Goal: Task Accomplishment & Management: Use online tool/utility

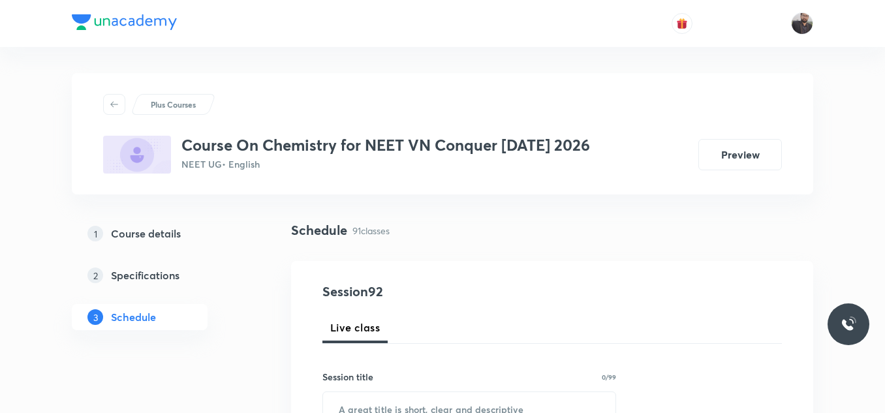
scroll to position [9961, 0]
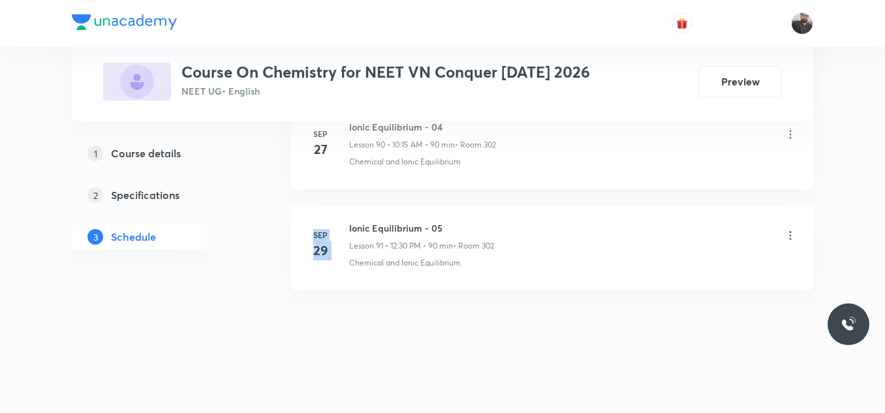
drag, startPoint x: 348, startPoint y: 221, endPoint x: 555, endPoint y: 172, distance: 212.6
click at [555, 172] on li "Sep 27 Ionic Equilibrium - 04 Lesson 90 • 10:15 AM • 90 min • Room 302 Chemical…" at bounding box center [552, 146] width 522 height 85
copy h6 "Ionic Equilibrium - 05"
drag, startPoint x: 347, startPoint y: 221, endPoint x: 500, endPoint y: 209, distance: 153.8
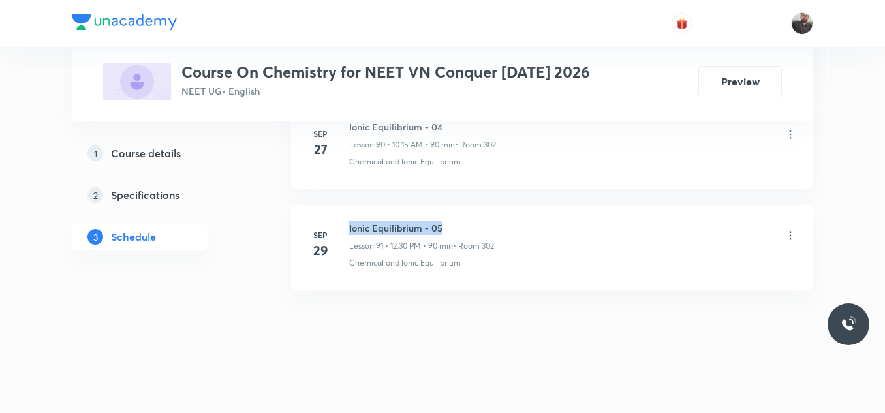
click at [500, 209] on li "Sep 29 Ionic Equilibrium - 05 Lesson 91 • 12:30 PM • 90 min • Room 302 Chemical…" at bounding box center [552, 247] width 522 height 85
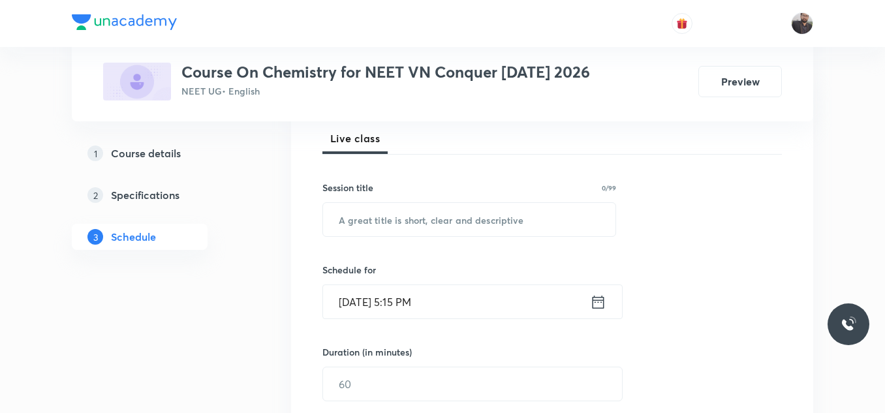
scroll to position [190, 0]
click at [500, 209] on input "text" at bounding box center [469, 218] width 292 height 33
paste input "Ionic Equilibrium - 05"
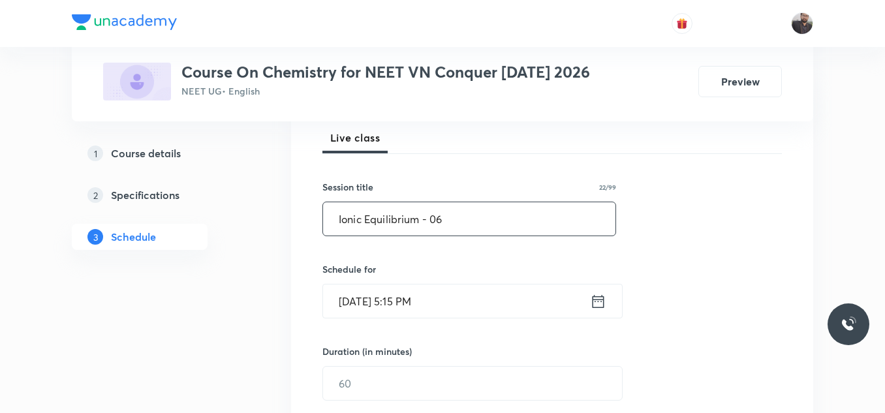
scroll to position [226, 0]
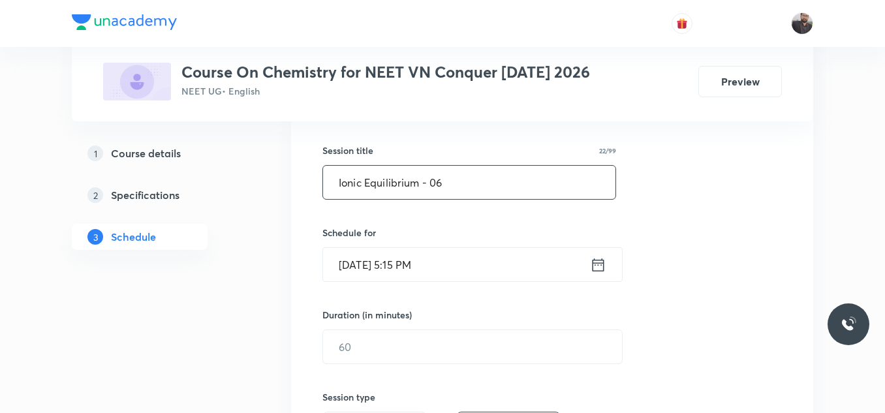
type input "Ionic Equilibrium - 06"
click at [482, 270] on input "Oct 2, 2025, 5:15 PM" at bounding box center [456, 264] width 267 height 33
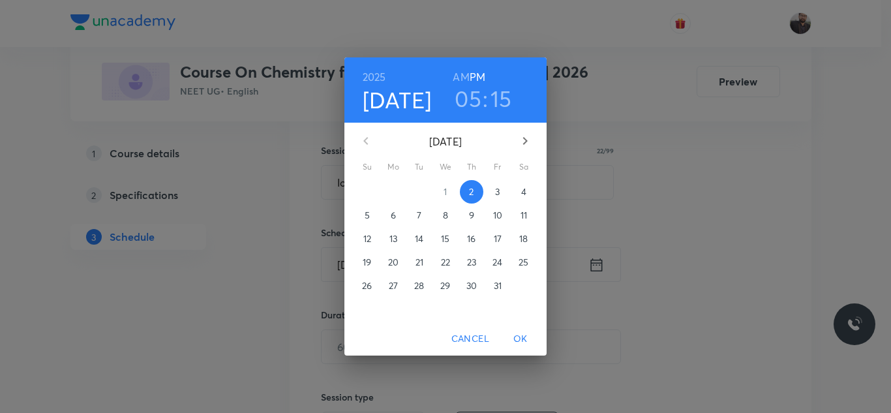
click at [493, 192] on span "3" at bounding box center [497, 191] width 23 height 13
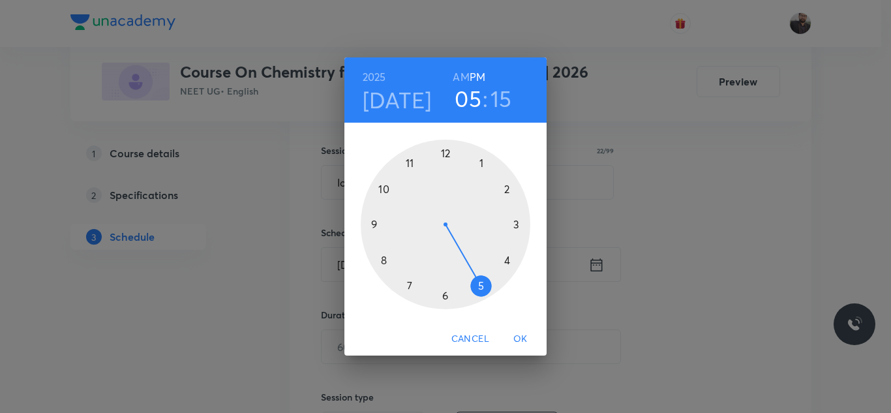
click at [381, 259] on div at bounding box center [446, 225] width 170 height 170
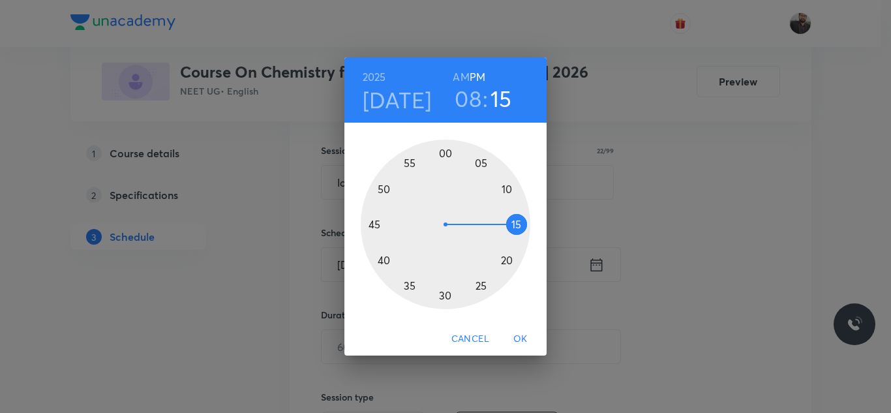
click at [462, 76] on h6 "AM" at bounding box center [461, 77] width 16 height 18
click at [444, 301] on div at bounding box center [446, 225] width 170 height 170
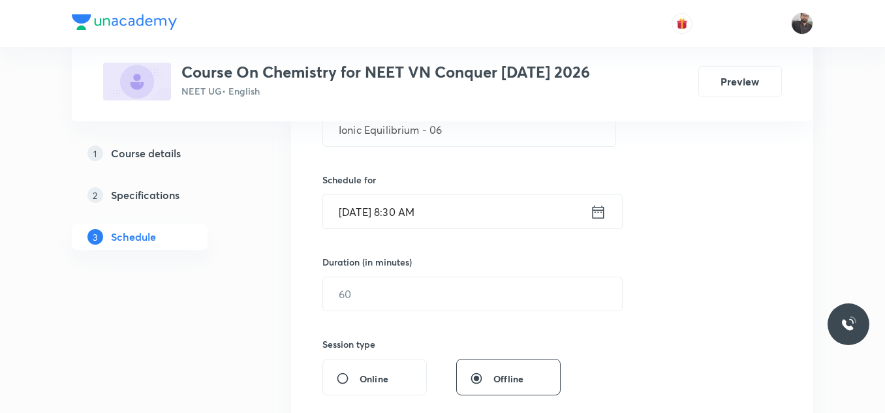
scroll to position [280, 0]
click at [444, 301] on input "text" at bounding box center [472, 293] width 299 height 33
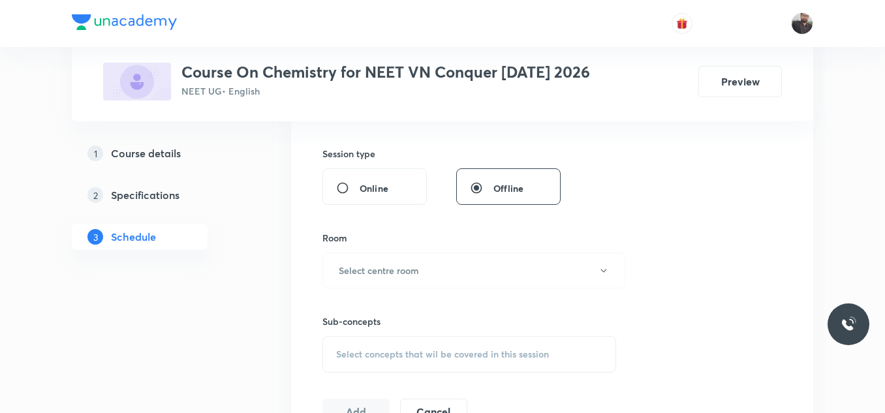
scroll to position [470, 0]
type input "90"
click at [426, 258] on button "Select centre room" at bounding box center [473, 270] width 303 height 36
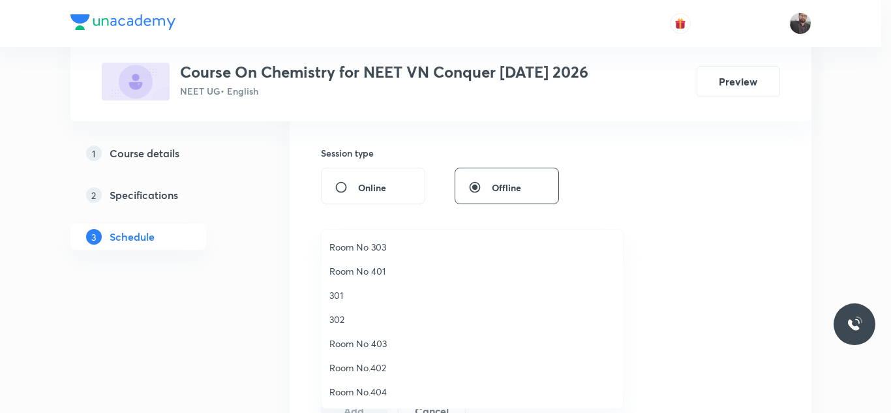
click at [341, 315] on span "302" at bounding box center [473, 320] width 286 height 14
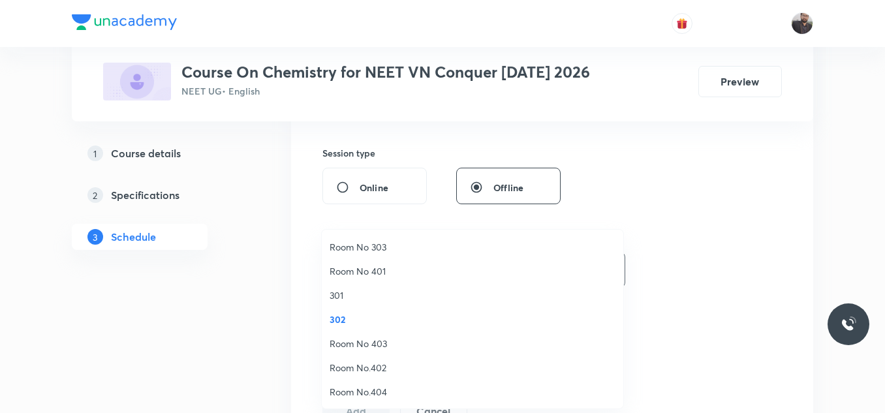
scroll to position [0, 0]
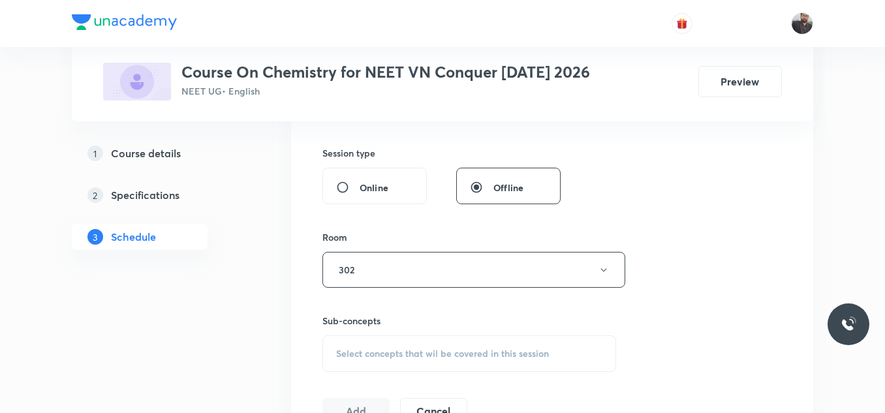
click at [358, 350] on span "Select concepts that wil be covered in this session" at bounding box center [442, 353] width 213 height 10
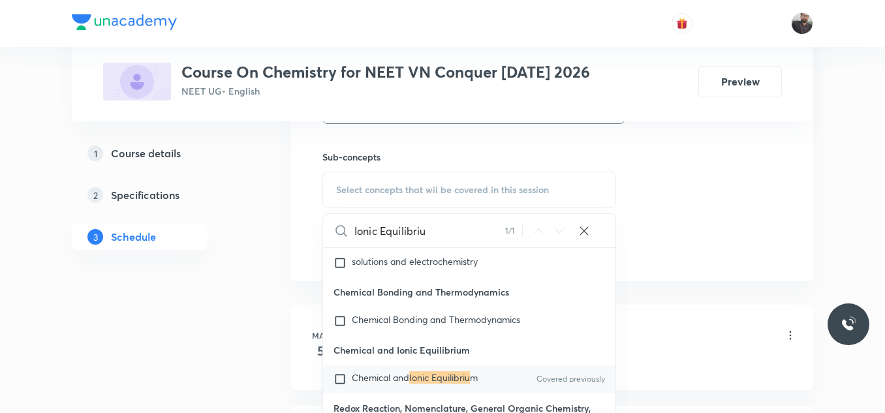
scroll to position [14462, 0]
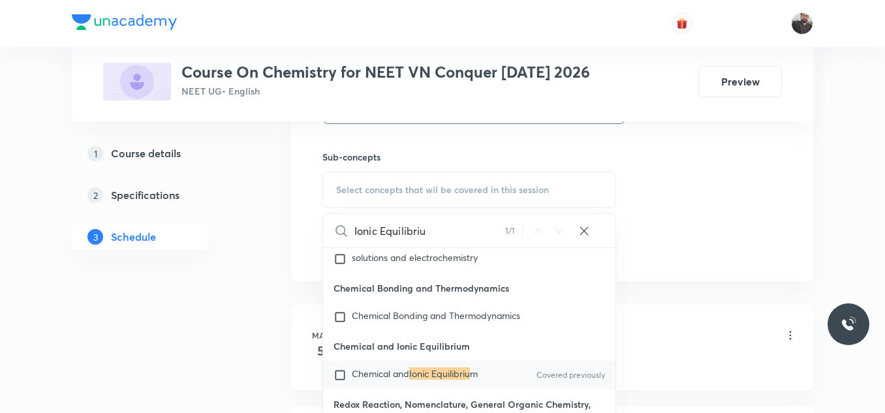
type input "Ionic Equilibriu"
click at [449, 390] on div "Chemical and Ionic Equilibriu m Covered previously" at bounding box center [469, 375] width 292 height 29
checkbox input "true"
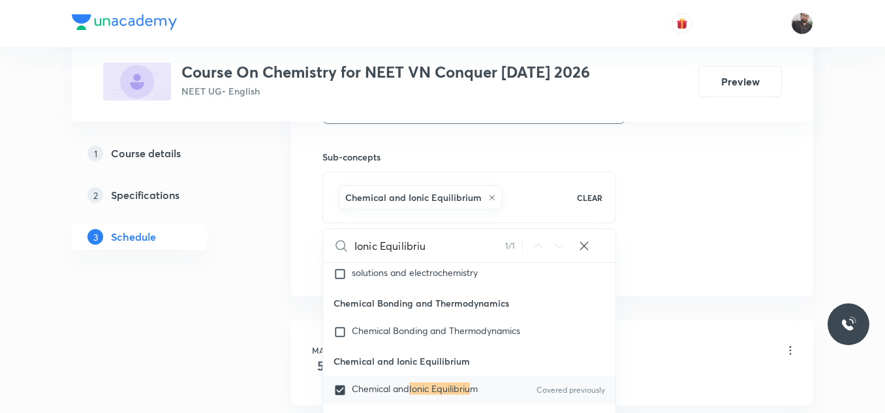
scroll to position [14574, 0]
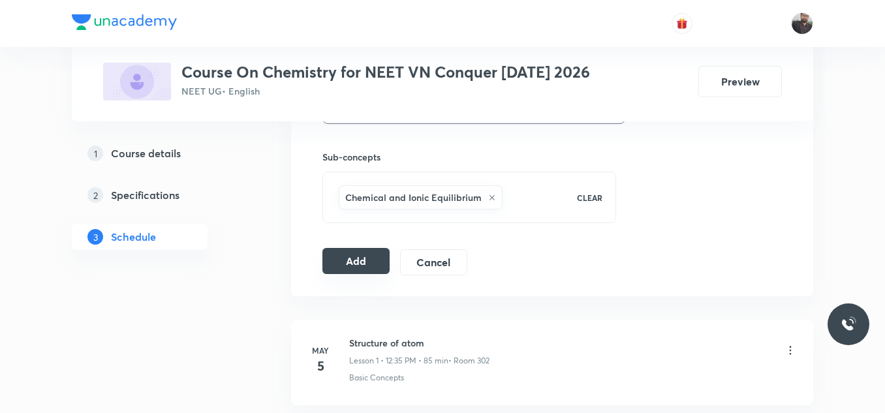
click at [350, 263] on button "Add" at bounding box center [355, 261] width 67 height 26
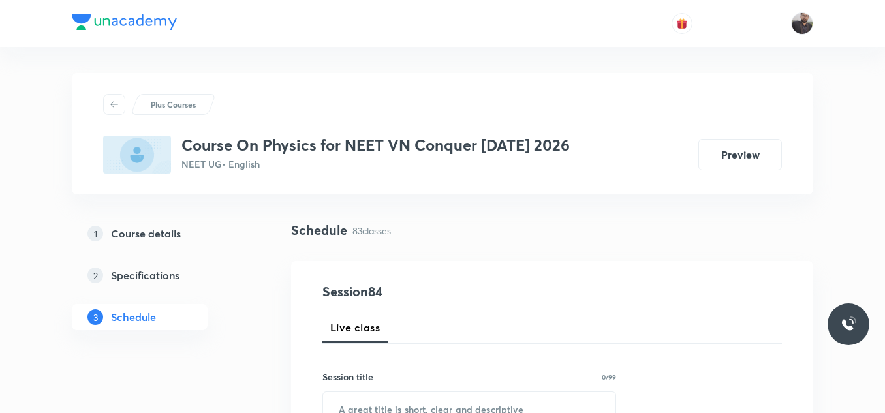
scroll to position [9041, 0]
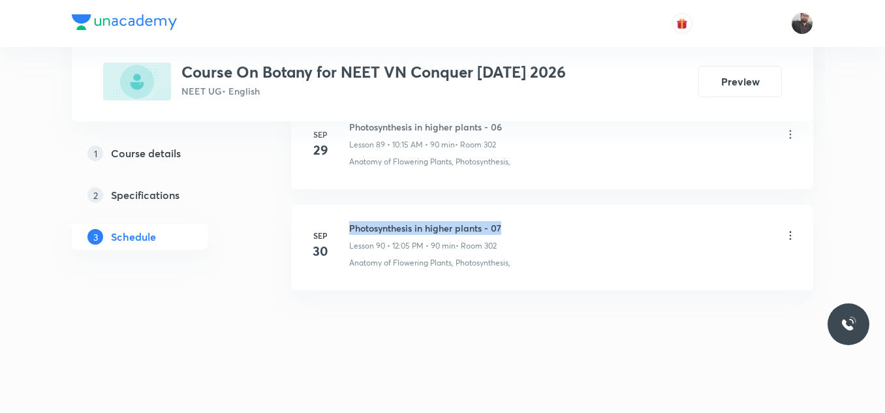
drag, startPoint x: 347, startPoint y: 225, endPoint x: 554, endPoint y: 213, distance: 207.2
click at [554, 213] on li "Sep 30 Photosynthesis in higher plants - 07 Lesson 90 • 12:05 PM • 90 min • Roo…" at bounding box center [552, 247] width 522 height 85
copy h6 "Photosynthesis in higher plants - 07"
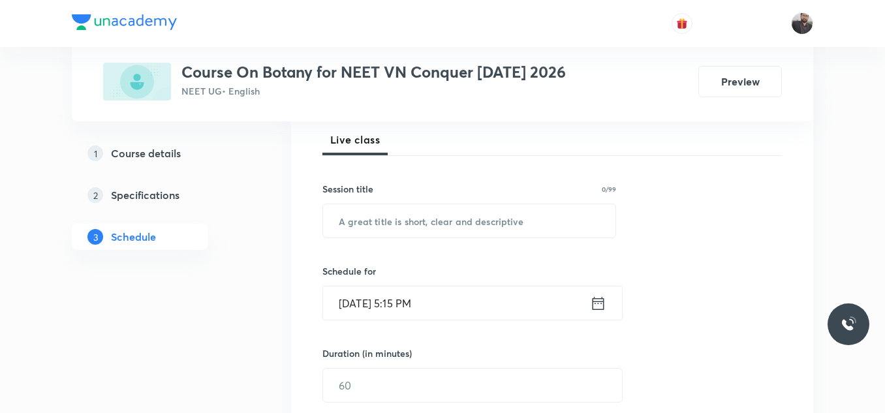
scroll to position [177, 0]
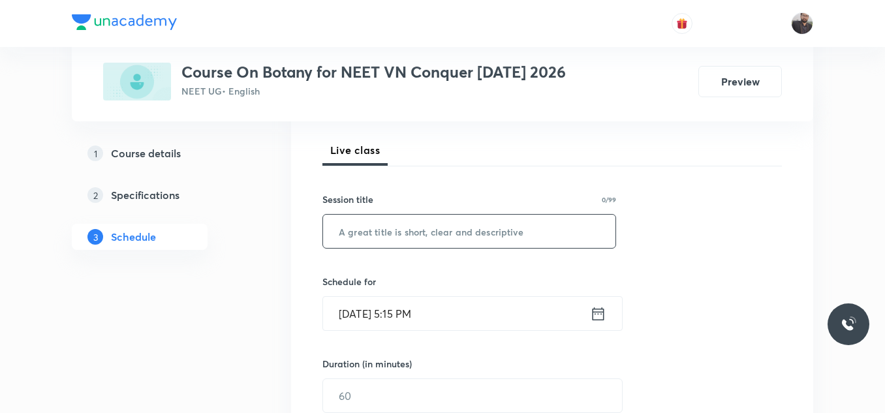
click at [529, 233] on input "text" at bounding box center [469, 231] width 292 height 33
paste input "Photosynthesis in higher plants - 07"
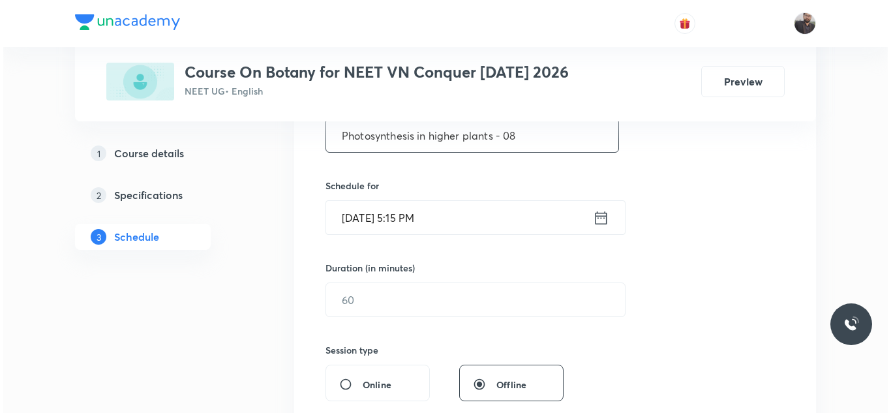
scroll to position [274, 0]
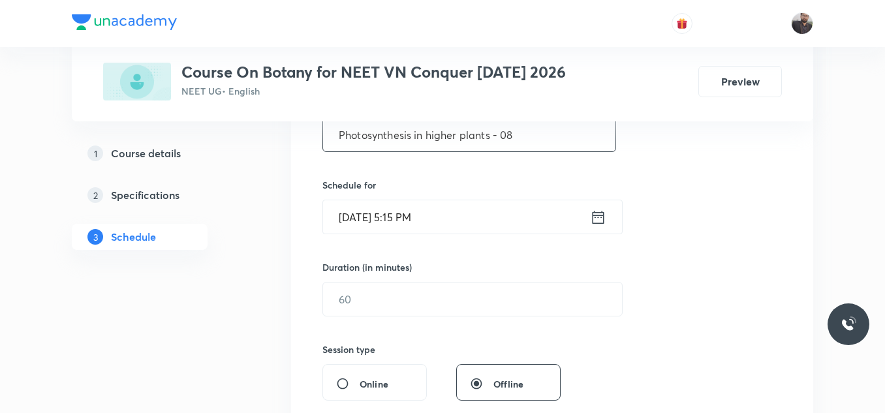
type input "Photosynthesis in higher plants - 08"
click at [525, 230] on input "Oct 2, 2025, 5:15 PM" at bounding box center [456, 216] width 267 height 33
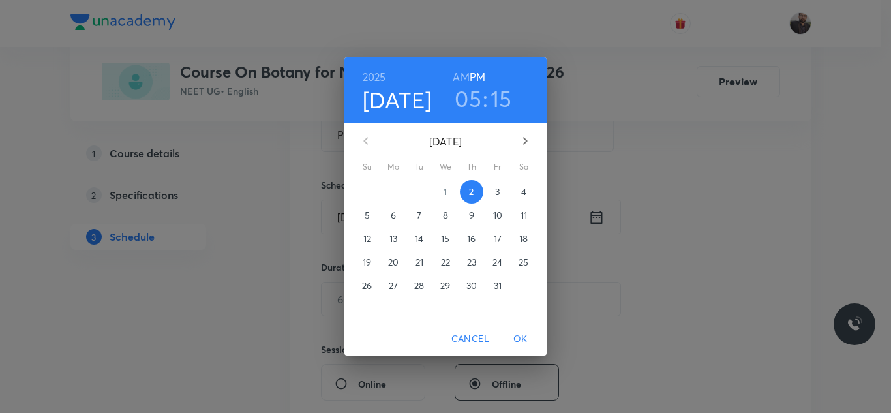
click at [495, 187] on span "3" at bounding box center [497, 191] width 23 height 13
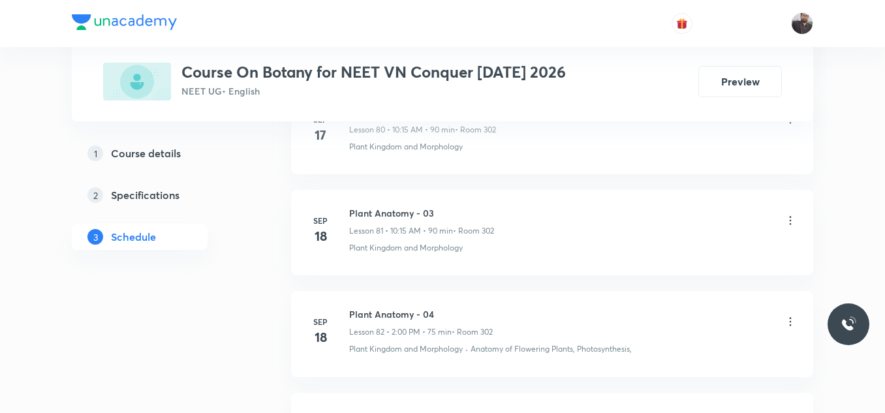
scroll to position [9737, 0]
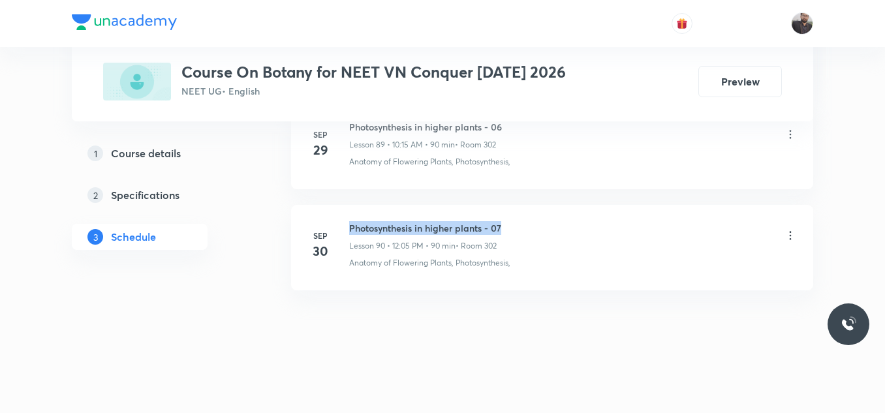
drag, startPoint x: 347, startPoint y: 223, endPoint x: 535, endPoint y: 208, distance: 189.2
click at [535, 208] on li "Sep 30 Photosynthesis in higher plants - 07 Lesson 90 • 12:05 PM • 90 min • Roo…" at bounding box center [552, 247] width 522 height 85
copy h6 "Photosynthesis in higher plants - 07"
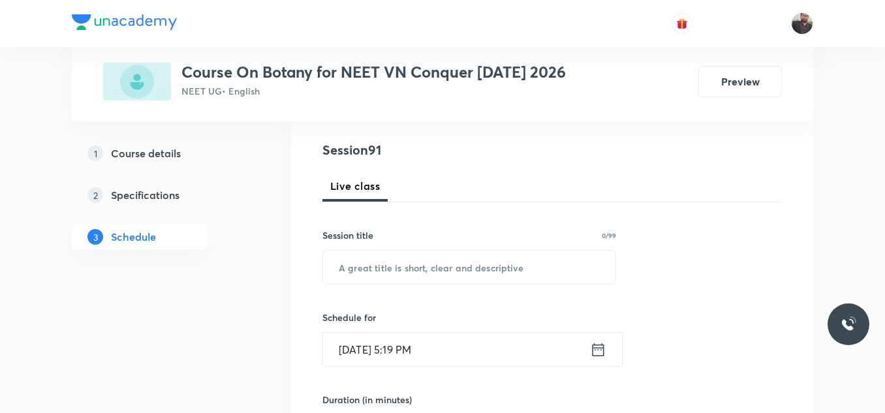
scroll to position [144, 0]
click at [521, 270] on input "text" at bounding box center [469, 265] width 292 height 33
paste input "Photosynthesis in higher plants - 07"
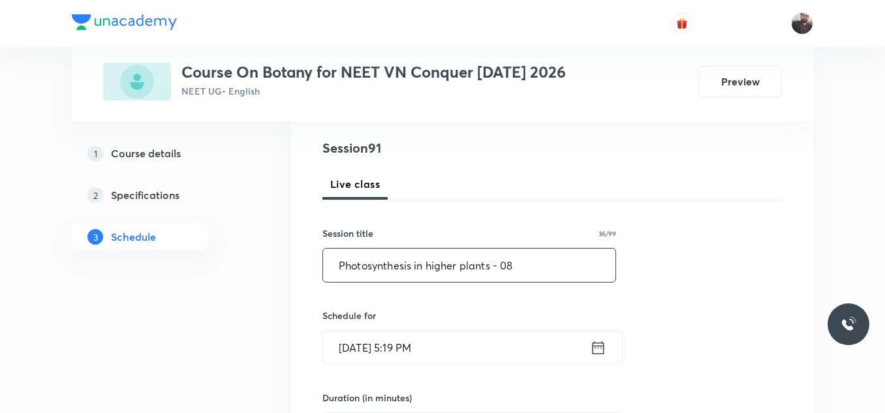
type input "Photosynthesis in higher plants - 08"
click at [447, 350] on input "[DATE] 5:19 PM" at bounding box center [456, 347] width 267 height 33
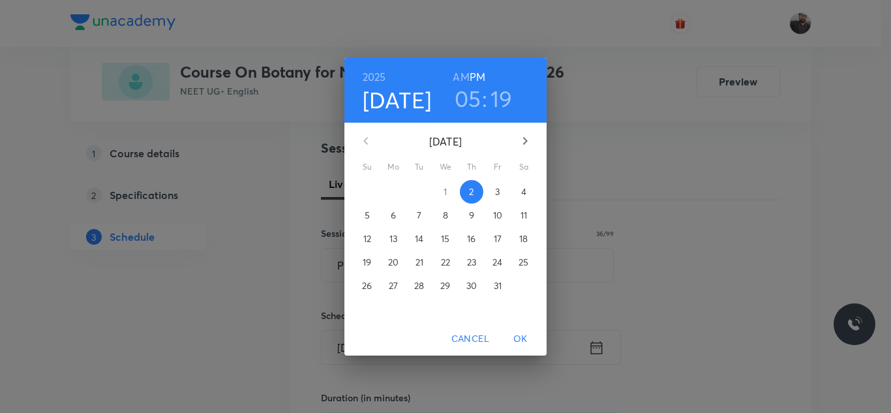
click at [499, 196] on p "3" at bounding box center [497, 191] width 5 height 13
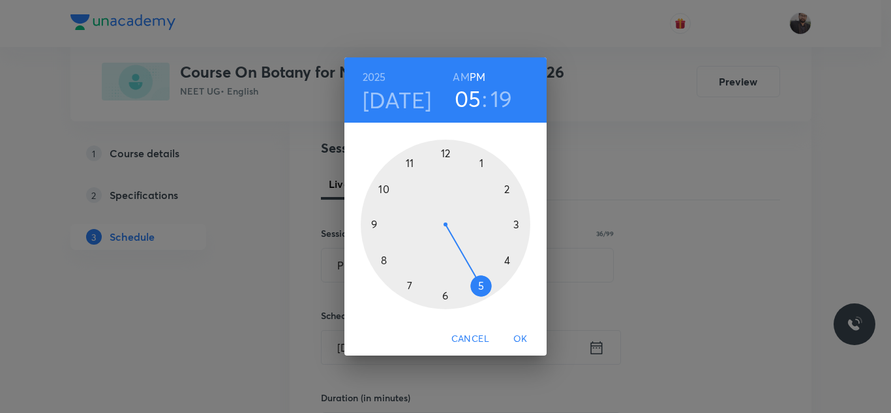
click at [388, 193] on div at bounding box center [446, 225] width 170 height 170
click at [460, 75] on h6 "AM" at bounding box center [461, 77] width 16 height 18
click at [528, 222] on div at bounding box center [446, 225] width 170 height 170
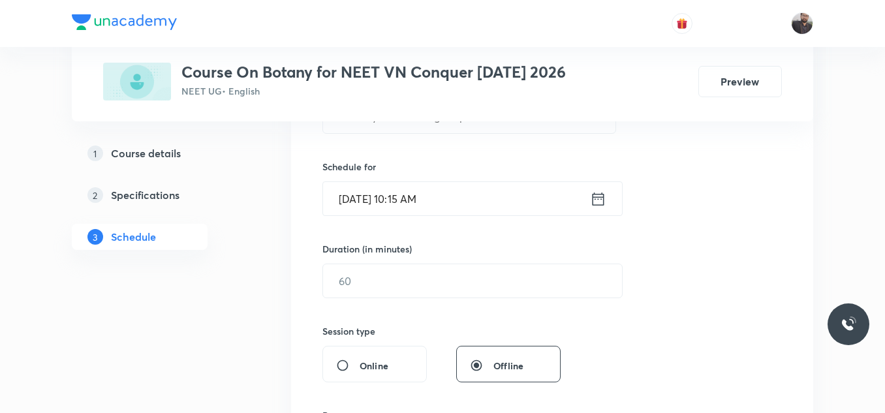
scroll to position [294, 0]
click at [527, 258] on div "Duration (in minutes) ​" at bounding box center [441, 269] width 238 height 56
click at [528, 281] on input "text" at bounding box center [472, 279] width 299 height 33
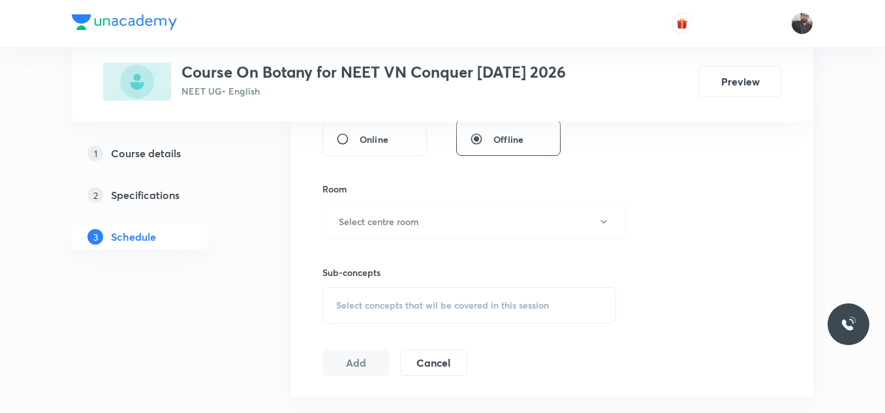
scroll to position [519, 0]
type input "90"
click at [465, 228] on button "Select centre room" at bounding box center [473, 221] width 303 height 36
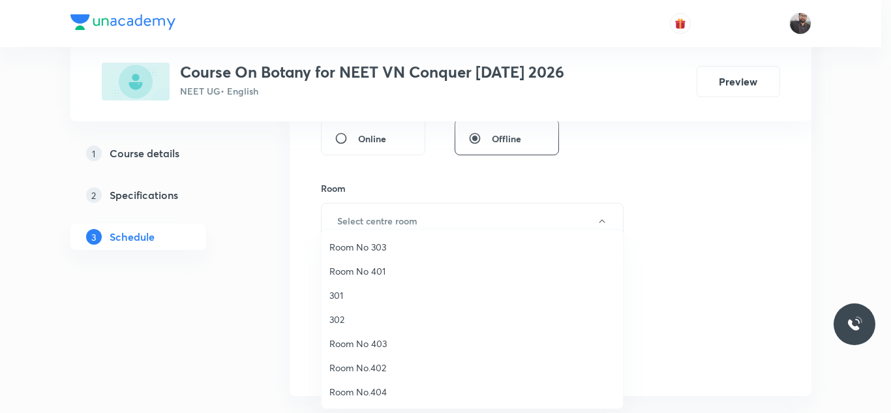
click at [342, 322] on span "302" at bounding box center [473, 320] width 286 height 14
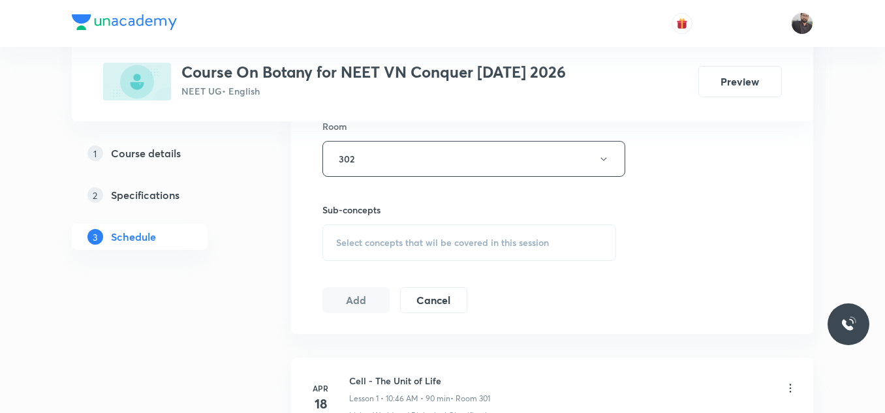
scroll to position [592, 0]
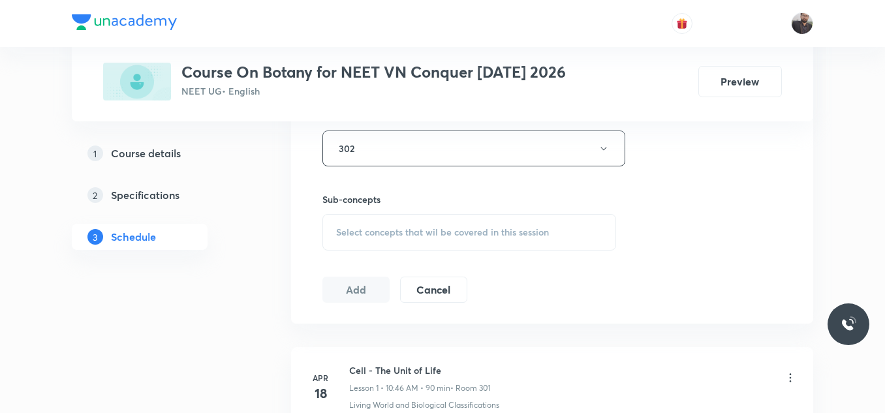
click at [388, 227] on span "Select concepts that wil be covered in this session" at bounding box center [442, 232] width 213 height 10
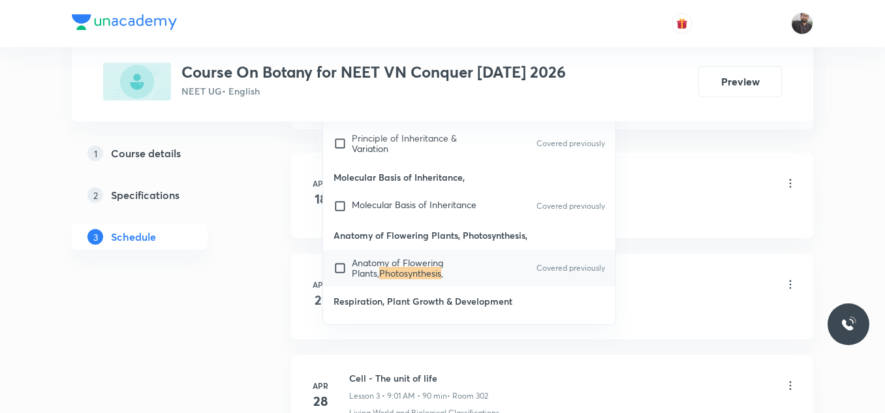
scroll to position [787, 0]
type input "Photosynthesis"
click at [395, 274] on mark "Photosynthesis" at bounding box center [410, 272] width 62 height 12
checkbox input "true"
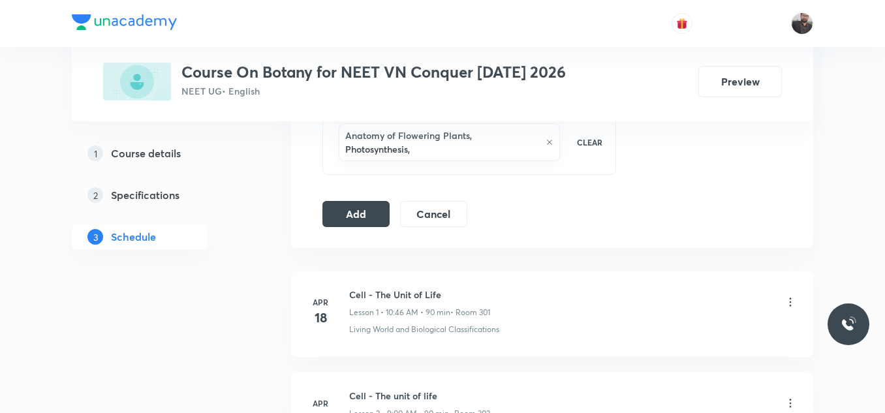
scroll to position [696, 0]
click at [367, 207] on button "Add" at bounding box center [355, 213] width 67 height 26
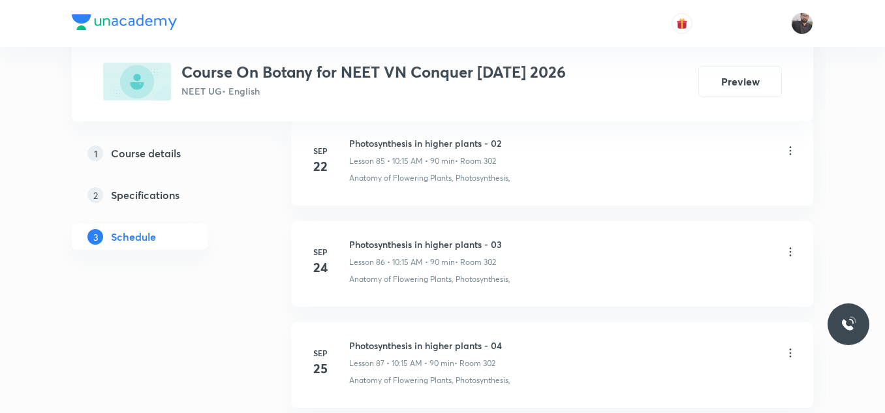
scroll to position [9765, 0]
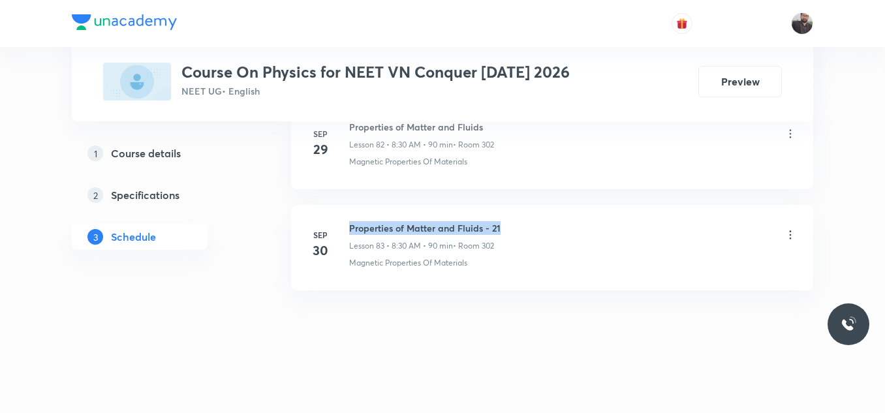
drag, startPoint x: 350, startPoint y: 223, endPoint x: 525, endPoint y: 224, distance: 174.9
click at [525, 224] on div "Properties of Matter and Fluids - 21 Lesson 83 • 8:30 AM • 90 min • Room 302" at bounding box center [573, 236] width 448 height 31
copy h6 "Properties of Matter and Fluids - 21"
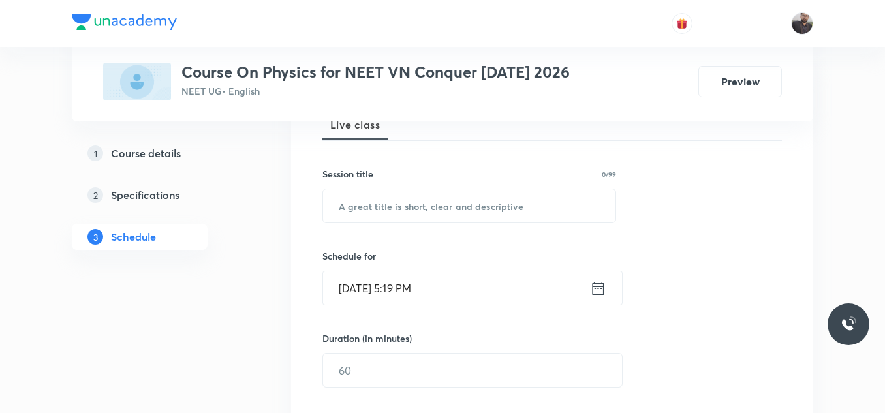
scroll to position [204, 0]
click at [516, 204] on input "text" at bounding box center [469, 205] width 292 height 33
paste input "Properties of Matter and Fluids - 21"
type input "Properties of Matter and Fluids - 22"
click at [471, 285] on input "Oct 2, 2025, 5:19 PM" at bounding box center [456, 287] width 267 height 33
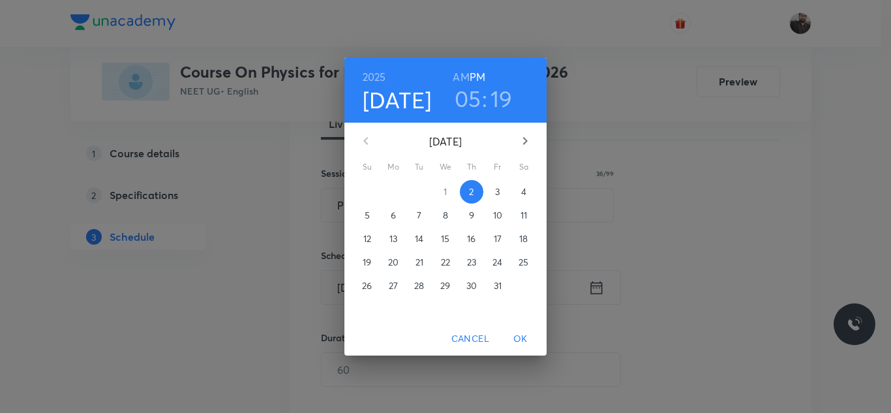
click at [495, 190] on p "3" at bounding box center [497, 191] width 5 height 13
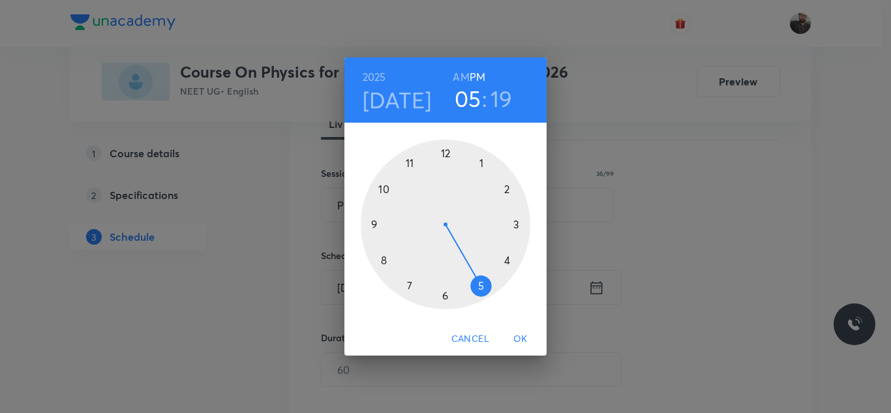
click at [445, 155] on div at bounding box center [446, 225] width 170 height 170
click at [446, 159] on div at bounding box center [446, 225] width 170 height 170
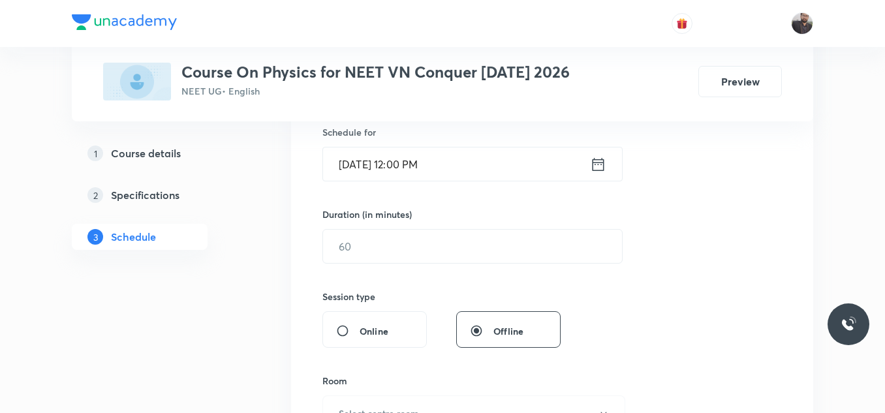
scroll to position [326, 0]
click at [437, 243] on input "text" at bounding box center [472, 246] width 299 height 33
type input "90"
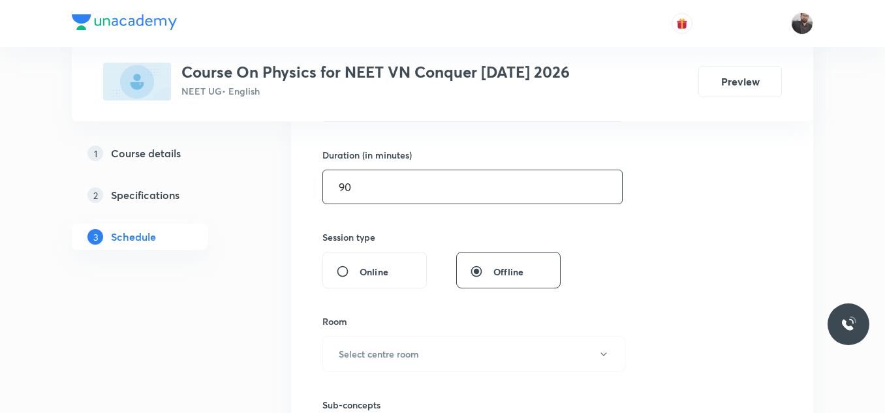
scroll to position [441, 0]
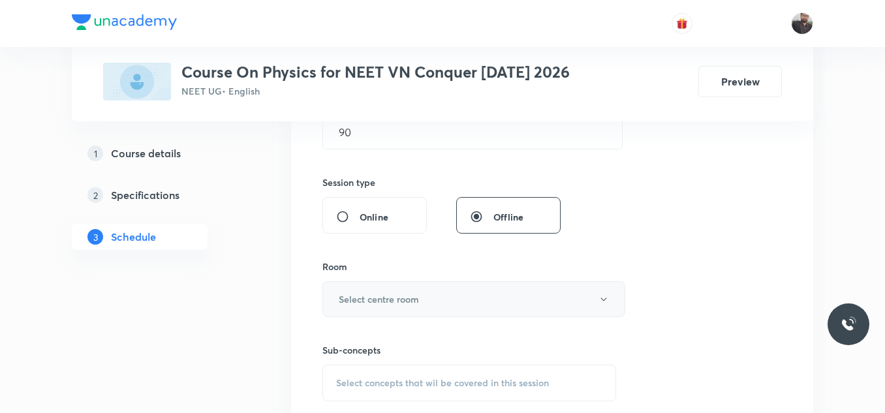
click at [469, 298] on button "Select centre room" at bounding box center [473, 299] width 303 height 36
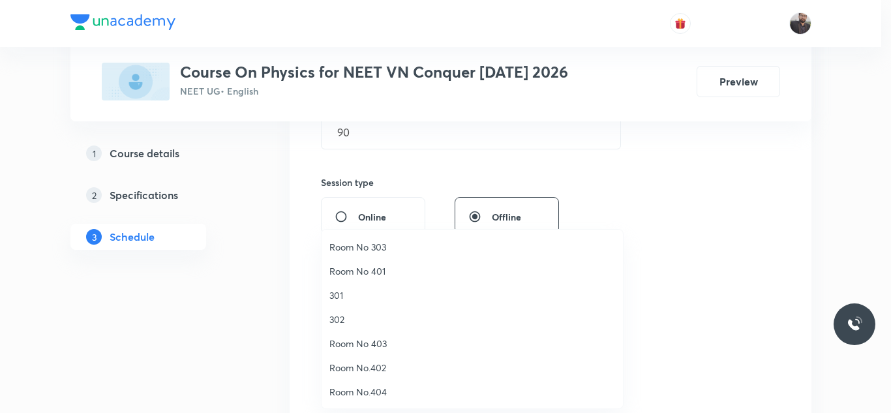
click at [365, 316] on span "302" at bounding box center [473, 320] width 286 height 14
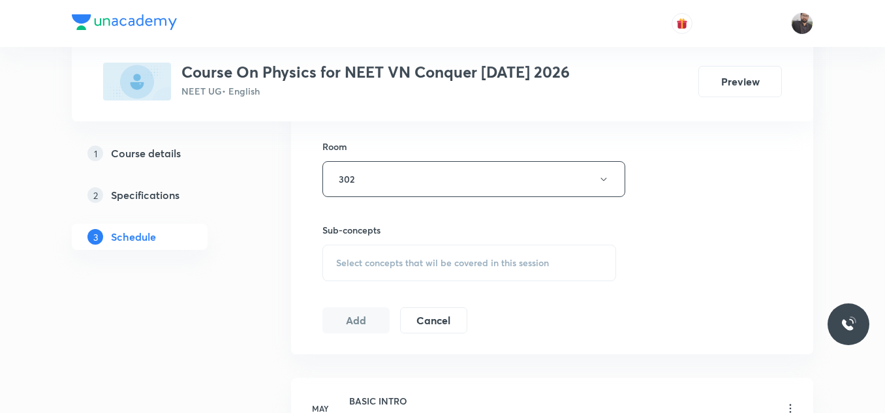
scroll to position [562, 0]
click at [380, 273] on div "Select concepts that wil be covered in this session" at bounding box center [469, 262] width 294 height 37
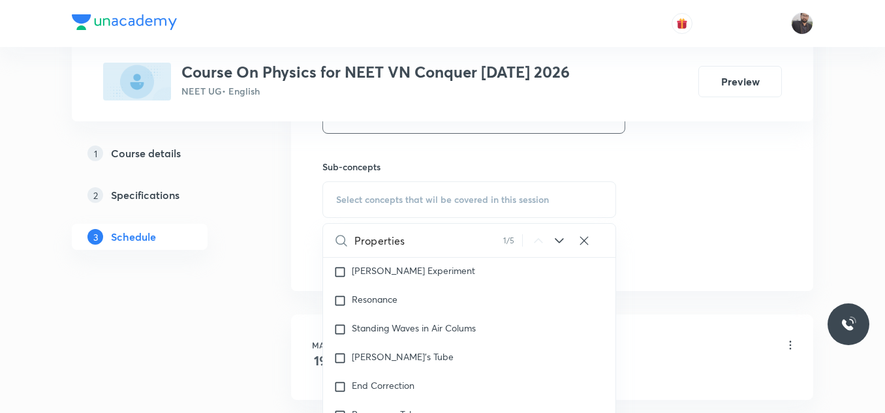
scroll to position [13939, 0]
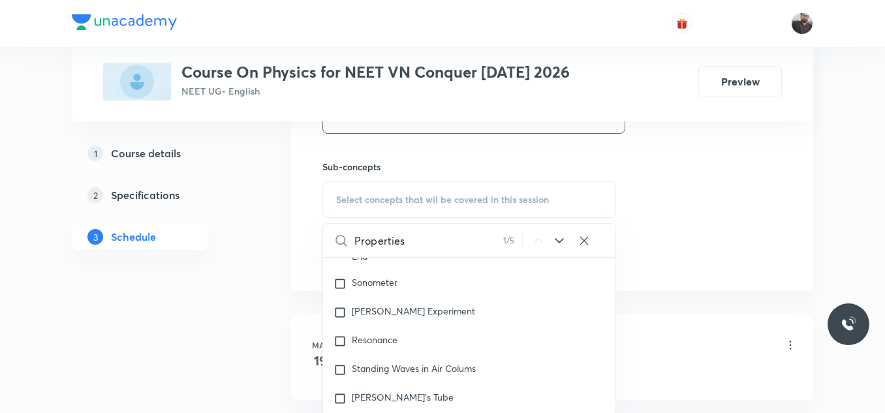
type input "Properties"
click at [555, 247] on icon at bounding box center [559, 241] width 16 height 16
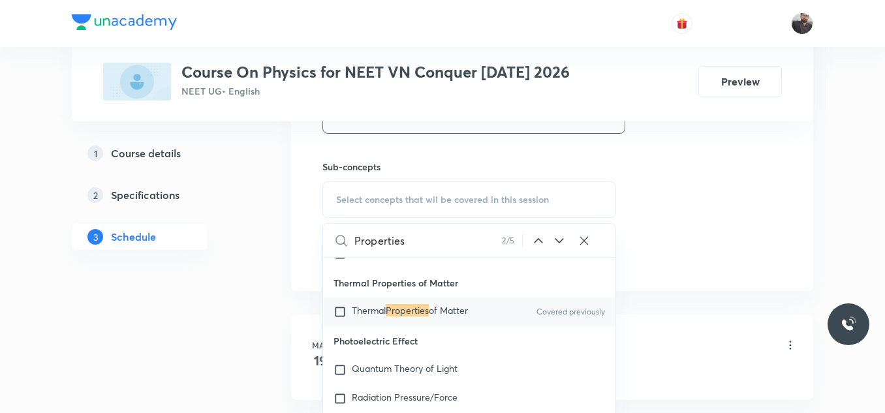
scroll to position [15792, 0]
click at [508, 312] on div "Thermal Properties of Matter Covered previously" at bounding box center [469, 311] width 292 height 29
checkbox input "true"
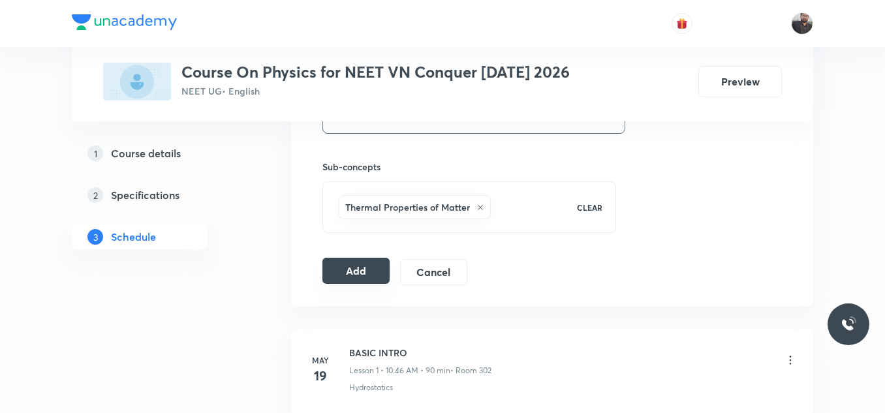
click at [389, 271] on button "Add" at bounding box center [355, 271] width 67 height 26
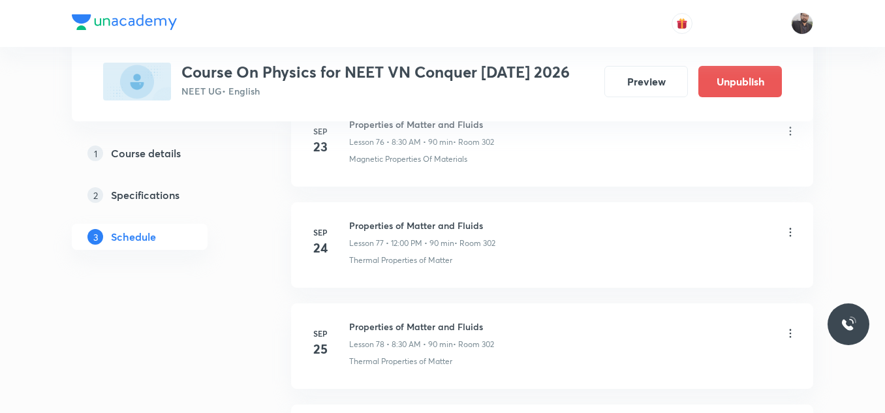
scroll to position [8543, 0]
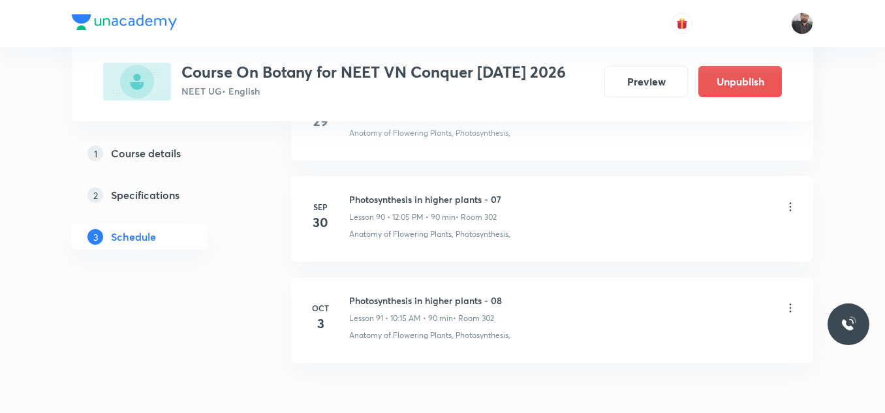
scroll to position [9838, 0]
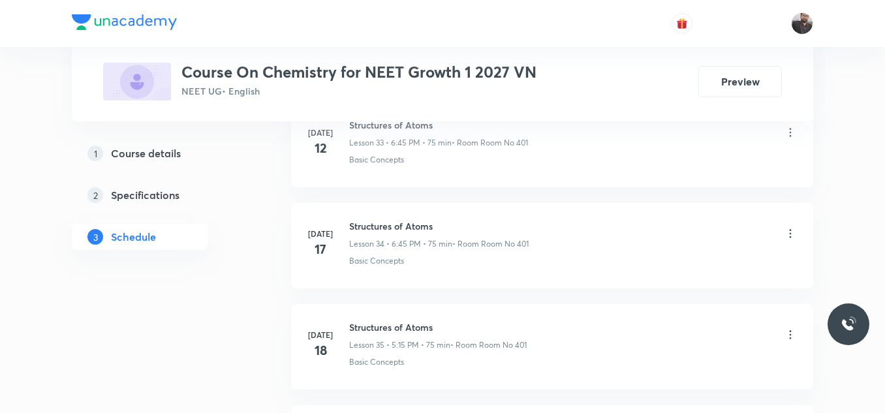
scroll to position [8030, 0]
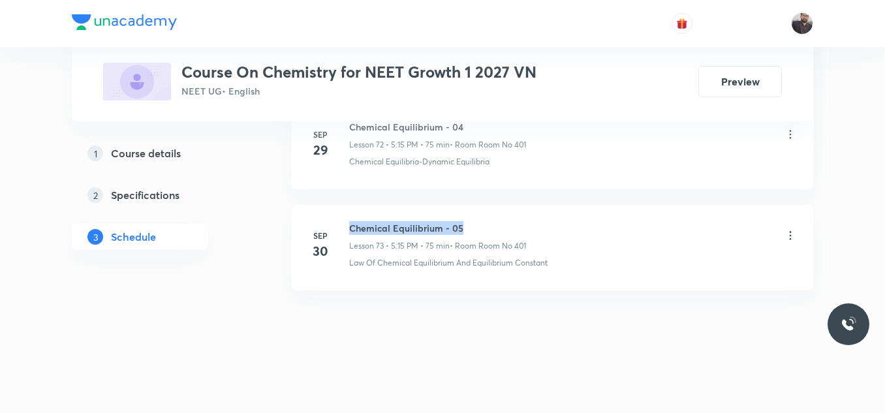
drag, startPoint x: 348, startPoint y: 223, endPoint x: 550, endPoint y: 210, distance: 202.0
click at [550, 210] on li "[DATE] Chemical Equilibrium - 05 Lesson 73 • 5:15 PM • 75 min • Room Room No 40…" at bounding box center [552, 247] width 522 height 85
copy h6 "Chemical Equilibrium - 05"
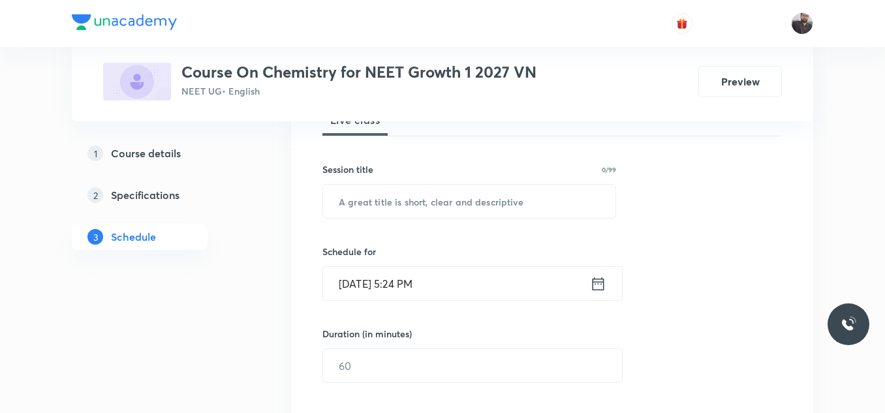
scroll to position [258, 0]
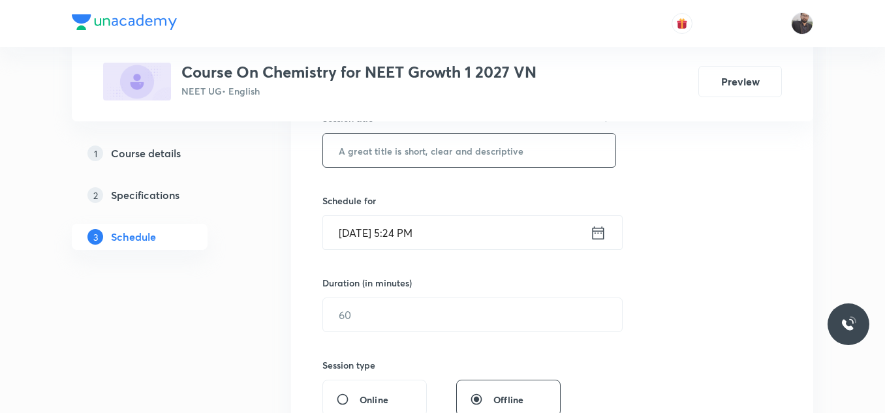
click at [523, 159] on input "text" at bounding box center [469, 150] width 292 height 33
paste input "Chemical Equilibrium - 05"
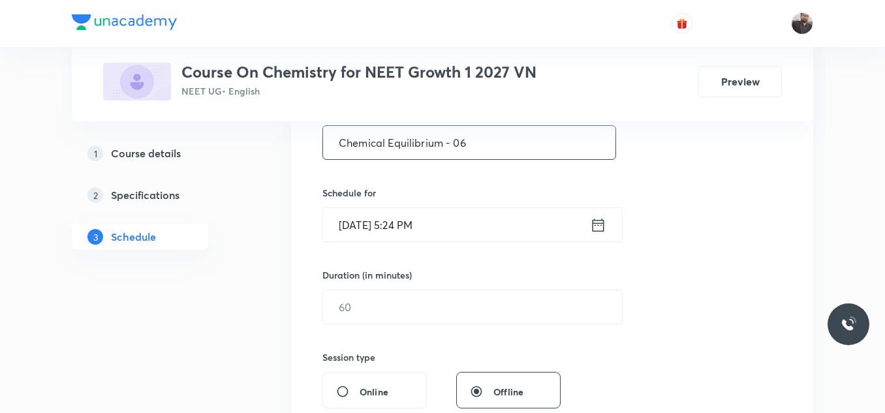
scroll to position [267, 0]
type input "Chemical Equilibrium - 06"
click at [456, 223] on input "[DATE] 5:24 PM" at bounding box center [456, 224] width 267 height 33
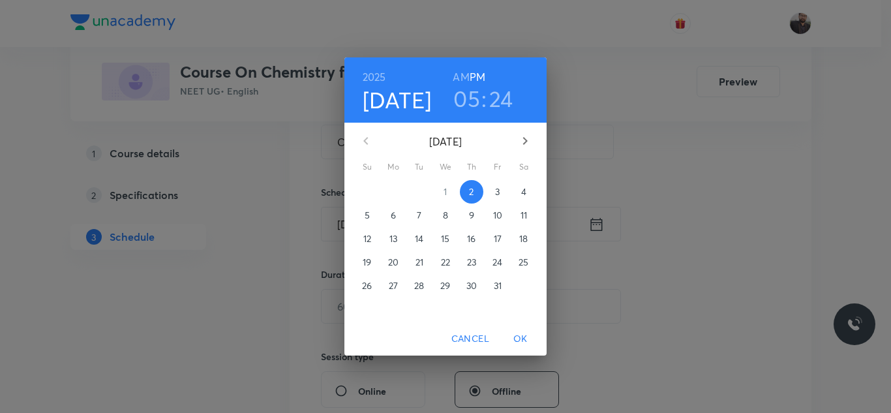
click at [499, 194] on p "3" at bounding box center [497, 191] width 5 height 13
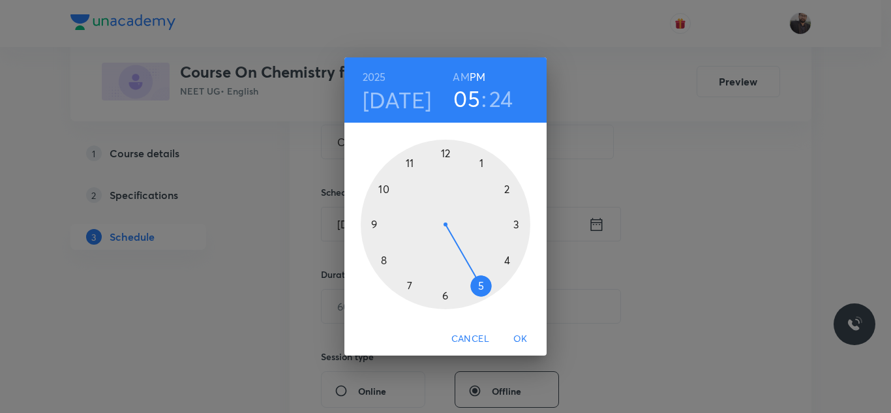
click at [518, 224] on div at bounding box center [446, 225] width 170 height 170
click at [377, 226] on div at bounding box center [446, 225] width 170 height 170
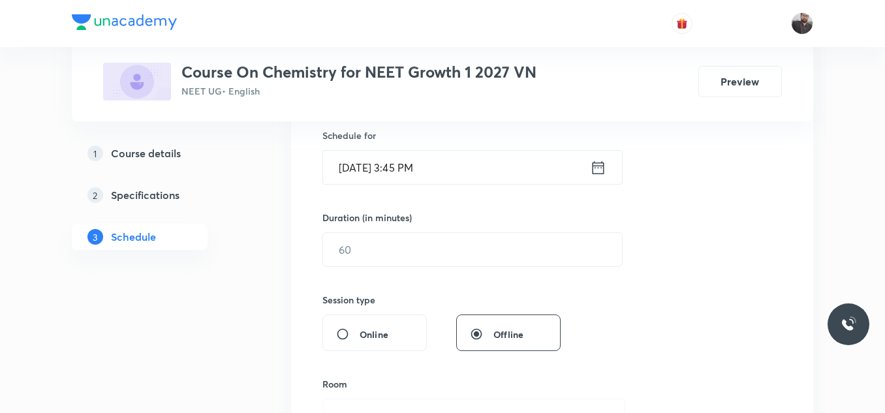
scroll to position [324, 0]
click at [375, 256] on input "text" at bounding box center [472, 248] width 299 height 33
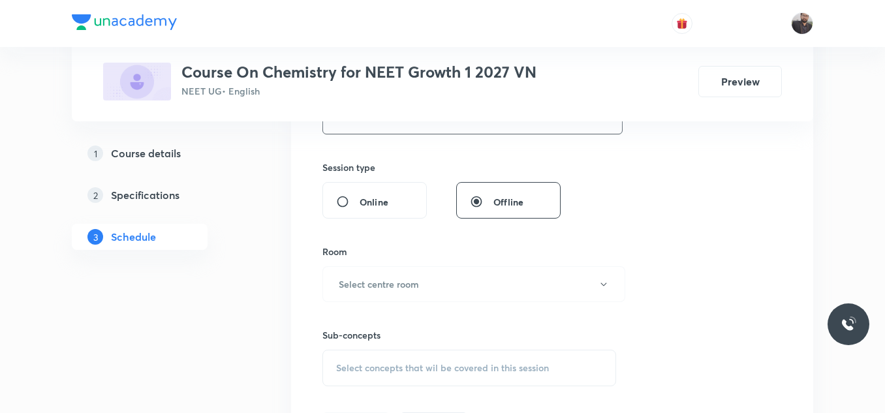
scroll to position [457, 0]
type input "75"
click at [375, 273] on button "Select centre room" at bounding box center [473, 284] width 303 height 36
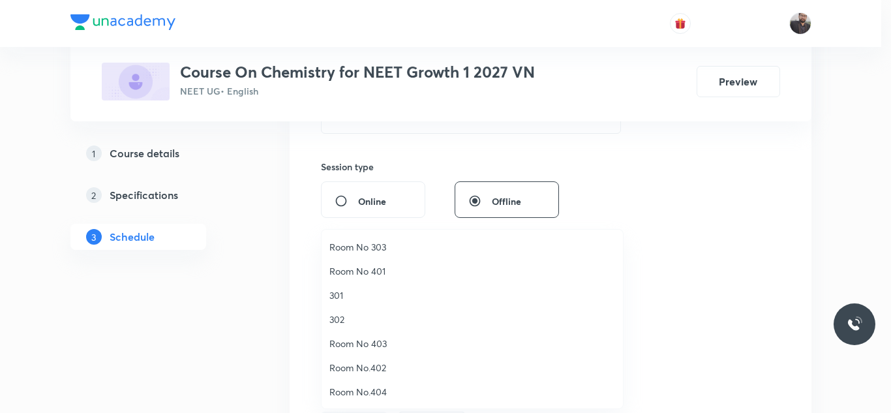
click at [386, 281] on li "Room No 401" at bounding box center [472, 271] width 301 height 24
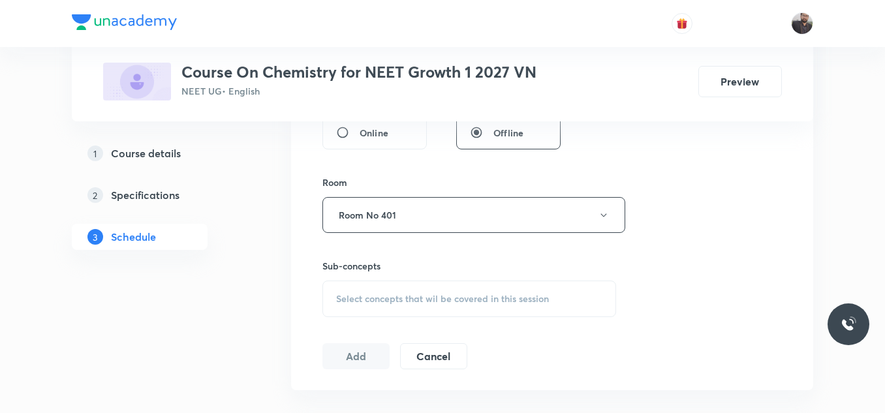
scroll to position [527, 0]
click at [388, 283] on div "Select concepts that wil be covered in this session" at bounding box center [469, 297] width 294 height 37
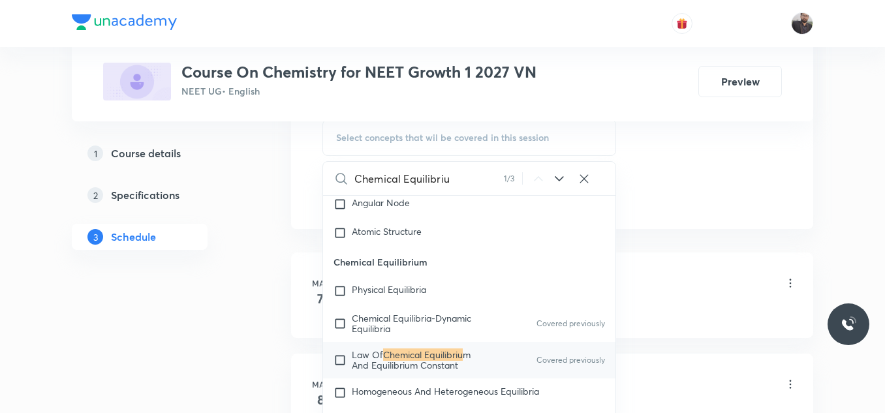
scroll to position [690, 0]
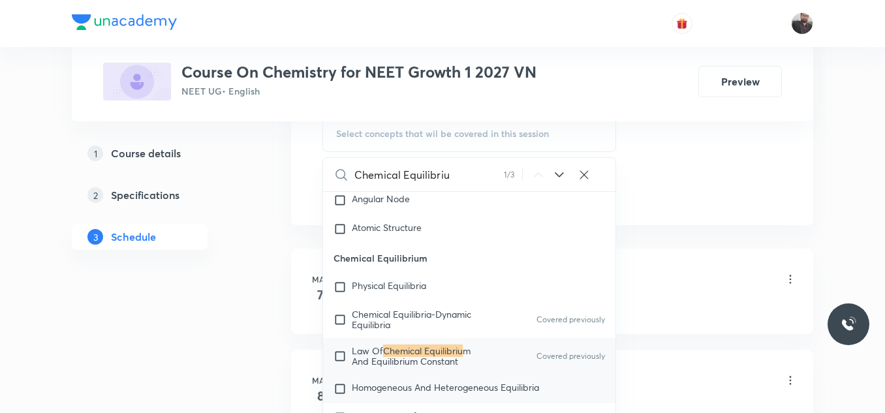
type input "Chemical Equilibriu"
click at [428, 383] on div "Homogeneous And Heterogeneous Equilibria" at bounding box center [469, 389] width 292 height 29
checkbox input "true"
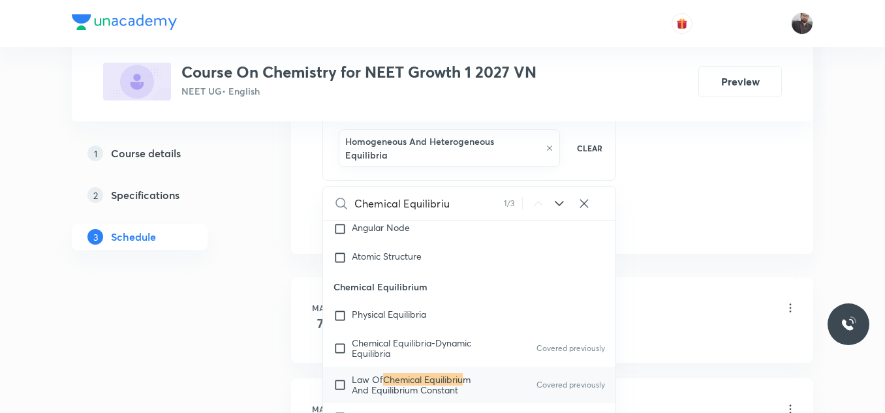
click at [422, 367] on div "Law Of Chemical Equilibriu m And Equilibrium Constant Covered previously" at bounding box center [469, 385] width 292 height 37
checkbox input "true"
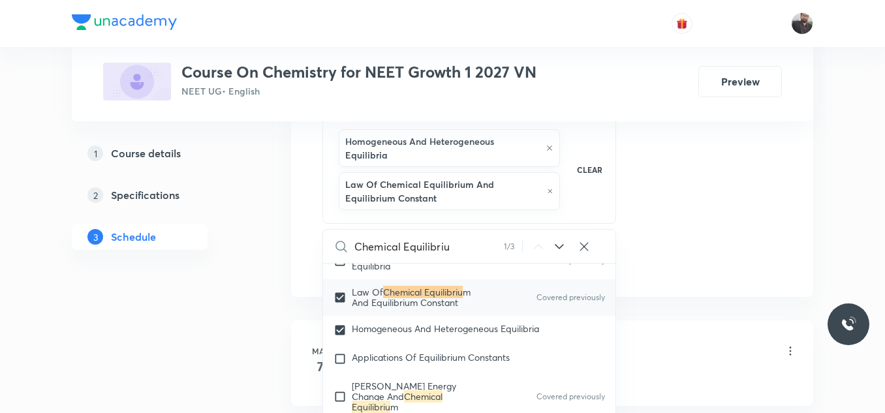
scroll to position [2086, 0]
click at [413, 329] on p "Homogeneous And Heterogeneous Equilibria" at bounding box center [445, 329] width 187 height 13
checkbox input "true"
checkbox input "false"
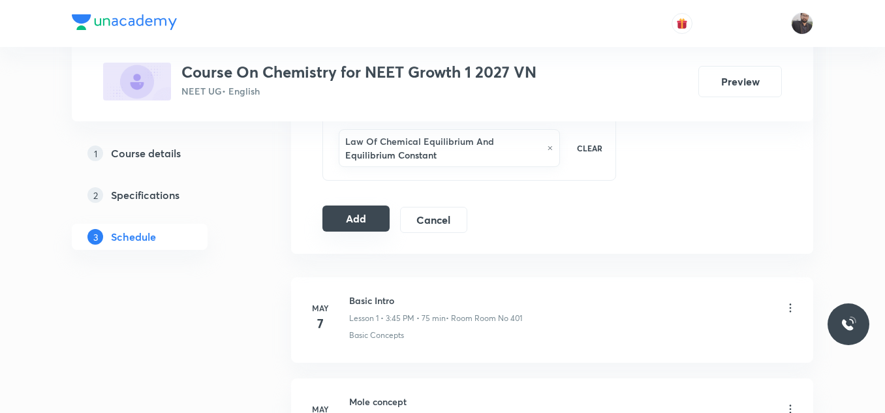
click at [342, 231] on button "Add" at bounding box center [355, 219] width 67 height 26
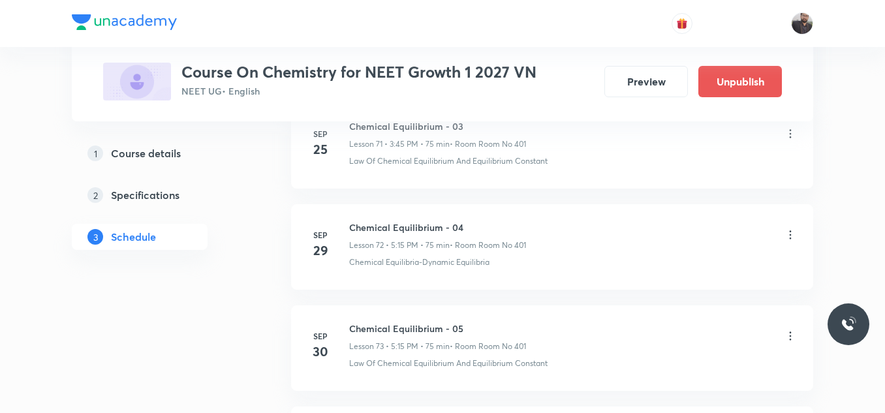
scroll to position [7531, 0]
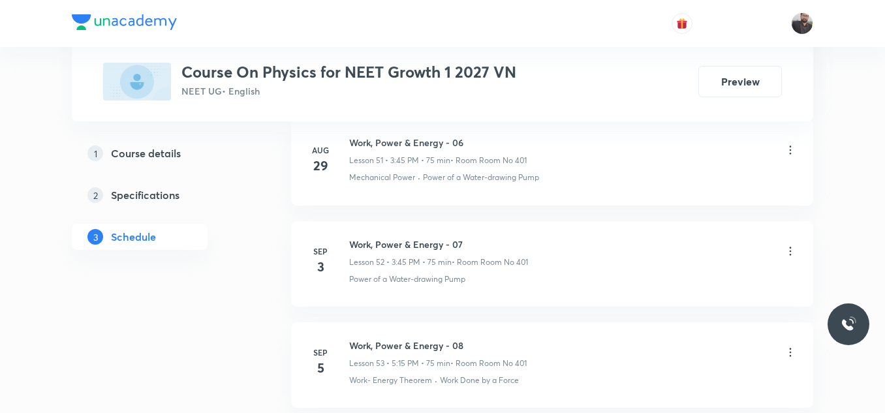
scroll to position [7133, 0]
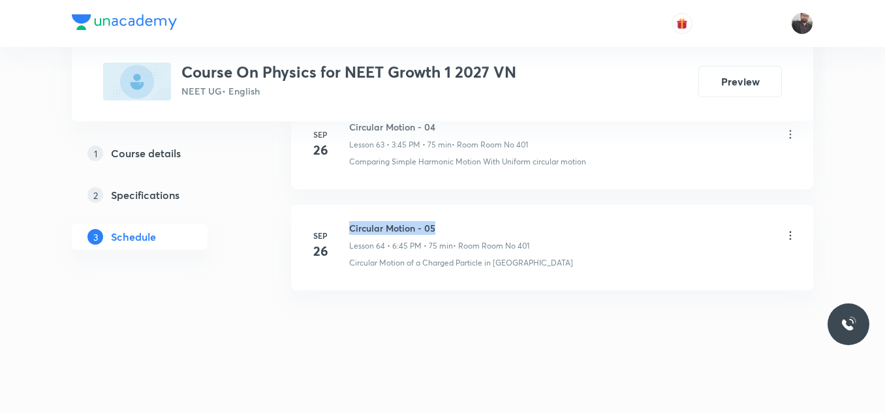
drag, startPoint x: 347, startPoint y: 221, endPoint x: 474, endPoint y: 217, distance: 127.3
click at [474, 217] on li "[DATE] Circular Motion - 05 Lesson 64 • 6:45 PM • 75 min • Room Room No 401 Cir…" at bounding box center [552, 247] width 522 height 85
copy h6 "Circular Motion - 05"
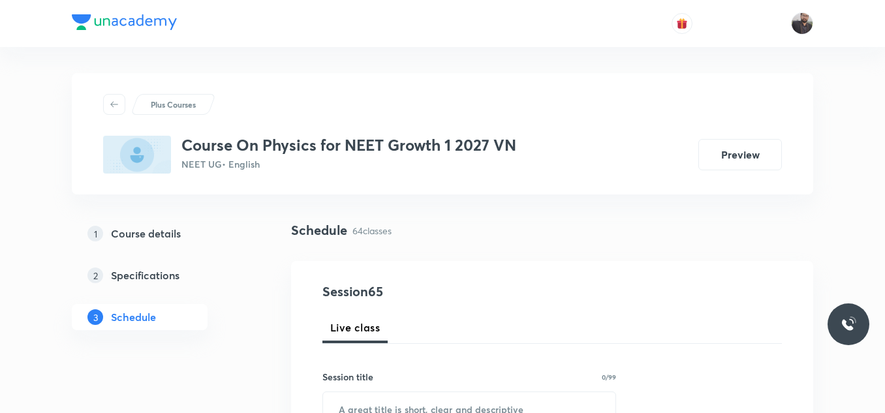
scroll to position [208, 0]
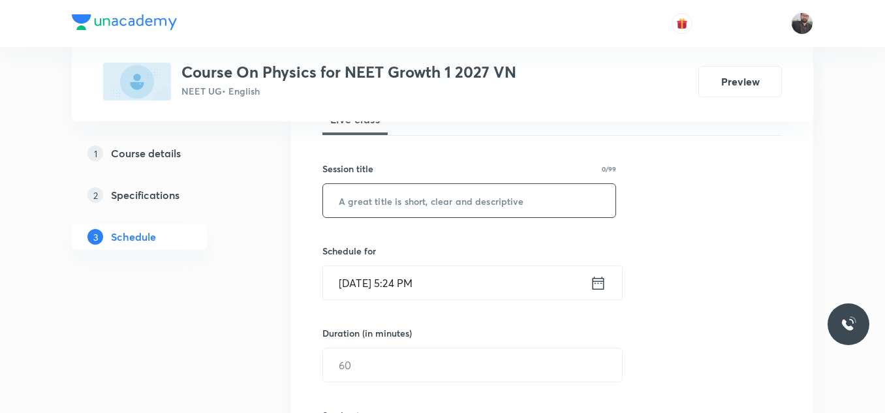
click at [463, 200] on input "text" at bounding box center [469, 200] width 292 height 33
paste input "Circular Motion - 05"
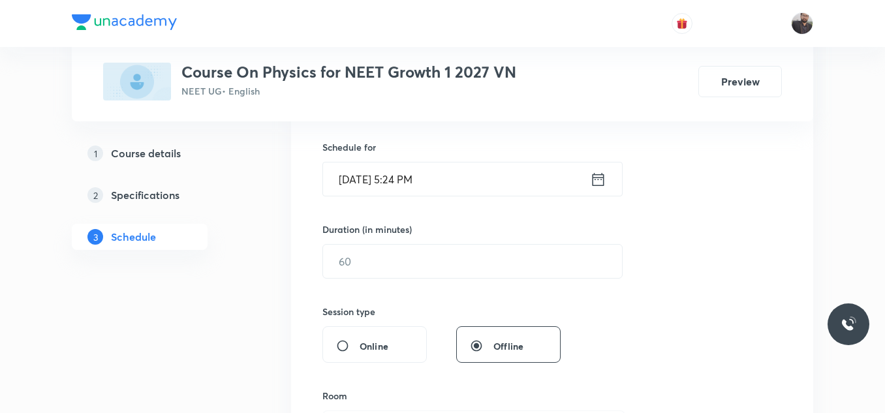
scroll to position [313, 0]
type input "Circular Motion - 06"
click at [459, 187] on input "[DATE] 5:24 PM" at bounding box center [456, 178] width 267 height 33
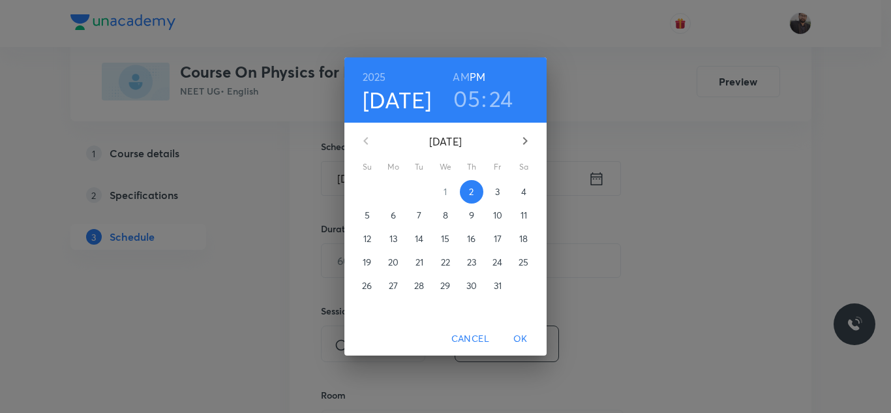
click at [499, 186] on p "3" at bounding box center [497, 191] width 5 height 13
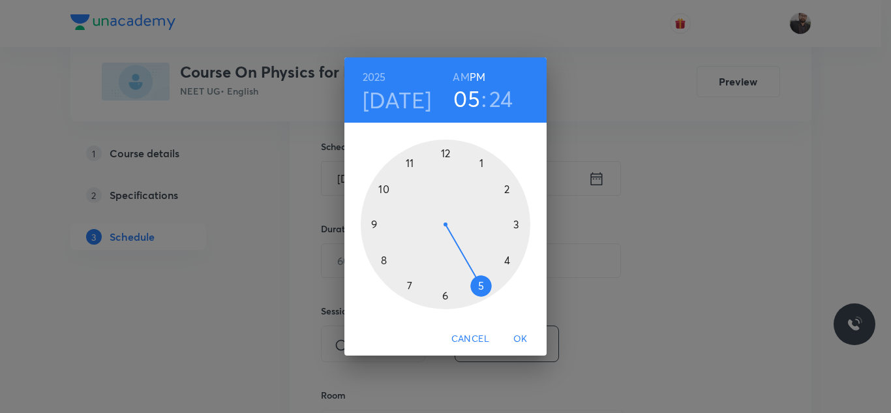
click at [482, 286] on div at bounding box center [446, 225] width 170 height 170
click at [527, 226] on div at bounding box center [446, 225] width 170 height 170
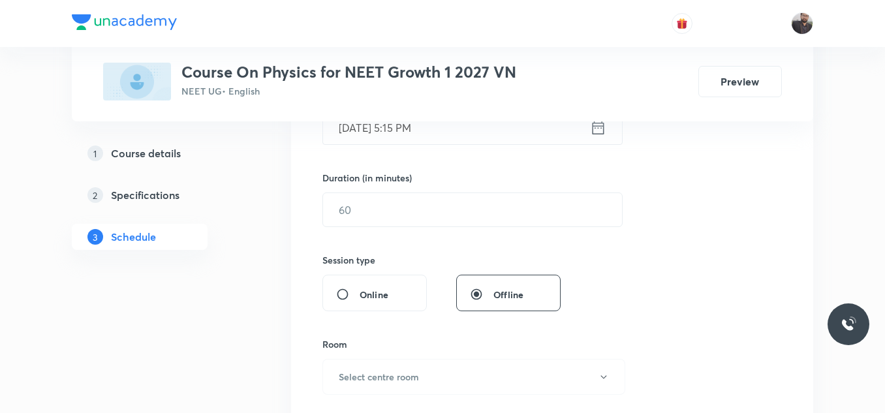
scroll to position [365, 0]
click at [527, 226] on div "Session 65 Live class Session title 20/99 Circular Motion - 06 ​ Schedule for […" at bounding box center [551, 223] width 459 height 613
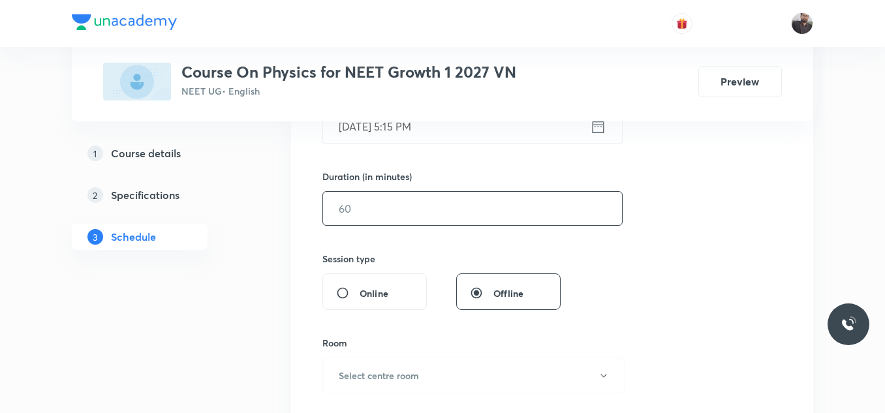
click at [508, 215] on input "text" at bounding box center [472, 208] width 299 height 33
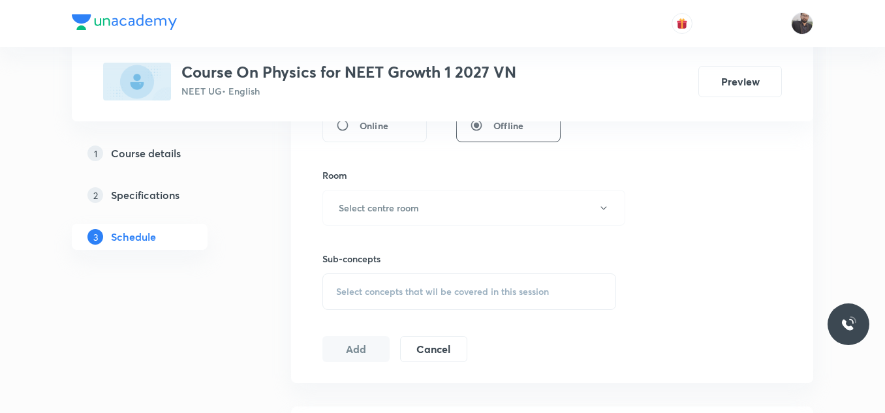
scroll to position [536, 0]
type input "75"
click at [508, 215] on button "Select centre room" at bounding box center [473, 205] width 303 height 36
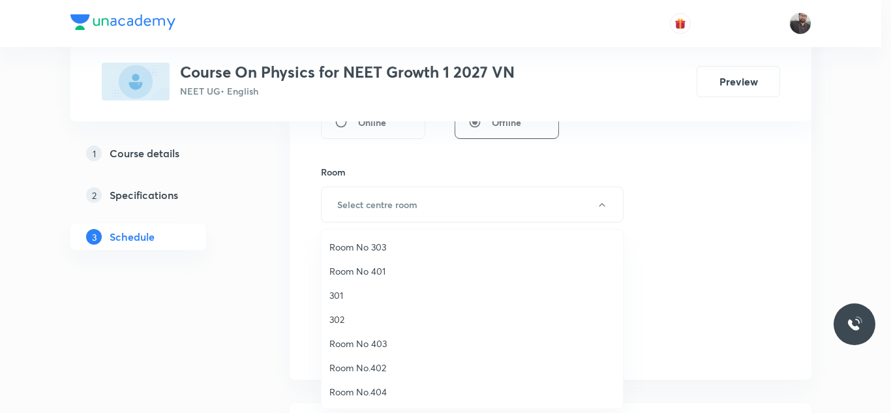
click at [380, 273] on span "Room No 401" at bounding box center [473, 271] width 286 height 14
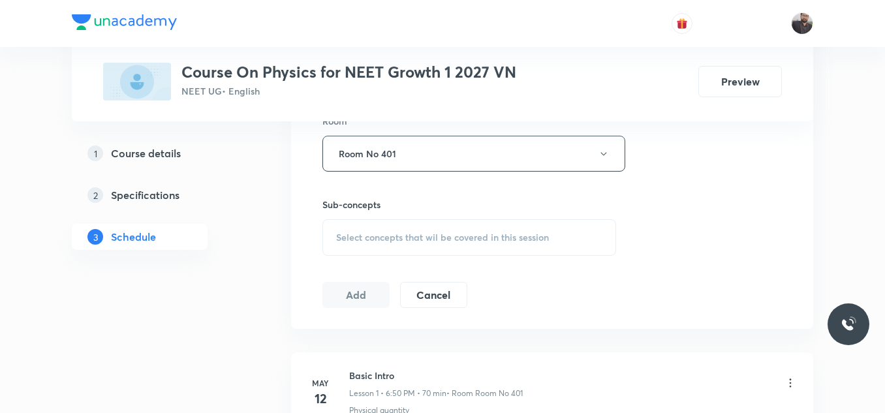
scroll to position [588, 0]
click at [376, 247] on div "Select concepts that wil be covered in this session" at bounding box center [469, 236] width 294 height 37
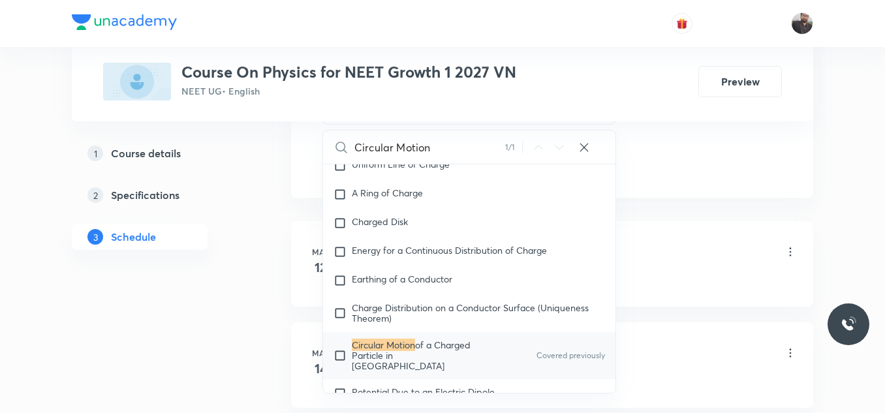
scroll to position [10032, 0]
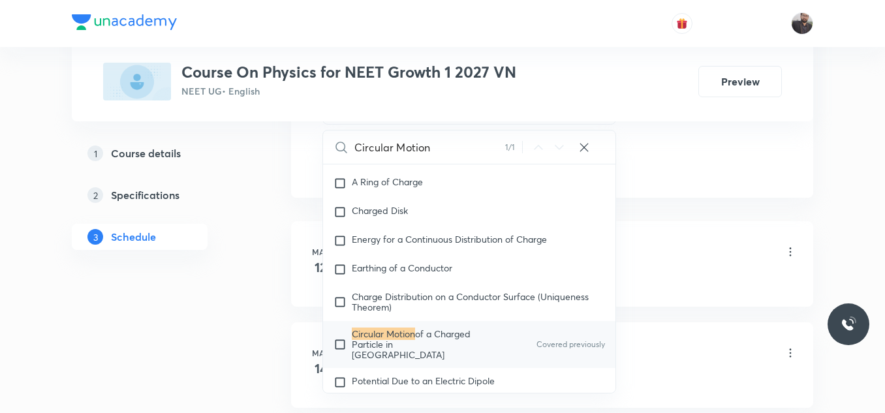
type input "Circular Motion"
click at [382, 321] on div "Circular Motion of a Charged Particle in Electric Field Covered previously" at bounding box center [469, 344] width 292 height 47
checkbox input "true"
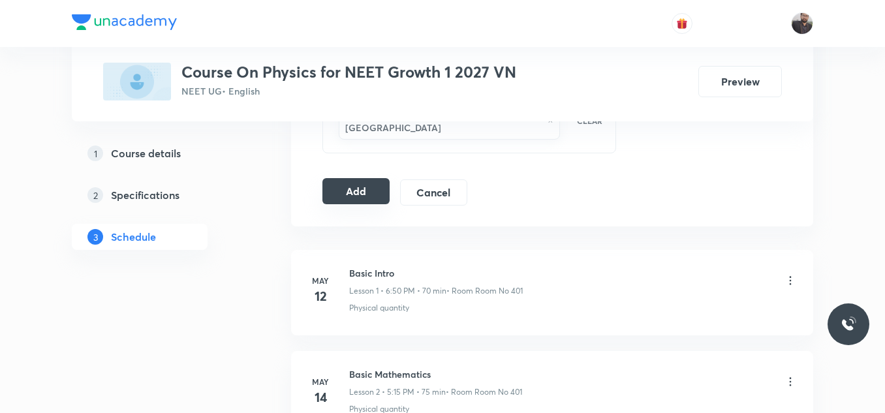
click at [355, 187] on button "Add" at bounding box center [355, 191] width 67 height 26
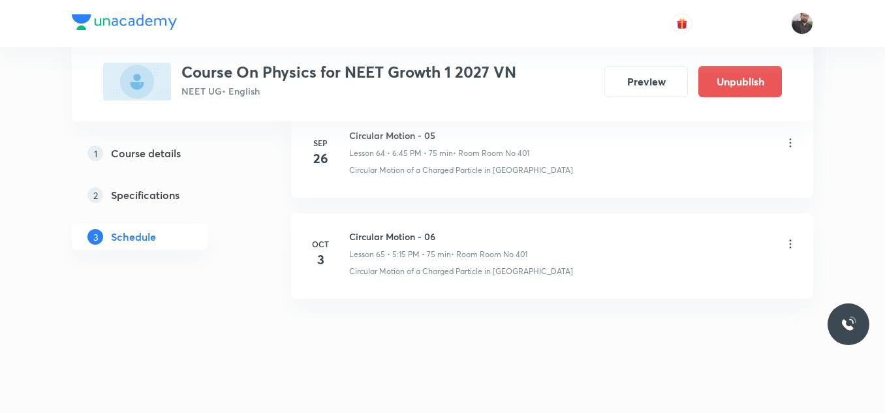
scroll to position [6635, 0]
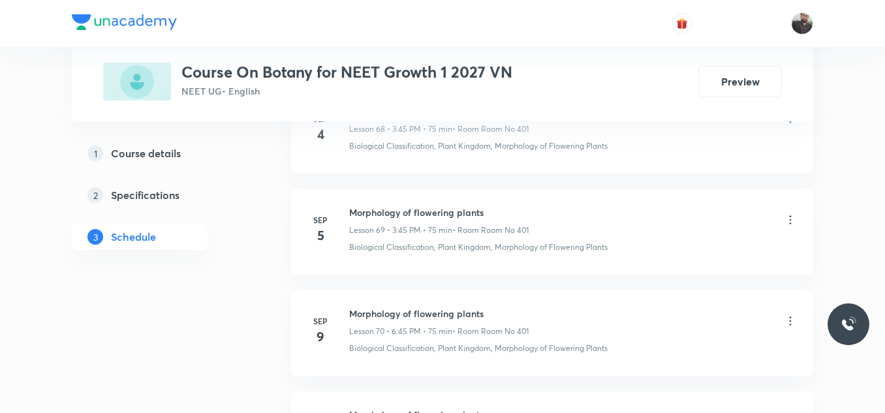
scroll to position [9332, 0]
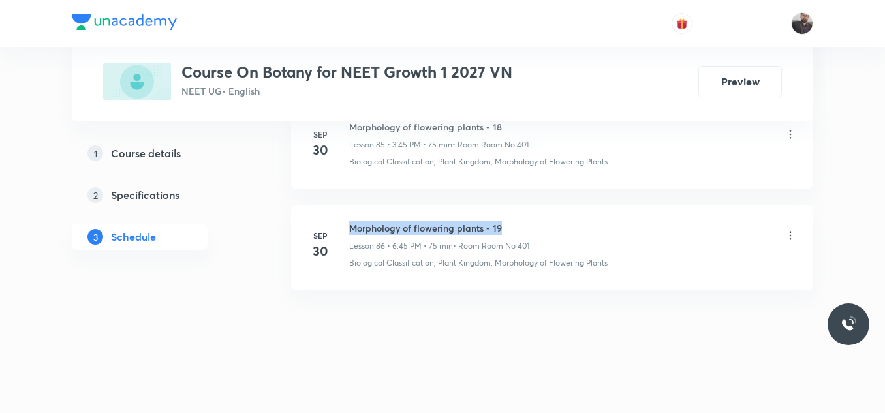
drag, startPoint x: 350, startPoint y: 224, endPoint x: 539, endPoint y: 220, distance: 188.6
click at [539, 220] on li "[DATE] Morphology of flowering plants - 19 Lesson 86 • 6:45 PM • 75 min • Room …" at bounding box center [552, 247] width 522 height 85
copy h6 "Morphology of flowering plants - 19"
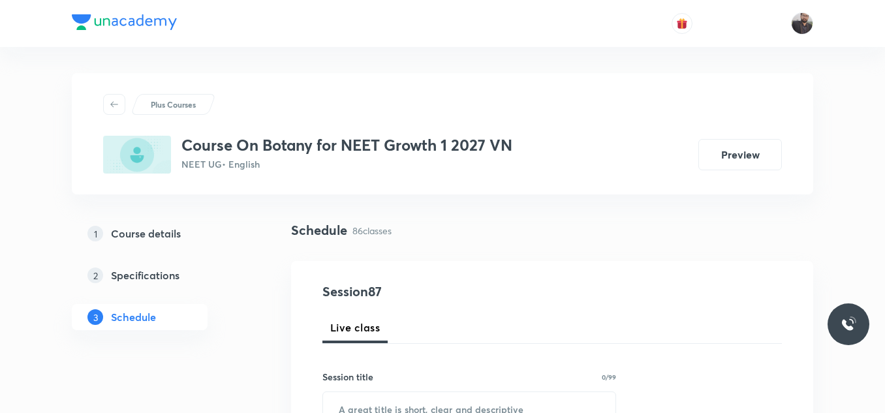
scroll to position [146, 0]
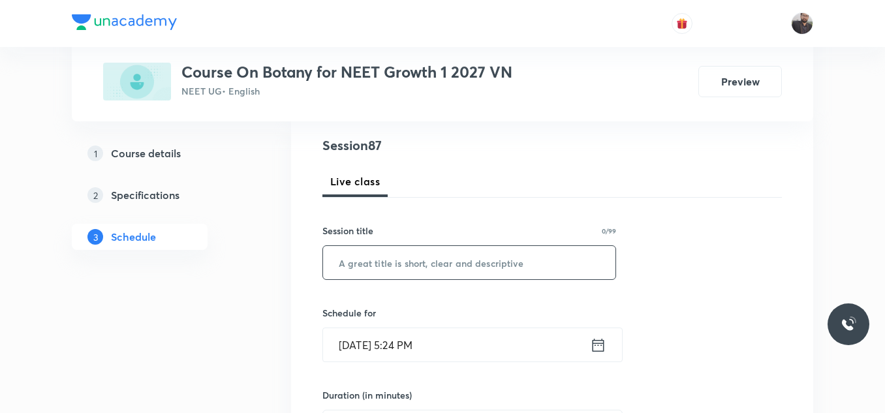
click at [516, 279] on input "text" at bounding box center [469, 262] width 292 height 33
paste input "Morphology of flowering plants - 19"
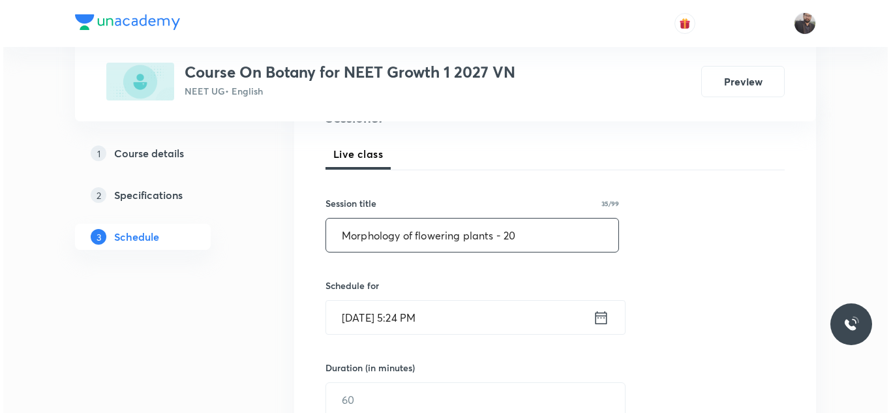
scroll to position [176, 0]
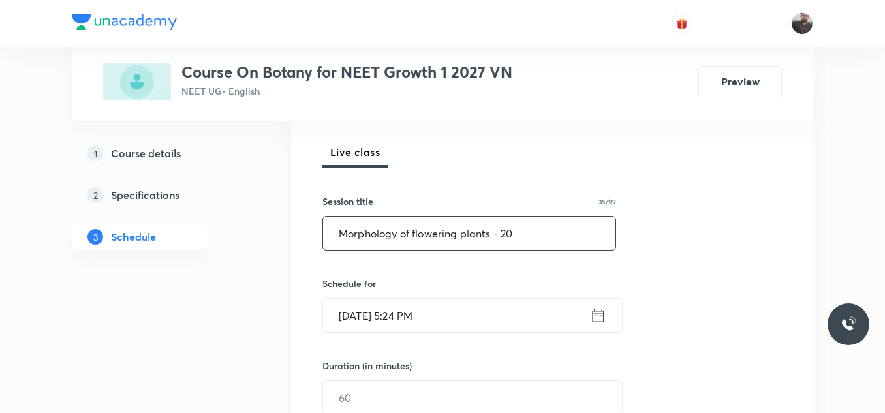
type input "Morphology of flowering plants - 20"
click at [491, 319] on input "[DATE] 5:24 PM" at bounding box center [456, 315] width 267 height 33
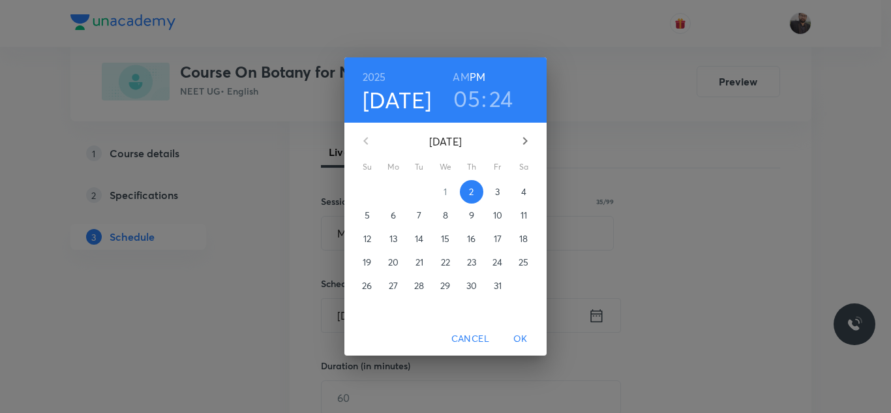
click at [500, 198] on p "3" at bounding box center [497, 191] width 5 height 13
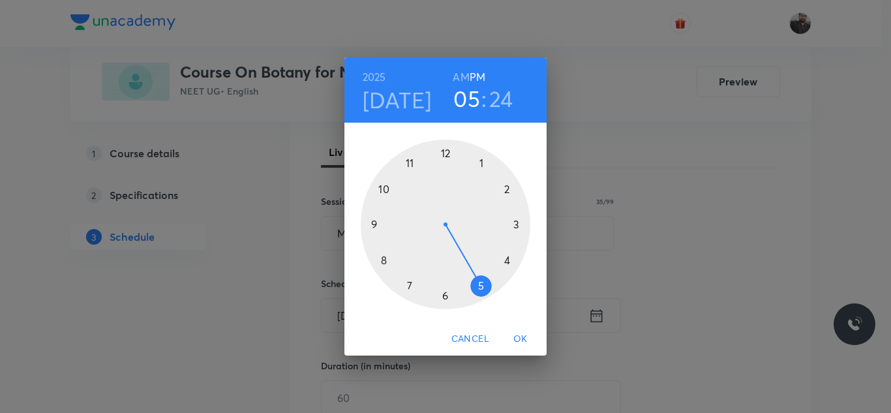
click at [446, 298] on div at bounding box center [446, 225] width 170 height 170
click at [375, 223] on div at bounding box center [446, 225] width 170 height 170
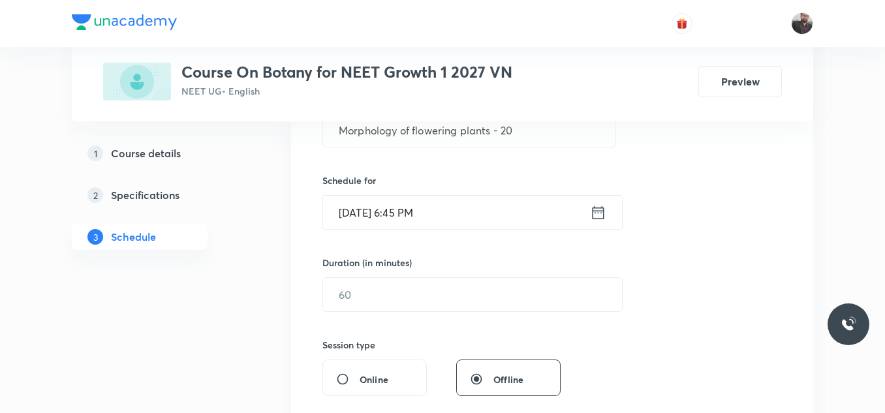
scroll to position [281, 0]
click at [386, 302] on input "text" at bounding box center [472, 292] width 299 height 33
type input "9"
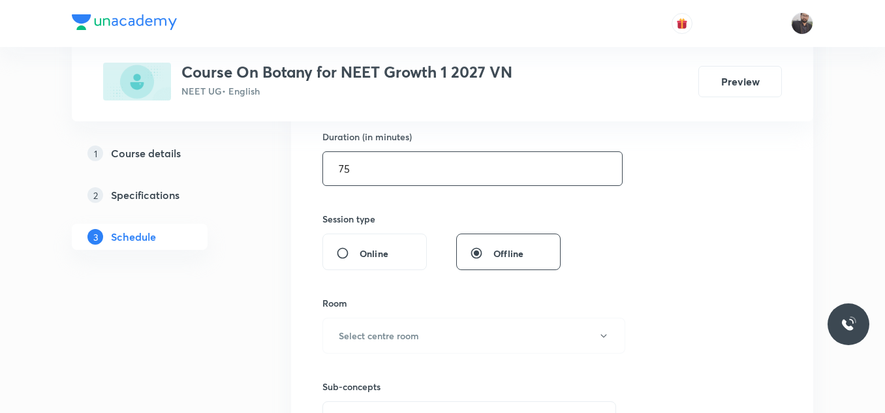
scroll to position [405, 0]
type input "75"
click at [384, 339] on h6 "Select centre room" at bounding box center [379, 335] width 80 height 14
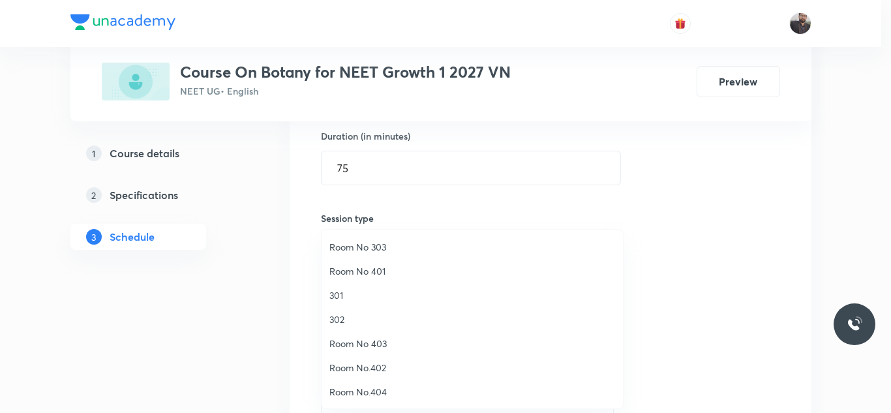
click at [382, 264] on span "Room No 401" at bounding box center [473, 271] width 286 height 14
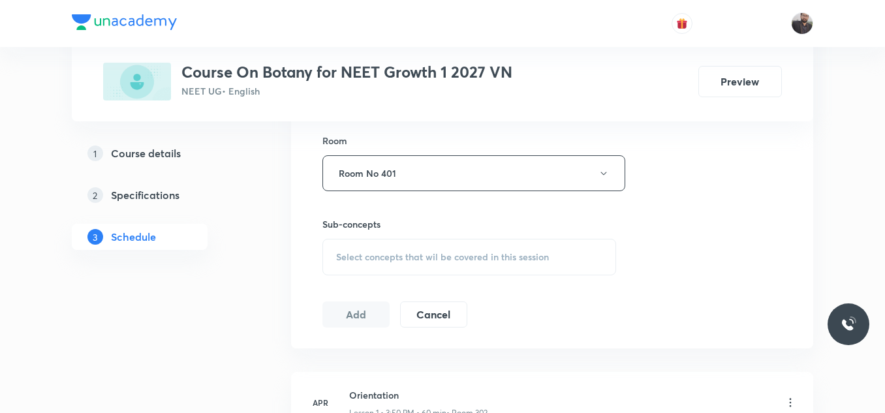
scroll to position [568, 0]
click at [382, 264] on div "Select concepts that wil be covered in this session" at bounding box center [469, 256] width 294 height 37
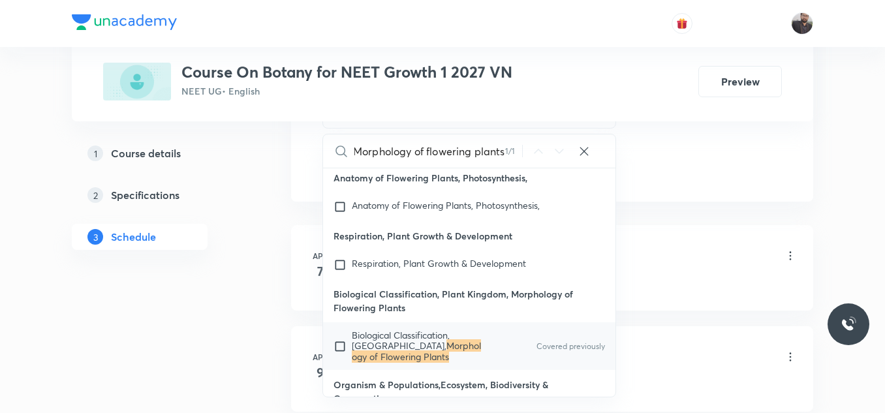
scroll to position [715, 0]
type input "Morphology of flowering plants"
click at [405, 355] on mark "Morphology of Flowering Plants" at bounding box center [416, 350] width 129 height 23
checkbox input "true"
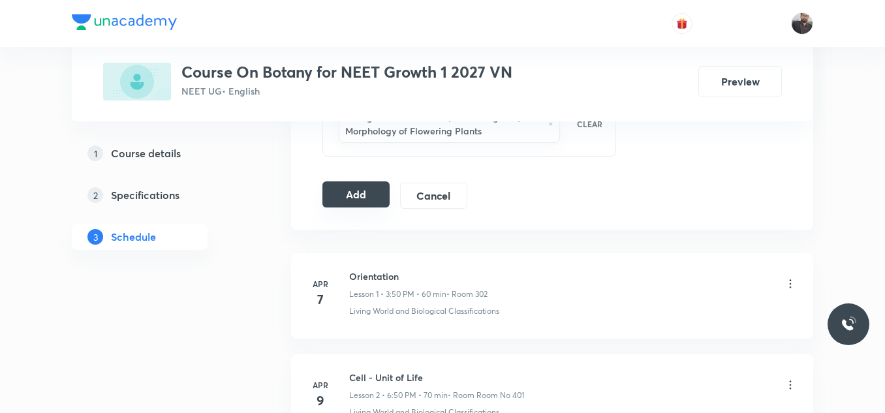
click at [331, 191] on button "Add" at bounding box center [355, 194] width 67 height 26
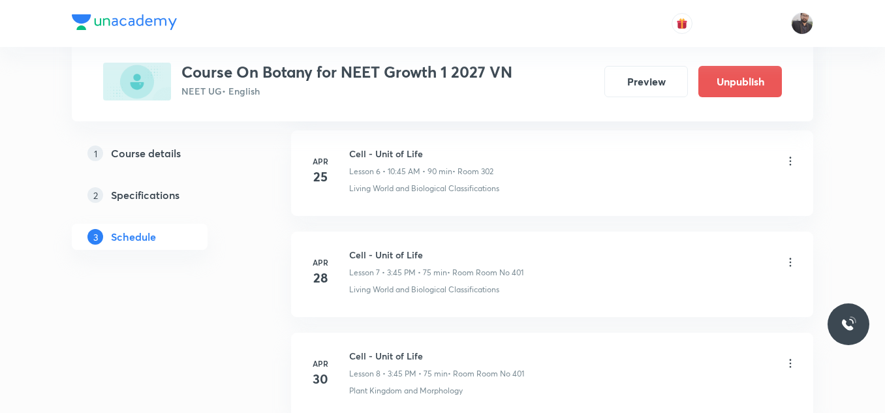
scroll to position [8833, 0]
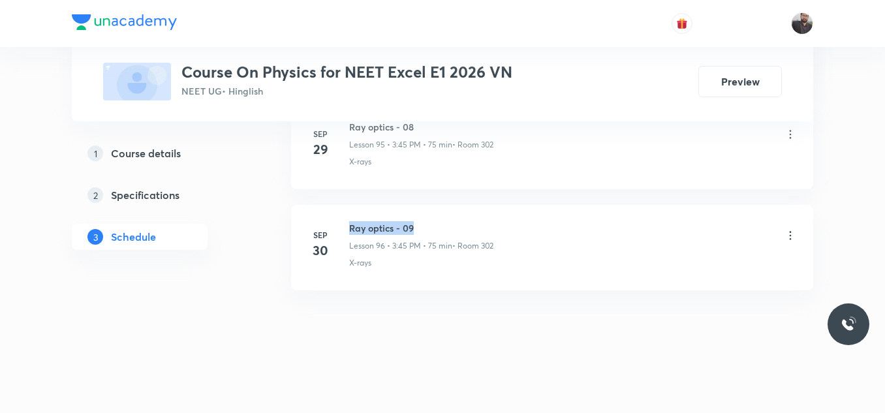
drag, startPoint x: 347, startPoint y: 224, endPoint x: 481, endPoint y: 211, distance: 135.1
click at [481, 211] on li "Sep 30 Ray optics - 09 Lesson 96 • 3:45 PM • 75 min • Room 302 X-rays" at bounding box center [552, 247] width 522 height 85
copy h6 "Ray optics - 09"
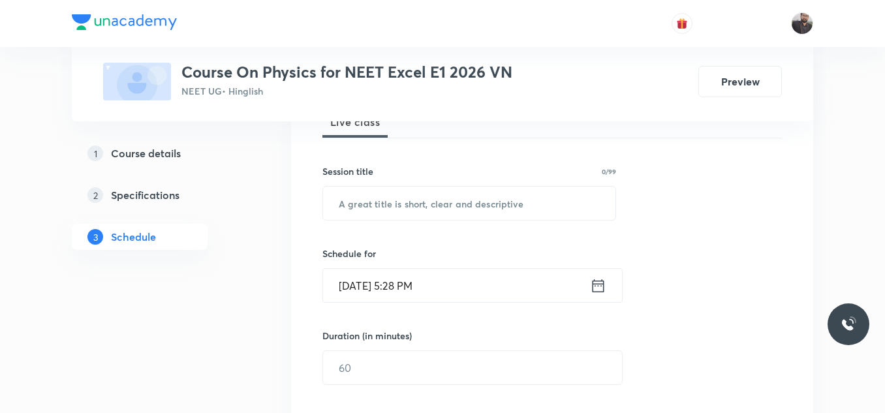
scroll to position [206, 0]
click at [481, 211] on input "text" at bounding box center [469, 202] width 292 height 33
paste input "Ray optics - 09"
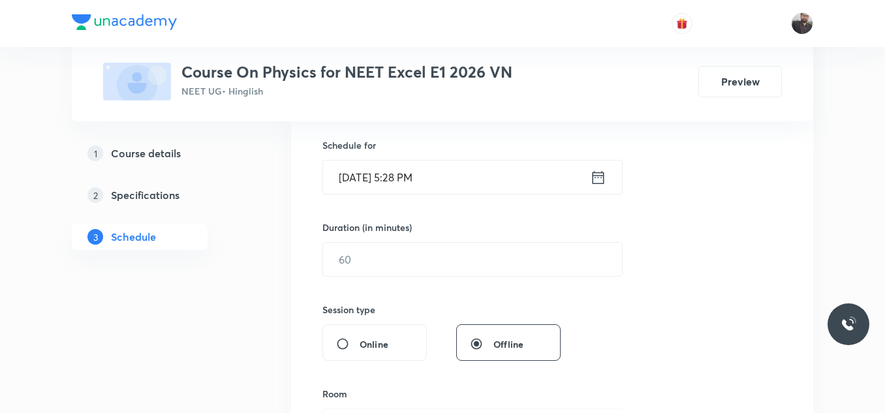
scroll to position [315, 0]
type input "Ray optics - 10"
click at [465, 182] on input "Oct 2, 2025, 5:28 PM" at bounding box center [456, 176] width 267 height 33
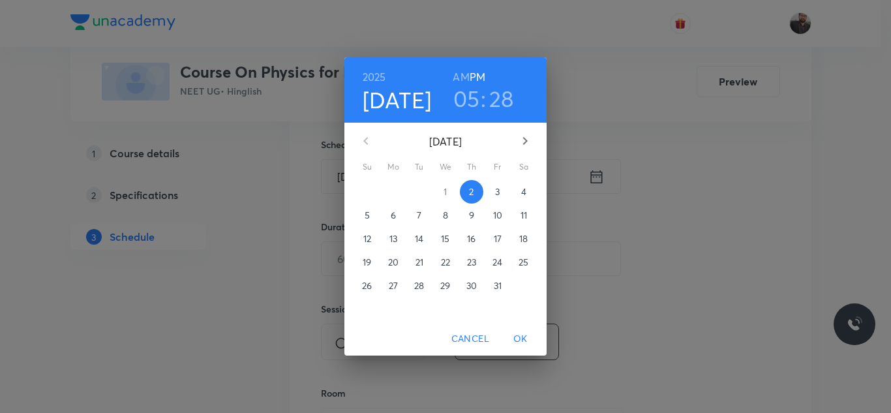
click at [502, 193] on span "3" at bounding box center [497, 191] width 23 height 13
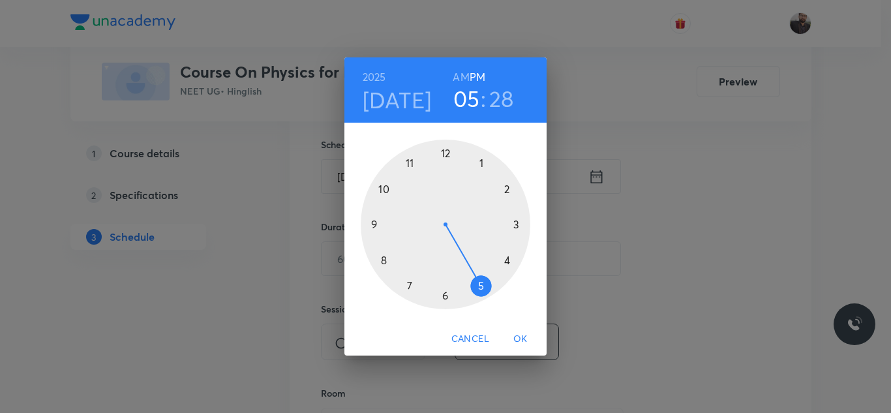
click at [520, 223] on div at bounding box center [446, 225] width 170 height 170
click at [378, 223] on div at bounding box center [446, 225] width 170 height 170
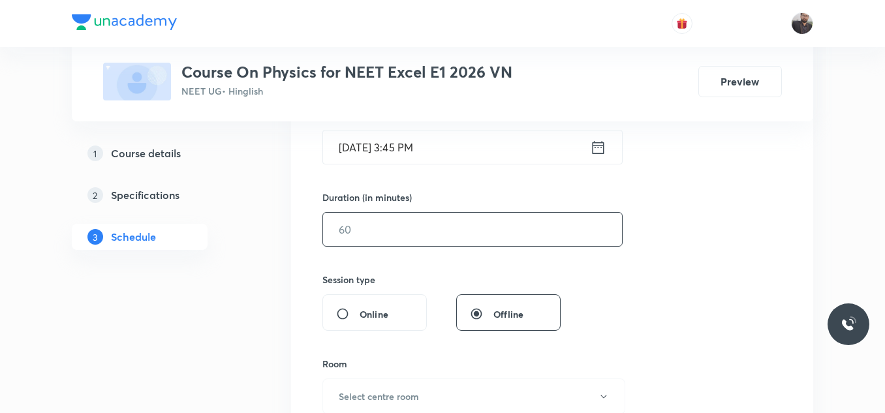
scroll to position [345, 0]
click at [378, 226] on input "text" at bounding box center [472, 228] width 299 height 33
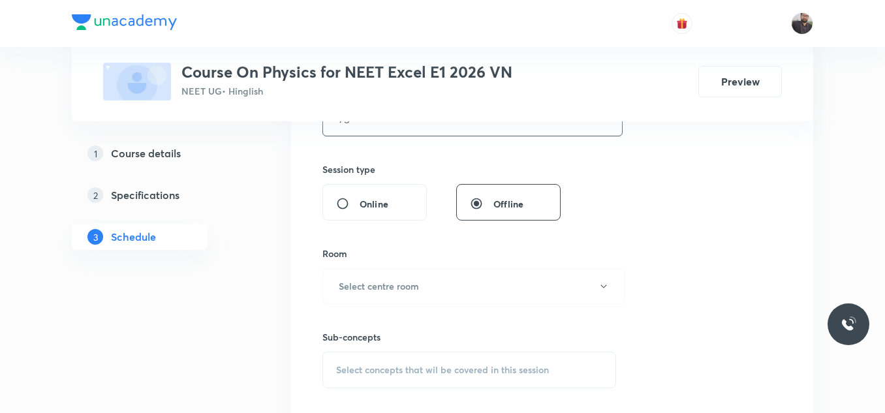
scroll to position [455, 0]
type input "75"
click at [737, 220] on div "Session 97 Live class Session title 15/99 Ray optics - 10 ​ Schedule for Oct 3,…" at bounding box center [551, 133] width 459 height 613
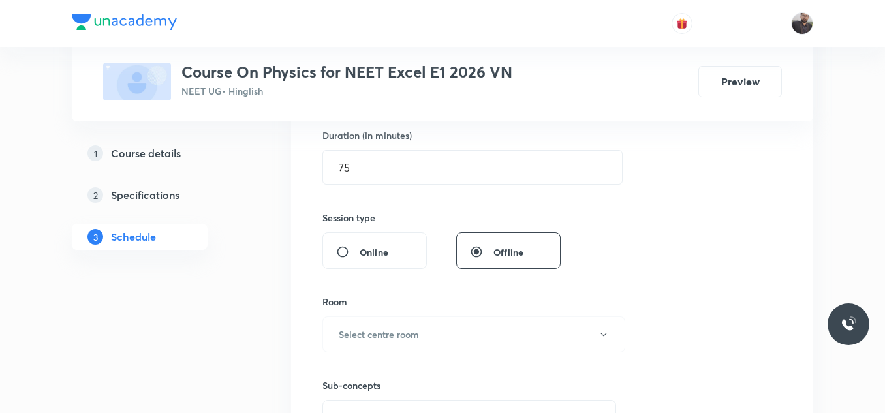
scroll to position [407, 0]
click at [379, 333] on h6 "Select centre room" at bounding box center [379, 334] width 80 height 14
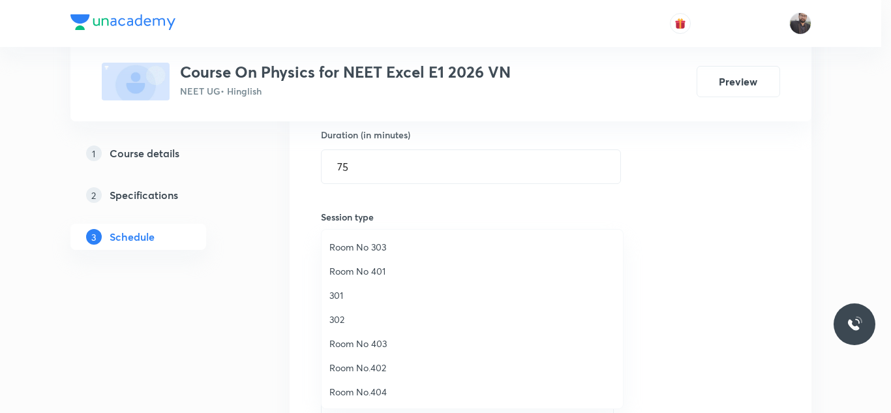
click at [345, 318] on span "302" at bounding box center [473, 320] width 286 height 14
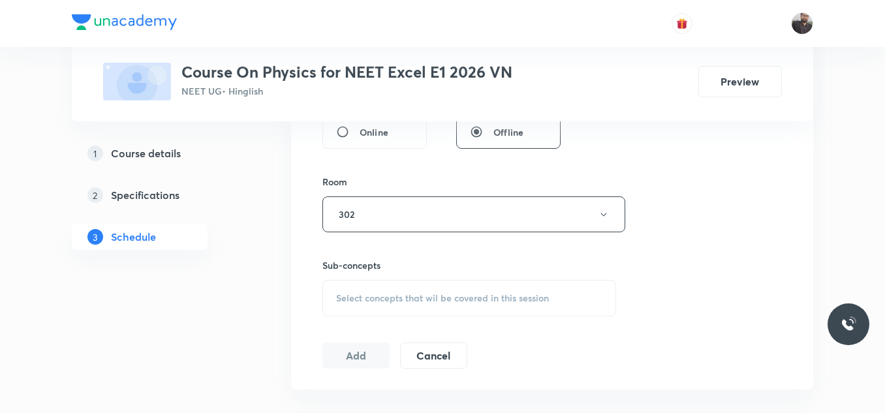
scroll to position [527, 0]
click at [356, 296] on span "Select concepts that wil be covered in this session" at bounding box center [442, 297] width 213 height 10
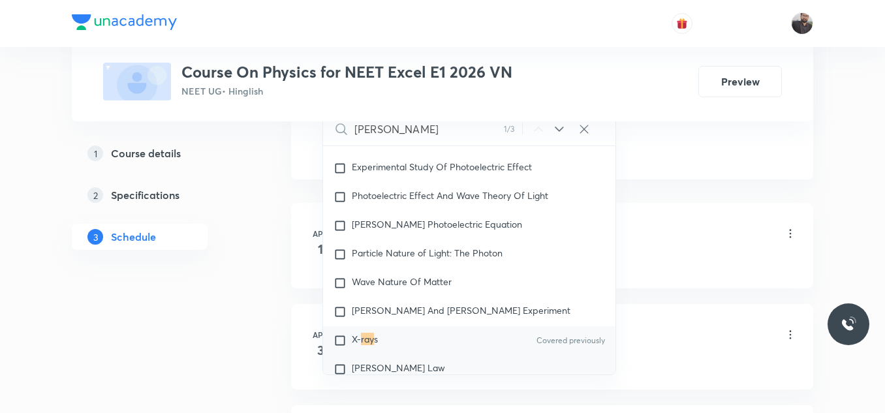
scroll to position [16509, 0]
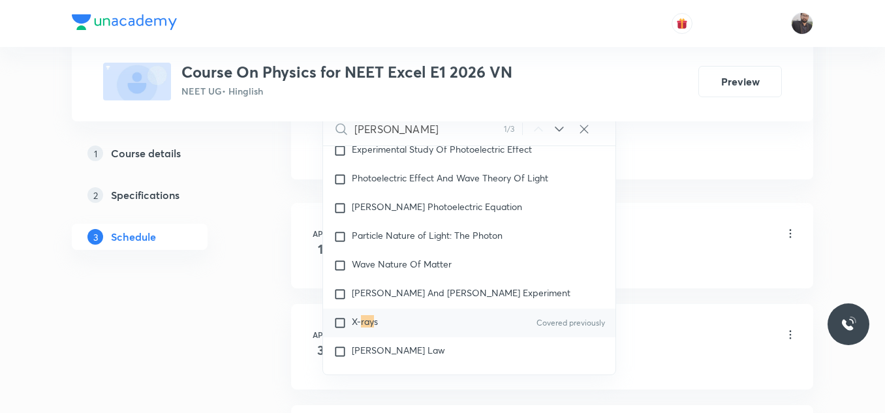
type input "Ray"
click at [390, 316] on div "X- ray s Covered previously" at bounding box center [469, 323] width 292 height 29
checkbox input "true"
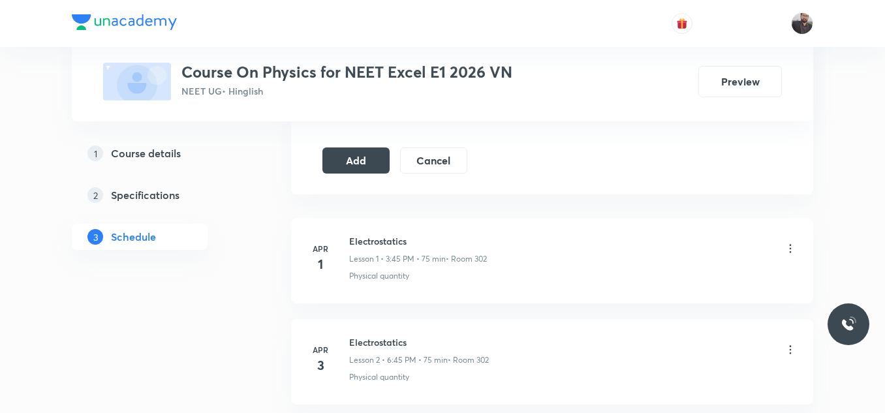
click at [354, 157] on button "Add" at bounding box center [355, 159] width 67 height 26
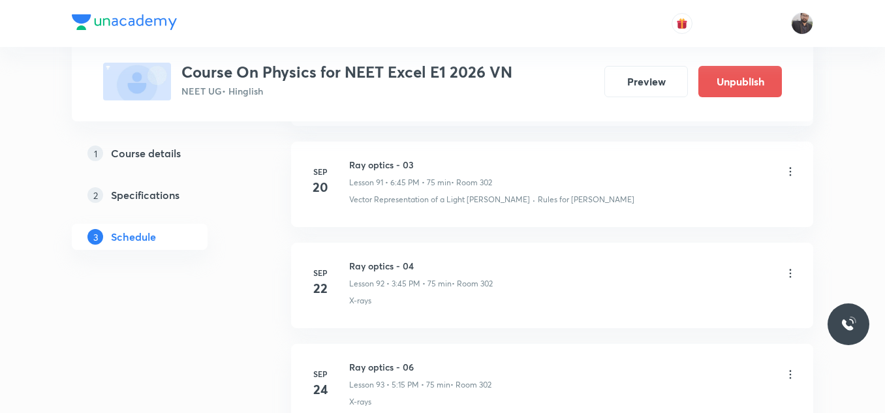
scroll to position [9858, 0]
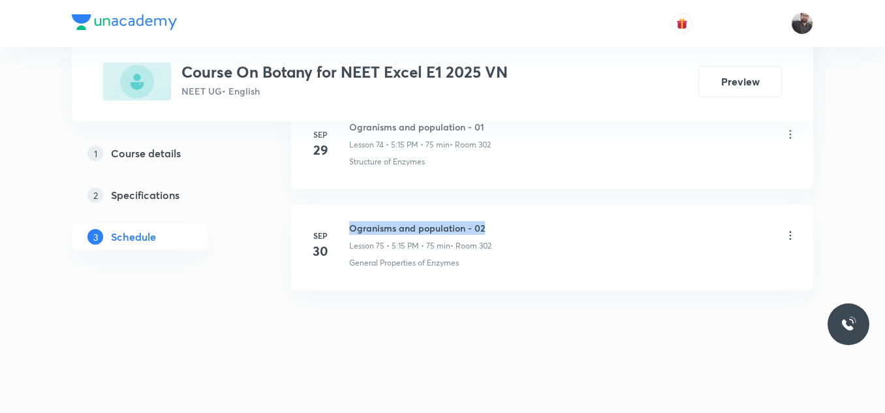
drag, startPoint x: 350, startPoint y: 223, endPoint x: 505, endPoint y: 209, distance: 155.9
click at [505, 209] on li "[DATE] Ogranisms and population - 02 Lesson 75 • 5:15 PM • 75 min • Room 302 Ge…" at bounding box center [552, 247] width 522 height 85
copy h6 "Ogranisms and population - 02"
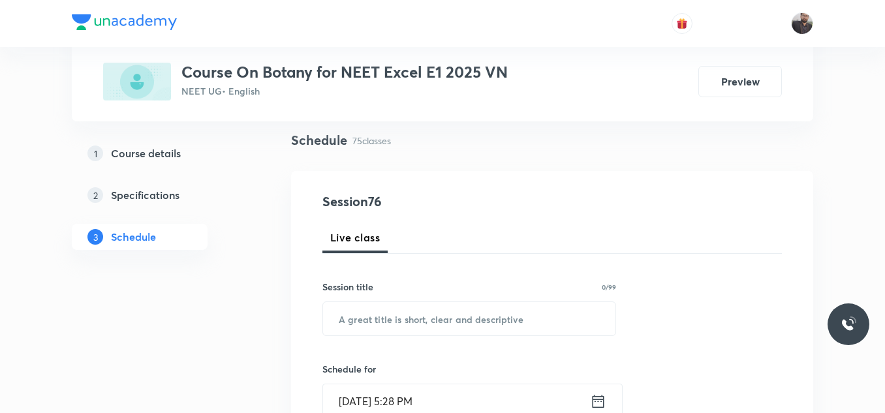
scroll to position [93, 0]
click at [486, 296] on div "Session title 0/99 ​" at bounding box center [469, 305] width 294 height 56
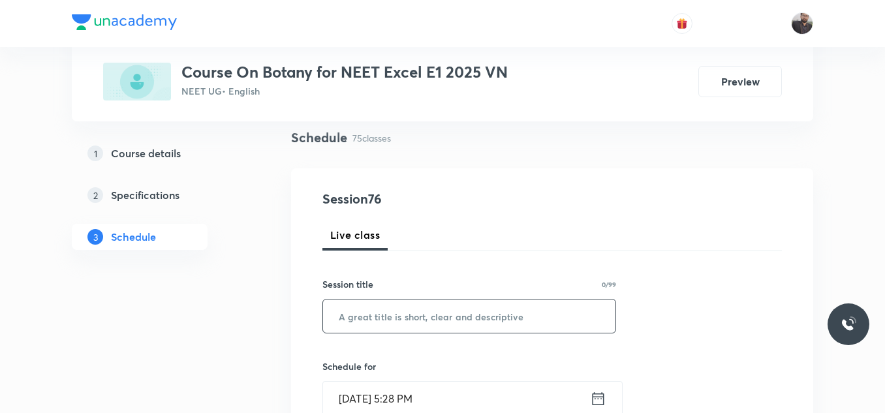
click at [474, 327] on input "text" at bounding box center [469, 316] width 292 height 33
paste input "Ogranisms and population - 02"
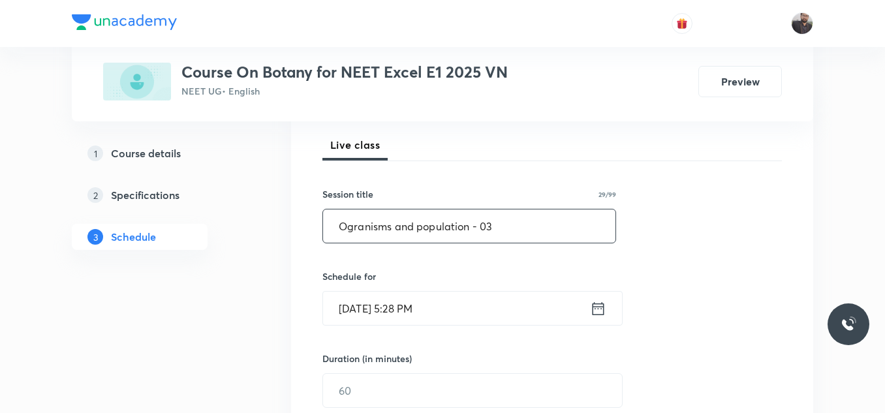
scroll to position [183, 0]
type input "Ogranisms and population - 03"
click at [452, 311] on input "[DATE] 5:28 PM" at bounding box center [456, 307] width 267 height 33
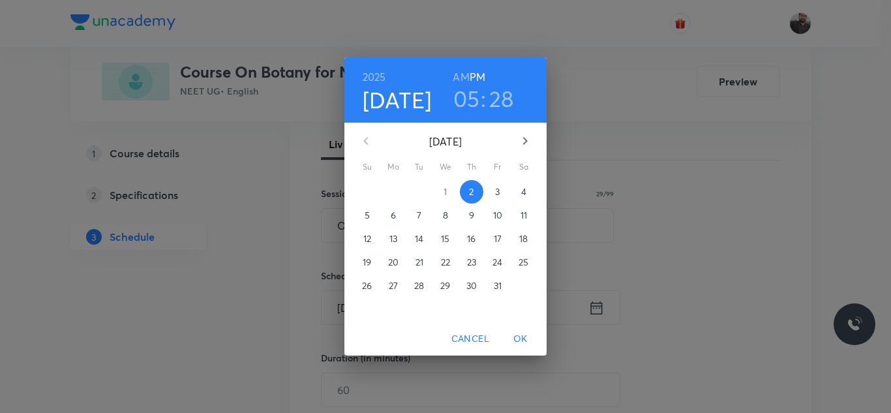
click at [499, 184] on button "3" at bounding box center [497, 191] width 23 height 23
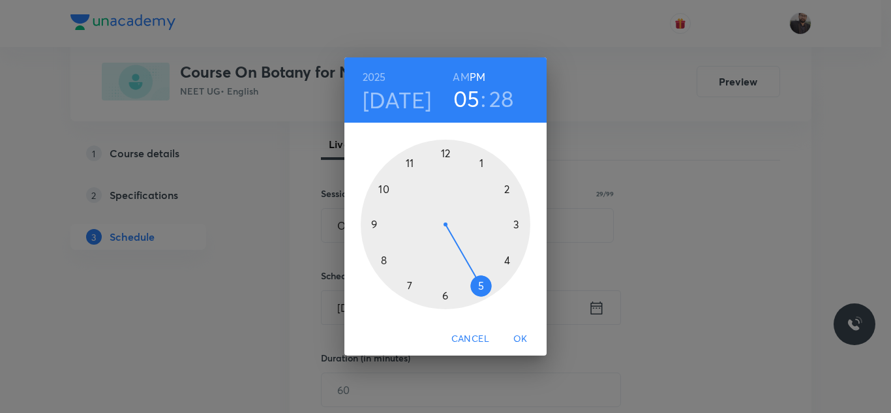
click at [521, 228] on div at bounding box center [446, 225] width 170 height 170
click at [478, 106] on h3 "03" at bounding box center [467, 98] width 26 height 27
click at [482, 285] on div at bounding box center [446, 225] width 170 height 170
click at [521, 225] on div at bounding box center [446, 225] width 170 height 170
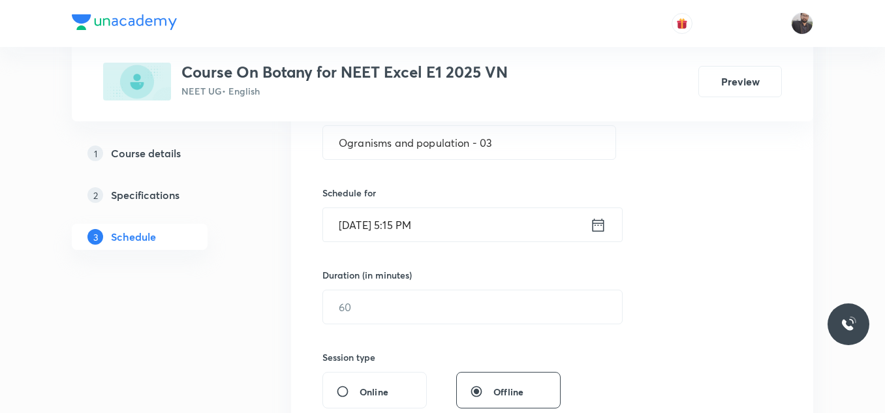
scroll to position [268, 0]
click at [483, 300] on input "text" at bounding box center [472, 305] width 299 height 33
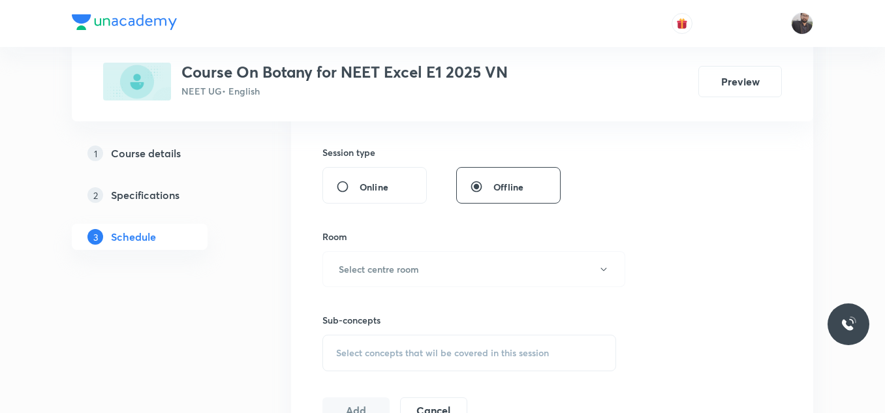
scroll to position [478, 0]
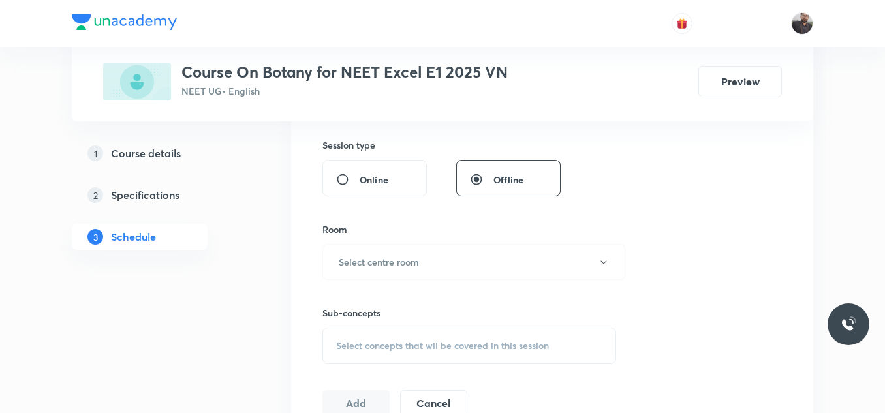
type input "75"
click at [477, 281] on div "Sub-concepts Select concepts that wil be covered in this session" at bounding box center [469, 322] width 294 height 84
click at [470, 247] on button "Select centre room" at bounding box center [473, 262] width 303 height 36
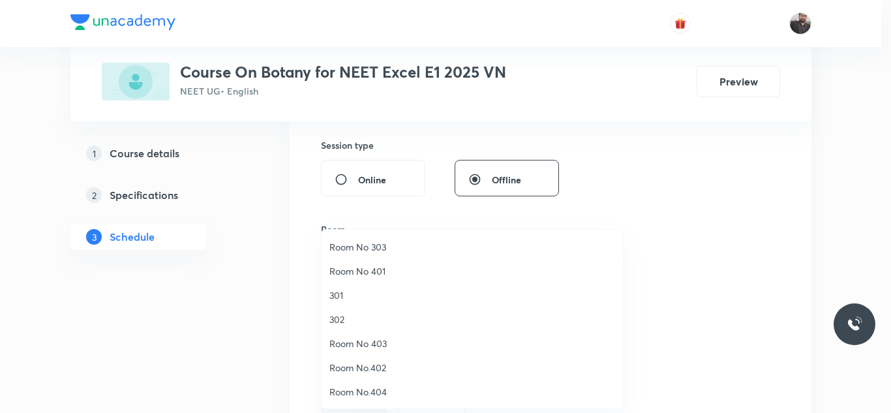
click at [339, 319] on span "302" at bounding box center [473, 320] width 286 height 14
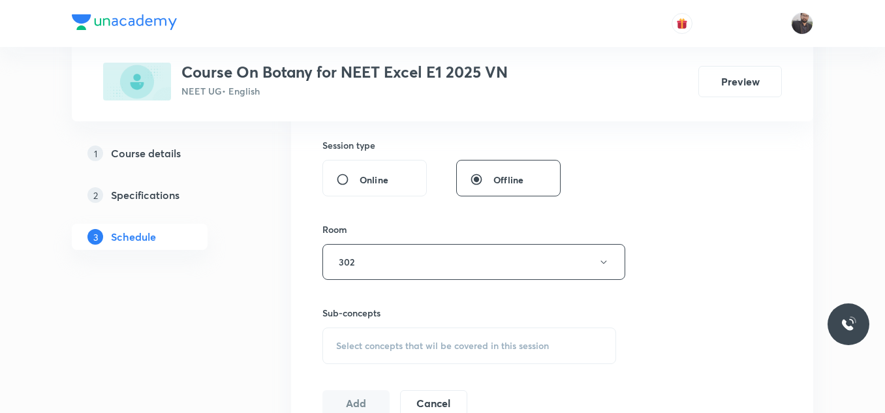
click at [354, 344] on span "Select concepts that wil be covered in this session" at bounding box center [442, 346] width 213 height 10
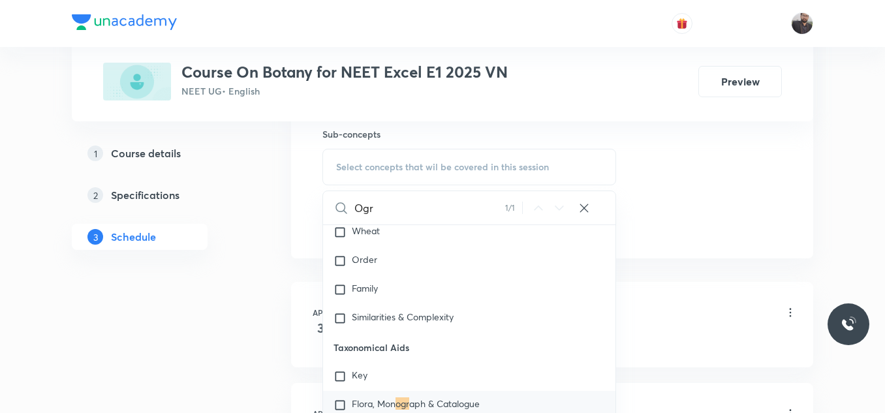
scroll to position [1847, 0]
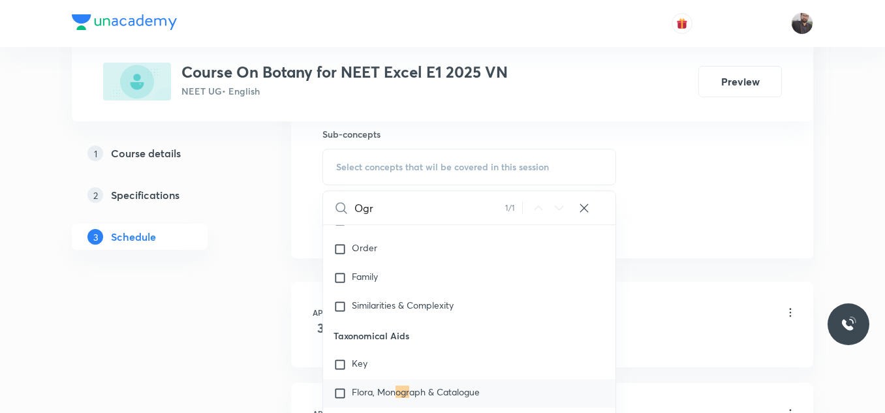
type input "Ogr"
click at [406, 396] on mark "ogr" at bounding box center [402, 392] width 14 height 12
checkbox input "true"
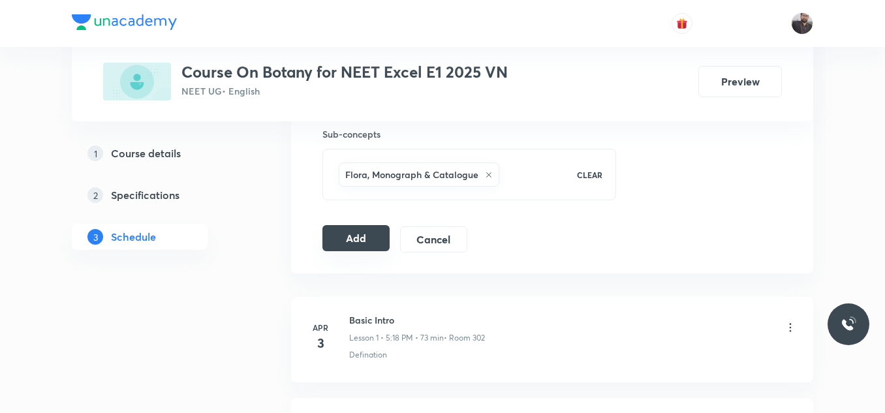
click at [363, 241] on button "Add" at bounding box center [355, 238] width 67 height 26
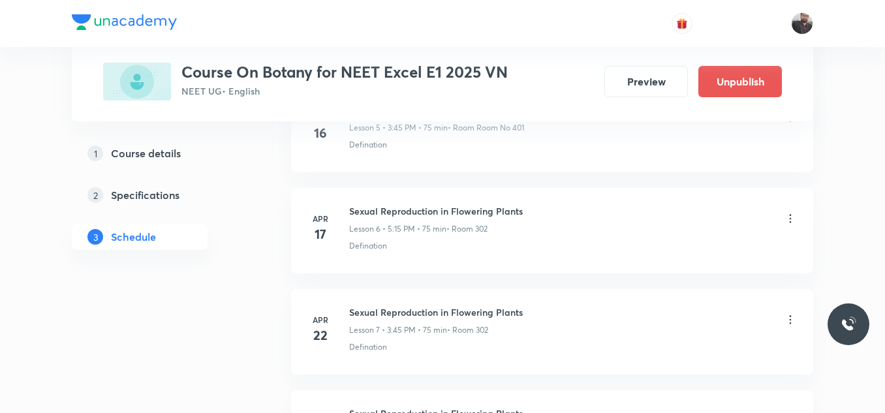
scroll to position [7720, 0]
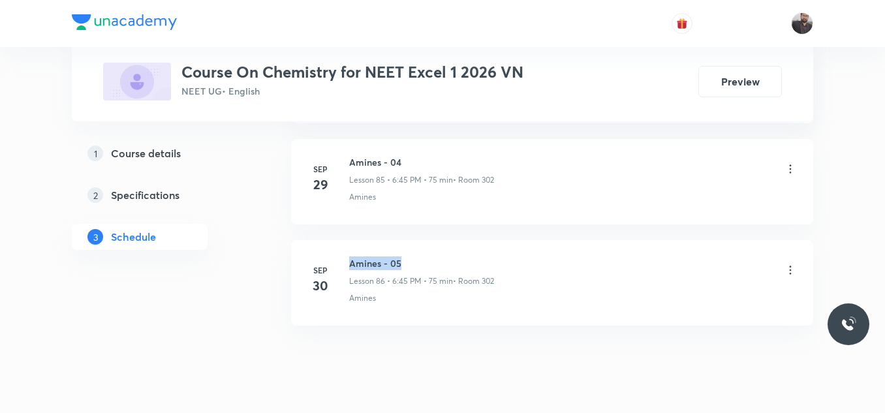
drag, startPoint x: 347, startPoint y: 223, endPoint x: 427, endPoint y: 225, distance: 80.9
click at [427, 256] on div "[DATE] Amines - 05 Lesson 86 • 6:45 PM • 75 min • Room 302 Amines" at bounding box center [551, 280] width 489 height 48
copy h6 "Amines - 05"
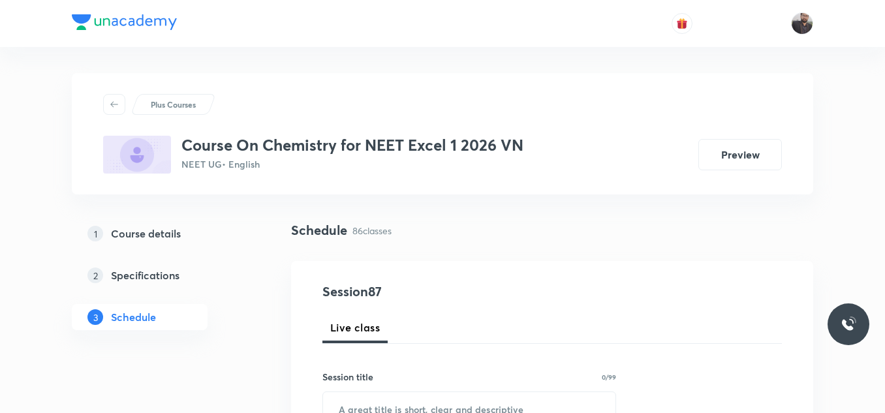
scroll to position [124, 0]
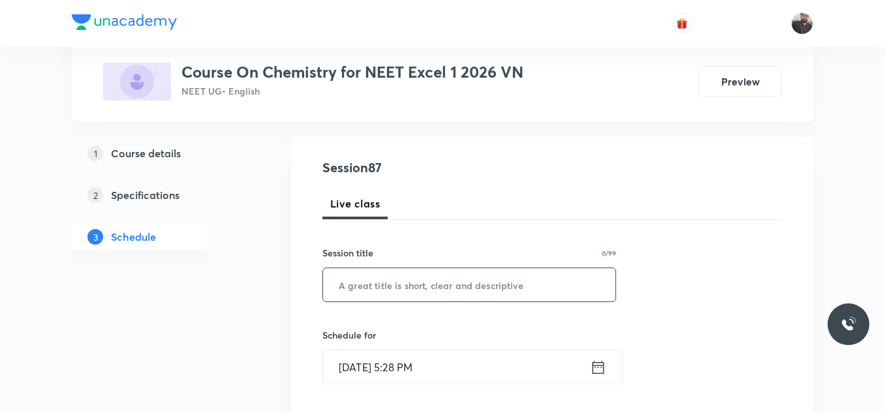
click at [431, 280] on input "text" at bounding box center [469, 284] width 292 height 33
paste input "Amines - 05"
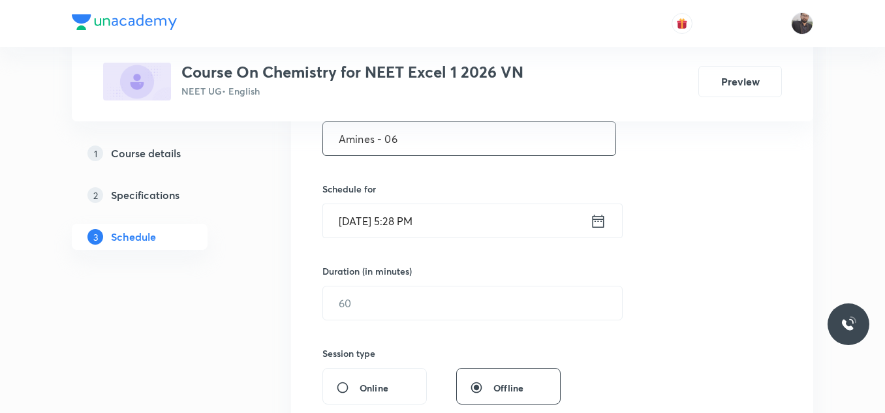
scroll to position [272, 0]
type input "Amines - 06"
click at [455, 221] on input "Oct 2, 2025, 5:28 PM" at bounding box center [456, 218] width 267 height 33
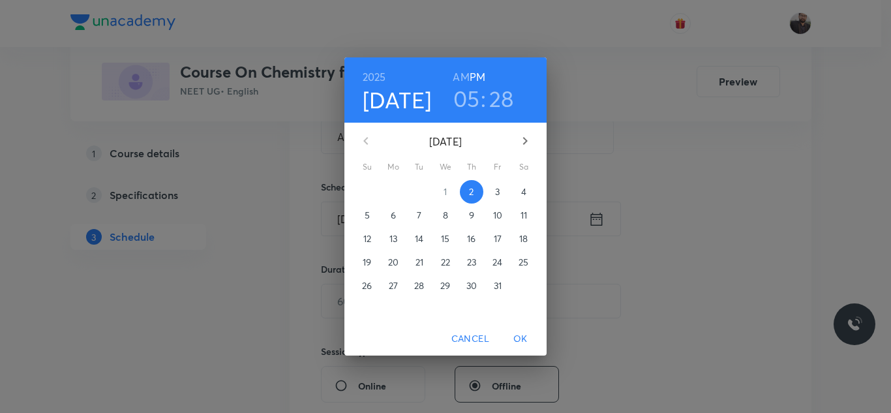
click at [495, 202] on button "3" at bounding box center [497, 191] width 23 height 23
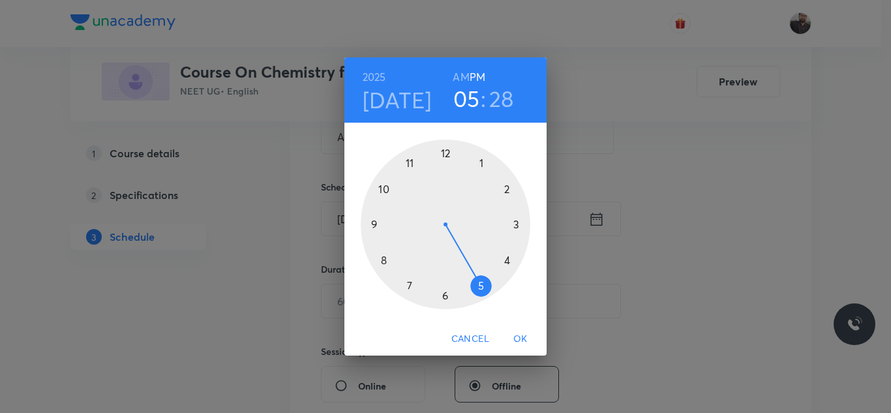
click at [444, 302] on div at bounding box center [446, 225] width 170 height 170
click at [375, 226] on div at bounding box center [446, 225] width 170 height 170
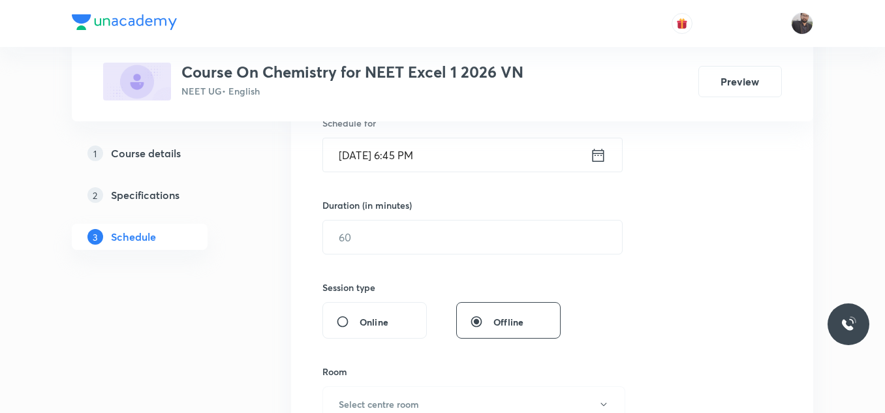
scroll to position [341, 0]
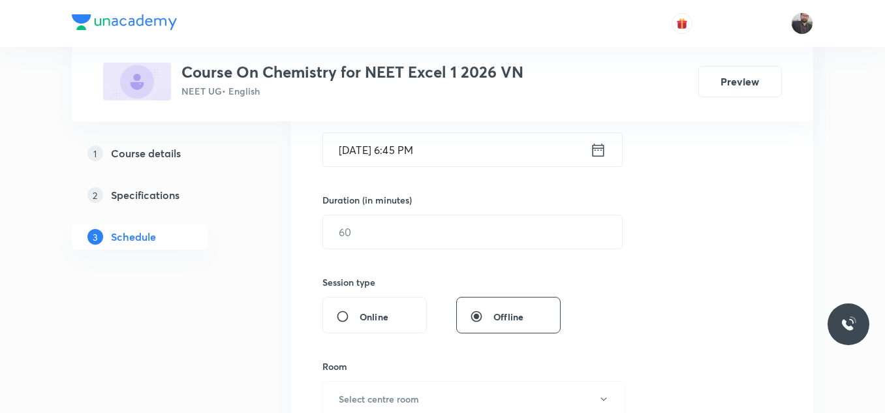
click at [375, 226] on input "text" at bounding box center [472, 231] width 299 height 33
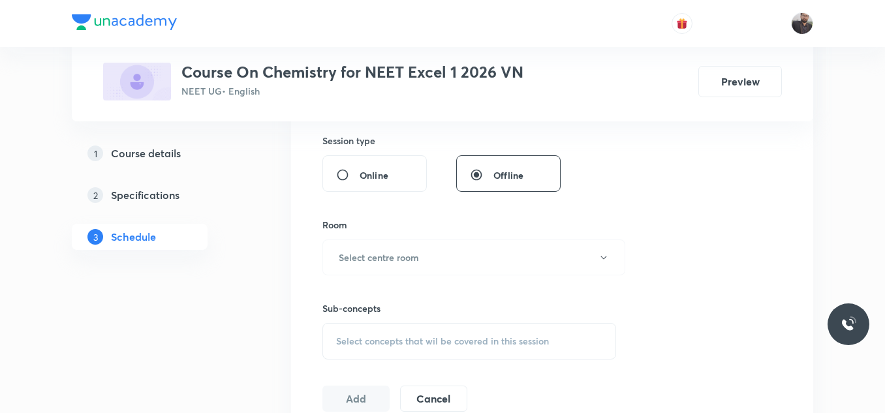
scroll to position [486, 0]
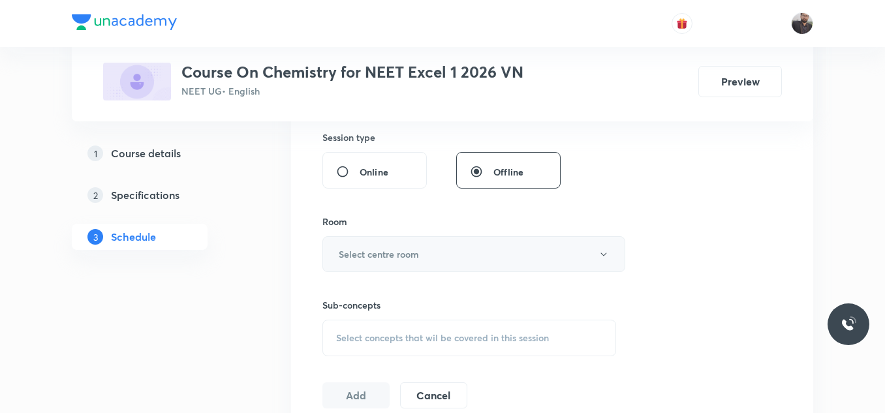
type input "75"
click at [378, 252] on h6 "Select centre room" at bounding box center [379, 254] width 80 height 14
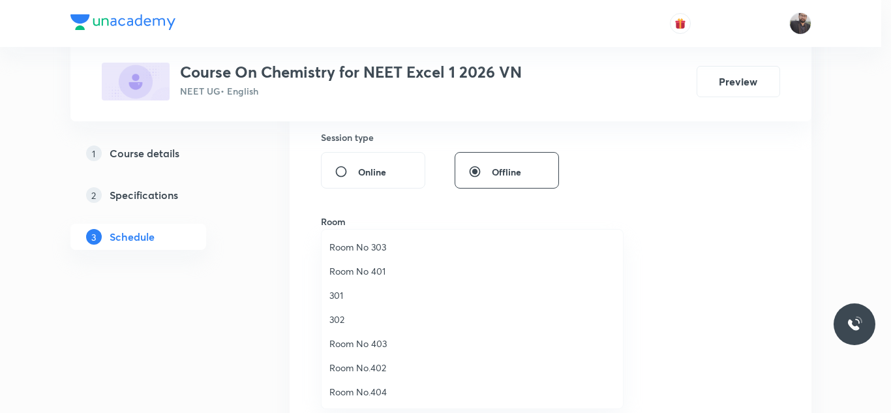
click at [353, 320] on span "302" at bounding box center [473, 320] width 286 height 14
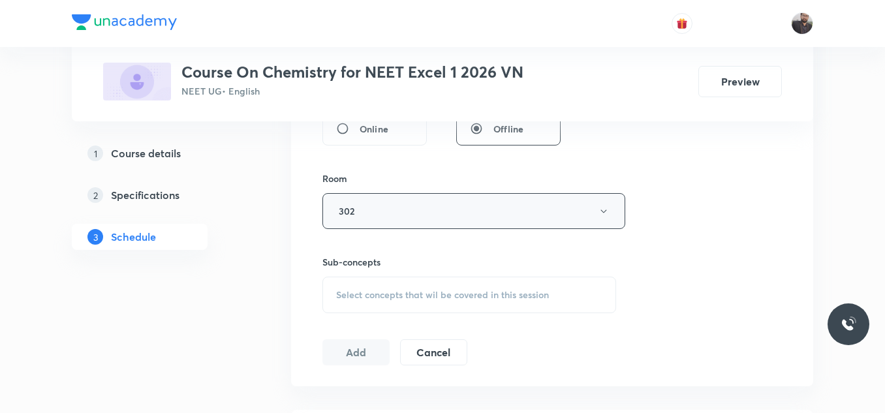
scroll to position [530, 0]
click at [403, 285] on div "Select concepts that wil be covered in this session" at bounding box center [469, 294] width 294 height 37
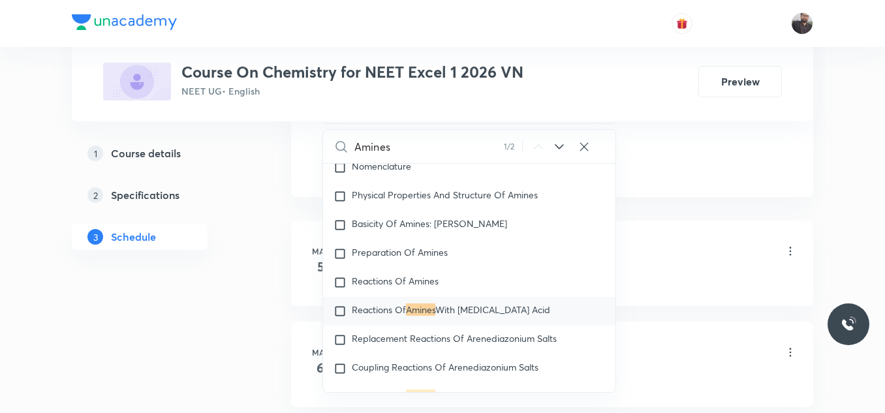
scroll to position [31259, 0]
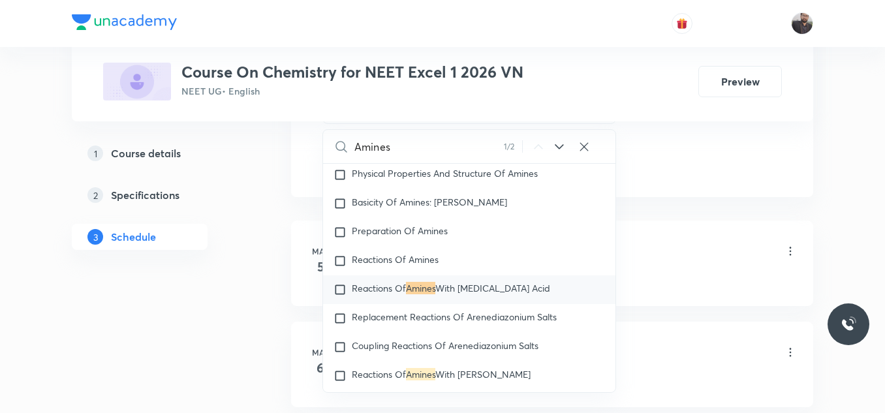
type input "Amines"
click at [407, 304] on div "Reactions Of Amines With Nitrous Acid" at bounding box center [469, 289] width 292 height 29
checkbox input "true"
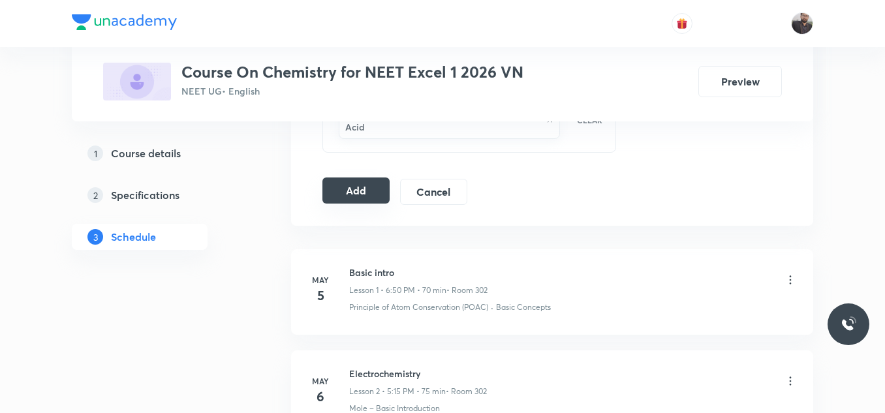
click at [378, 177] on button "Add" at bounding box center [355, 190] width 67 height 26
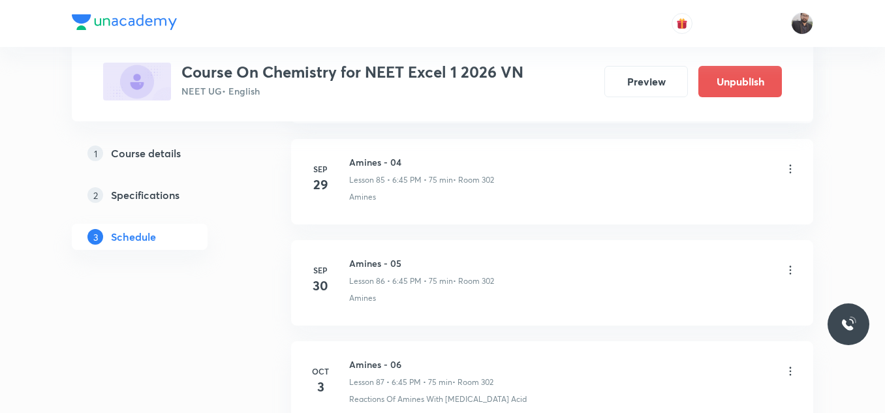
scroll to position [8883, 0]
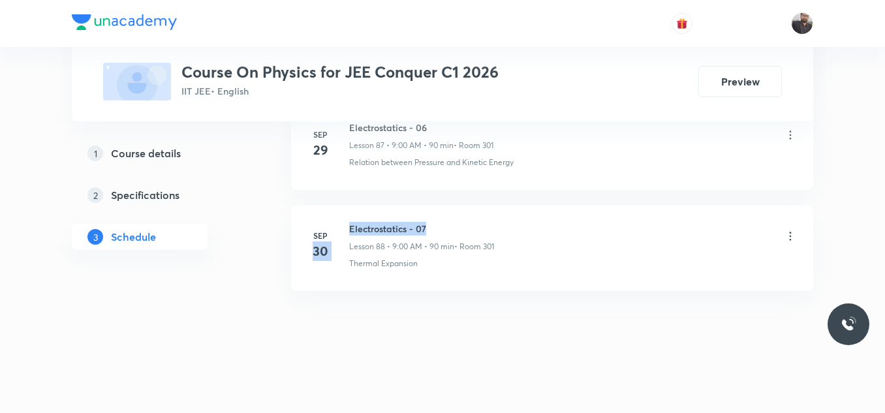
drag, startPoint x: 346, startPoint y: 226, endPoint x: 428, endPoint y: 223, distance: 82.3
click at [428, 223] on div "[DATE] Electrostatics - 07 Lesson 88 • 9:00 AM • 90 min • Room 301 Thermal Expa…" at bounding box center [551, 246] width 489 height 48
click at [428, 223] on h6 "Electrostatics - 07" at bounding box center [421, 229] width 145 height 14
drag, startPoint x: 346, startPoint y: 224, endPoint x: 553, endPoint y: 217, distance: 207.0
click at [553, 217] on li "[DATE] Electrostatics - 07 Lesson 88 • 9:00 AM • 90 min • Room 301 Thermal Expa…" at bounding box center [552, 248] width 522 height 85
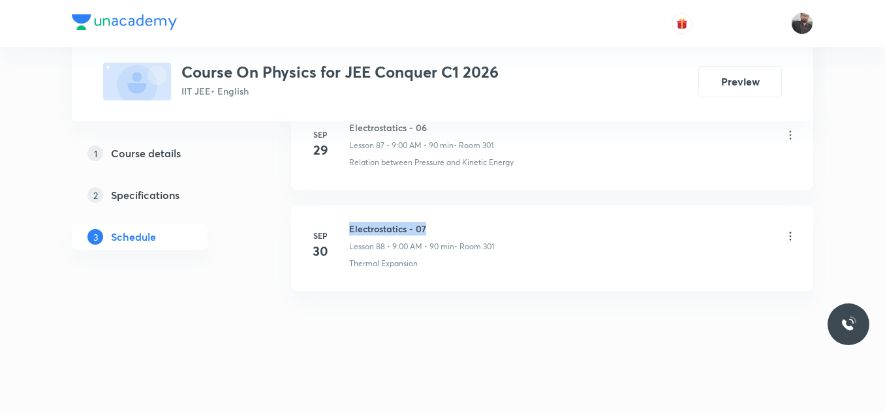
copy h6 "Electrostatics - 07"
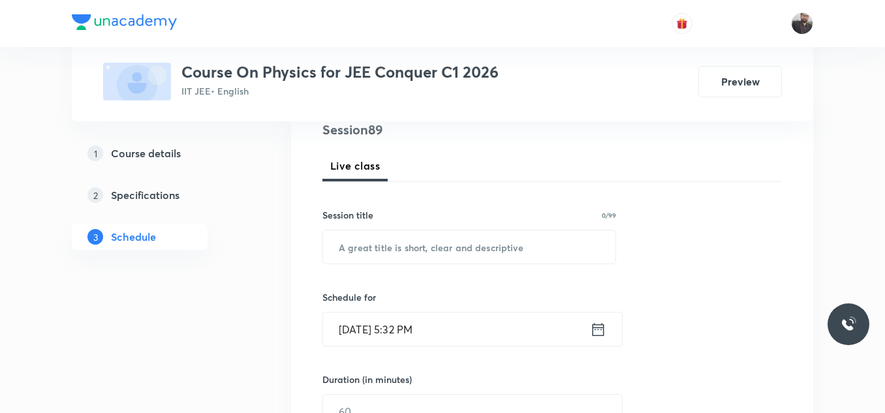
scroll to position [163, 0]
click at [533, 246] on input "text" at bounding box center [469, 245] width 292 height 33
paste input "Electrostatics - 07"
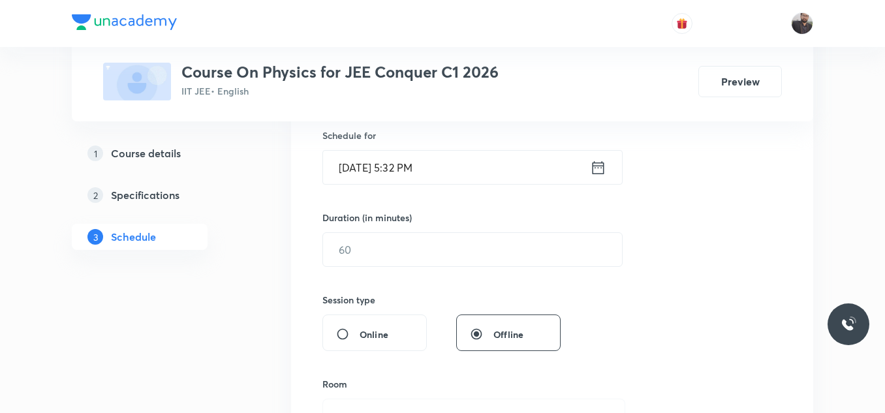
scroll to position [328, 0]
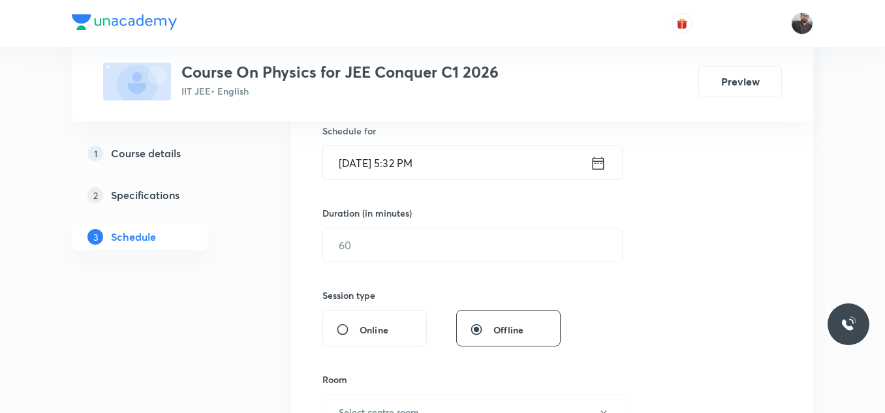
type input "Electrostatics - 08"
click at [512, 162] on input "Oct 2, 2025, 5:32 PM" at bounding box center [456, 162] width 267 height 33
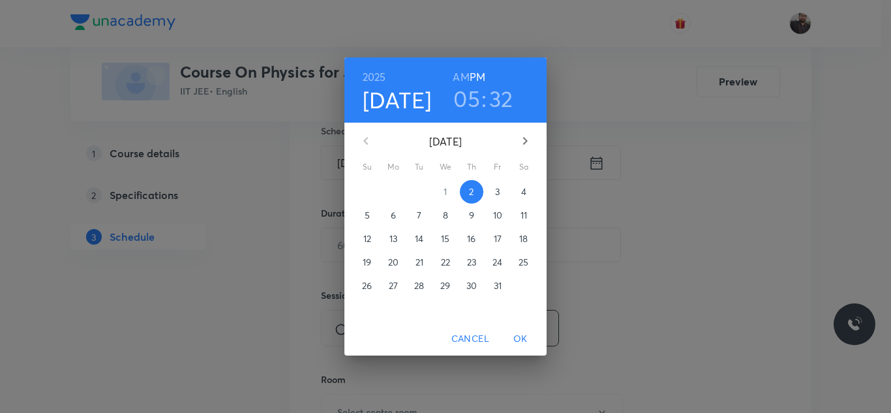
click at [497, 199] on button "3" at bounding box center [497, 191] width 23 height 23
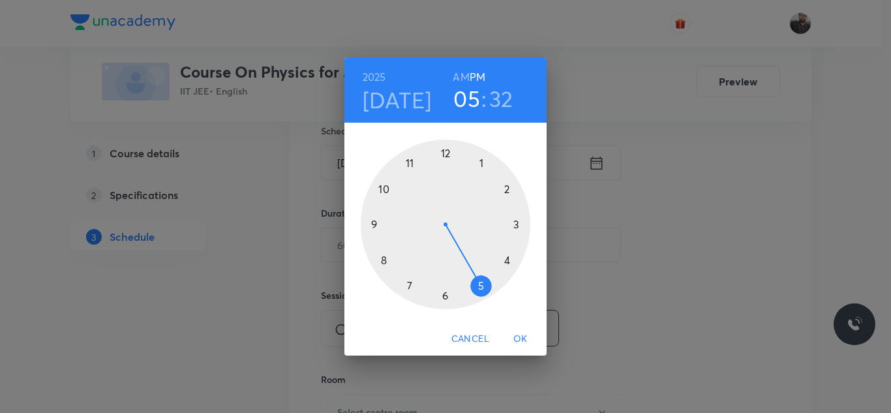
click at [377, 226] on div at bounding box center [446, 225] width 170 height 170
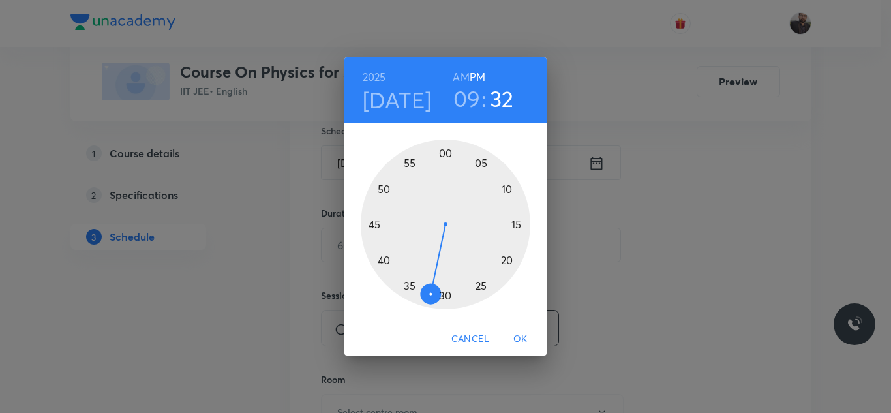
click at [452, 82] on div "2025 Oct 3 09 : 32 AM PM" at bounding box center [445, 90] width 181 height 44
click at [464, 77] on h6 "AM" at bounding box center [461, 77] width 16 height 18
click at [446, 151] on div at bounding box center [446, 225] width 170 height 170
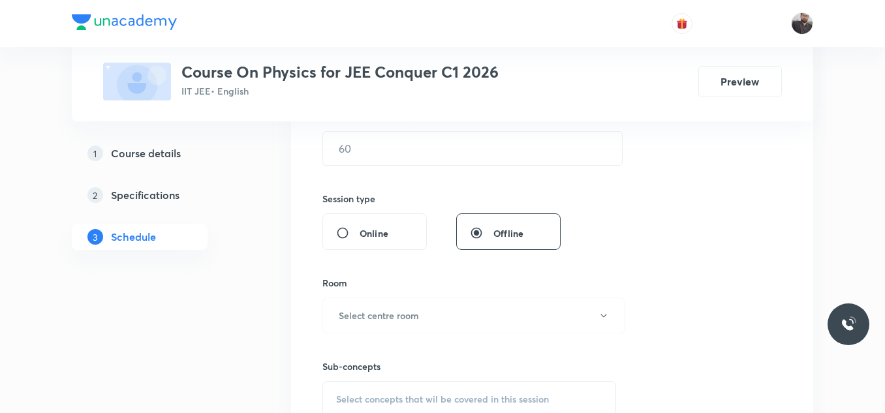
scroll to position [426, 0]
click at [440, 132] on input "text" at bounding box center [472, 147] width 299 height 33
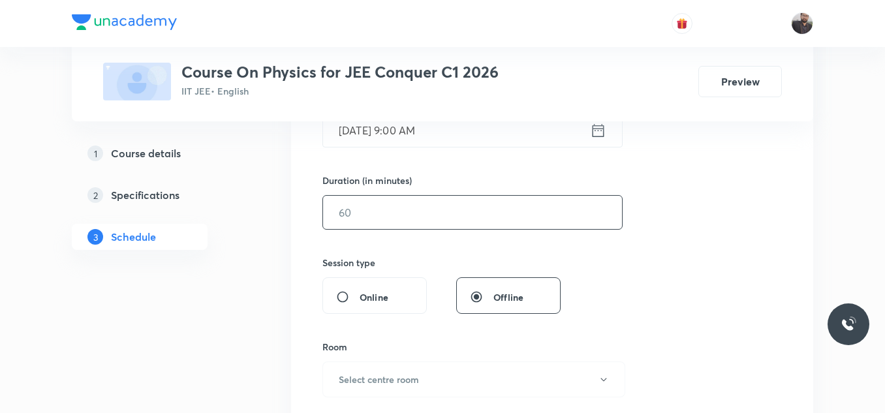
scroll to position [363, 0]
type input "9"
type input "0"
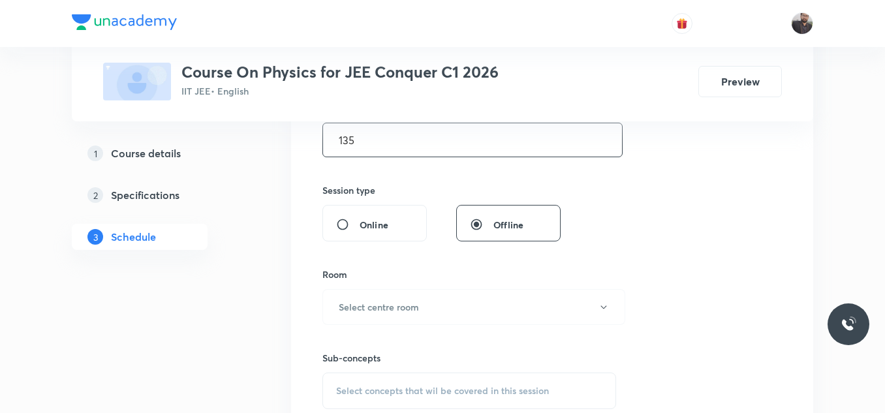
scroll to position [434, 0]
type input "135"
click at [393, 308] on h6 "Select centre room" at bounding box center [379, 307] width 80 height 14
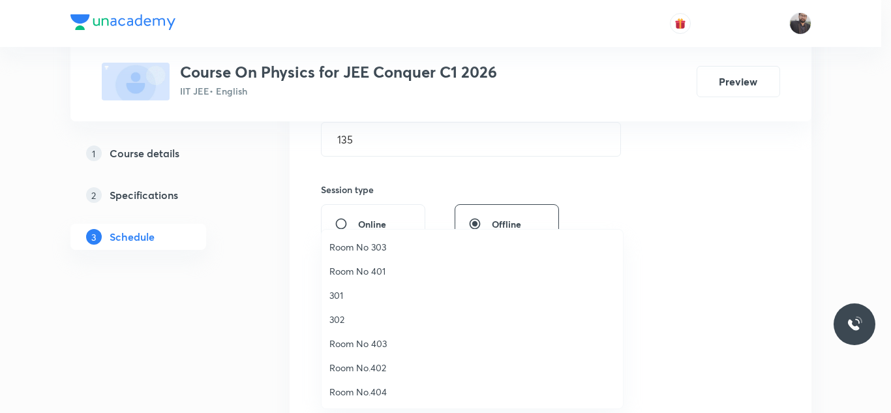
click at [343, 289] on span "301" at bounding box center [473, 295] width 286 height 14
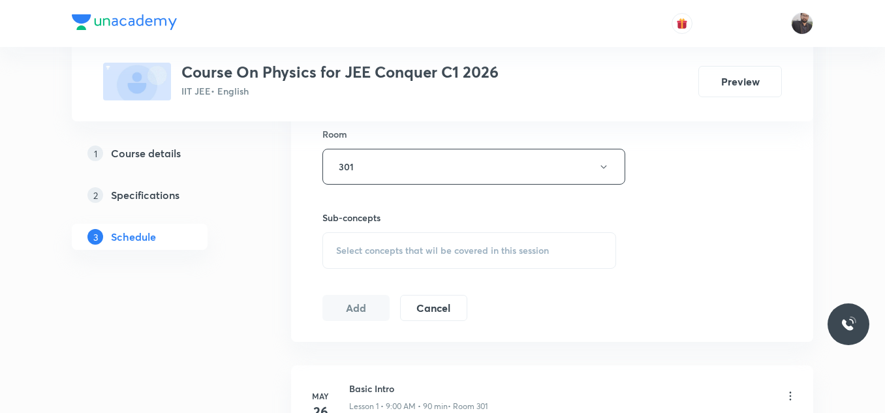
scroll to position [575, 0]
click at [363, 253] on span "Select concepts that wil be covered in this session" at bounding box center [442, 249] width 213 height 10
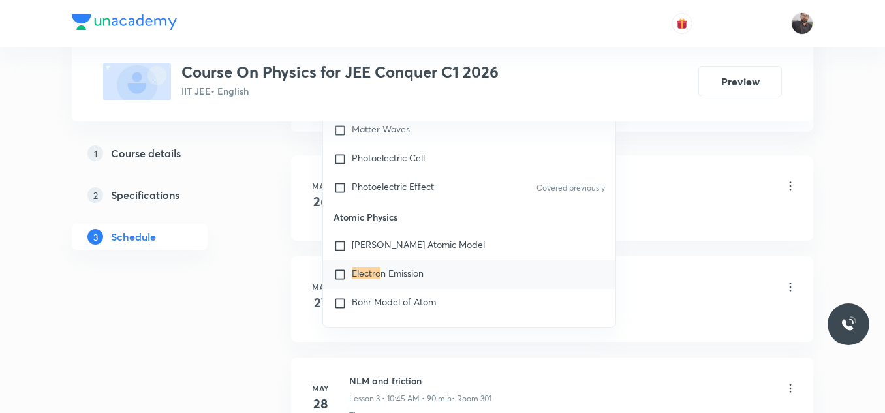
scroll to position [793, 0]
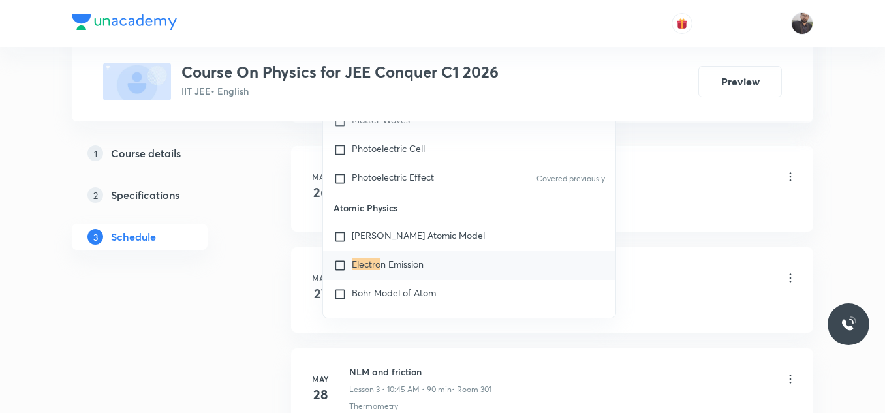
type input "Electro"
click at [363, 258] on mark "Electro" at bounding box center [366, 264] width 29 height 12
checkbox input "true"
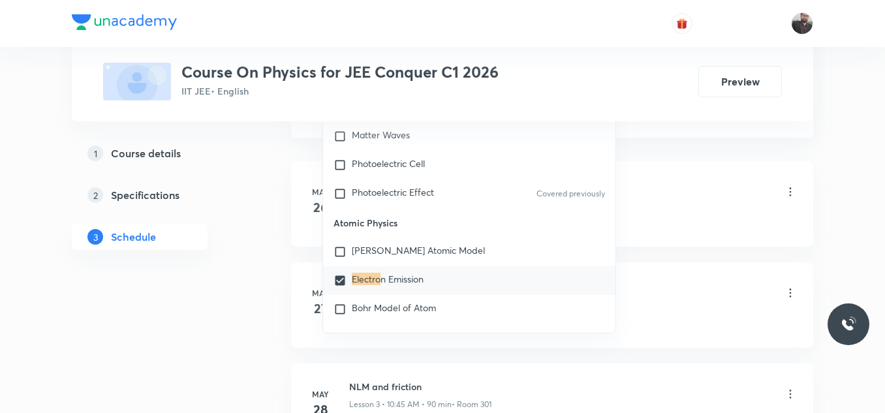
click at [707, 185] on div "Basic Intro Lesson 1 • 9:00 AM • 90 min • Room 301" at bounding box center [573, 192] width 448 height 31
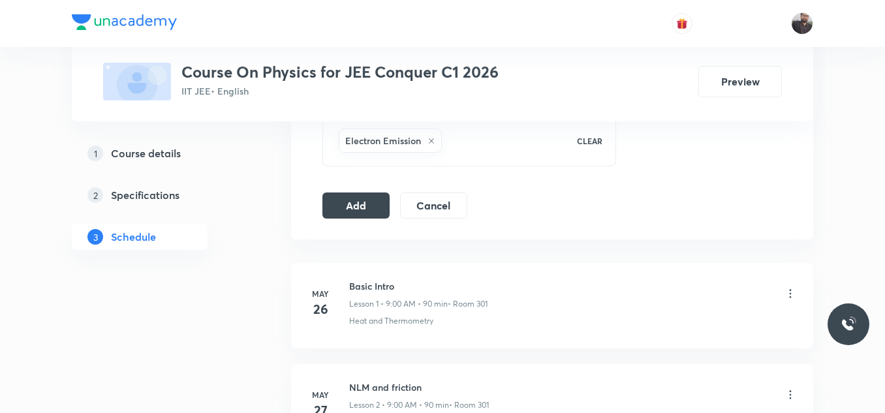
scroll to position [688, 0]
click at [354, 206] on button "Add" at bounding box center [355, 207] width 67 height 26
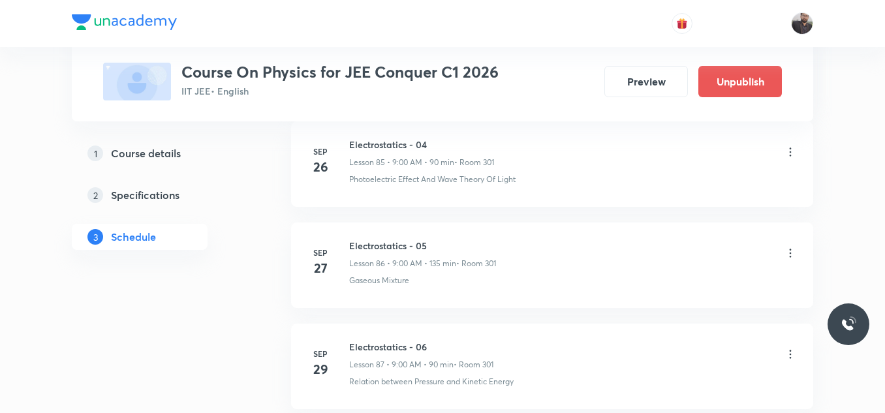
scroll to position [9086, 0]
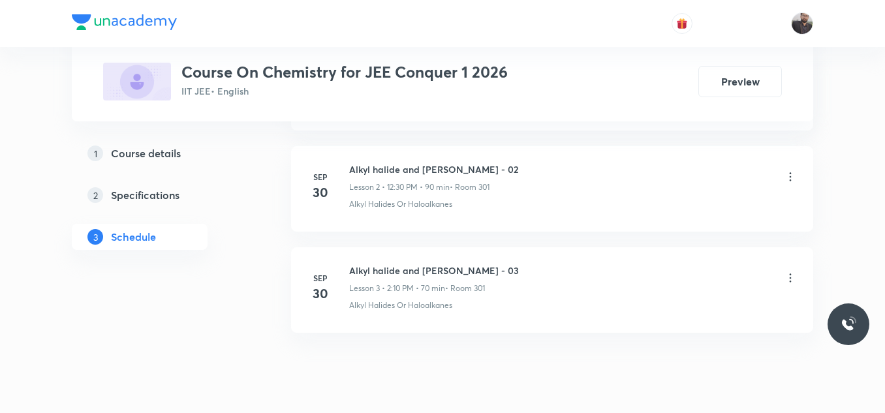
scroll to position [936, 0]
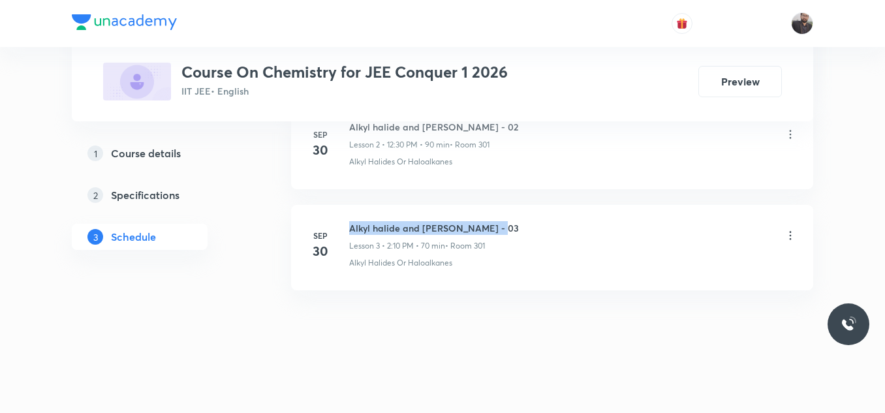
drag, startPoint x: 349, startPoint y: 224, endPoint x: 500, endPoint y: 207, distance: 151.7
click at [500, 207] on li "[DATE] Alkyl halide and [PERSON_NAME] - 03 Lesson 3 • 2:10 PM • 70 min • Room 3…" at bounding box center [552, 247] width 522 height 85
copy h6 "Alkyl halide and [PERSON_NAME] - 03"
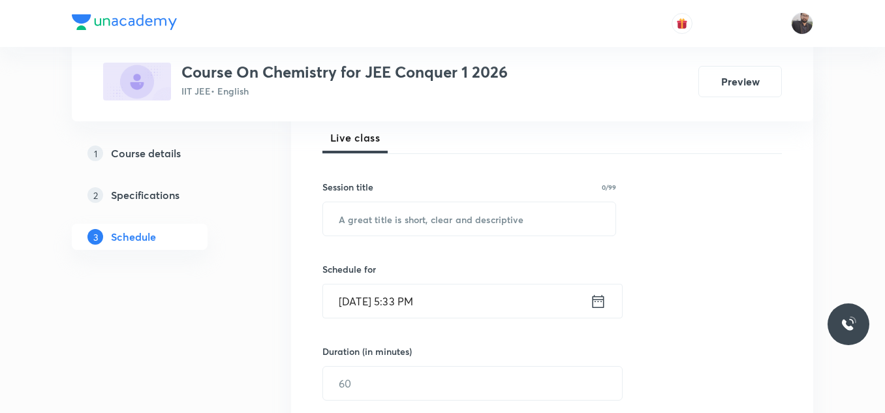
scroll to position [193, 0]
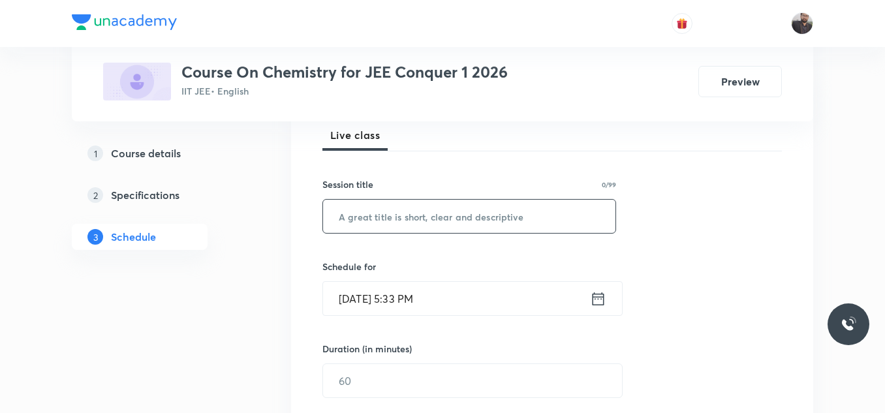
click at [500, 207] on input "text" at bounding box center [469, 216] width 292 height 33
paste input "Alkyl halide and [PERSON_NAME] - 03"
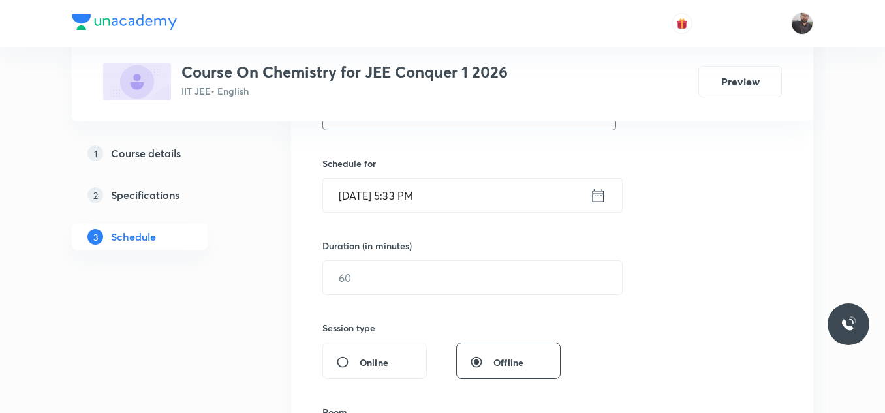
scroll to position [298, 0]
type input "Alkyl halide and [PERSON_NAME] - 04"
click at [500, 207] on input "[DATE] 5:33 PM" at bounding box center [456, 193] width 267 height 33
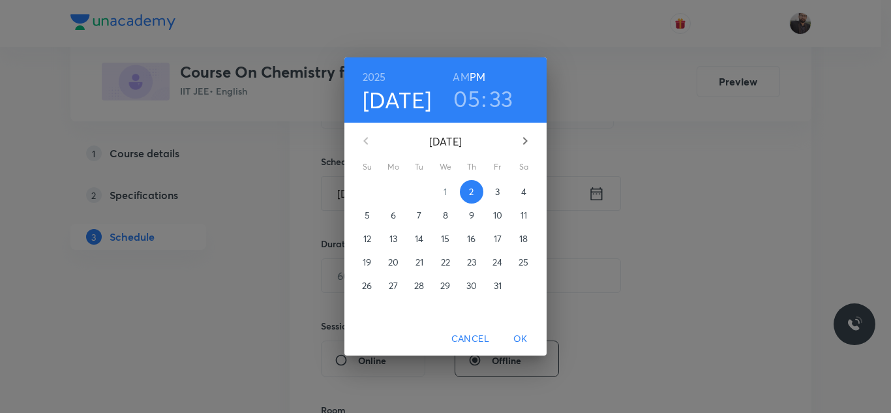
click at [493, 191] on span "3" at bounding box center [497, 191] width 23 height 13
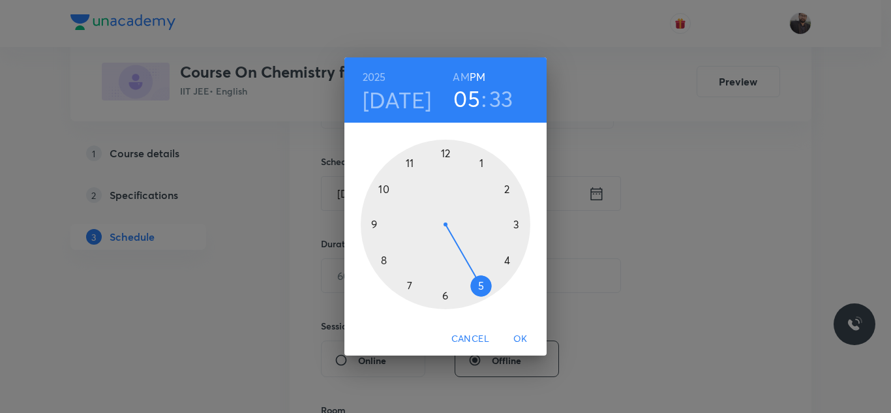
click at [410, 159] on div at bounding box center [446, 225] width 170 height 170
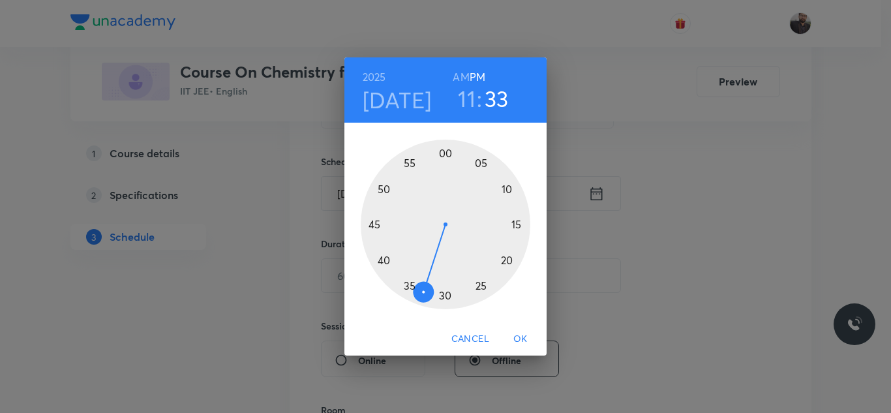
click at [461, 74] on h6 "AM" at bounding box center [461, 77] width 16 height 18
click at [372, 226] on div at bounding box center [446, 225] width 170 height 170
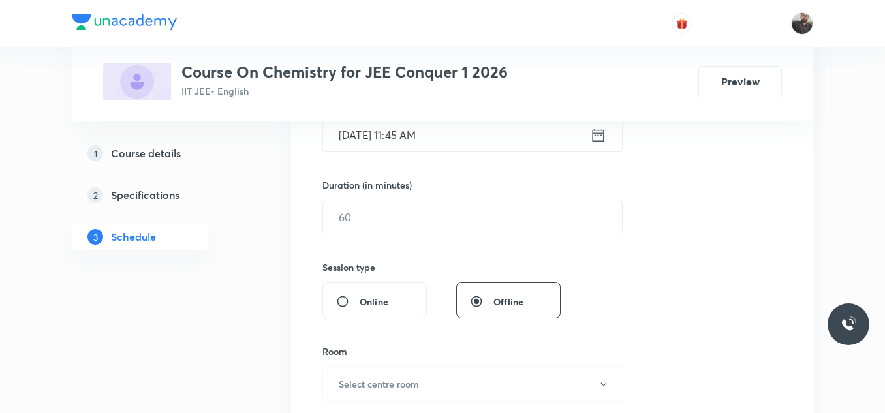
scroll to position [357, 0]
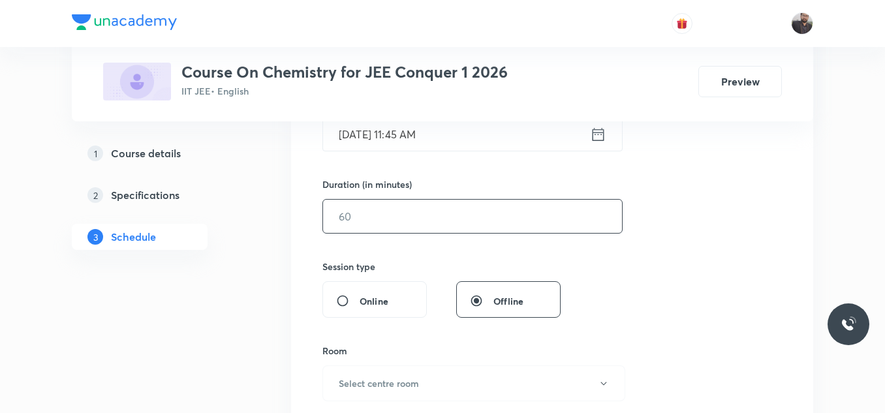
click at [388, 203] on input "text" at bounding box center [472, 216] width 299 height 33
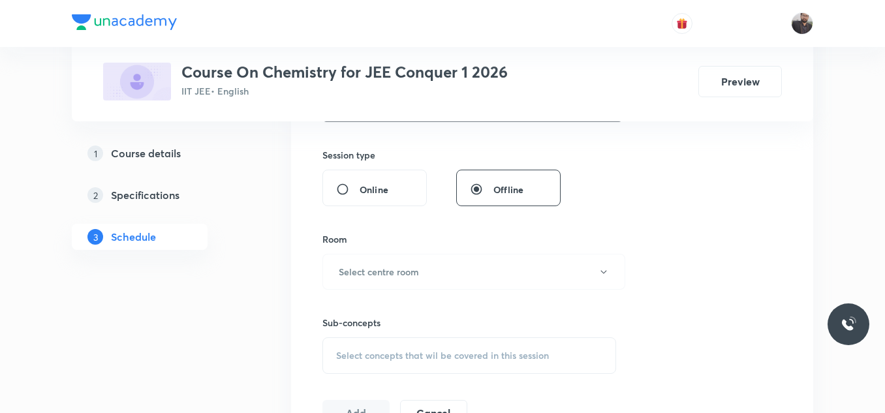
scroll to position [472, 0]
type input "135"
click at [367, 275] on h6 "Select centre room" at bounding box center [379, 269] width 80 height 14
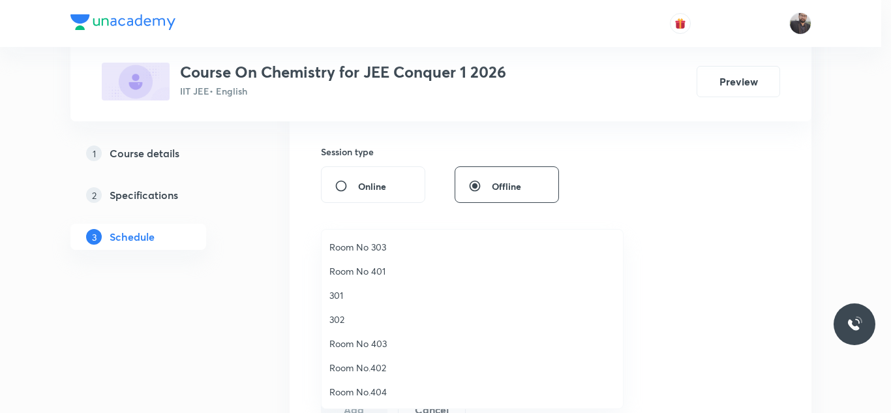
click at [357, 298] on span "301" at bounding box center [473, 295] width 286 height 14
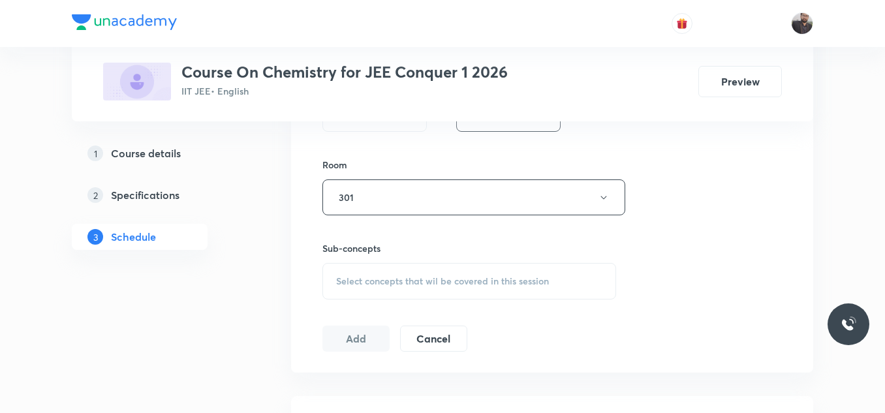
scroll to position [544, 0]
click at [360, 275] on span "Select concepts that wil be covered in this session" at bounding box center [442, 280] width 213 height 10
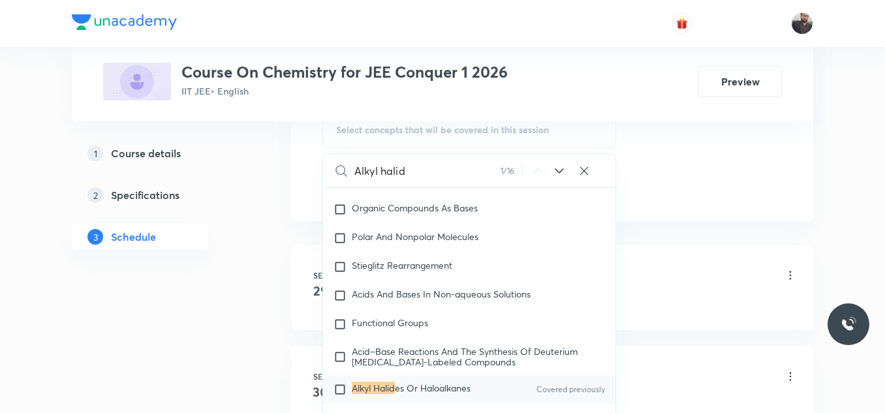
scroll to position [22828, 0]
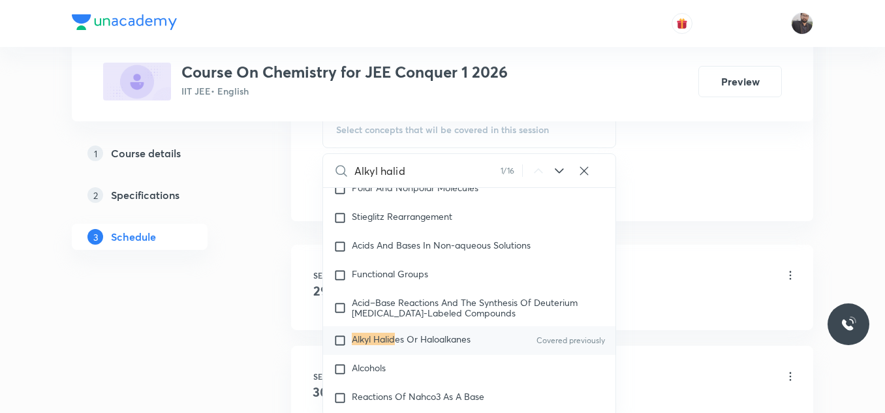
type input "Alkyl halid"
click at [428, 345] on span "es Or Haloalkanes" at bounding box center [433, 339] width 76 height 12
checkbox input "true"
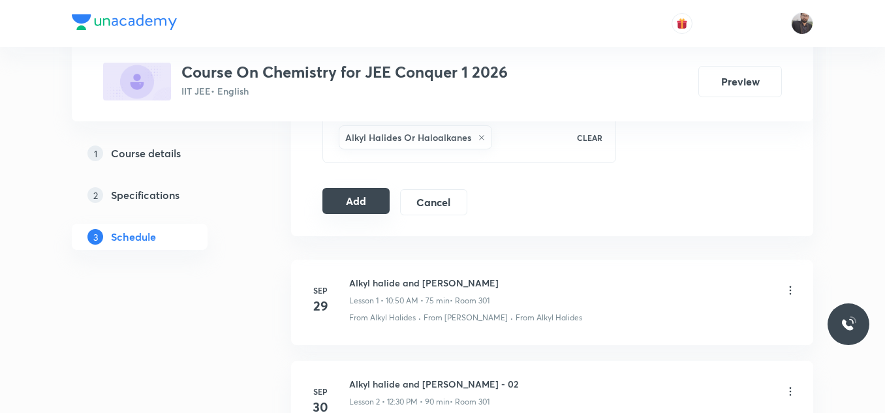
click at [357, 208] on button "Add" at bounding box center [355, 201] width 67 height 26
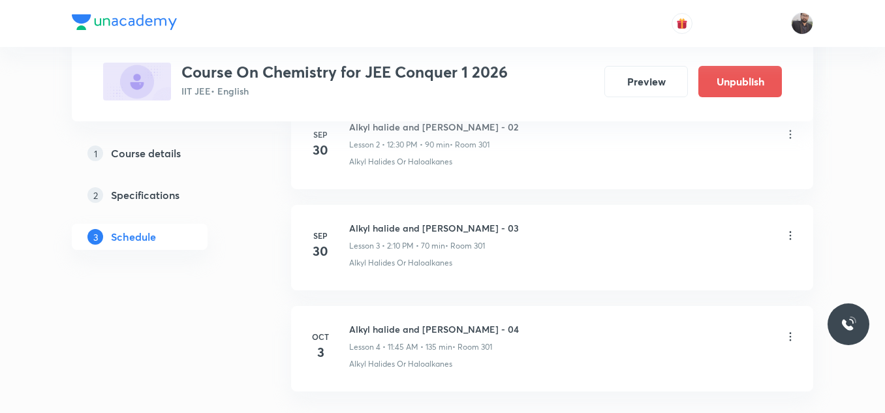
scroll to position [438, 0]
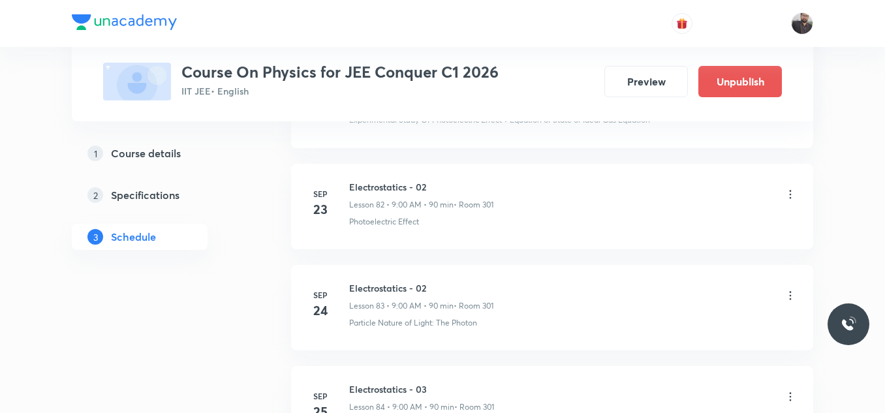
scroll to position [9685, 0]
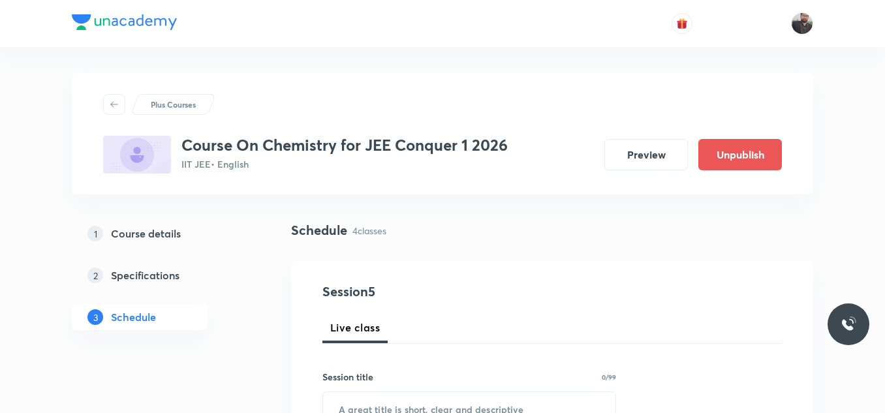
scroll to position [1038, 0]
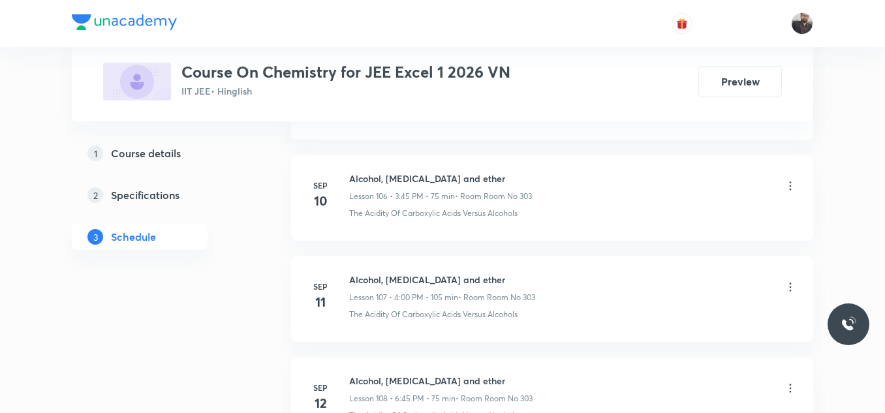
scroll to position [12682, 0]
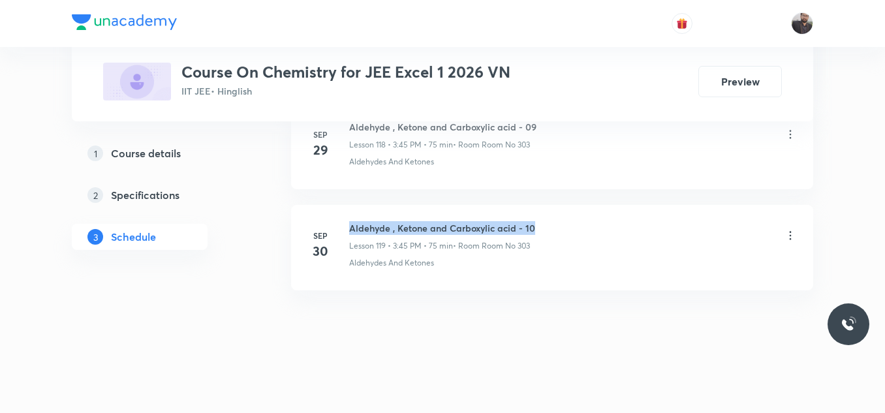
drag, startPoint x: 343, startPoint y: 221, endPoint x: 577, endPoint y: 209, distance: 233.9
click at [577, 209] on li "Sep 30 Aldehyde , Ketone and Carboxylic acid - 10 Lesson 119 • 3:45 PM • 75 min…" at bounding box center [552, 247] width 522 height 85
copy h6 "Aldehyde , Ketone and Carboxylic acid - 10"
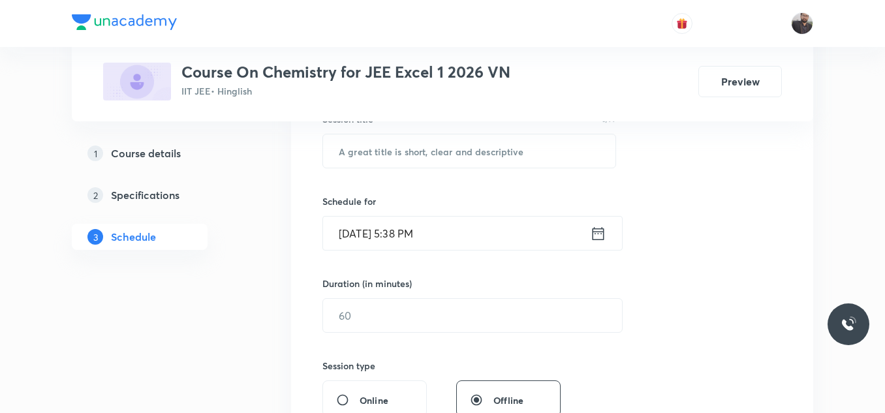
scroll to position [262, 0]
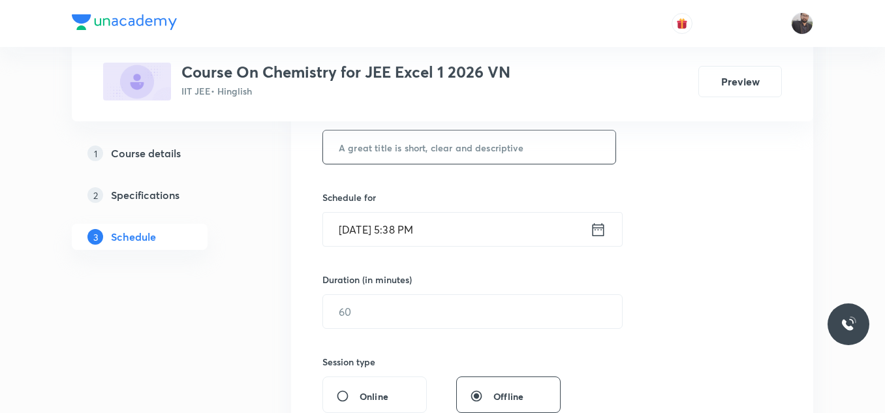
click at [525, 134] on input "text" at bounding box center [469, 147] width 292 height 33
paste input "Aldehyde , Ketone and Carboxylic acid - 10"
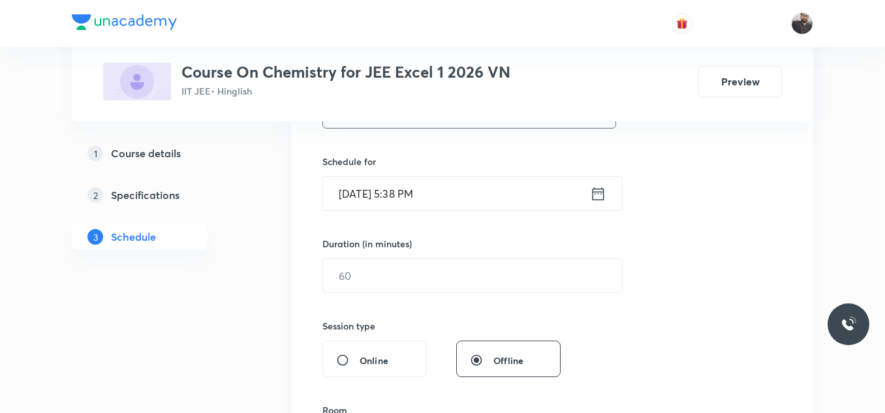
scroll to position [300, 0]
type input "Aldehyde , Ketone and Carboxylic acid - 11"
click at [473, 189] on input "[DATE] 5:38 PM" at bounding box center [456, 190] width 267 height 33
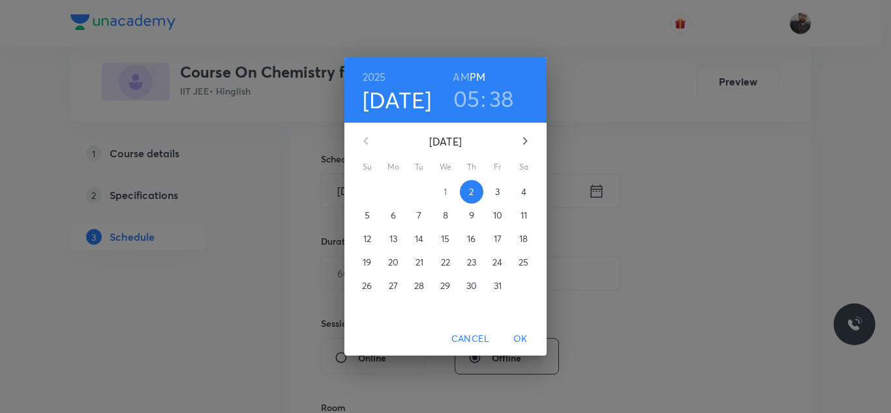
click at [495, 191] on p "3" at bounding box center [497, 191] width 5 height 13
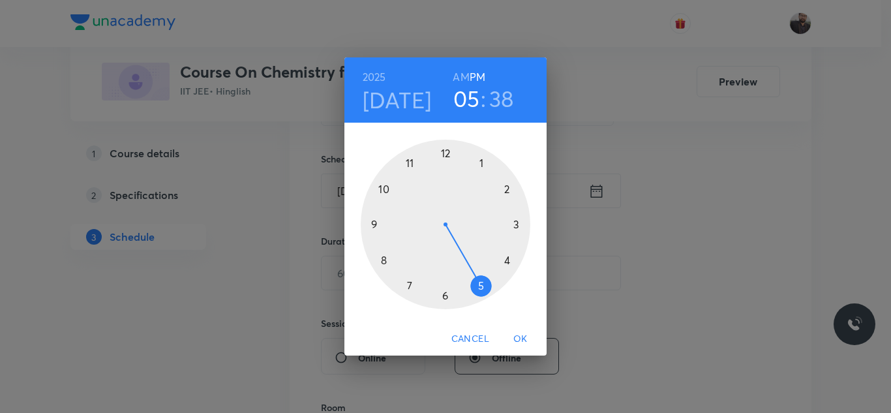
click at [520, 224] on div at bounding box center [446, 225] width 170 height 170
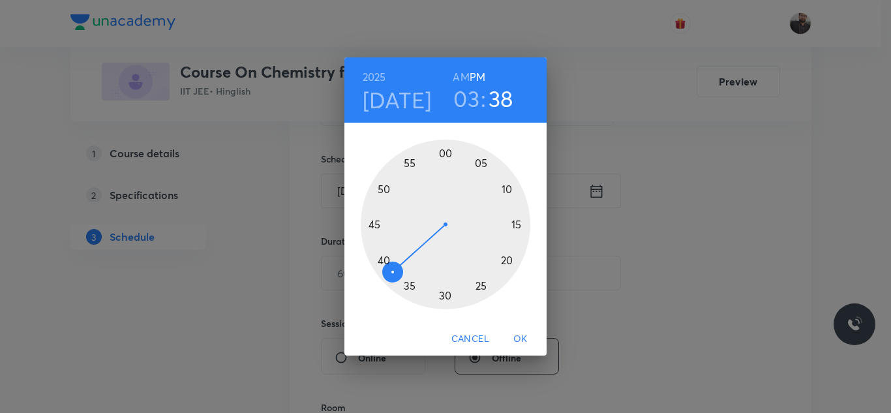
click at [373, 226] on div at bounding box center [446, 225] width 170 height 170
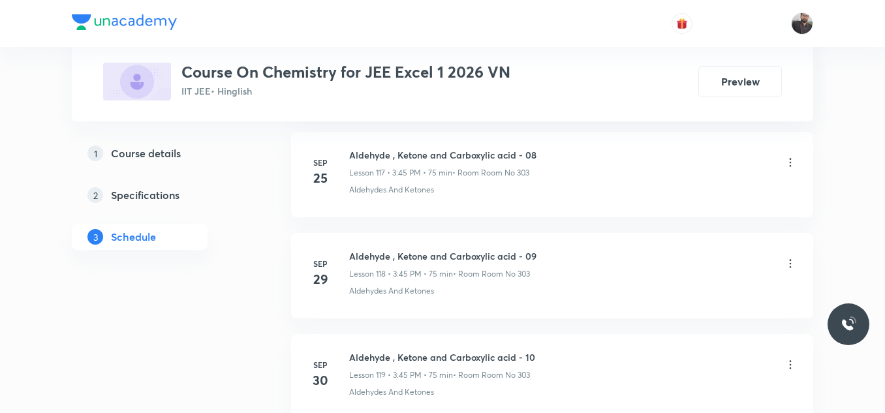
scroll to position [12682, 0]
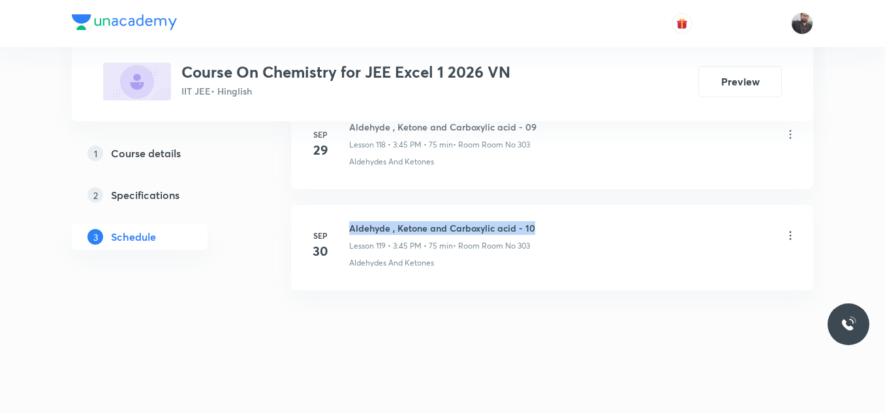
drag, startPoint x: 350, startPoint y: 221, endPoint x: 619, endPoint y: 206, distance: 269.2
click at [619, 206] on li "Sep 30 Aldehyde , Ketone and Carboxylic acid - 10 Lesson 119 • 3:45 PM • 75 min…" at bounding box center [552, 247] width 522 height 85
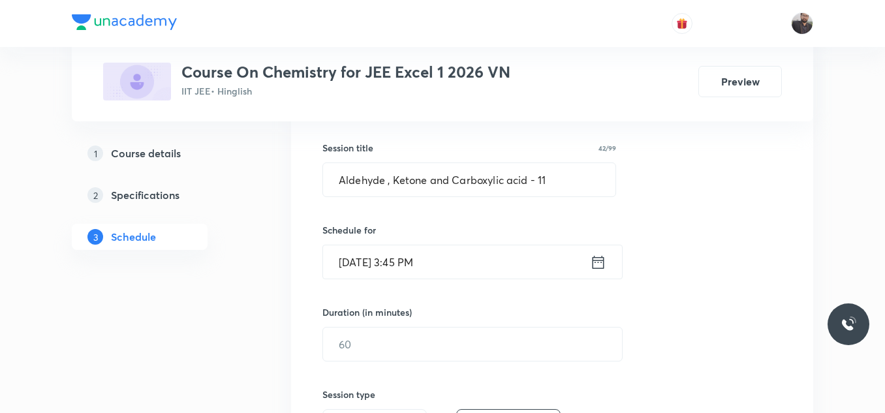
scroll to position [267, 0]
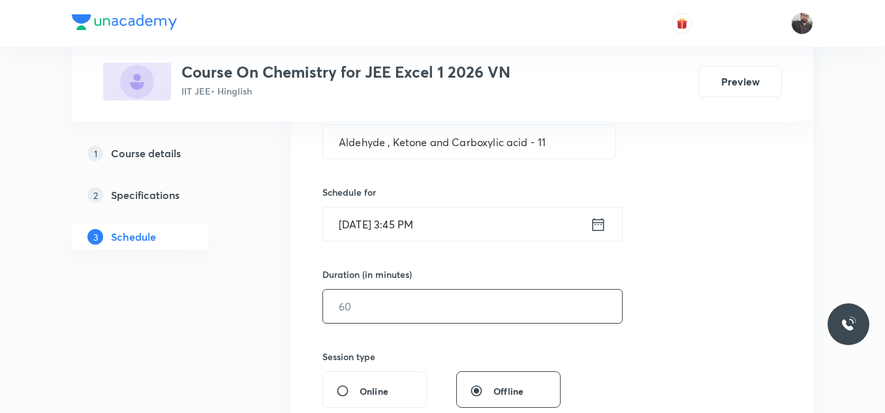
click at [411, 305] on input "text" at bounding box center [472, 306] width 299 height 33
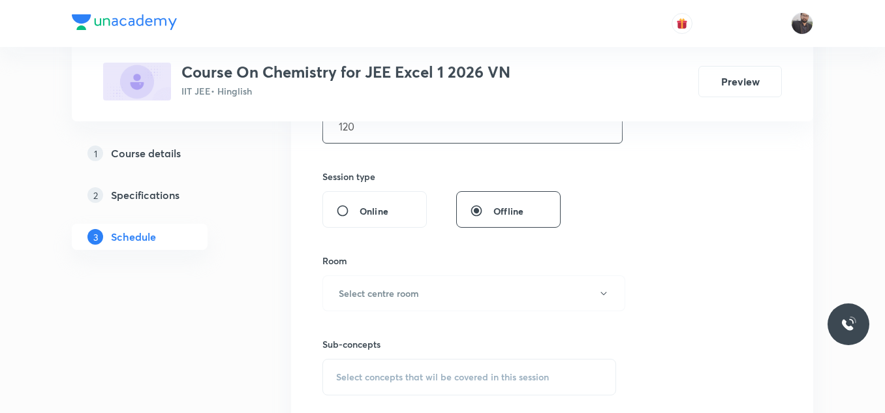
scroll to position [449, 0]
type input "120"
click at [420, 288] on button "Select centre room" at bounding box center [473, 291] width 303 height 36
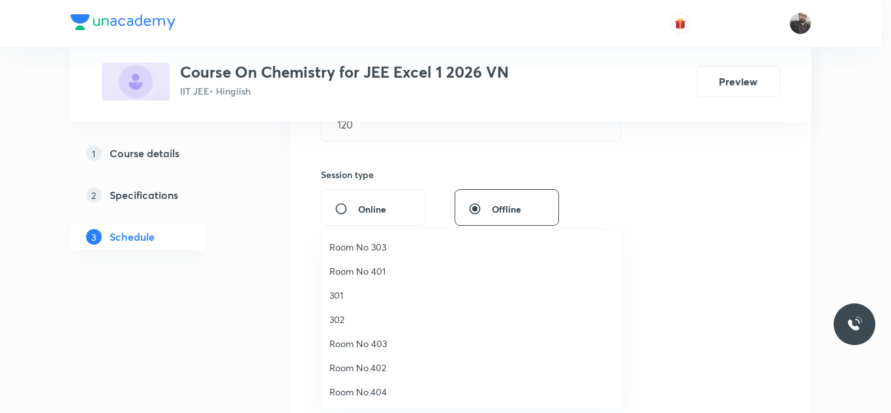
click at [367, 256] on li "Room No 303" at bounding box center [472, 247] width 301 height 24
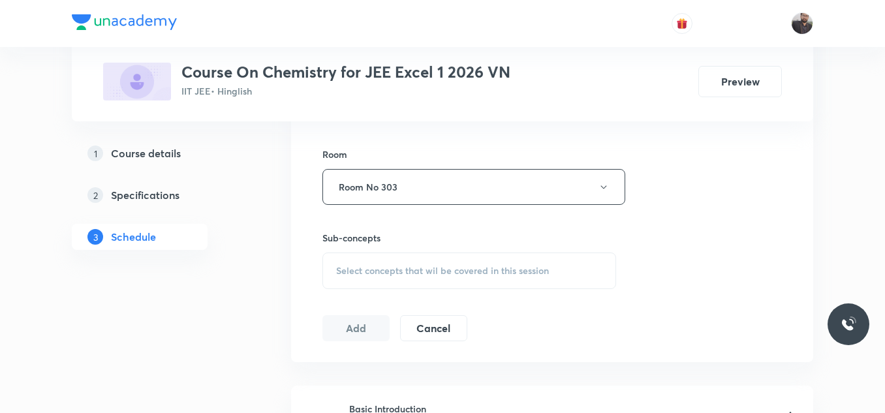
scroll to position [554, 0]
click at [409, 276] on div "Select concepts that wil be covered in this session" at bounding box center [469, 270] width 294 height 37
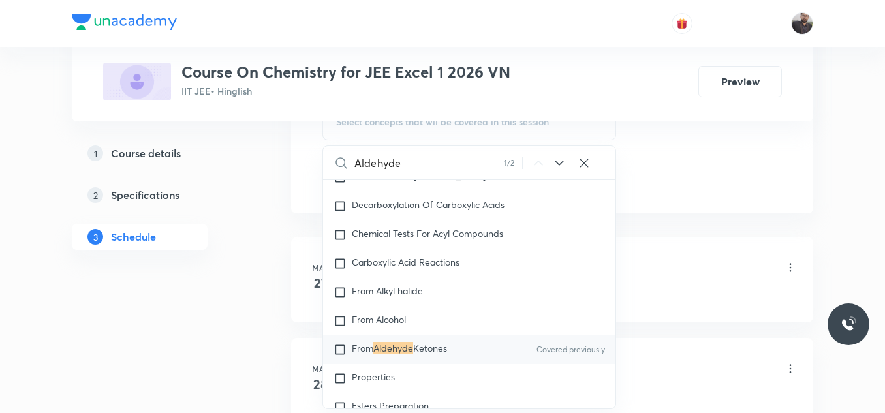
scroll to position [30038, 0]
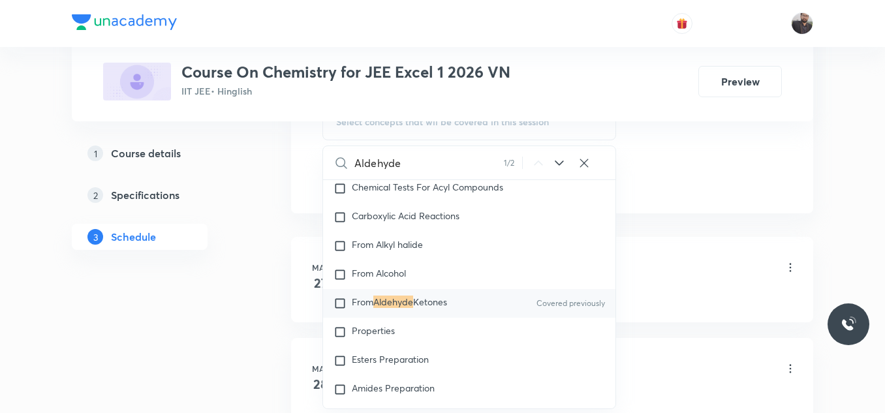
type input "Aldehyde"
click at [387, 318] on div "From Aldehyde Ketones Covered previously" at bounding box center [469, 303] width 292 height 29
checkbox input "true"
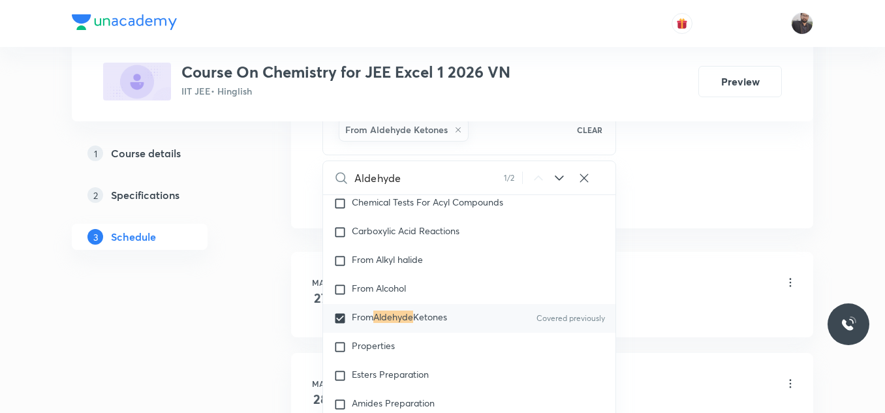
click at [628, 255] on li "Mar 27 Basic Introduction Lesson 1 • 3:45 PM • 75 min • Room Room No 303 Basic …" at bounding box center [552, 294] width 522 height 85
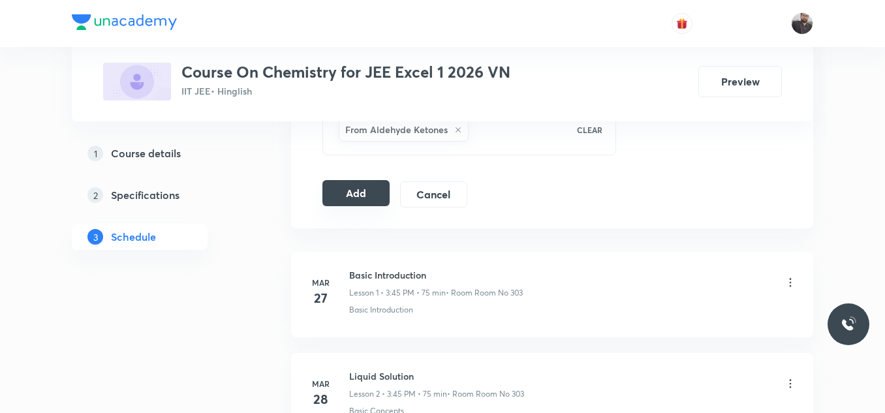
click at [344, 188] on button "Add" at bounding box center [355, 193] width 67 height 26
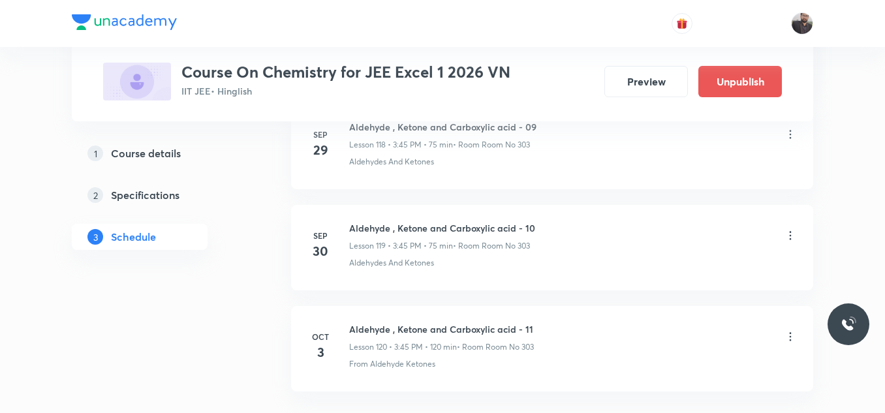
scroll to position [12184, 0]
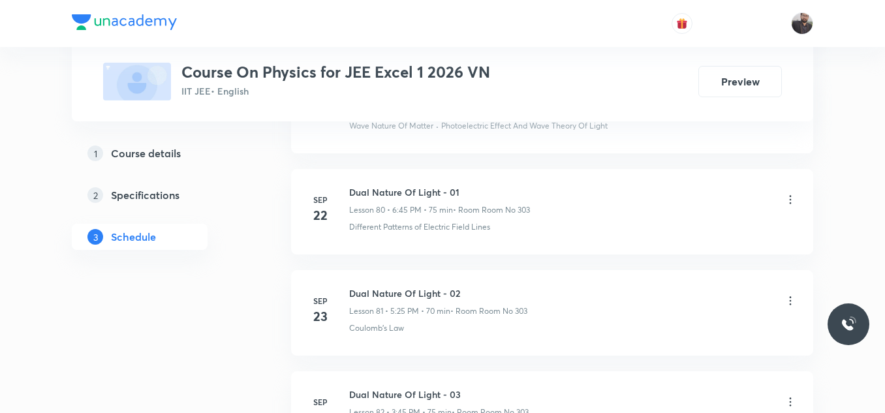
scroll to position [9345, 0]
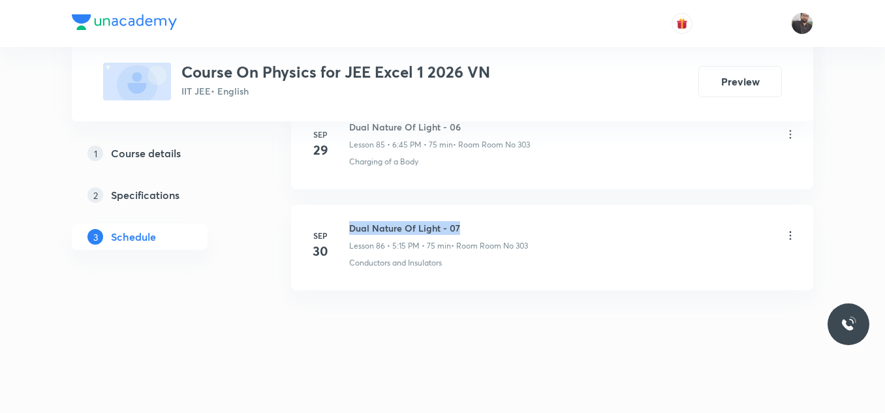
copy h6 "Dual Nature Of Light - 07"
drag, startPoint x: 346, startPoint y: 225, endPoint x: 498, endPoint y: 217, distance: 152.3
click at [498, 217] on li "[DATE] Dual Nature Of Light - 07 Lesson 86 • 5:15 PM • 75 min • Room Room No 30…" at bounding box center [552, 247] width 522 height 85
copy h6 "Dual Nature Of Light - 07"
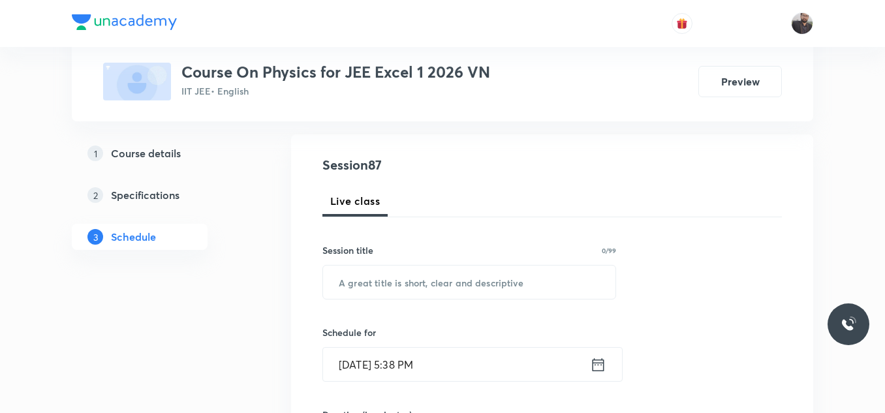
scroll to position [127, 0]
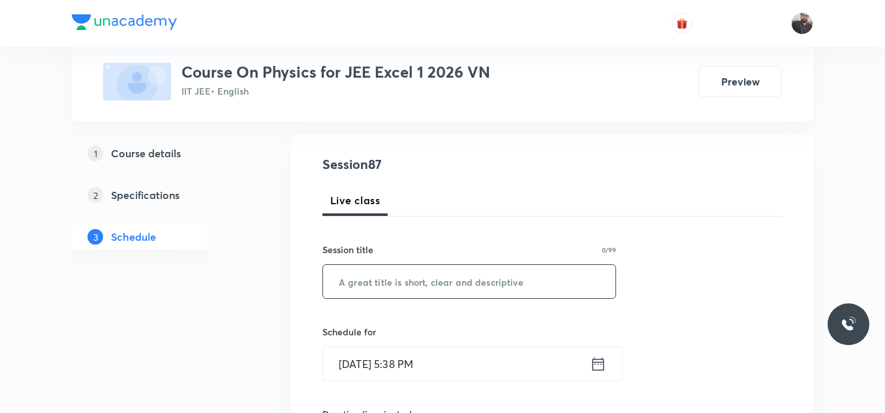
click at [436, 283] on input "text" at bounding box center [469, 281] width 292 height 33
paste input "Dual Nature Of Light - 07"
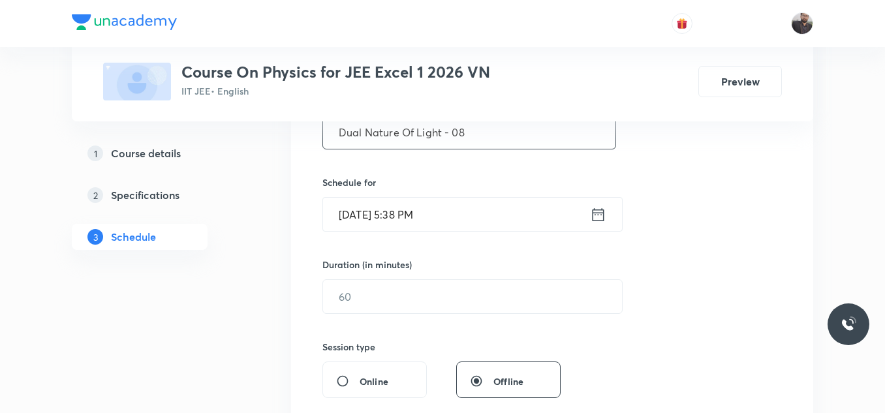
scroll to position [284, 0]
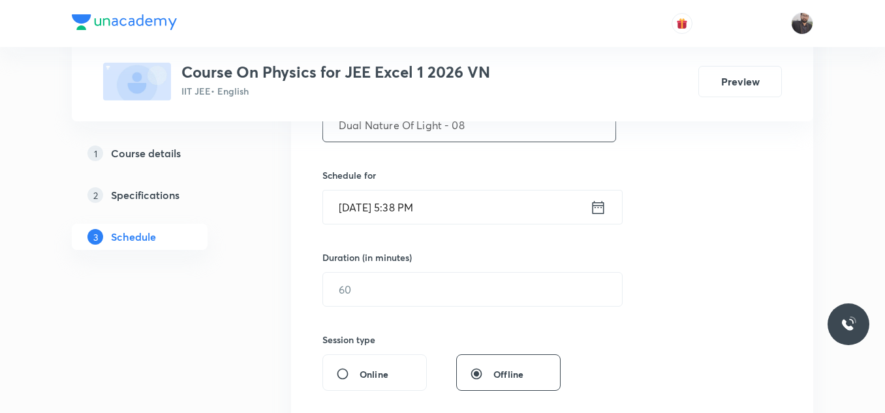
type input "Dual Nature Of Light - 08"
click at [478, 213] on input "[DATE] 5:38 PM" at bounding box center [456, 207] width 267 height 33
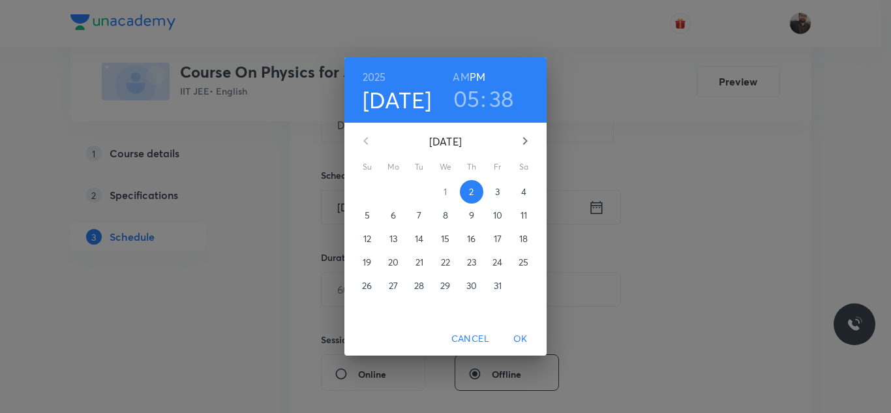
click at [497, 201] on button "3" at bounding box center [497, 191] width 23 height 23
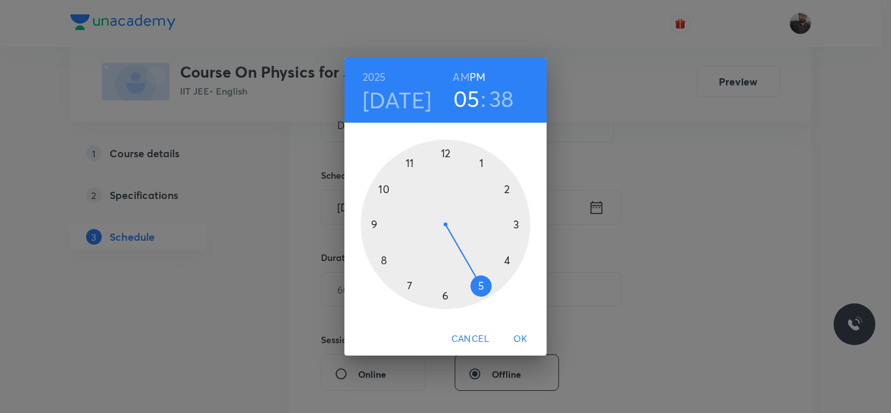
click at [446, 296] on div at bounding box center [446, 225] width 170 height 170
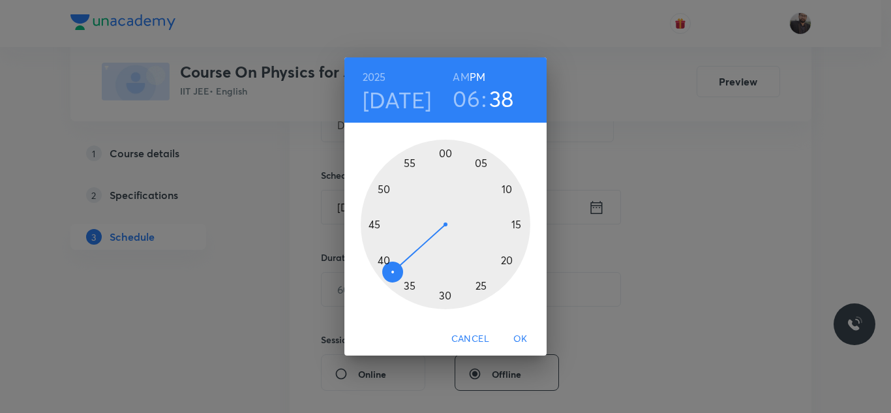
click at [446, 155] on div at bounding box center [446, 225] width 170 height 170
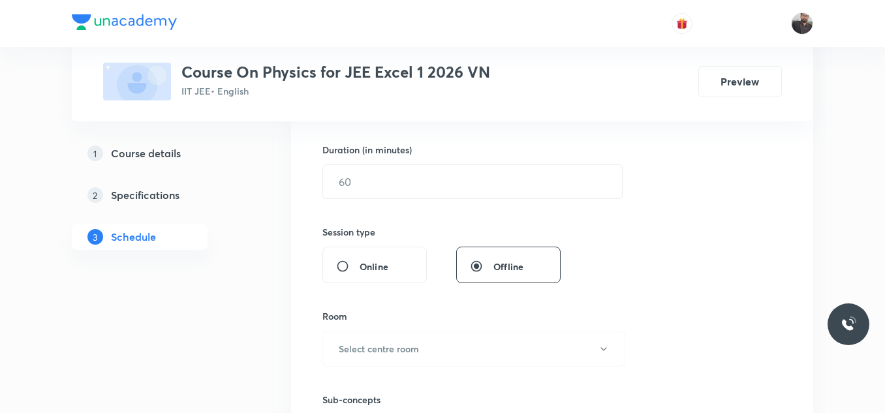
scroll to position [428, 0]
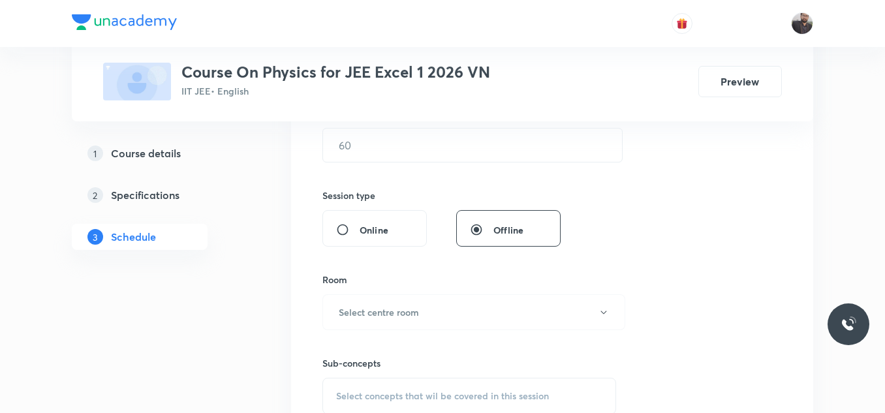
click at [446, 155] on input "text" at bounding box center [472, 145] width 299 height 33
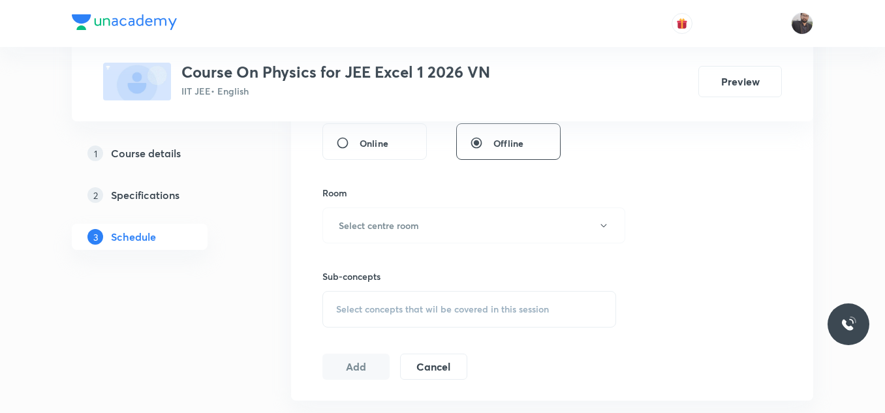
scroll to position [516, 0]
type input "120"
click at [430, 228] on button "Select centre room" at bounding box center [473, 225] width 303 height 36
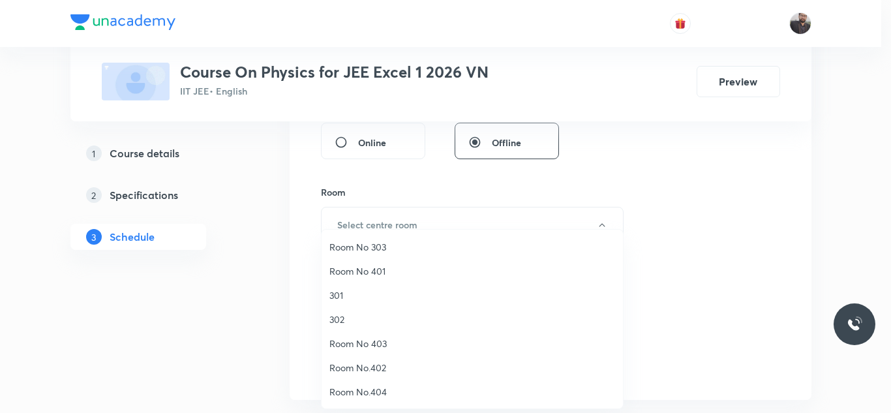
click at [372, 254] on li "Room No 303" at bounding box center [472, 247] width 301 height 24
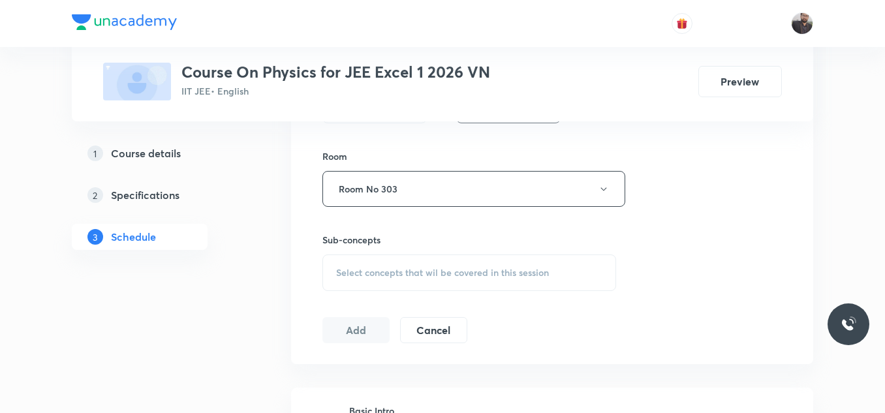
scroll to position [552, 0]
click at [378, 267] on span "Select concepts that wil be covered in this session" at bounding box center [442, 272] width 213 height 10
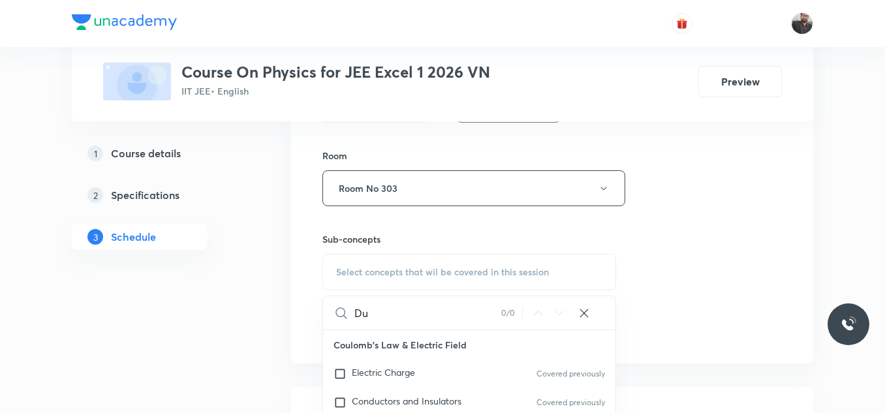
type input "D"
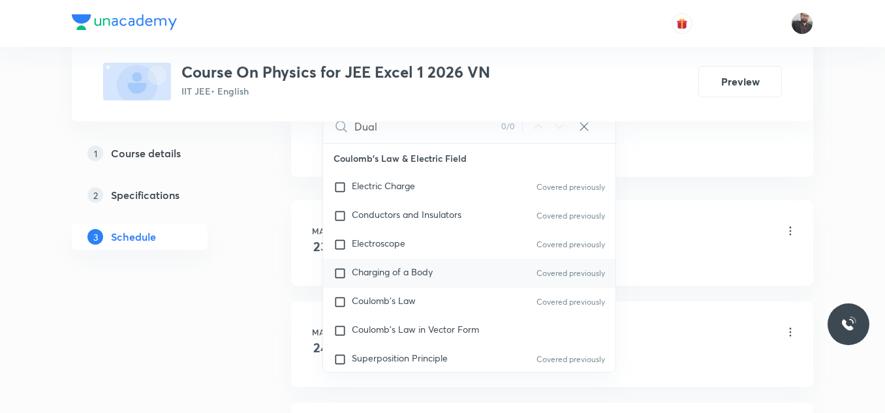
scroll to position [741, 0]
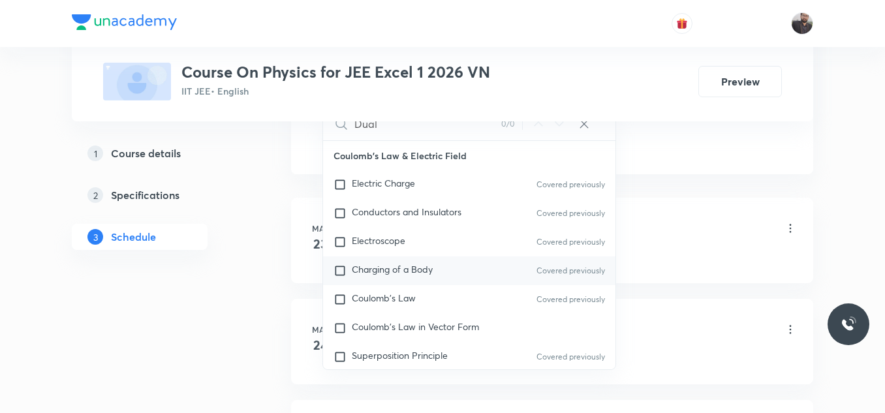
type input "Dual"
click at [383, 282] on div "Charging of a Body Covered previously" at bounding box center [469, 270] width 292 height 29
checkbox input "true"
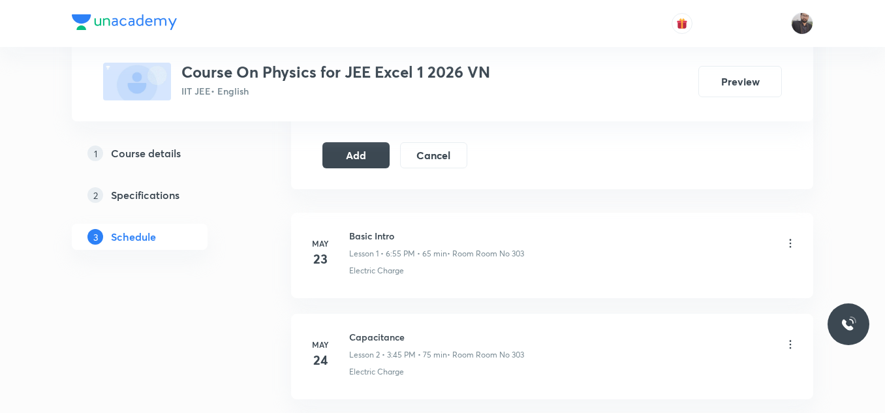
scroll to position [640, 0]
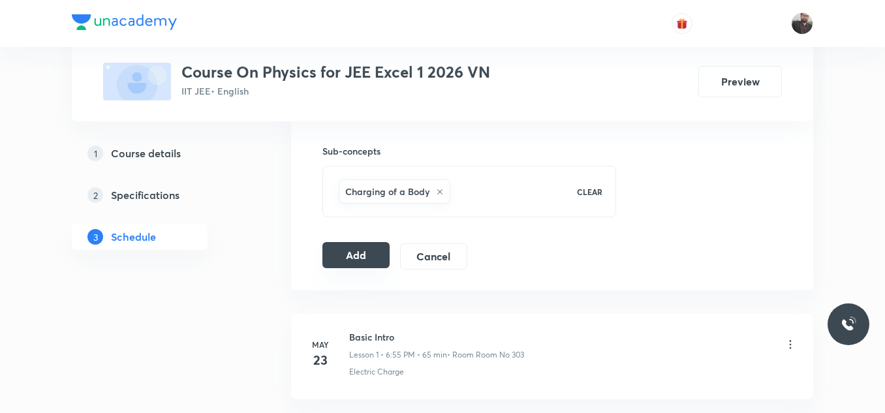
click at [356, 261] on button "Add" at bounding box center [355, 255] width 67 height 26
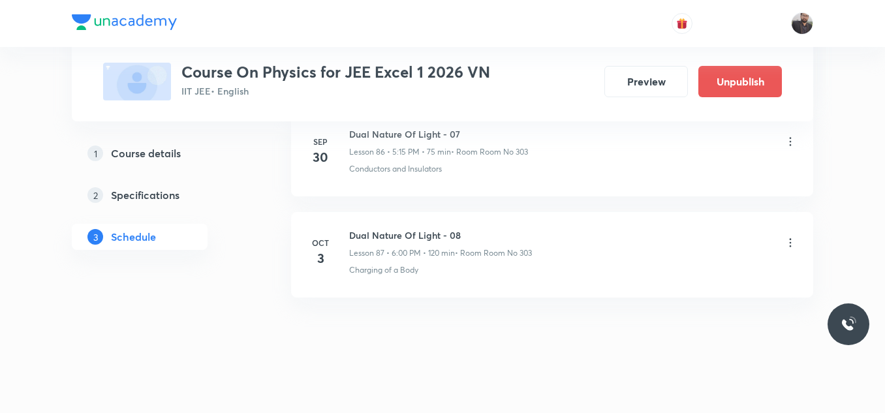
scroll to position [8846, 0]
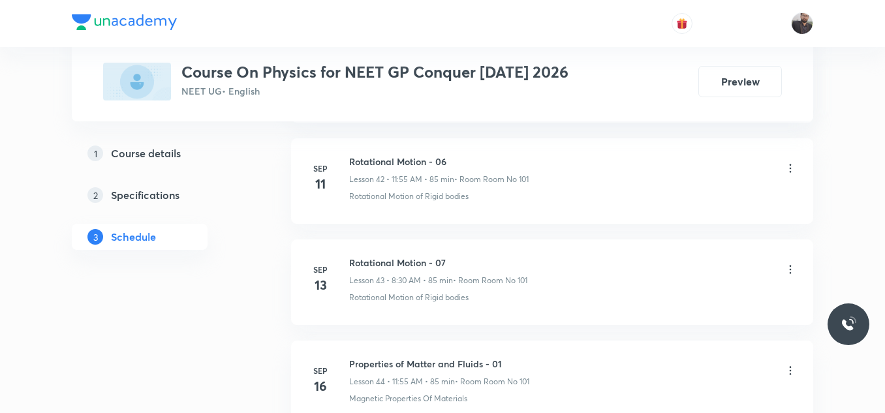
scroll to position [6197, 0]
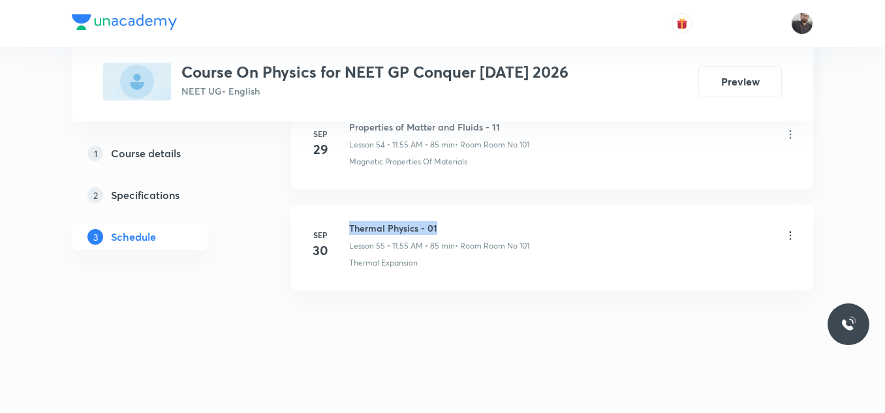
drag, startPoint x: 347, startPoint y: 223, endPoint x: 515, endPoint y: 219, distance: 167.7
click at [515, 219] on li "[DATE] Thermal Physics - 01 Lesson 55 • 11:55 AM • 85 min • Room Room No 101 Th…" at bounding box center [552, 247] width 522 height 85
copy h6 "Thermal Physics - 01"
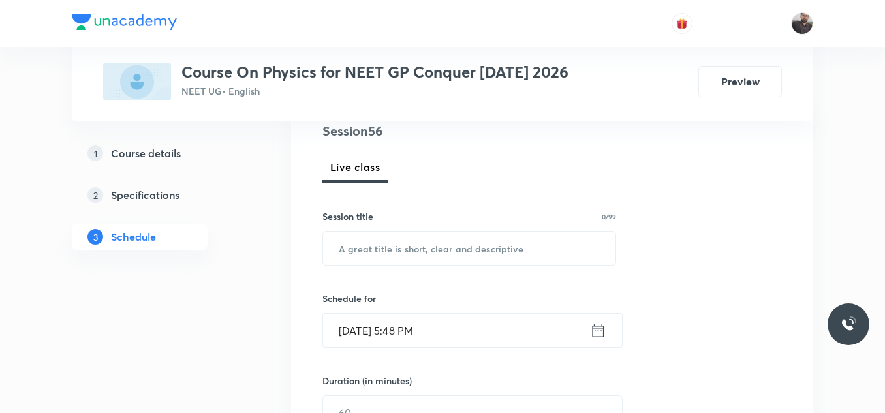
scroll to position [174, 0]
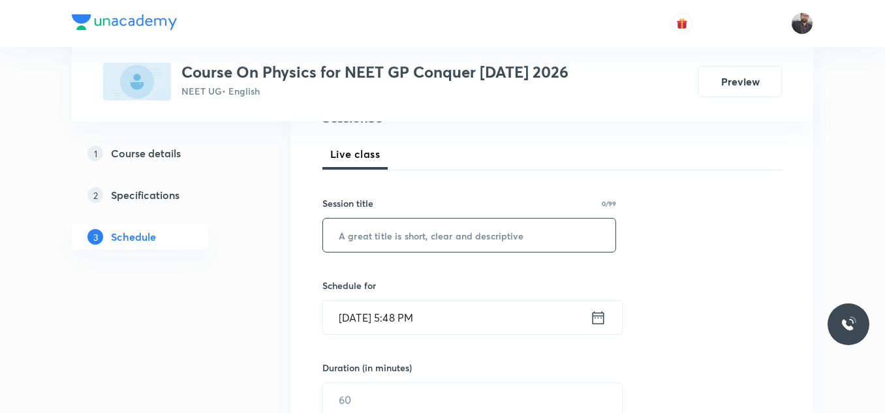
click at [519, 243] on input "text" at bounding box center [469, 235] width 292 height 33
paste input "Thermal Physics - 01"
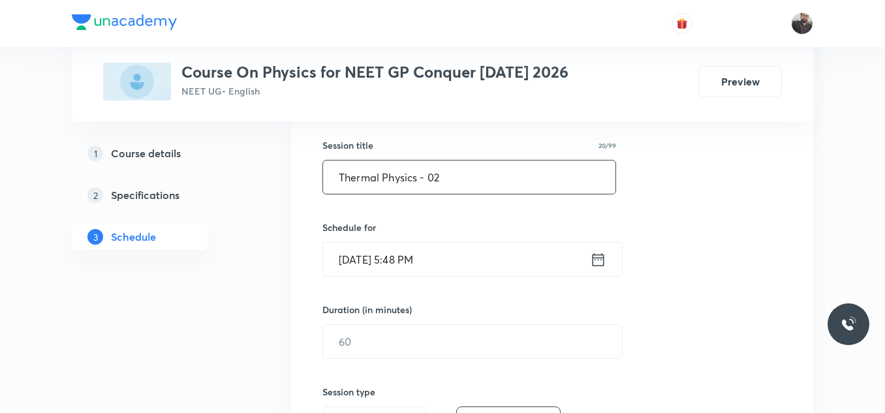
type input "Thermal Physics - 02"
click at [519, 243] on input "[DATE] 5:48 PM" at bounding box center [456, 259] width 267 height 33
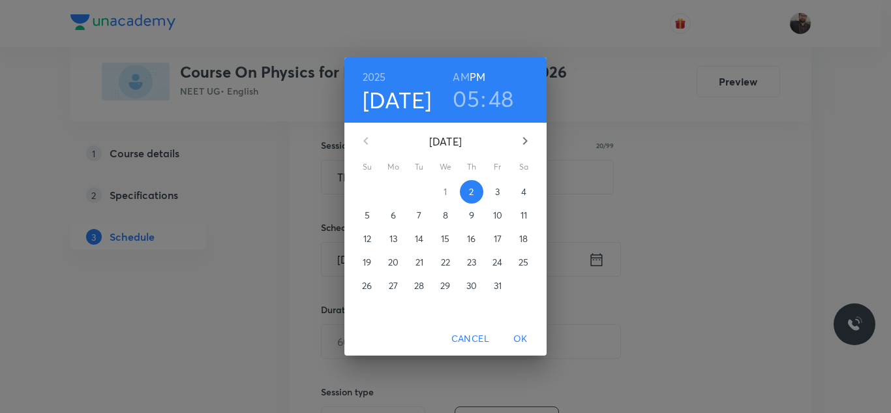
click at [495, 191] on span "3" at bounding box center [497, 191] width 23 height 13
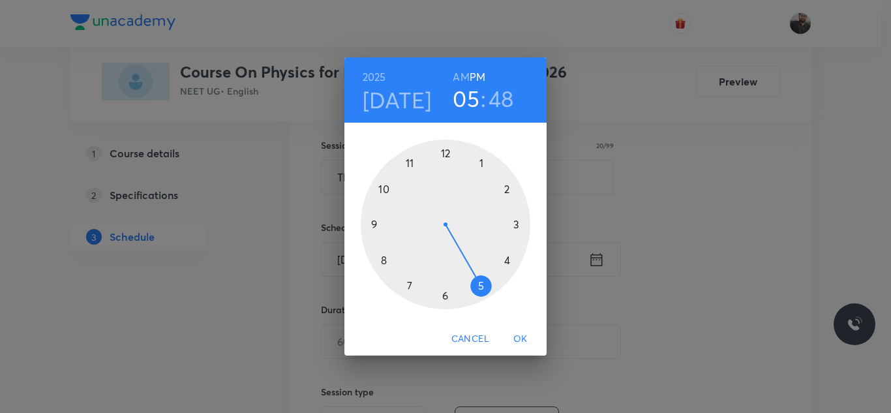
click at [381, 263] on div at bounding box center [446, 225] width 170 height 170
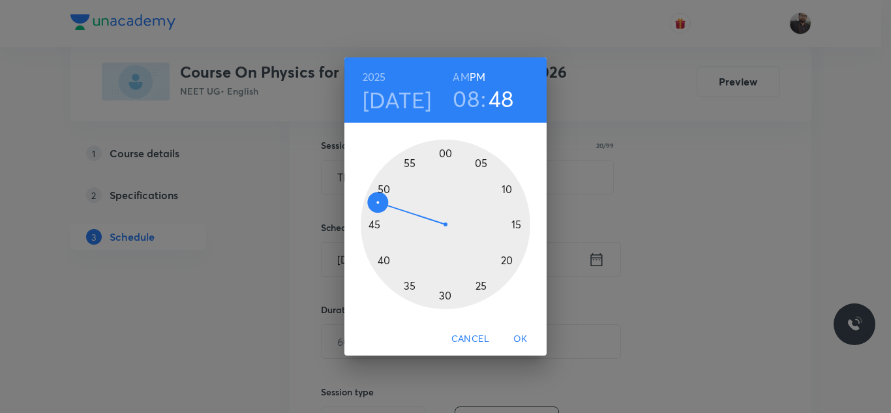
click at [463, 74] on h6 "AM" at bounding box center [461, 77] width 16 height 18
click at [446, 298] on div at bounding box center [446, 225] width 170 height 170
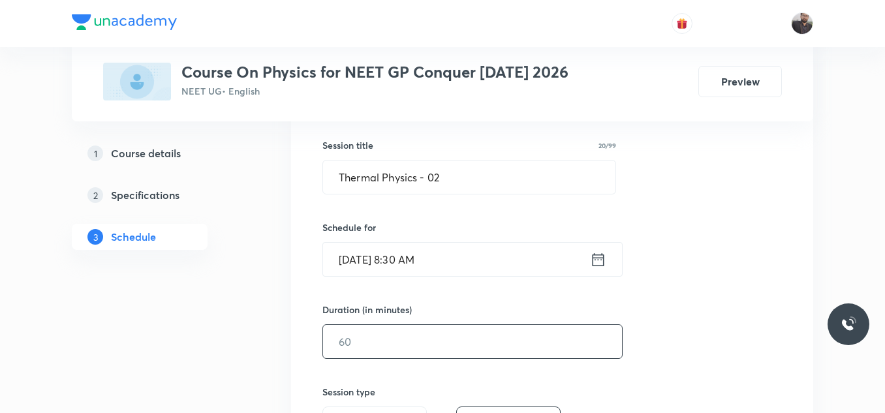
click at [433, 350] on input "text" at bounding box center [472, 341] width 299 height 33
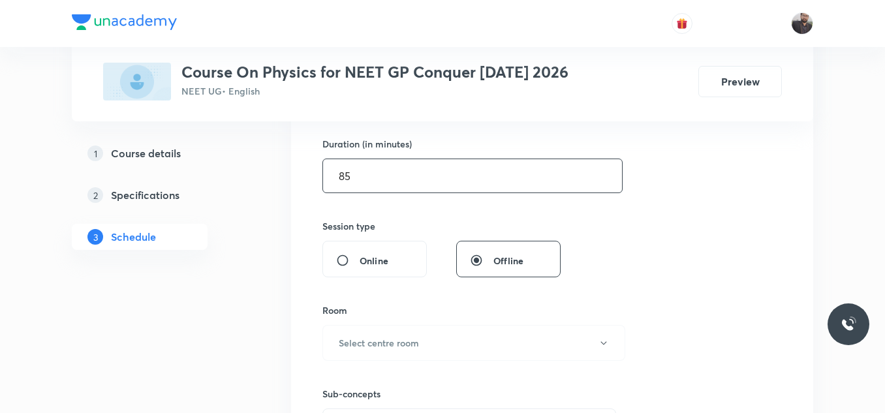
scroll to position [416, 0]
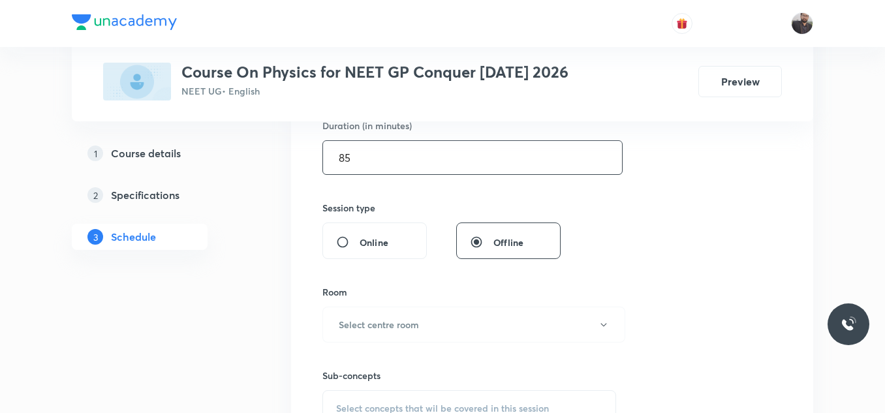
type input "85"
click at [376, 324] on h6 "Select centre room" at bounding box center [379, 325] width 80 height 14
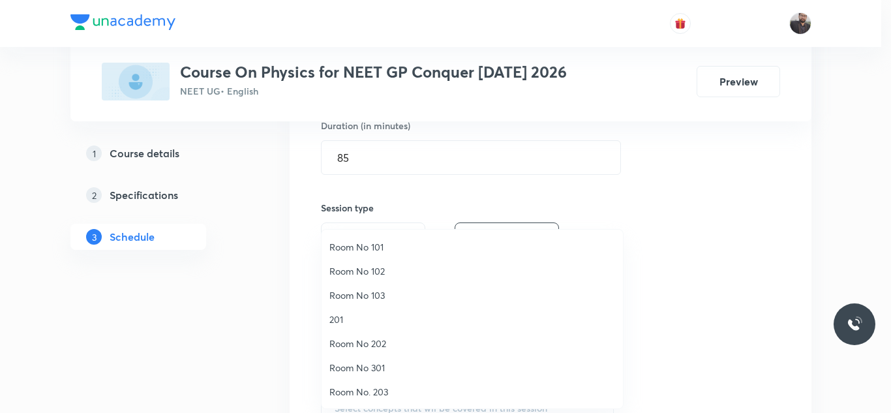
click at [358, 251] on span "Room No 101" at bounding box center [473, 247] width 286 height 14
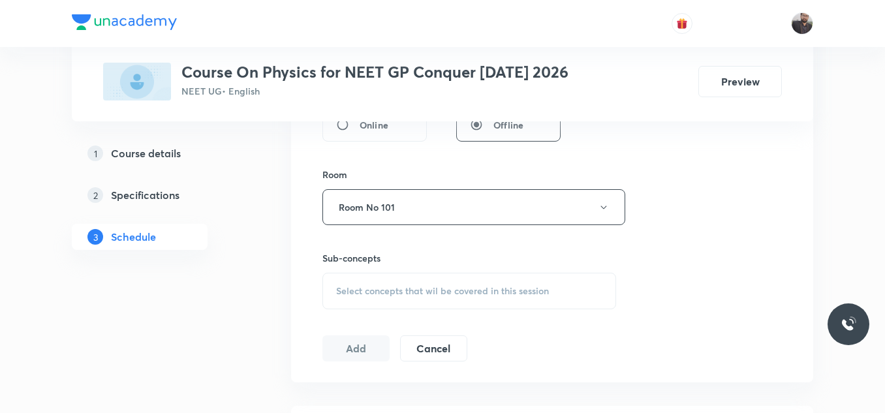
scroll to position [534, 0]
click at [353, 295] on span "Select concepts that wil be covered in this session" at bounding box center [442, 290] width 213 height 10
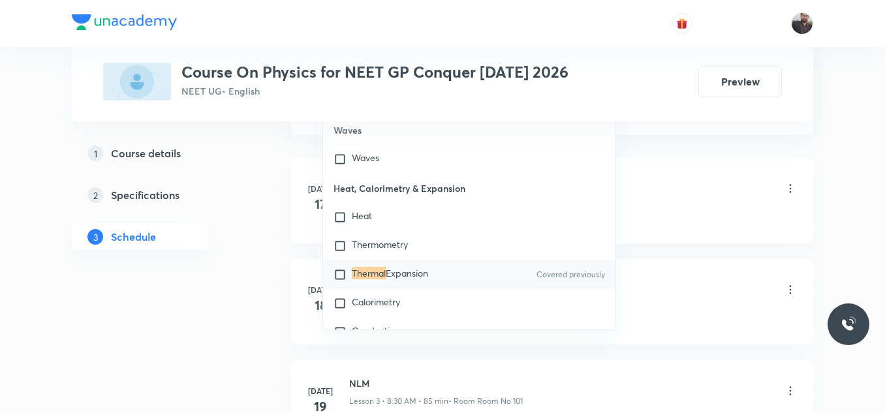
scroll to position [7605, 0]
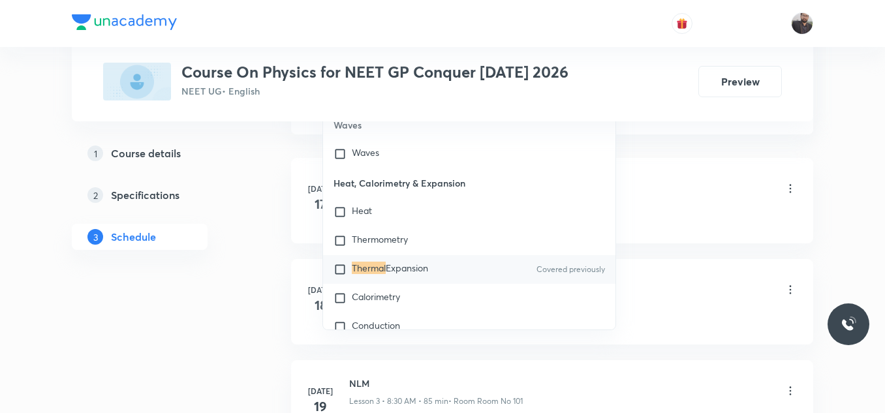
type input "Thermal"
click at [414, 259] on div "Thermal Expansion Covered previously" at bounding box center [469, 269] width 292 height 29
checkbox input "true"
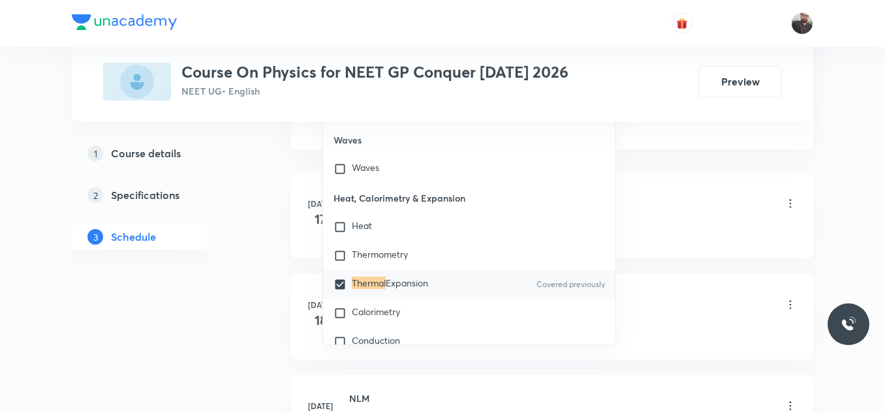
click at [670, 187] on li "Jul 17 COM Lesson 1 • 10:10 AM • 85 min • Room Room No 101 Hydrostatics" at bounding box center [552, 215] width 522 height 85
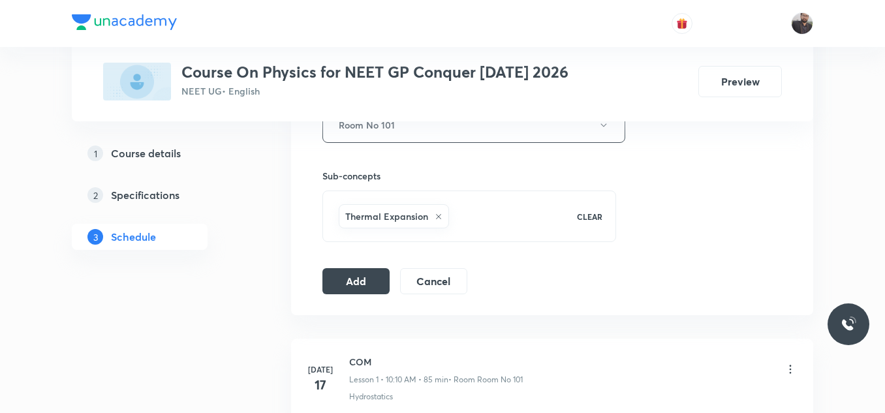
scroll to position [613, 0]
click at [342, 290] on button "Add" at bounding box center [355, 283] width 67 height 26
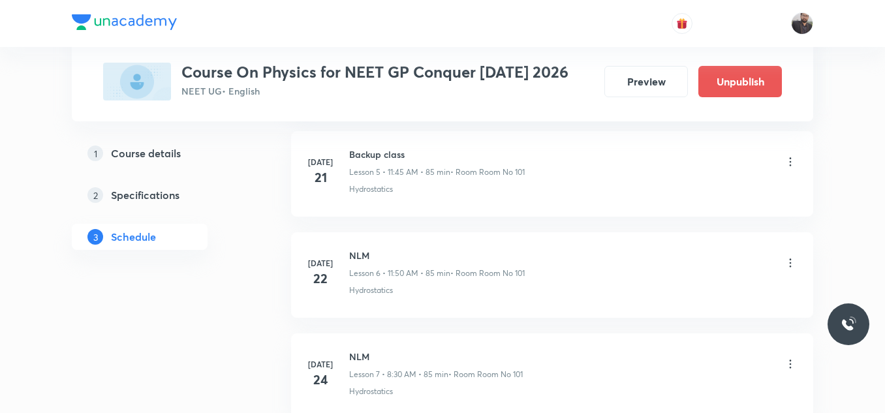
scroll to position [5699, 0]
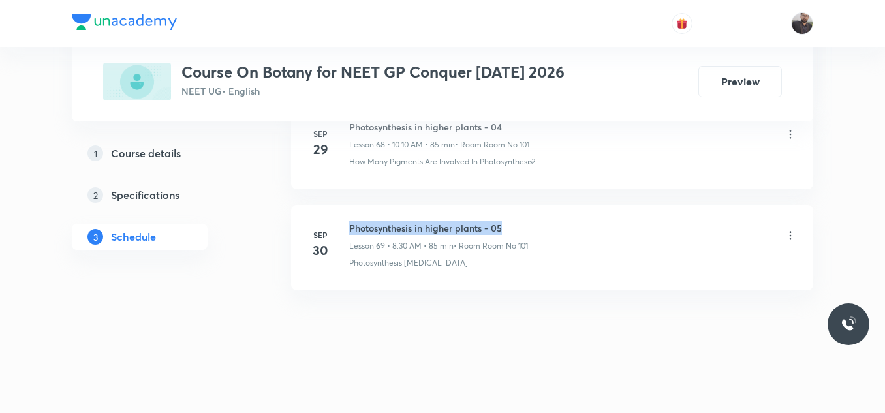
drag, startPoint x: 350, startPoint y: 221, endPoint x: 545, endPoint y: 208, distance: 195.6
click at [545, 208] on li "[DATE] Photosynthesis in higher plants - 05 Lesson 69 • 8:30 AM • 85 min • Room…" at bounding box center [552, 247] width 522 height 85
copy h6 "Photosynthesis in higher plants - 05"
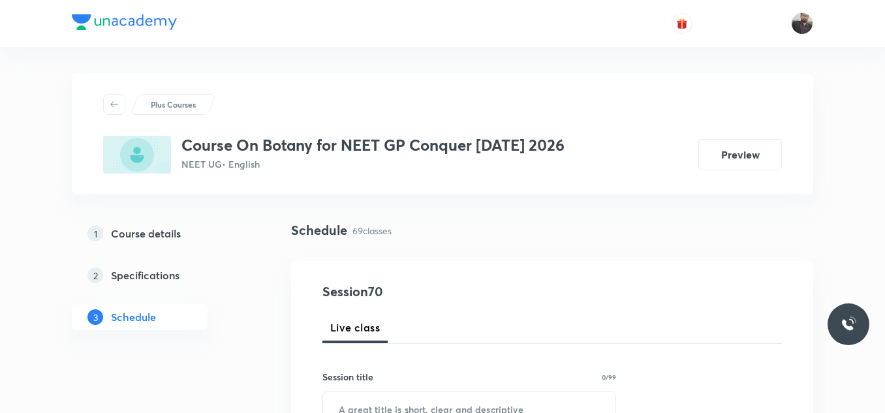
scroll to position [172, 0]
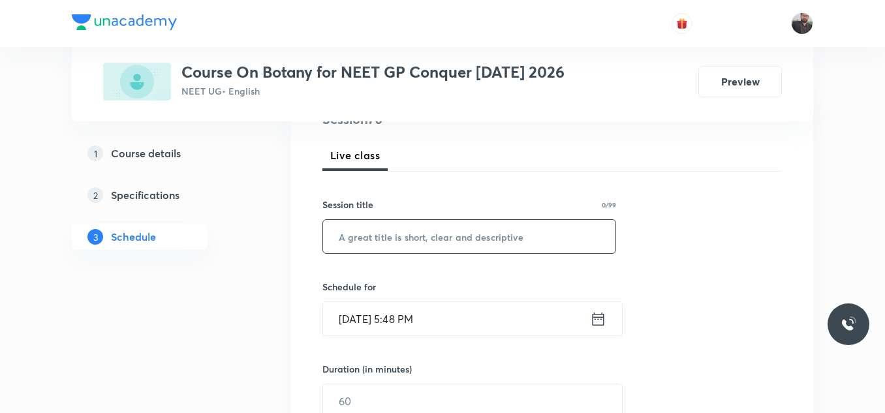
click at [502, 249] on input "text" at bounding box center [469, 236] width 292 height 33
paste input "Photosynthesis in higher plants - 05"
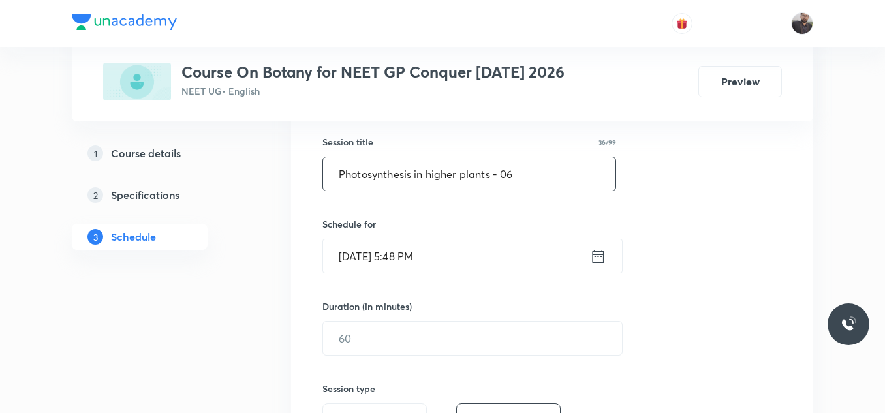
scroll to position [236, 0]
type input "Photosynthesis in higher plants - 06"
click at [498, 253] on input "Oct 2, 2025, 5:48 PM" at bounding box center [456, 255] width 267 height 33
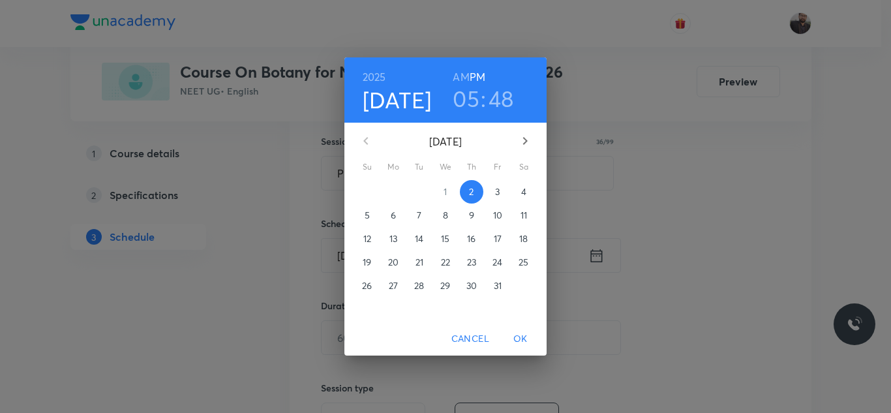
click at [497, 192] on p "3" at bounding box center [497, 191] width 5 height 13
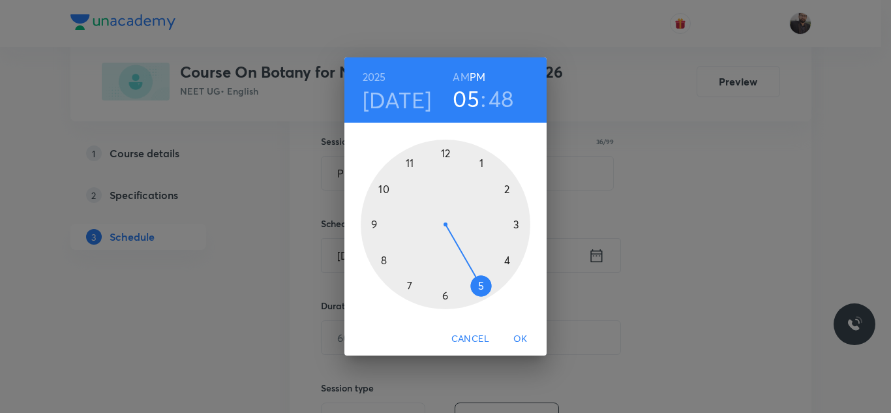
click at [463, 77] on h6 "AM" at bounding box center [461, 77] width 16 height 18
click at [379, 183] on div at bounding box center [446, 225] width 170 height 170
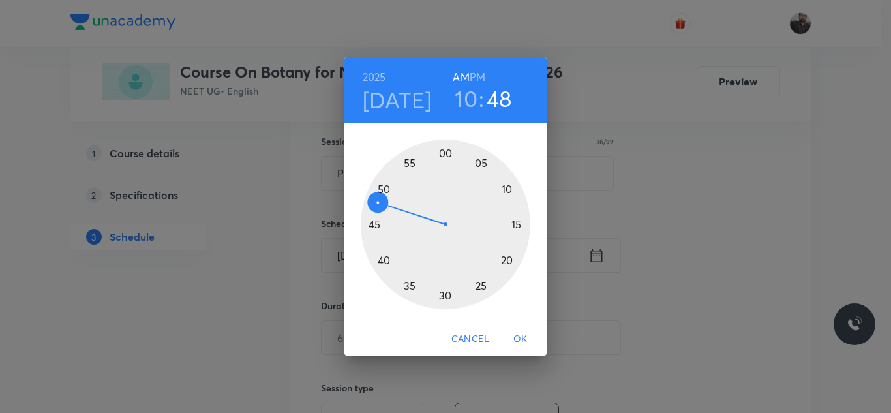
click at [507, 190] on div at bounding box center [446, 225] width 170 height 170
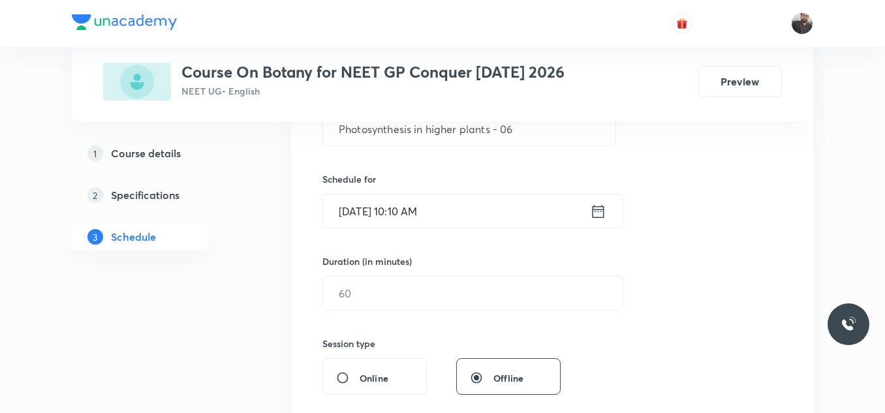
scroll to position [281, 0]
click at [446, 293] on input "text" at bounding box center [472, 292] width 299 height 33
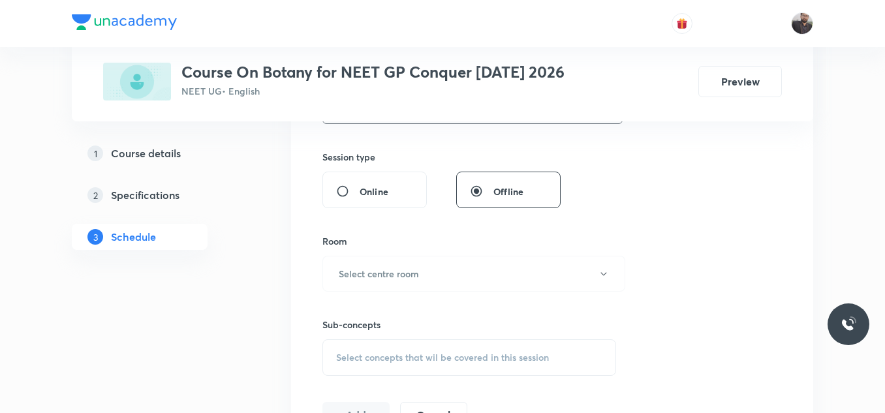
scroll to position [474, 0]
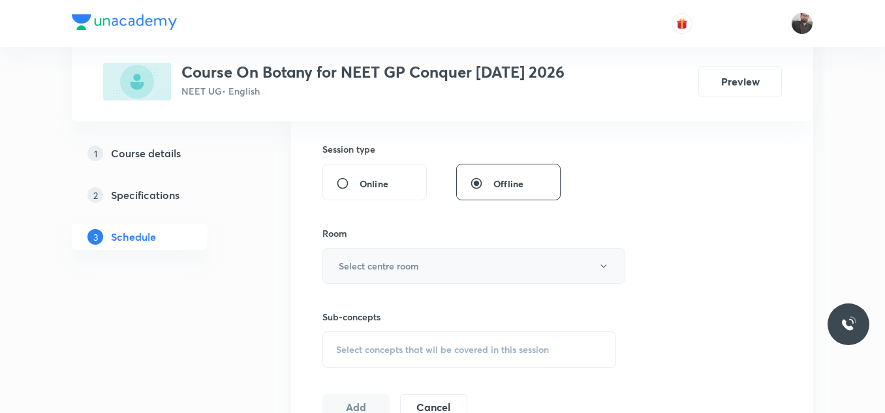
type input "85"
click at [430, 275] on button "Select centre room" at bounding box center [473, 266] width 303 height 36
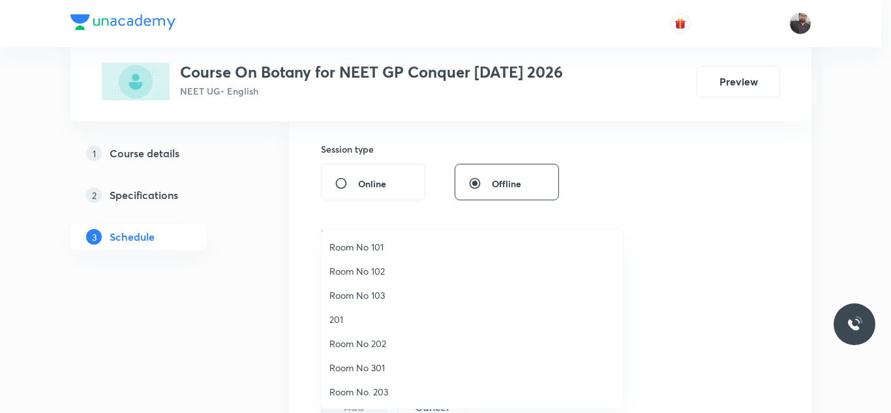
click at [350, 247] on span "Room No 101" at bounding box center [473, 247] width 286 height 14
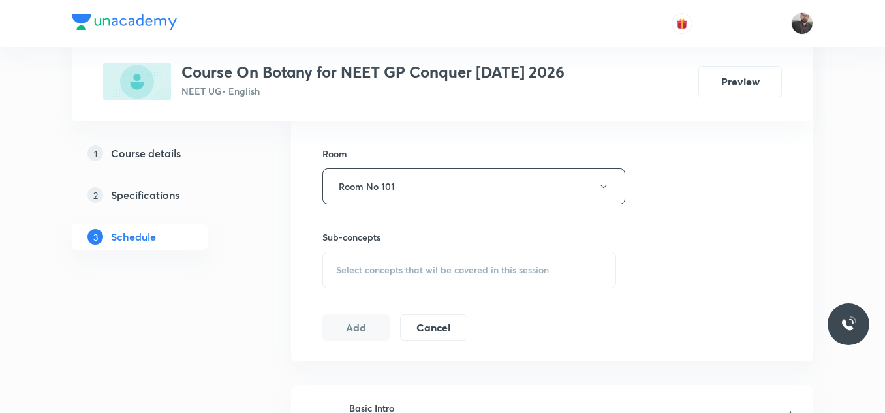
scroll to position [555, 0]
click at [354, 254] on div "Select concepts that wil be covered in this session" at bounding box center [469, 269] width 294 height 37
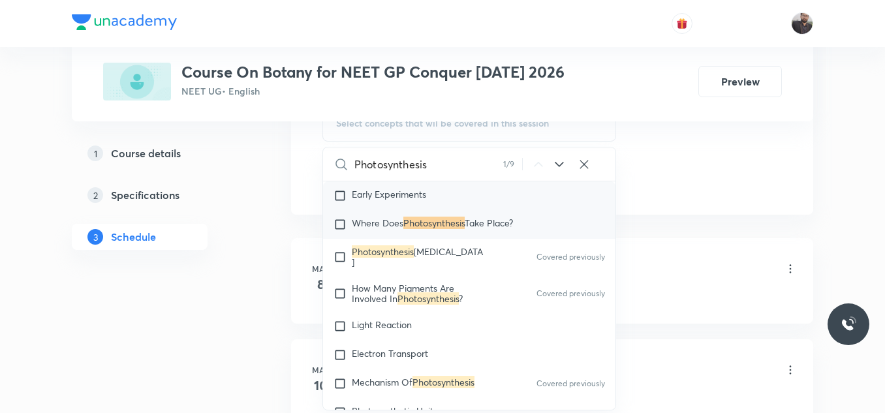
scroll to position [3914, 0]
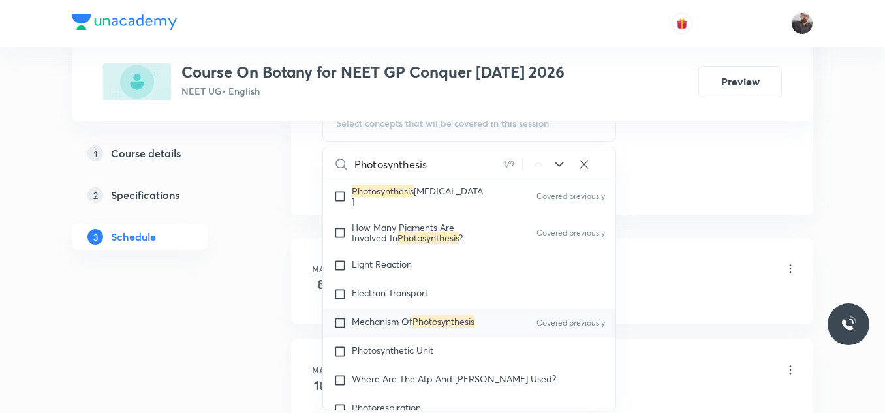
type input "Photosynthesis"
click at [425, 309] on div "Mechanism Of Photosynthesis Covered previously" at bounding box center [469, 323] width 292 height 29
checkbox input "true"
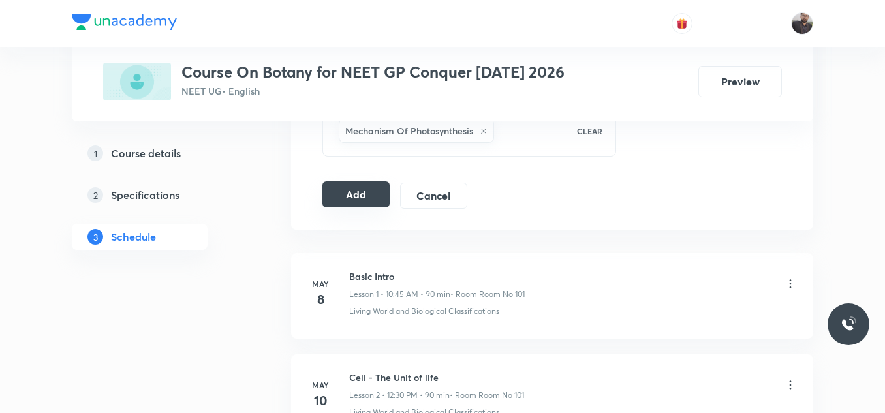
click at [343, 192] on button "Add" at bounding box center [355, 194] width 67 height 26
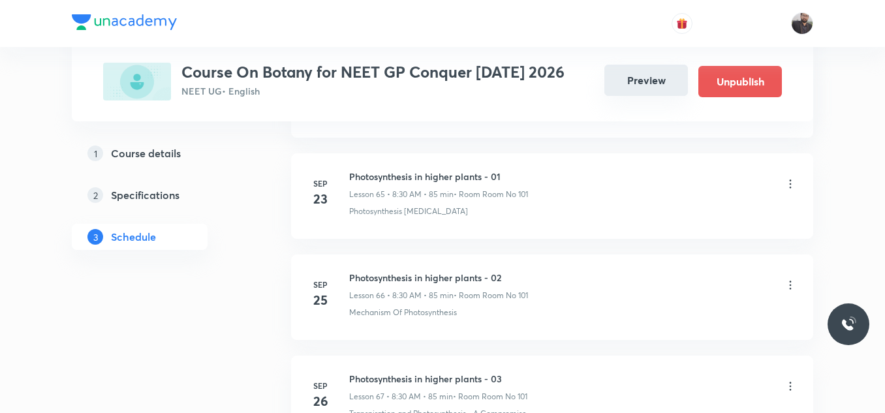
scroll to position [7114, 0]
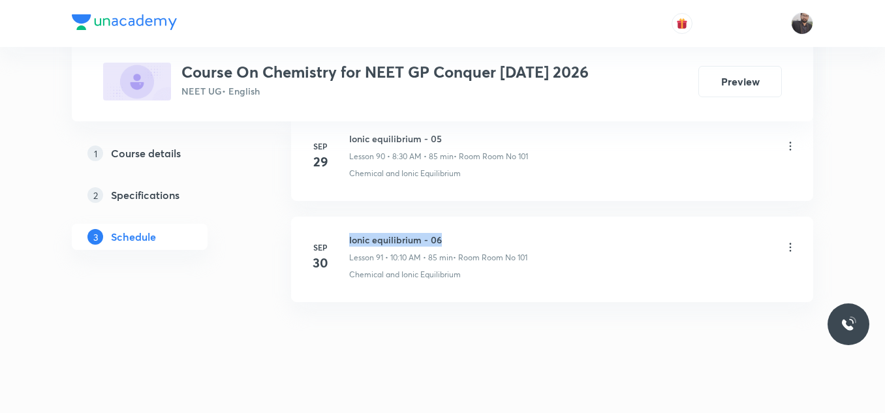
drag, startPoint x: 348, startPoint y: 228, endPoint x: 492, endPoint y: 227, distance: 144.2
click at [492, 233] on div "Sep 30 Ionic equilibrium - 06 Lesson 91 • 10:10 AM • 85 min • Room Room No 101 …" at bounding box center [551, 257] width 489 height 48
copy h6 "Ionic equilibrium - 06"
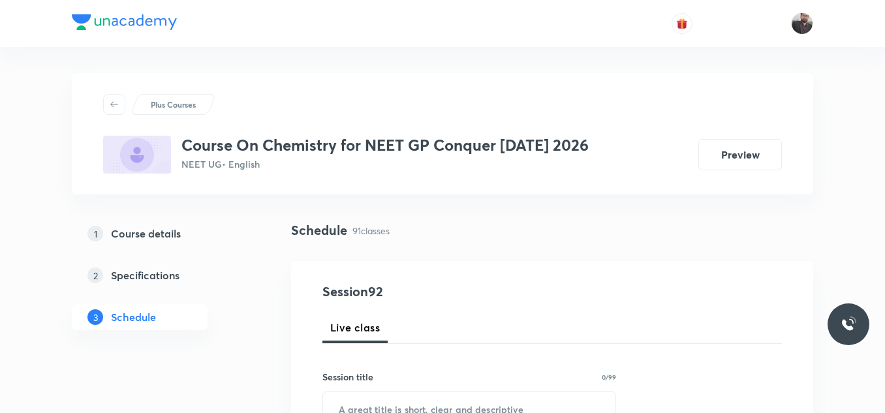
scroll to position [194, 0]
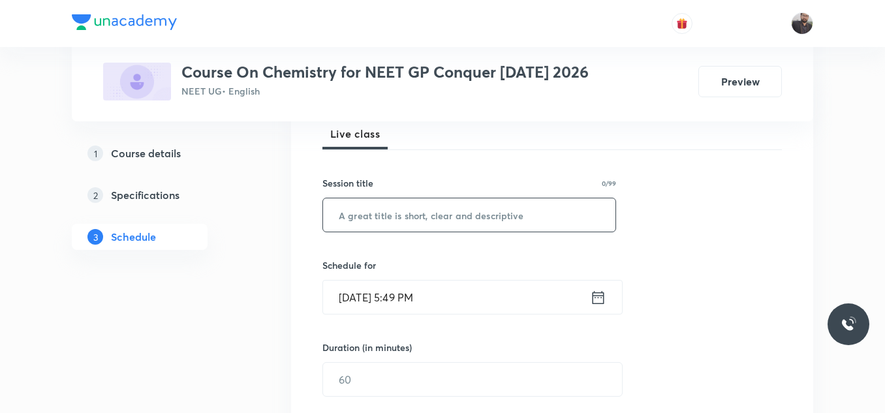
click at [492, 227] on input "text" at bounding box center [469, 214] width 292 height 33
paste input "Ionic equilibrium - 06"
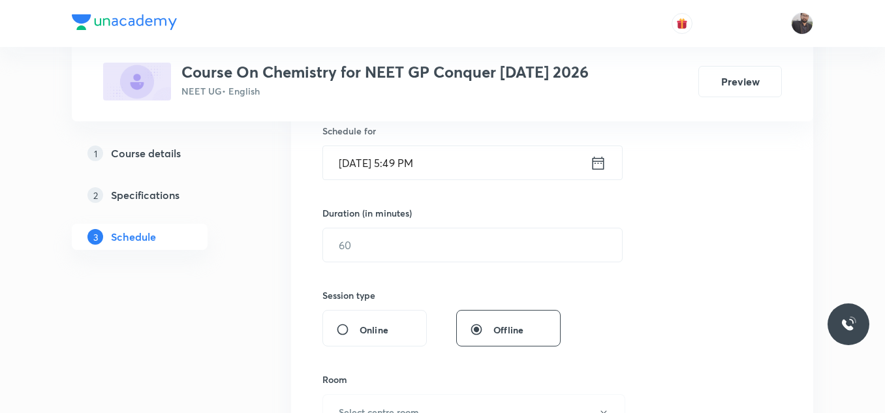
scroll to position [337, 0]
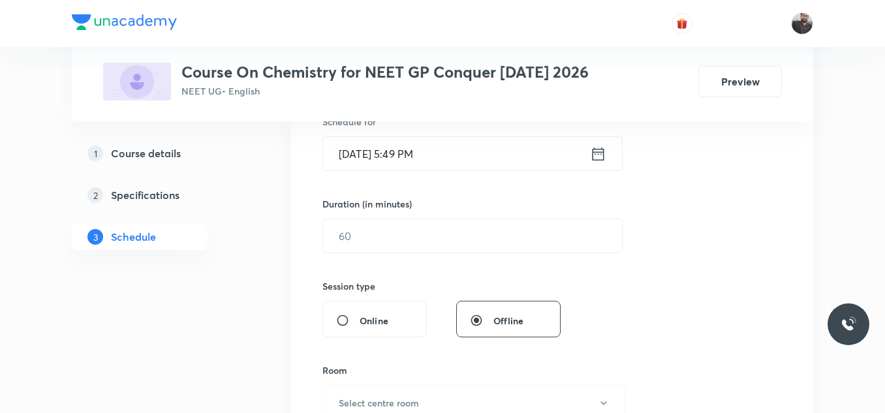
type input "Ionic equilibrium - 07"
click at [478, 153] on input "Oct 2, 2025, 5:49 PM" at bounding box center [456, 153] width 267 height 33
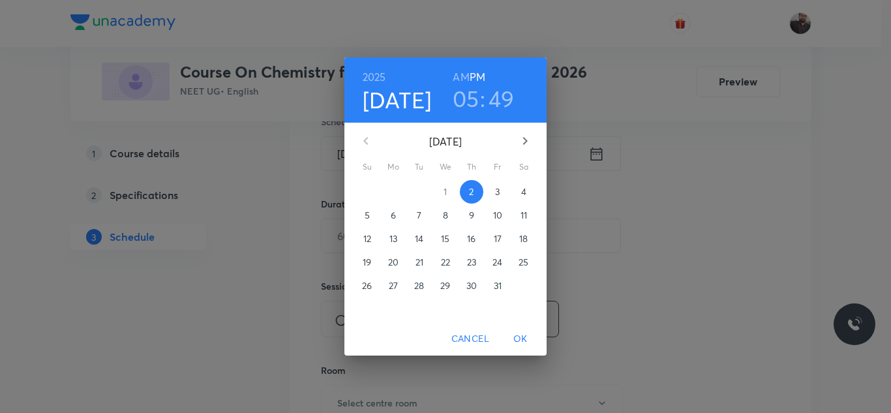
click at [496, 189] on p "3" at bounding box center [497, 191] width 5 height 13
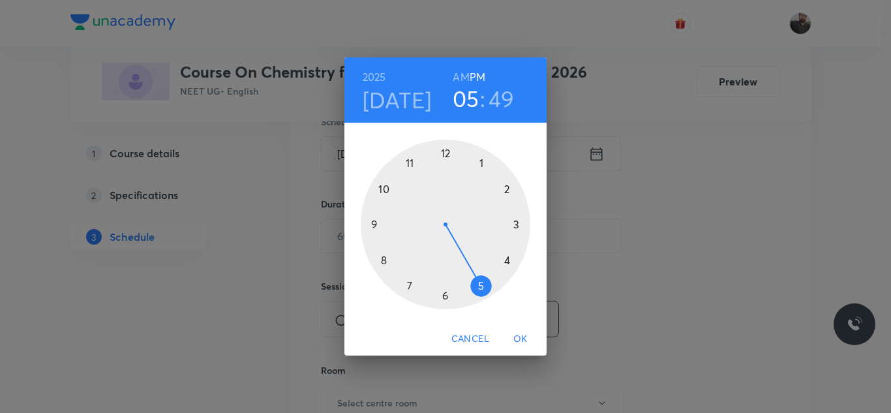
click at [414, 157] on div at bounding box center [446, 225] width 170 height 170
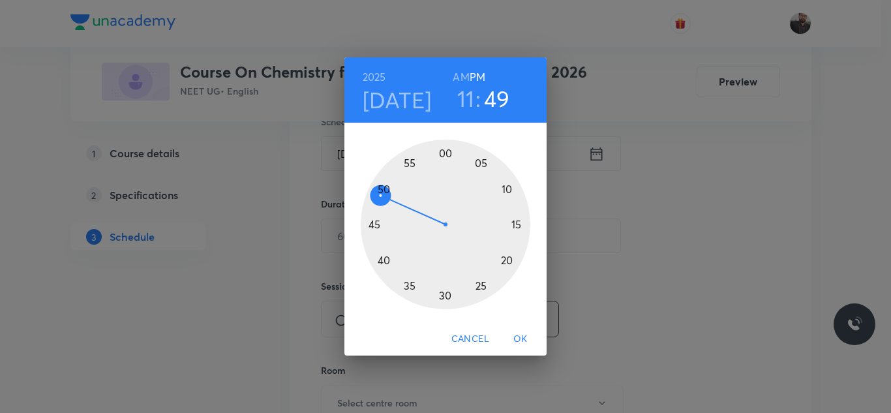
click at [459, 78] on h6 "AM" at bounding box center [461, 77] width 16 height 18
click at [408, 169] on div at bounding box center [446, 225] width 170 height 170
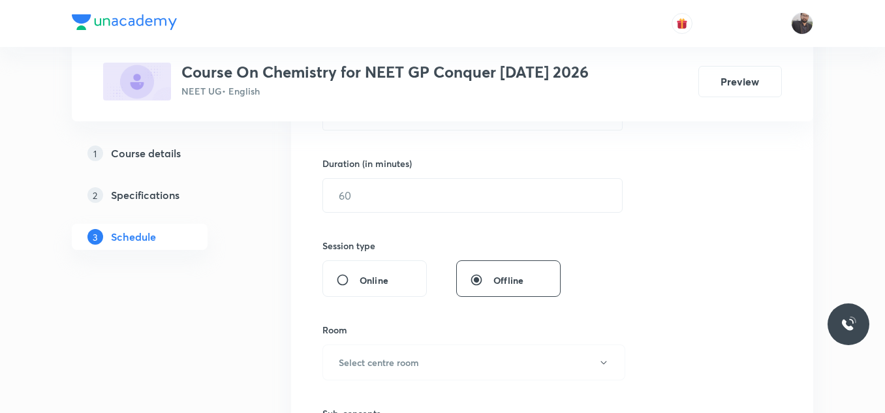
scroll to position [378, 0]
click at [416, 193] on input "text" at bounding box center [472, 194] width 299 height 33
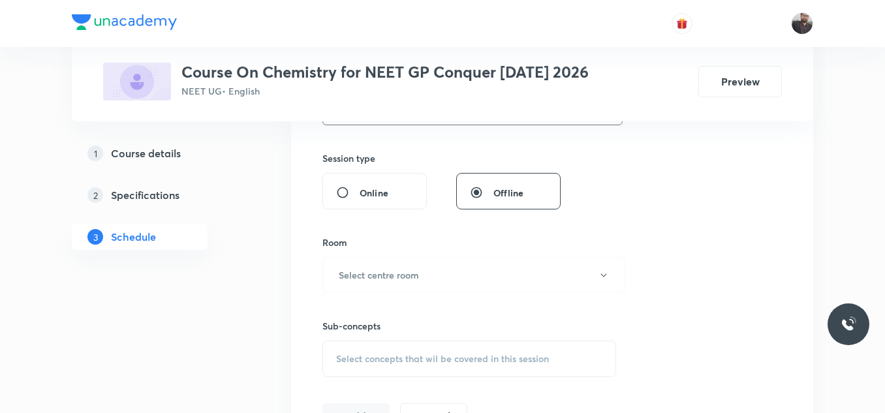
scroll to position [478, 0]
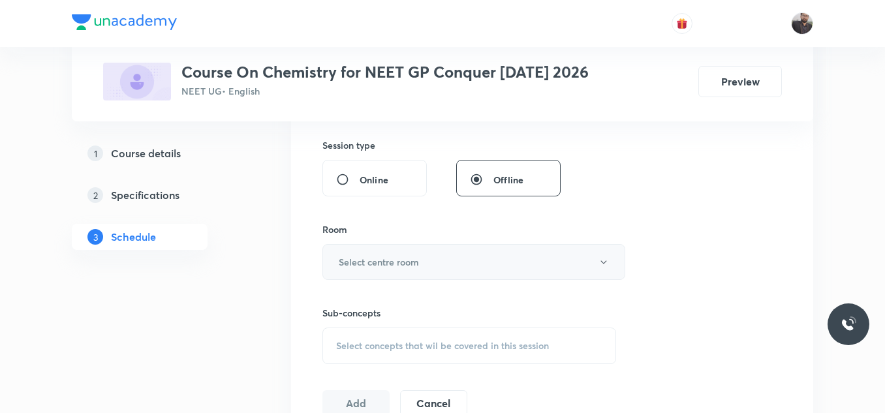
type input "85"
click at [414, 259] on h6 "Select centre room" at bounding box center [379, 262] width 80 height 14
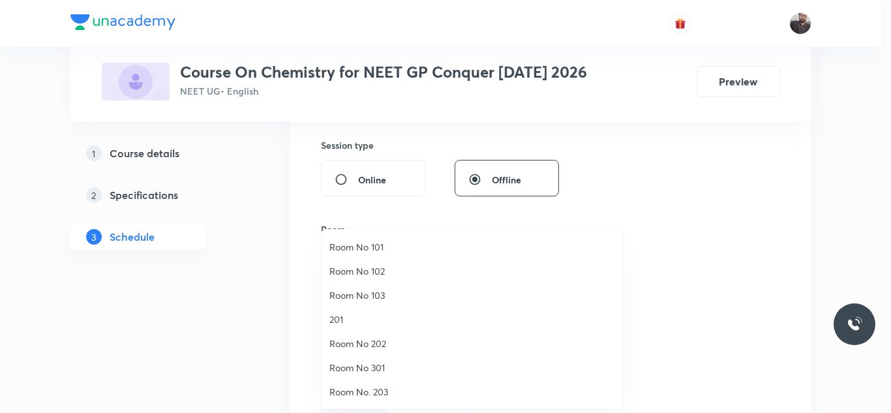
click at [371, 247] on span "Room No 101" at bounding box center [473, 247] width 286 height 14
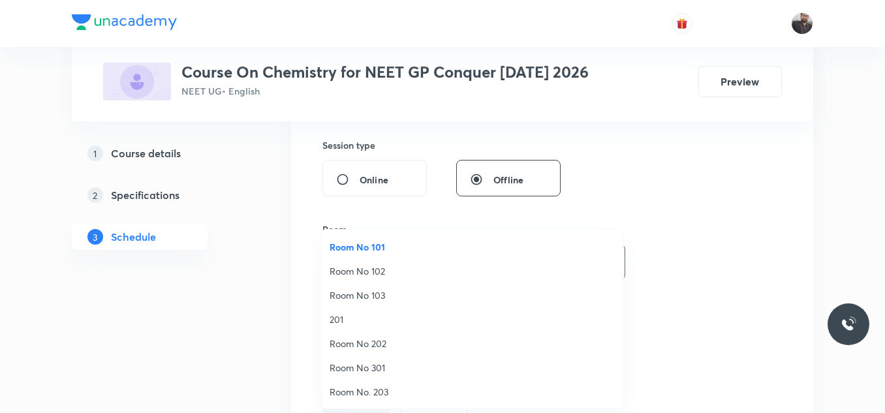
scroll to position [0, 0]
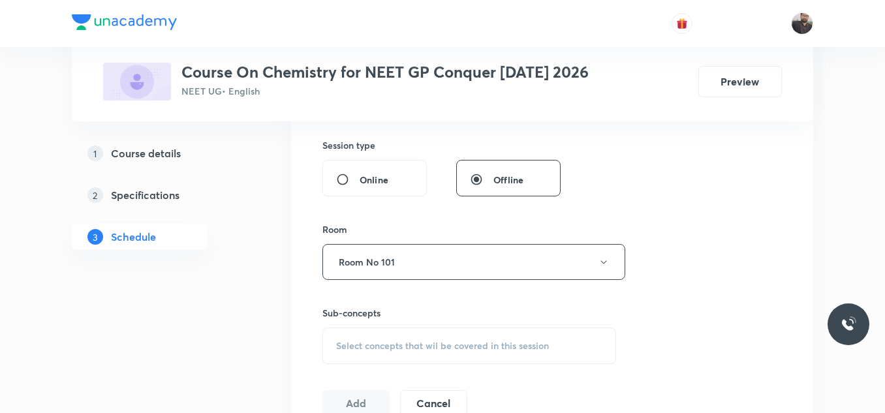
click at [375, 352] on div "Select concepts that wil be covered in this session" at bounding box center [469, 346] width 294 height 37
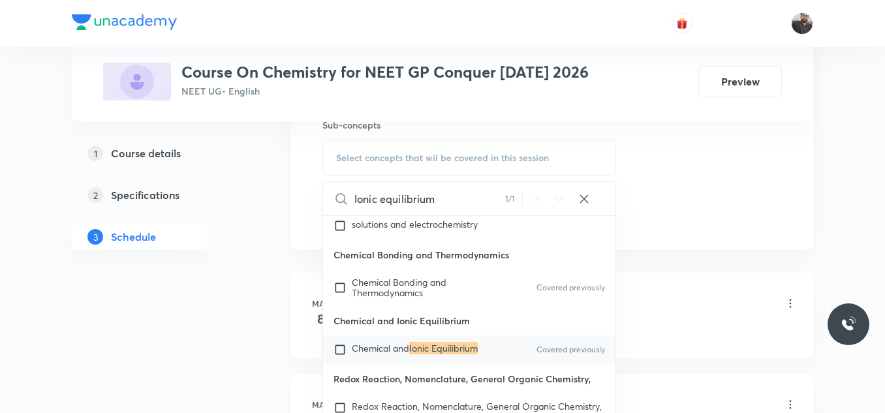
scroll to position [14471, 0]
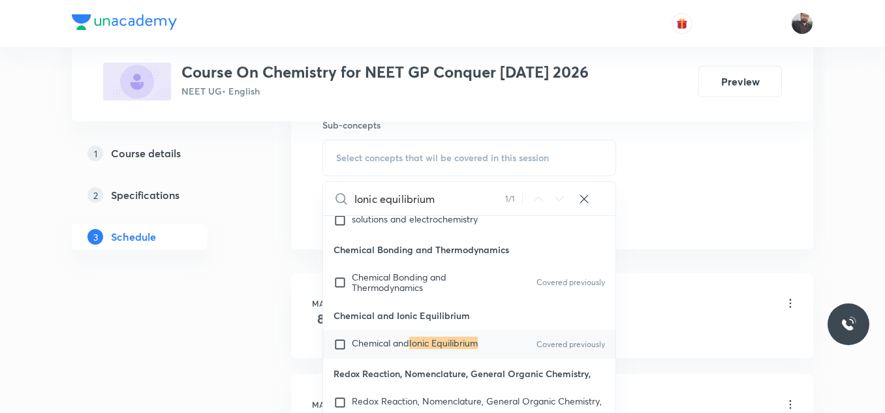
type input "Ionic equilibrium"
click at [431, 349] on mark "Ionic Equilibrium" at bounding box center [443, 343] width 69 height 12
checkbox input "true"
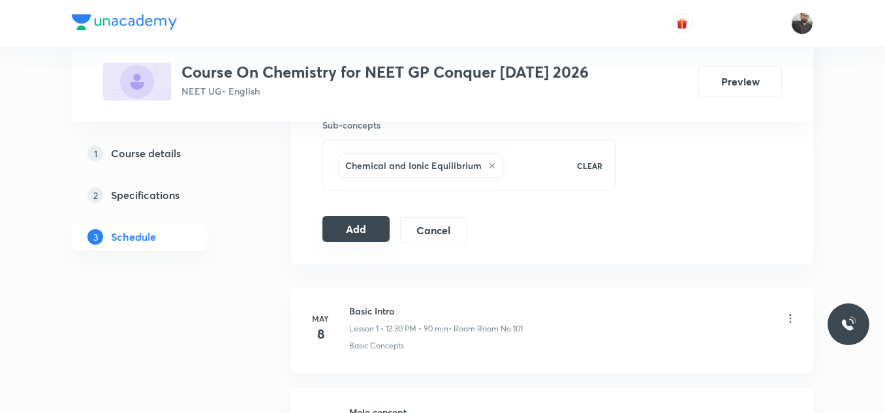
click at [364, 233] on button "Add" at bounding box center [355, 229] width 67 height 26
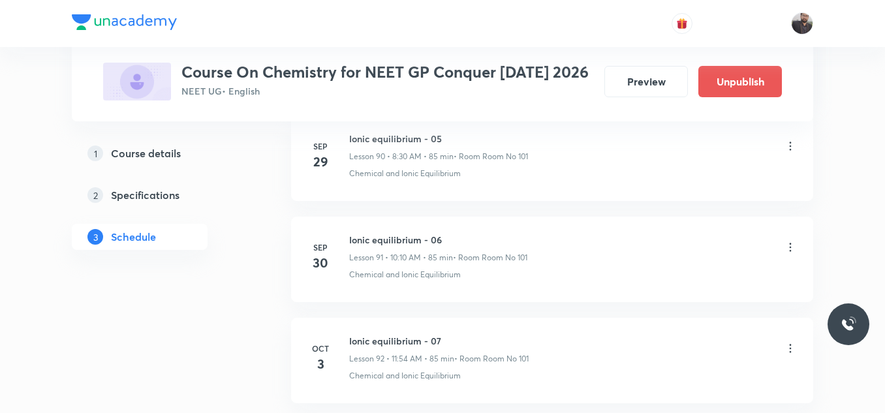
scroll to position [9426, 0]
click at [790, 243] on icon at bounding box center [791, 247] width 2 height 8
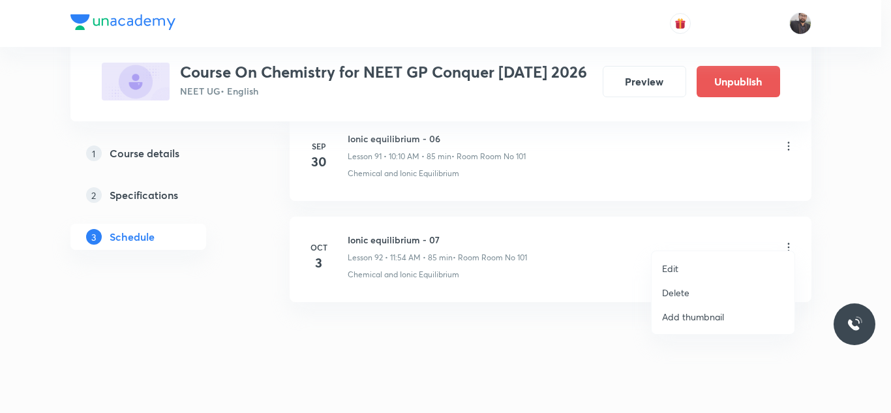
click at [681, 269] on li "Edit" at bounding box center [723, 268] width 143 height 24
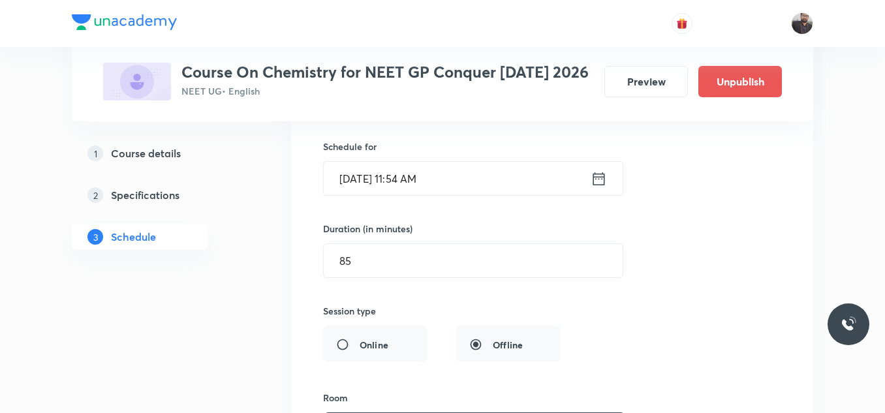
scroll to position [9591, 0]
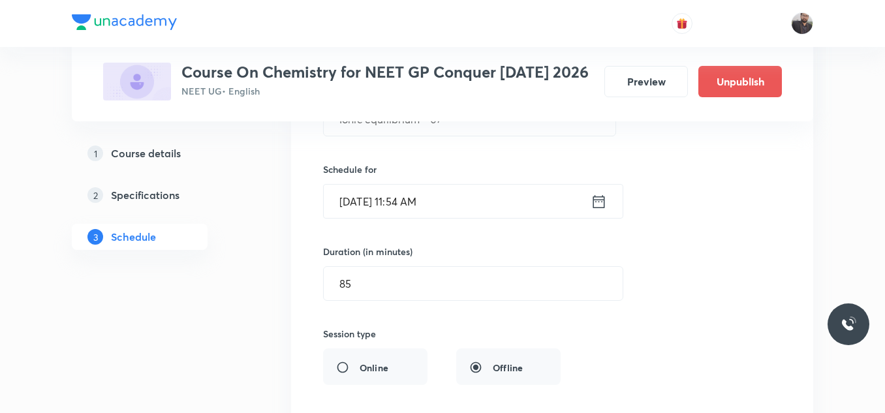
click at [445, 193] on input "[DATE] 11:54 AM" at bounding box center [457, 201] width 267 height 33
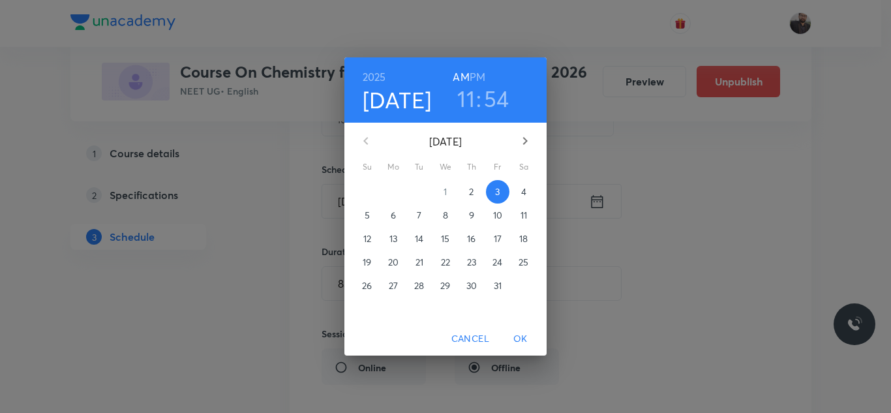
click at [497, 94] on h3 "54" at bounding box center [496, 98] width 25 height 27
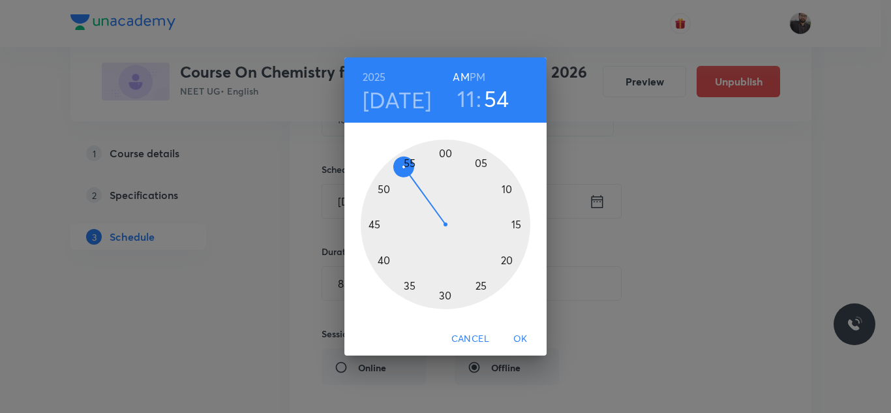
click at [408, 162] on div at bounding box center [446, 225] width 170 height 170
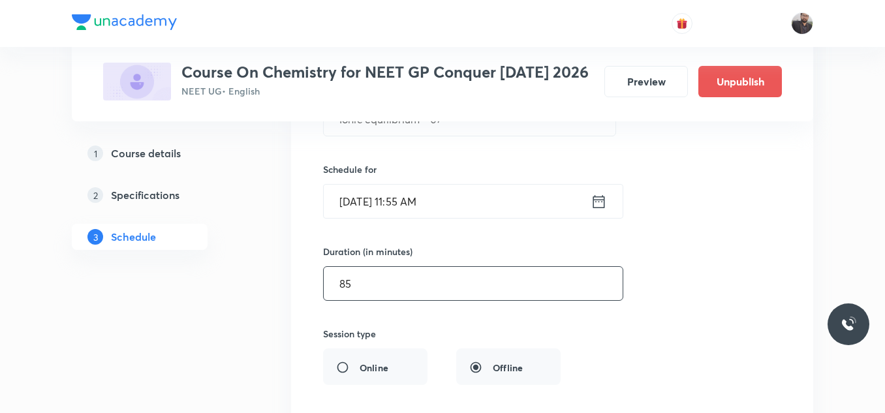
scroll to position [9927, 0]
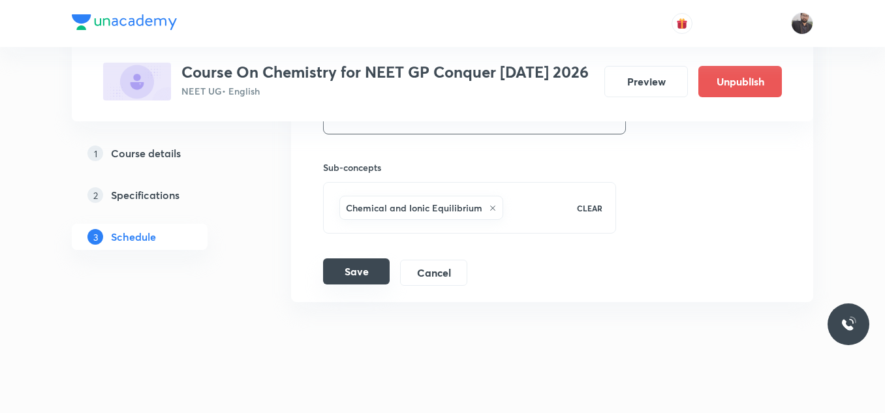
click at [352, 265] on button "Save" at bounding box center [356, 271] width 67 height 26
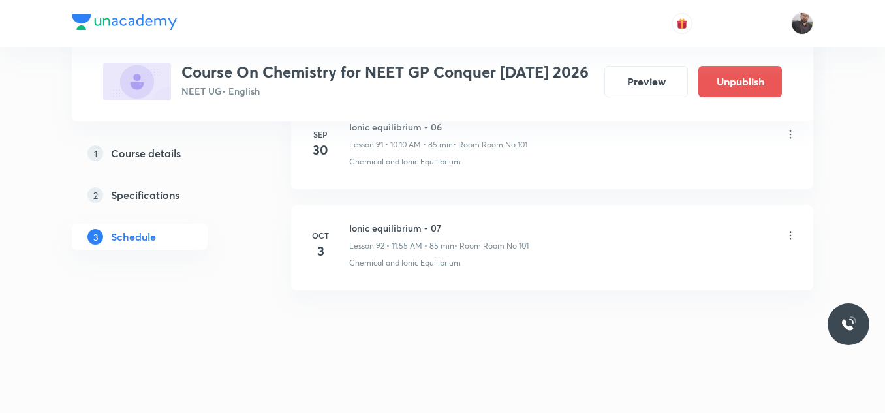
scroll to position [9426, 0]
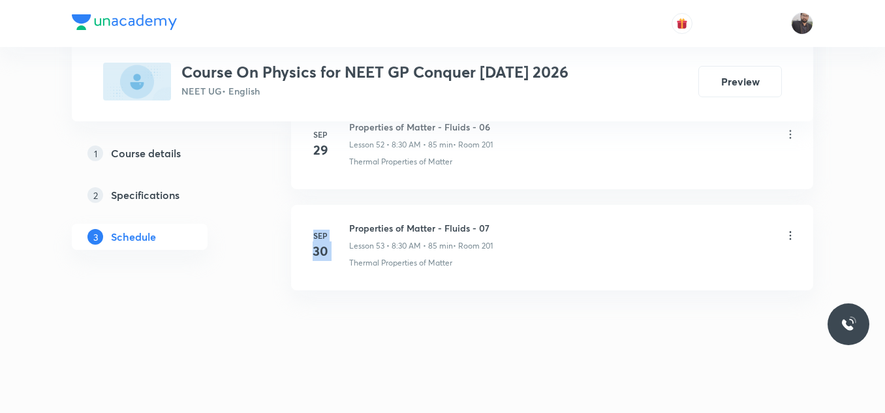
drag, startPoint x: 346, startPoint y: 221, endPoint x: 677, endPoint y: 183, distance: 332.9
drag, startPoint x: 348, startPoint y: 225, endPoint x: 542, endPoint y: 215, distance: 193.4
click at [542, 215] on li "[DATE] Properties of Matter - Fluids - 07 Lesson 53 • 8:30 AM • 85 min • Room 2…" at bounding box center [552, 247] width 522 height 85
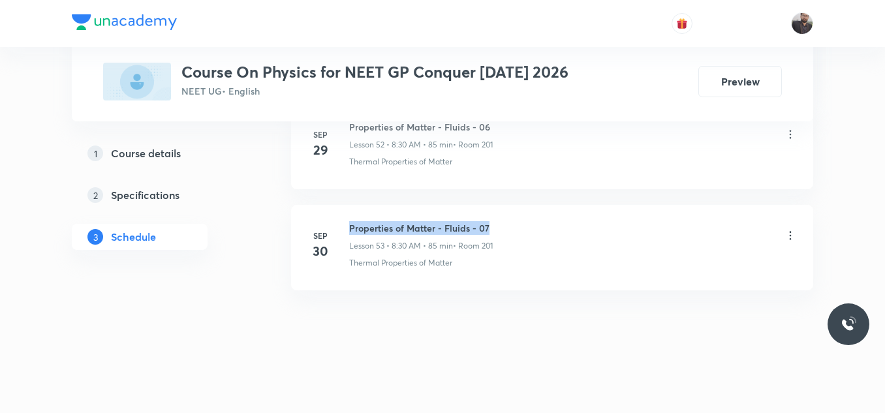
copy h6 "Properties of Matter - Fluids - 07"
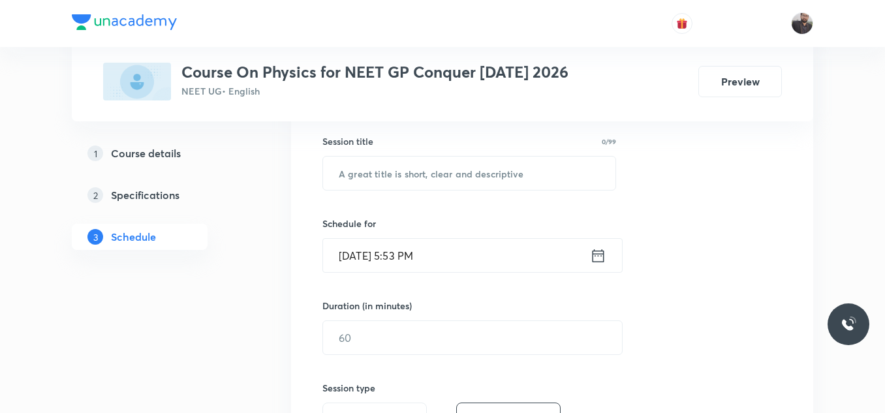
scroll to position [236, 0]
click at [494, 181] on input "text" at bounding box center [469, 172] width 292 height 33
paste input "Properties of Matter - Fluids - 07"
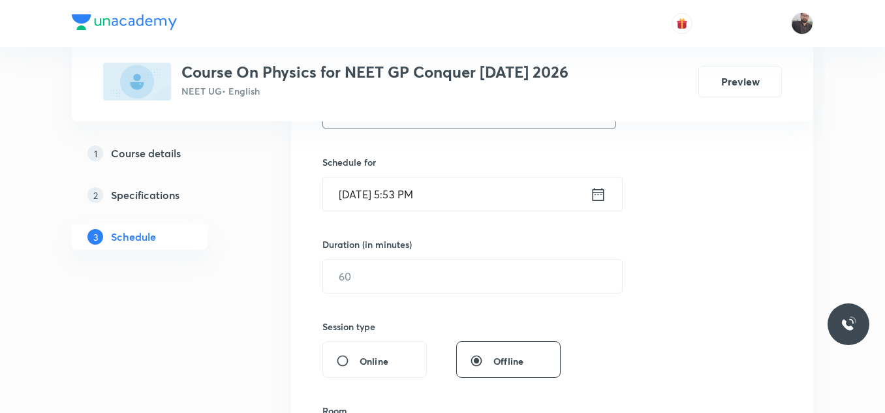
scroll to position [303, 0]
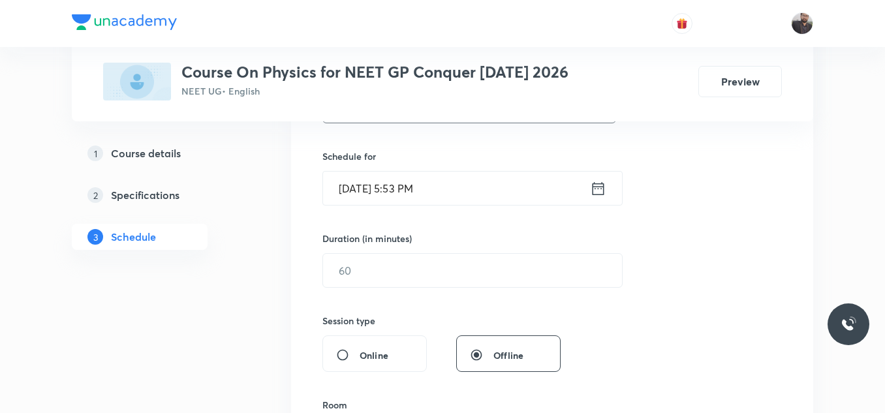
type input "Properties of Matter - Fluids - 08"
click at [494, 181] on input "[DATE] 5:53 PM" at bounding box center [456, 188] width 267 height 33
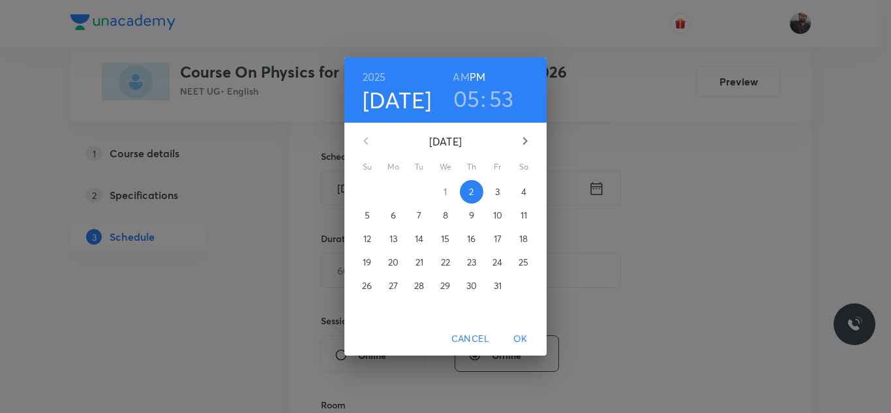
click at [499, 200] on button "3" at bounding box center [497, 191] width 23 height 23
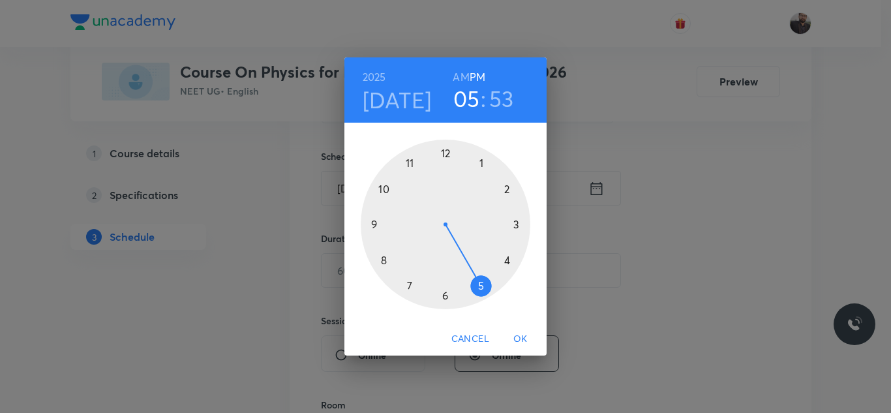
click at [380, 258] on div at bounding box center [446, 225] width 170 height 170
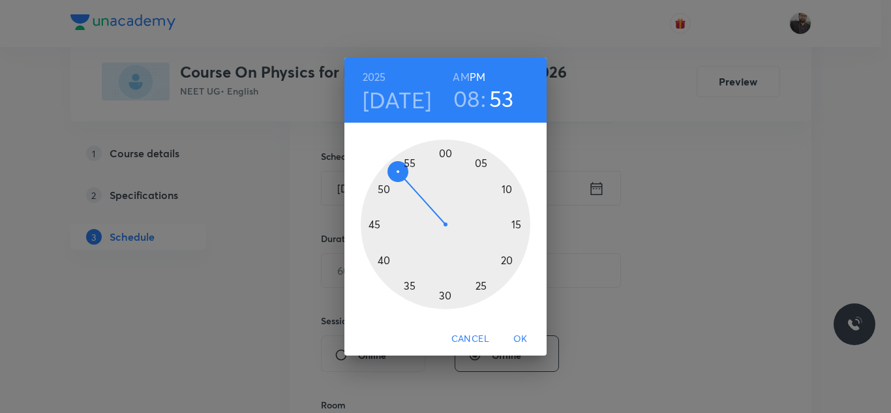
click at [465, 72] on h6 "AM" at bounding box center [461, 77] width 16 height 18
click at [445, 296] on div at bounding box center [446, 225] width 170 height 170
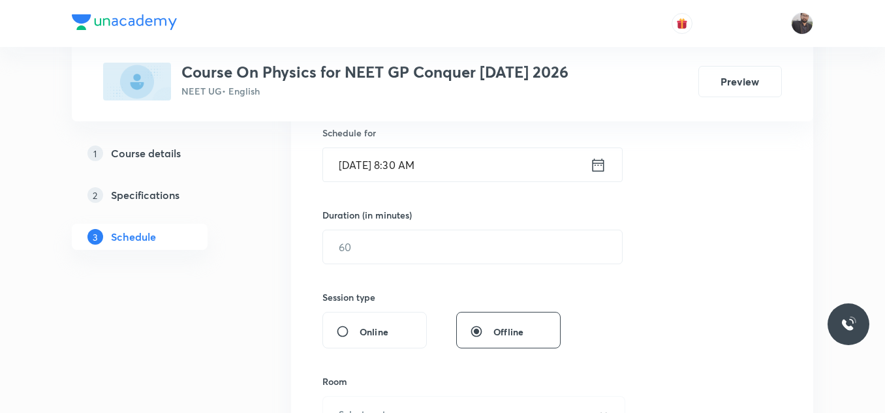
scroll to position [333, 0]
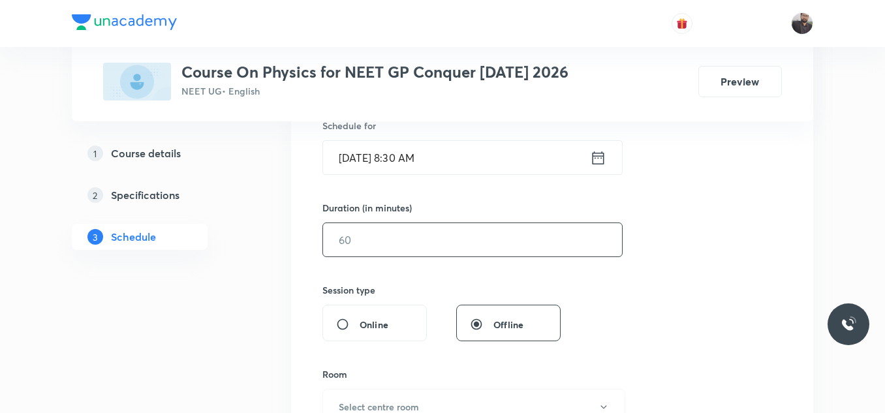
click at [439, 244] on input "text" at bounding box center [472, 239] width 299 height 33
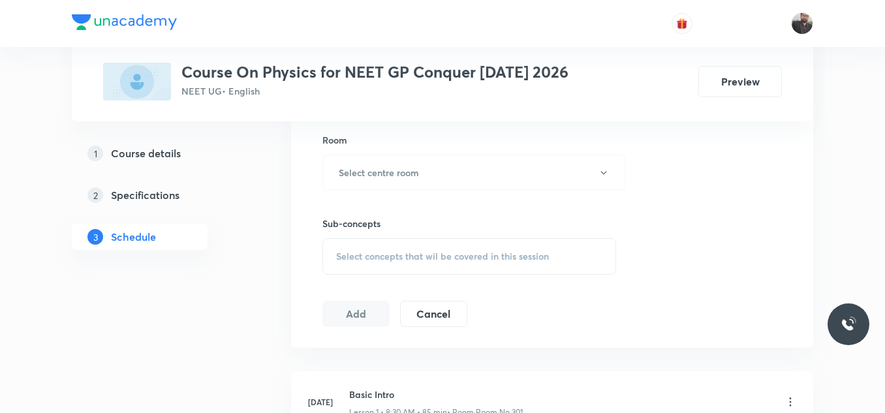
scroll to position [561, 0]
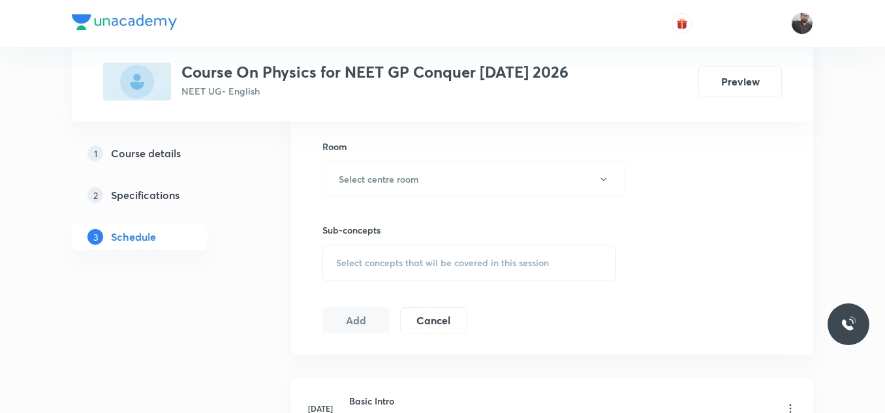
type input "85"
click at [390, 263] on span "Select concepts that wil be covered in this session" at bounding box center [442, 263] width 213 height 10
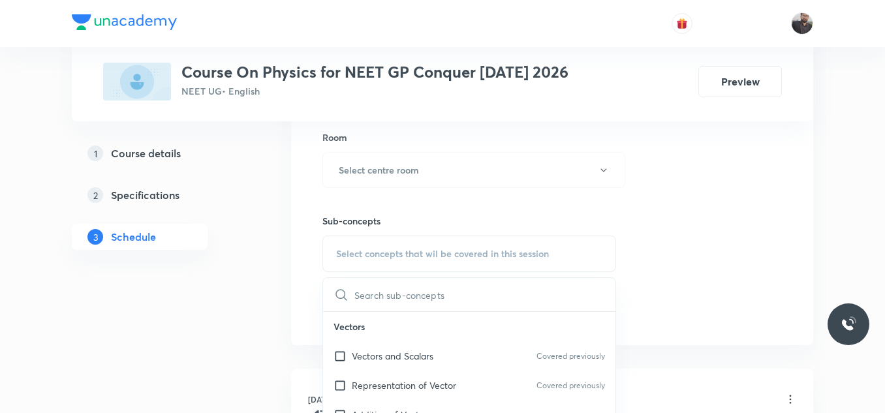
scroll to position [613, 0]
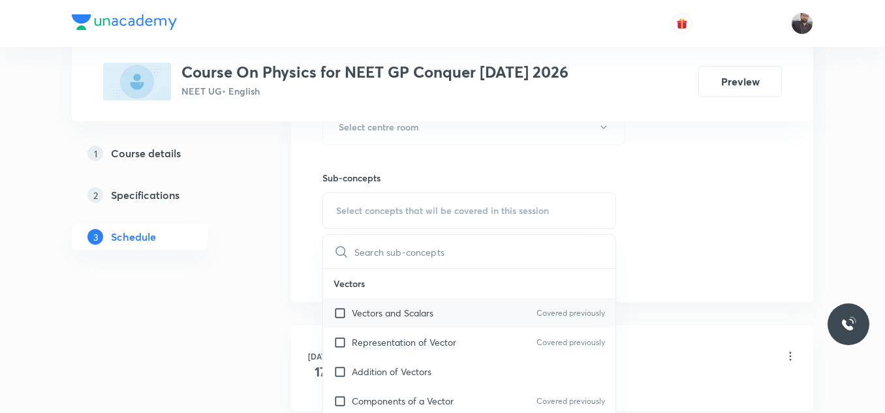
type input "v"
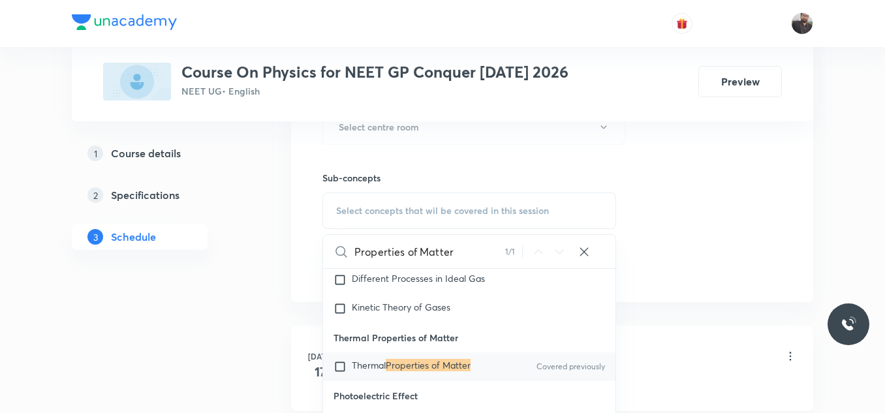
scroll to position [14501, 0]
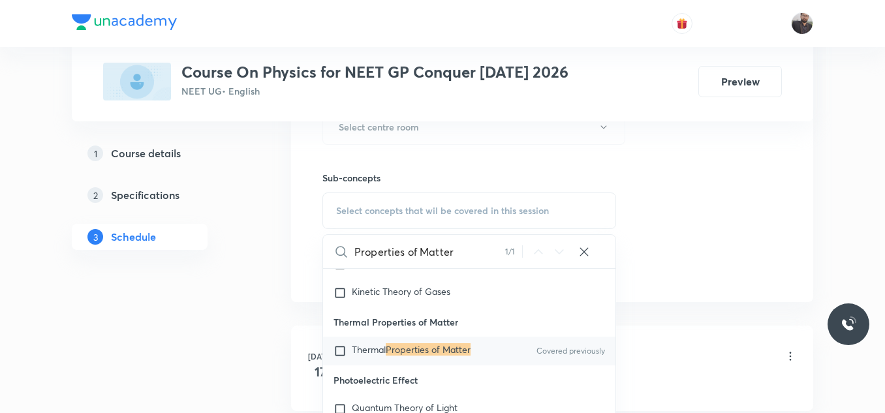
type input "Properties of Matter"
click at [433, 343] on mark "Properties of Matter" at bounding box center [428, 349] width 85 height 12
checkbox input "true"
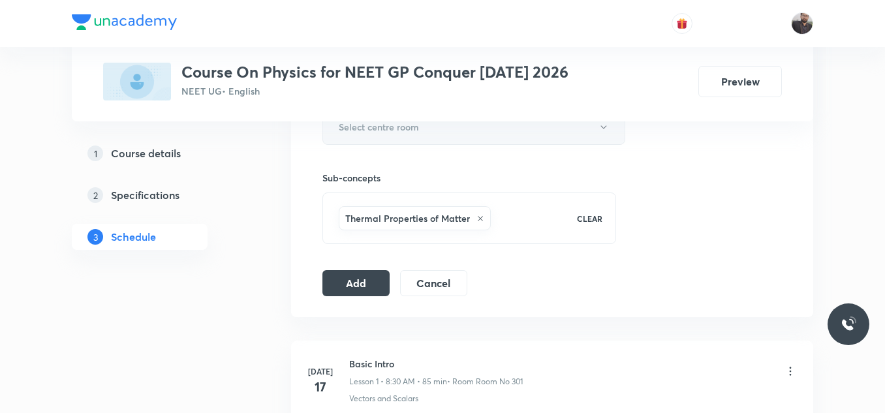
click at [449, 124] on button "Select centre room" at bounding box center [473, 127] width 303 height 36
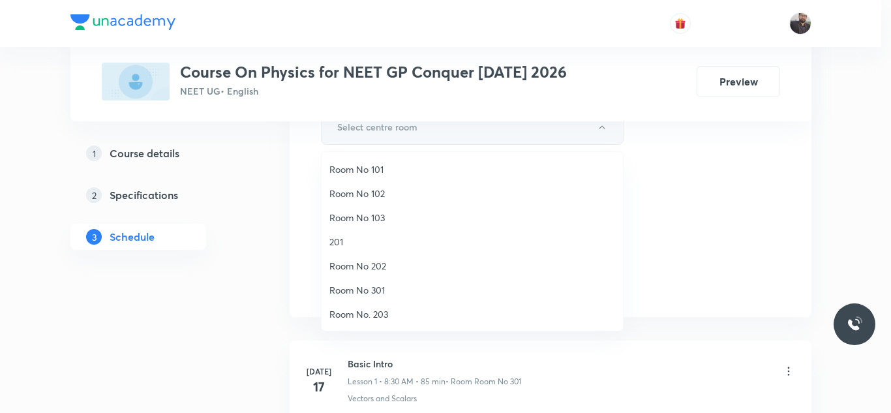
click at [449, 124] on div at bounding box center [445, 206] width 891 height 413
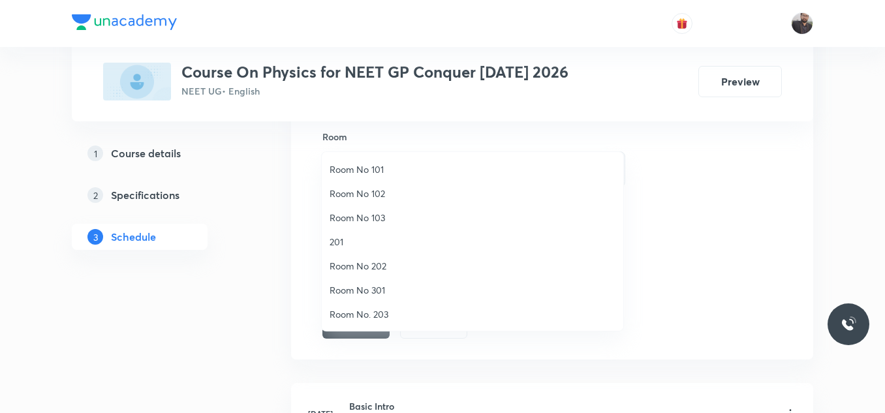
scroll to position [565, 0]
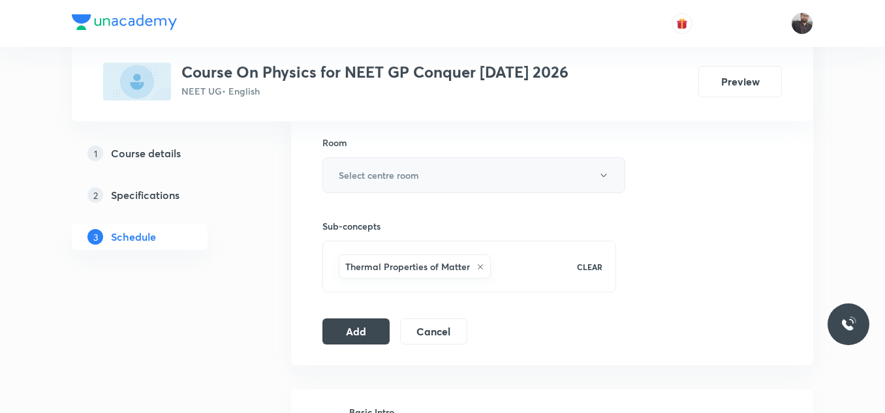
click at [394, 178] on h6 "Select centre room" at bounding box center [379, 175] width 80 height 14
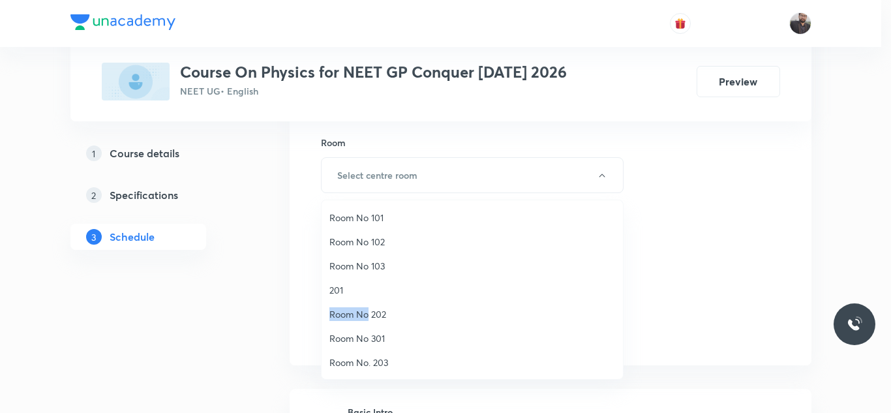
drag, startPoint x: 370, startPoint y: 321, endPoint x: 344, endPoint y: 292, distance: 38.8
click at [344, 292] on ul "Room No 101 Room No 102 Room No 103 201 Room No 202 Room No 301 Room No. 203 Ro…" at bounding box center [477, 362] width 311 height 324
click at [344, 292] on span "201" at bounding box center [473, 290] width 286 height 14
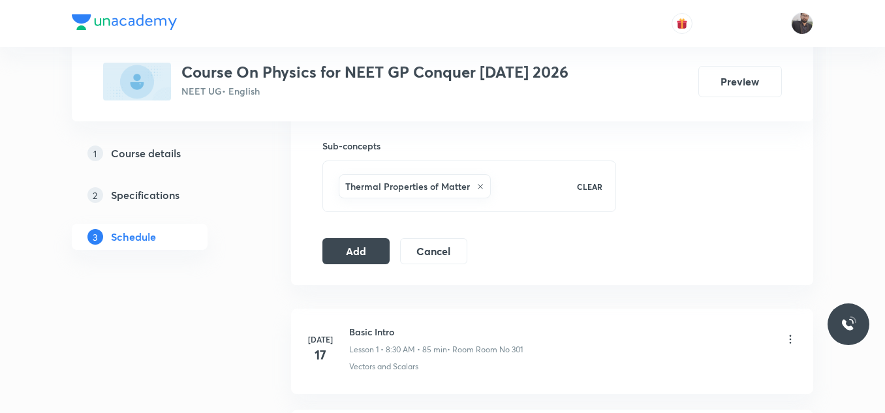
scroll to position [647, 0]
click at [363, 255] on button "Add" at bounding box center [355, 249] width 67 height 26
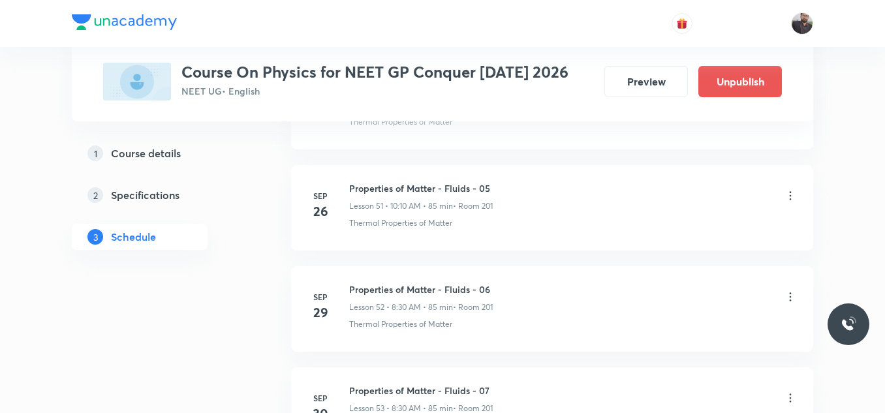
scroll to position [5536, 0]
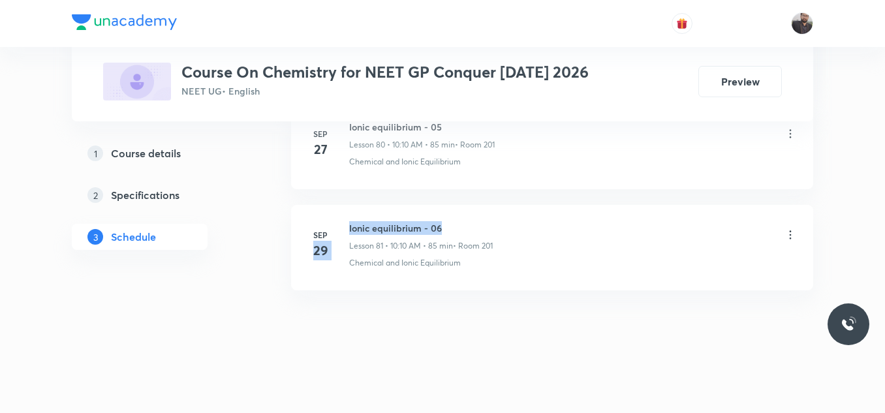
drag, startPoint x: 344, startPoint y: 226, endPoint x: 496, endPoint y: 228, distance: 152.1
click at [496, 228] on div "[DATE] Ionic equilibrium - 06 Lesson 81 • 10:10 AM • 85 min • Room 201 Chemical…" at bounding box center [551, 245] width 489 height 48
click at [493, 228] on h6 "Ionic equilibrium - 06" at bounding box center [421, 228] width 144 height 14
click at [358, 224] on h6 "Ionic equilibrium - 06" at bounding box center [421, 228] width 144 height 14
drag, startPoint x: 347, startPoint y: 221, endPoint x: 495, endPoint y: 208, distance: 148.1
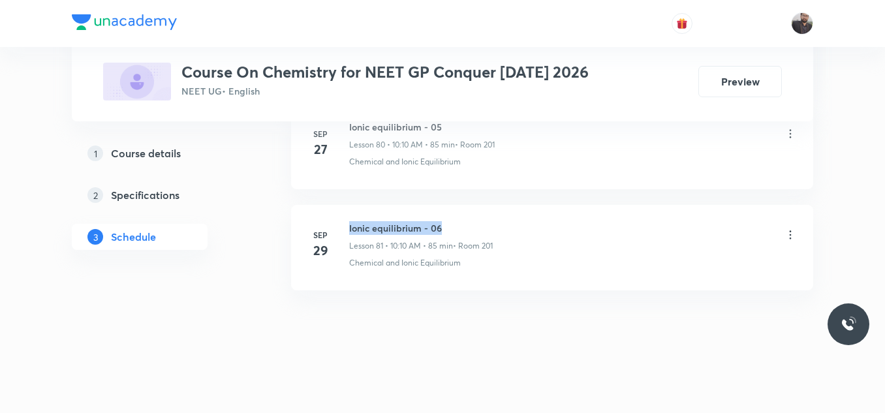
click at [495, 208] on li "[DATE] Ionic equilibrium - 06 Lesson 81 • 10:10 AM • 85 min • Room 201 Chemical…" at bounding box center [552, 247] width 522 height 85
copy h6 "Ionic equilibrium - 06"
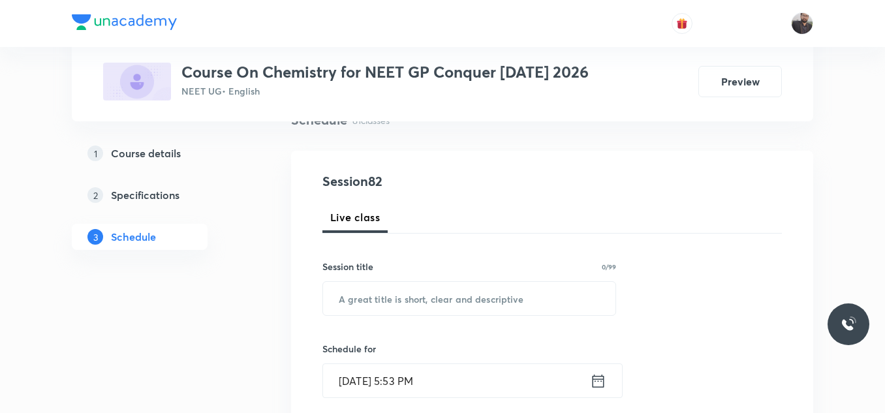
scroll to position [112, 0]
click at [450, 291] on input "text" at bounding box center [469, 297] width 292 height 33
paste input "Ionic equilibrium - 06"
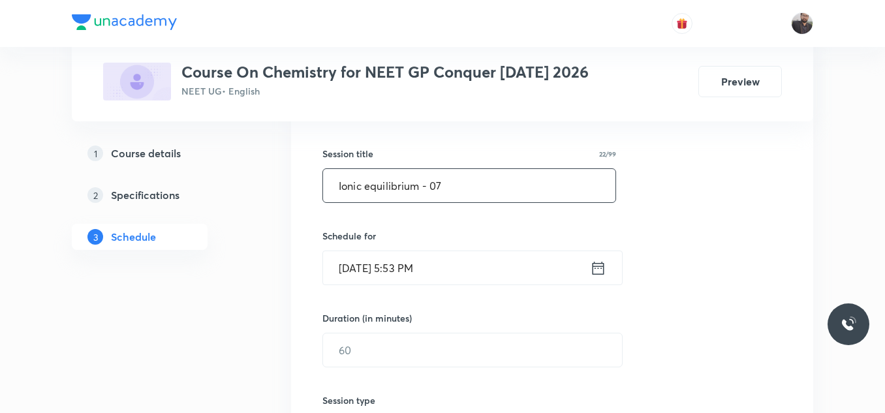
type input "Ionic equilibrium - 07"
click at [444, 268] on input "[DATE] 5:53 PM" at bounding box center [456, 267] width 267 height 33
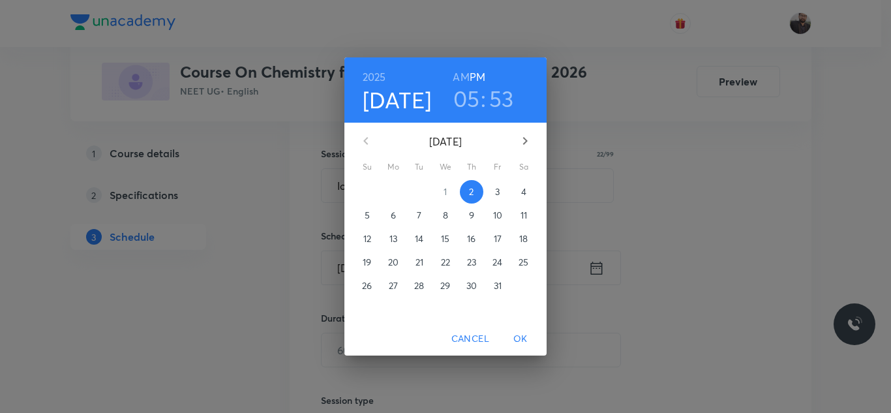
click at [495, 191] on p "3" at bounding box center [497, 191] width 5 height 13
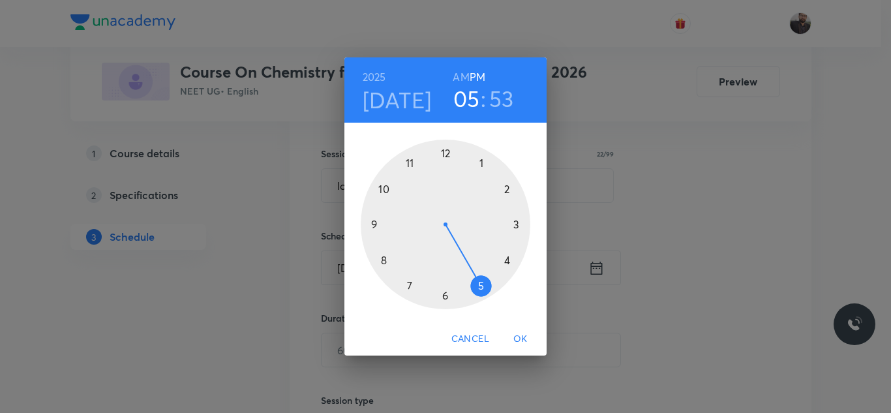
click at [383, 189] on div at bounding box center [446, 225] width 170 height 170
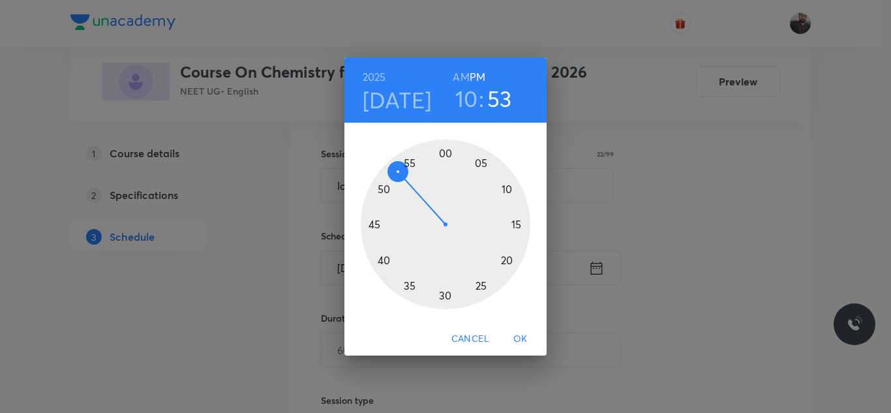
click at [460, 78] on h6 "AM" at bounding box center [461, 77] width 16 height 18
click at [506, 189] on div at bounding box center [446, 225] width 170 height 170
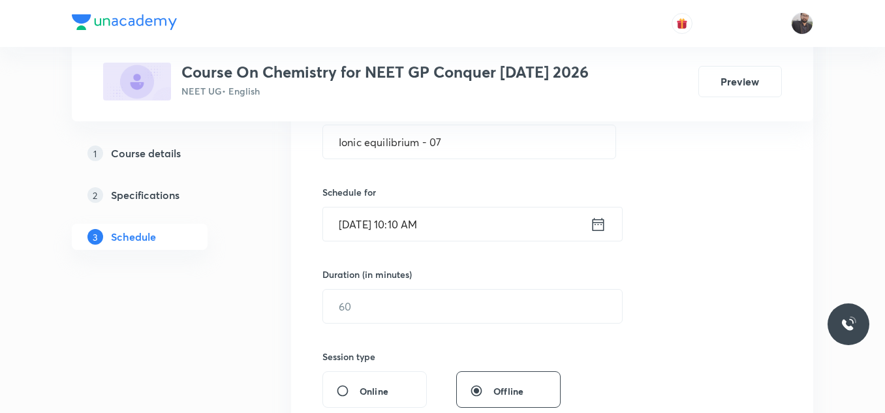
scroll to position [268, 0]
click at [465, 307] on input "text" at bounding box center [472, 305] width 299 height 33
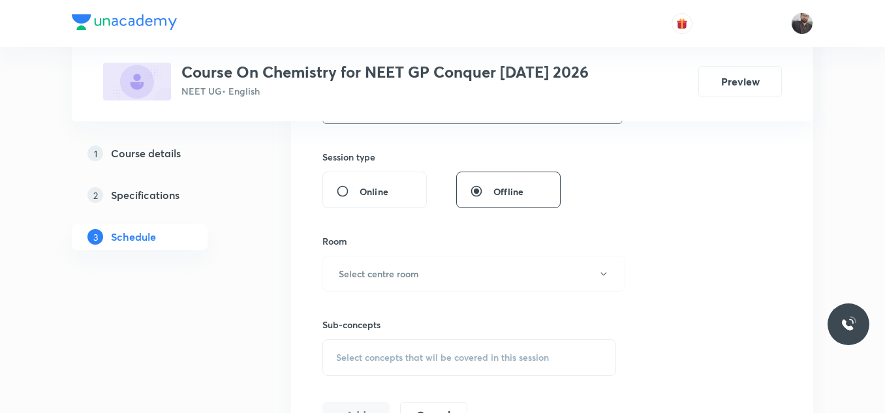
scroll to position [470, 0]
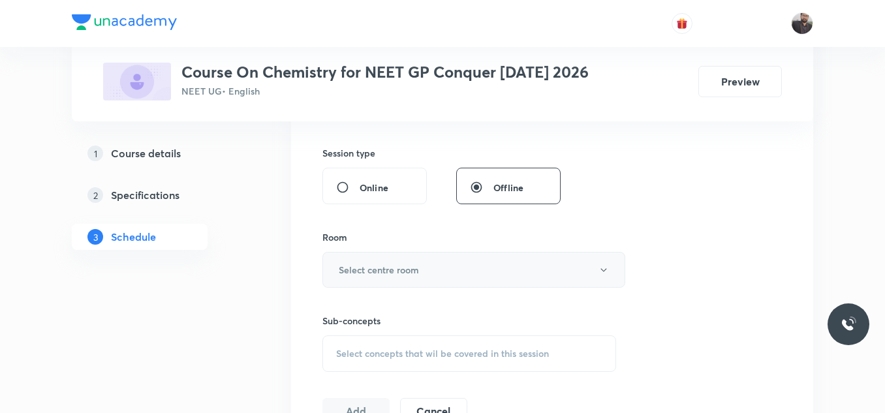
type input "85"
click at [435, 271] on button "Select centre room" at bounding box center [473, 270] width 303 height 36
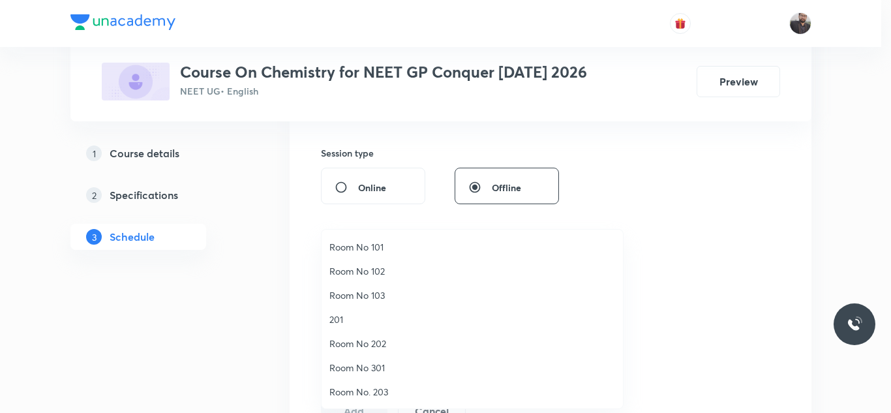
click at [330, 316] on span "201" at bounding box center [473, 320] width 286 height 14
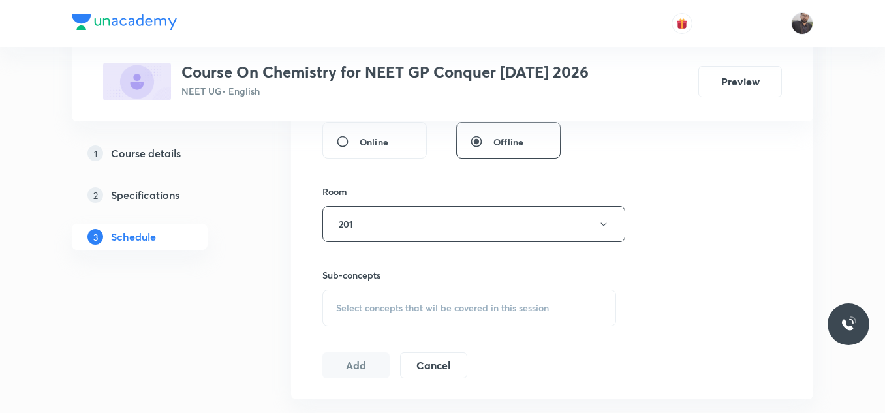
scroll to position [517, 0]
click at [333, 316] on div "Select concepts that wil be covered in this session" at bounding box center [469, 307] width 294 height 37
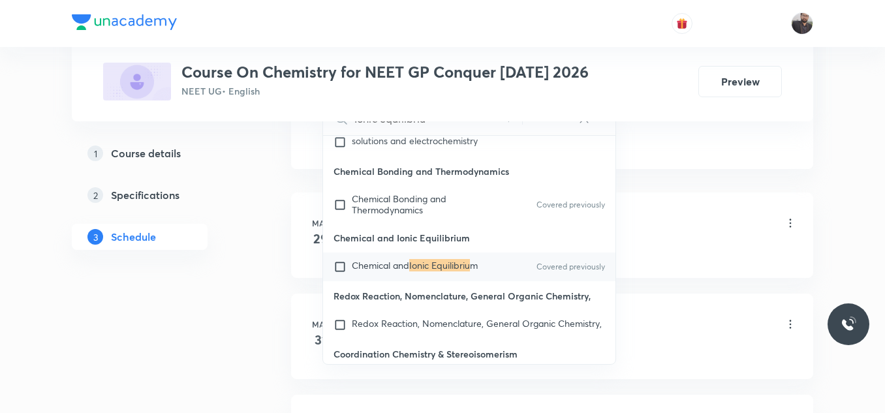
scroll to position [14480, 0]
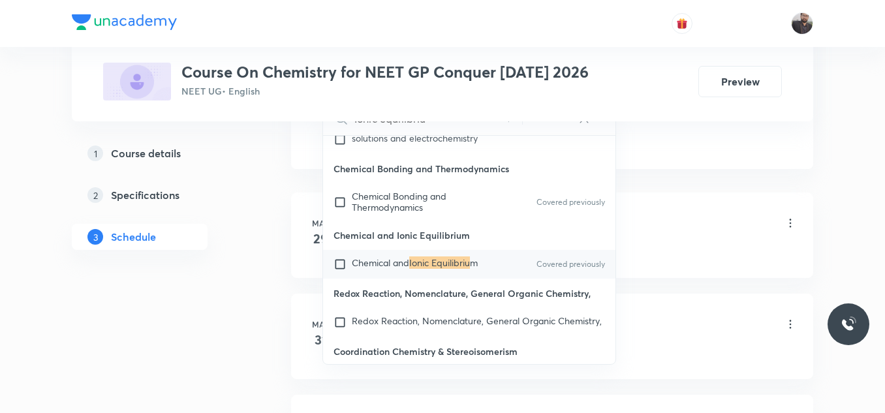
type input "Ionic equilibriu"
click at [416, 279] on div "Chemical and Ionic Equilibriu m Covered previously" at bounding box center [469, 264] width 292 height 29
checkbox input "true"
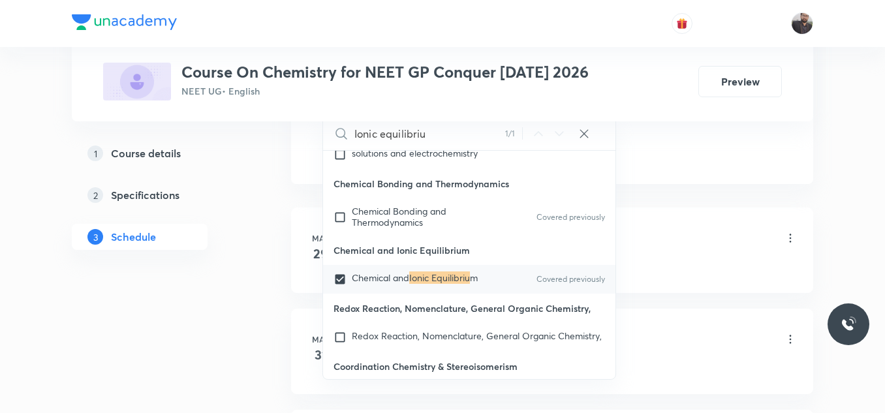
drag, startPoint x: 698, startPoint y: 163, endPoint x: 752, endPoint y: 168, distance: 55.1
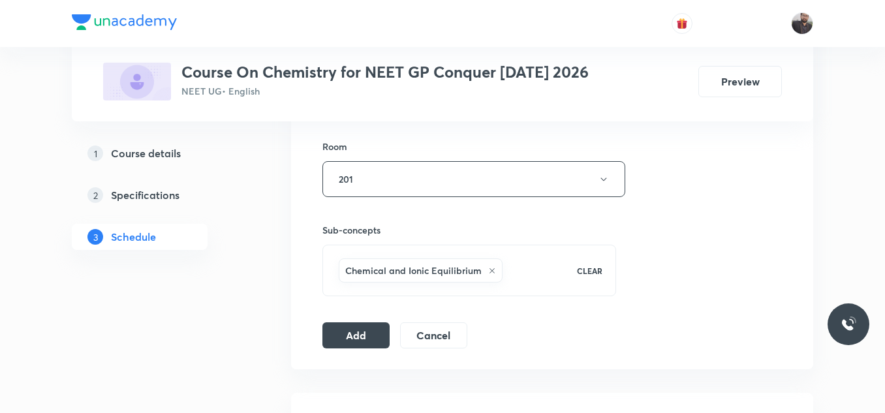
scroll to position [559, 0]
click at [338, 343] on button "Add" at bounding box center [355, 336] width 67 height 26
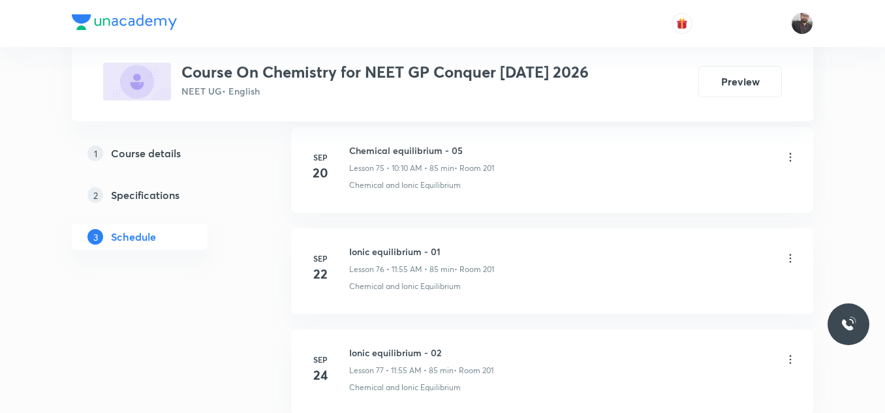
scroll to position [8928, 0]
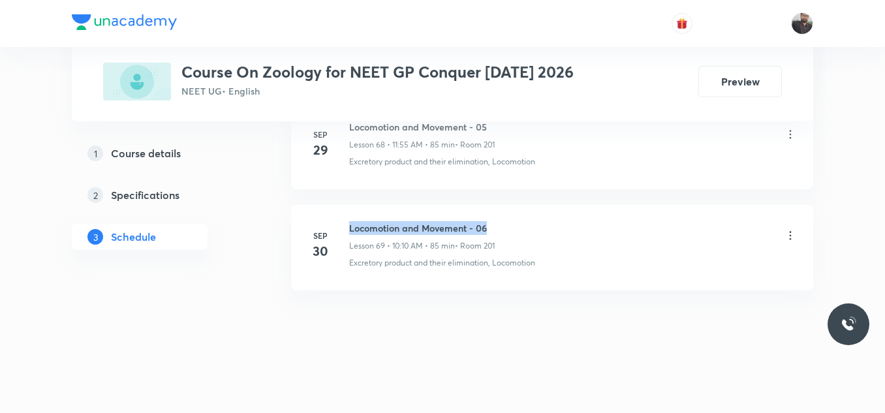
drag, startPoint x: 346, startPoint y: 221, endPoint x: 551, endPoint y: 221, distance: 204.9
click at [551, 221] on li "[DATE] Locomotion and Movement - 06 Lesson 69 • 10:10 AM • 85 min • Room 201 Ex…" at bounding box center [552, 247] width 522 height 85
copy h6 "Locomotion and Movement - 06"
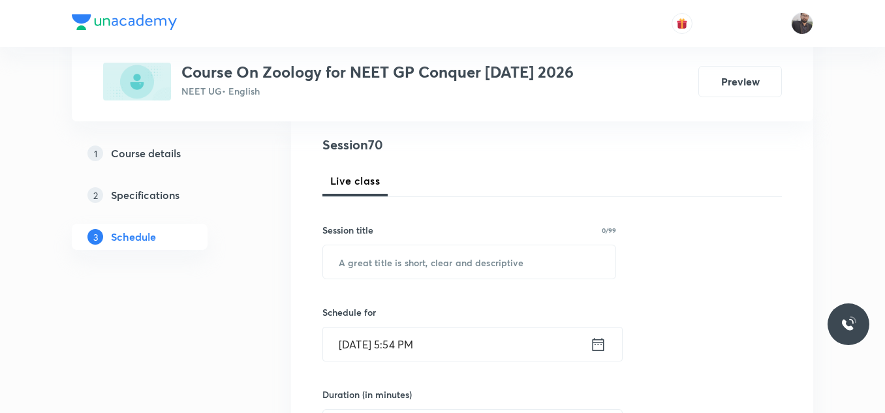
scroll to position [147, 0]
click at [552, 230] on div "Session title 0/99" at bounding box center [469, 230] width 294 height 14
click at [547, 251] on input "text" at bounding box center [469, 261] width 292 height 33
paste input "Locomotion and Movement - 06"
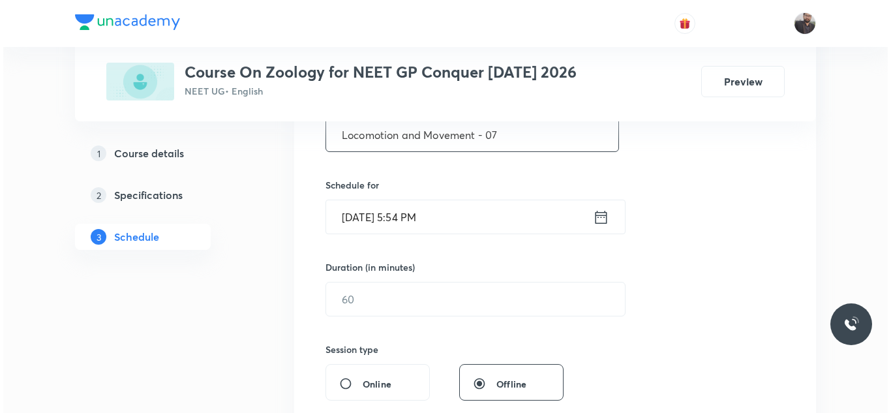
scroll to position [275, 0]
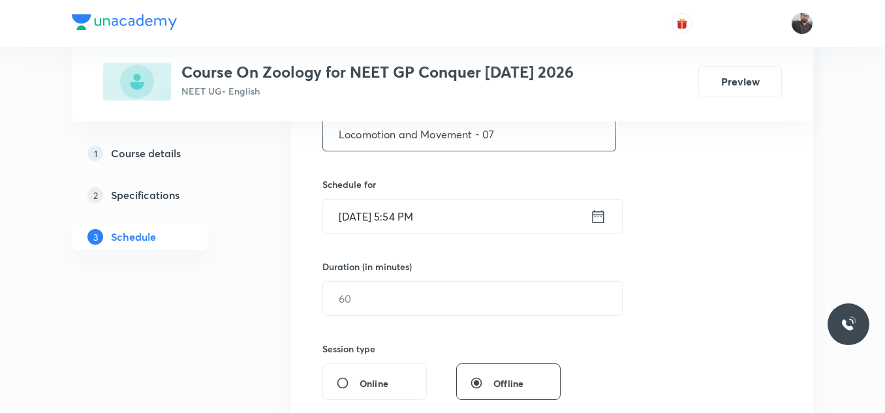
type input "Locomotion and Movement - 07"
click at [465, 217] on input "Oct 2, 2025, 5:54 PM" at bounding box center [456, 216] width 267 height 33
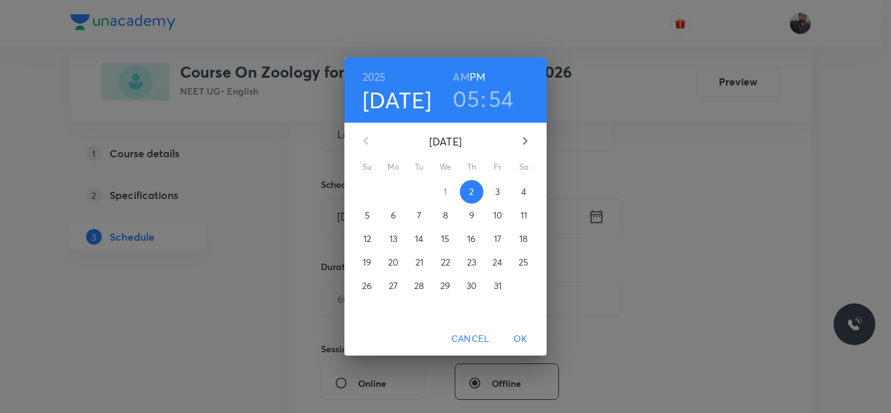
click at [499, 196] on p "3" at bounding box center [497, 191] width 5 height 13
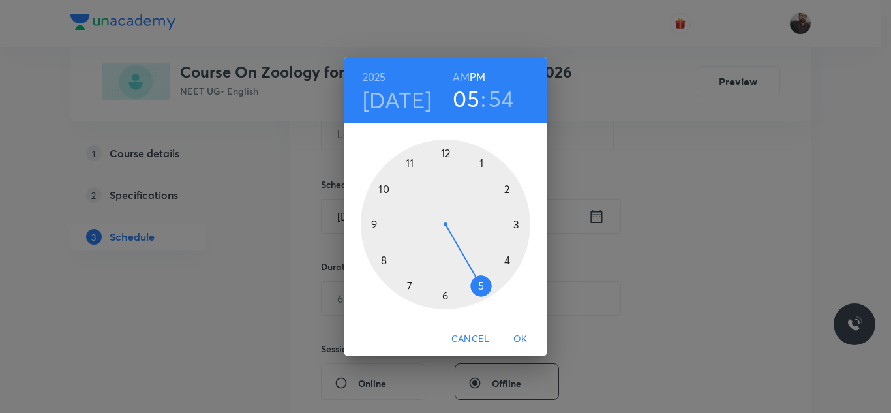
click at [412, 162] on div at bounding box center [446, 225] width 170 height 170
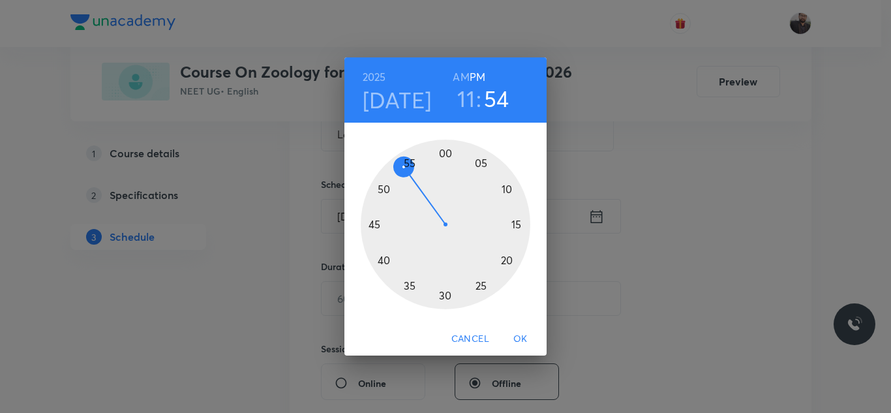
click at [461, 78] on h6 "AM" at bounding box center [461, 77] width 16 height 18
click at [410, 163] on div at bounding box center [446, 225] width 170 height 170
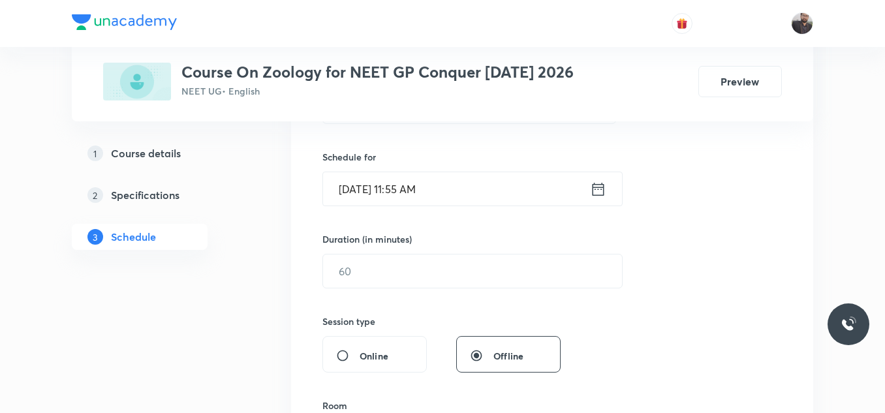
scroll to position [303, 0]
click at [425, 273] on input "text" at bounding box center [472, 269] width 299 height 33
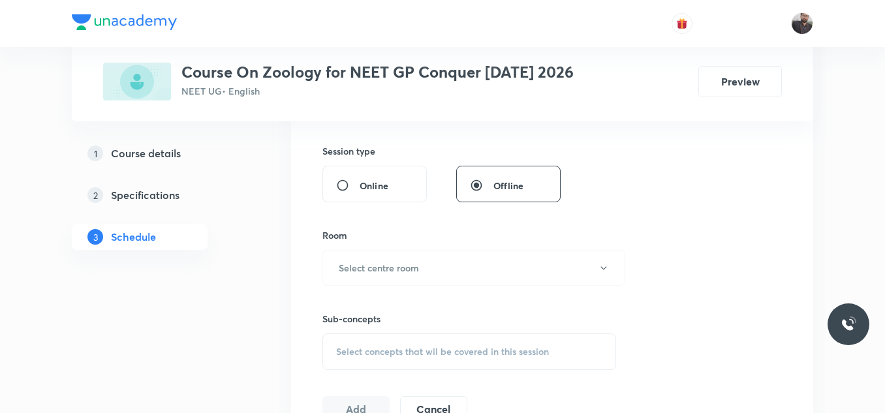
scroll to position [473, 0]
type input "85"
click at [406, 254] on button "Select centre room" at bounding box center [473, 267] width 303 height 36
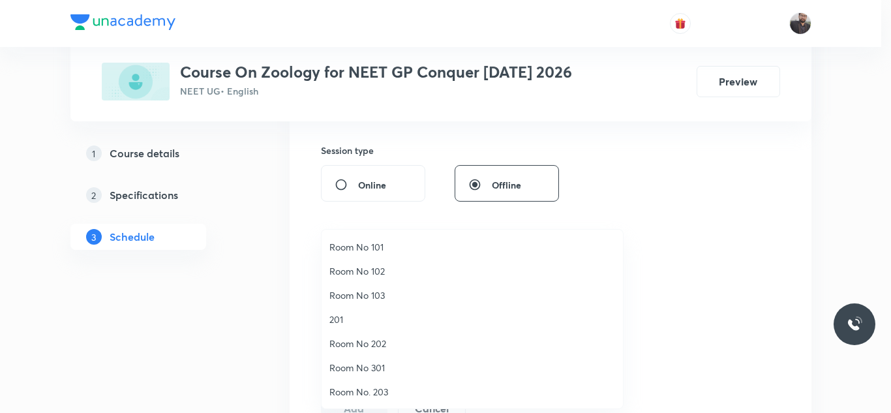
click at [345, 321] on span "201" at bounding box center [473, 320] width 286 height 14
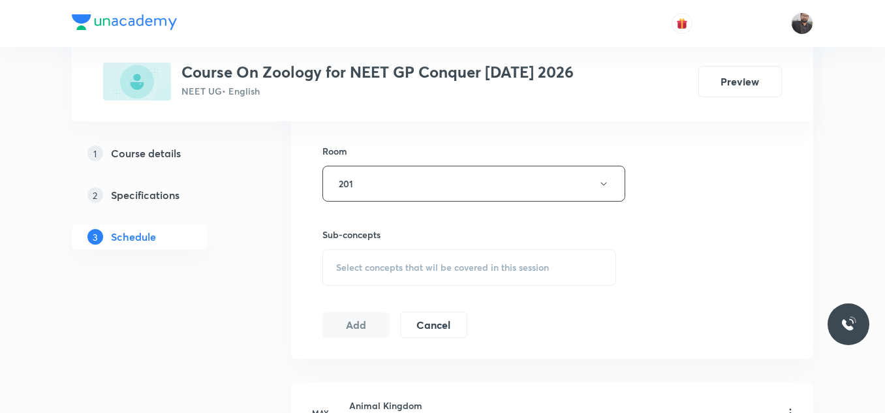
scroll to position [557, 0]
click at [349, 279] on div "Select concepts that wil be covered in this session" at bounding box center [469, 267] width 294 height 37
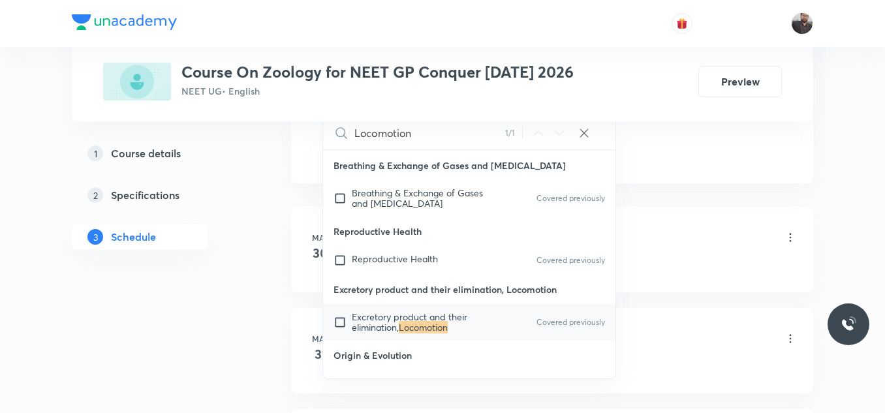
scroll to position [737, 0]
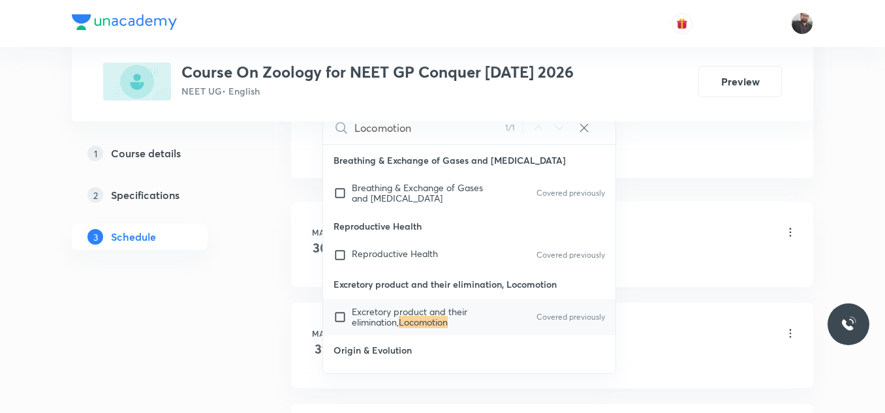
type input "Locomotion"
click at [379, 311] on span "Excretory product and their elimination," at bounding box center [410, 316] width 116 height 23
checkbox input "true"
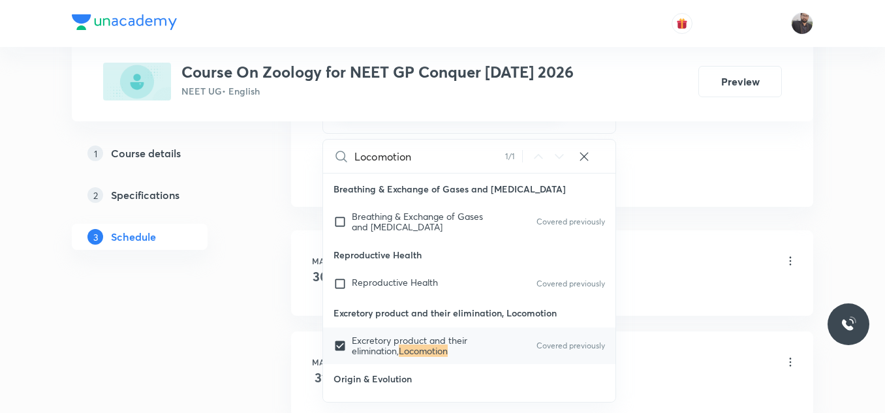
click at [611, 131] on div "Excretory product and their elimination, Locomotion CLEAR" at bounding box center [469, 101] width 294 height 65
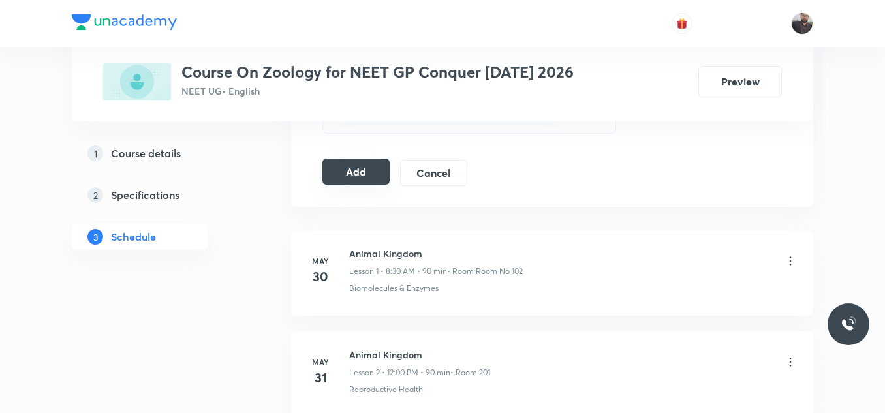
click at [351, 175] on button "Add" at bounding box center [355, 172] width 67 height 26
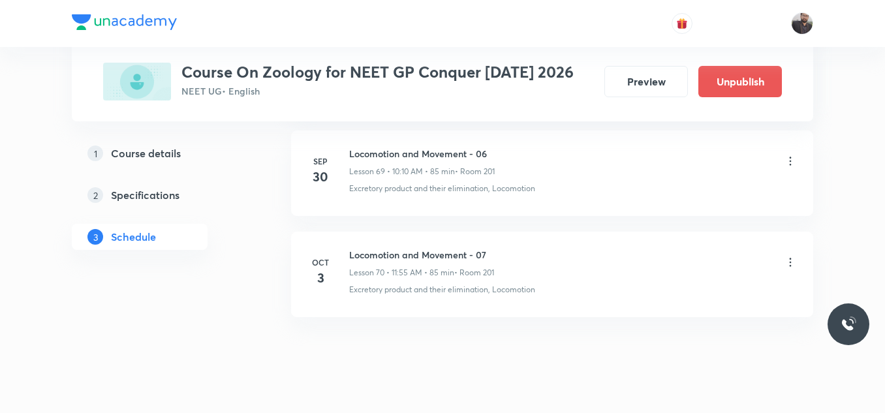
scroll to position [7713, 0]
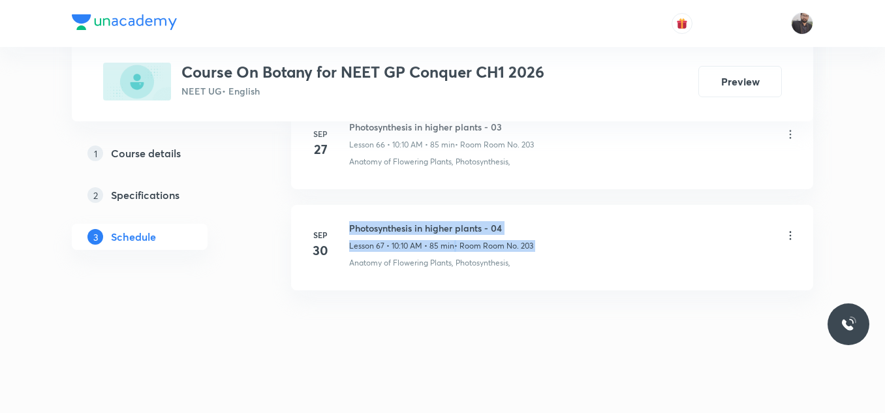
drag, startPoint x: 412, startPoint y: 222, endPoint x: 663, endPoint y: 218, distance: 251.3
click at [663, 218] on li "Sep 30 Photosynthesis in higher plants - 04 Lesson 67 • 10:10 AM • 85 min • Roo…" at bounding box center [552, 247] width 522 height 85
click at [540, 222] on div "Photosynthesis in higher plants - 04 Lesson 67 • 10:10 AM • 85 min • Room Room …" at bounding box center [573, 236] width 448 height 31
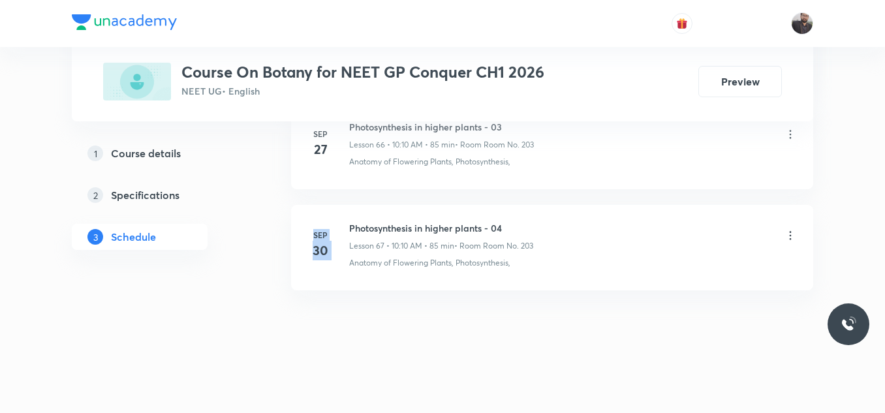
drag, startPoint x: 349, startPoint y: 226, endPoint x: 677, endPoint y: 185, distance: 330.2
click at [345, 224] on div "Sep 30 Photosynthesis in higher plants - 04 Lesson 67 • 10:10 AM • 85 min • Roo…" at bounding box center [551, 245] width 489 height 48
drag, startPoint x: 347, startPoint y: 224, endPoint x: 538, endPoint y: 224, distance: 191.9
click at [538, 224] on div "Sep 30 Photosynthesis in higher plants - 04 Lesson 67 • 10:10 AM • 85 min • Roo…" at bounding box center [551, 245] width 489 height 48
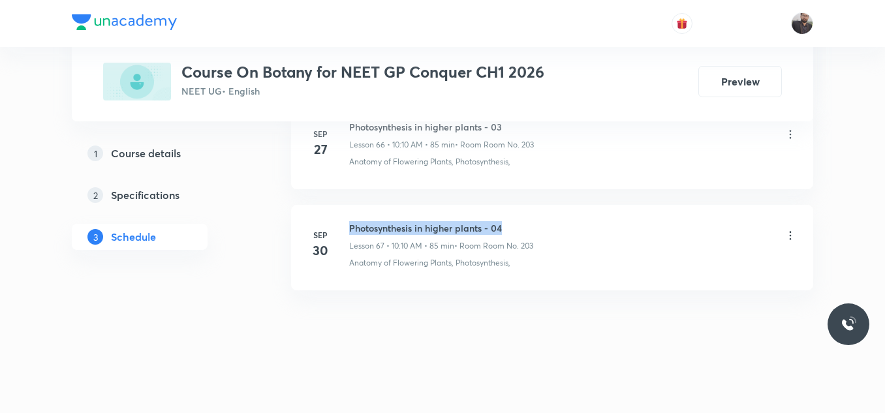
copy h6 "Photosynthesis in higher plants - 04"
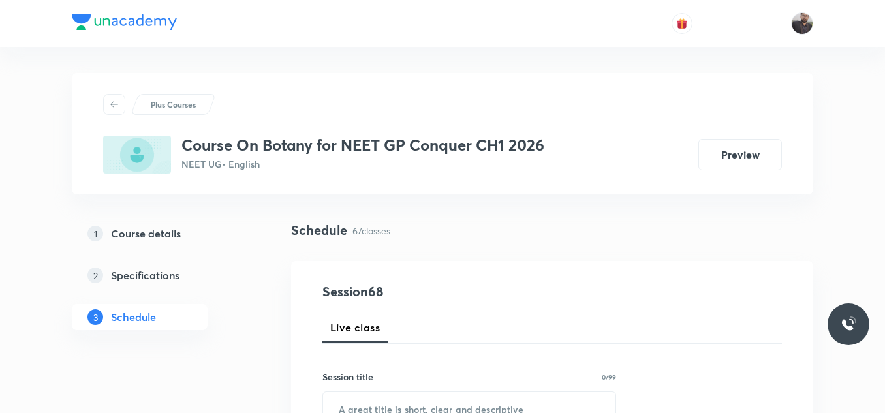
scroll to position [120, 0]
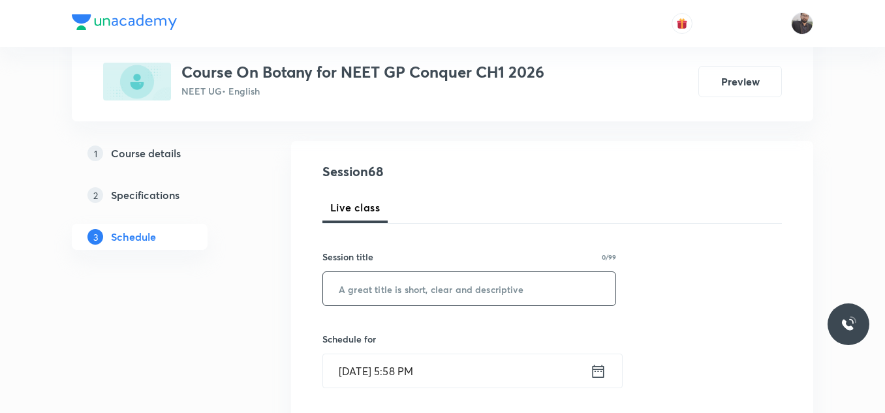
click at [467, 282] on input "text" at bounding box center [469, 288] width 292 height 33
paste input "Photosynthesis in higher plants - 04"
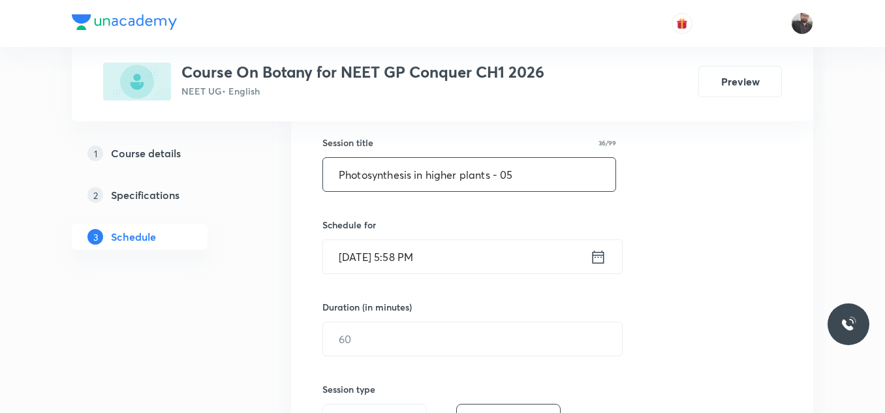
scroll to position [236, 0]
type input "Photosynthesis in higher plants - 05"
click at [448, 256] on input "[DATE] 5:58 PM" at bounding box center [456, 255] width 267 height 33
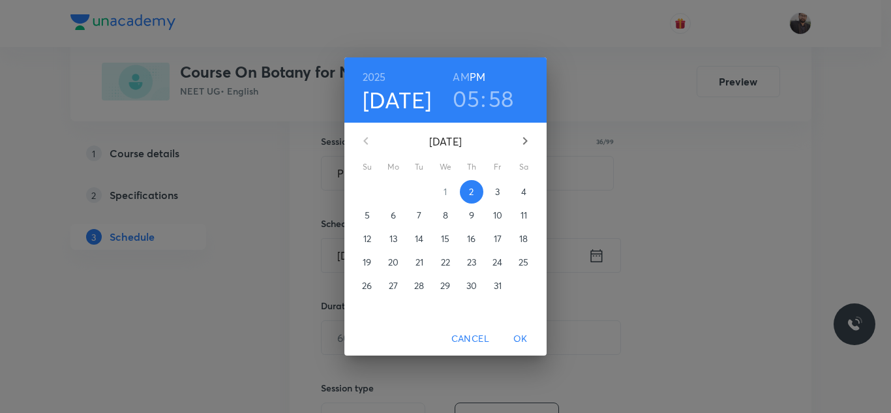
click at [493, 194] on span "3" at bounding box center [497, 191] width 23 height 13
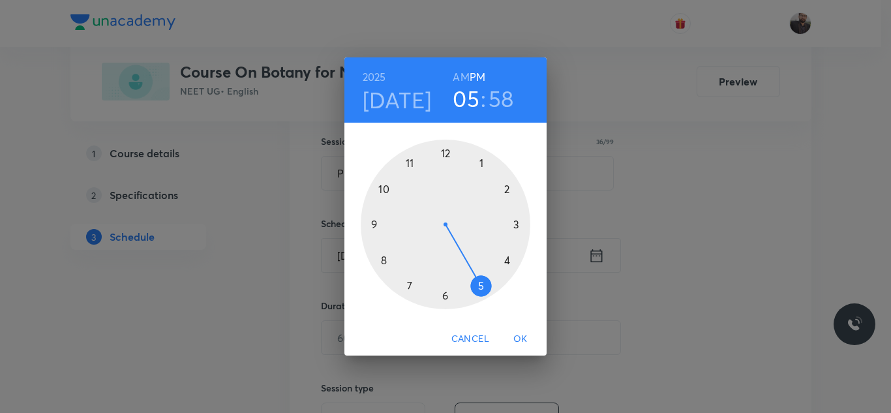
click at [385, 263] on div at bounding box center [446, 225] width 170 height 170
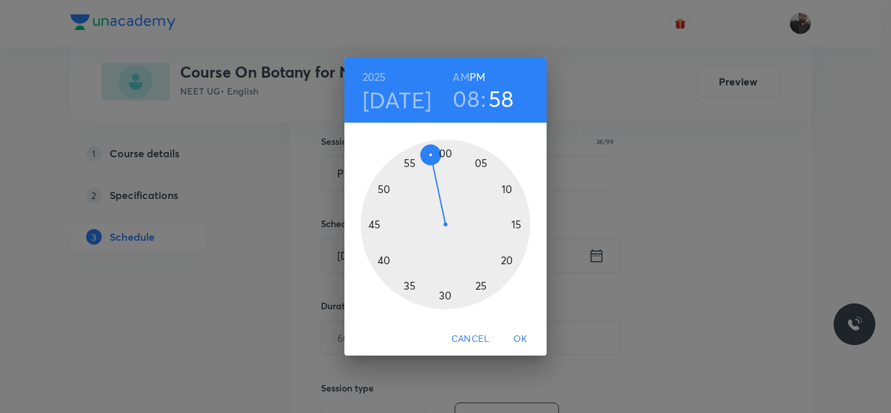
click at [463, 72] on h6 "AM" at bounding box center [461, 77] width 16 height 18
click at [446, 303] on div at bounding box center [446, 225] width 170 height 170
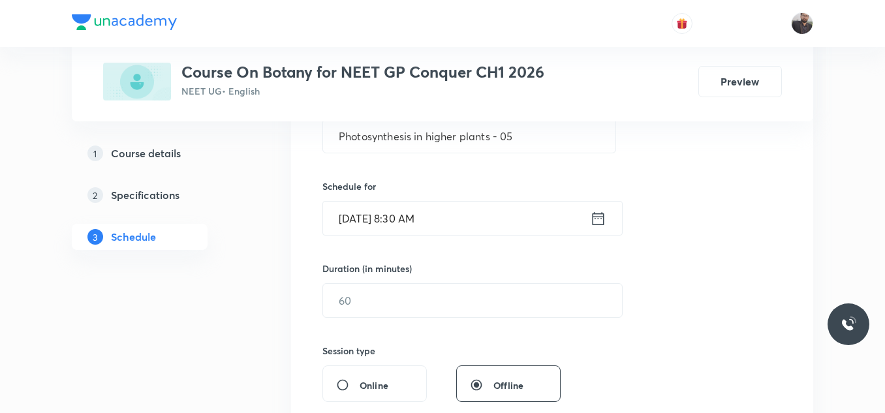
scroll to position [274, 0]
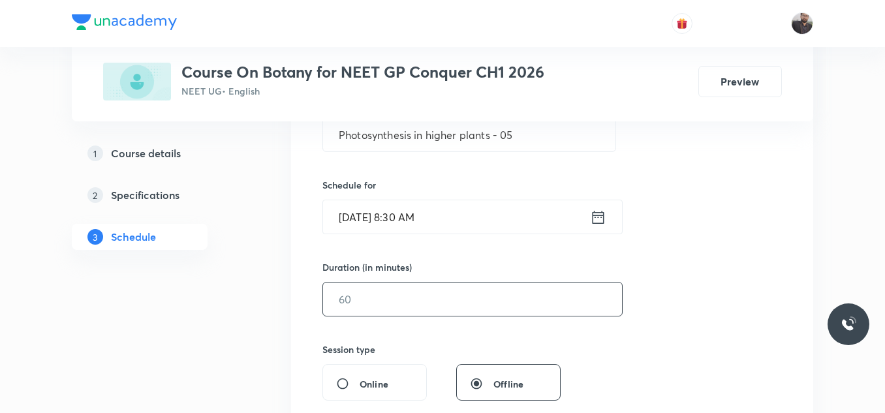
click at [446, 303] on input "text" at bounding box center [472, 299] width 299 height 33
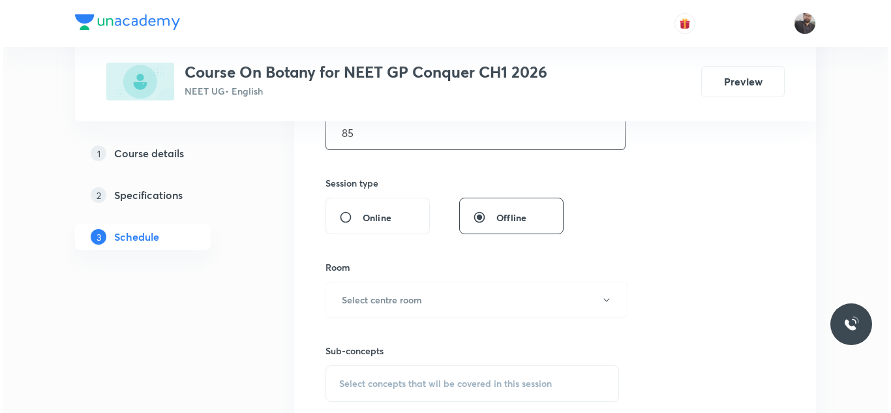
scroll to position [449, 0]
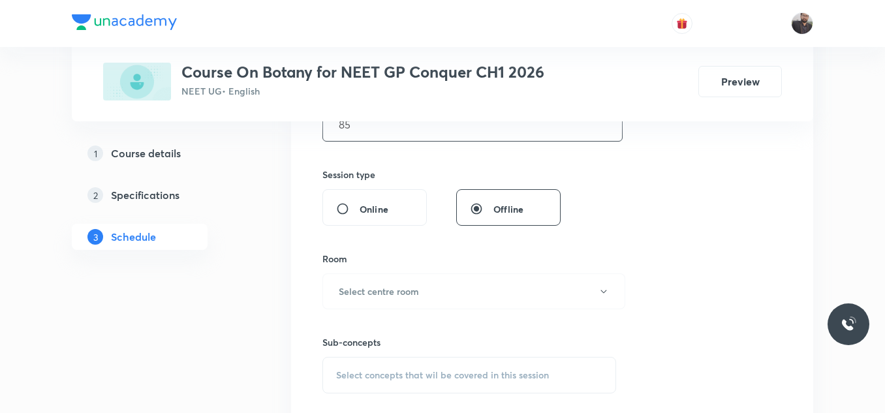
type input "85"
click at [439, 301] on button "Select centre room" at bounding box center [473, 291] width 303 height 36
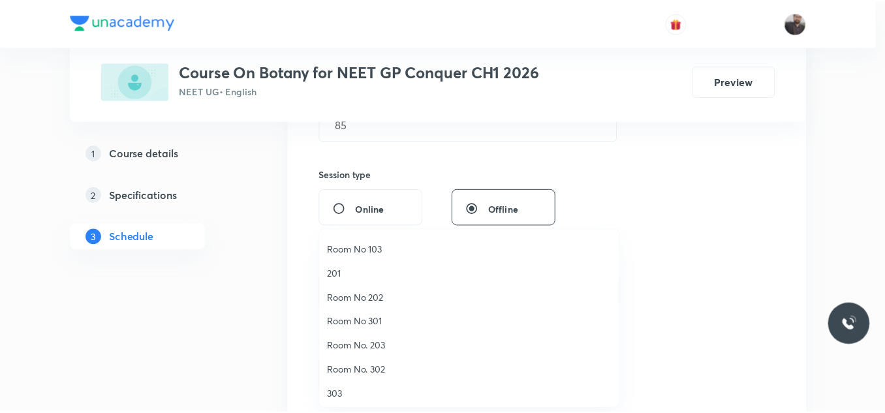
scroll to position [50, 0]
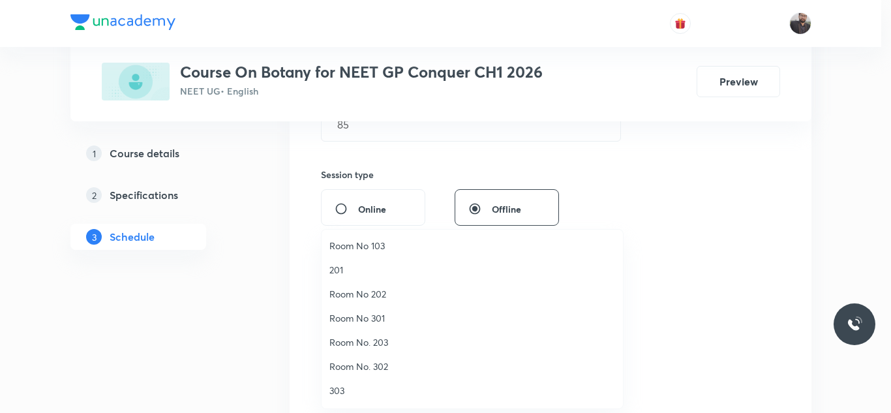
click at [385, 345] on span "Room No. 203" at bounding box center [473, 342] width 286 height 14
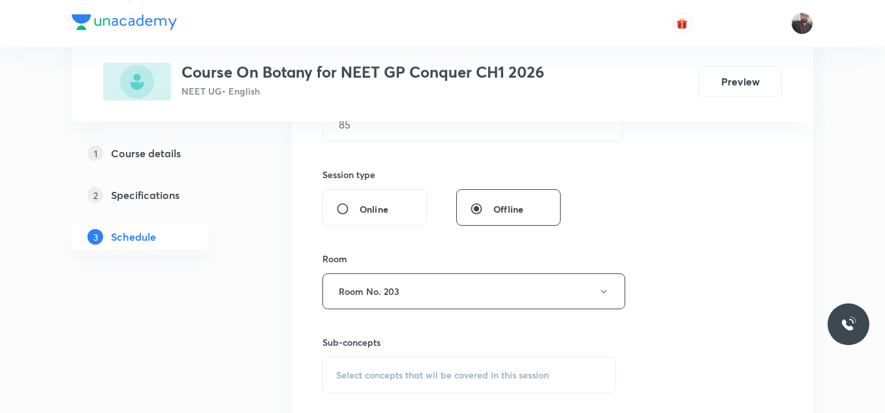
click at [393, 388] on div "Select concepts that wil be covered in this session" at bounding box center [469, 375] width 294 height 37
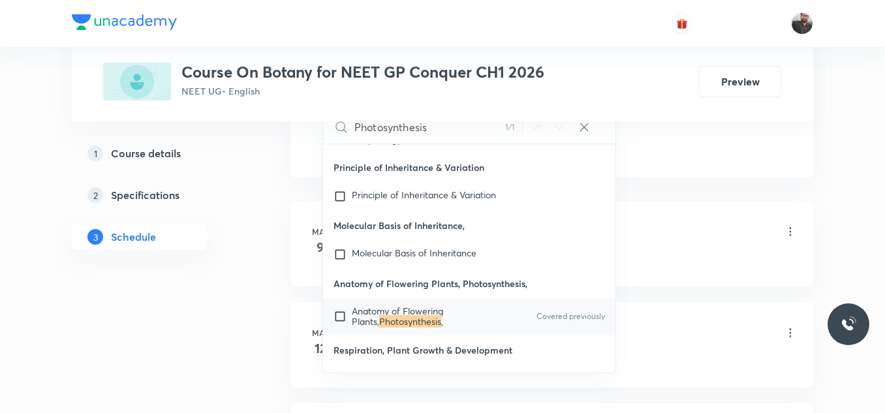
scroll to position [739, 0]
type input "Photosynthesis"
click at [403, 320] on mark "Photosynthesis" at bounding box center [410, 321] width 62 height 12
checkbox input "true"
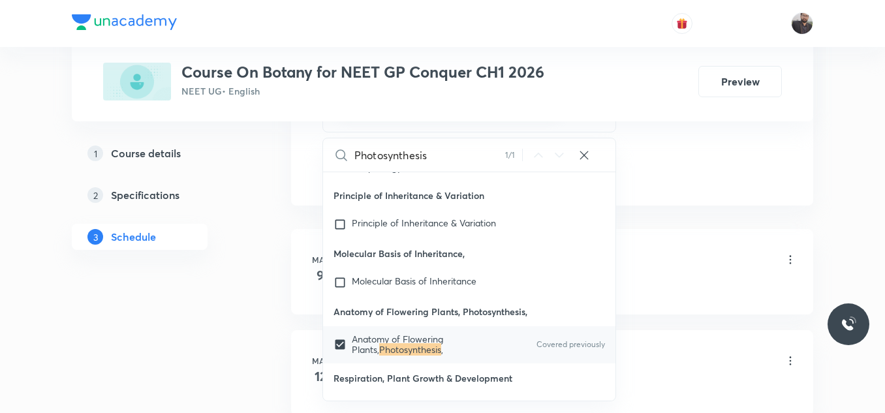
click at [634, 246] on div "Basic Intro Lesson 1 • 12:45 PM • 90 min • Room 201" at bounding box center [573, 260] width 448 height 31
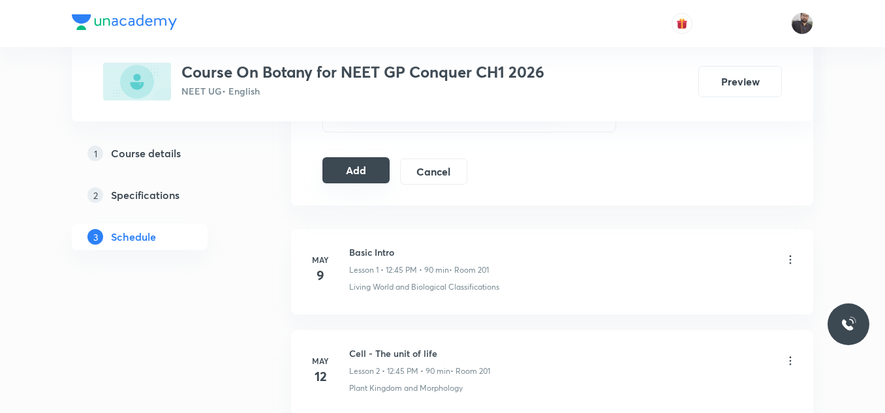
click at [369, 177] on button "Add" at bounding box center [355, 170] width 67 height 26
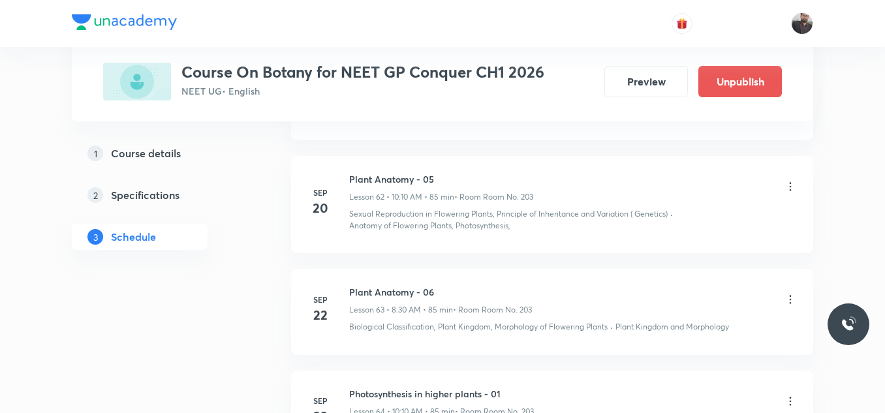
scroll to position [6924, 0]
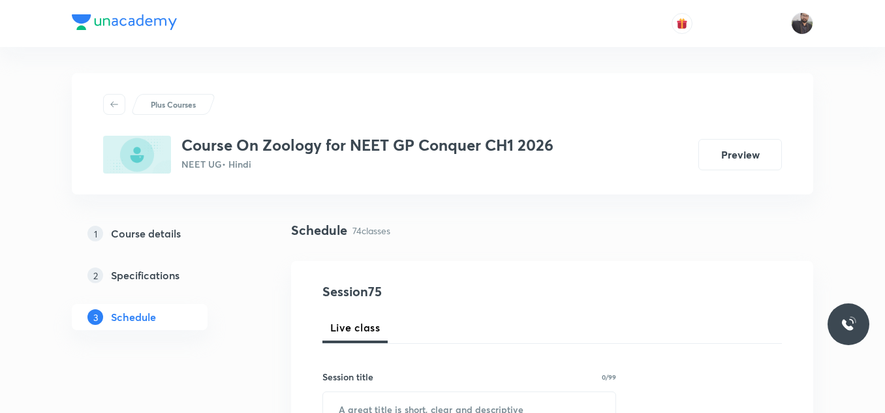
scroll to position [89, 0]
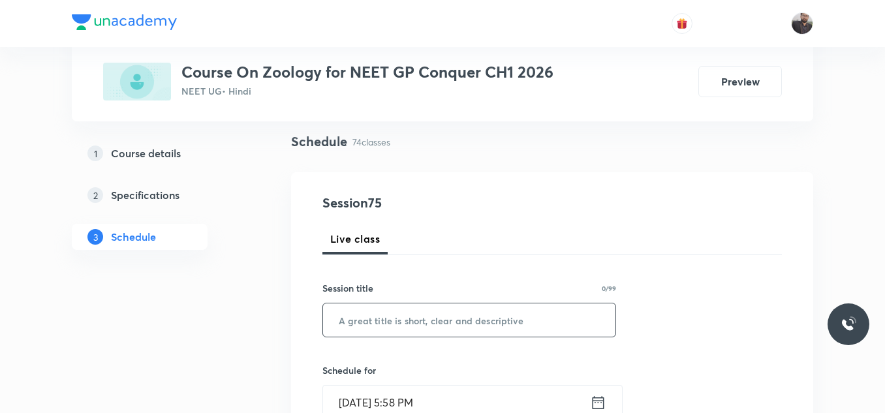
click at [442, 315] on input "text" at bounding box center [469, 319] width 292 height 33
paste input "Location and Movement"
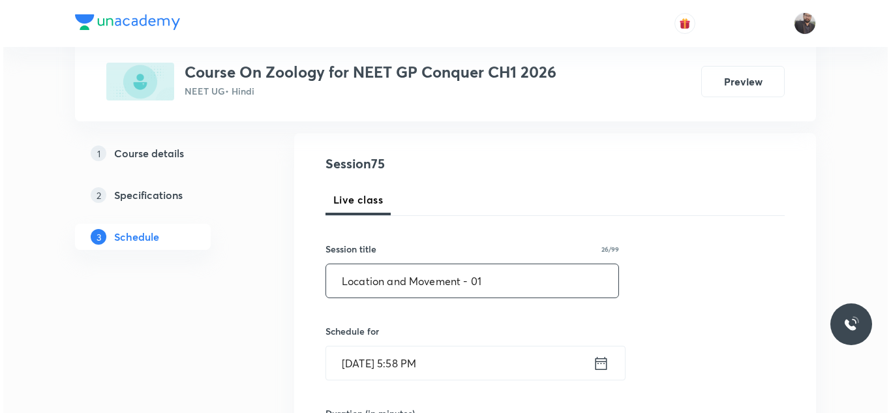
scroll to position [129, 0]
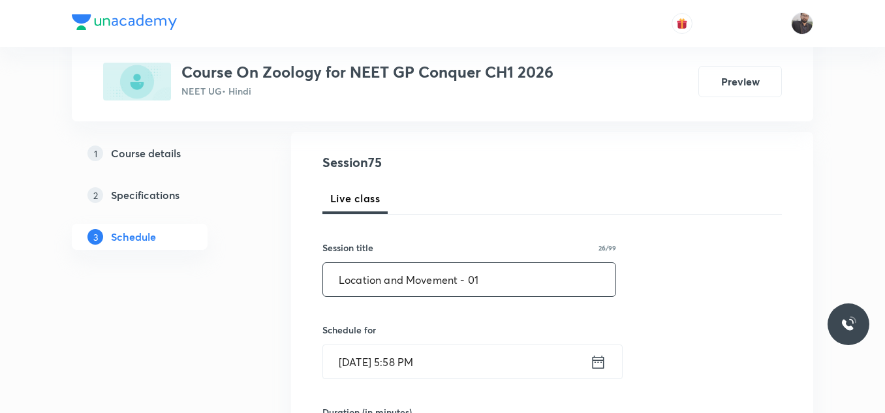
type input "Location and Movement - 01"
click at [446, 368] on input "[DATE] 5:58 PM" at bounding box center [456, 361] width 267 height 33
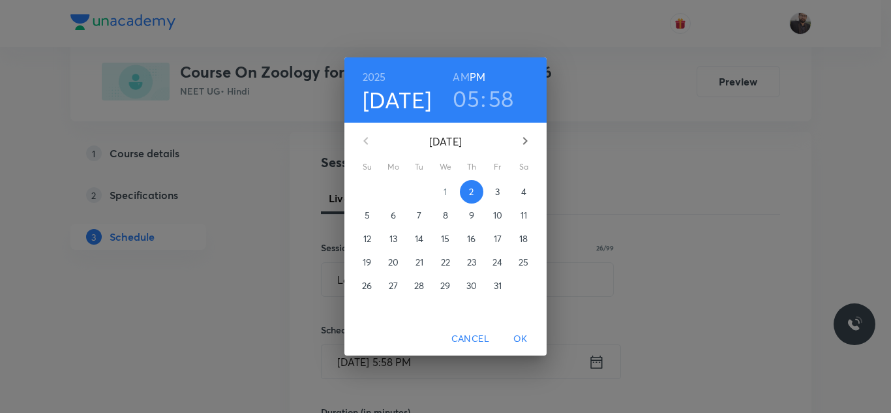
click at [497, 190] on p "3" at bounding box center [497, 191] width 5 height 13
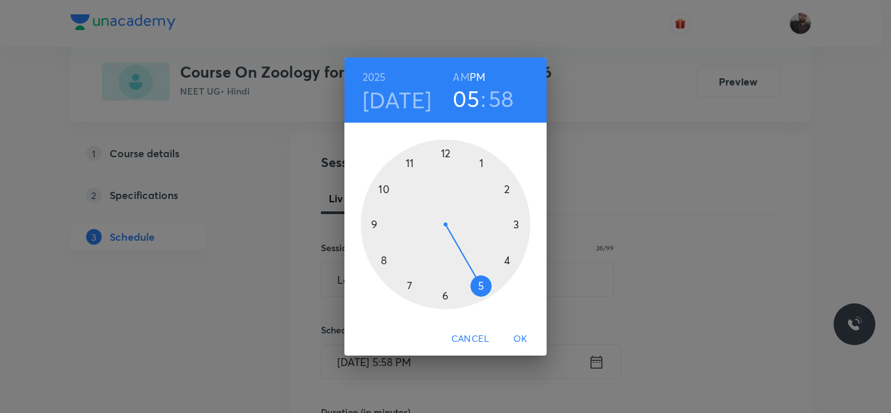
click at [386, 189] on div at bounding box center [446, 225] width 170 height 170
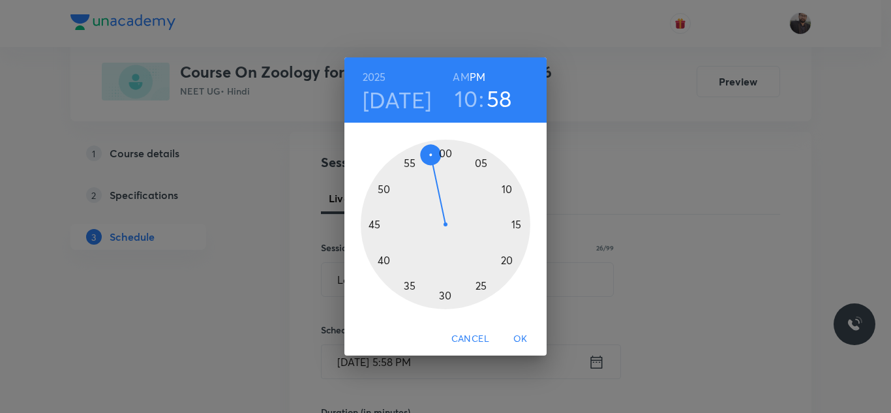
click at [465, 70] on h6 "AM" at bounding box center [461, 77] width 16 height 18
click at [512, 187] on div at bounding box center [446, 225] width 170 height 170
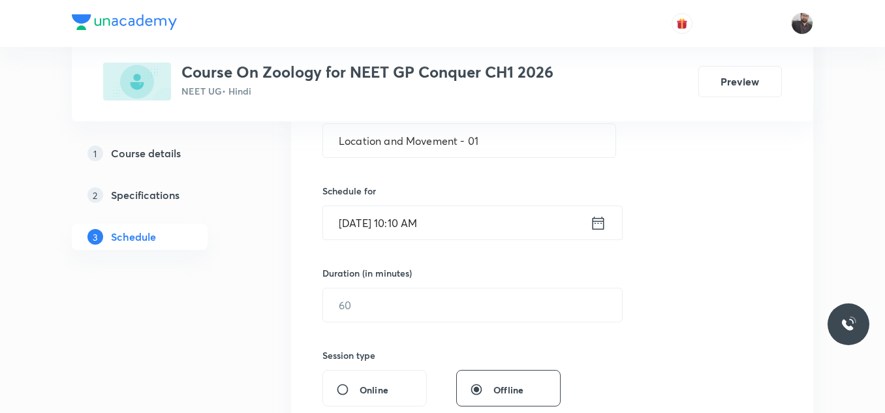
scroll to position [282, 0]
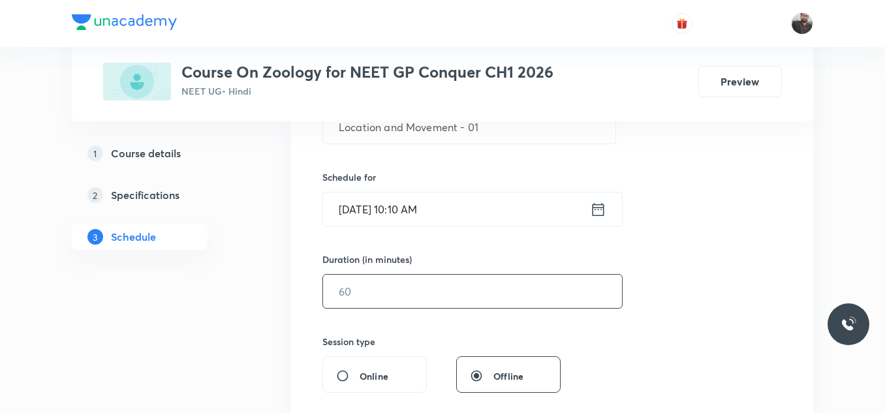
click at [486, 286] on input "text" at bounding box center [472, 291] width 299 height 33
type input "9"
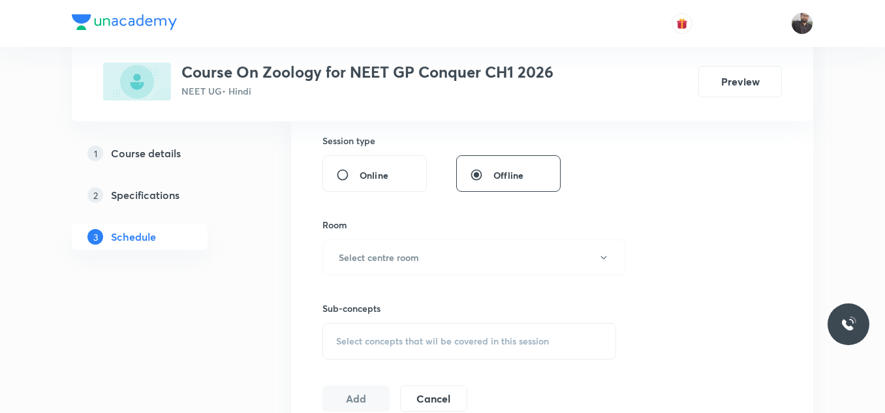
scroll to position [486, 0]
type input "85"
click at [452, 266] on button "Select centre room" at bounding box center [473, 255] width 303 height 36
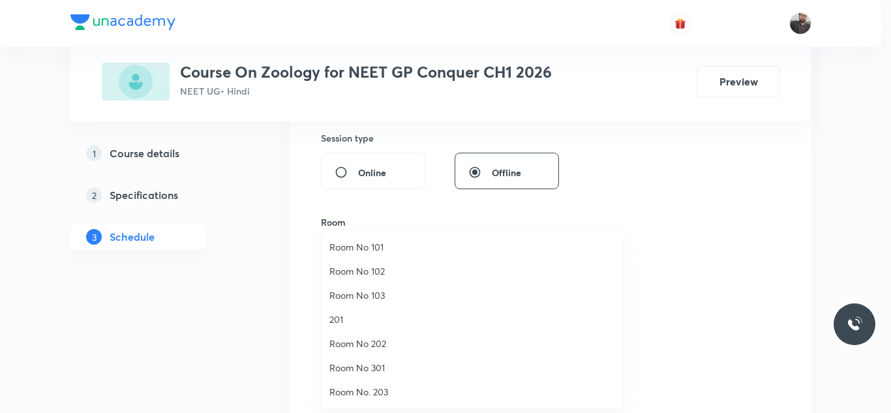
click at [383, 397] on span "Room No. 203" at bounding box center [473, 392] width 286 height 14
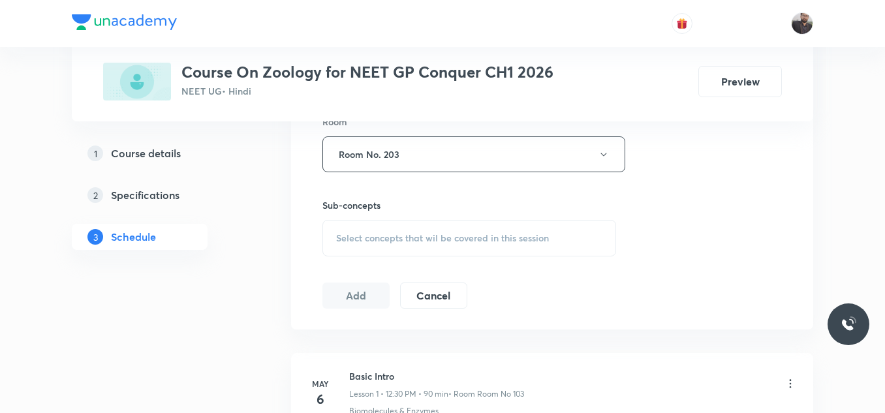
scroll to position [587, 0]
click at [384, 240] on span "Select concepts that wil be covered in this session" at bounding box center [442, 237] width 213 height 10
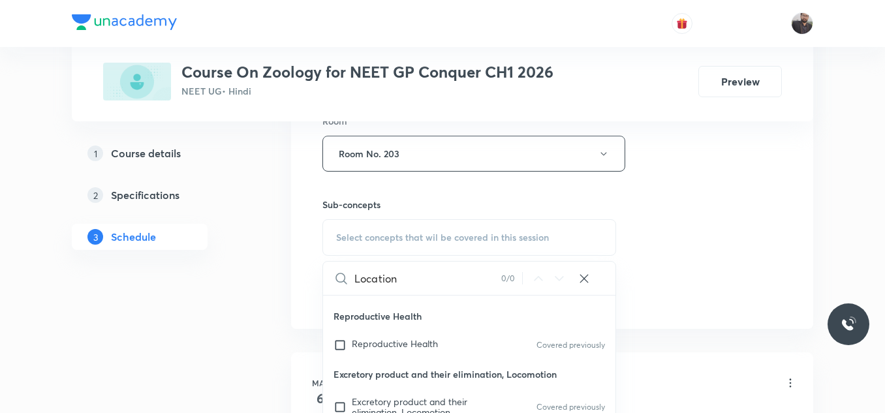
scroll to position [119, 0]
type input "Location"
click at [422, 331] on div "Reproductive Health Covered previously" at bounding box center [469, 344] width 292 height 29
checkbox input "true"
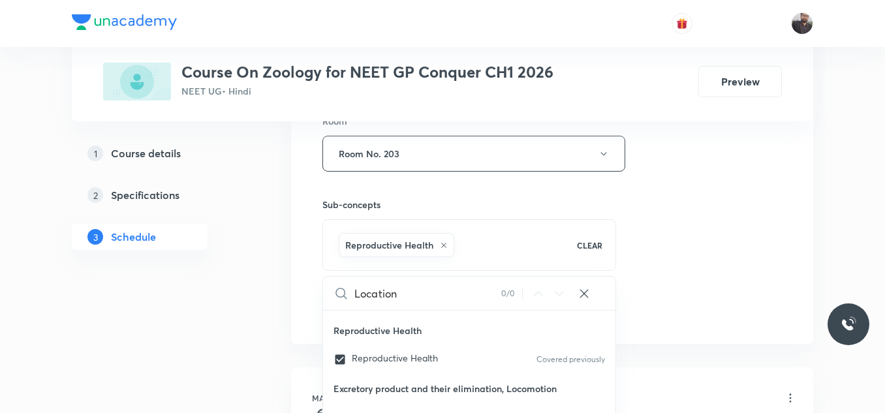
click at [688, 213] on div "Session 75 Live class Session title 26/99 Location and Movement - 01 ​ Schedule…" at bounding box center [551, 9] width 459 height 628
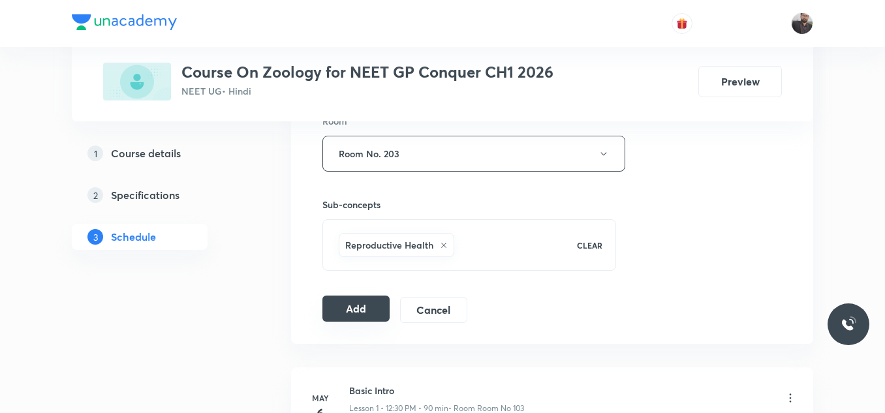
click at [331, 313] on button "Add" at bounding box center [355, 309] width 67 height 26
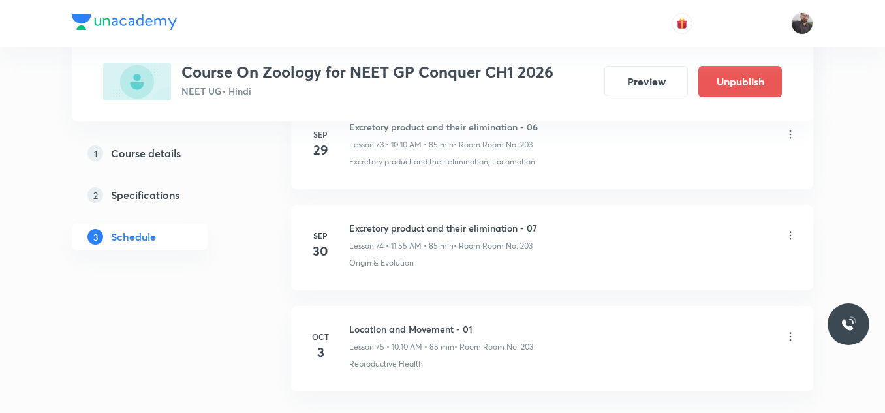
scroll to position [7619, 0]
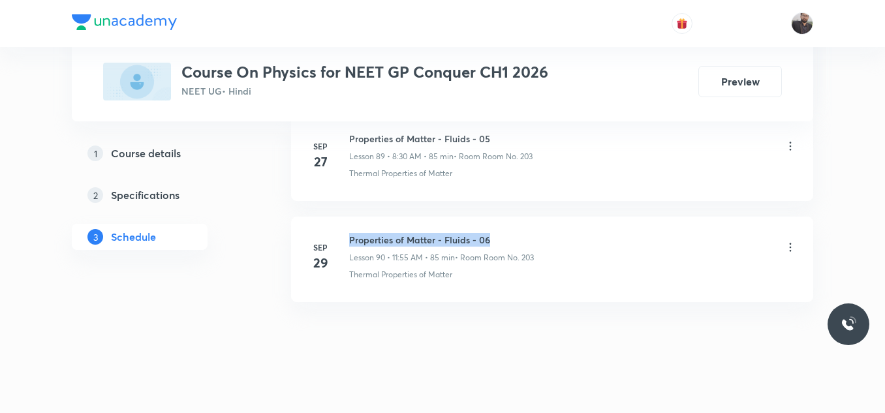
drag, startPoint x: 348, startPoint y: 223, endPoint x: 510, endPoint y: 224, distance: 161.8
click at [510, 233] on div "[DATE] Properties of Matter - Fluids - 06 Lesson 90 • 11:55 AM • 85 min • Room …" at bounding box center [551, 257] width 489 height 48
copy h6 "Properties of Matter - Fluids - 06"
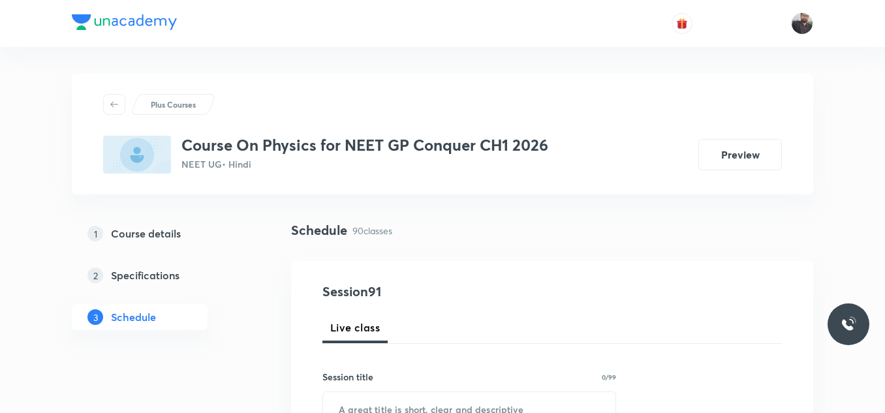
scroll to position [189, 0]
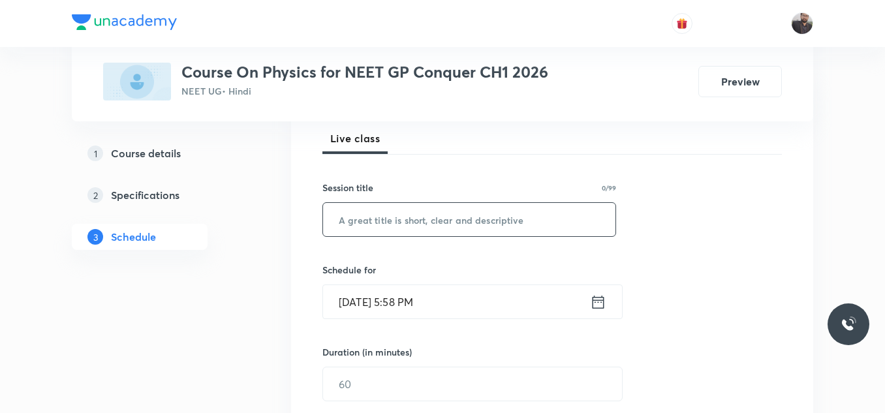
click at [510, 224] on input "text" at bounding box center [469, 219] width 292 height 33
paste input "Properties of Matter - Fluids - 06"
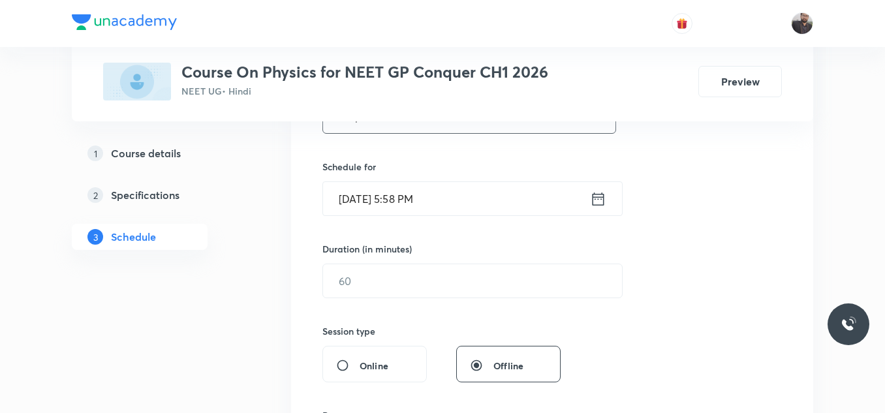
scroll to position [296, 0]
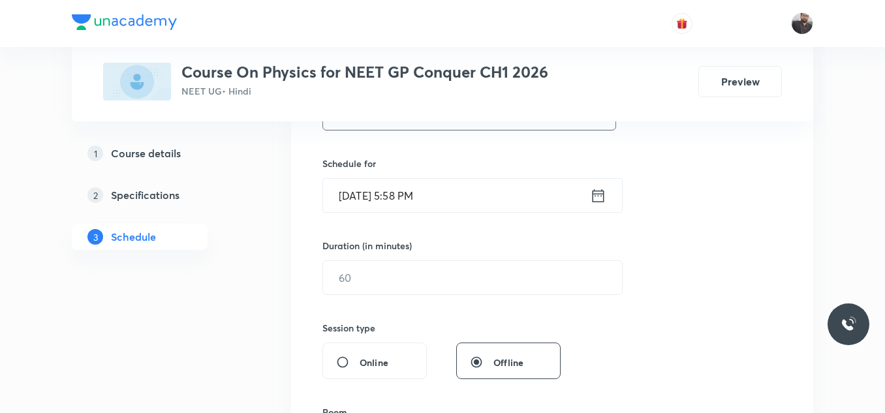
type input "Properties of Matter - Fluids - 07"
click at [475, 199] on input "[DATE] 5:58 PM" at bounding box center [456, 195] width 267 height 33
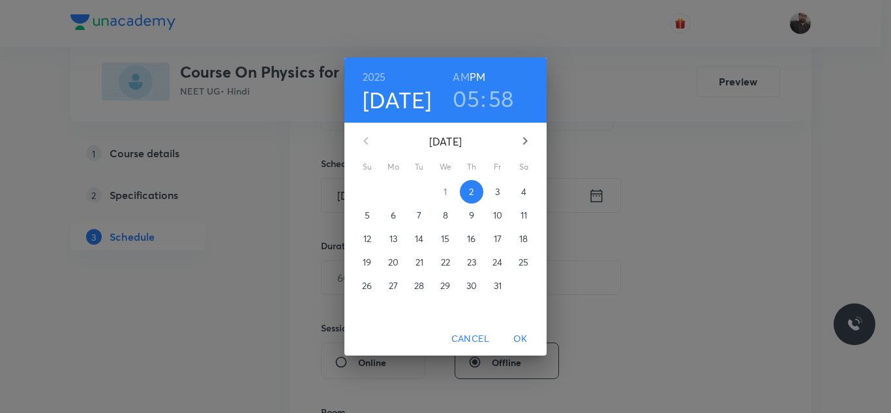
click at [500, 193] on p "3" at bounding box center [497, 191] width 5 height 13
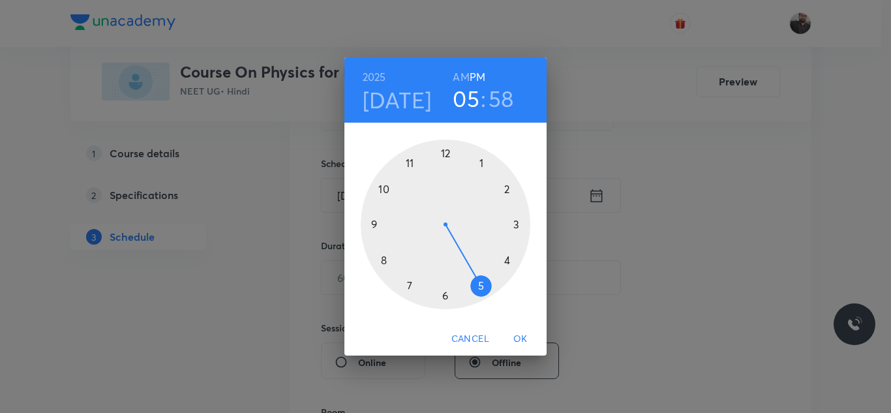
click at [405, 164] on div at bounding box center [446, 225] width 170 height 170
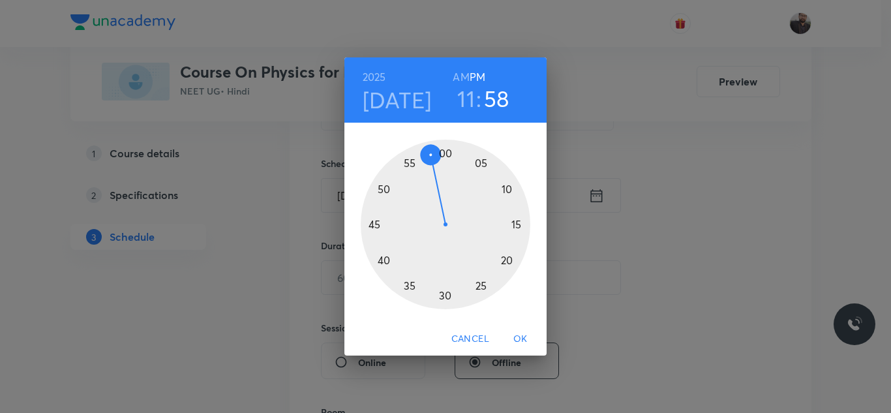
click at [457, 78] on h6 "AM" at bounding box center [461, 77] width 16 height 18
click at [410, 162] on div at bounding box center [446, 225] width 170 height 170
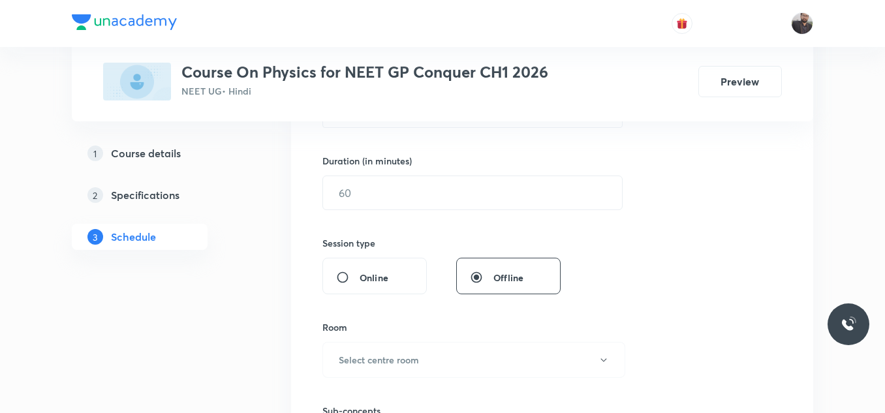
scroll to position [381, 0]
click at [419, 183] on input "text" at bounding box center [472, 192] width 299 height 33
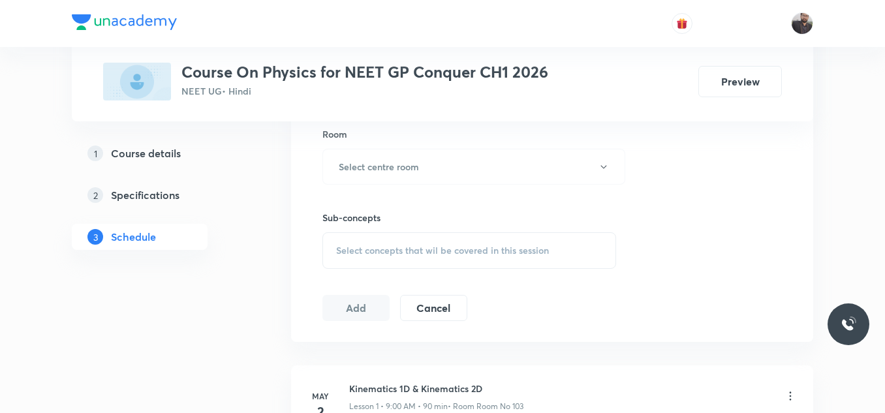
scroll to position [574, 0]
type input "85"
click at [416, 177] on button "Select centre room" at bounding box center [473, 166] width 303 height 36
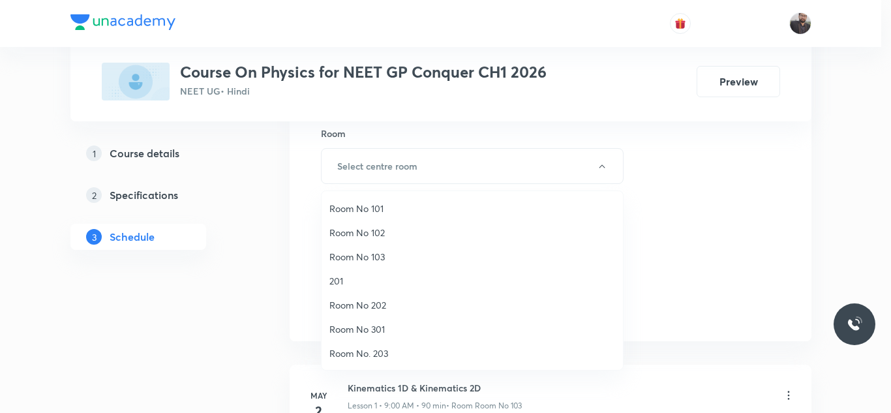
click at [372, 350] on span "Room No. 203" at bounding box center [473, 354] width 286 height 14
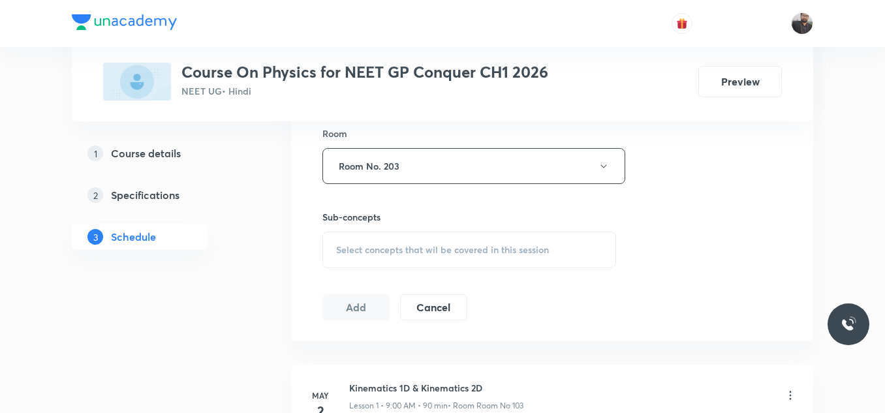
click at [386, 246] on span "Select concepts that wil be covered in this session" at bounding box center [442, 250] width 213 height 10
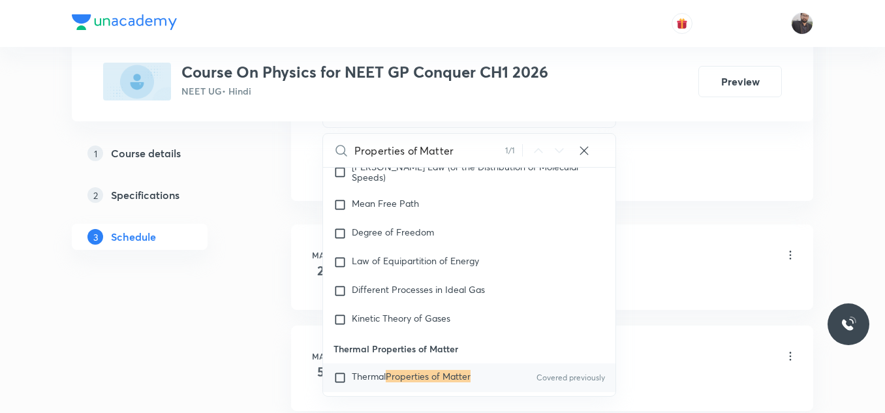
scroll to position [15852, 0]
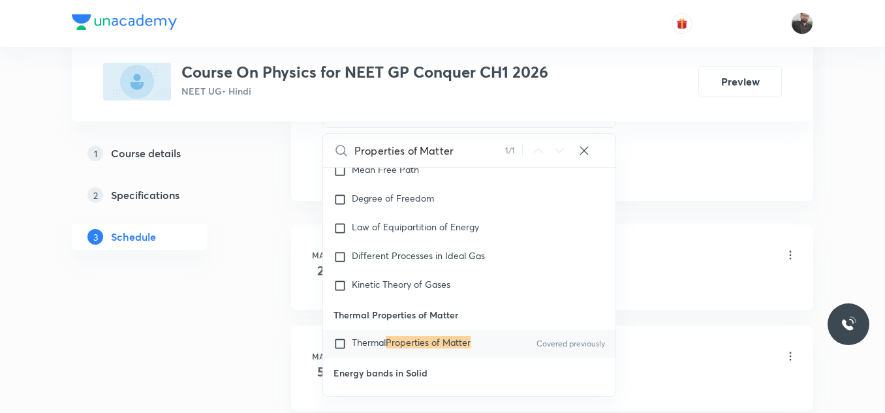
type input "Properties of Matter"
click at [433, 343] on div "Thermal Properties of Matter Covered previously" at bounding box center [469, 344] width 292 height 29
checkbox input "true"
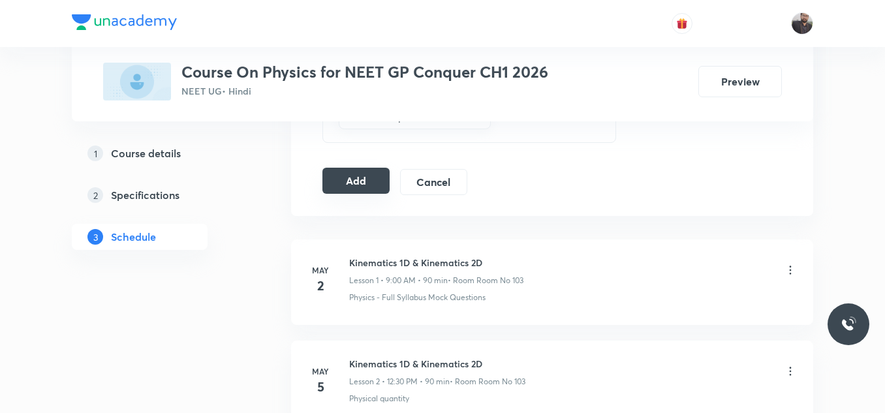
click at [369, 191] on button "Add" at bounding box center [355, 181] width 67 height 26
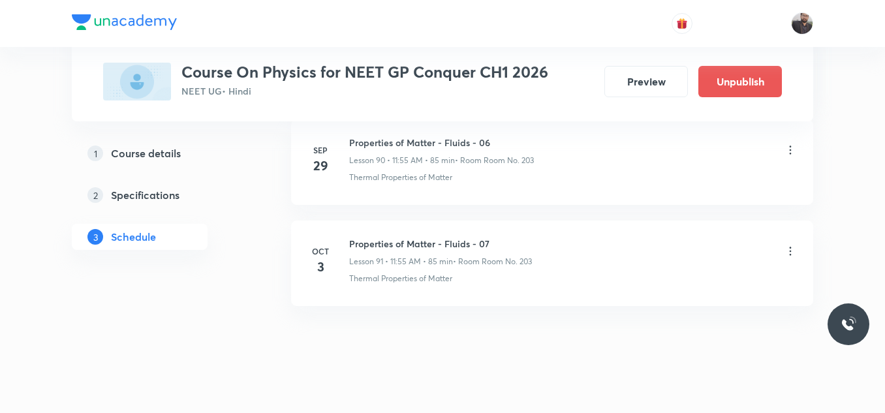
scroll to position [9254, 0]
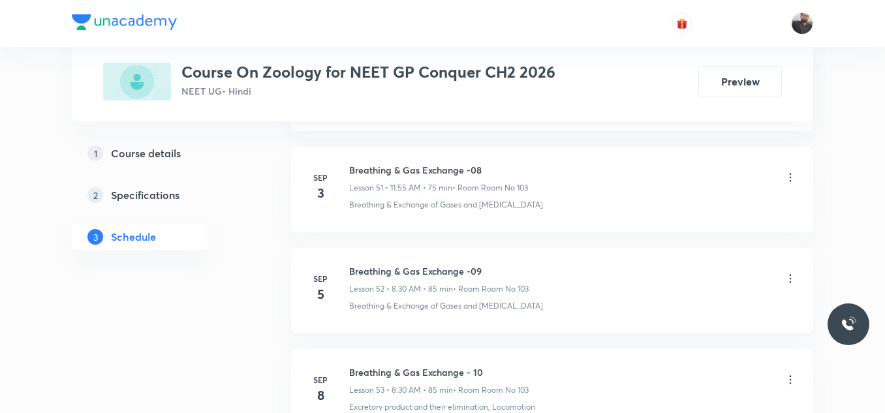
scroll to position [7309, 0]
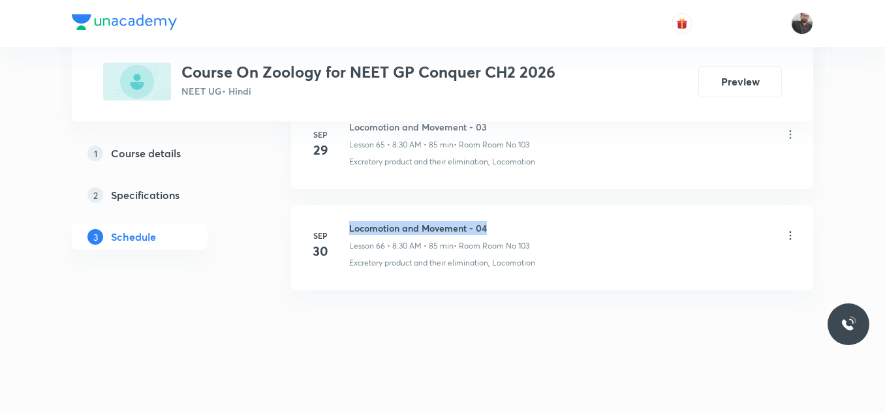
drag, startPoint x: 346, startPoint y: 225, endPoint x: 563, endPoint y: 219, distance: 217.4
click at [563, 219] on li "[DATE] Locomotion and Movement - 04 Lesson 66 • 8:30 AM • 85 min • Room Room No…" at bounding box center [552, 247] width 522 height 85
copy h6 "Locomotion and Movement - 04"
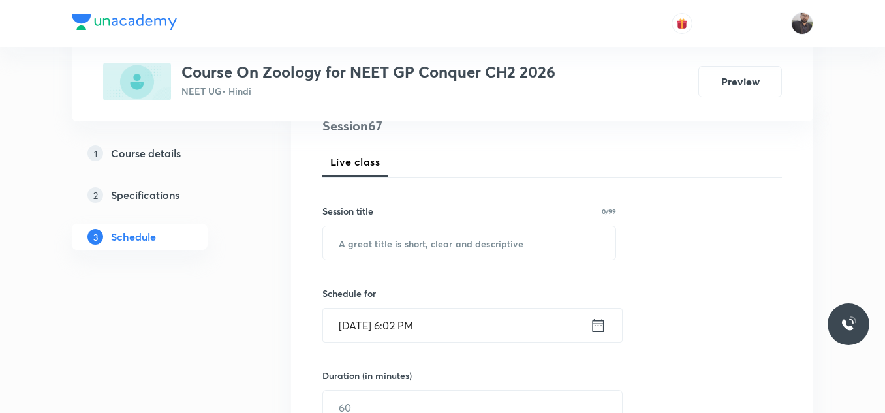
scroll to position [166, 0]
click at [566, 240] on input "text" at bounding box center [469, 242] width 292 height 33
paste input "Locomotion and Movement - 04"
type input "Locomotion and Movement - 05"
click at [493, 316] on input "[DATE] 6:02 PM" at bounding box center [456, 324] width 267 height 33
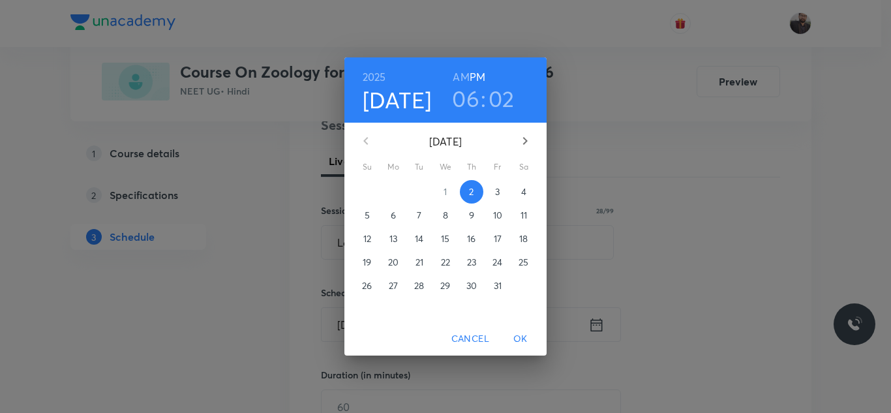
click at [499, 192] on p "3" at bounding box center [497, 191] width 5 height 13
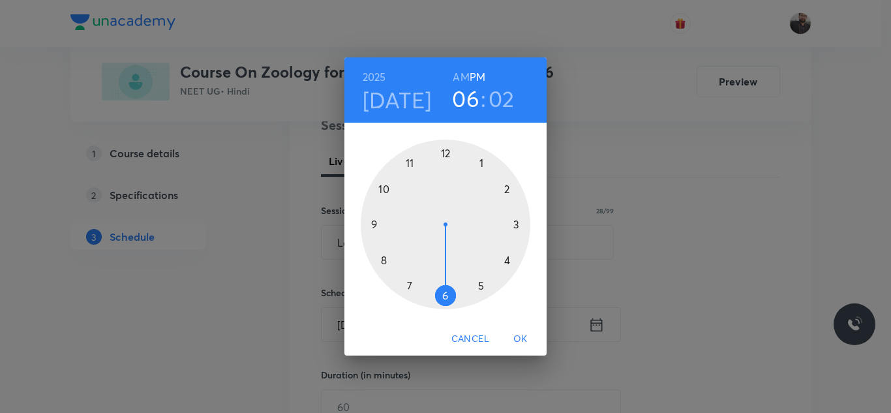
click at [384, 258] on div at bounding box center [446, 225] width 170 height 170
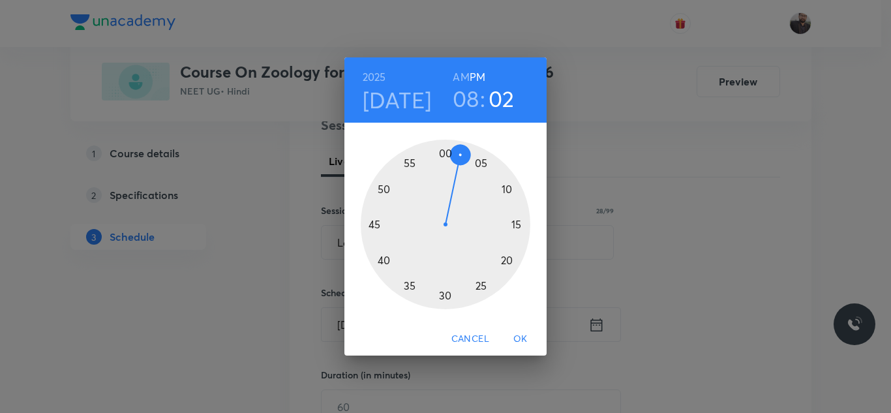
click at [462, 72] on h6 "AM" at bounding box center [461, 77] width 16 height 18
click at [439, 292] on div at bounding box center [446, 225] width 170 height 170
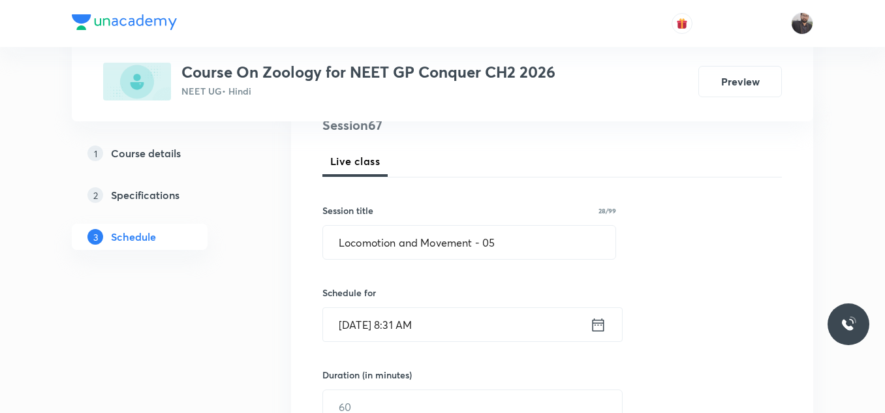
click at [443, 326] on input "Oct 3, 2025, 8:31 AM" at bounding box center [456, 324] width 267 height 33
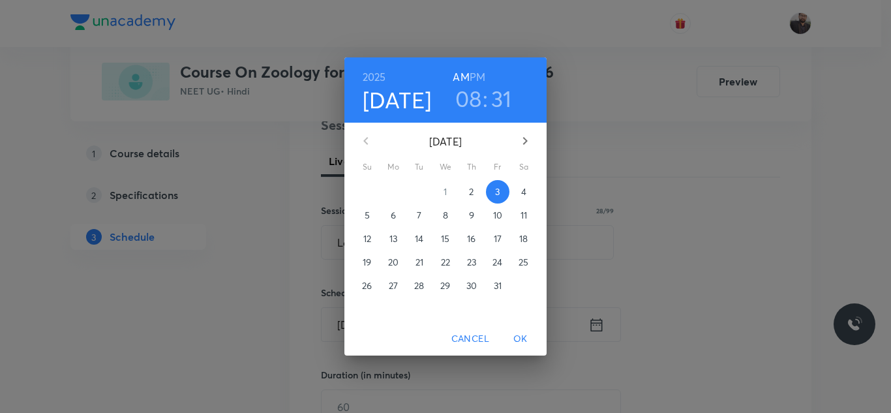
click at [502, 93] on h3 "31" at bounding box center [501, 98] width 21 height 27
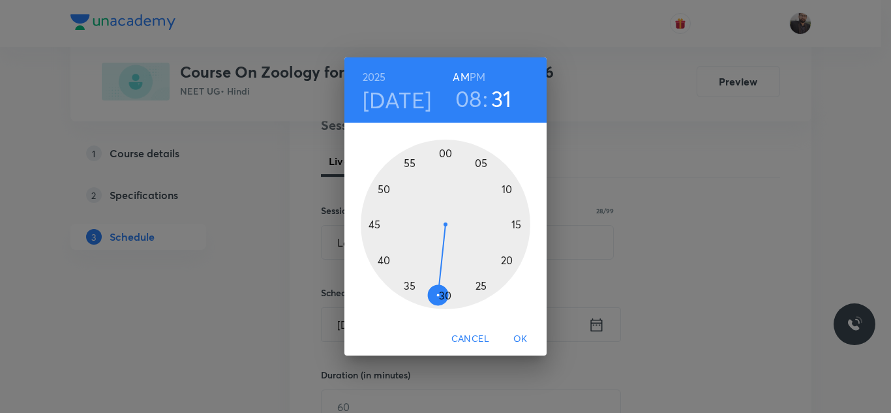
click at [446, 302] on div at bounding box center [446, 225] width 170 height 170
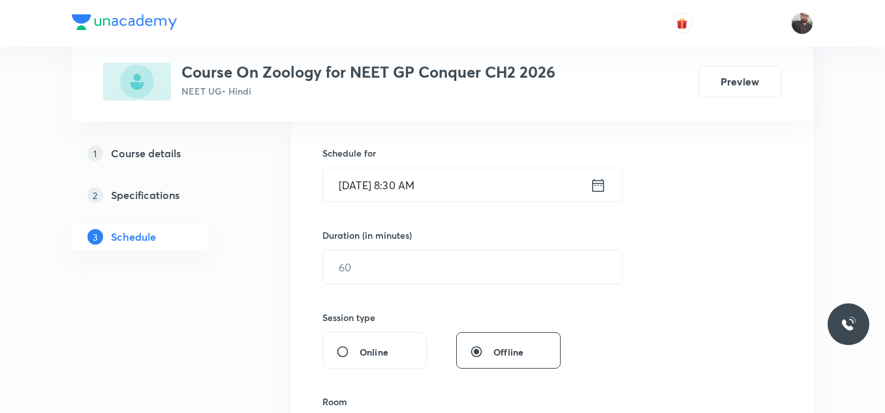
scroll to position [328, 0]
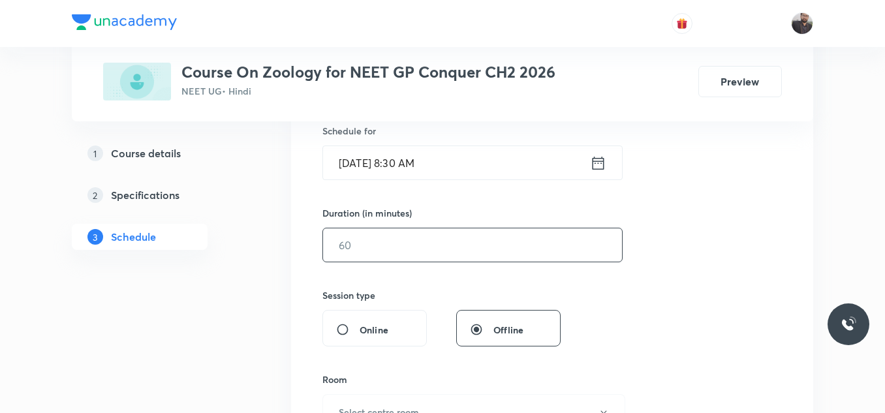
click at [427, 232] on input "text" at bounding box center [472, 244] width 299 height 33
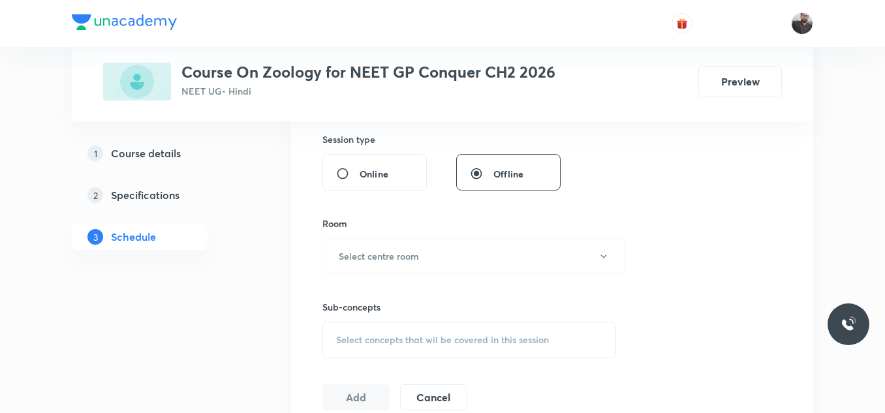
scroll to position [485, 0]
type input "85"
click at [431, 254] on button "Select centre room" at bounding box center [473, 256] width 303 height 36
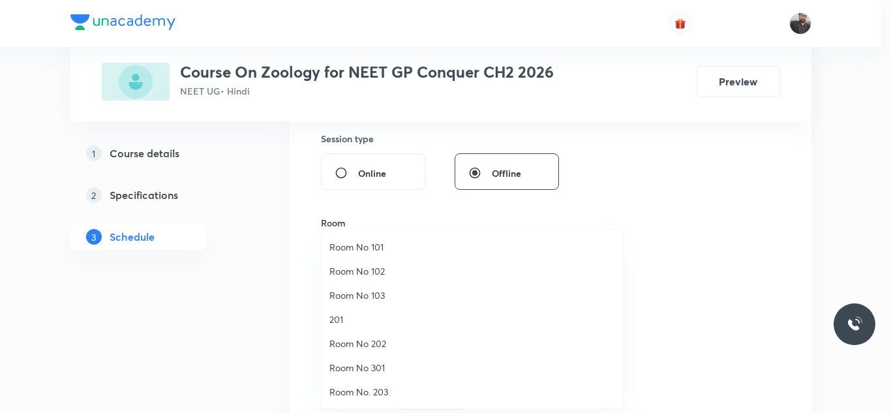
click at [369, 299] on span "Room No 103" at bounding box center [473, 295] width 286 height 14
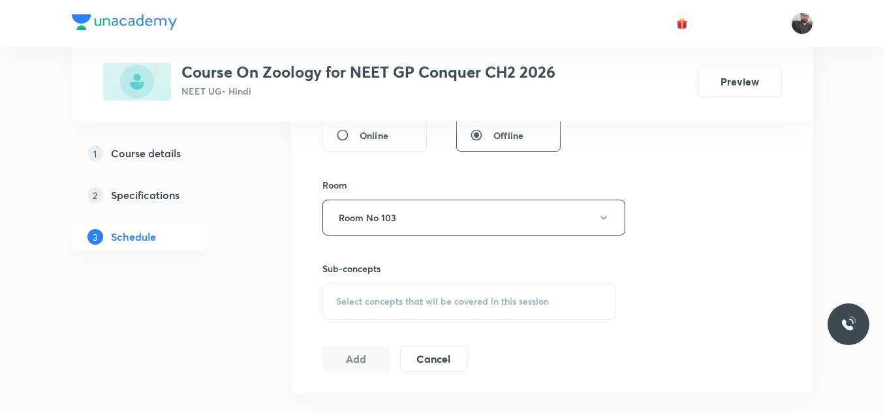
scroll to position [526, 0]
click at [369, 299] on span "Select concepts that wil be covered in this session" at bounding box center [442, 298] width 213 height 10
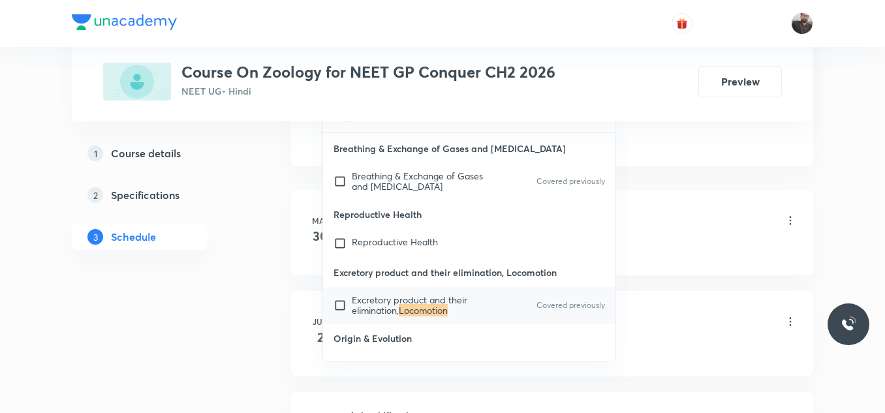
scroll to position [754, 0]
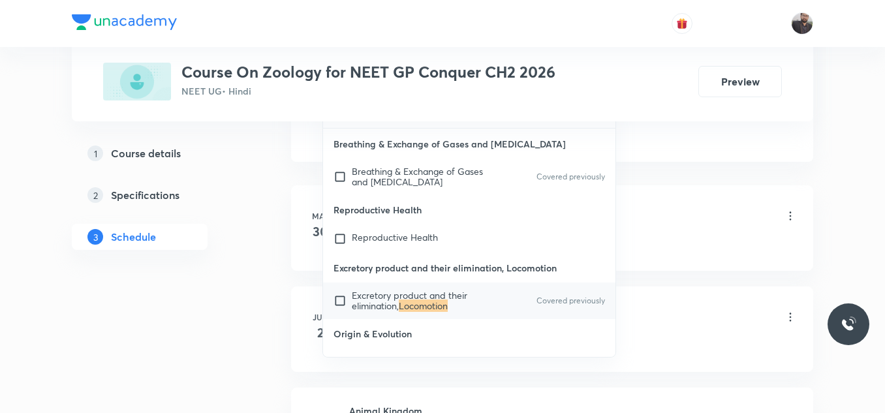
type input "Locomotion"
click at [369, 299] on span "Excretory product and their elimination," at bounding box center [410, 300] width 116 height 23
checkbox input "true"
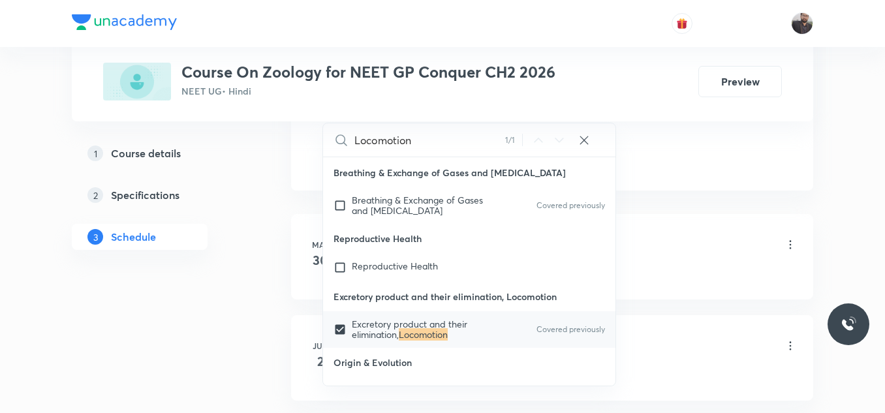
click at [632, 219] on li "May 30 Animal Kingdom Lesson 1 • 8:30 AM • 90 min • Room Room No 103 Biomolecul…" at bounding box center [552, 256] width 522 height 85
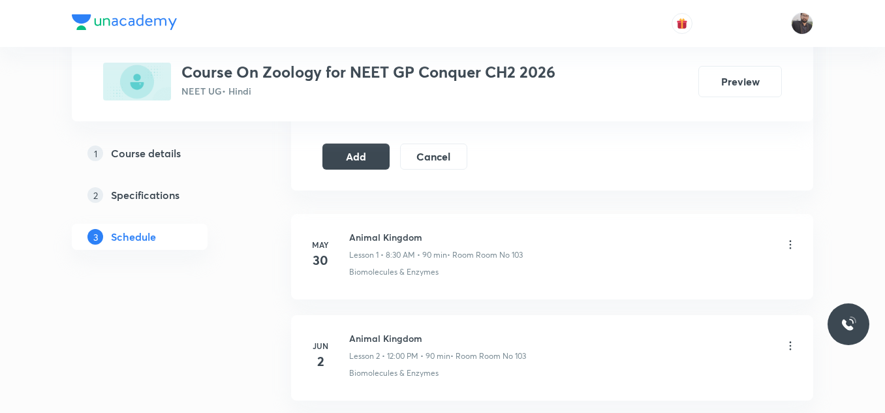
scroll to position [670, 0]
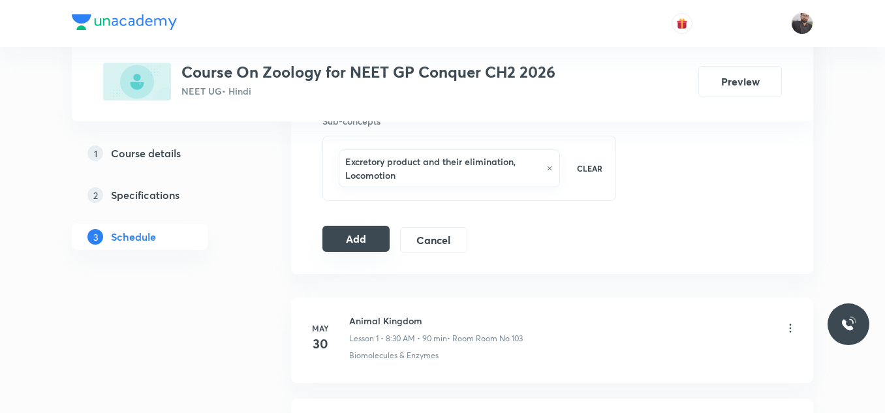
click at [346, 243] on button "Add" at bounding box center [355, 239] width 67 height 26
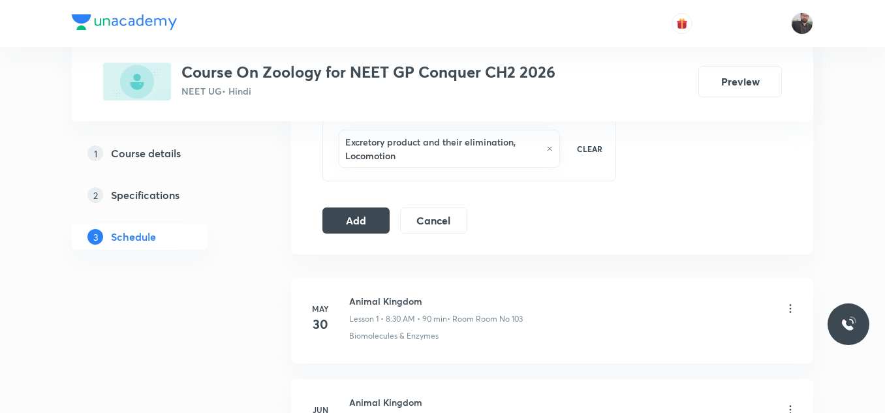
scroll to position [7337, 0]
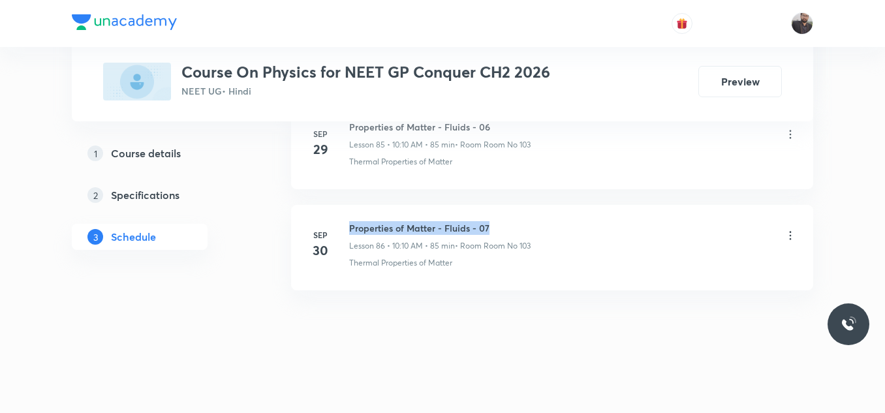
drag, startPoint x: 351, startPoint y: 219, endPoint x: 573, endPoint y: 212, distance: 222.0
click at [573, 212] on li "Sep 30 Properties of Matter - Fluids - 07 Lesson 86 • 10:10 AM • 85 min • Room …" at bounding box center [552, 247] width 522 height 85
copy h6 "Properties of Matter - Fluids - 07"
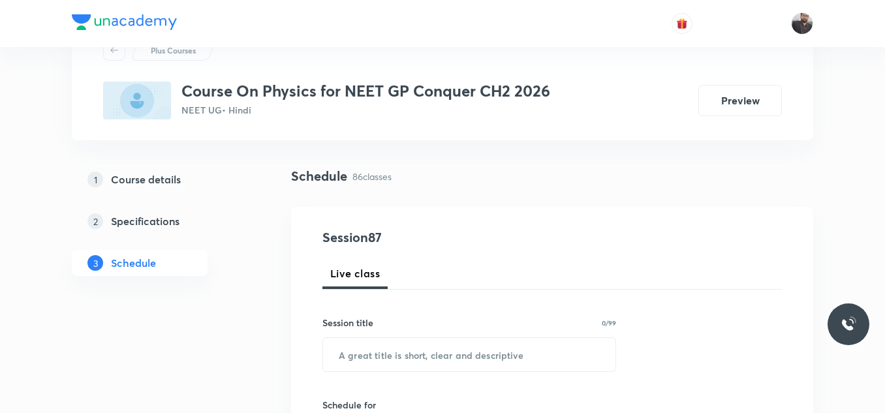
scroll to position [55, 0]
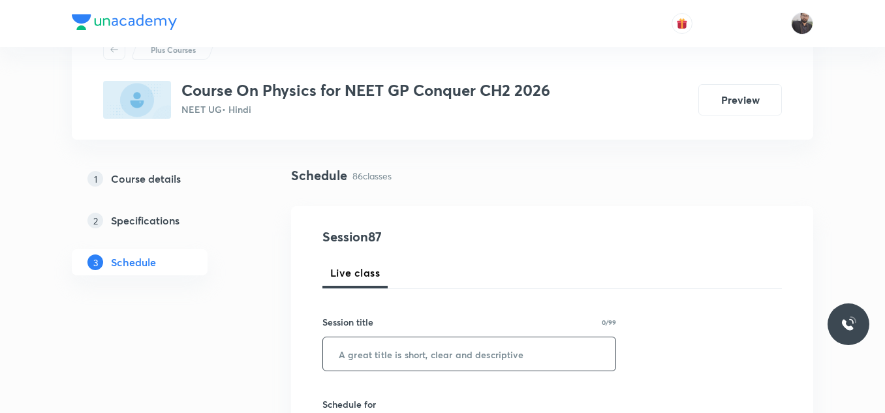
click at [454, 361] on input "text" at bounding box center [469, 353] width 292 height 33
paste input "Properties of Matter - Fluids - 07"
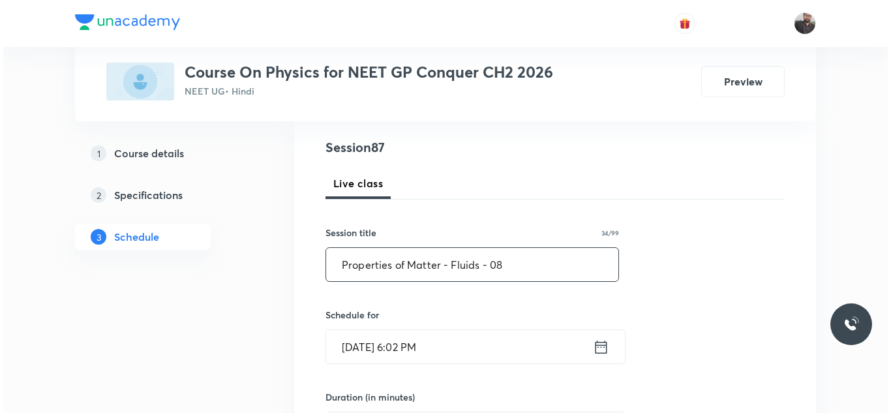
scroll to position [153, 0]
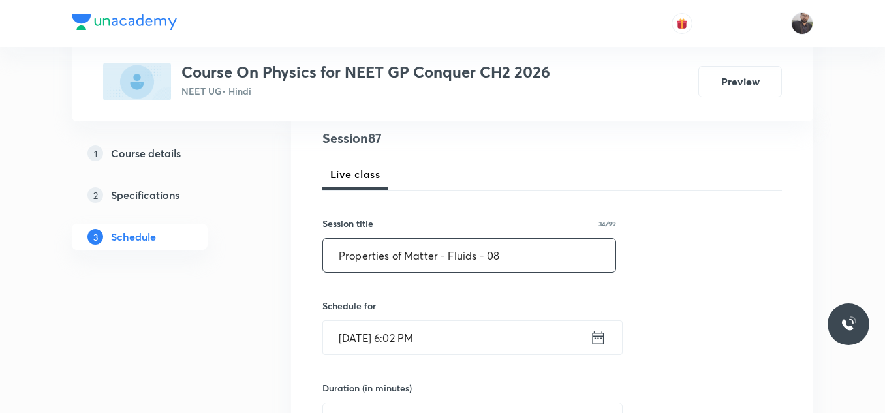
type input "Properties of Matter - Fluids - 08"
drag, startPoint x: 454, startPoint y: 361, endPoint x: 452, endPoint y: 354, distance: 7.6
click at [452, 354] on input "Oct 2, 2025, 6:02 PM" at bounding box center [456, 337] width 267 height 33
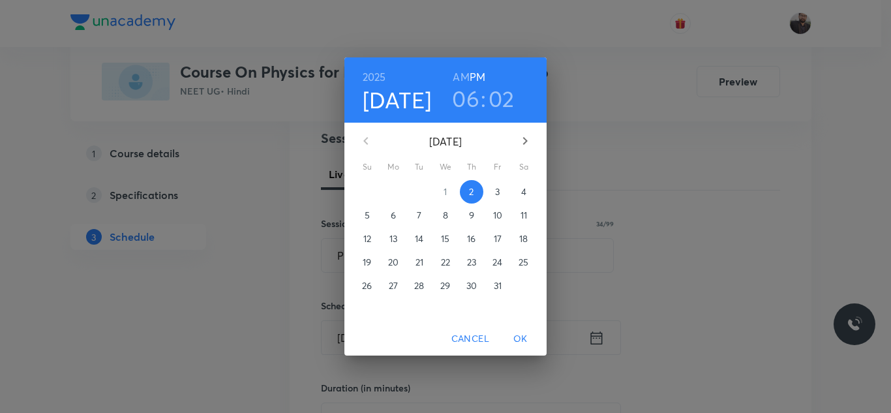
click at [498, 194] on p "3" at bounding box center [497, 191] width 5 height 13
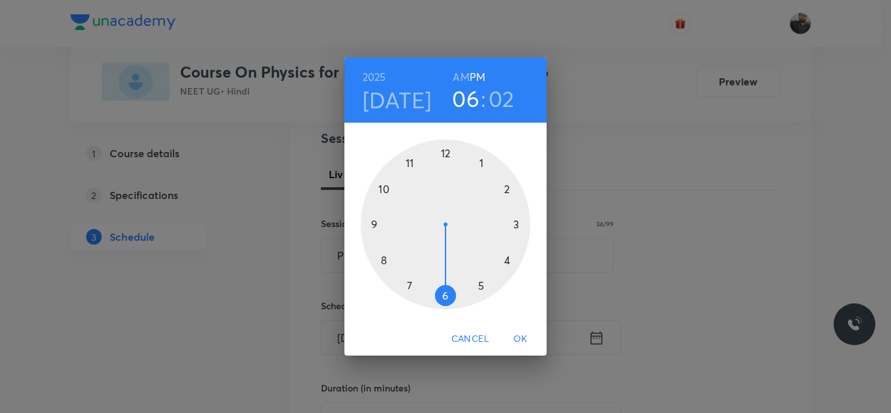
click at [382, 187] on div at bounding box center [446, 225] width 170 height 170
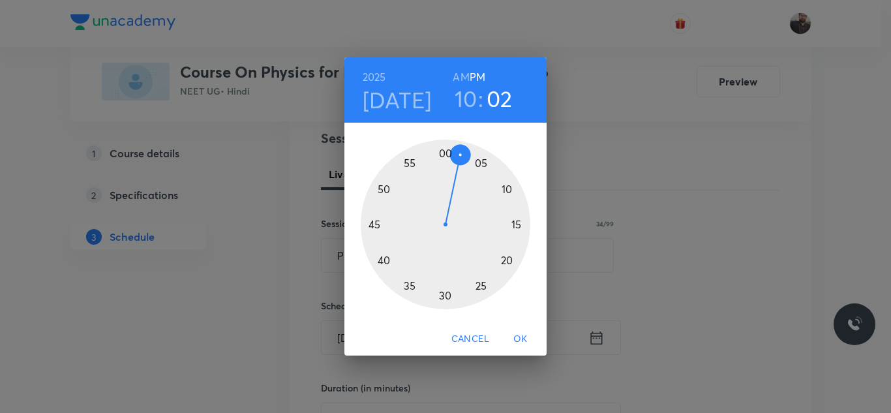
click at [470, 71] on h6 "PM" at bounding box center [478, 77] width 16 height 18
click at [467, 79] on h6 "AM" at bounding box center [461, 77] width 16 height 18
click at [505, 189] on div at bounding box center [446, 225] width 170 height 170
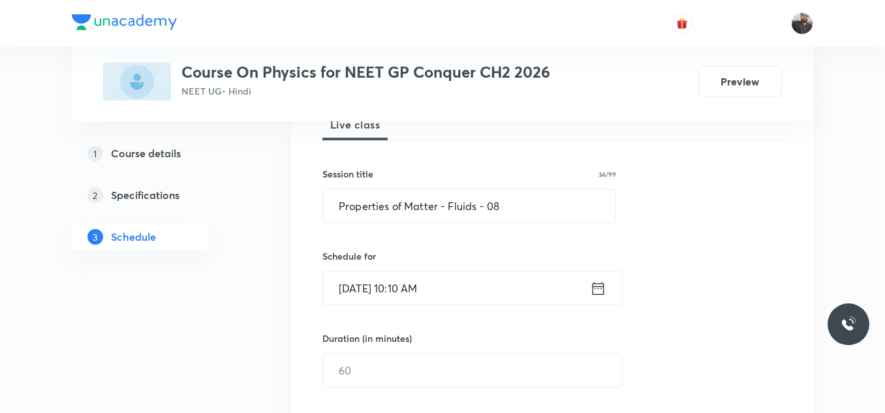
scroll to position [211, 0]
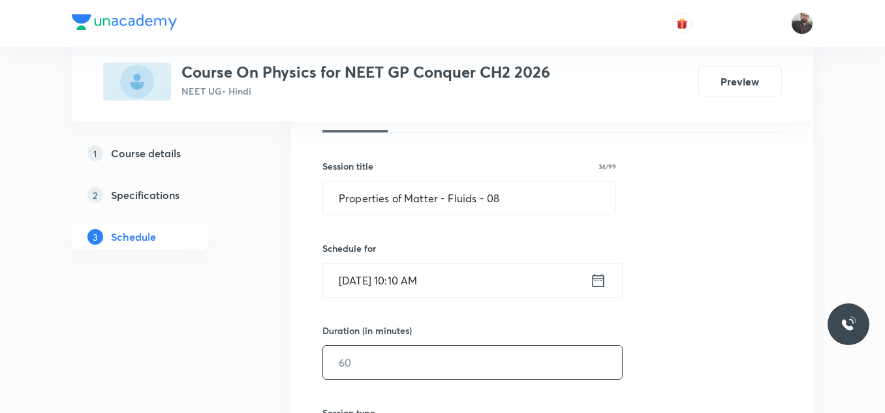
click at [467, 359] on input "text" at bounding box center [472, 362] width 299 height 33
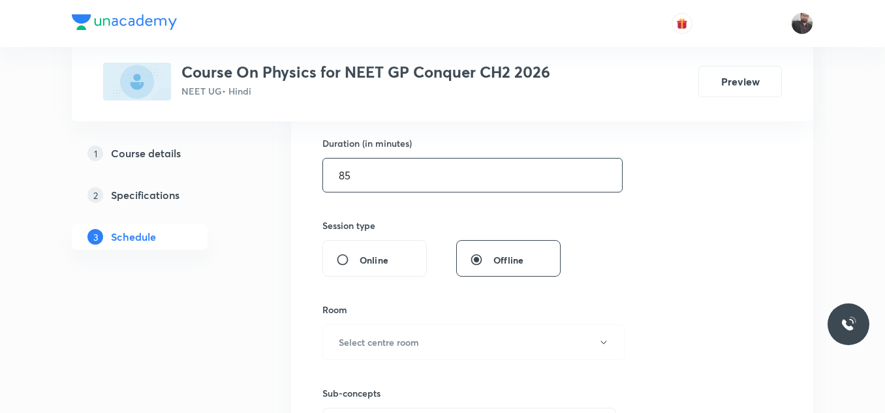
scroll to position [439, 0]
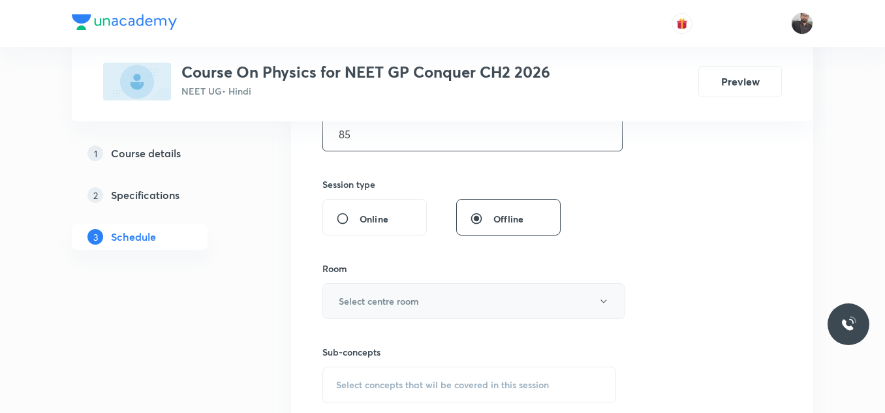
type input "85"
click at [371, 305] on h6 "Select centre room" at bounding box center [379, 301] width 80 height 14
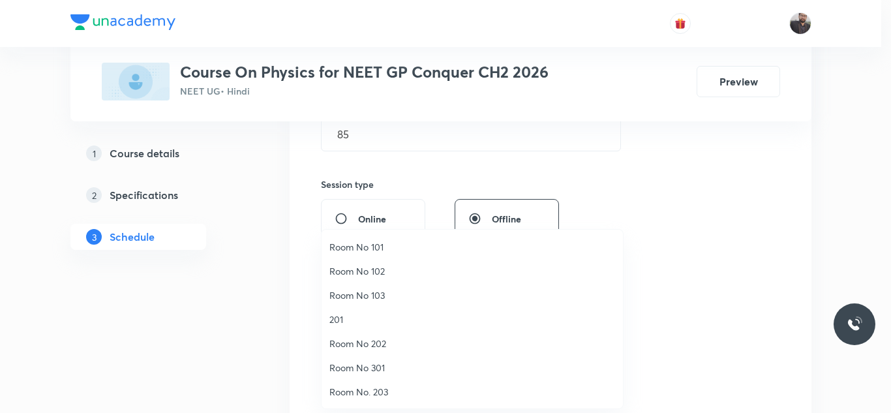
click at [367, 304] on li "Room No 103" at bounding box center [472, 295] width 301 height 24
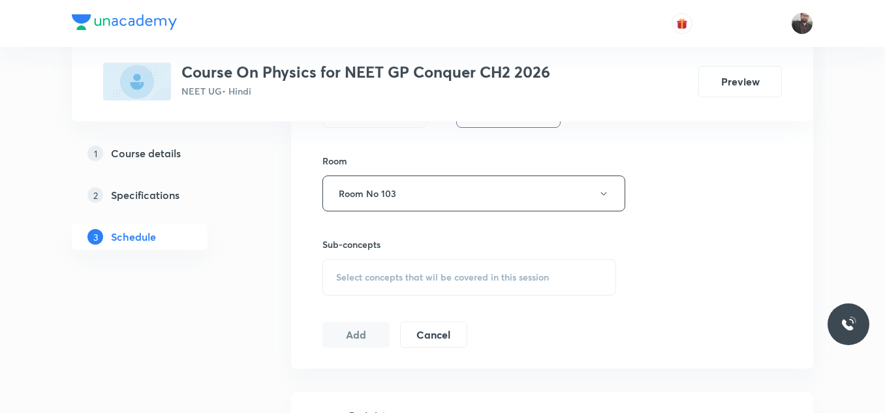
scroll to position [555, 0]
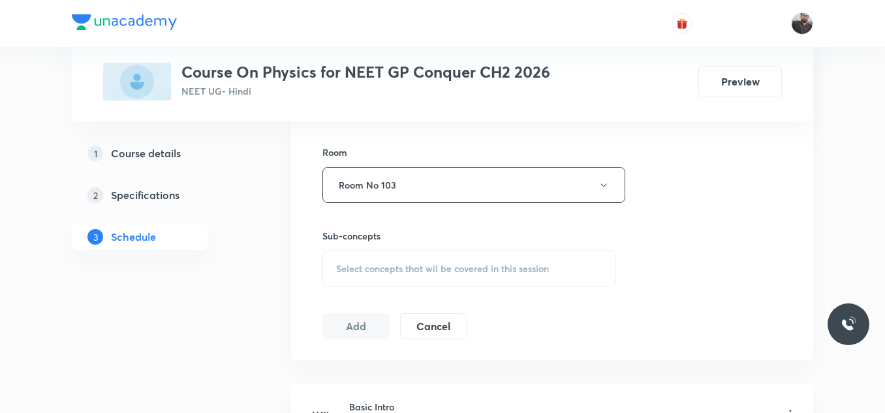
click at [360, 257] on div "Select concepts that wil be covered in this session" at bounding box center [469, 269] width 294 height 37
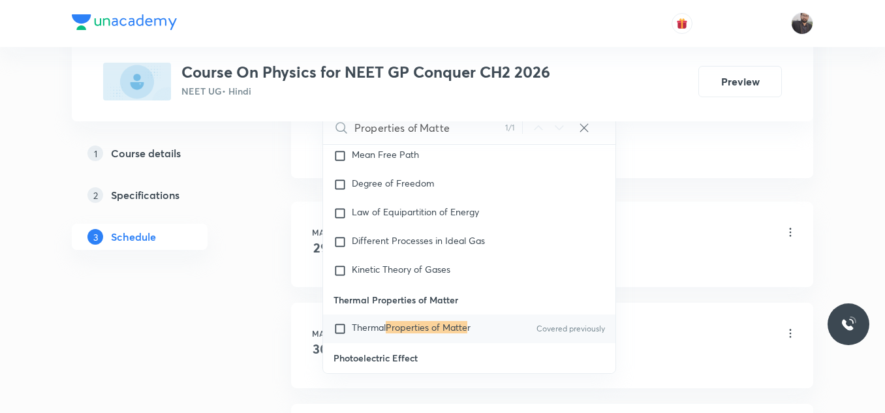
scroll to position [738, 0]
type input "Properties of Matte"
click at [369, 320] on span "Thermal" at bounding box center [369, 326] width 34 height 12
checkbox input "true"
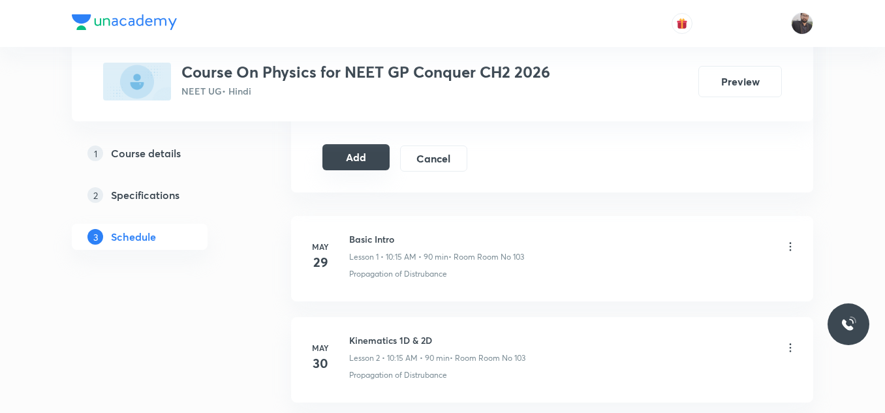
click at [335, 161] on button "Add" at bounding box center [355, 157] width 67 height 26
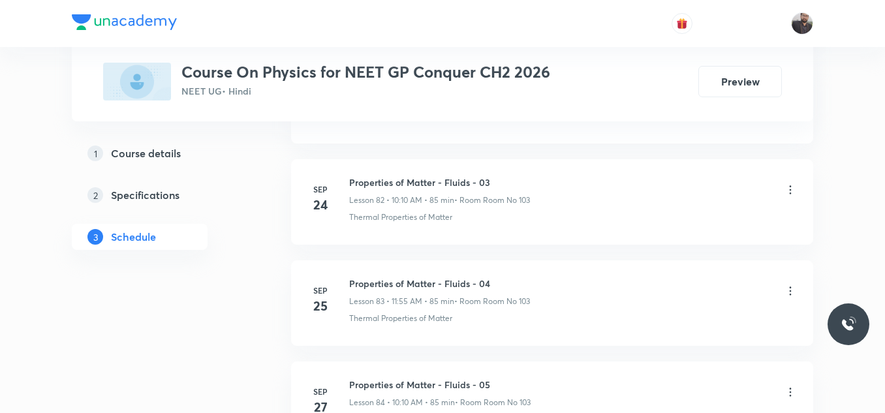
scroll to position [9347, 0]
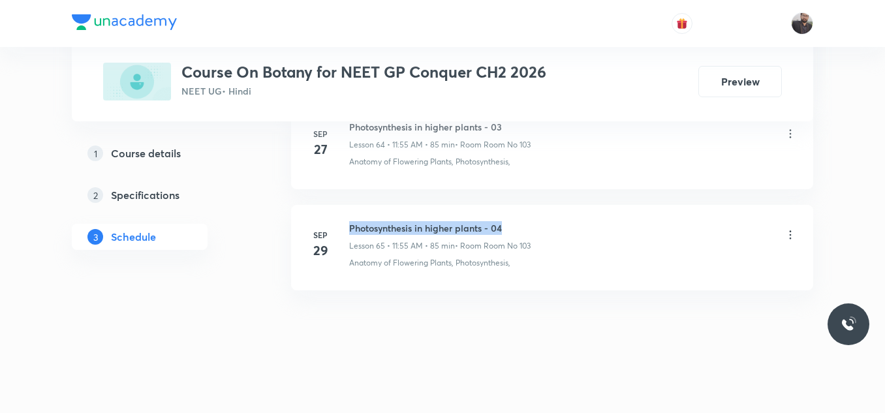
drag, startPoint x: 347, startPoint y: 224, endPoint x: 530, endPoint y: 215, distance: 183.0
click at [530, 215] on li "Sep 29 Photosynthesis in higher plants - 04 Lesson 65 • 11:55 AM • 85 min • Roo…" at bounding box center [552, 247] width 522 height 85
copy h6 "Photosynthesis in higher plants - 04"
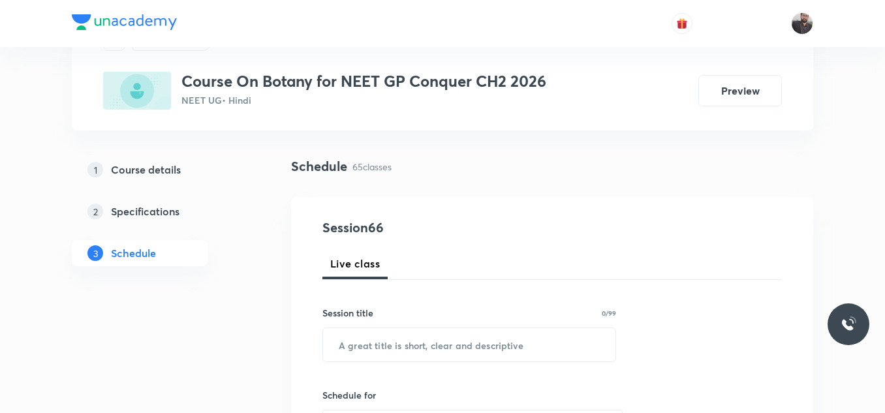
scroll to position [67, 0]
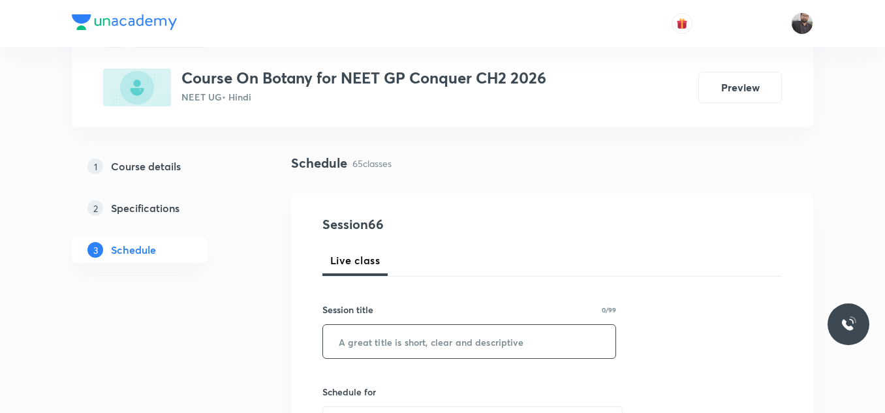
click at [503, 343] on input "text" at bounding box center [469, 341] width 292 height 33
paste input "Photosynthesis in higher plants - 04"
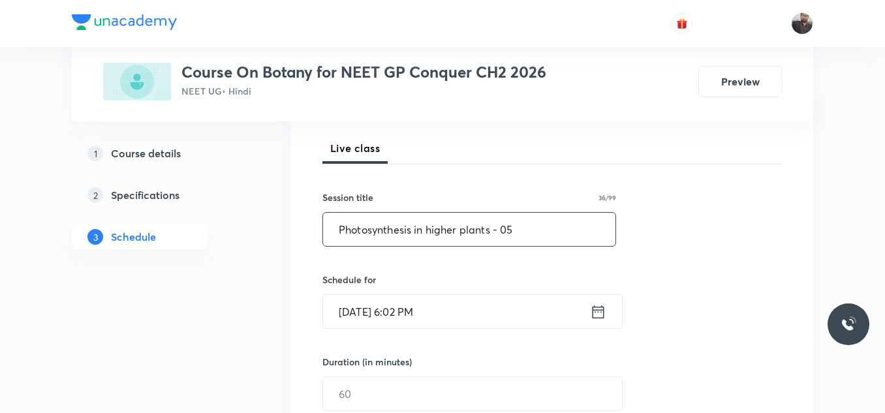
scroll to position [181, 0]
type input "Photosynthesis in higher plants - 05"
click at [490, 316] on input "Oct 2, 2025, 6:02 PM" at bounding box center [456, 310] width 267 height 33
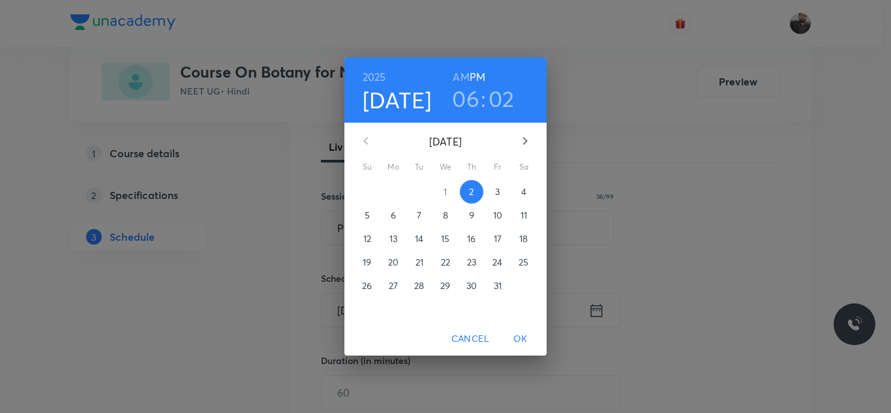
click at [499, 186] on p "3" at bounding box center [497, 191] width 5 height 13
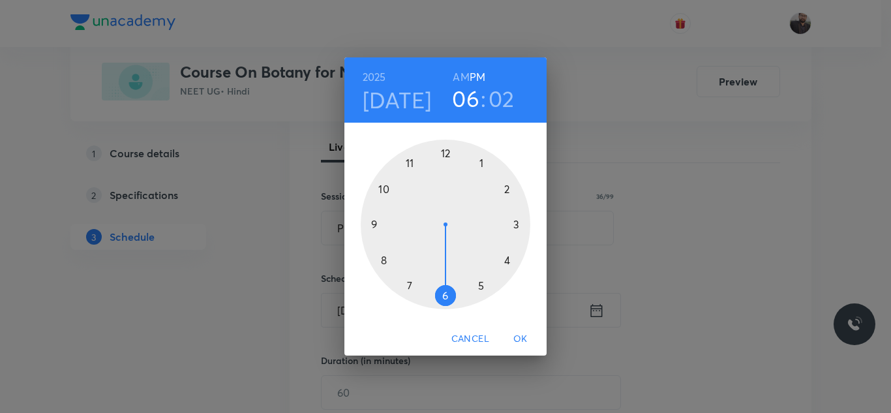
click at [413, 161] on div at bounding box center [446, 225] width 170 height 170
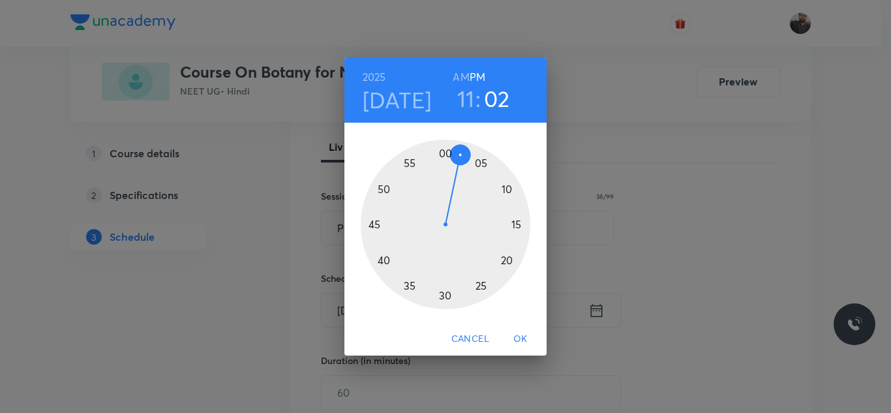
click at [463, 70] on h6 "AM" at bounding box center [461, 77] width 16 height 18
click at [410, 162] on div at bounding box center [446, 225] width 170 height 170
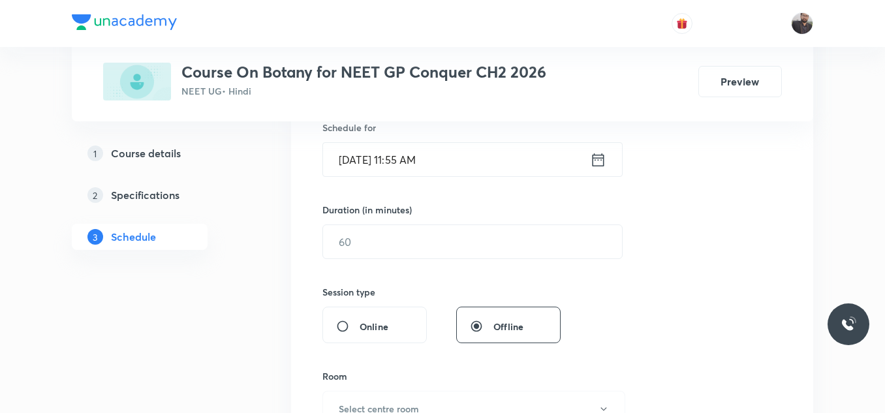
scroll to position [336, 0]
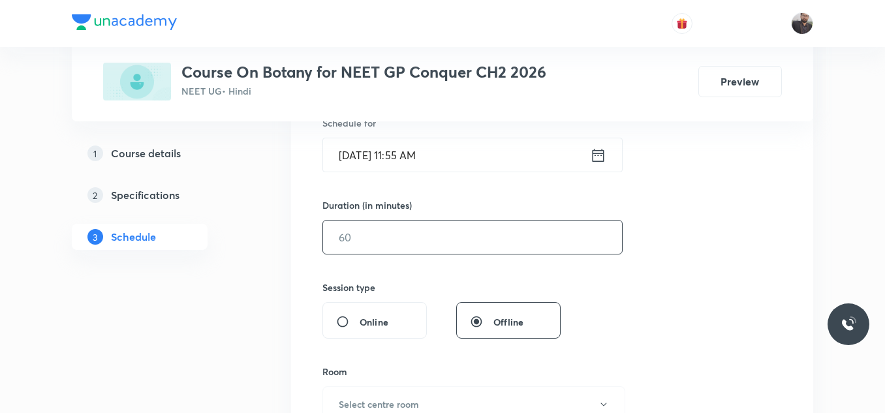
click at [418, 227] on input "text" at bounding box center [472, 237] width 299 height 33
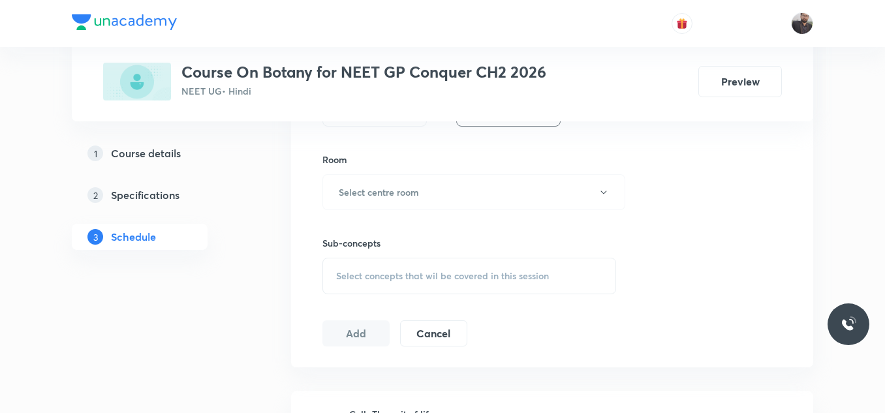
scroll to position [549, 0]
type input "85"
click at [403, 173] on div "Room Select centre room" at bounding box center [469, 180] width 294 height 57
click at [390, 196] on h6 "Select centre room" at bounding box center [379, 192] width 80 height 14
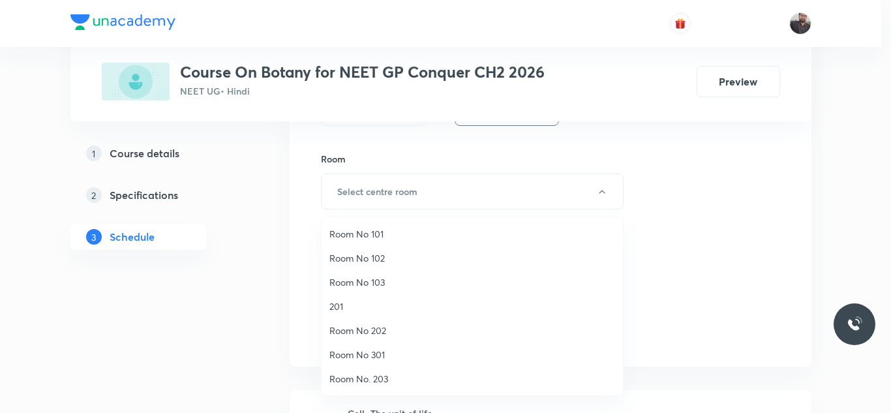
click at [382, 282] on span "Room No 103" at bounding box center [473, 282] width 286 height 14
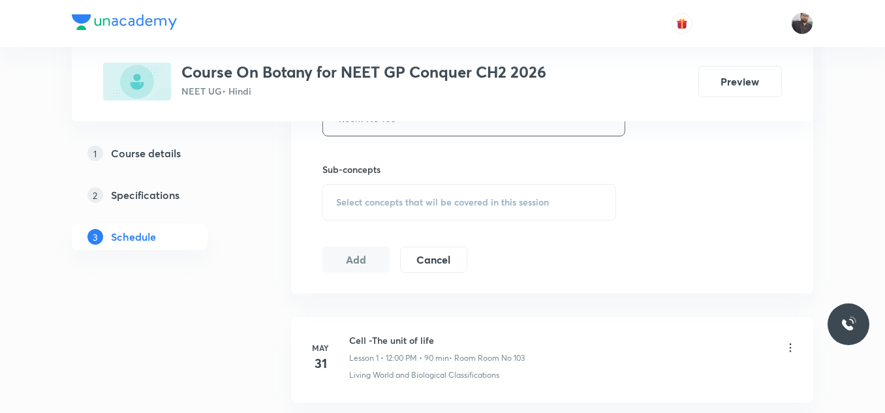
scroll to position [623, 0]
click at [365, 217] on div "Select concepts that wil be covered in this session" at bounding box center [469, 201] width 294 height 37
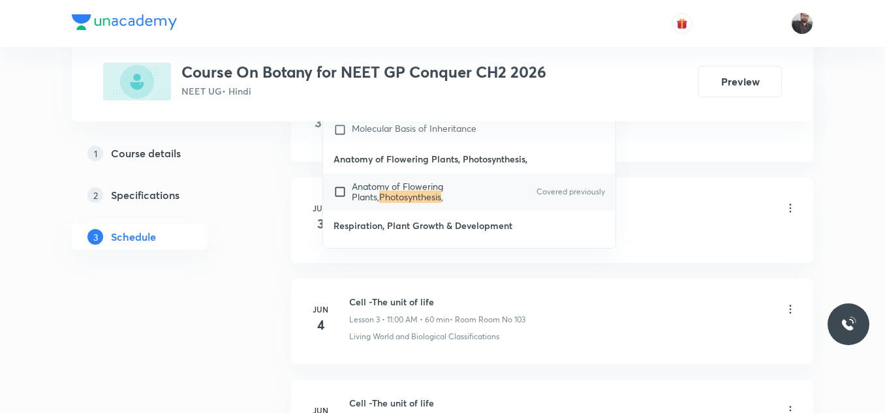
scroll to position [863, 0]
type input "Photosynthesis"
click at [370, 180] on span "Anatomy of Flowering Plants," at bounding box center [397, 190] width 91 height 23
checkbox input "true"
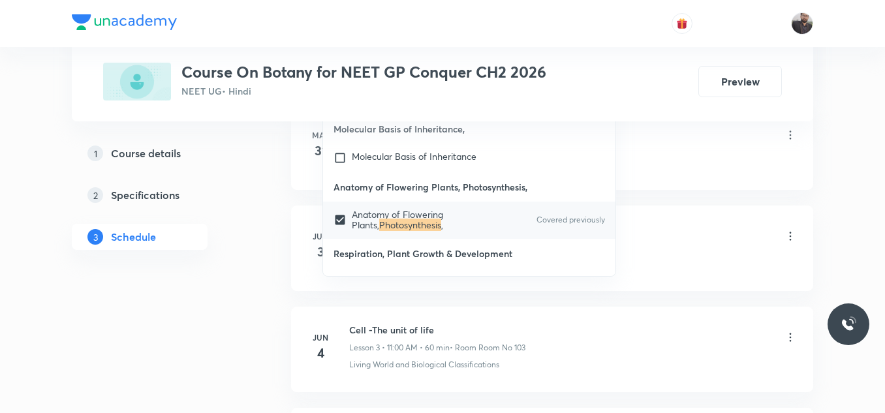
click at [742, 144] on div "Cell -The unit of life Lesson 1 • 12:00 PM • 90 min • Room Room No 103" at bounding box center [573, 136] width 448 height 31
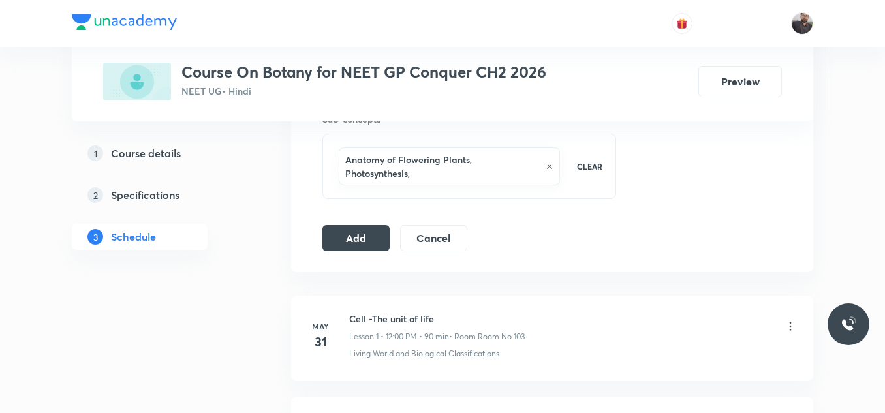
scroll to position [670, 0]
click at [362, 235] on button "Add" at bounding box center [355, 239] width 67 height 26
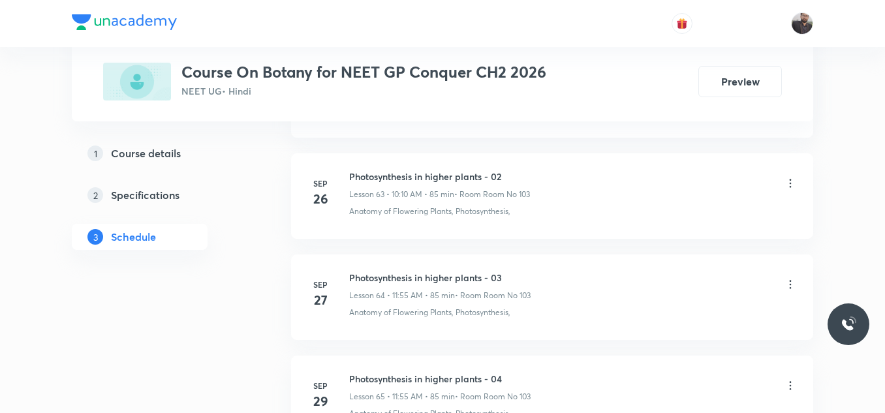
scroll to position [7249, 0]
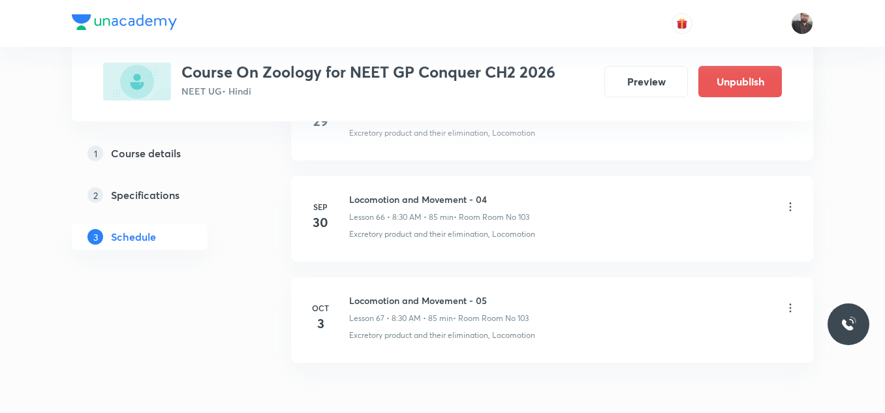
scroll to position [7410, 0]
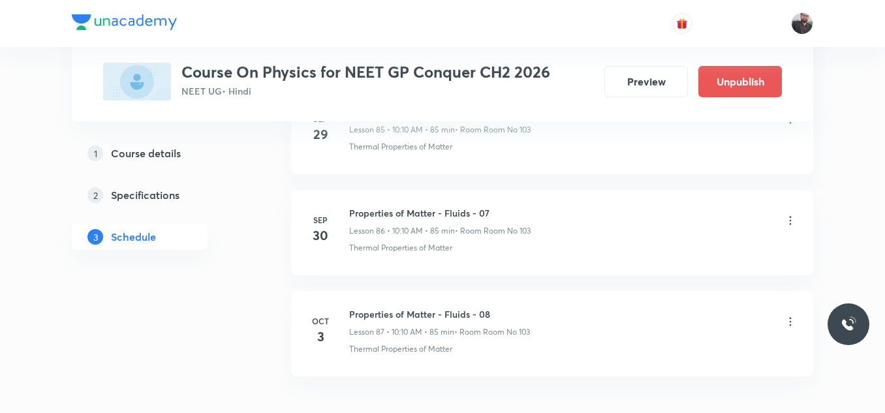
scroll to position [9433, 0]
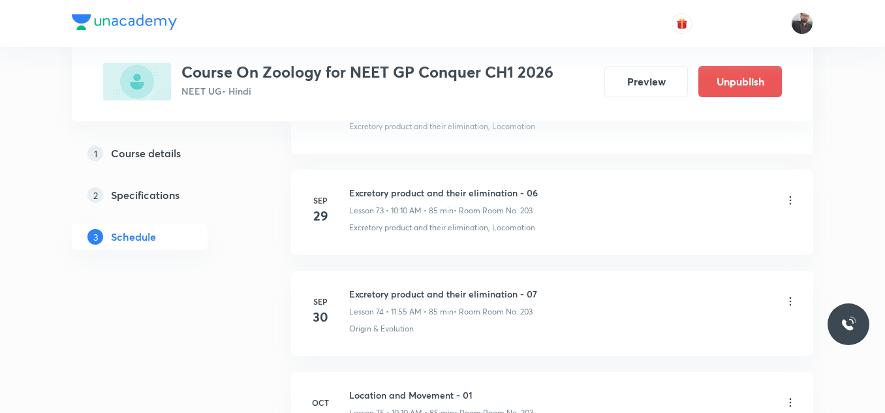
scroll to position [8219, 0]
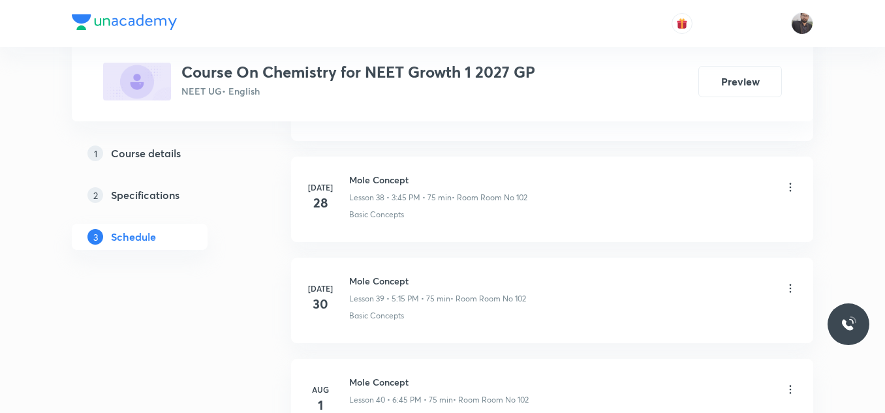
scroll to position [7536, 0]
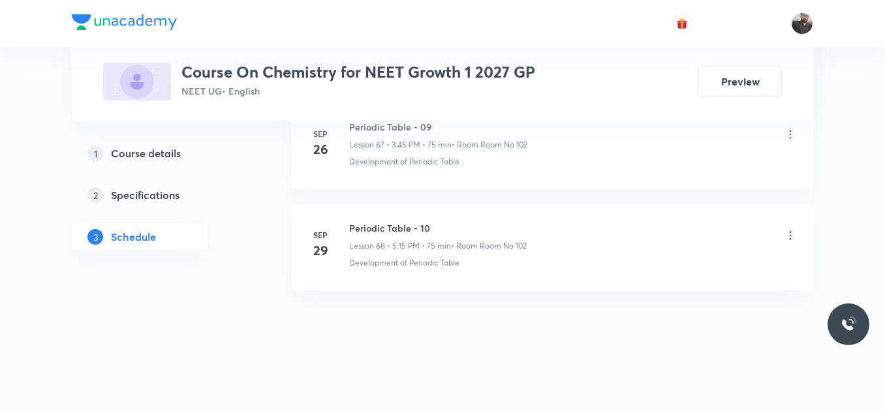
click at [351, 223] on h6 "Periodic Table - 10" at bounding box center [437, 228] width 177 height 14
drag, startPoint x: 345, startPoint y: 222, endPoint x: 467, endPoint y: 217, distance: 122.1
click at [467, 217] on li "[DATE] Periodic Table - 10 Lesson 68 • 5:15 PM • 75 min • Room Room No 102 Deve…" at bounding box center [552, 247] width 522 height 85
copy h6 "Periodic Table - 10"
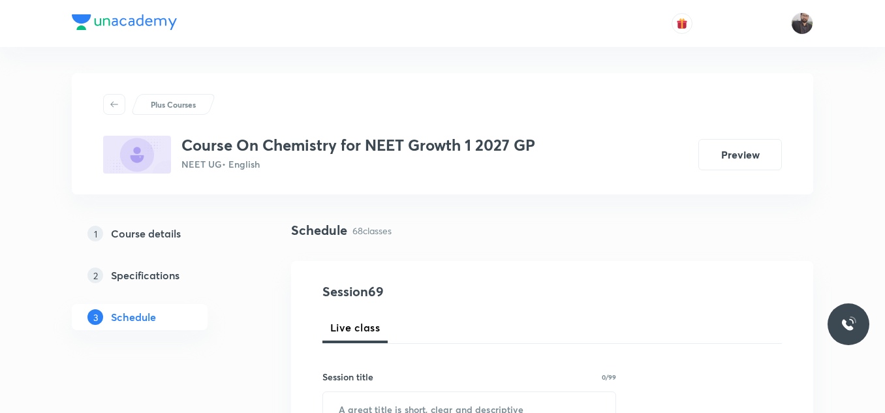
scroll to position [156, 0]
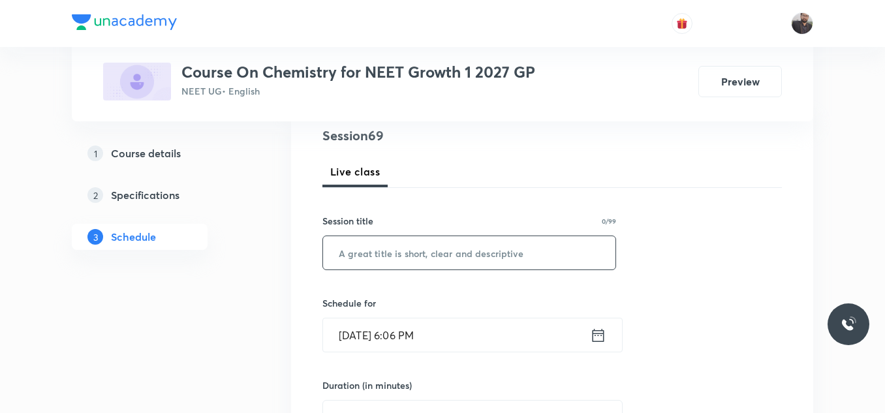
click at [470, 256] on input "text" at bounding box center [469, 252] width 292 height 33
paste input "Periodic Table - 10"
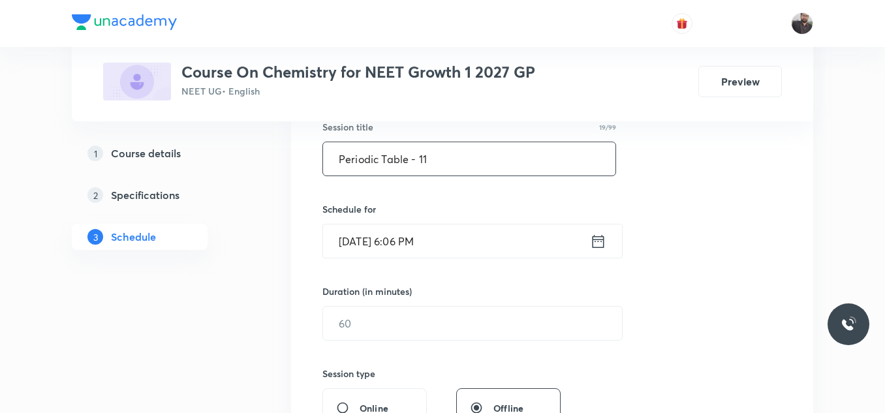
scroll to position [251, 0]
type input "Periodic Table - 11"
click at [467, 252] on input "[DATE] 6:06 PM" at bounding box center [456, 240] width 267 height 33
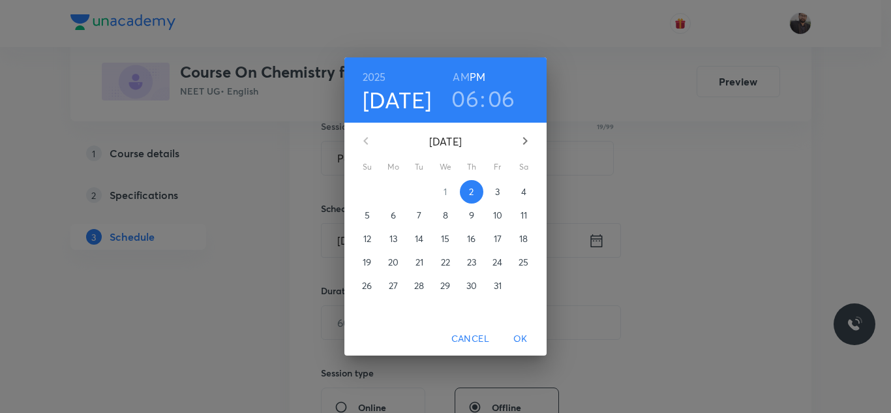
click at [497, 191] on p "3" at bounding box center [497, 191] width 5 height 13
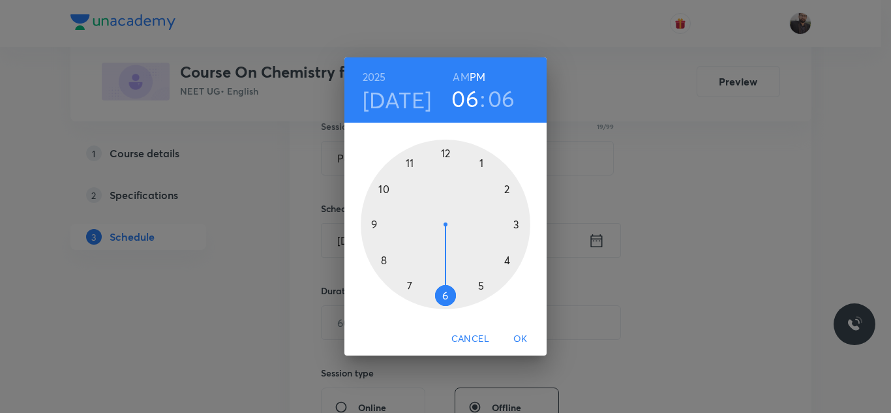
click at [515, 221] on div at bounding box center [446, 225] width 170 height 170
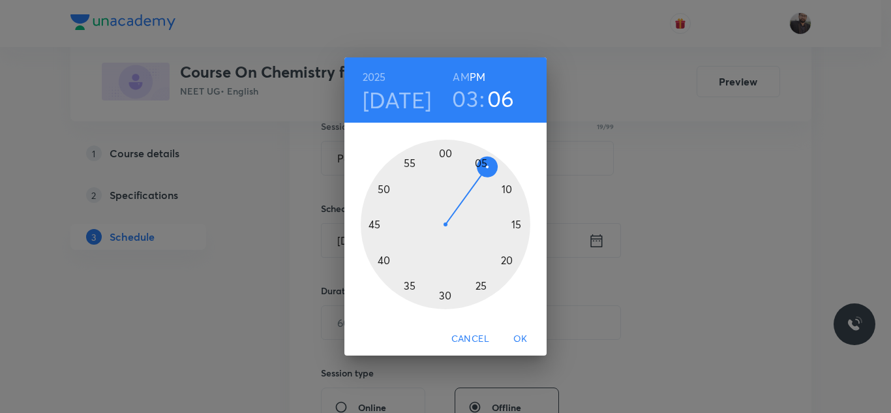
click at [372, 225] on div at bounding box center [446, 225] width 170 height 170
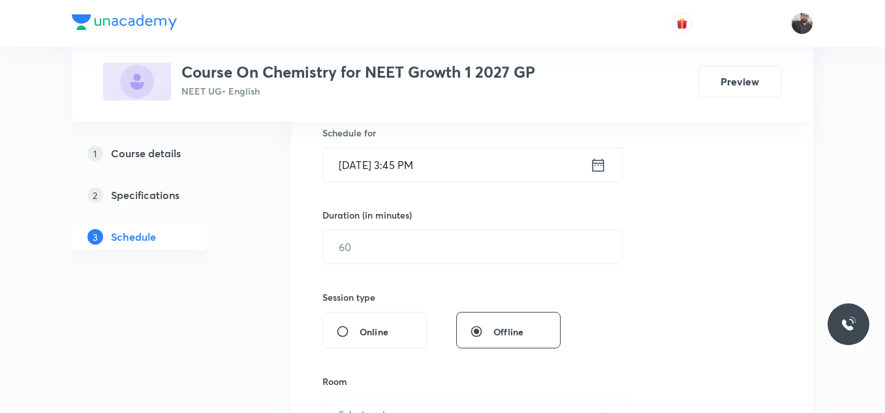
scroll to position [328, 0]
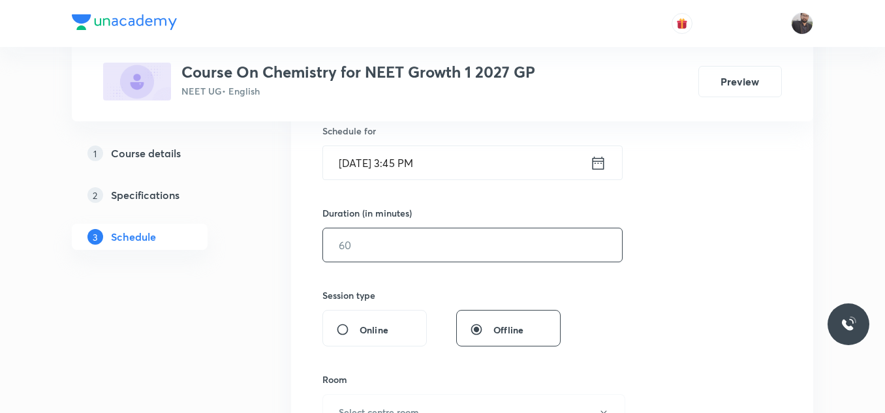
click at [382, 253] on input "text" at bounding box center [472, 244] width 299 height 33
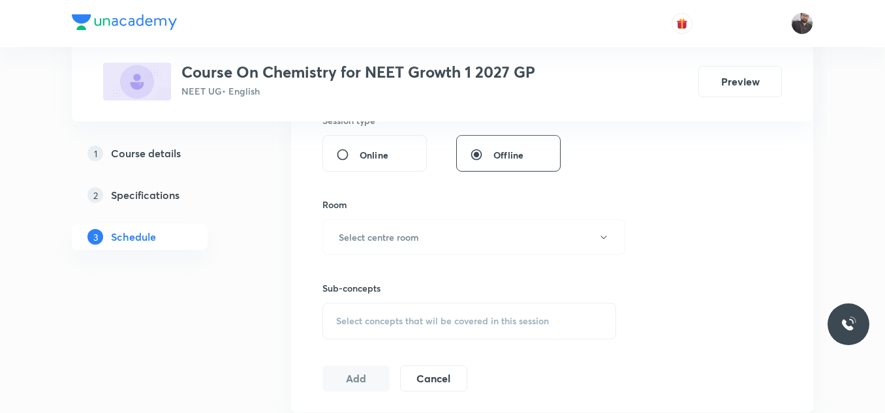
scroll to position [548, 0]
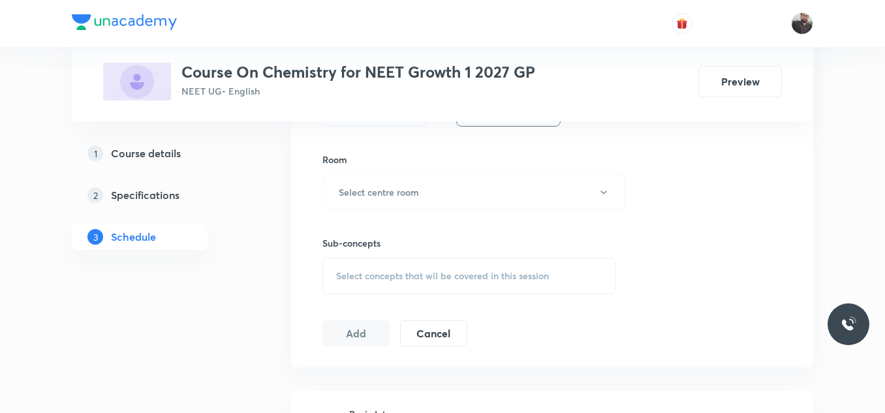
type input "75"
click at [412, 191] on h6 "Select centre room" at bounding box center [379, 192] width 80 height 14
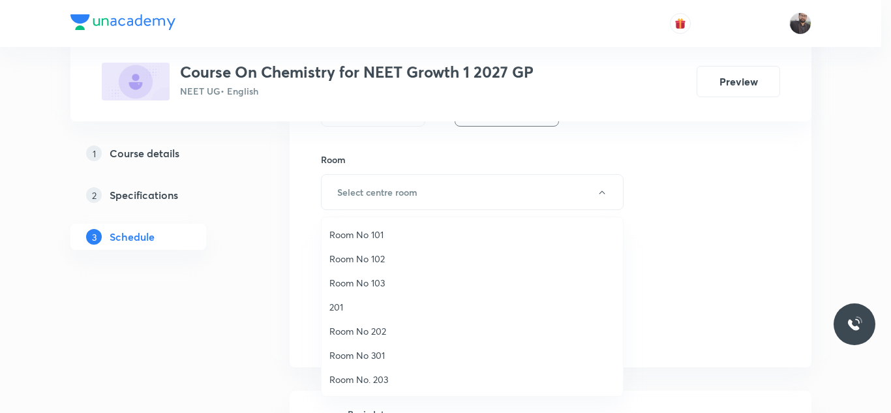
click at [363, 256] on span "Room No 102" at bounding box center [473, 259] width 286 height 14
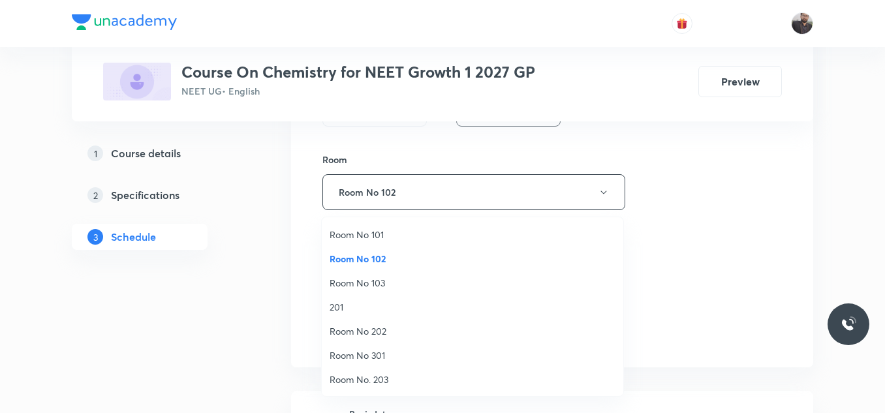
scroll to position [0, 0]
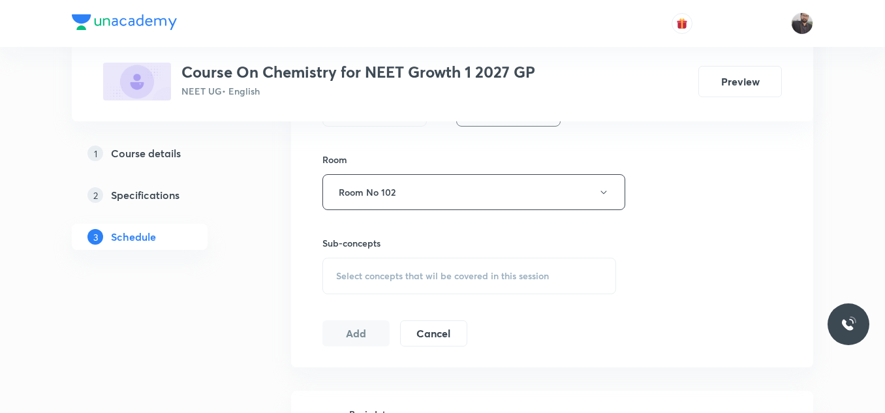
click at [375, 277] on span "Select concepts that wil be covered in this session" at bounding box center [442, 276] width 213 height 10
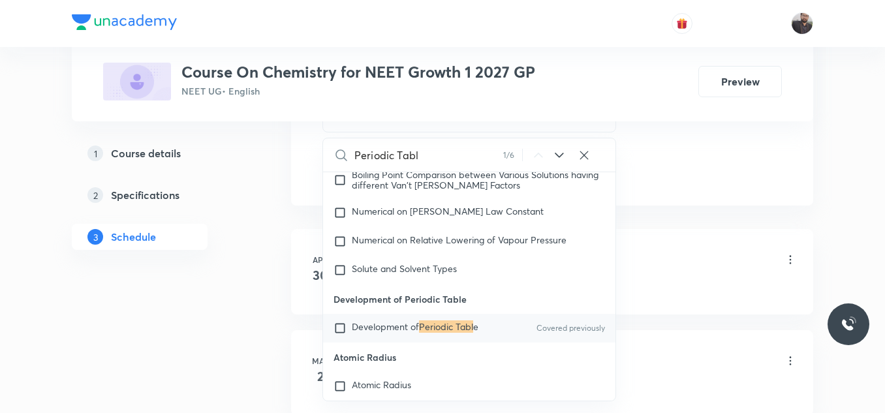
scroll to position [13713, 0]
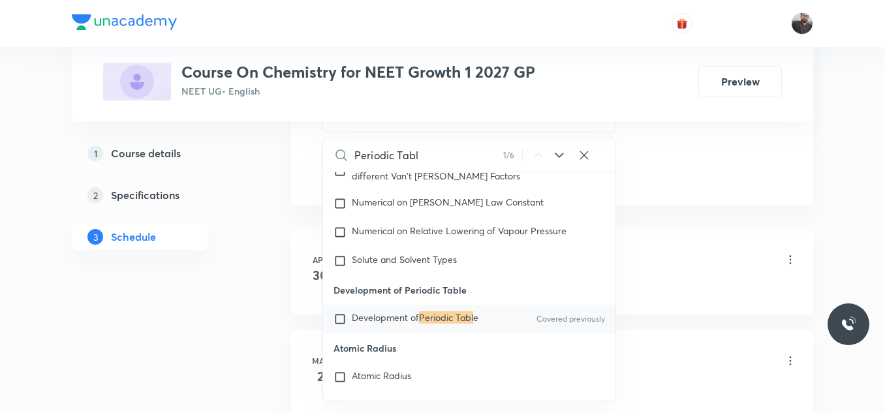
type input "Periodic Tabl"
click at [380, 324] on span "Development of" at bounding box center [385, 317] width 67 height 12
checkbox input "true"
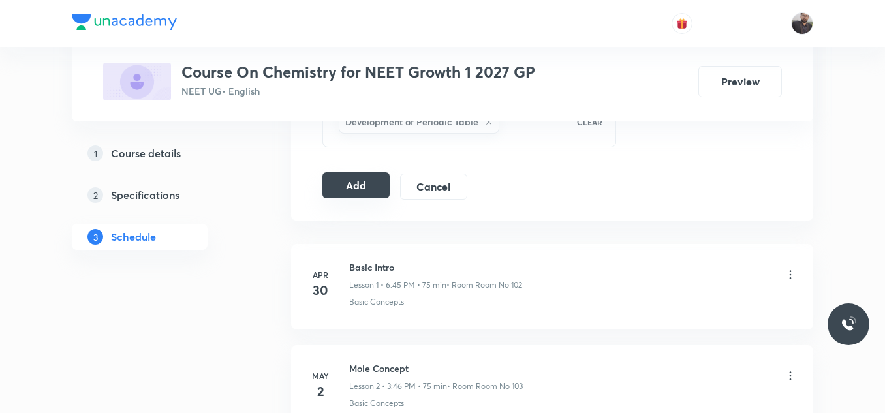
click at [364, 185] on button "Add" at bounding box center [355, 185] width 67 height 26
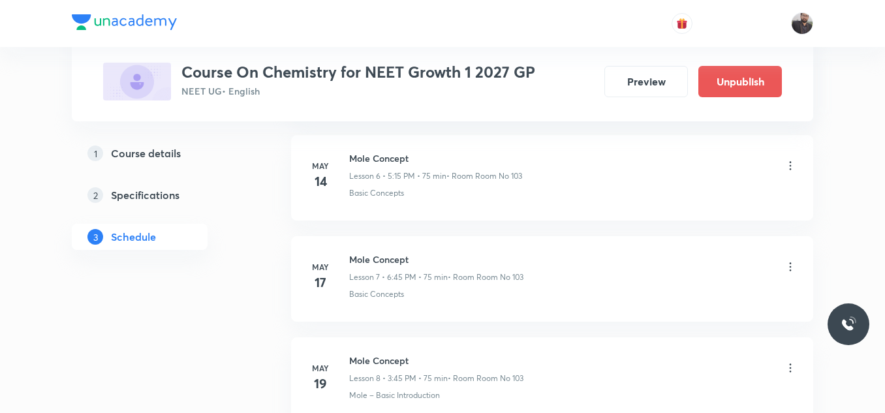
scroll to position [7038, 0]
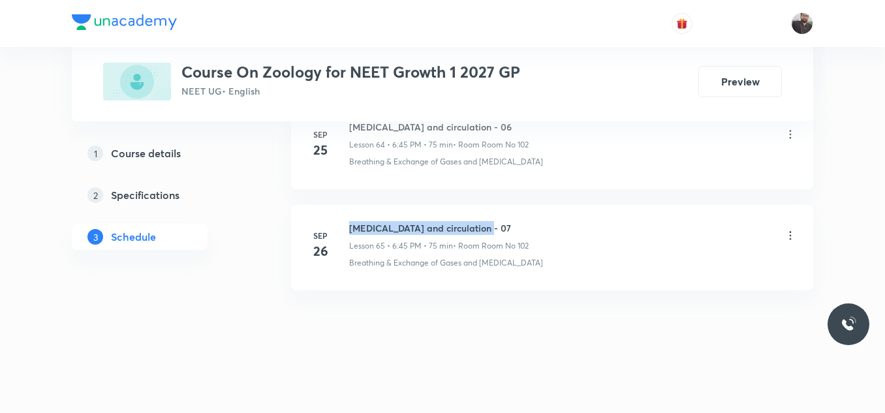
drag, startPoint x: 349, startPoint y: 223, endPoint x: 627, endPoint y: 194, distance: 279.5
copy h6 "[MEDICAL_DATA] and circulation - 07"
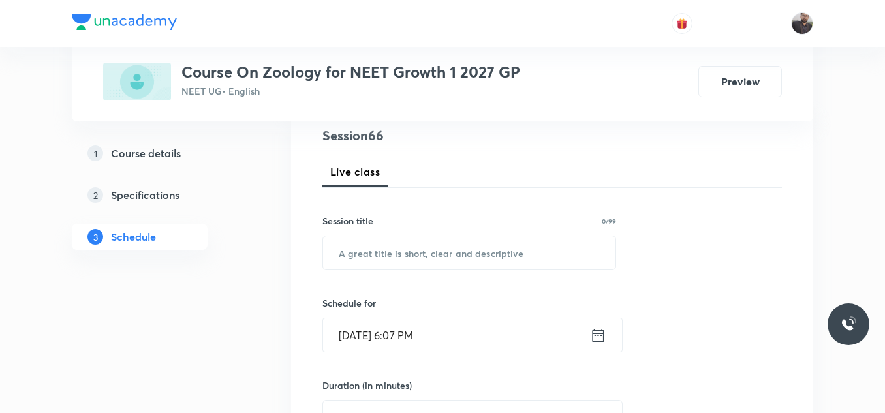
scroll to position [157, 0]
click at [487, 259] on input "text" at bounding box center [469, 252] width 292 height 33
paste input "[MEDICAL_DATA] and circulation - 07"
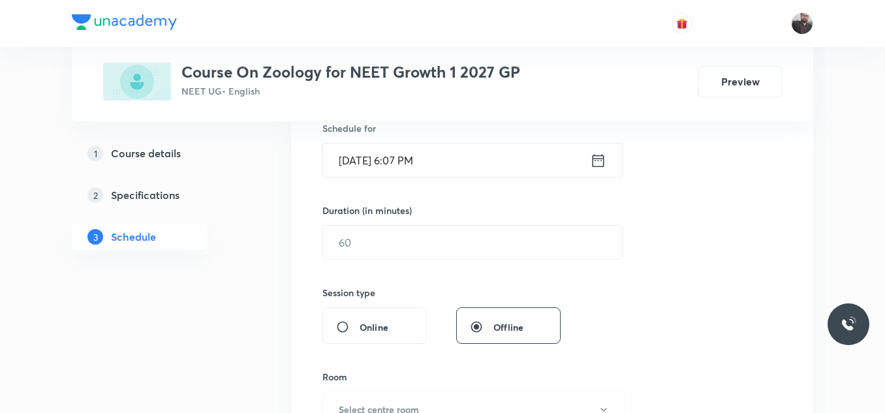
scroll to position [331, 0]
type input "[MEDICAL_DATA] and circulation - 08"
click at [454, 167] on input "[DATE] 6:07 PM" at bounding box center [456, 159] width 267 height 33
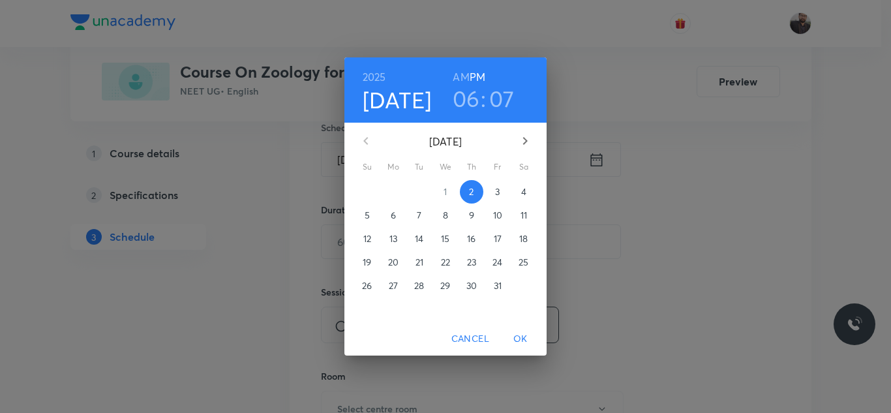
click at [492, 192] on span "3" at bounding box center [497, 191] width 23 height 13
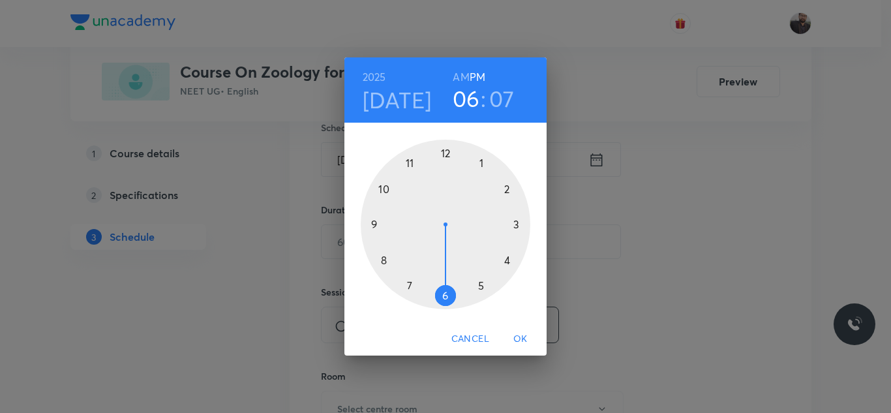
click at [483, 290] on div at bounding box center [446, 225] width 170 height 170
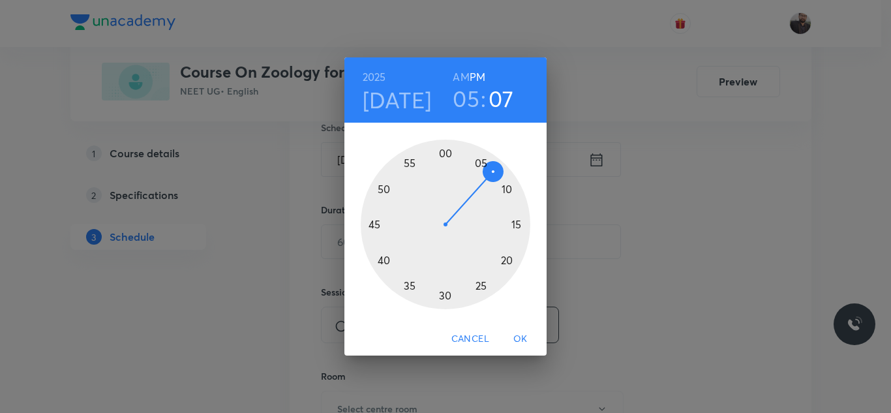
click at [525, 224] on div at bounding box center [446, 225] width 170 height 170
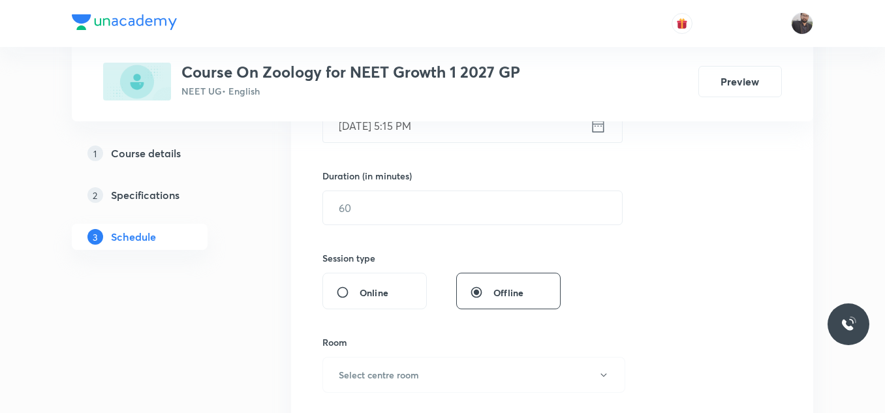
scroll to position [366, 0]
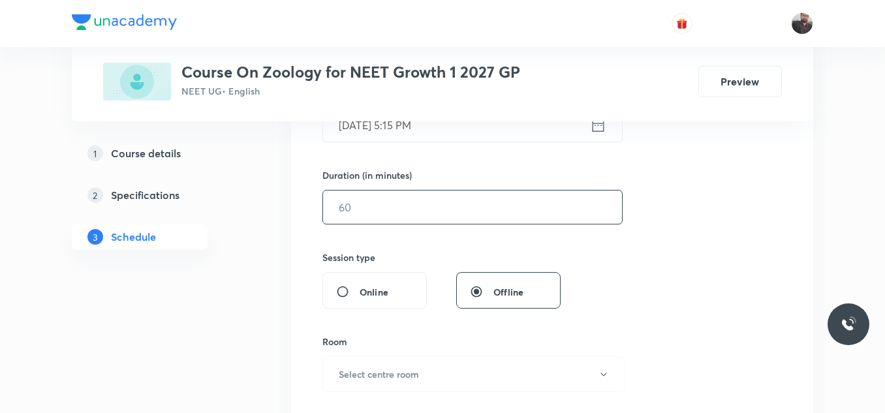
drag, startPoint x: 525, startPoint y: 224, endPoint x: 510, endPoint y: 210, distance: 21.2
click at [510, 210] on div "Session 66 Live class Session title 31/99 [MEDICAL_DATA] and circulation - 08 ​…" at bounding box center [551, 222] width 459 height 613
click at [510, 210] on input "text" at bounding box center [472, 207] width 299 height 33
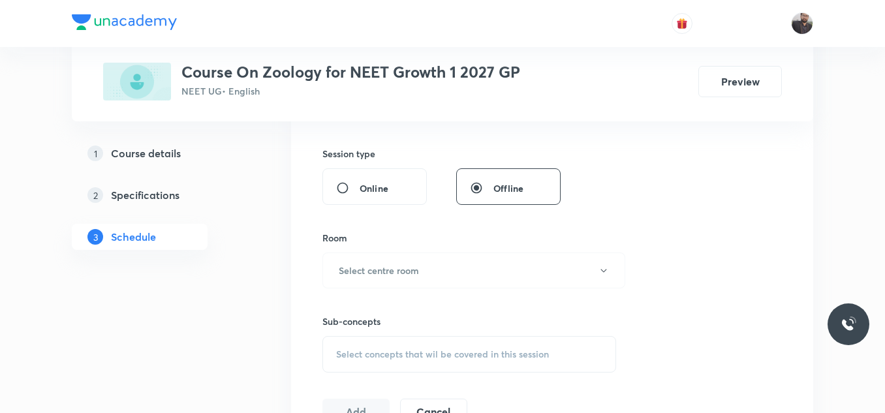
scroll to position [484, 0]
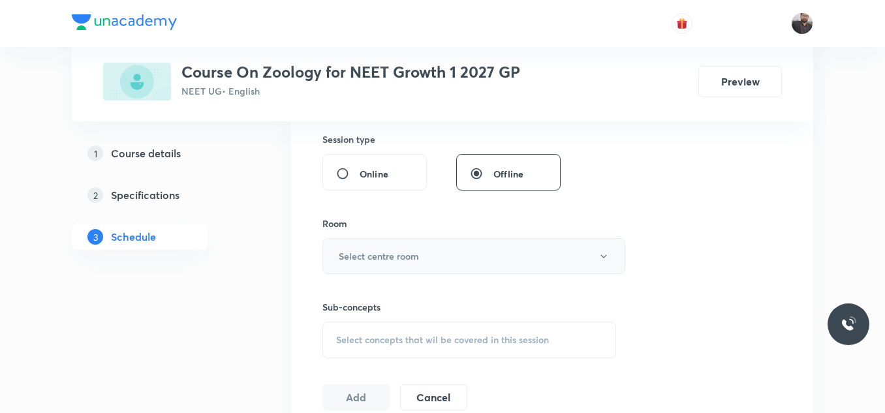
type input "75"
click at [475, 249] on button "Select centre room" at bounding box center [473, 256] width 303 height 36
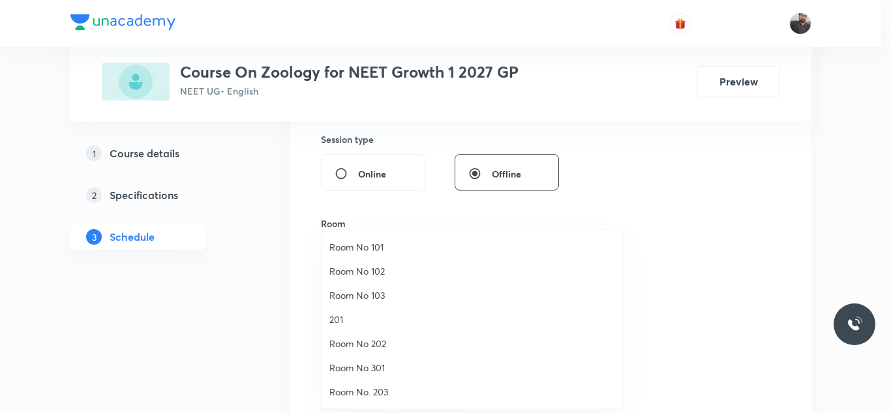
click at [371, 279] on li "Room No 102" at bounding box center [472, 271] width 301 height 24
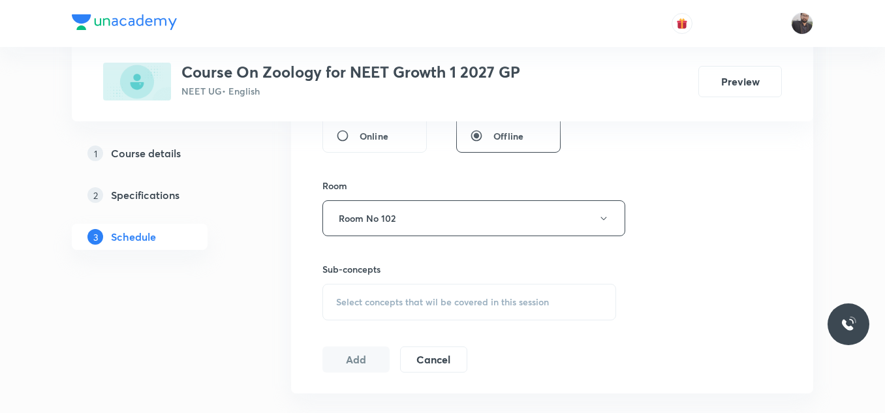
scroll to position [526, 0]
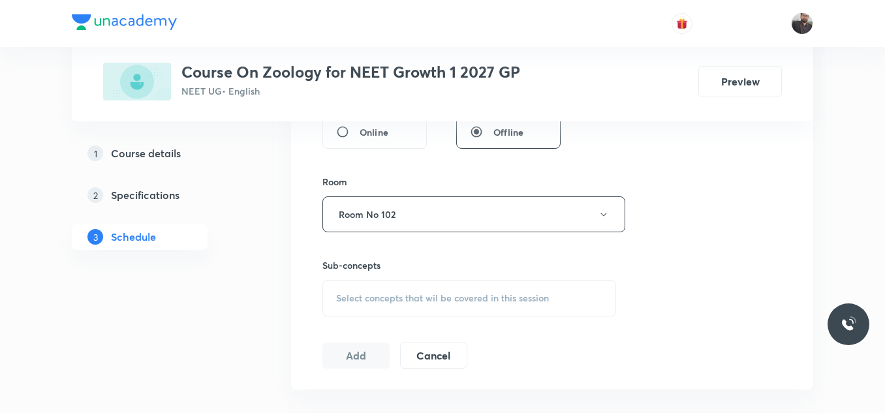
click at [382, 301] on span "Select concepts that wil be covered in this session" at bounding box center [442, 298] width 213 height 10
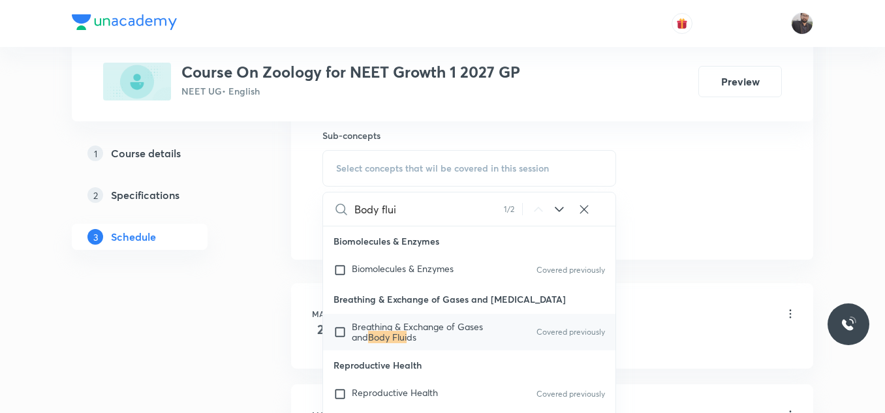
scroll to position [664, 0]
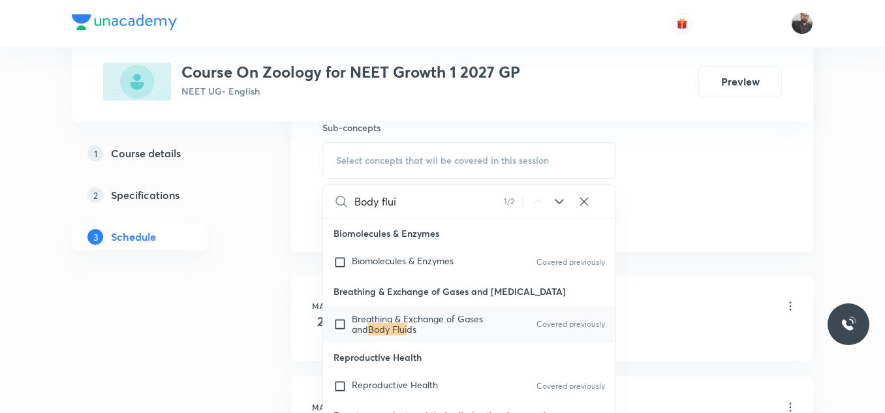
type input "Body flui"
click at [384, 323] on span "Breathing & Exchange of Gases and" at bounding box center [417, 324] width 131 height 23
checkbox input "true"
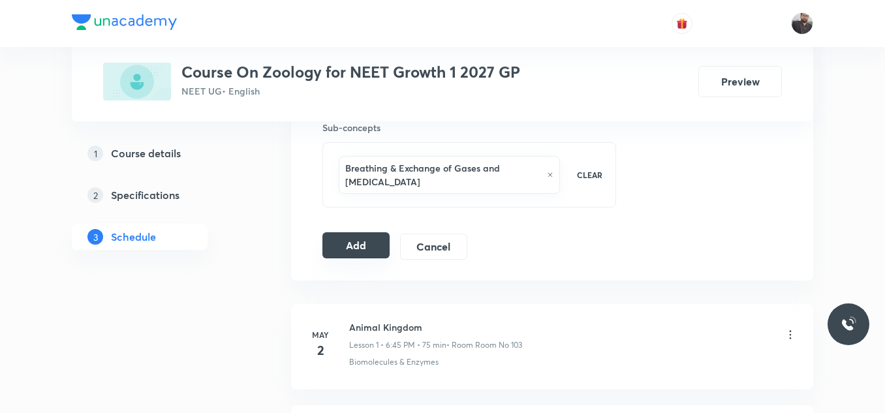
click at [357, 249] on button "Add" at bounding box center [355, 245] width 67 height 26
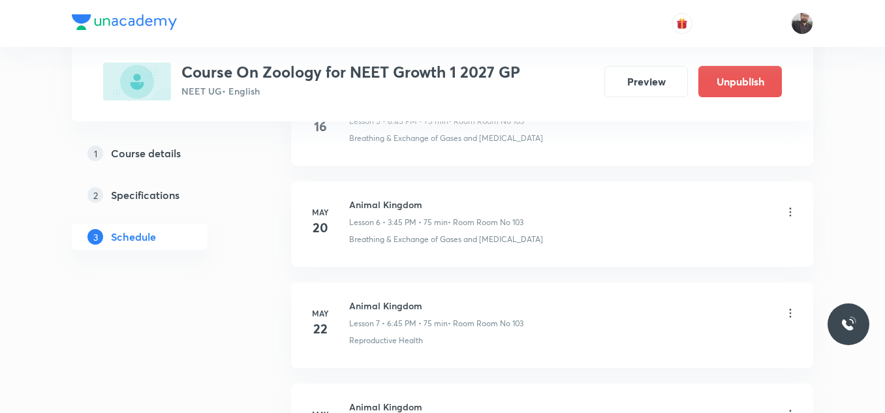
scroll to position [6709, 0]
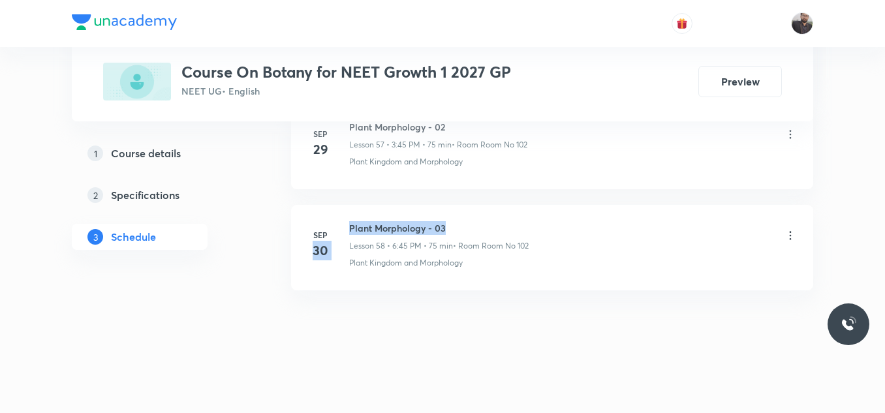
drag, startPoint x: 346, startPoint y: 227, endPoint x: 619, endPoint y: 206, distance: 274.3
click at [619, 206] on li "[DATE] Plant Morphology - 03 Lesson 58 • 6:45 PM • 75 min • Room Room No 102 Pl…" at bounding box center [552, 247] width 522 height 85
drag, startPoint x: 346, startPoint y: 226, endPoint x: 501, endPoint y: 209, distance: 155.6
click at [501, 209] on li "[DATE] Plant Morphology - 03 Lesson 58 • 6:45 PM • 75 min • Room Room No 102 Pl…" at bounding box center [552, 247] width 522 height 85
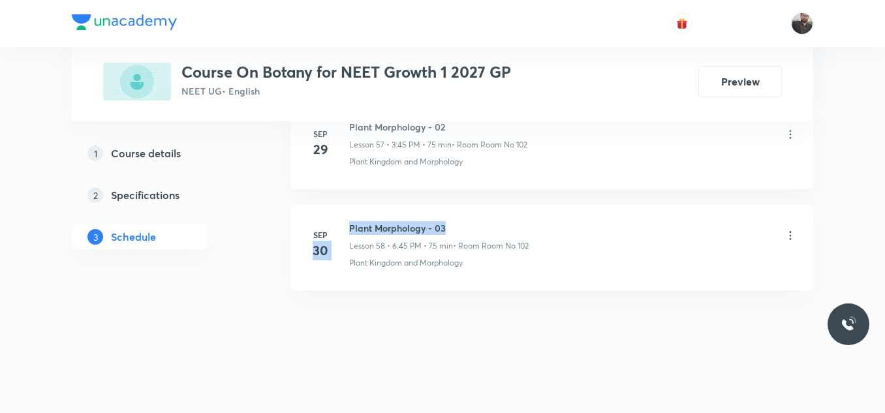
click at [501, 209] on li "[DATE] Plant Morphology - 03 Lesson 58 • 6:45 PM • 75 min • Room Room No 102 Pl…" at bounding box center [552, 247] width 522 height 85
drag, startPoint x: 347, startPoint y: 223, endPoint x: 531, endPoint y: 221, distance: 184.0
click at [531, 221] on div "[DATE] Plant Morphology - 03 Lesson 58 • 6:45 PM • 75 min • Room Room No 102 Pl…" at bounding box center [551, 245] width 489 height 48
copy h6 "Plant Morphology - 03"
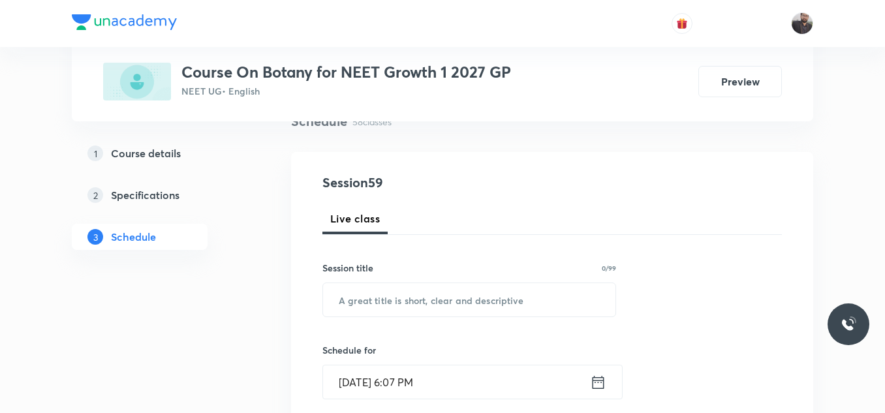
scroll to position [110, 0]
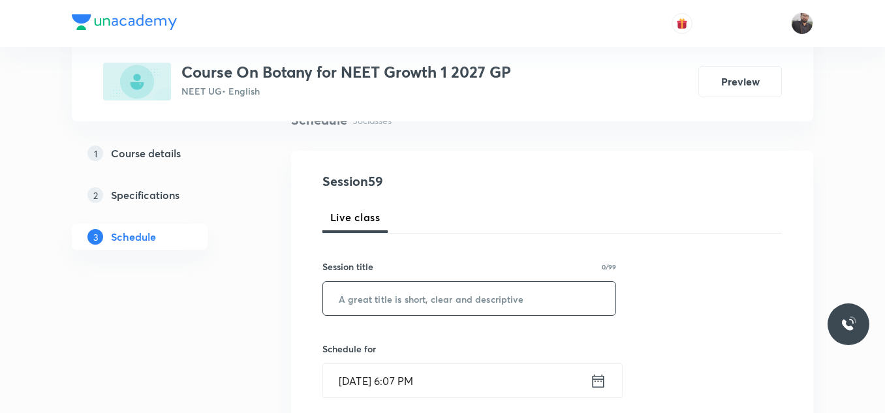
click at [502, 290] on input "text" at bounding box center [469, 298] width 292 height 33
paste input "Plant Morphology - 03"
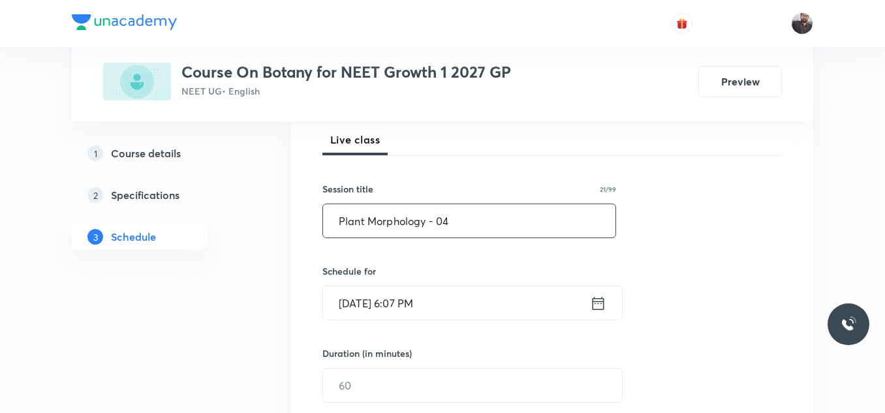
type input "Plant Morphology - 04"
click at [493, 303] on input "[DATE] 6:07 PM" at bounding box center [456, 302] width 267 height 33
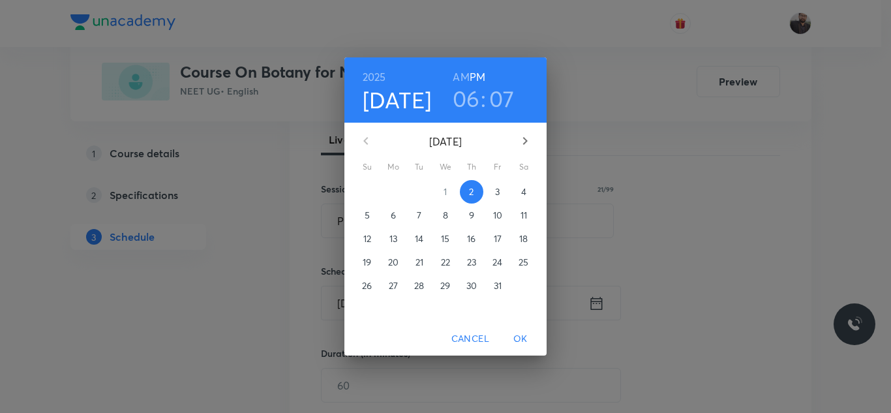
click at [489, 194] on span "3" at bounding box center [497, 191] width 23 height 13
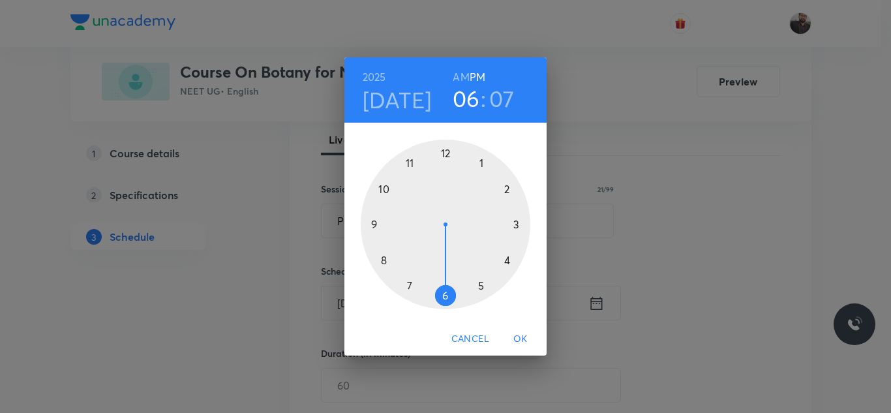
click at [447, 302] on div at bounding box center [446, 225] width 170 height 170
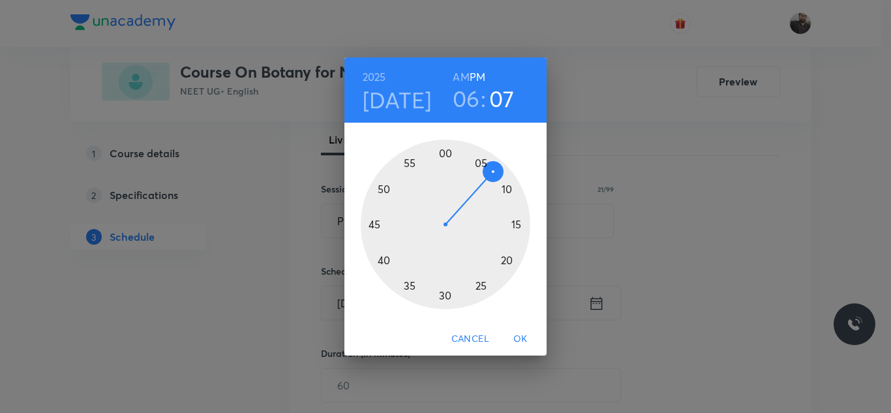
click at [374, 223] on div at bounding box center [446, 225] width 170 height 170
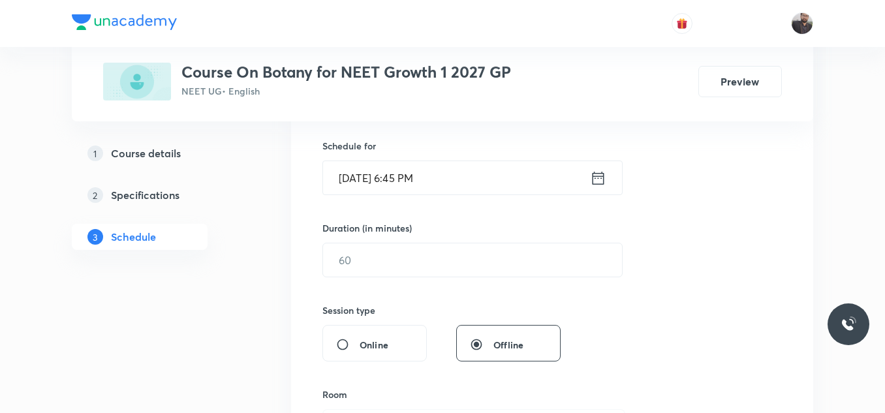
scroll to position [315, 0]
click at [363, 254] on input "text" at bounding box center [472, 257] width 299 height 33
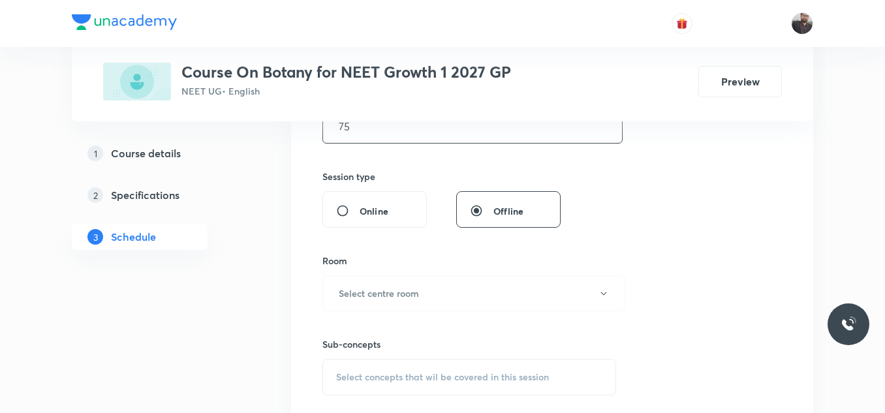
scroll to position [483, 0]
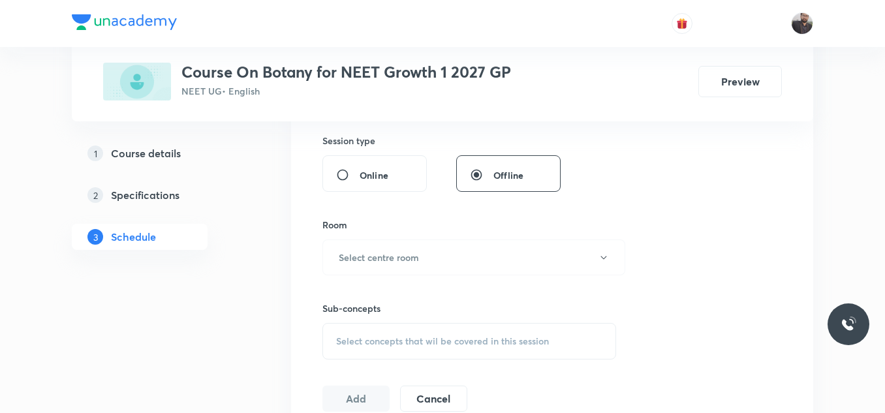
type input "75"
click at [363, 254] on h6 "Select centre room" at bounding box center [379, 258] width 80 height 14
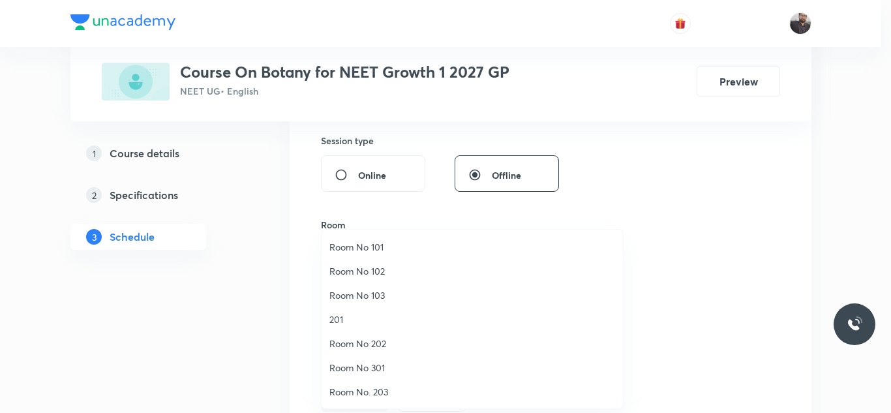
click at [374, 277] on span "Room No 102" at bounding box center [473, 271] width 286 height 14
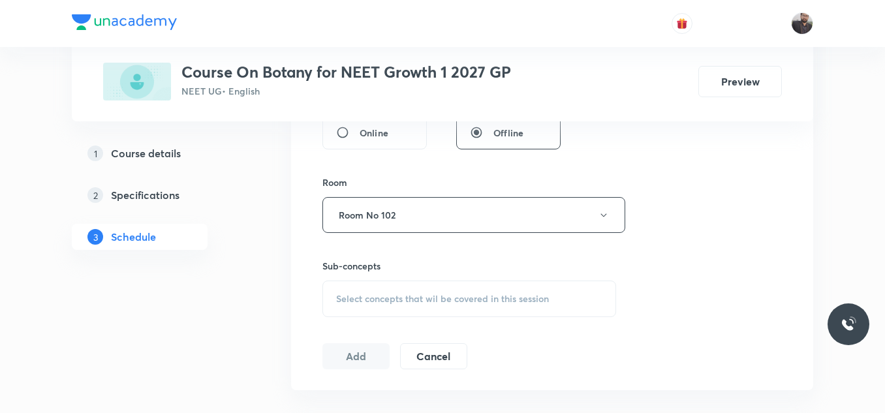
scroll to position [523, 0]
click at [380, 315] on div "Select concepts that wil be covered in this session" at bounding box center [469, 301] width 294 height 37
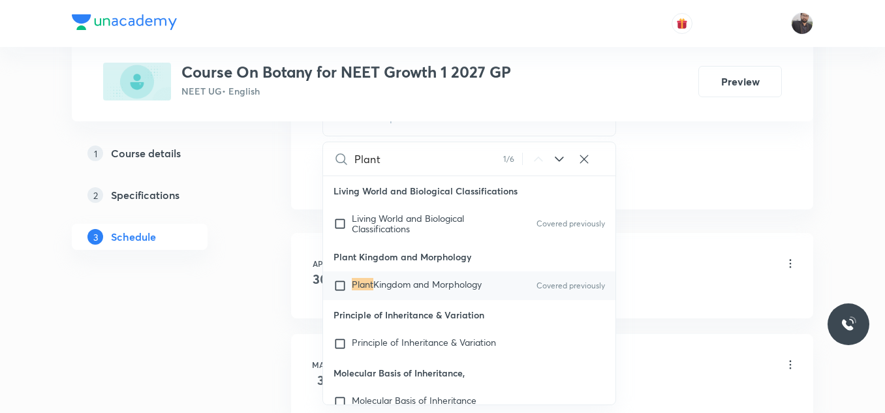
scroll to position [707, 0]
type input "Plant"
click at [390, 285] on span "Kingdom and Morphology" at bounding box center [427, 283] width 108 height 12
checkbox input "true"
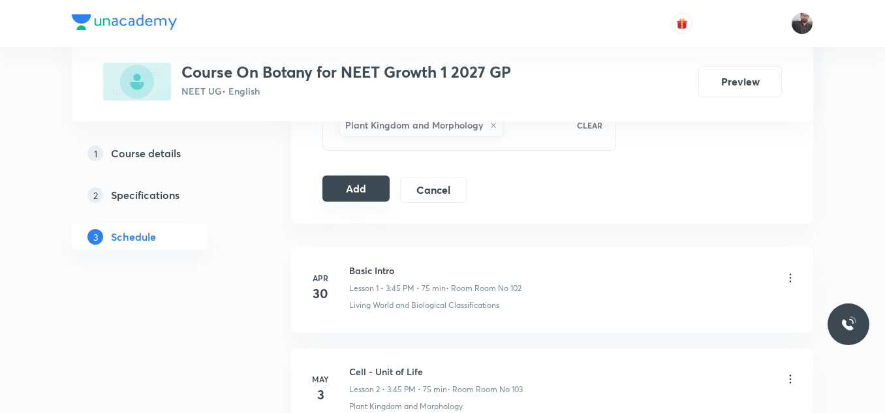
click at [341, 188] on button "Add" at bounding box center [355, 189] width 67 height 26
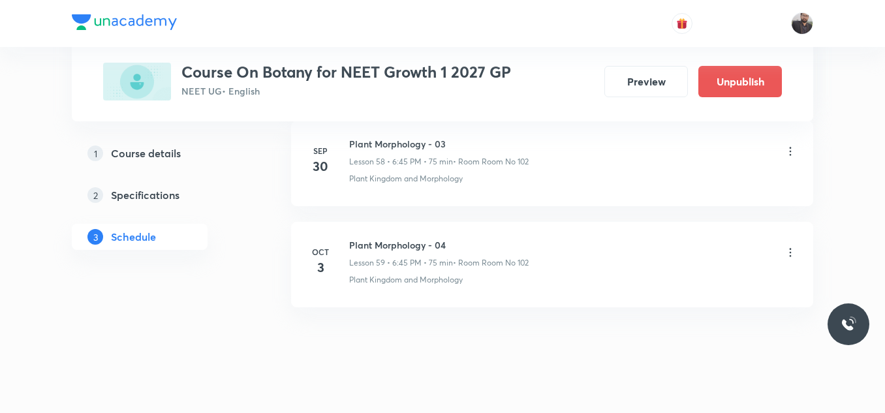
scroll to position [6002, 0]
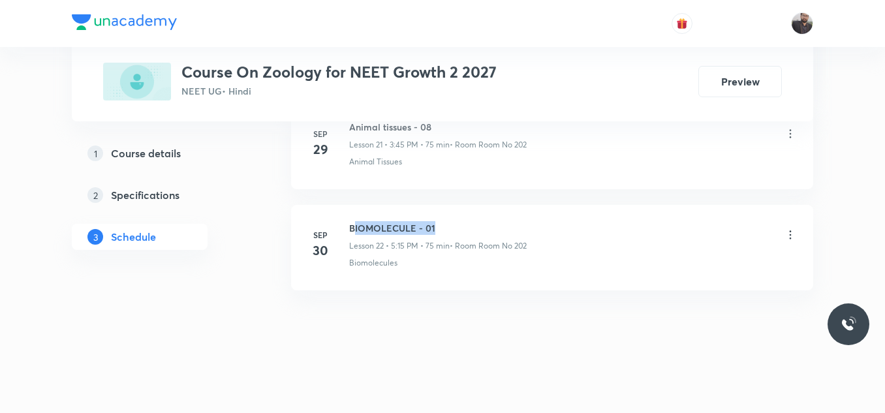
drag, startPoint x: 352, startPoint y: 223, endPoint x: 483, endPoint y: 227, distance: 130.6
click at [483, 227] on h6 "BIOMOLECULE - 01" at bounding box center [437, 228] width 177 height 14
drag, startPoint x: 343, startPoint y: 227, endPoint x: 531, endPoint y: 226, distance: 187.9
click at [531, 226] on div "Sep 30 BIOMOLECULE - 01 Lesson 22 • 5:15 PM • 75 min • Room Room No 202 Biomole…" at bounding box center [551, 245] width 489 height 48
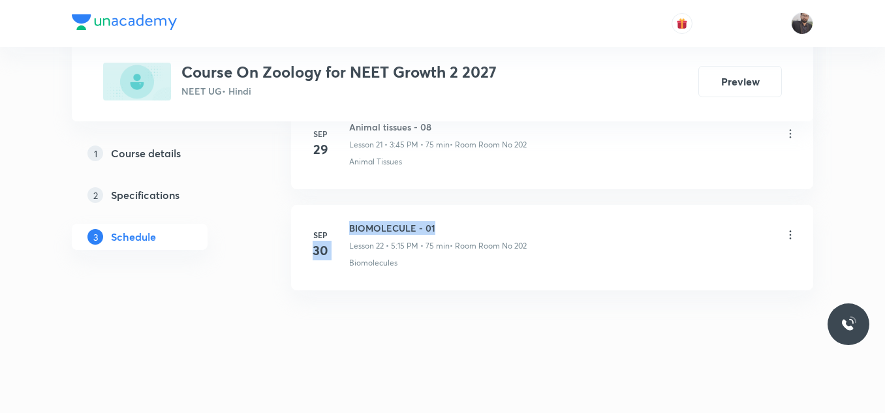
click at [531, 226] on div "BIOMOLECULE - 01 Lesson 22 • 5:15 PM • 75 min • Room Room No 202" at bounding box center [573, 236] width 448 height 31
drag, startPoint x: 348, startPoint y: 226, endPoint x: 481, endPoint y: 219, distance: 133.3
click at [481, 219] on li "Sep 30 BIOMOLECULE - 01 Lesson 22 • 5:15 PM • 75 min • Room Room No 202 Biomole…" at bounding box center [552, 247] width 522 height 85
copy h6 "BIOMOLECULE - 01"
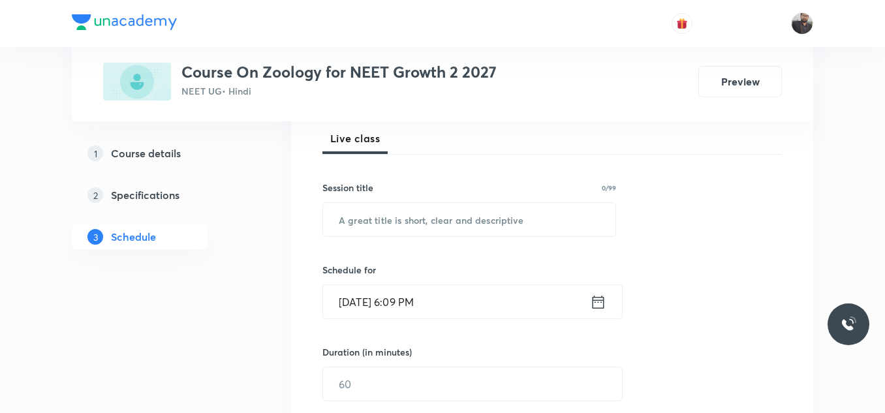
scroll to position [190, 0]
click at [481, 219] on input "text" at bounding box center [469, 218] width 292 height 33
paste input "BIOMOLECULE - 01"
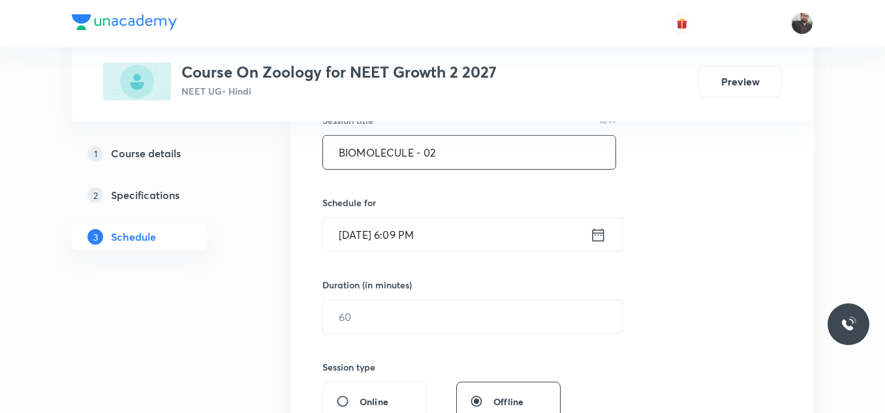
scroll to position [267, 0]
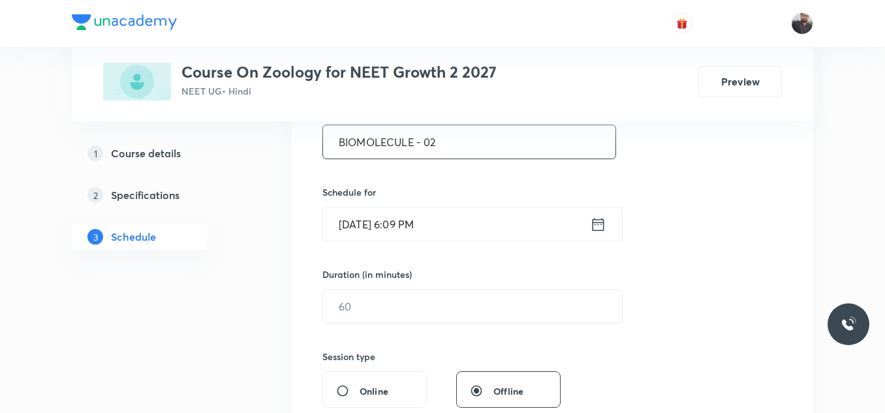
type input "BIOMOLECULE - 02"
click at [481, 219] on input "Oct 2, 2025, 6:09 PM" at bounding box center [456, 224] width 267 height 33
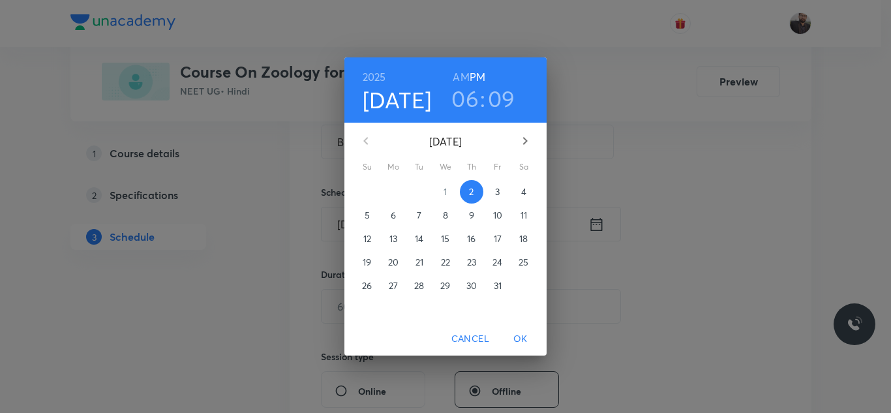
click at [498, 191] on p "3" at bounding box center [497, 191] width 5 height 13
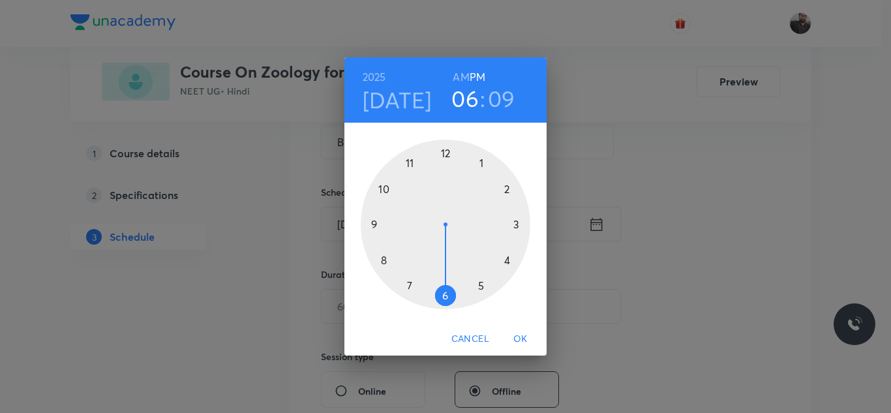
click at [522, 226] on div at bounding box center [446, 225] width 170 height 170
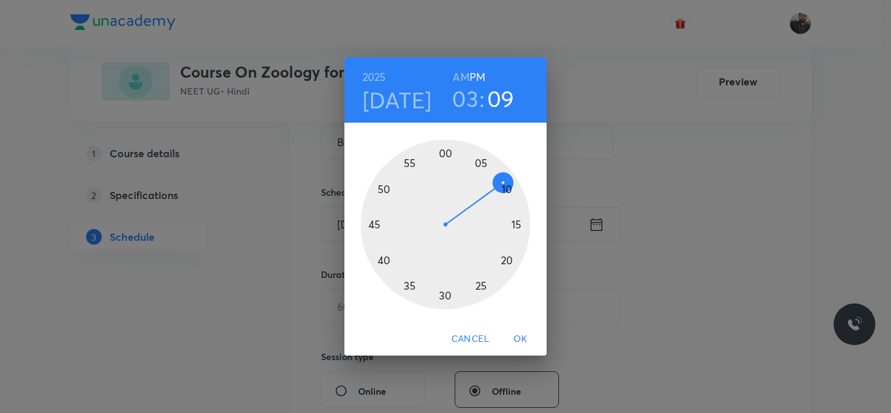
click at [367, 226] on div at bounding box center [446, 225] width 170 height 170
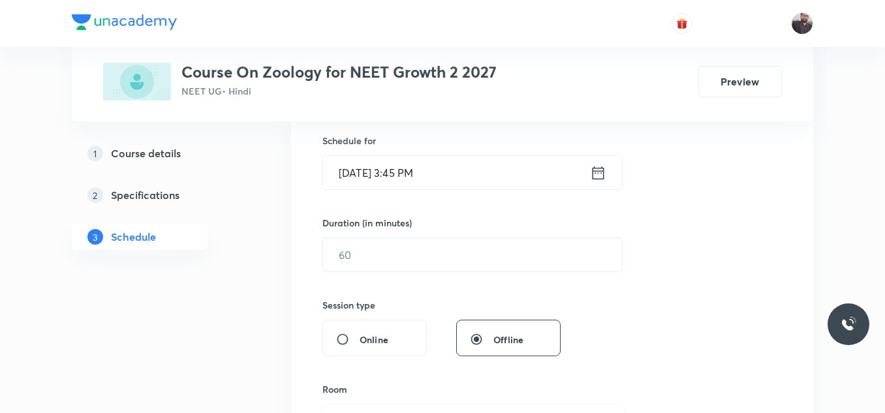
scroll to position [319, 0]
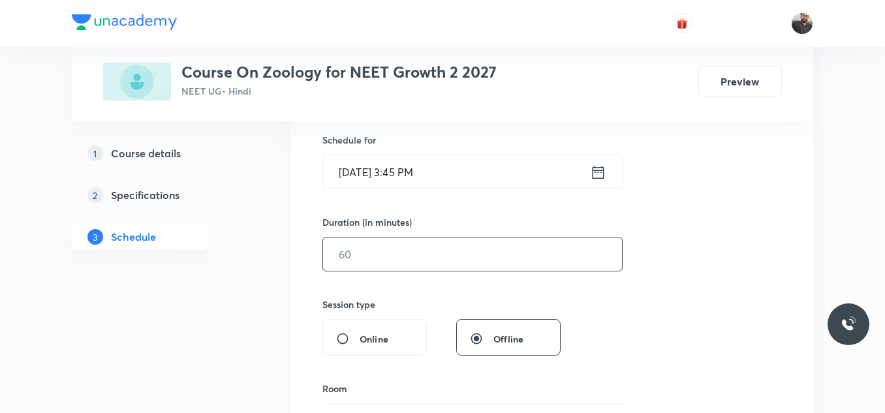
click at [372, 238] on input "text" at bounding box center [472, 254] width 299 height 33
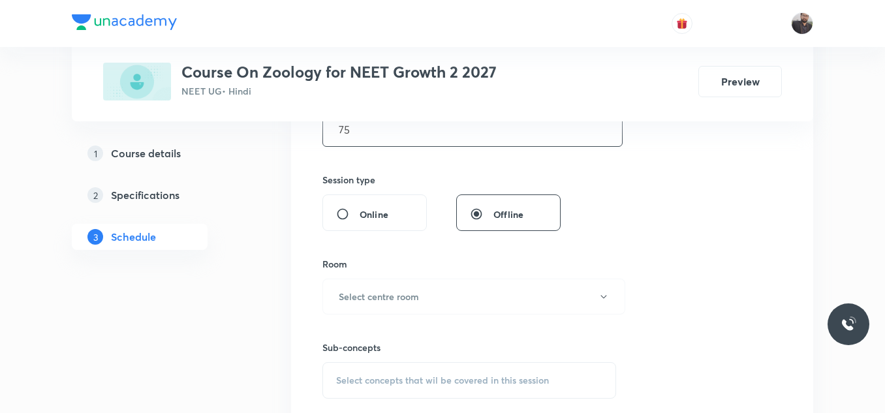
scroll to position [444, 0]
type input "75"
click at [399, 306] on button "Select centre room" at bounding box center [473, 296] width 303 height 36
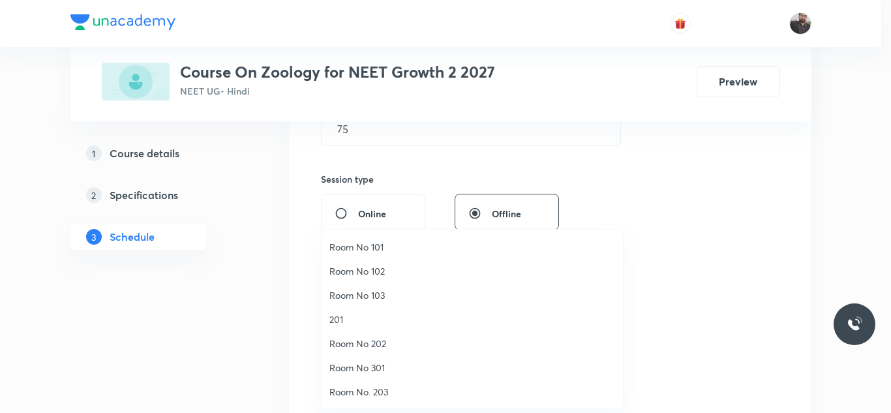
click at [357, 347] on span "Room No 202" at bounding box center [473, 344] width 286 height 14
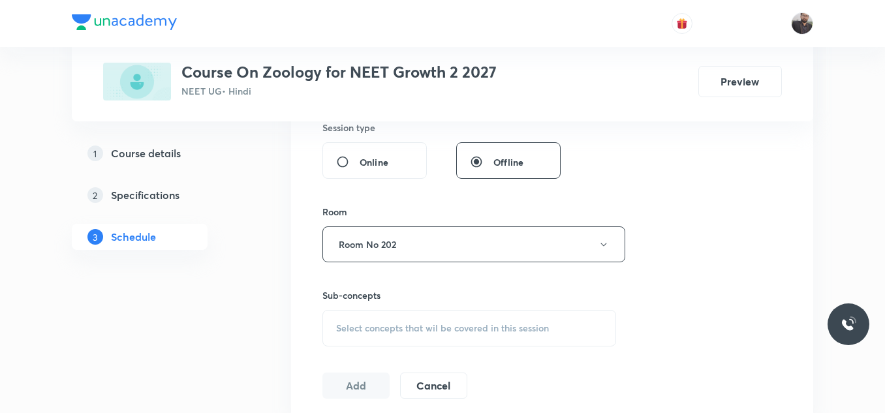
scroll to position [499, 0]
click at [358, 345] on div "Session 23 Live class Session title 16/99 BIOMOLECULE - 02 ​ Schedule for Oct 3…" at bounding box center [551, 89] width 459 height 613
click at [360, 330] on span "Select concepts that wil be covered in this session" at bounding box center [442, 325] width 213 height 10
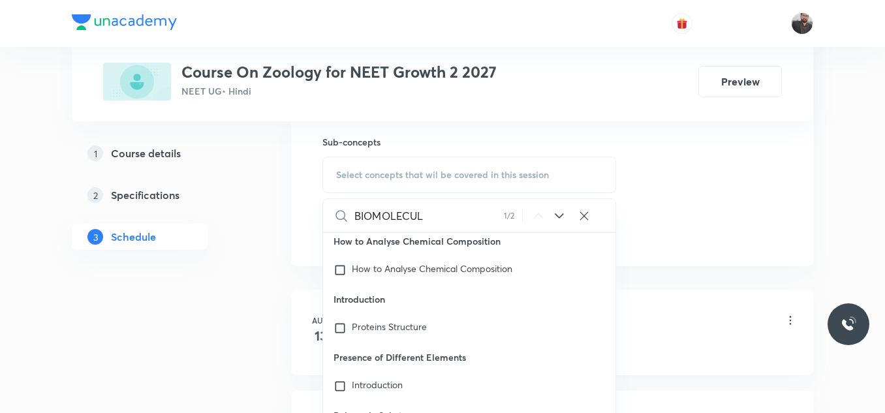
scroll to position [37318, 0]
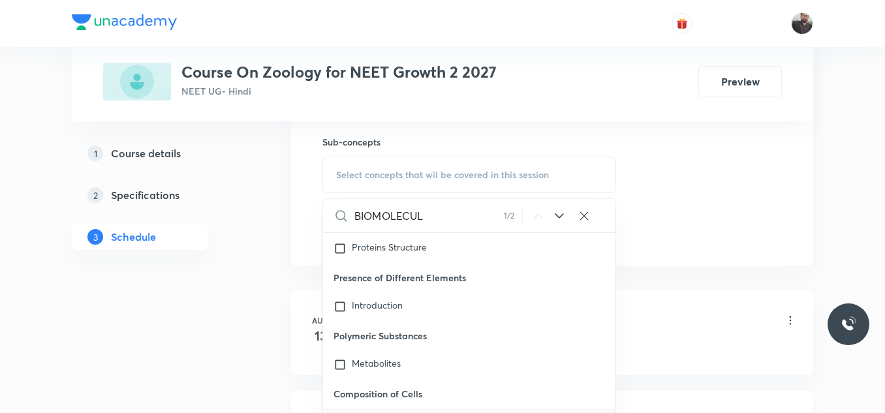
type input "BIOMOLECUL"
click at [416, 386] on p "Composition of Cells" at bounding box center [469, 393] width 292 height 29
click at [390, 412] on mark "Biomolecul" at bounding box center [374, 421] width 45 height 12
checkbox input "true"
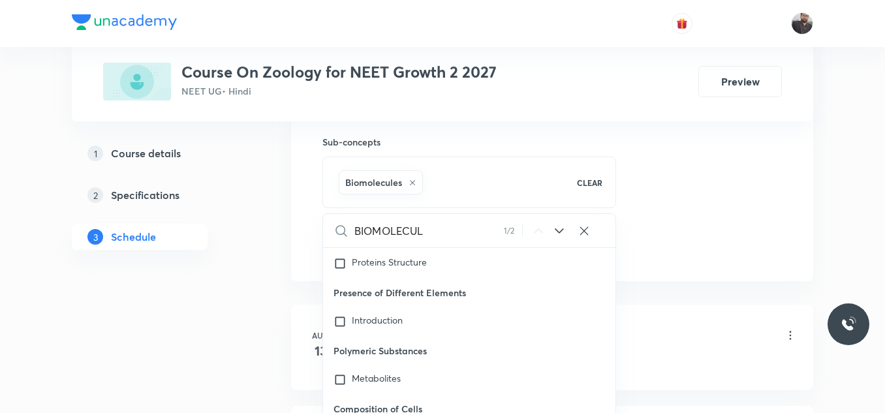
drag, startPoint x: 673, startPoint y: 180, endPoint x: 778, endPoint y: 148, distance: 109.2
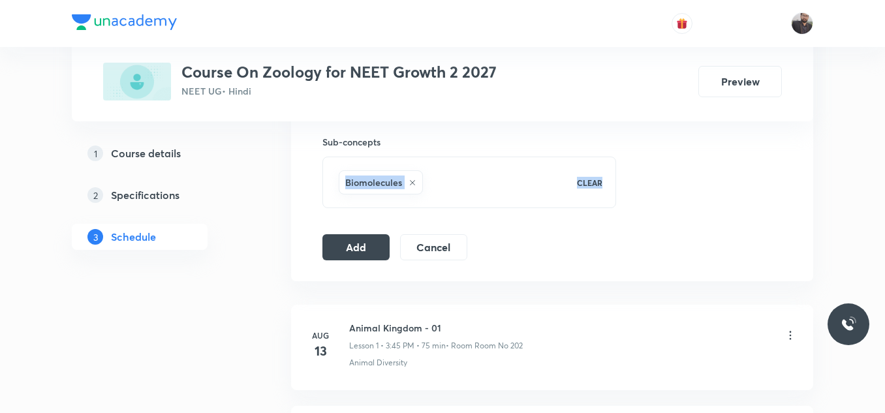
click at [350, 245] on button "Add" at bounding box center [355, 246] width 67 height 26
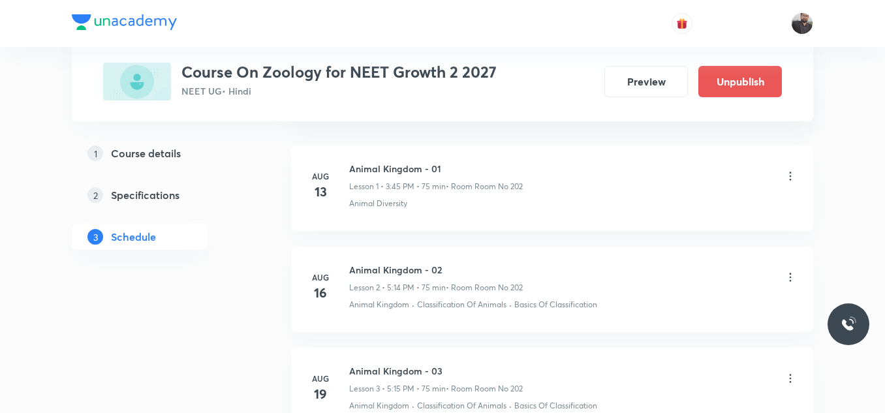
scroll to position [0, 0]
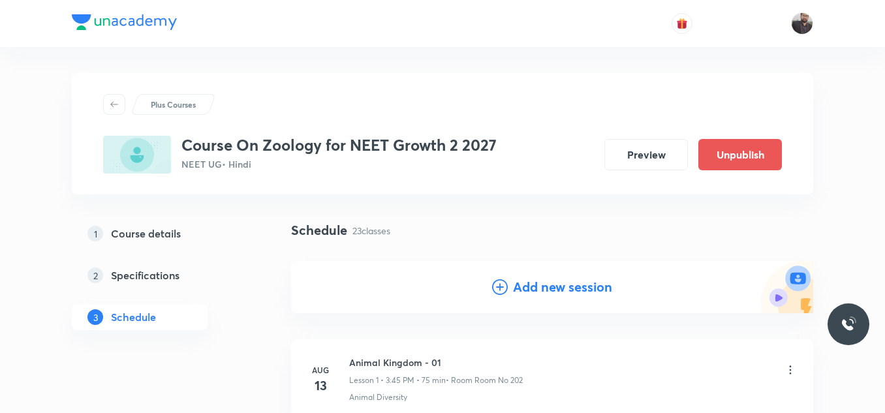
click at [500, 287] on icon at bounding box center [500, 287] width 16 height 16
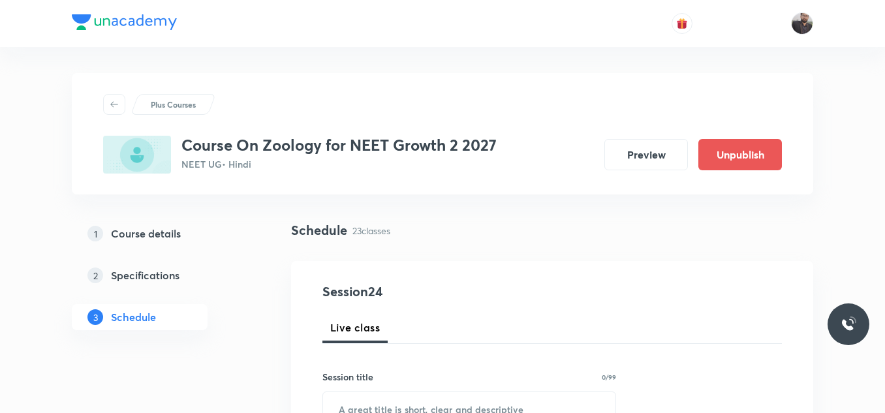
scroll to position [76, 0]
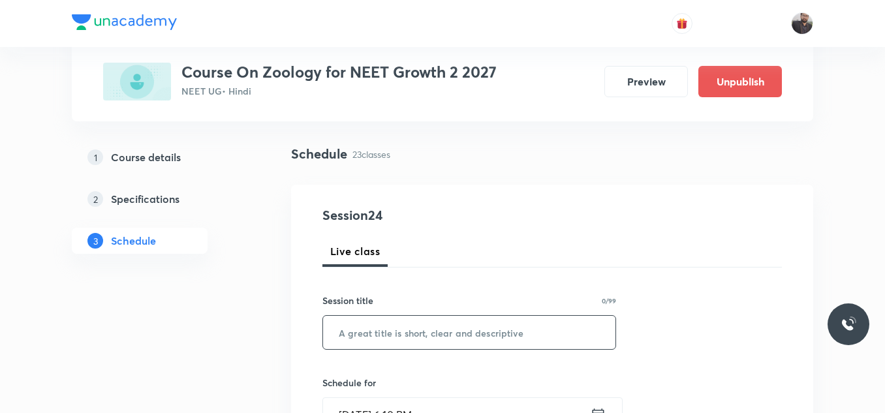
click at [381, 334] on input "text" at bounding box center [469, 332] width 292 height 33
paste input "BIOMOLECULE - 01"
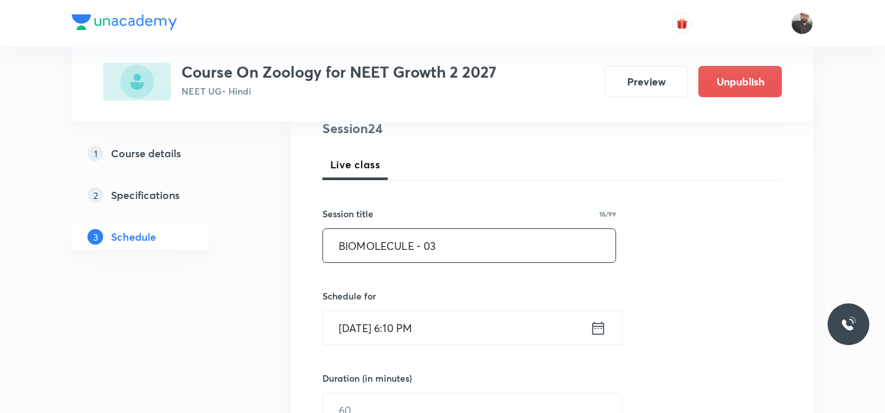
scroll to position [166, 0]
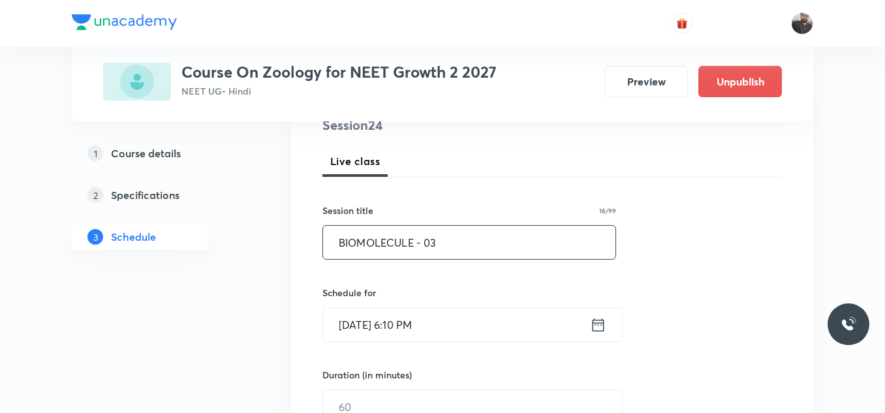
type input "BIOMOLECULE - 03"
click at [470, 315] on input "Oct 2, 2025, 6:10 PM" at bounding box center [456, 324] width 267 height 33
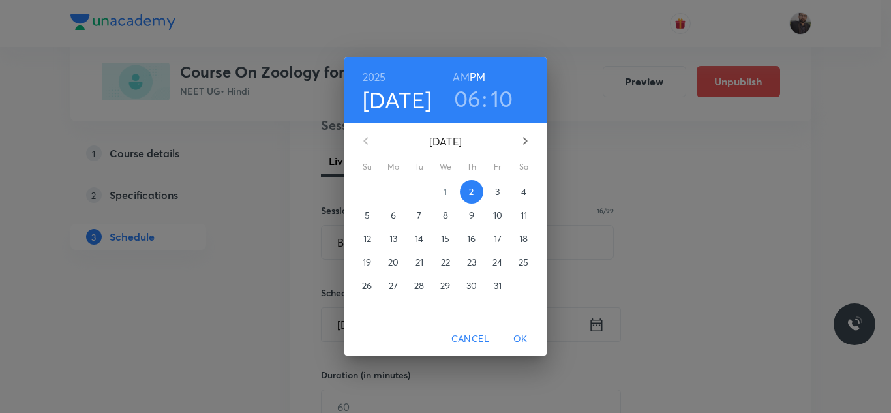
click at [500, 187] on p "3" at bounding box center [497, 191] width 5 height 13
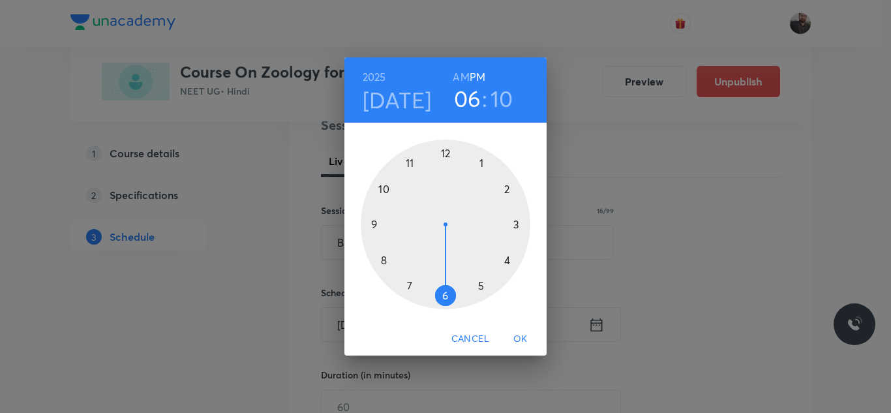
click at [484, 293] on div at bounding box center [446, 225] width 170 height 170
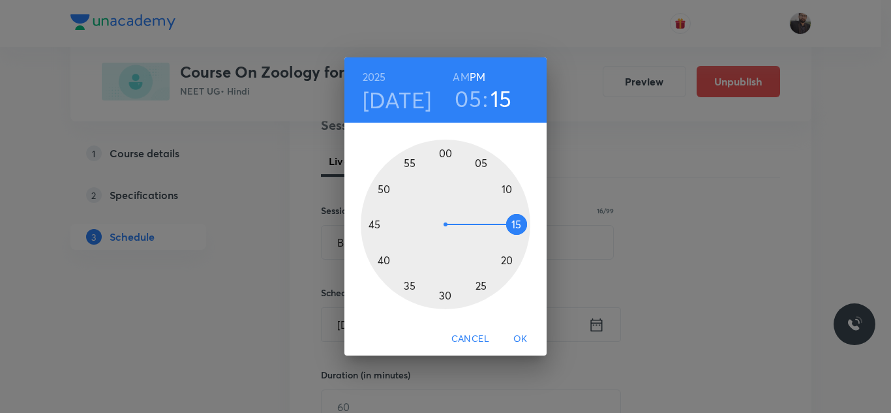
drag, startPoint x: 519, startPoint y: 217, endPoint x: 522, endPoint y: 224, distance: 7.3
click at [522, 224] on div at bounding box center [446, 225] width 170 height 170
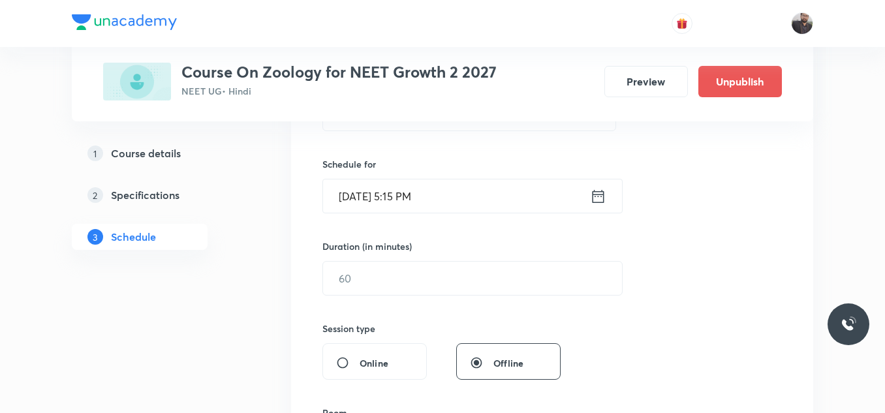
scroll to position [335, 0]
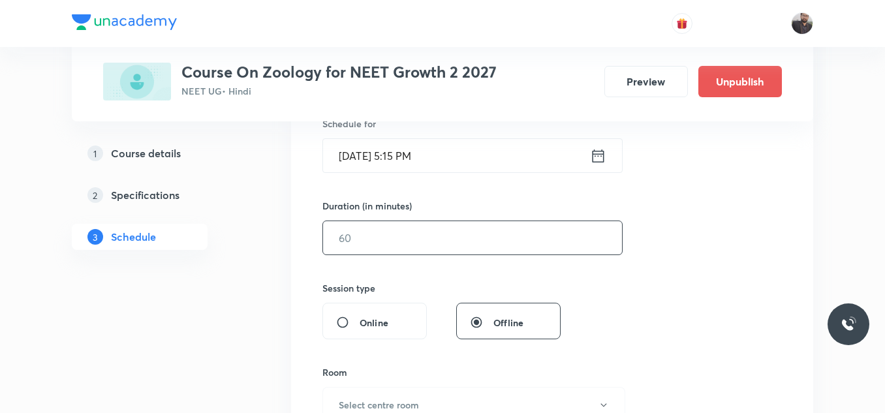
click at [521, 230] on input "text" at bounding box center [472, 237] width 299 height 33
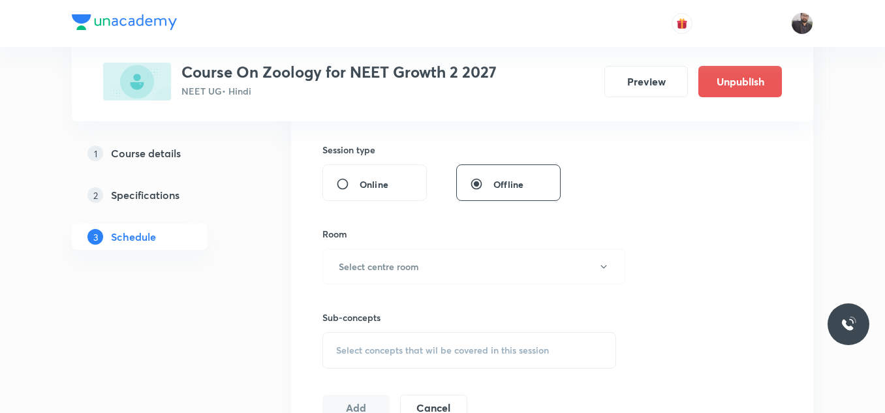
scroll to position [474, 0]
type input "75"
click at [499, 260] on button "Select centre room" at bounding box center [473, 266] width 303 height 36
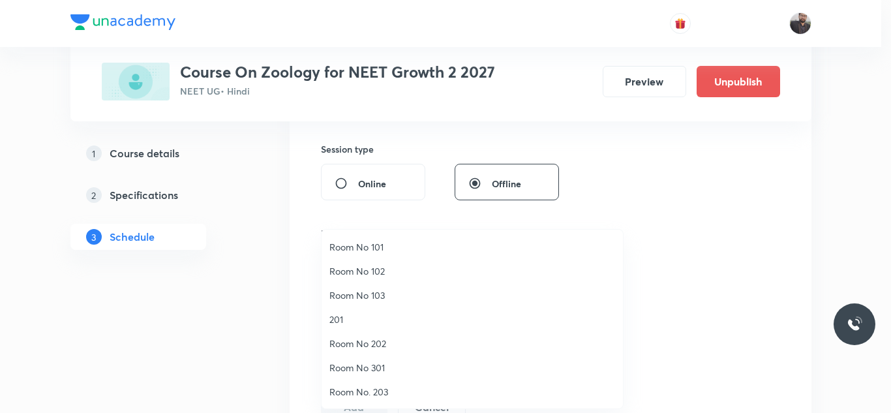
click at [362, 344] on span "Room No 202" at bounding box center [473, 344] width 286 height 14
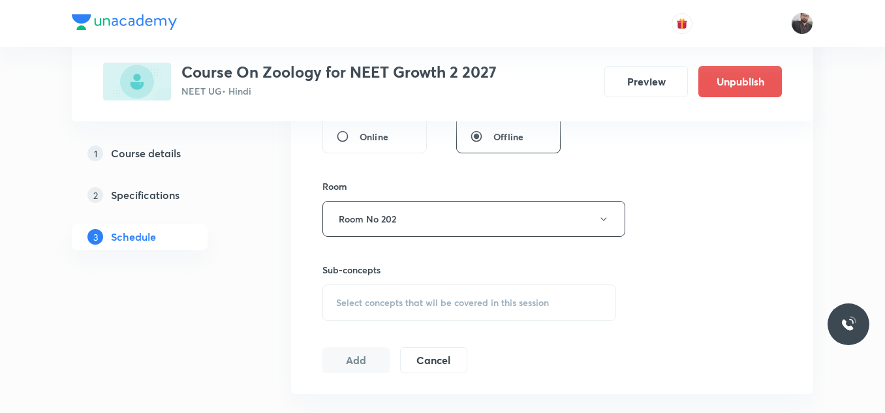
scroll to position [532, 0]
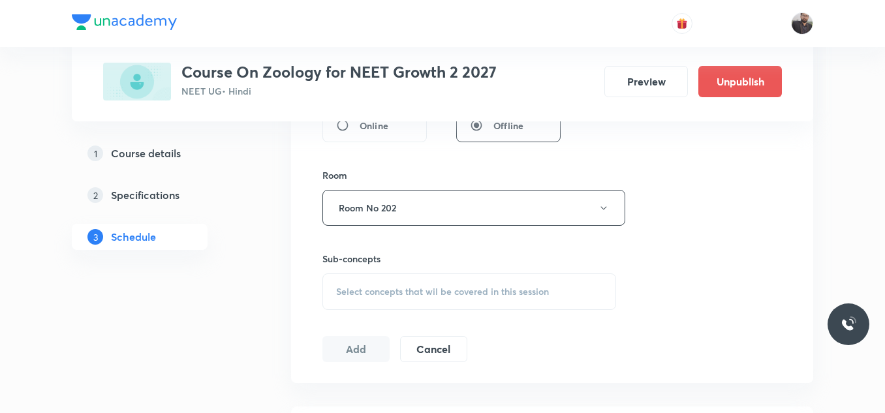
click at [556, 290] on div "Select concepts that wil be covered in this session" at bounding box center [469, 291] width 294 height 37
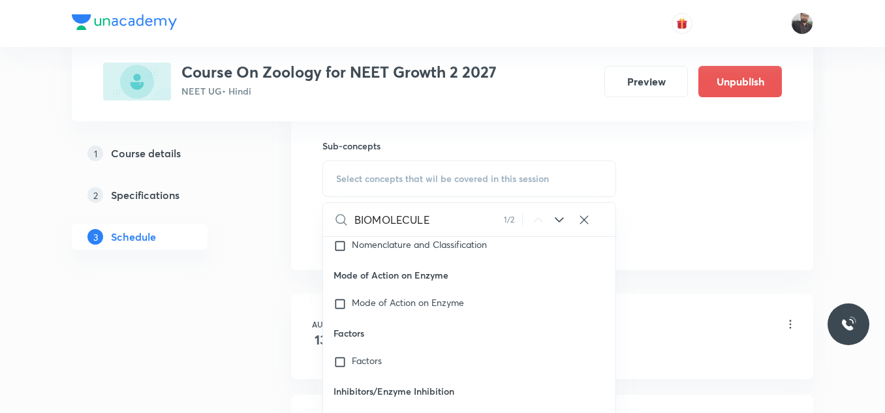
scroll to position [644, 0]
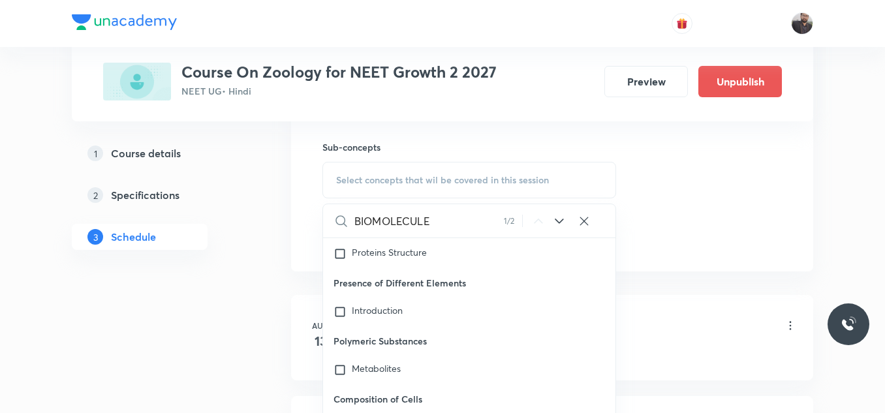
type input "BIOMOLECULE"
click at [561, 223] on icon at bounding box center [559, 221] width 16 height 16
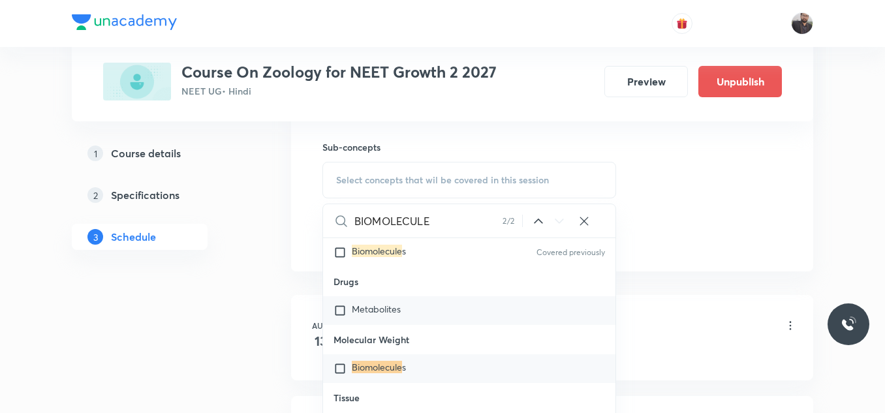
scroll to position [37495, 0]
click at [492, 354] on div "Biomolecule s" at bounding box center [469, 368] width 292 height 29
checkbox input "true"
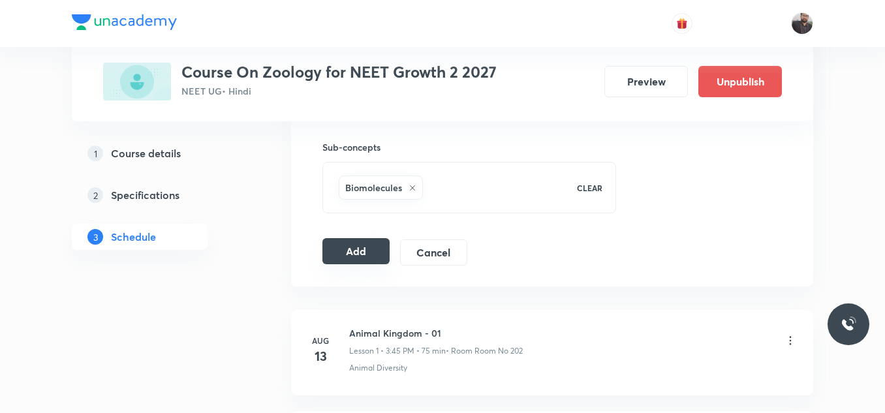
click at [363, 261] on button "Add" at bounding box center [355, 251] width 67 height 26
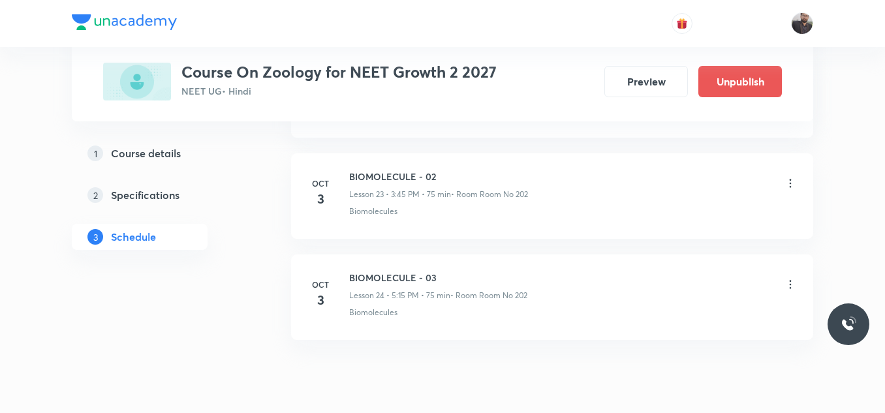
scroll to position [2411, 0]
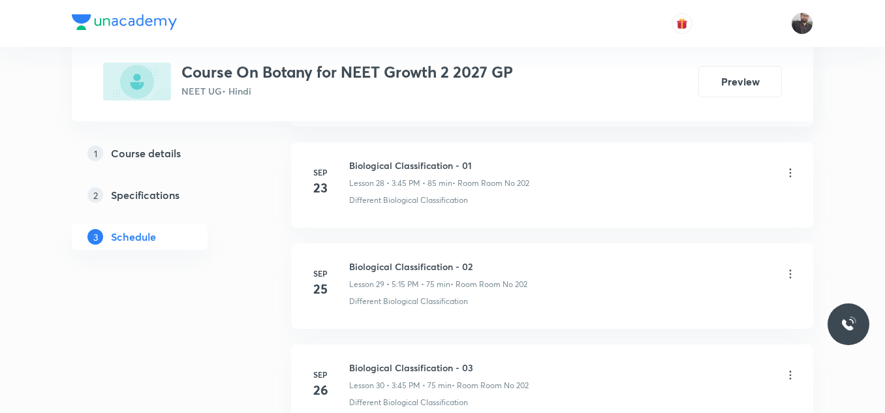
scroll to position [3870, 0]
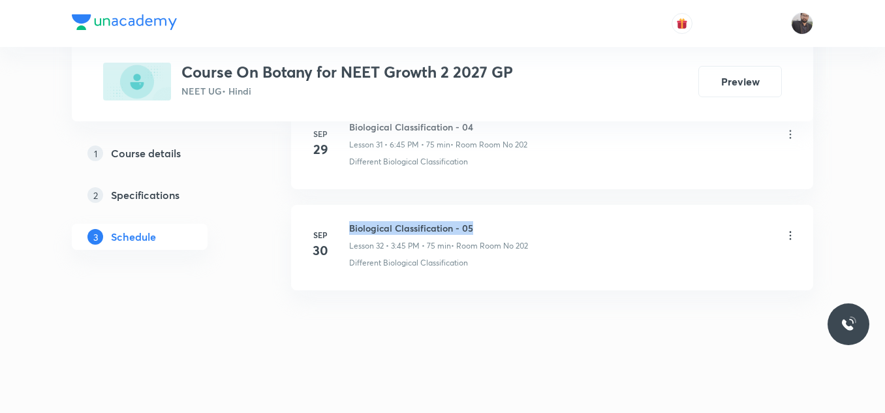
drag, startPoint x: 343, startPoint y: 223, endPoint x: 565, endPoint y: 216, distance: 222.0
click at [565, 216] on li "Sep 30 Biological Classification - 05 Lesson 32 • 3:45 PM • 75 min • Room Room …" at bounding box center [552, 247] width 522 height 85
copy h6 "Biological Classification - 05"
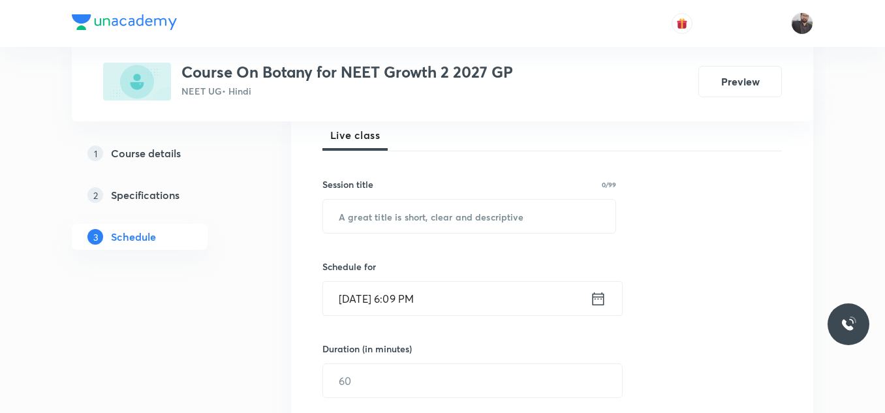
scroll to position [190, 0]
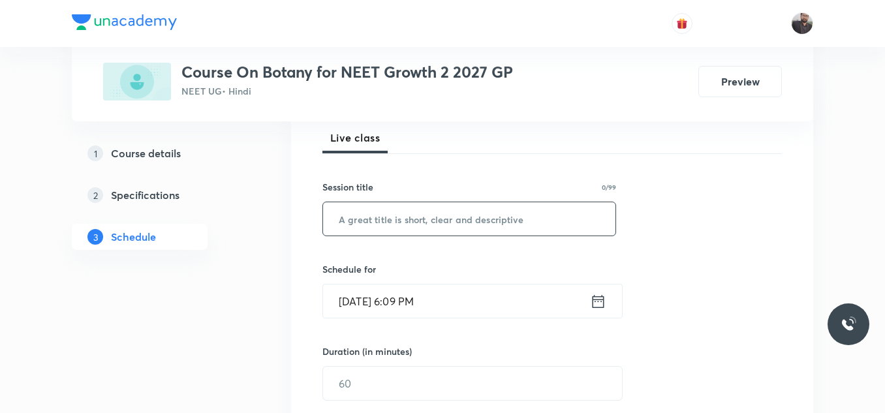
click at [565, 217] on input "text" at bounding box center [469, 218] width 292 height 33
paste input "Biological Classification - 05"
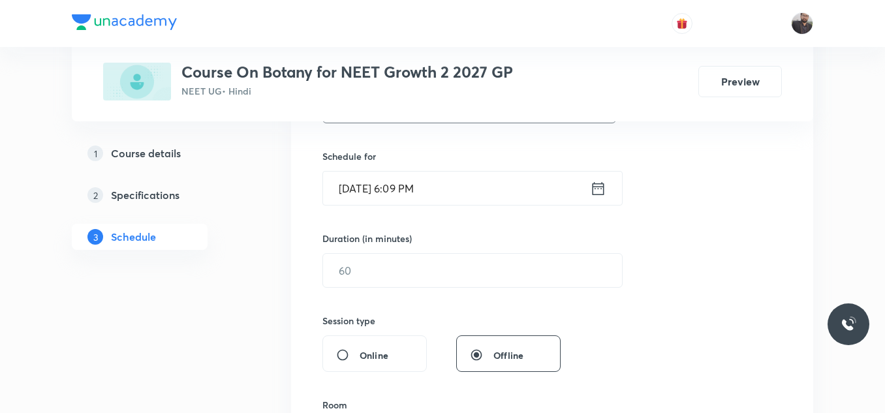
scroll to position [303, 0]
type input "Biological Classification - 06"
click at [501, 187] on input "Oct 2, 2025, 6:09 PM" at bounding box center [456, 187] width 267 height 33
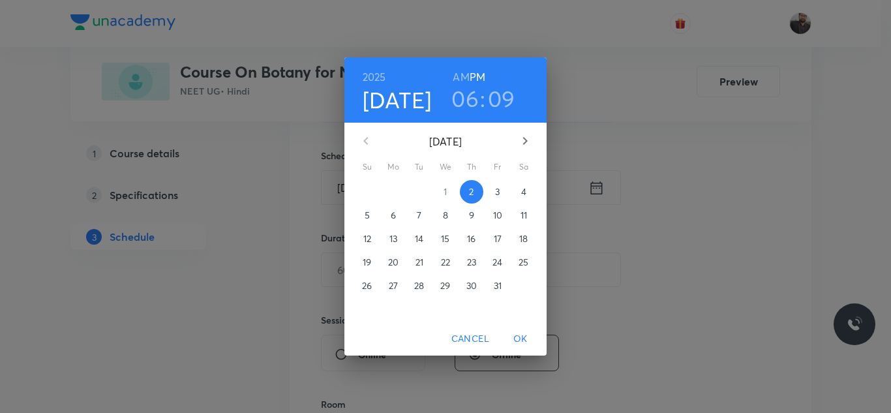
click at [495, 192] on p "3" at bounding box center [497, 191] width 5 height 13
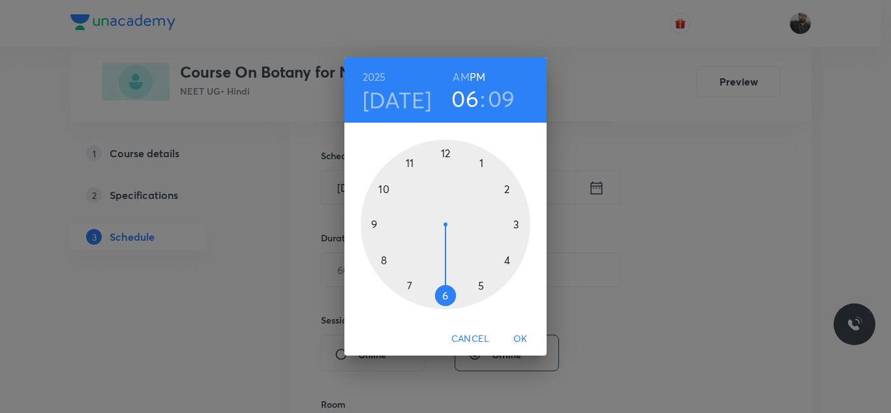
click at [446, 296] on div at bounding box center [446, 225] width 170 height 170
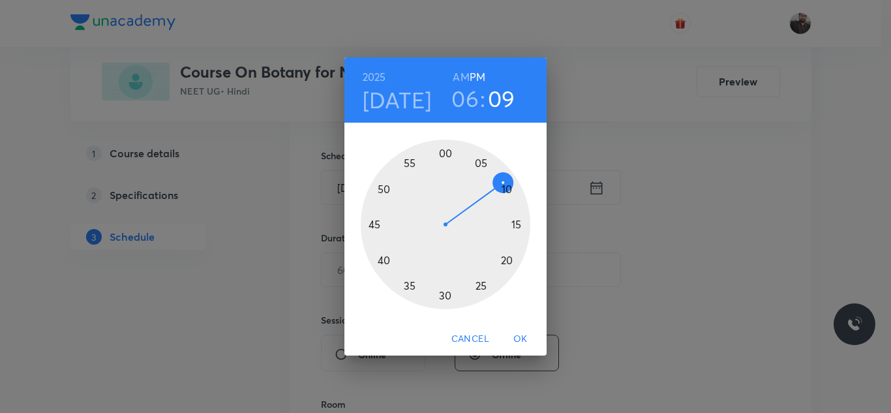
click at [369, 222] on div at bounding box center [446, 225] width 170 height 170
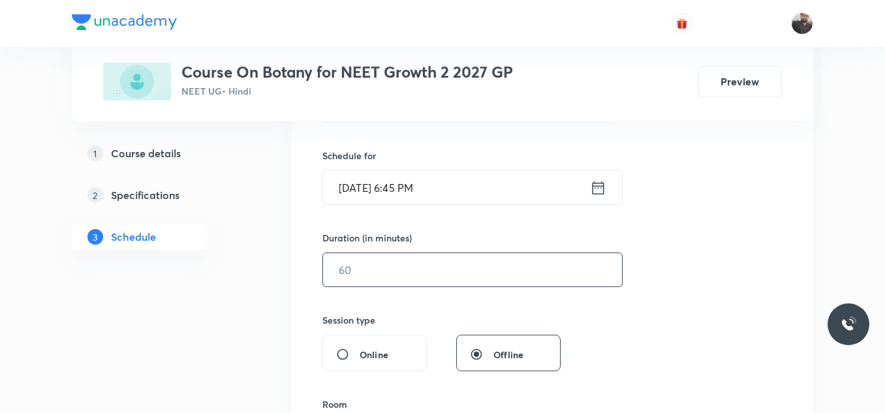
click at [387, 259] on input "text" at bounding box center [472, 269] width 299 height 33
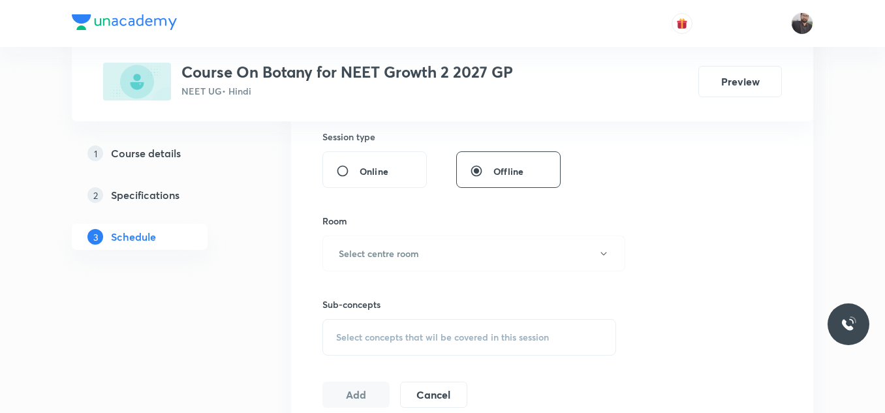
scroll to position [491, 0]
type input "75"
click at [391, 254] on h6 "Select centre room" at bounding box center [379, 249] width 80 height 14
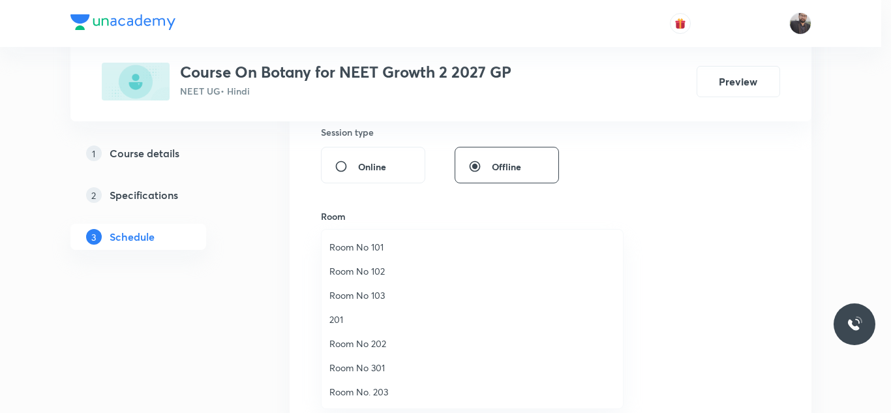
click at [373, 350] on li "Room No 202" at bounding box center [472, 343] width 301 height 24
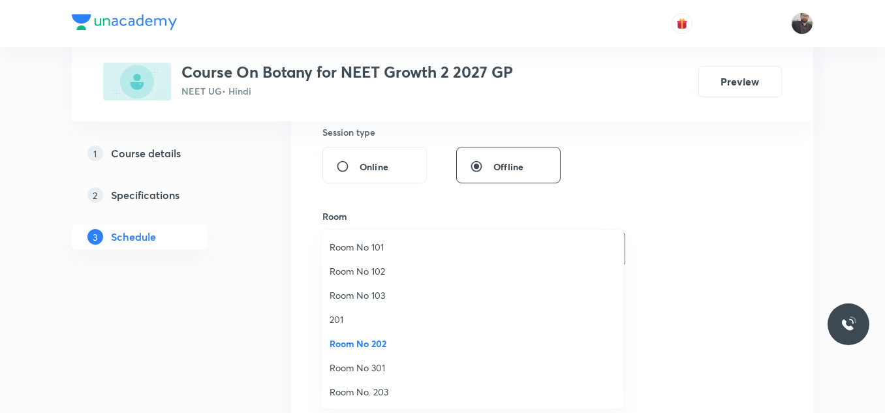
click at [373, 350] on li "Room No 202" at bounding box center [472, 343] width 301 height 24
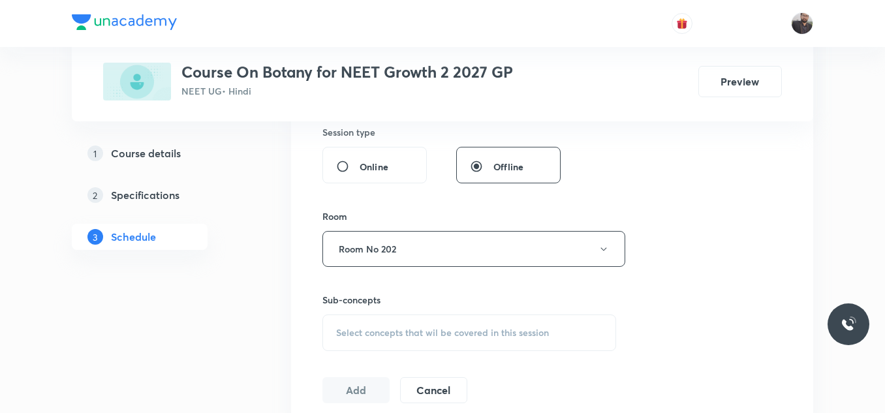
click at [373, 350] on div "Select concepts that wil be covered in this session" at bounding box center [469, 333] width 294 height 37
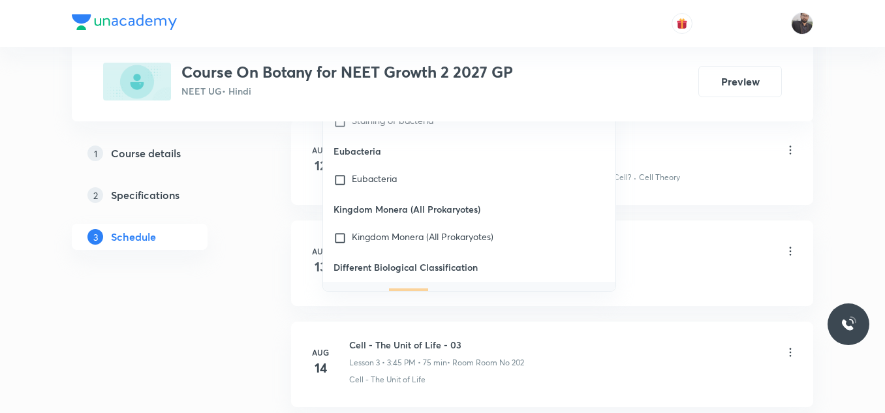
scroll to position [20402, 0]
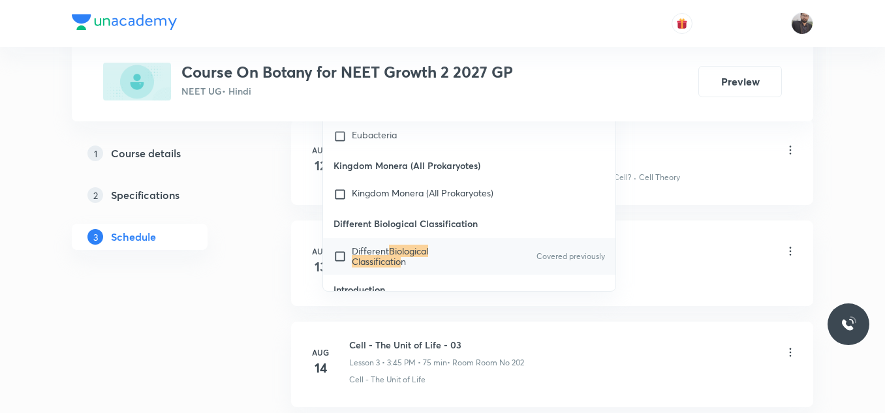
type input "Biological Classificatio"
click at [404, 245] on mark "Biological Classificatio" at bounding box center [390, 256] width 76 height 23
checkbox input "true"
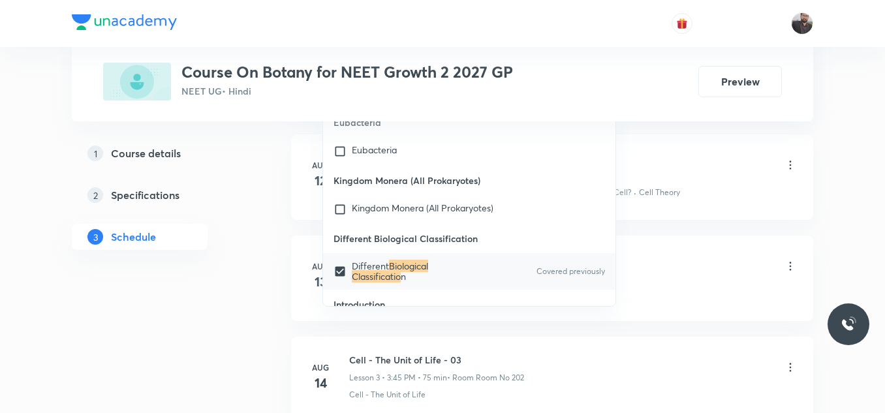
click at [652, 156] on div "Cell - The Unit of Life Lesson 1 • 3:45 PM • 75 min • Room Room No 202" at bounding box center [573, 166] width 448 height 31
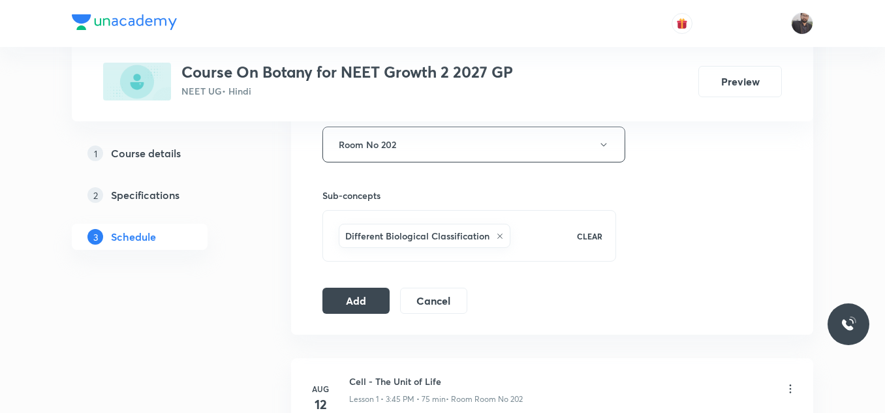
scroll to position [594, 0]
click at [359, 301] on button "Add" at bounding box center [355, 301] width 67 height 26
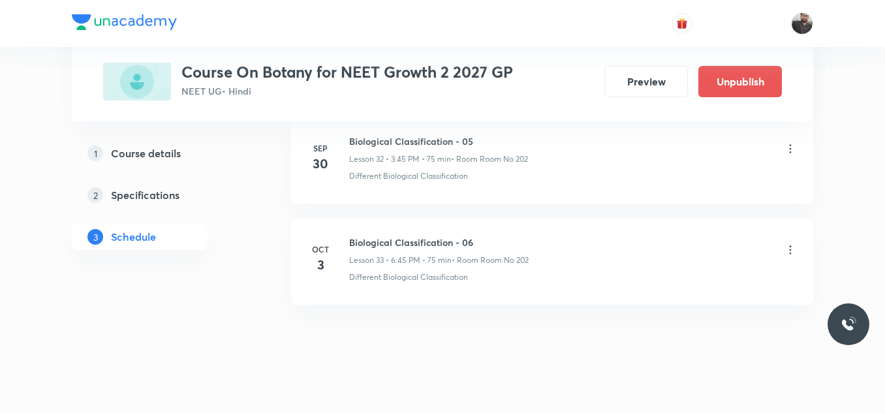
scroll to position [3372, 0]
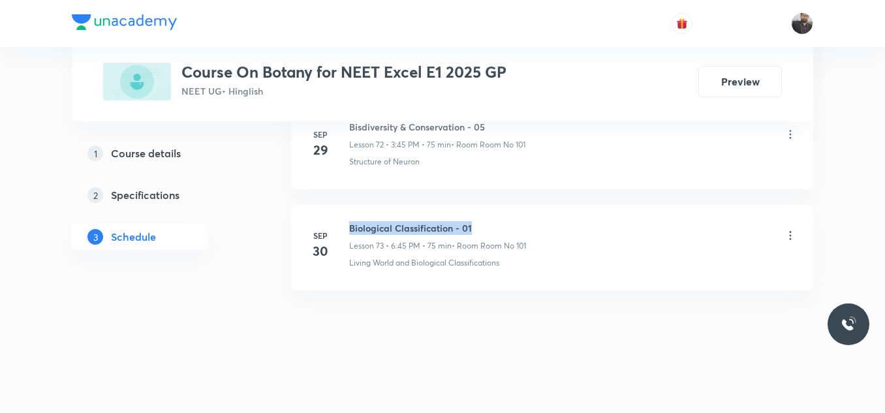
drag, startPoint x: 349, startPoint y: 218, endPoint x: 587, endPoint y: 211, distance: 238.3
click at [587, 211] on li "[DATE] Biological Classification - 01 Lesson 73 • 6:45 PM • 75 min • Room Room …" at bounding box center [552, 247] width 522 height 85
copy h6 "Biological Classification - 01"
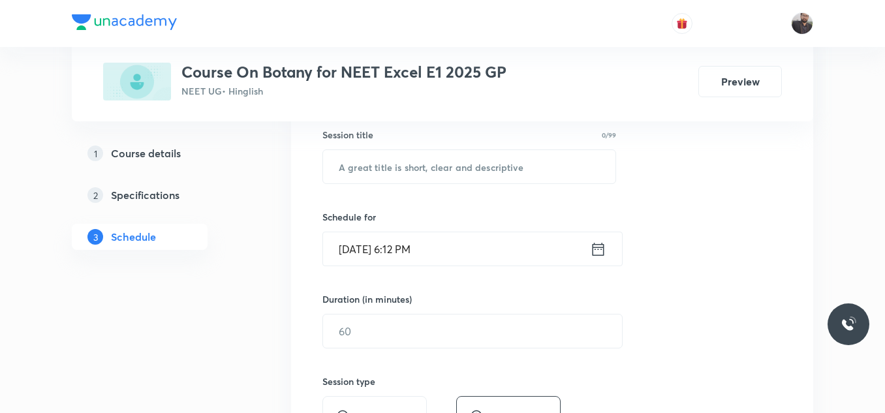
scroll to position [243, 0]
click at [410, 161] on input "text" at bounding box center [469, 165] width 292 height 33
paste input "Biological Classification - 01"
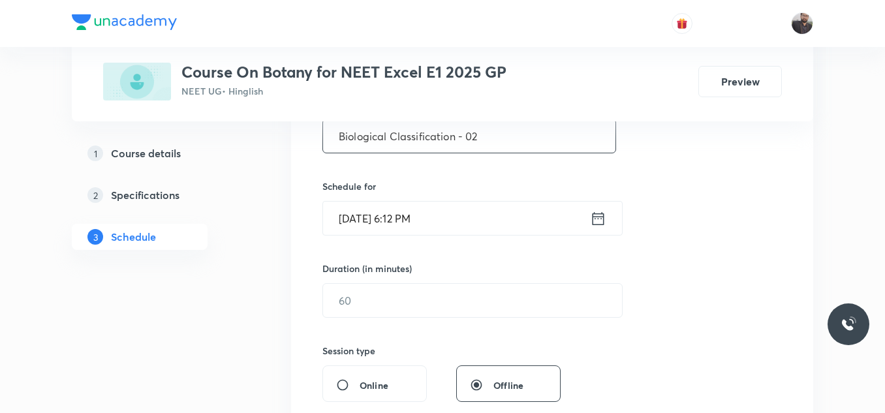
scroll to position [273, 0]
type input "Biological Classification - 02"
click at [489, 205] on input "[DATE] 6:12 PM" at bounding box center [456, 217] width 267 height 33
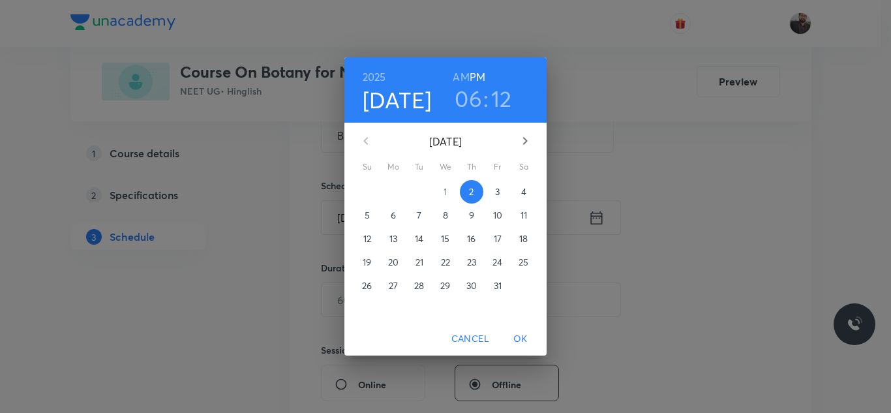
click at [499, 196] on p "3" at bounding box center [497, 191] width 5 height 13
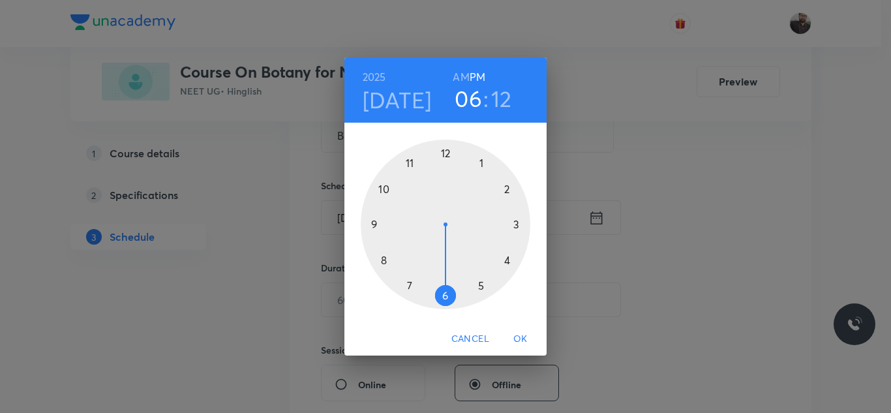
click at [518, 225] on div at bounding box center [446, 225] width 170 height 170
click at [373, 224] on div at bounding box center [446, 225] width 170 height 170
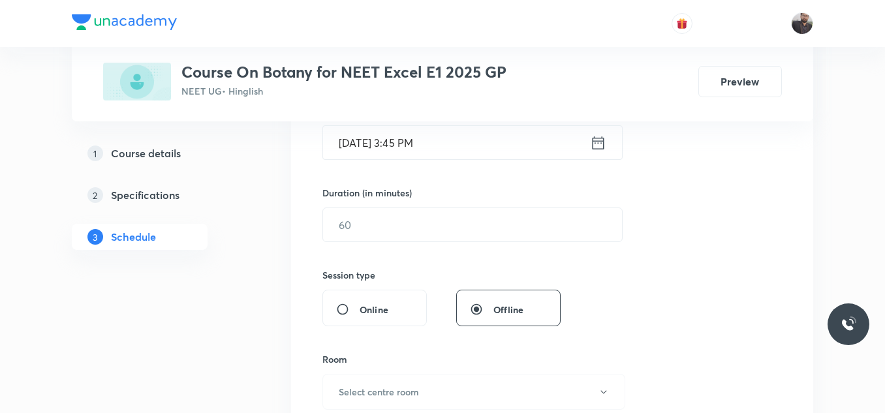
scroll to position [349, 0]
drag, startPoint x: 373, startPoint y: 224, endPoint x: 355, endPoint y: 228, distance: 18.0
click at [355, 228] on input "text" at bounding box center [472, 224] width 299 height 33
type input "8"
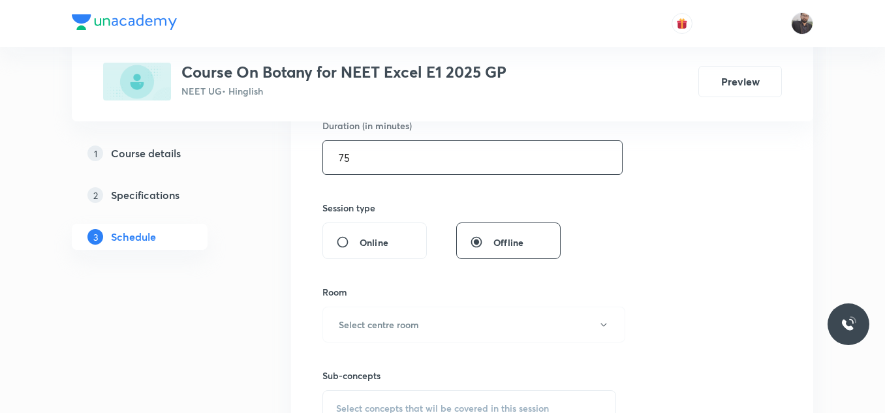
scroll to position [424, 0]
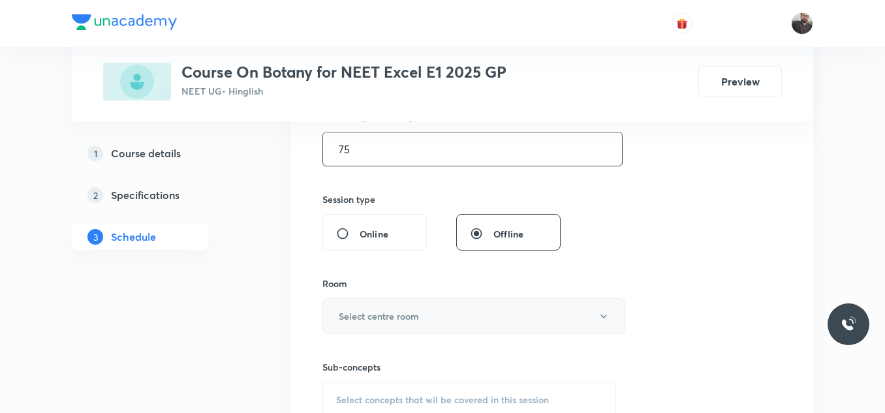
type input "75"
click at [401, 320] on h6 "Select centre room" at bounding box center [379, 316] width 80 height 14
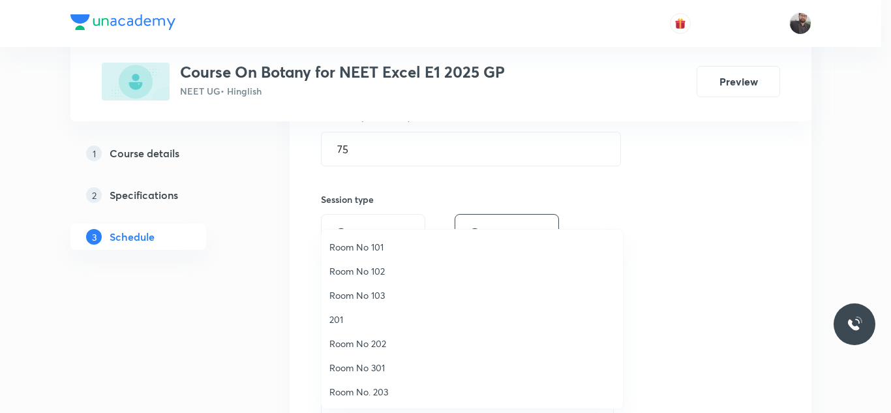
click at [371, 249] on span "Room No 101" at bounding box center [473, 247] width 286 height 14
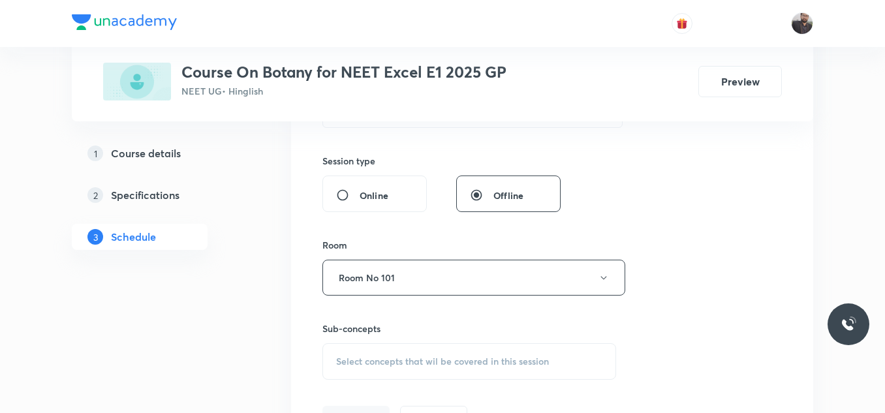
scroll to position [470, 0]
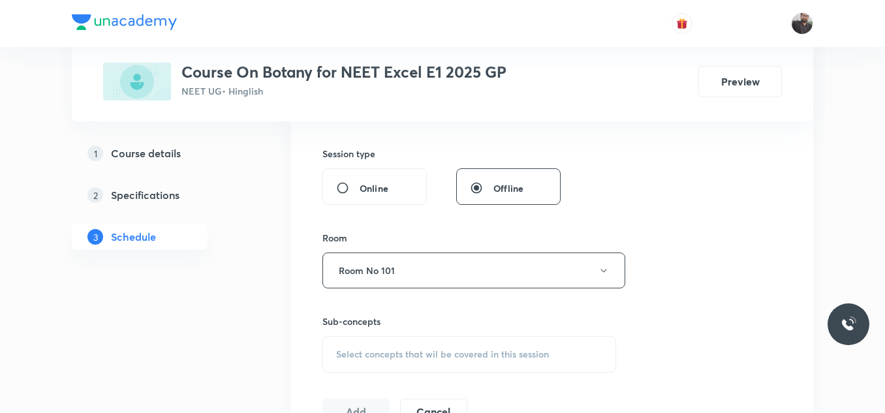
click at [408, 349] on span "Select concepts that wil be covered in this session" at bounding box center [442, 354] width 213 height 10
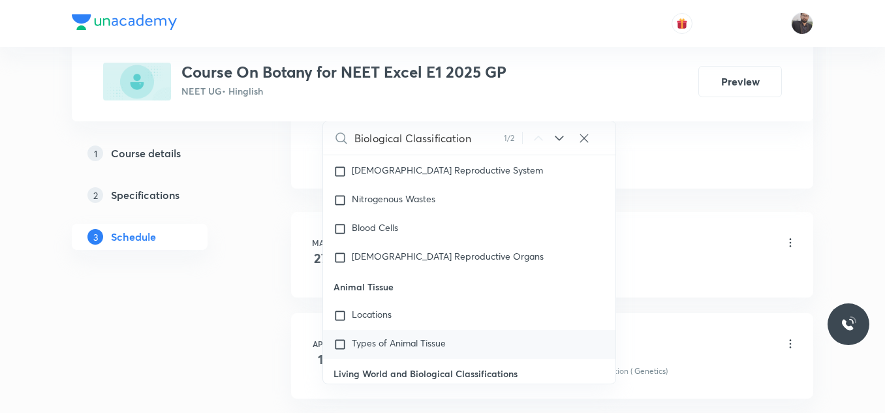
scroll to position [11948, 0]
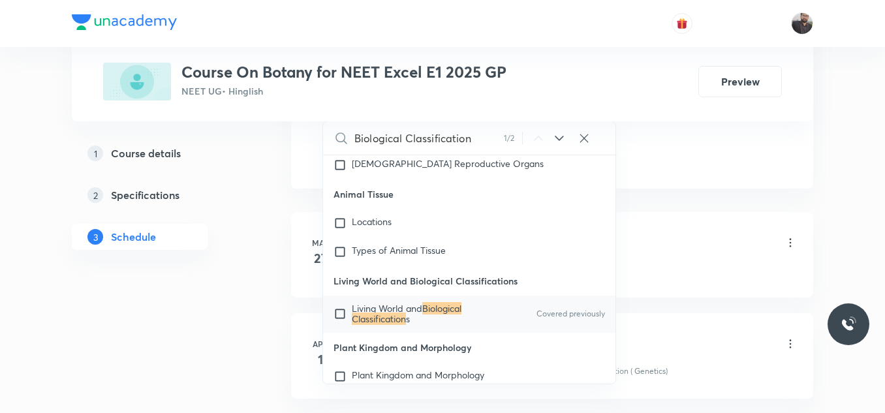
type input "Biological Classification"
click at [416, 315] on span "Living World and" at bounding box center [387, 308] width 70 height 12
checkbox input "true"
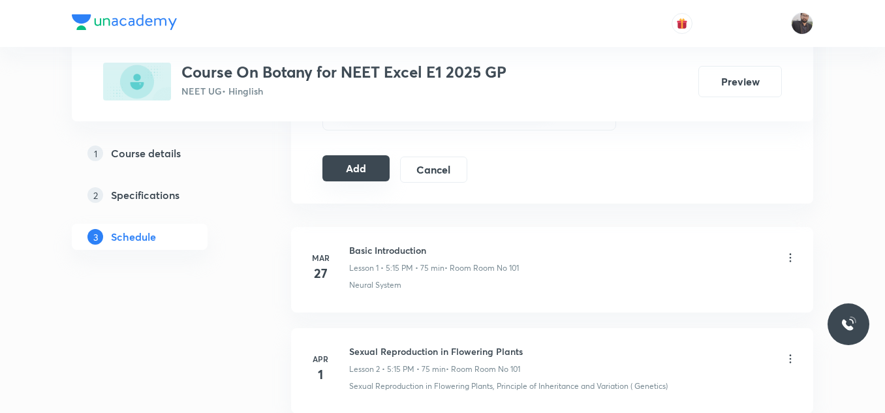
click at [328, 162] on button "Add" at bounding box center [355, 168] width 67 height 26
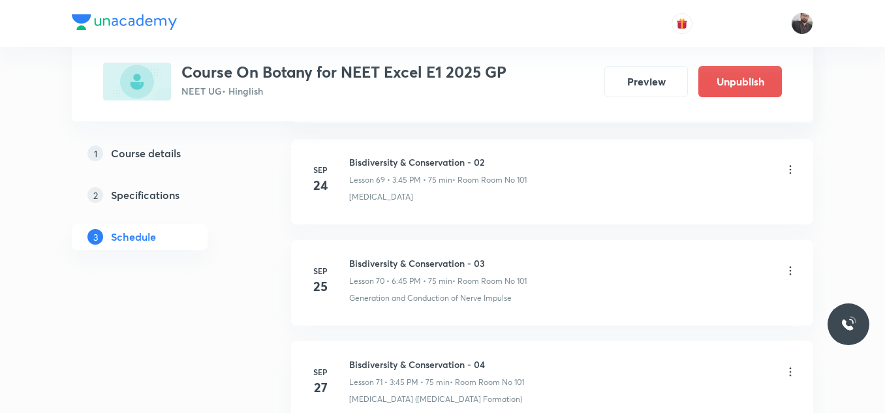
scroll to position [7518, 0]
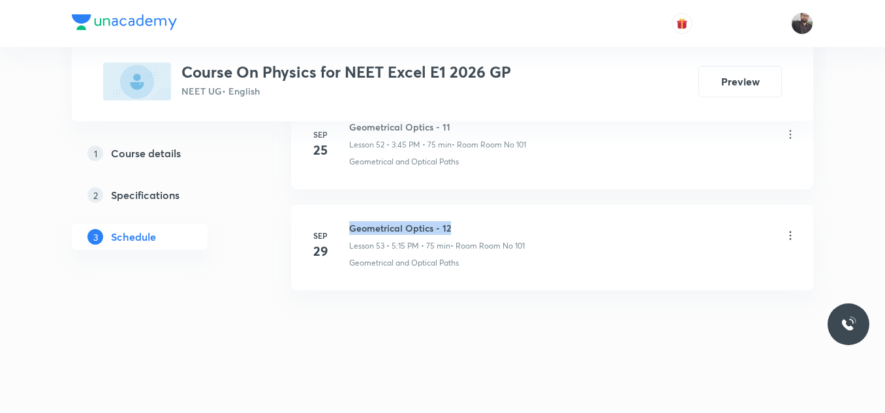
drag, startPoint x: 348, startPoint y: 224, endPoint x: 564, endPoint y: 203, distance: 217.1
copy h6 "Geometrical Optics - 12"
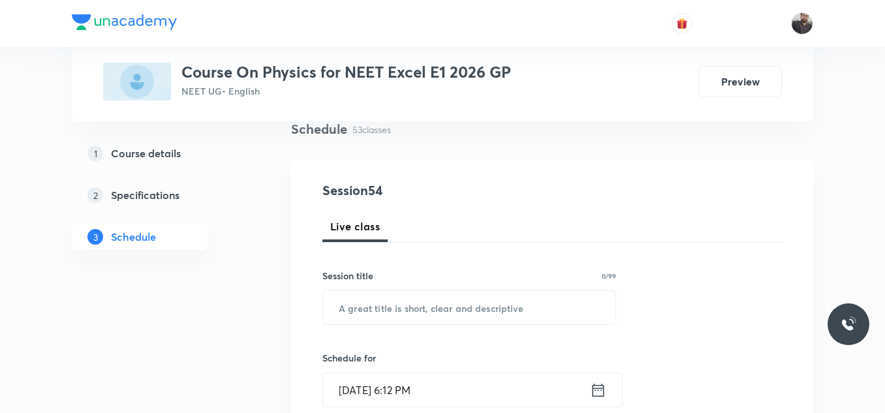
scroll to position [105, 0]
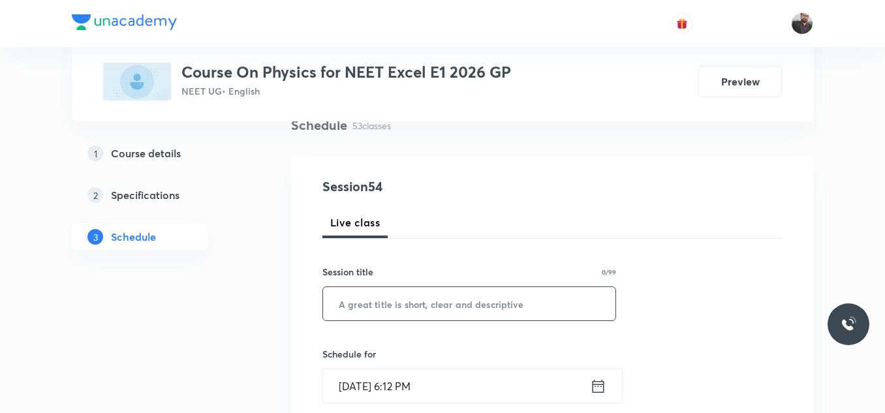
click at [480, 304] on input "text" at bounding box center [469, 303] width 292 height 33
paste input "Geometrical Optics - 12"
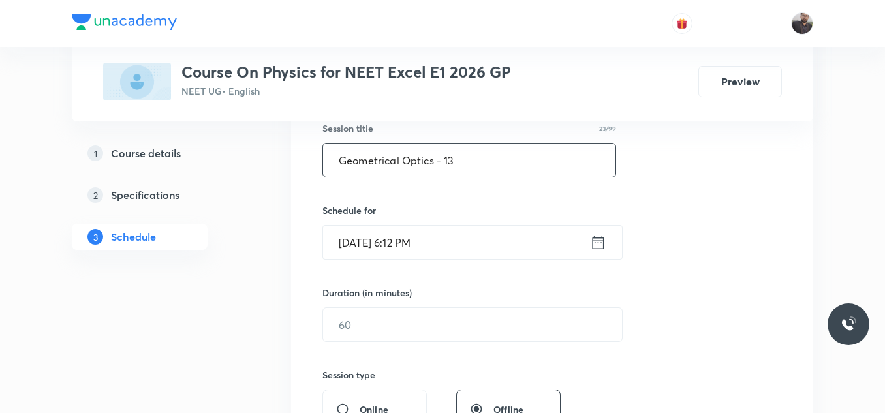
type input "Geometrical Optics - 13"
click at [448, 243] on input "[DATE] 6:12 PM" at bounding box center [456, 242] width 267 height 33
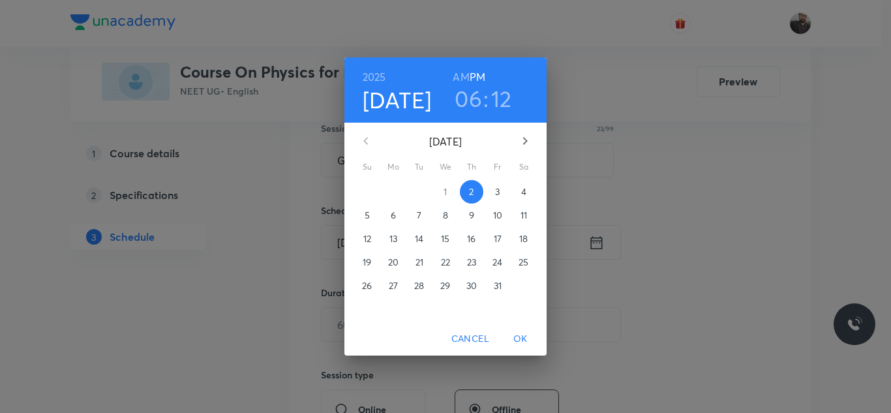
click at [499, 194] on p "3" at bounding box center [497, 191] width 5 height 13
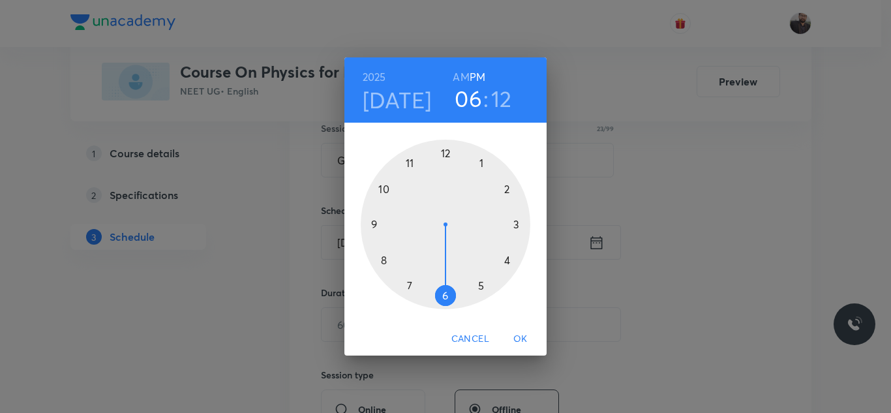
click at [480, 292] on div at bounding box center [446, 225] width 170 height 170
click at [525, 223] on div at bounding box center [446, 225] width 170 height 170
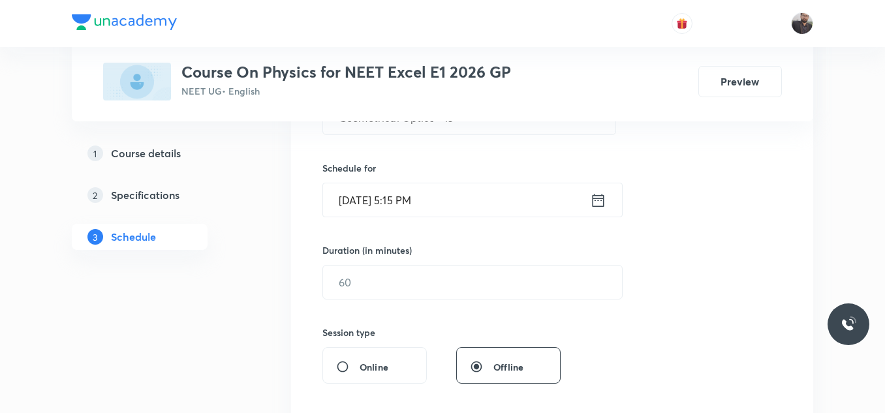
scroll to position [293, 0]
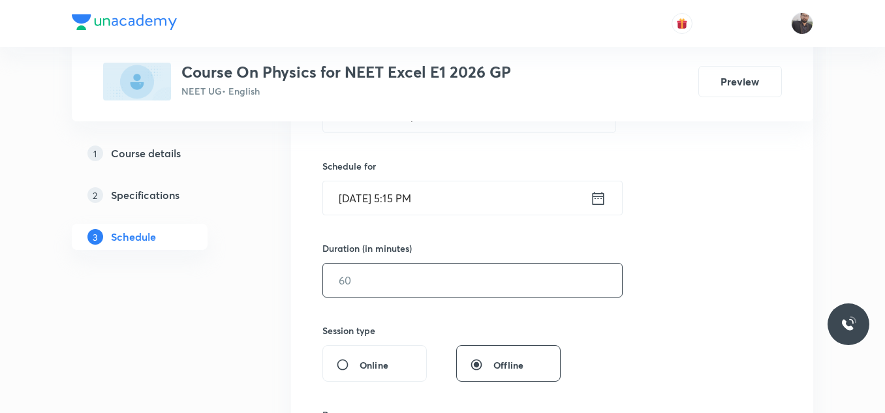
click at [510, 280] on input "text" at bounding box center [472, 280] width 299 height 33
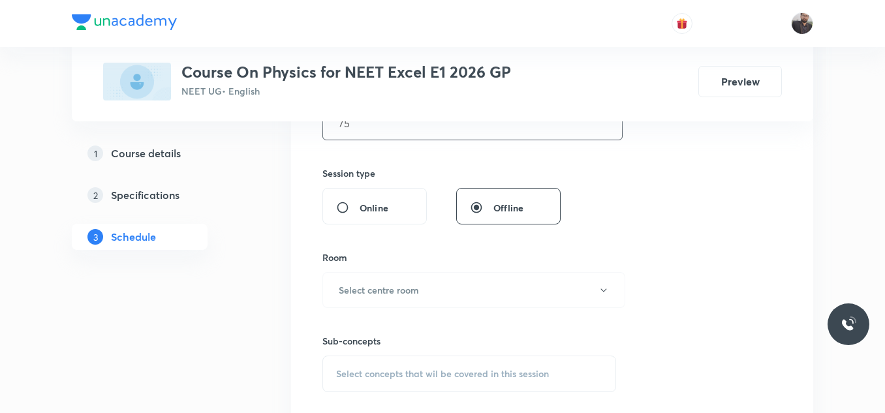
scroll to position [452, 0]
type input "75"
click at [415, 262] on div "Room Select centre room" at bounding box center [469, 277] width 294 height 57
click at [416, 272] on button "Select centre room" at bounding box center [473, 288] width 303 height 36
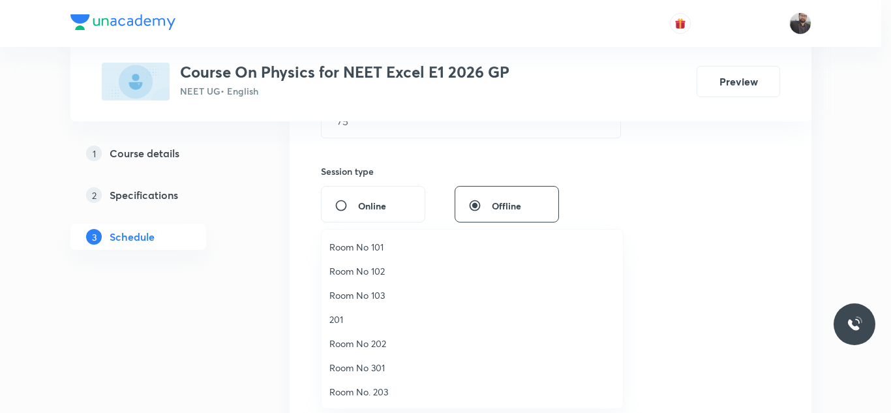
click at [374, 247] on span "Room No 101" at bounding box center [473, 247] width 286 height 14
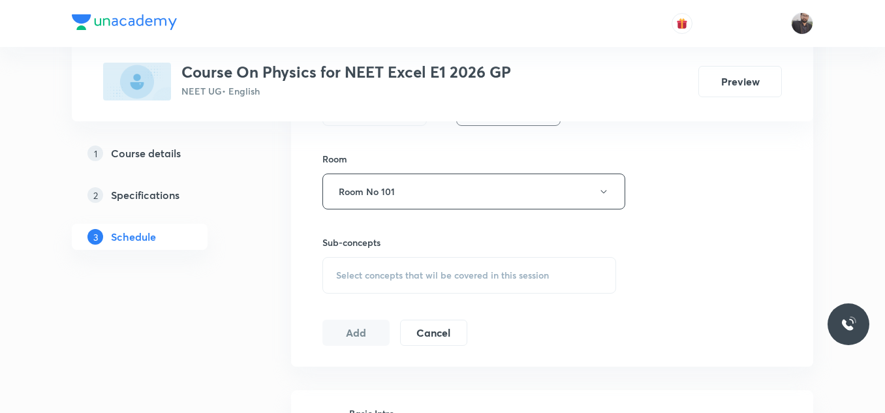
scroll to position [550, 0]
click at [377, 277] on span "Select concepts that wil be covered in this session" at bounding box center [442, 274] width 213 height 10
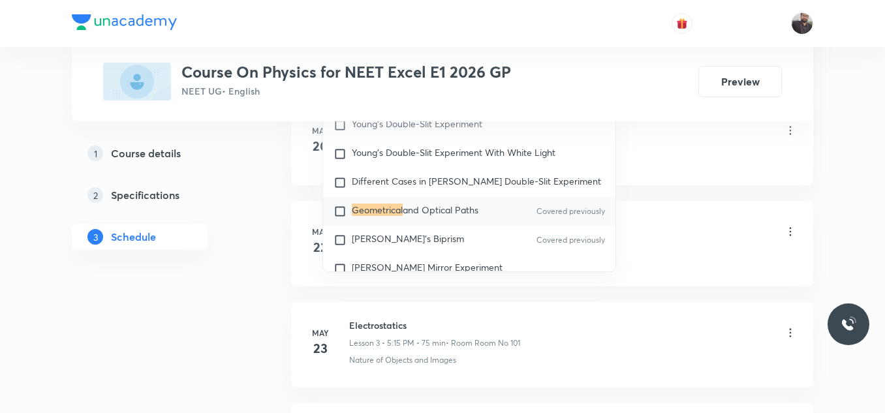
scroll to position [840, 0]
type input "Geometrical"
click at [418, 213] on span "and Optical Paths" at bounding box center [441, 209] width 76 height 12
checkbox input "true"
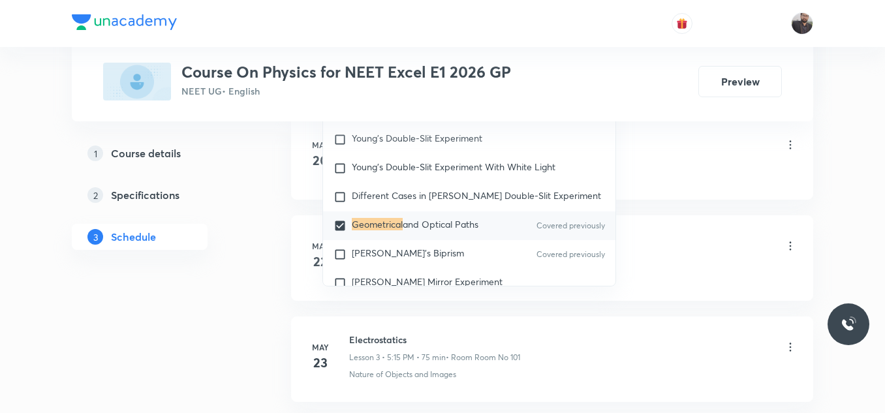
click at [655, 147] on div "Basic Intro Lesson 1 • 6:45 PM • 75 min • Room Room No 101" at bounding box center [573, 146] width 448 height 31
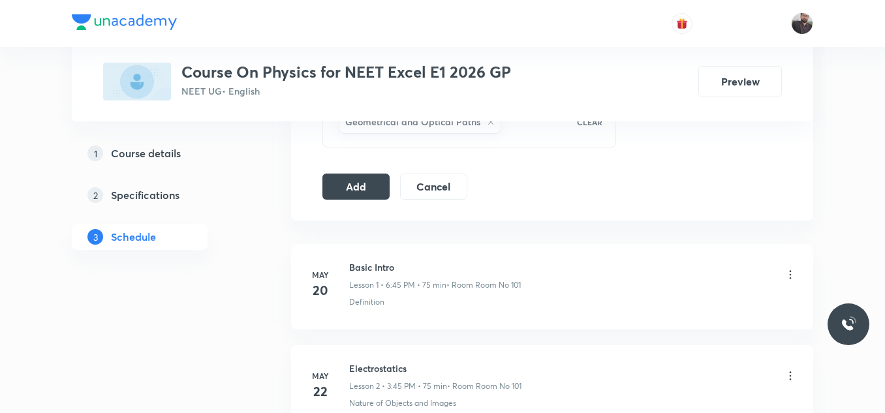
scroll to position [709, 0]
click at [356, 174] on button "Add" at bounding box center [355, 186] width 67 height 26
click at [361, 182] on button "Add" at bounding box center [355, 187] width 67 height 26
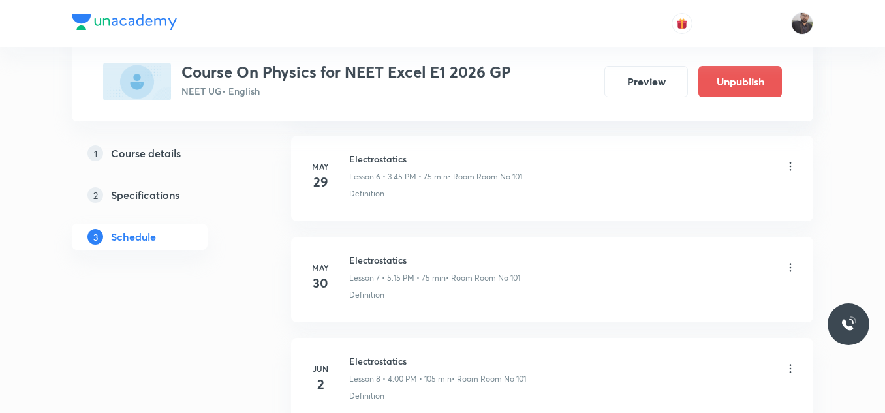
scroll to position [5495, 0]
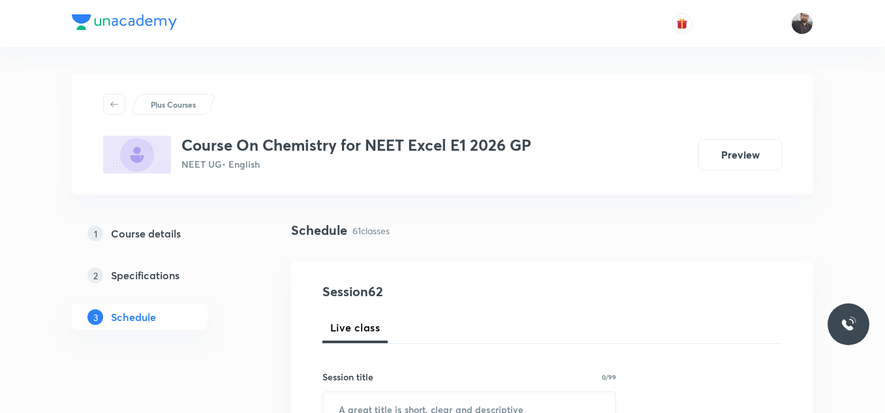
scroll to position [6840, 0]
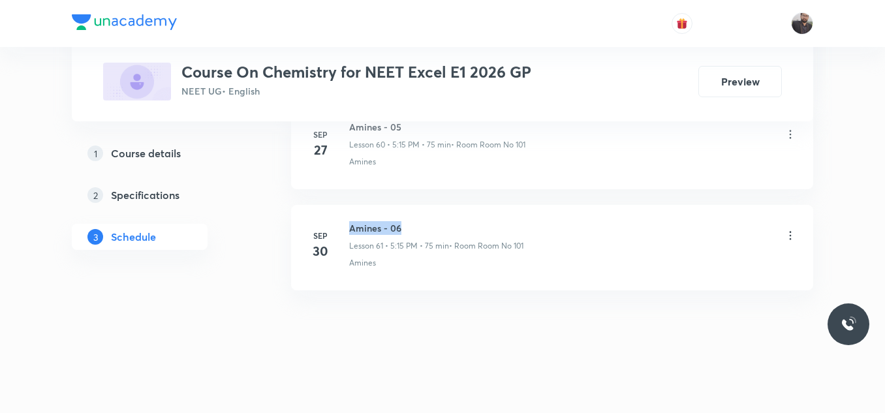
drag, startPoint x: 348, startPoint y: 223, endPoint x: 403, endPoint y: 219, distance: 54.9
click at [403, 219] on li "Sep 30 Amines - 06 Lesson 61 • 5:15 PM • 75 min • Room Room No 101 Amines" at bounding box center [552, 247] width 522 height 85
copy h6 "Amines - 06"
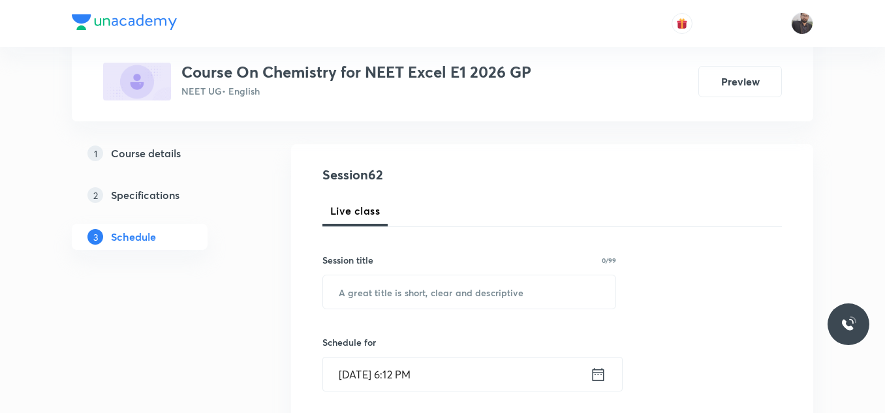
scroll to position [117, 0]
click at [390, 308] on div "​" at bounding box center [469, 291] width 294 height 35
paste input "Amines - 06"
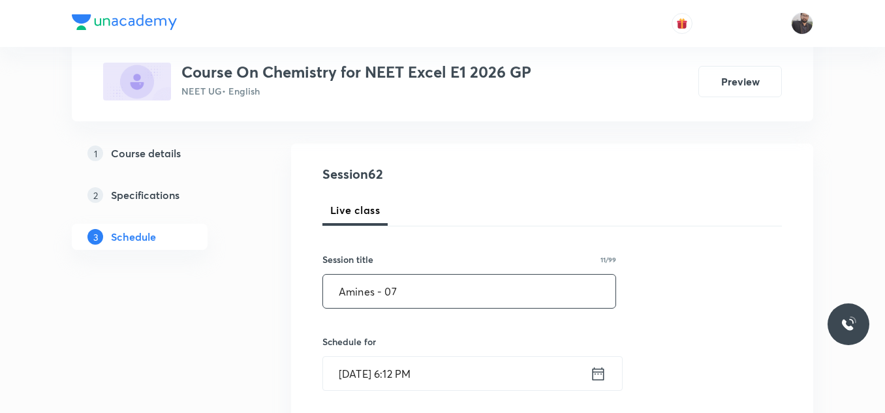
scroll to position [230, 0]
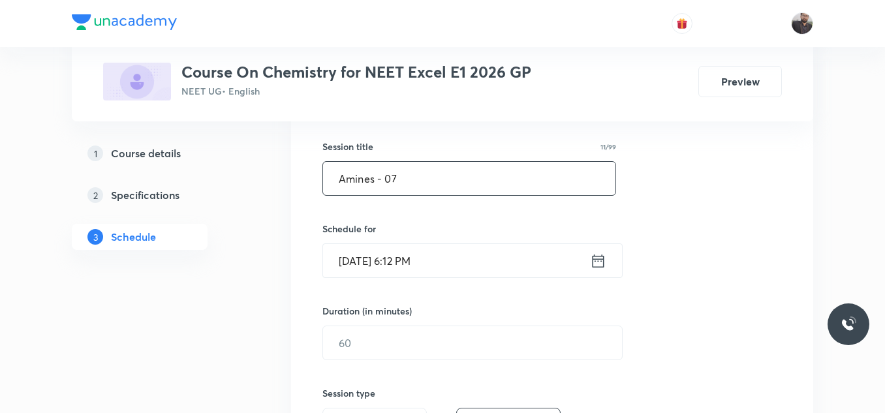
type input "Amines - 07"
click at [474, 254] on input "Oct 2, 2025, 6:12 PM" at bounding box center [456, 260] width 267 height 33
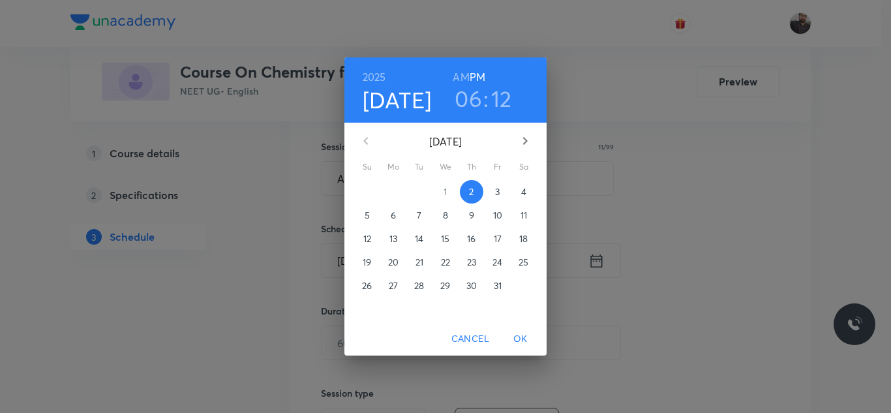
click at [501, 194] on span "3" at bounding box center [497, 191] width 23 height 13
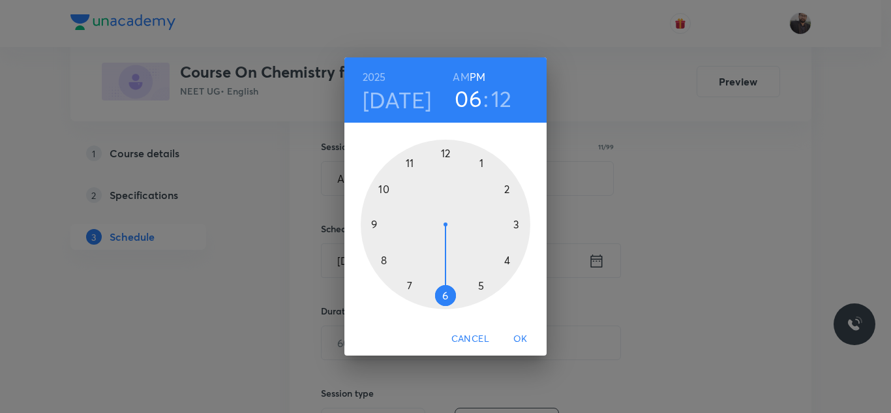
click at [444, 299] on div at bounding box center [446, 225] width 170 height 170
click at [365, 223] on div at bounding box center [446, 225] width 170 height 170
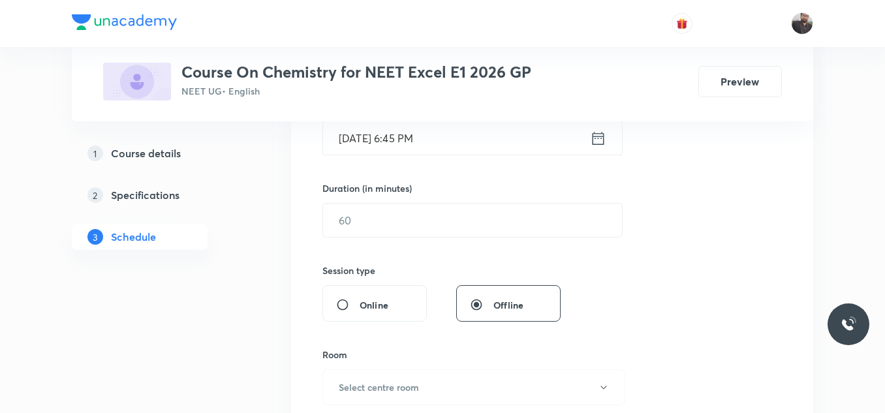
scroll to position [356, 0]
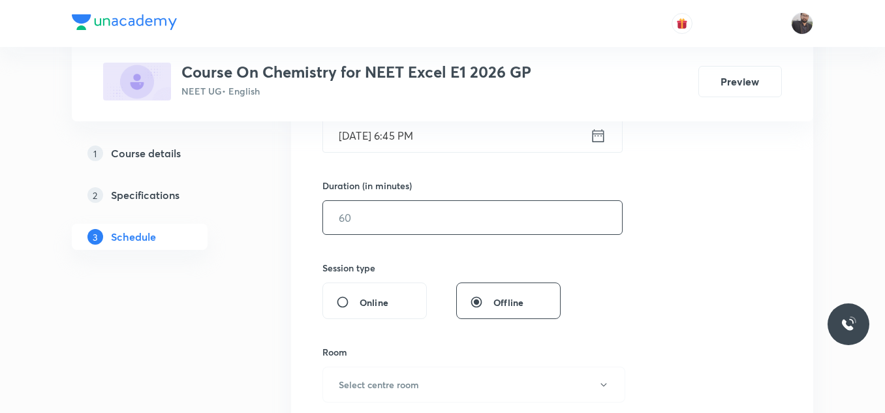
click at [365, 223] on input "text" at bounding box center [472, 217] width 299 height 33
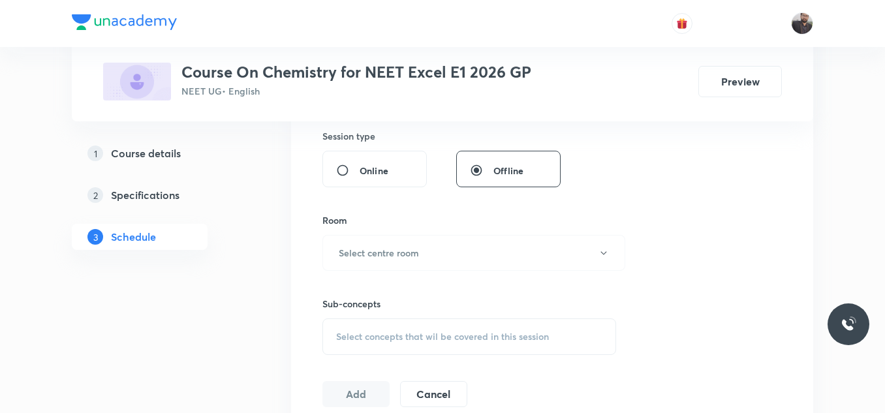
scroll to position [490, 0]
type input "75"
click at [374, 253] on h6 "Select centre room" at bounding box center [379, 250] width 80 height 14
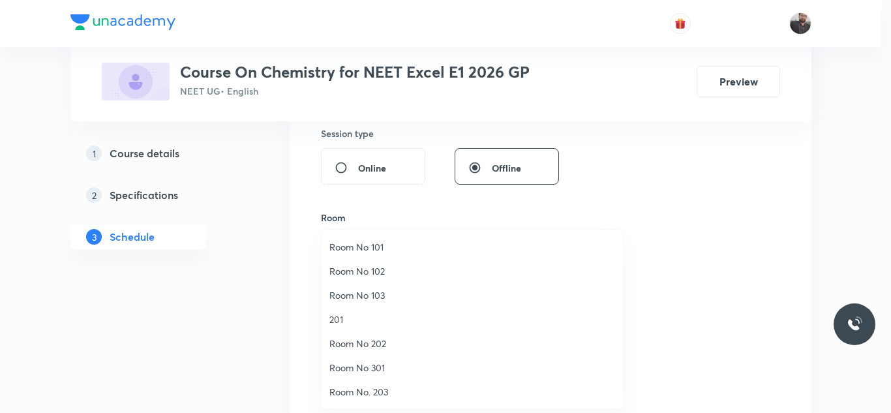
click at [384, 234] on ul "Room No 101 Room No 102 Room No 103 201 Room No 202 Room No 301 Room No. 203 Ro…" at bounding box center [477, 392] width 311 height 324
click at [388, 241] on span "Room No 101" at bounding box center [473, 247] width 286 height 14
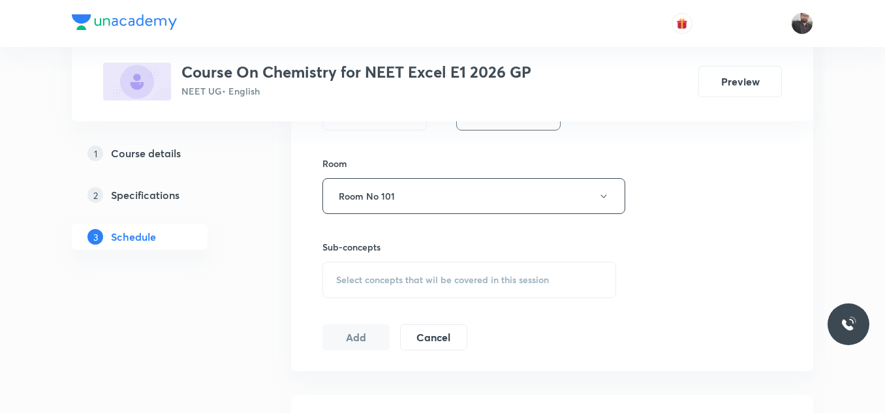
scroll to position [540, 0]
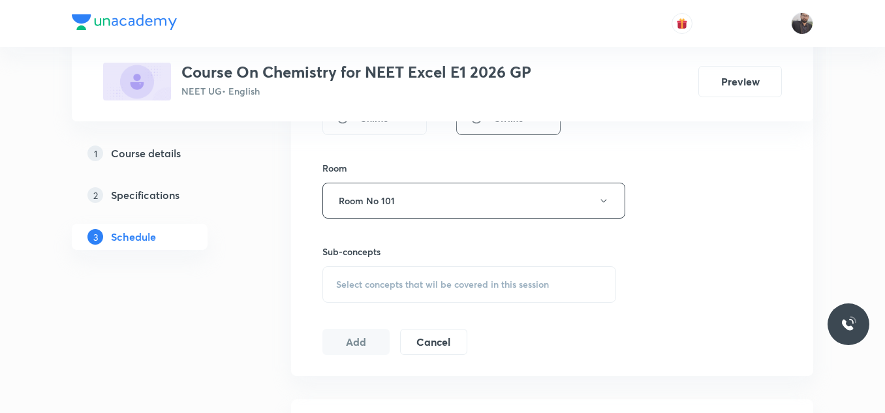
click at [392, 310] on div "Session 62 Live class Session title 11/99 Amines - 07 ​ Schedule for Oct 3, 202…" at bounding box center [551, 48] width 459 height 613
click at [386, 293] on div "Select concepts that wil be covered in this session" at bounding box center [469, 284] width 294 height 37
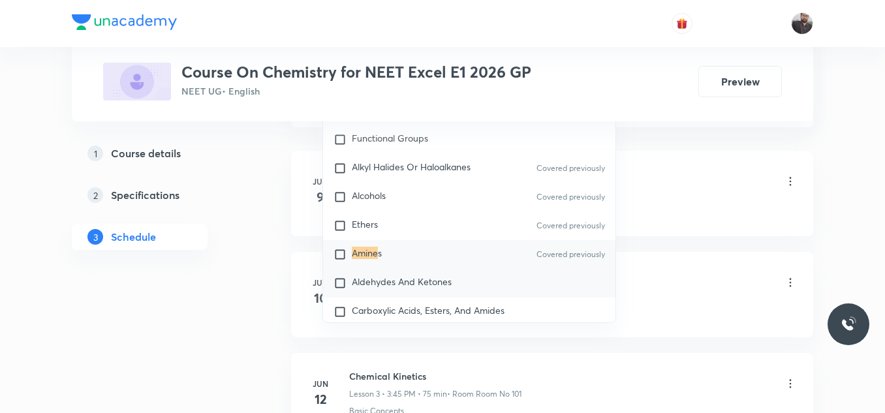
scroll to position [24333, 0]
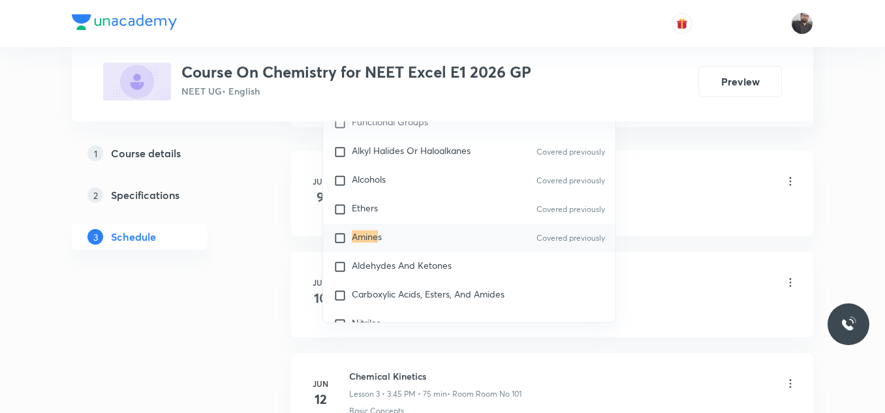
type input "Amine"
click at [407, 253] on div "Amine s Covered previously" at bounding box center [469, 238] width 292 height 29
checkbox input "true"
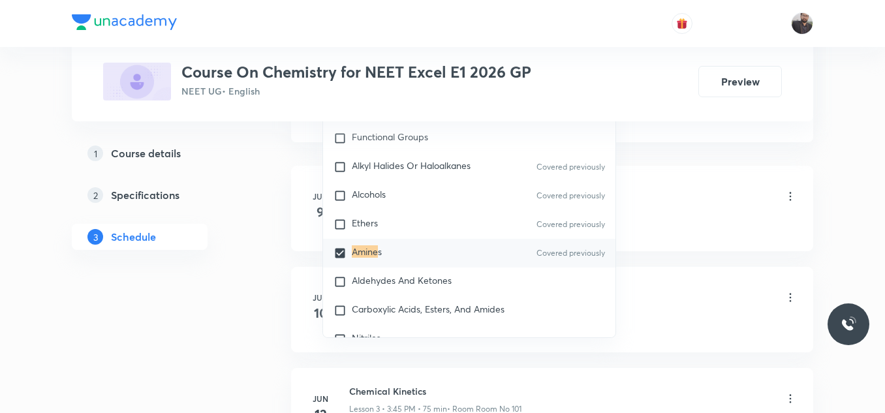
click at [681, 188] on div "Basic Intro Lesson 1 • 5:35 PM • 55 min • Room Room No 101" at bounding box center [573, 197] width 448 height 31
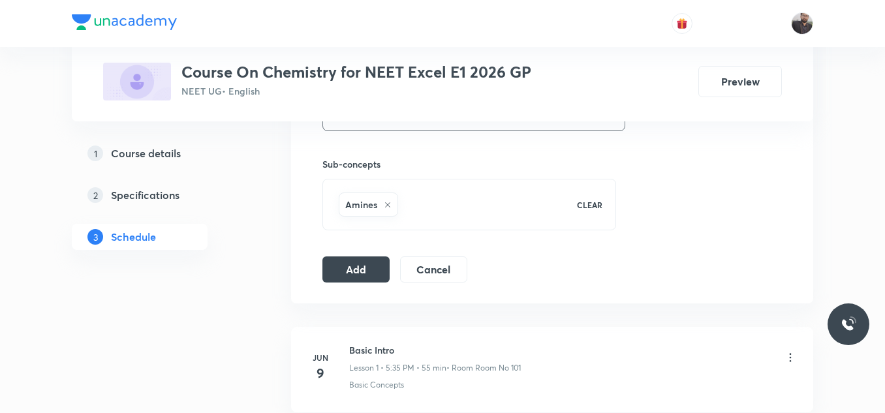
scroll to position [626, 0]
click at [368, 266] on button "Add" at bounding box center [355, 269] width 67 height 26
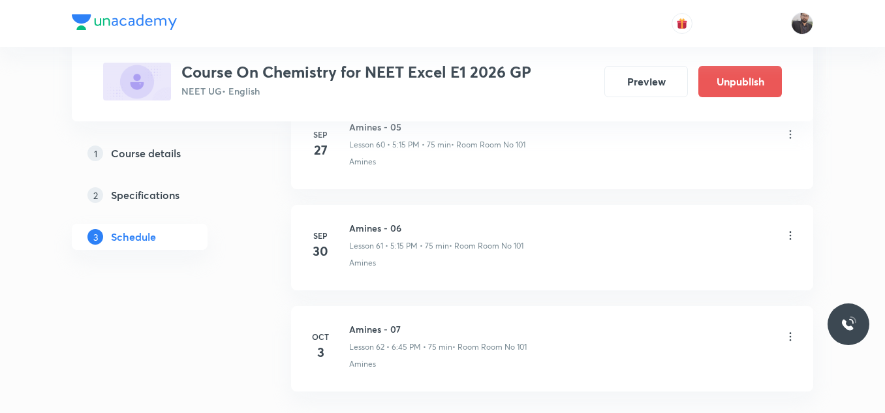
scroll to position [6342, 0]
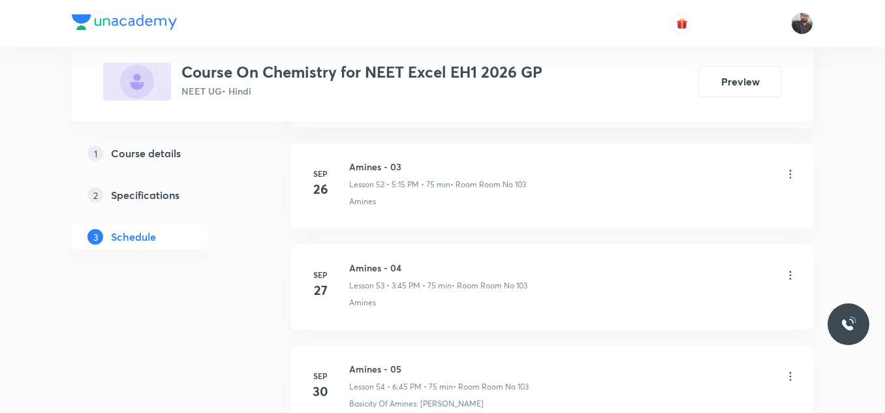
scroll to position [6109, 0]
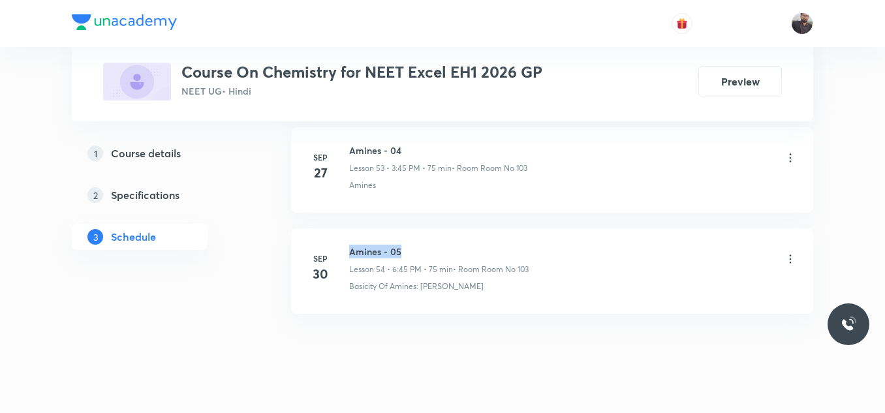
drag, startPoint x: 348, startPoint y: 226, endPoint x: 421, endPoint y: 221, distance: 72.6
click at [421, 245] on div "[DATE] Amines - 05 Lesson 54 • 6:45 PM • 75 min • Room Room No 103 Basicity Of …" at bounding box center [551, 269] width 489 height 48
copy h6 "Amines - 05"
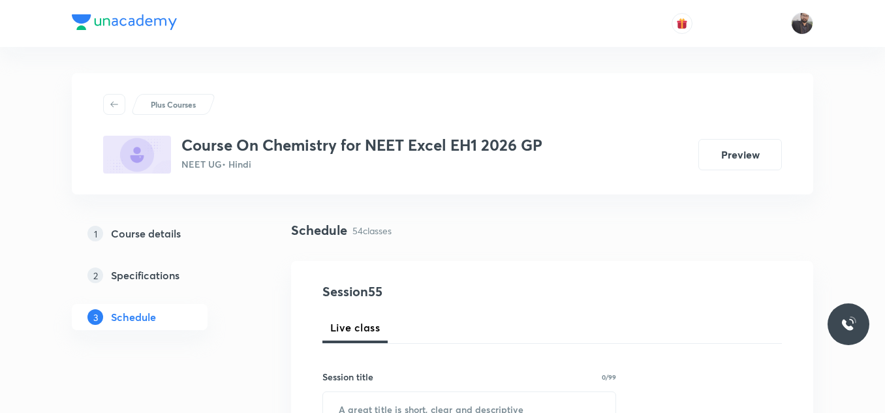
scroll to position [164, 0]
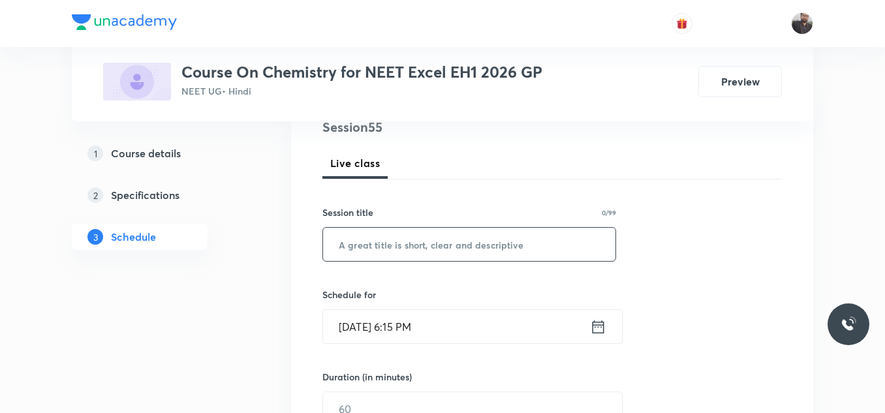
click at [423, 227] on div "​" at bounding box center [469, 244] width 294 height 35
paste input "Amines - 05"
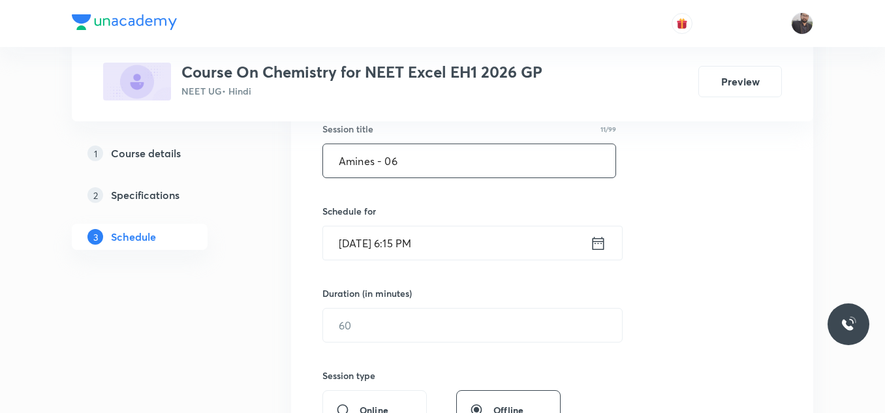
type input "Amines - 06"
click at [461, 249] on input "[DATE] 6:15 PM" at bounding box center [456, 242] width 267 height 33
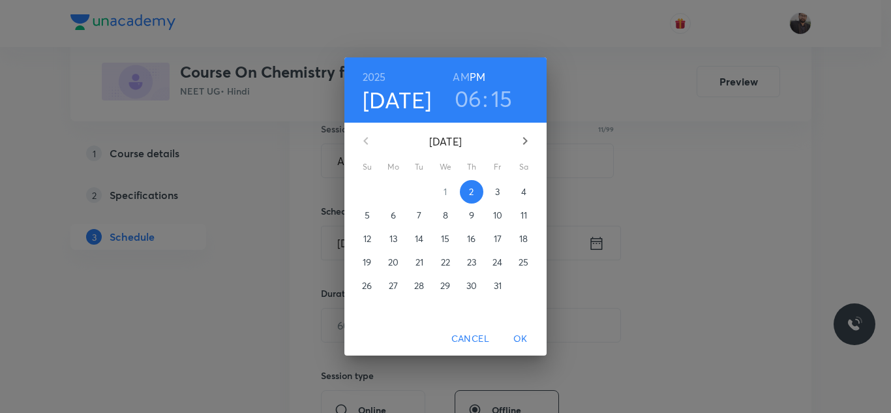
click at [499, 194] on p "3" at bounding box center [497, 191] width 5 height 13
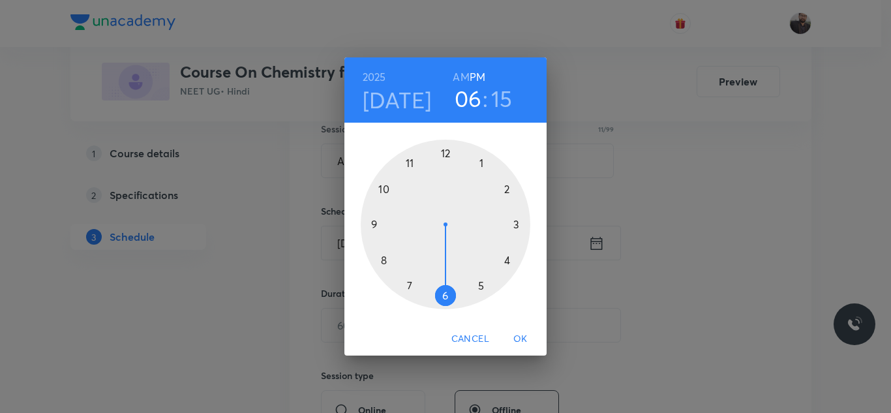
click at [521, 224] on div at bounding box center [446, 225] width 170 height 170
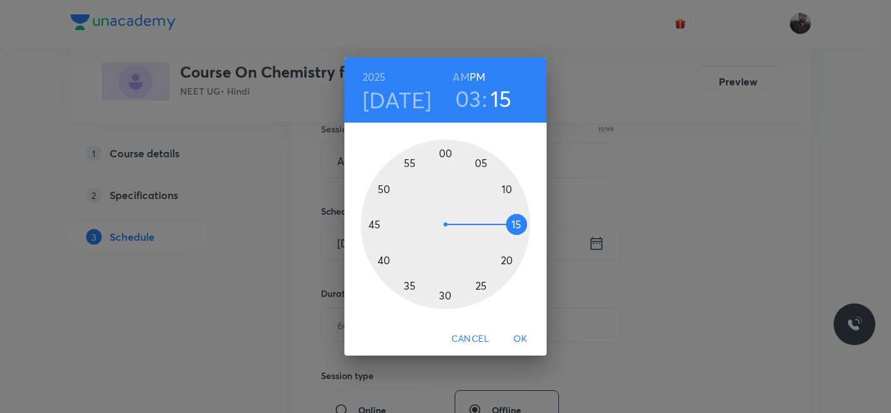
click at [371, 224] on div at bounding box center [446, 225] width 170 height 170
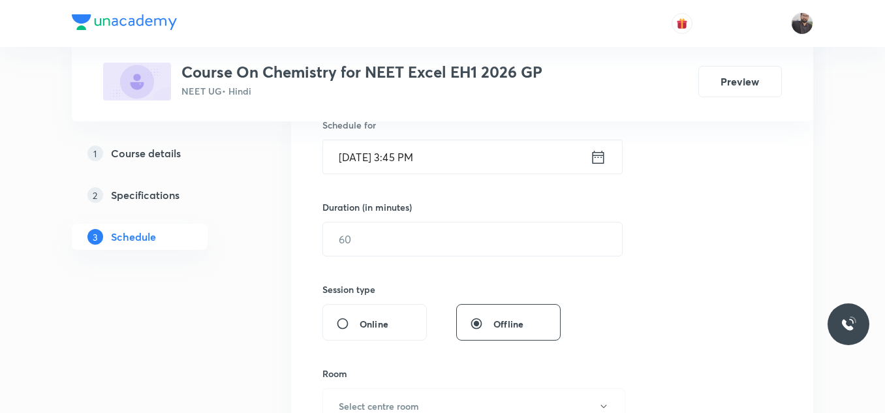
scroll to position [335, 0]
click at [374, 233] on input "text" at bounding box center [472, 238] width 299 height 33
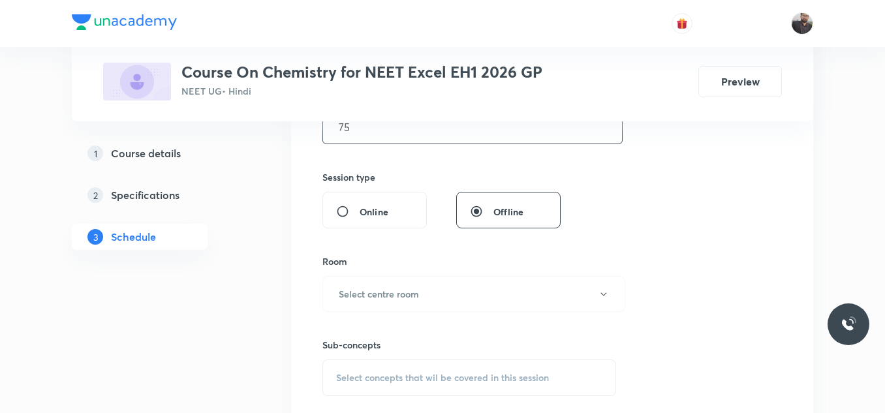
scroll to position [458, 0]
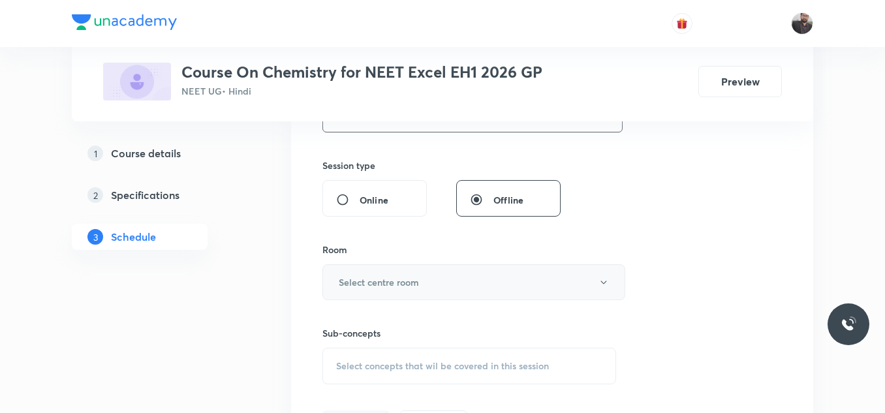
type input "75"
click at [382, 275] on h6 "Select centre room" at bounding box center [379, 282] width 80 height 14
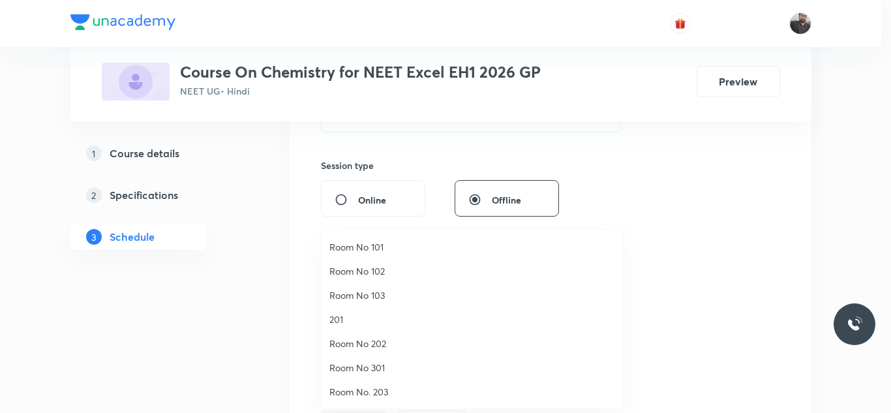
click at [369, 300] on span "Room No 103" at bounding box center [473, 295] width 286 height 14
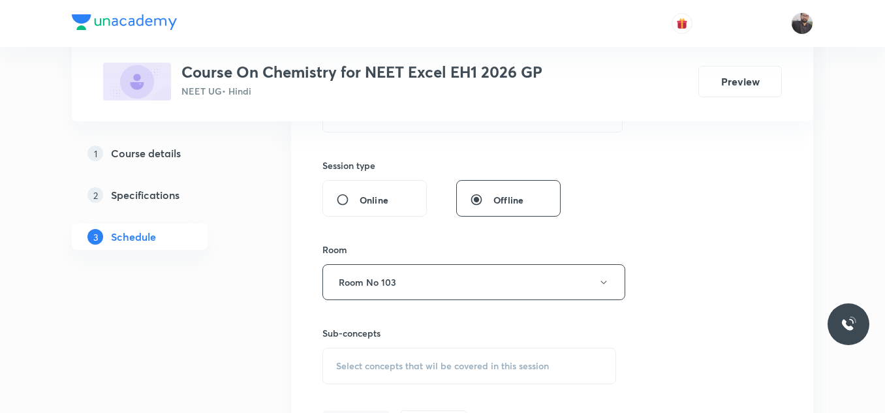
click at [375, 356] on div "Select concepts that wil be covered in this session" at bounding box center [469, 366] width 294 height 37
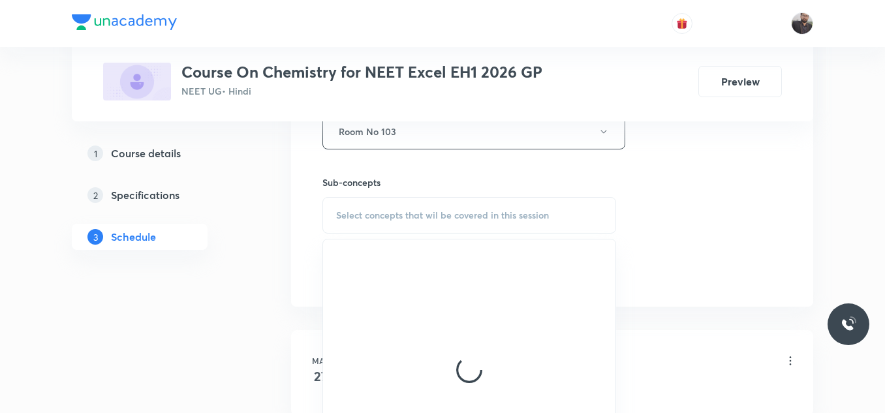
scroll to position [610, 0]
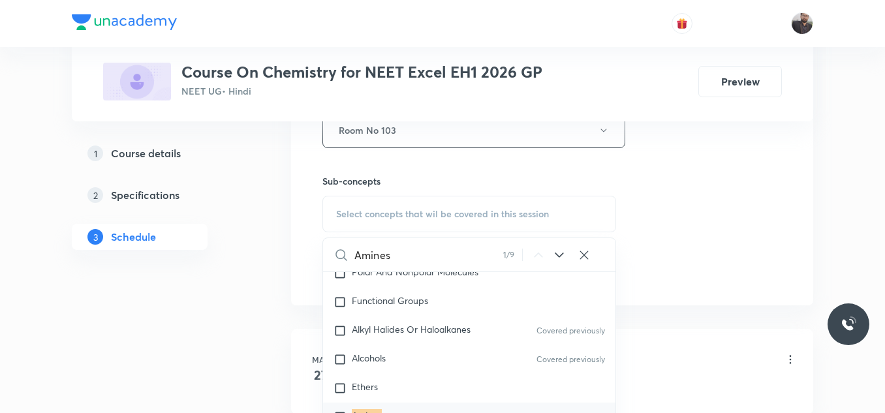
type input "Amines"
click at [559, 252] on icon at bounding box center [559, 255] width 16 height 16
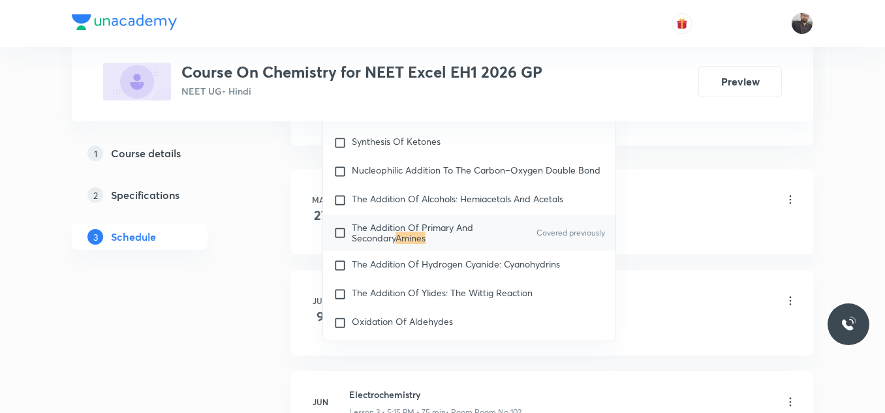
scroll to position [30647, 0]
drag, startPoint x: 403, startPoint y: 279, endPoint x: 350, endPoint y: 280, distance: 53.5
click at [350, 242] on input "checkbox" at bounding box center [342, 231] width 18 height 21
checkbox input "true"
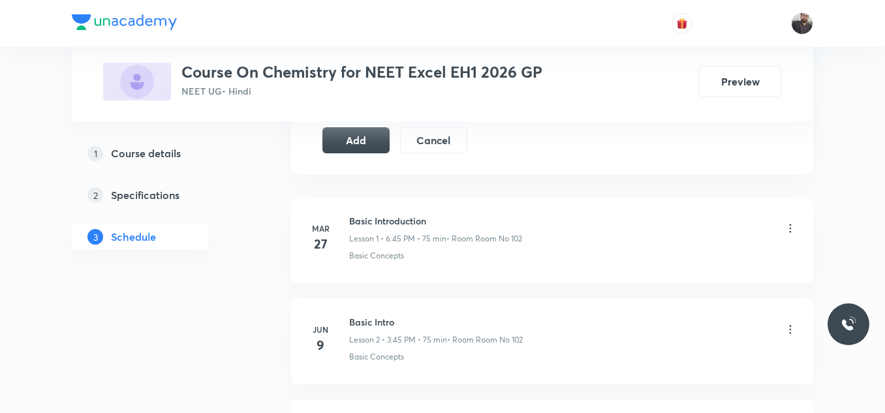
scroll to position [624, 0]
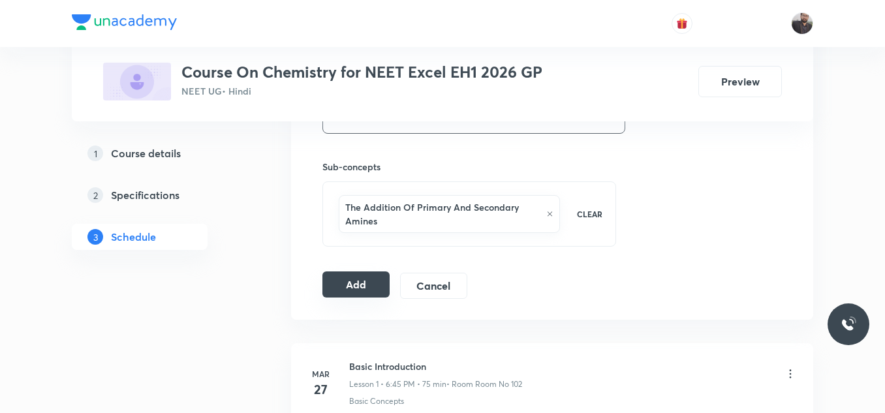
click at [347, 289] on button "Add" at bounding box center [355, 284] width 67 height 26
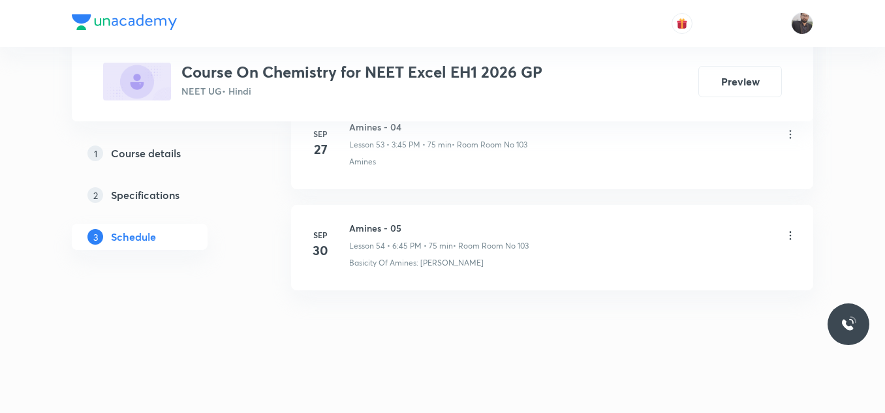
scroll to position [5510, 0]
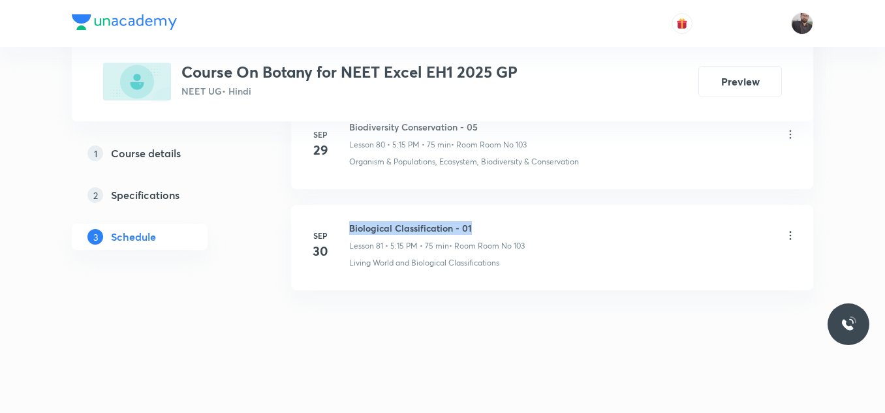
drag, startPoint x: 345, startPoint y: 224, endPoint x: 512, endPoint y: 194, distance: 169.6
copy h6 "Biological Classification - 01"
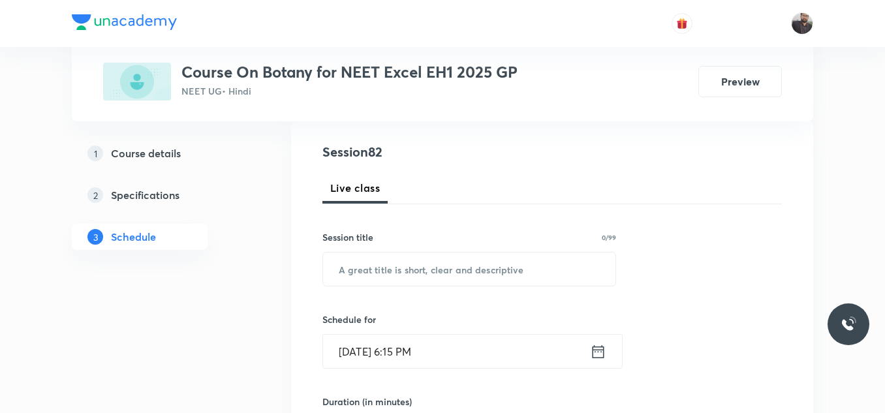
scroll to position [142, 0]
click at [497, 279] on input "text" at bounding box center [469, 267] width 292 height 33
paste input "Biological Classification - 01"
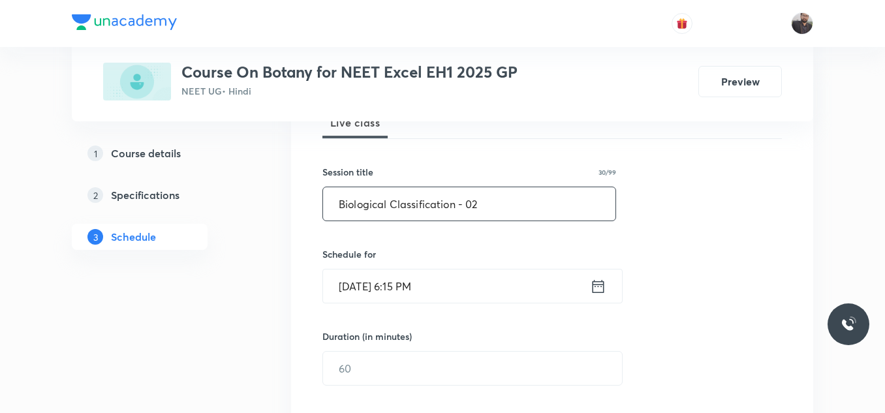
scroll to position [206, 0]
type input "Biological Classification - 02"
drag, startPoint x: 485, startPoint y: 294, endPoint x: 440, endPoint y: 281, distance: 46.7
click at [440, 281] on input "[DATE] 6:15 PM" at bounding box center [456, 285] width 267 height 33
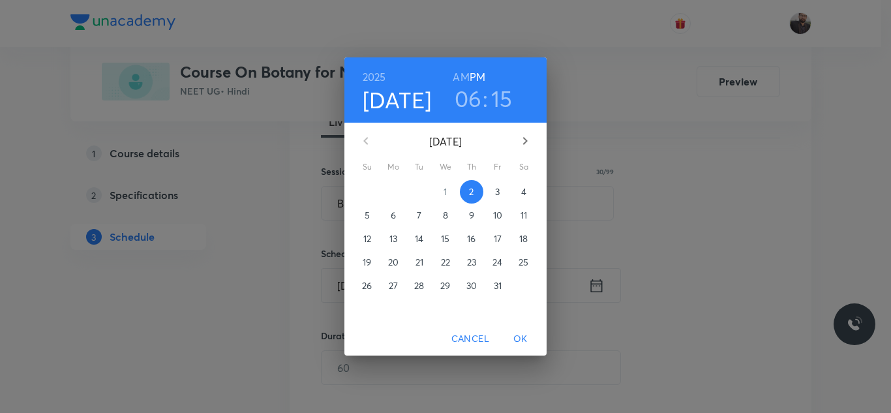
click at [498, 191] on p "3" at bounding box center [497, 191] width 5 height 13
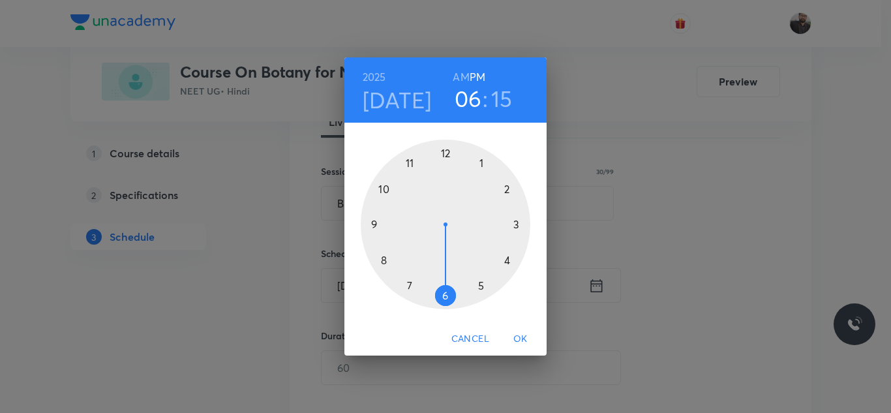
click at [484, 288] on div at bounding box center [446, 225] width 170 height 170
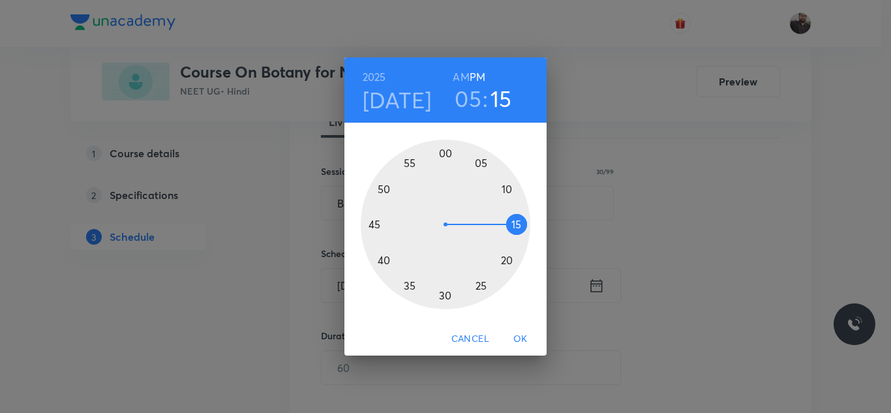
click at [523, 222] on div at bounding box center [446, 225] width 170 height 170
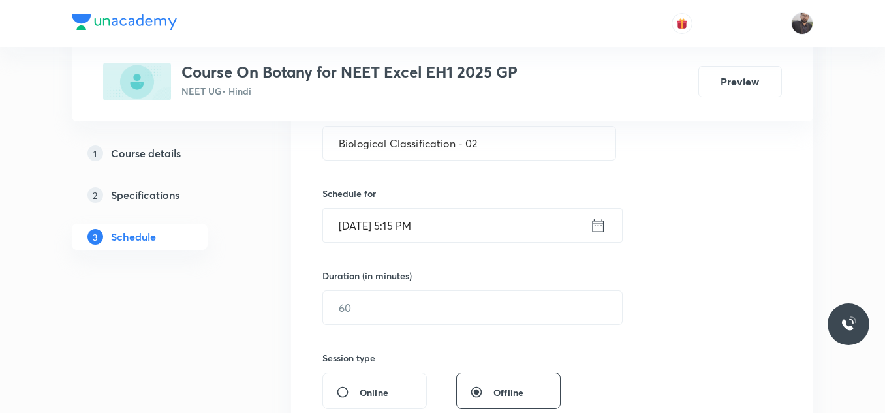
scroll to position [293, 0]
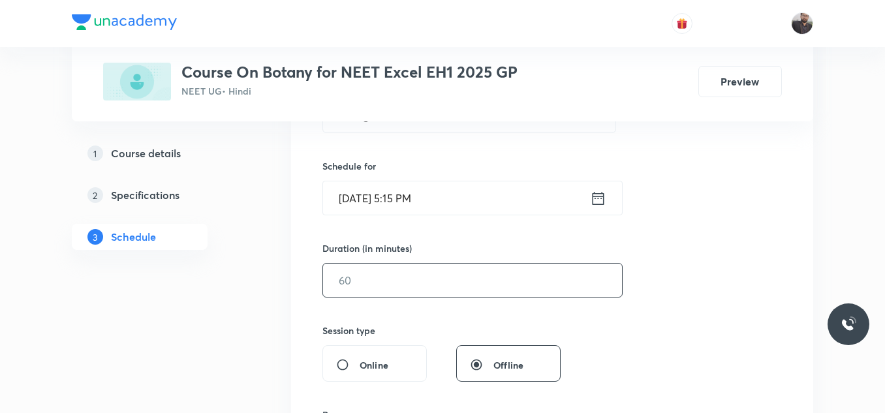
click at [514, 268] on input "text" at bounding box center [472, 280] width 299 height 33
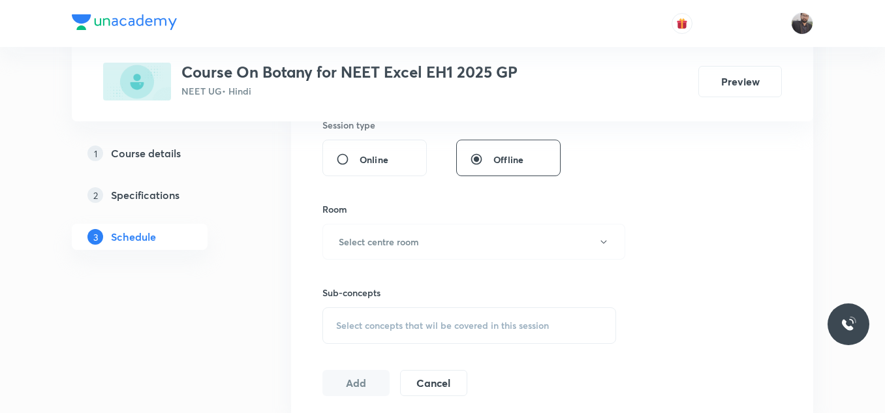
scroll to position [499, 0]
type input "75"
click at [463, 246] on button "Select centre room" at bounding box center [473, 241] width 303 height 36
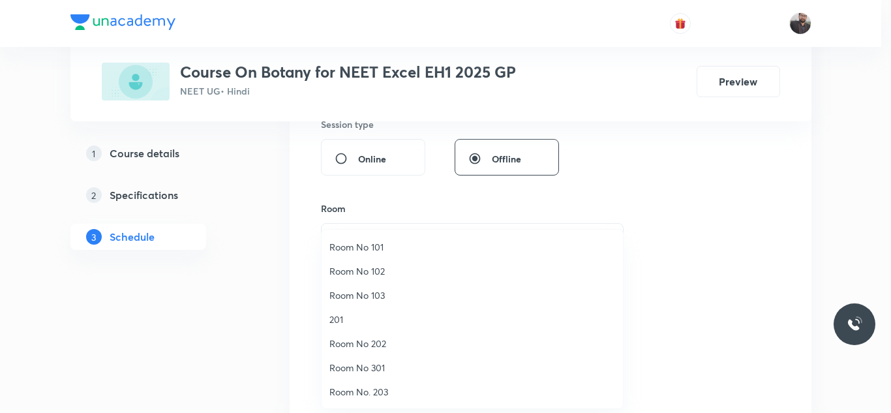
click at [378, 297] on span "Room No 103" at bounding box center [473, 295] width 286 height 14
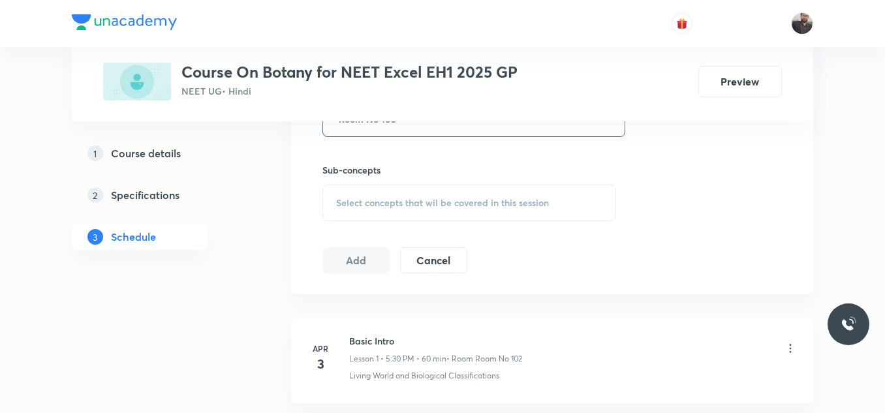
scroll to position [624, 0]
click at [373, 200] on span "Select concepts that wil be covered in this session" at bounding box center [442, 199] width 213 height 10
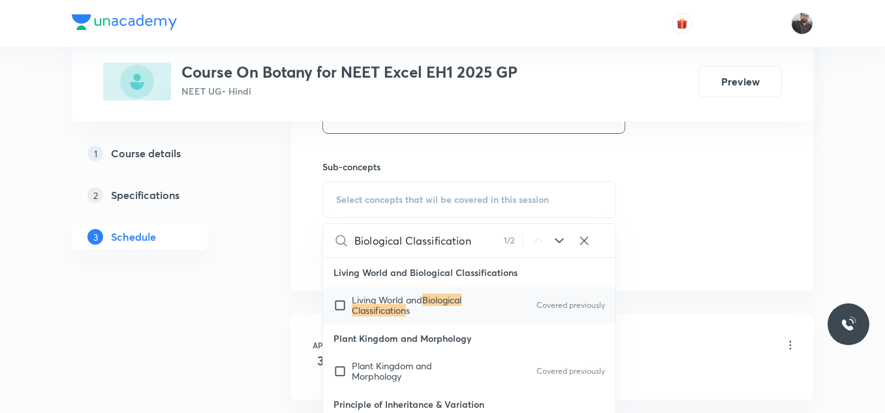
type input "Biological Classification"
click at [352, 320] on div "Living World and Biological Classification s Covered previously" at bounding box center [469, 305] width 292 height 37
checkbox input "true"
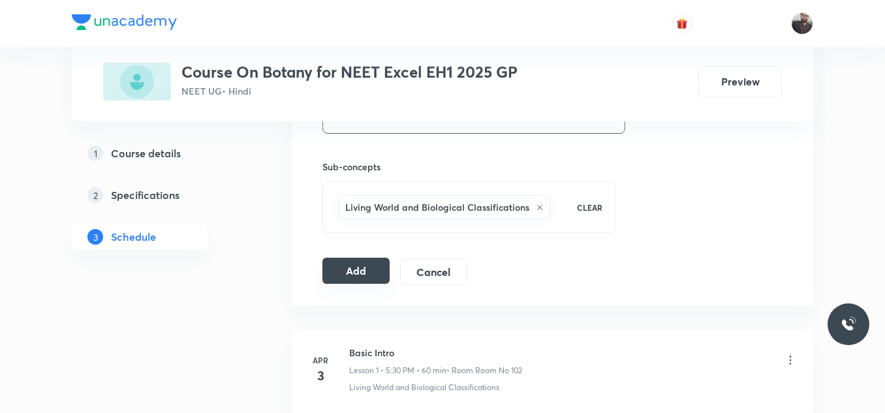
click at [357, 275] on button "Add" at bounding box center [355, 271] width 67 height 26
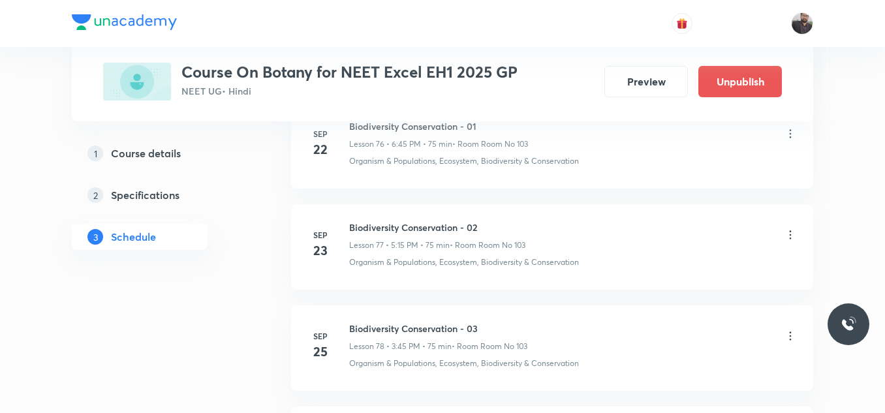
scroll to position [8327, 0]
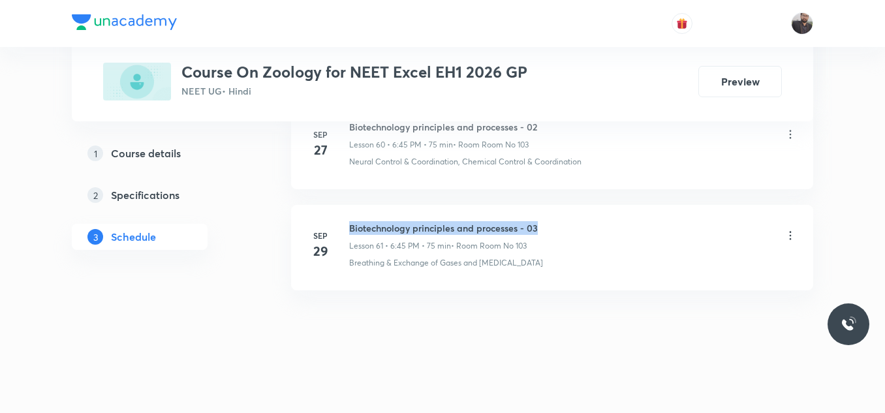
drag, startPoint x: 348, startPoint y: 226, endPoint x: 602, endPoint y: 217, distance: 254.6
click at [602, 217] on li "Sep 29 Biotechnology principles and processes - 03 Lesson 61 • 6:45 PM • 75 min…" at bounding box center [552, 247] width 522 height 85
copy h6 "Biotechnology principles and processes - 03"
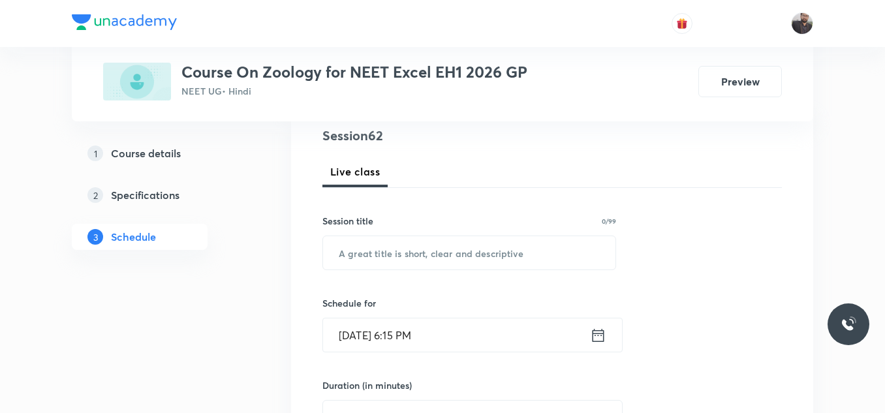
scroll to position [172, 0]
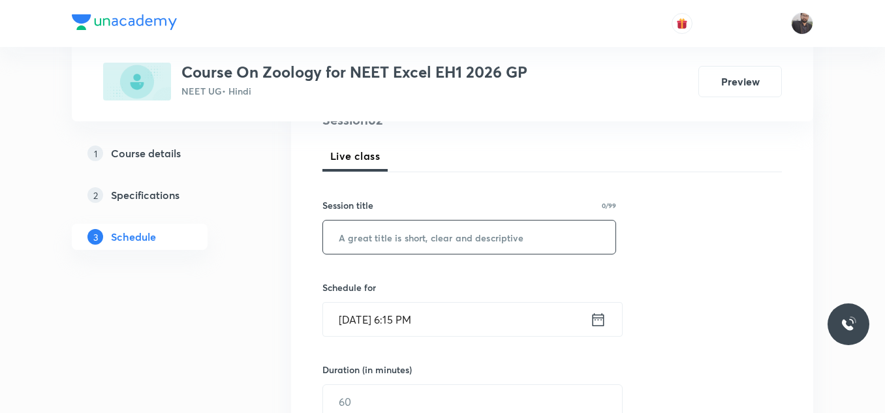
click at [545, 222] on input "text" at bounding box center [469, 237] width 292 height 33
paste input "Biotechnology principles and processes - 03"
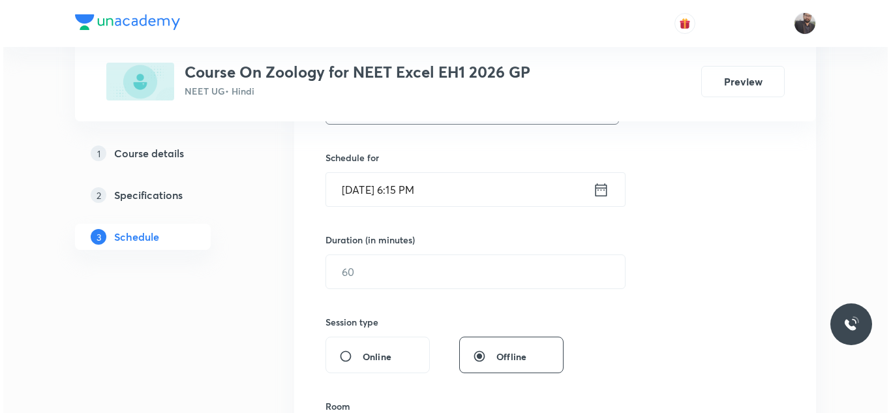
scroll to position [310, 0]
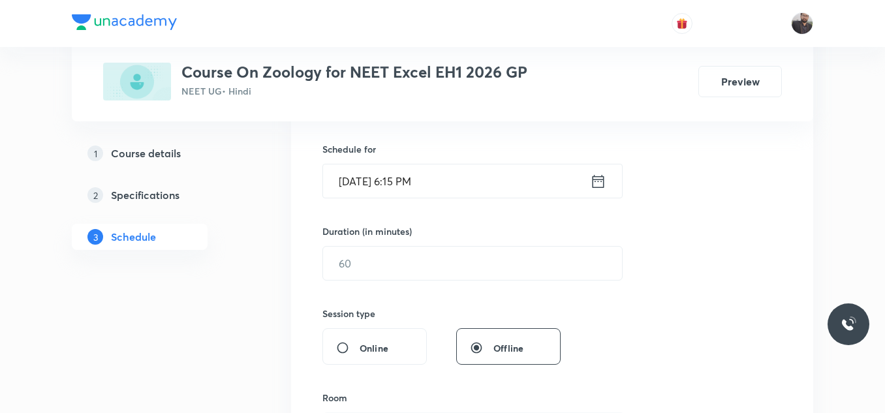
type input "Biotechnology principles and processes - 04"
click at [483, 189] on input "Oct 2, 2025, 6:15 PM" at bounding box center [456, 180] width 267 height 33
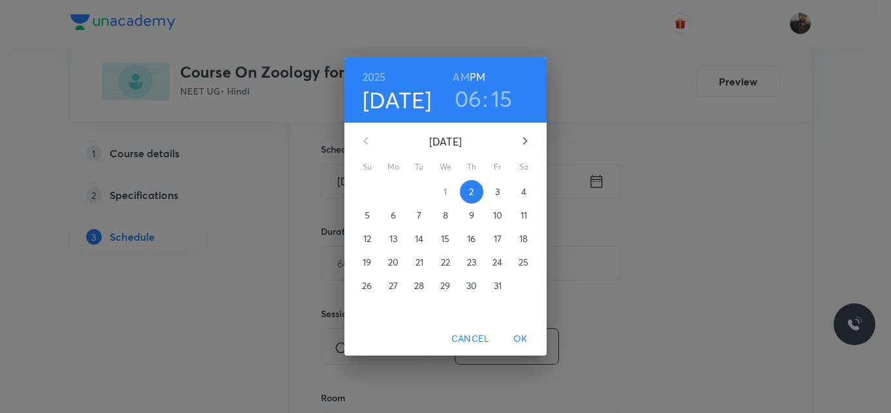
click at [501, 193] on span "3" at bounding box center [497, 191] width 23 height 13
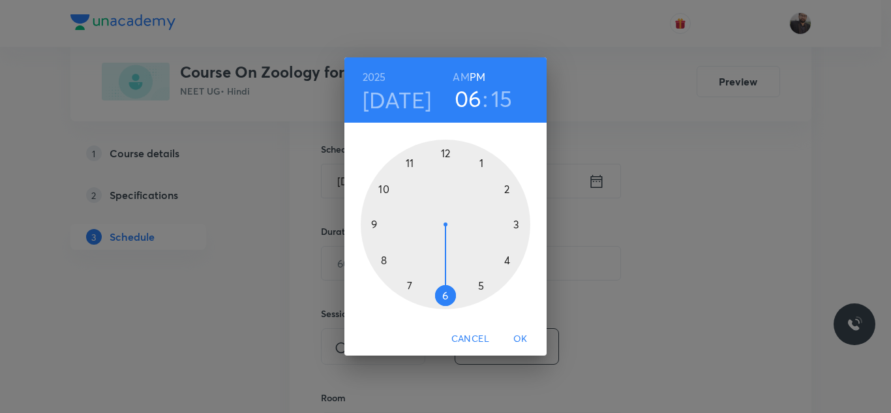
click at [445, 301] on div at bounding box center [446, 225] width 170 height 170
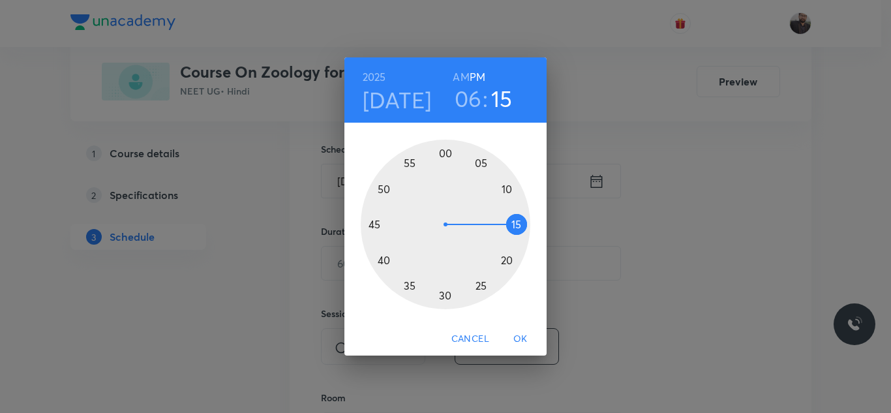
click at [373, 224] on div at bounding box center [446, 225] width 170 height 170
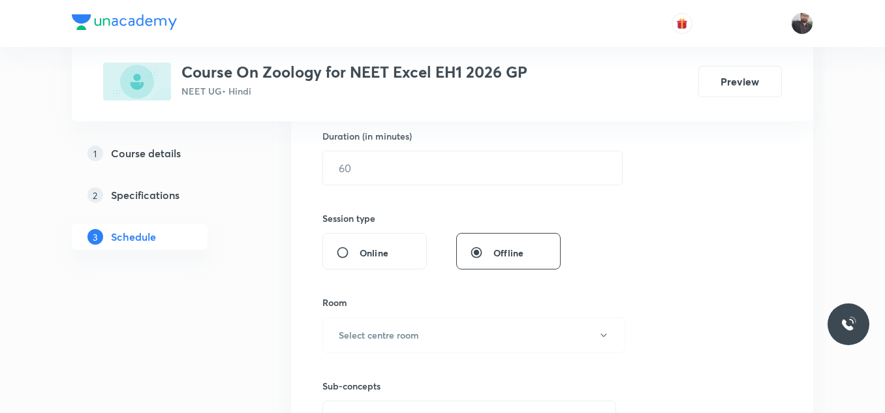
scroll to position [406, 0]
click at [373, 170] on input "text" at bounding box center [472, 167] width 299 height 33
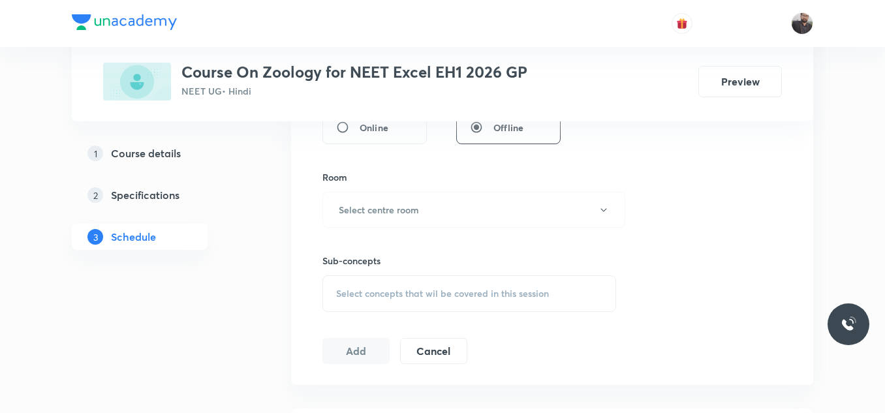
scroll to position [533, 0]
type input "75"
click at [380, 206] on h6 "Select centre room" at bounding box center [379, 207] width 80 height 14
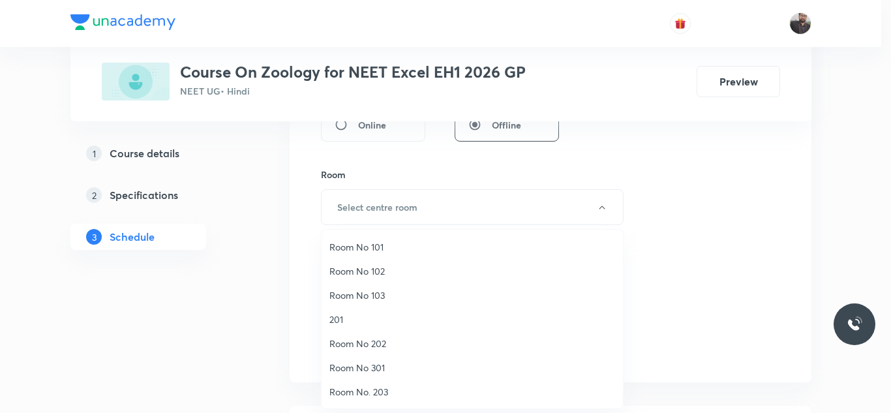
click at [371, 288] on span "Room No 103" at bounding box center [473, 295] width 286 height 14
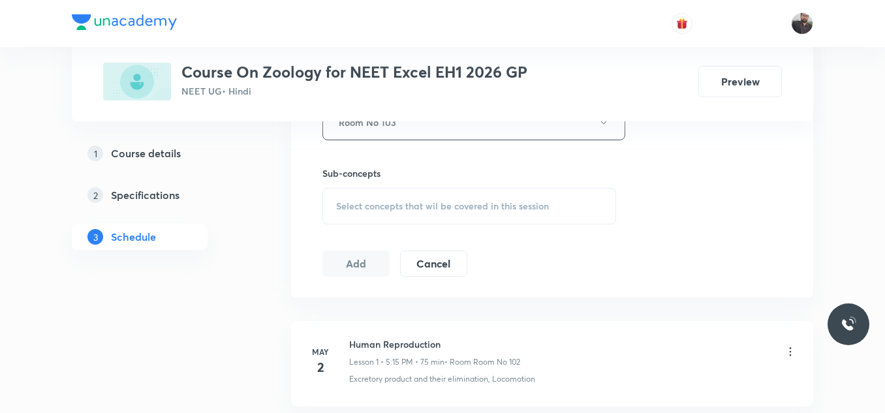
scroll to position [619, 0]
click at [362, 206] on span "Select concepts that wil be covered in this session" at bounding box center [442, 205] width 213 height 10
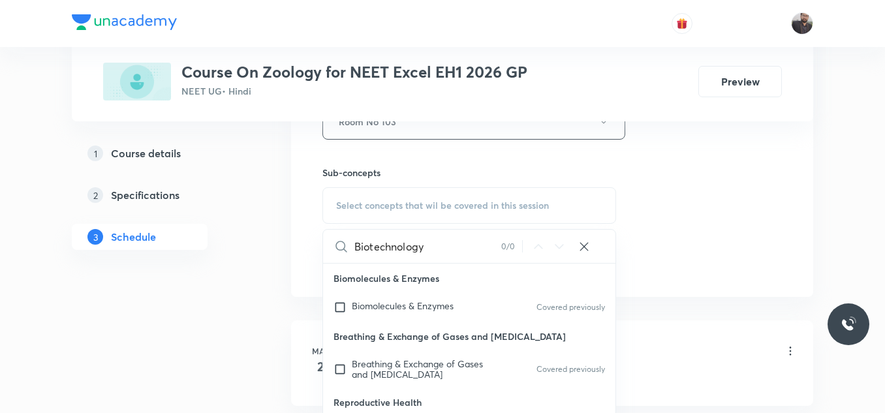
scroll to position [979, 0]
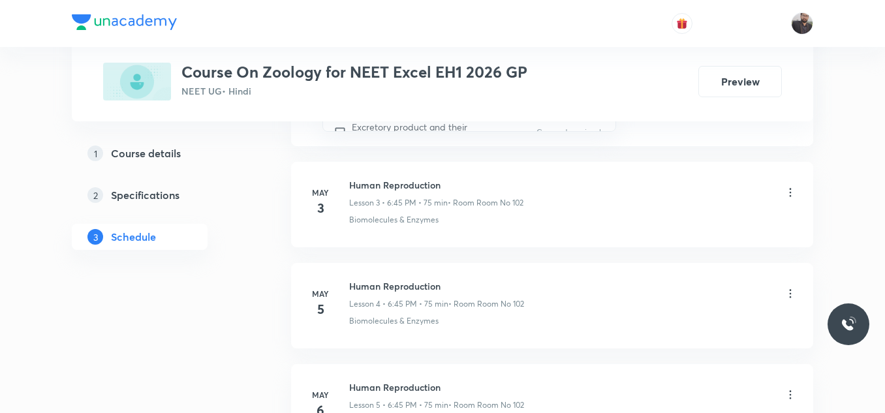
type input "Biotechnology"
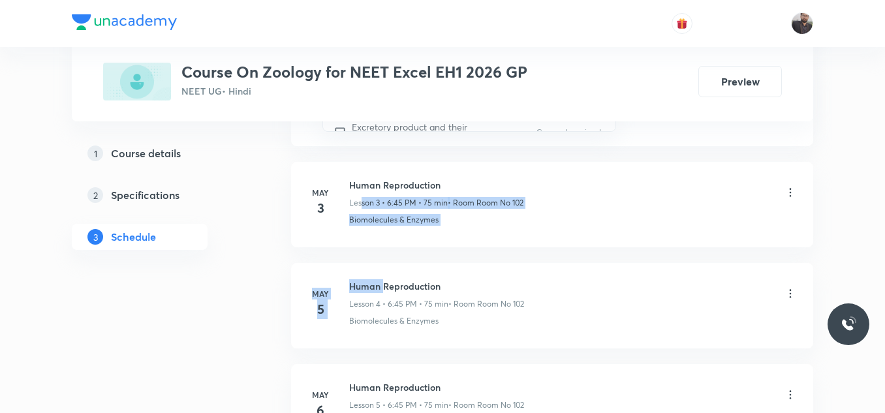
drag, startPoint x: 362, startPoint y: 206, endPoint x: 380, endPoint y: 261, distance: 57.8
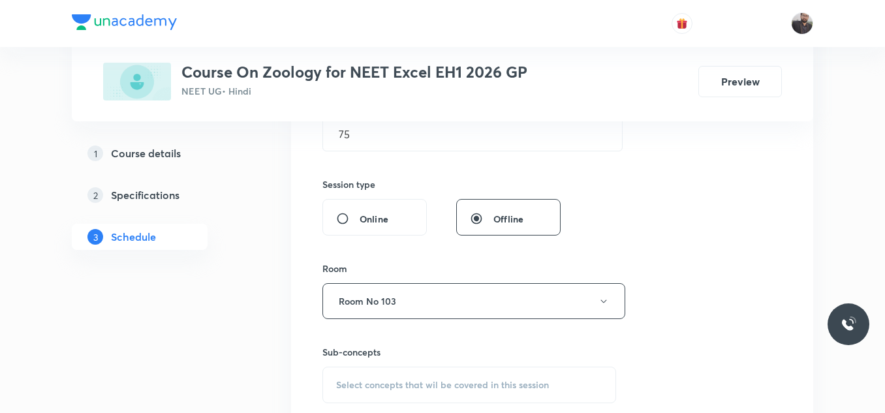
click at [376, 381] on span "Select concepts that wil be covered in this session" at bounding box center [442, 385] width 213 height 10
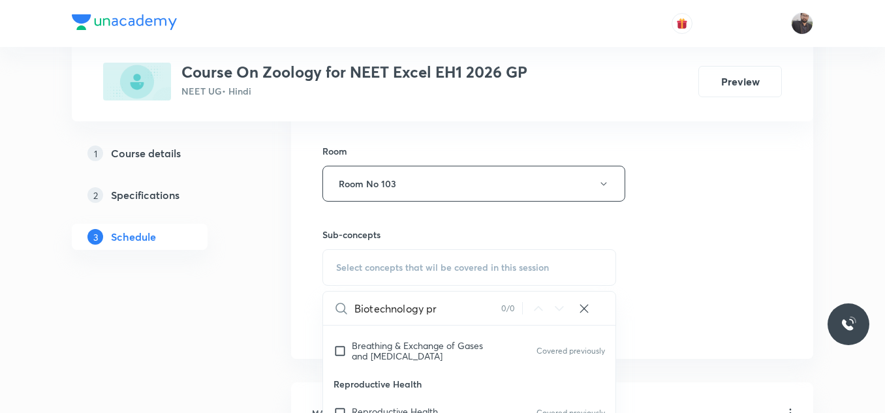
scroll to position [81, 0]
type input "Biotechnology pr"
click at [376, 381] on p "Reproductive Health" at bounding box center [469, 383] width 292 height 29
click at [390, 350] on span "Breathing & Exchange of Gases and Body Fluids" at bounding box center [417, 350] width 131 height 23
checkbox input "true"
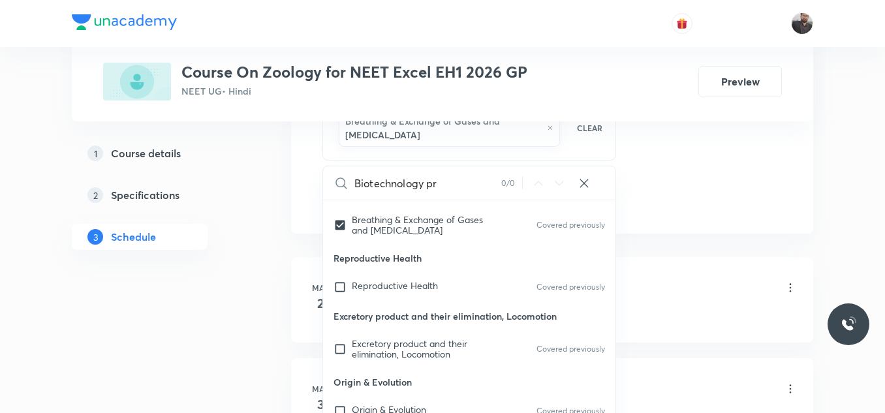
scroll to position [711, 0]
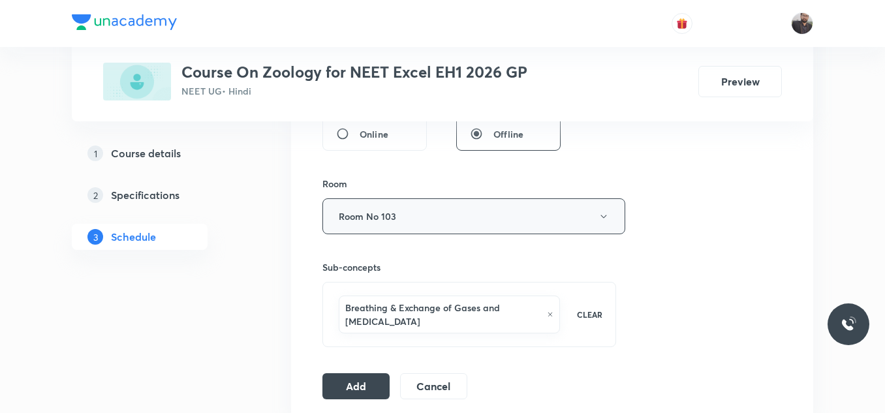
scroll to position [532, 0]
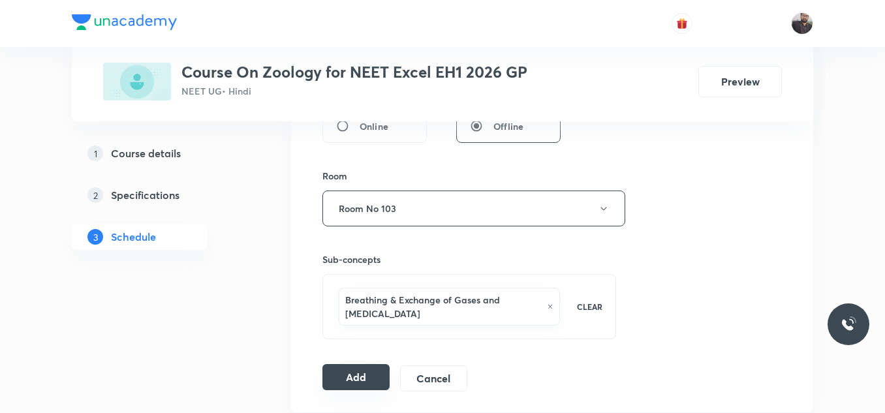
click at [364, 384] on button "Add" at bounding box center [355, 377] width 67 height 26
click at [366, 375] on button "Add" at bounding box center [355, 377] width 67 height 26
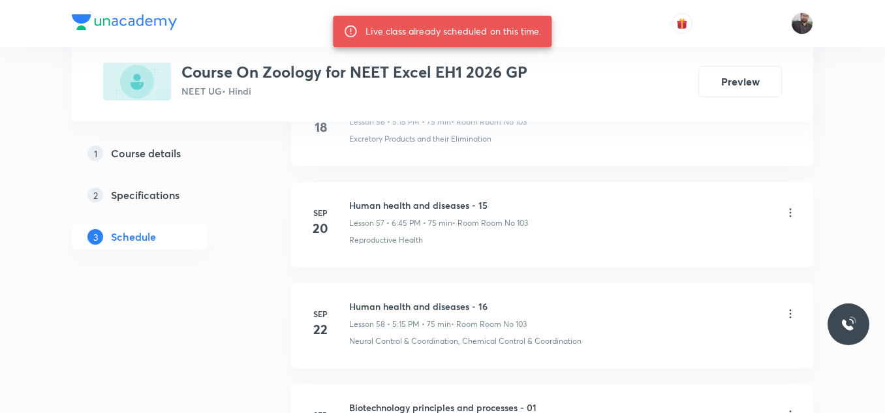
scroll to position [6832, 0]
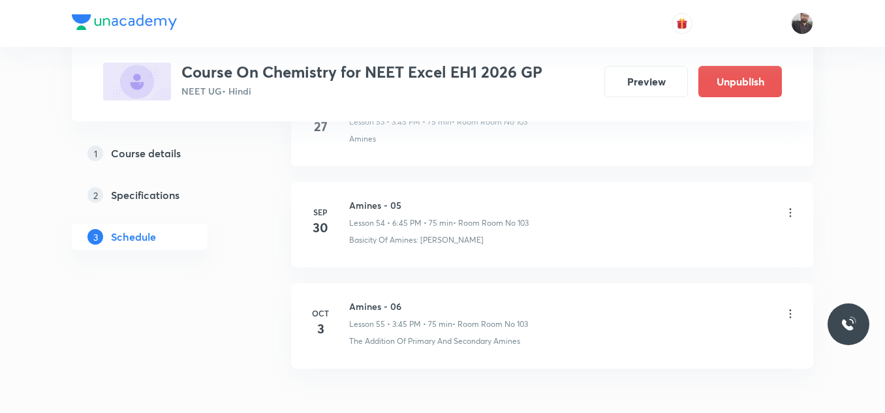
scroll to position [6210, 0]
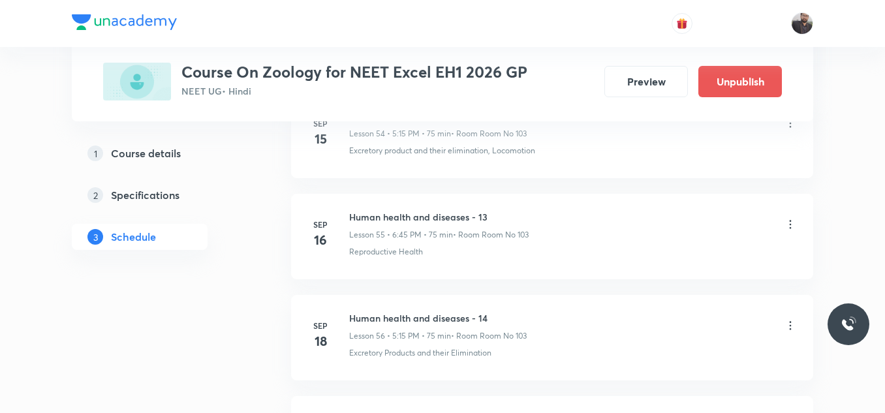
scroll to position [6904, 0]
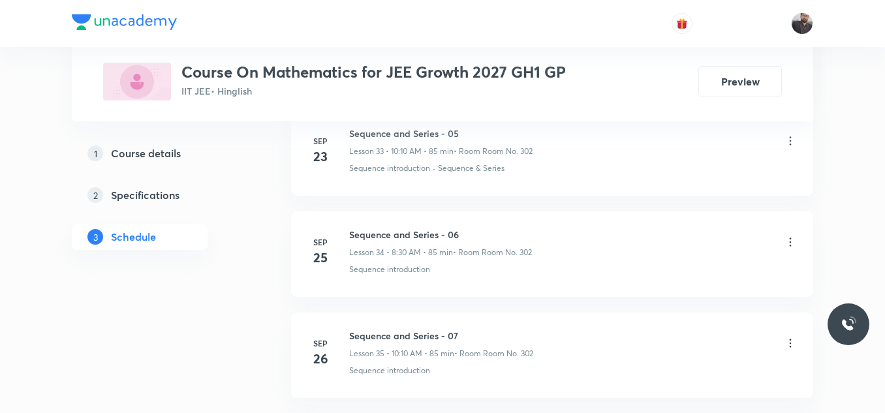
scroll to position [4274, 0]
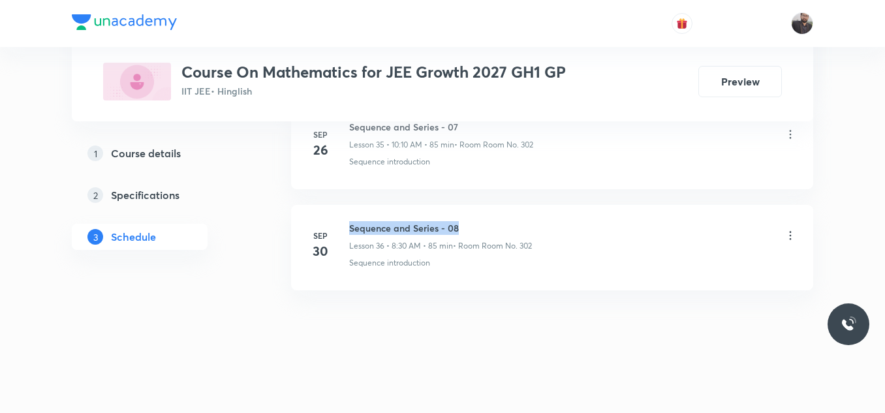
drag, startPoint x: 348, startPoint y: 222, endPoint x: 546, endPoint y: 227, distance: 197.1
click at [546, 227] on div "Sep 30 Sequence and Series - 08 Lesson 36 • 8:30 AM • 85 min • Room Room No. 30…" at bounding box center [551, 245] width 489 height 48
copy h6 "Sequence and Series - 08"
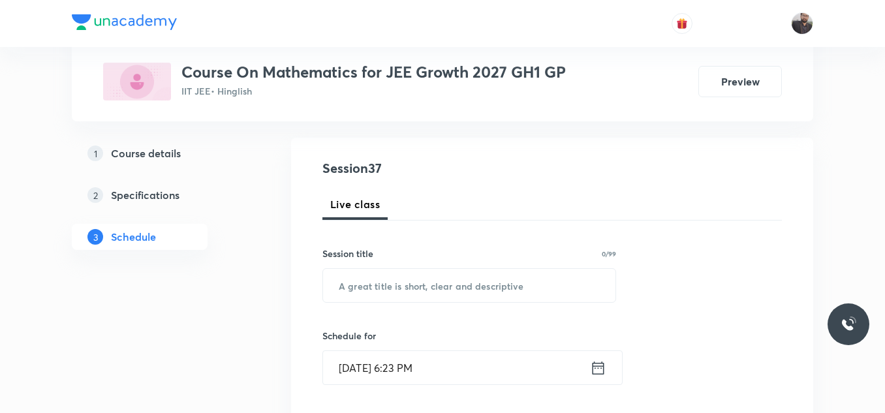
scroll to position [134, 0]
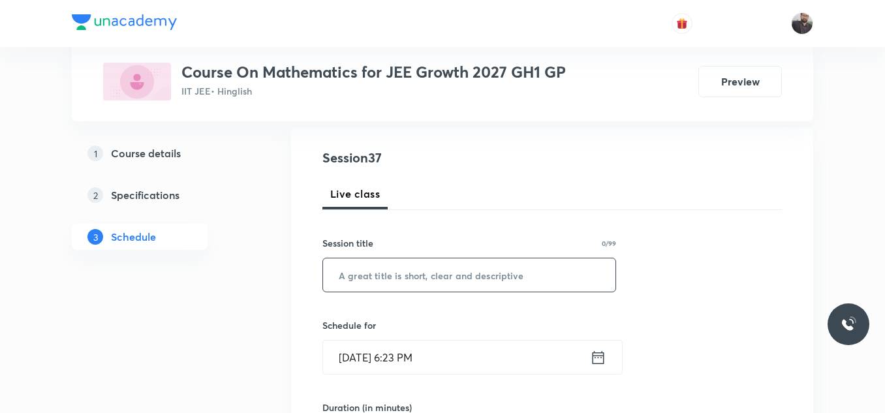
click at [470, 290] on input "text" at bounding box center [469, 274] width 292 height 33
paste input "Sequence and Series - 08"
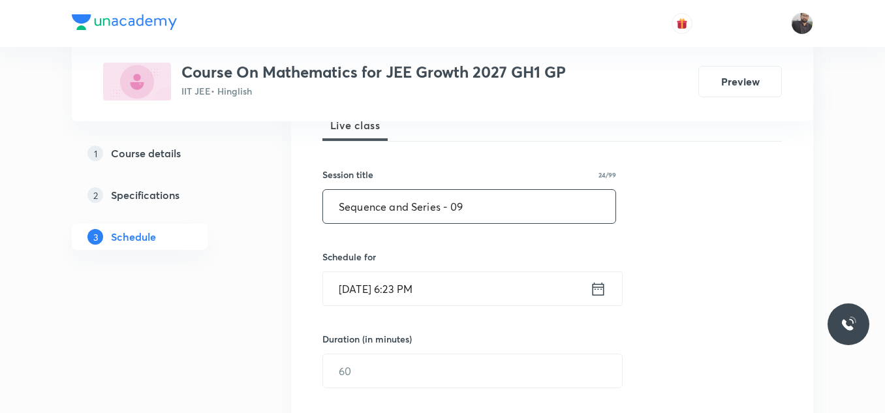
scroll to position [210, 0]
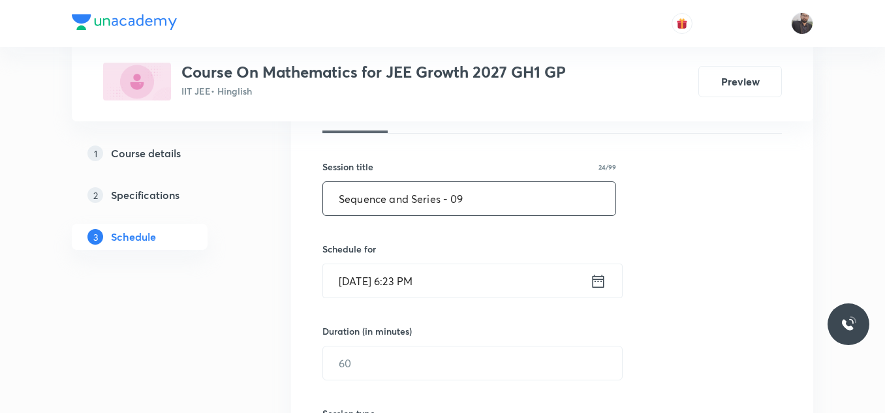
type input "Sequence and Series - 09"
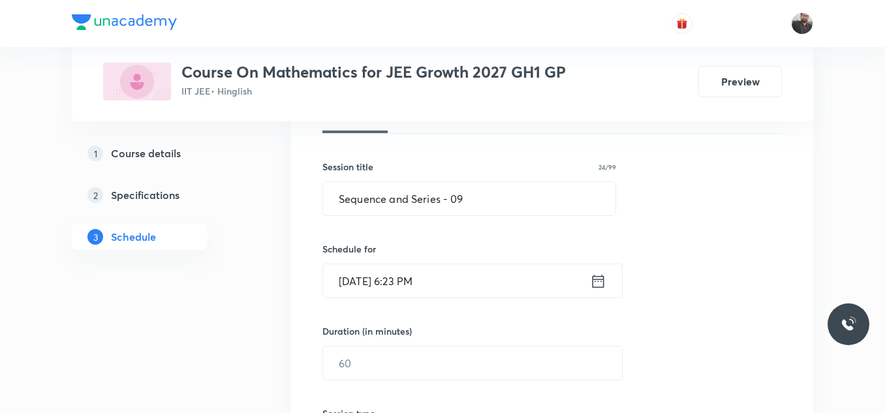
drag, startPoint x: 470, startPoint y: 290, endPoint x: 448, endPoint y: 275, distance: 26.8
click at [448, 275] on input "Oct 2, 2025, 6:23 PM" at bounding box center [456, 280] width 267 height 33
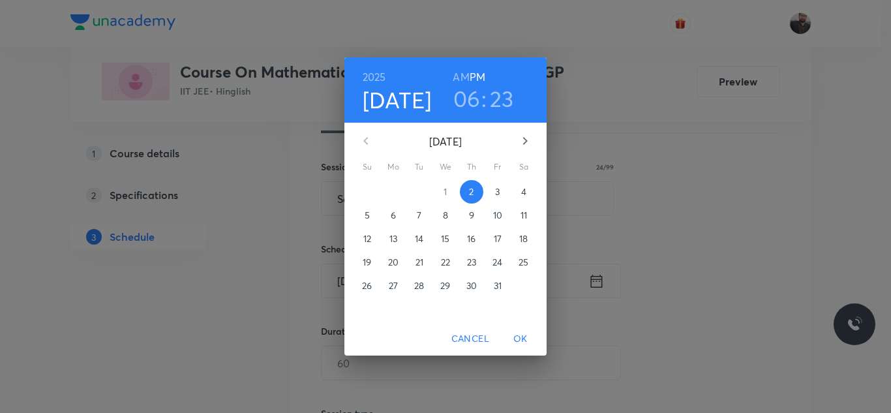
click at [503, 200] on button "3" at bounding box center [497, 191] width 23 height 23
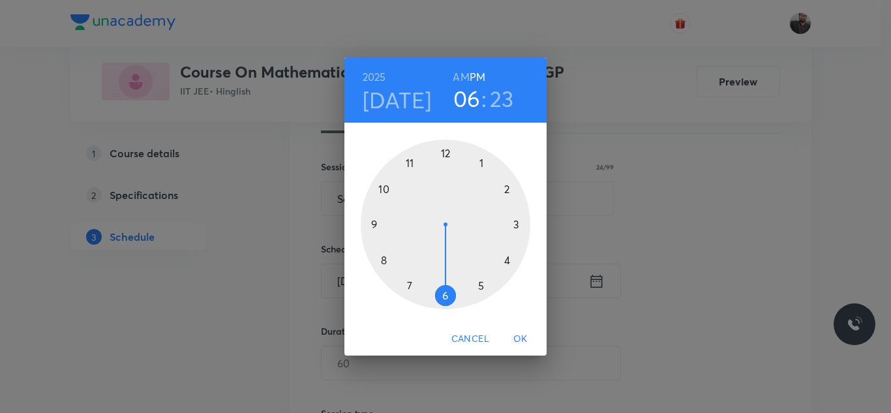
click at [386, 255] on div at bounding box center [446, 225] width 170 height 170
click at [467, 69] on h6 "AM" at bounding box center [461, 77] width 16 height 18
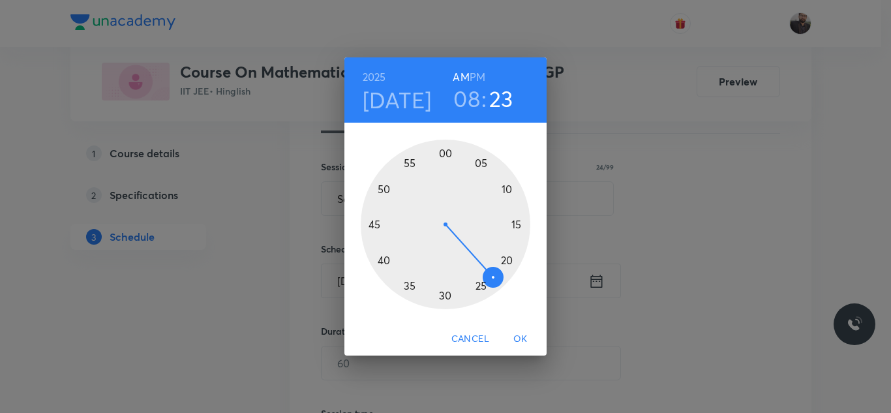
click at [445, 303] on div at bounding box center [446, 225] width 170 height 170
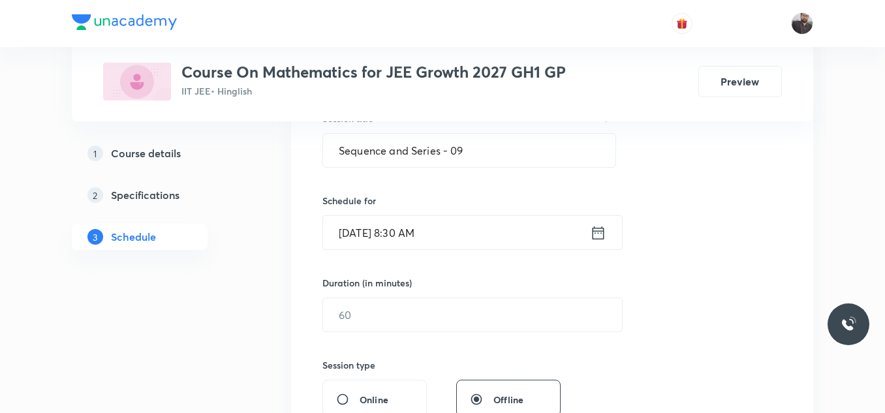
scroll to position [259, 0]
click at [446, 312] on input "text" at bounding box center [472, 314] width 299 height 33
type input "8"
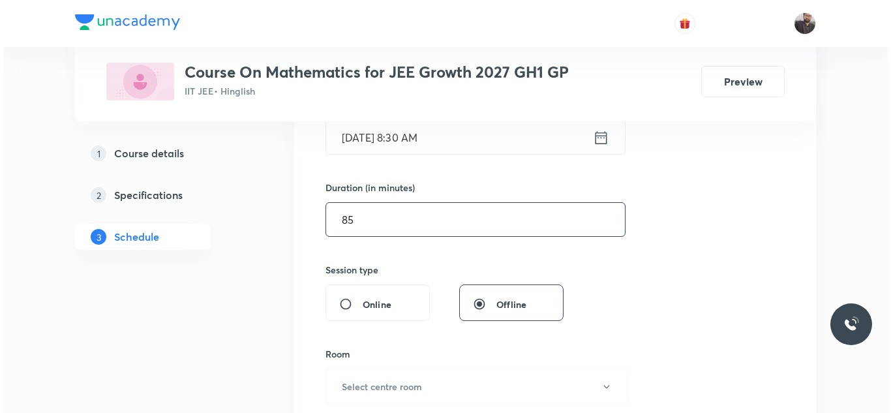
scroll to position [357, 0]
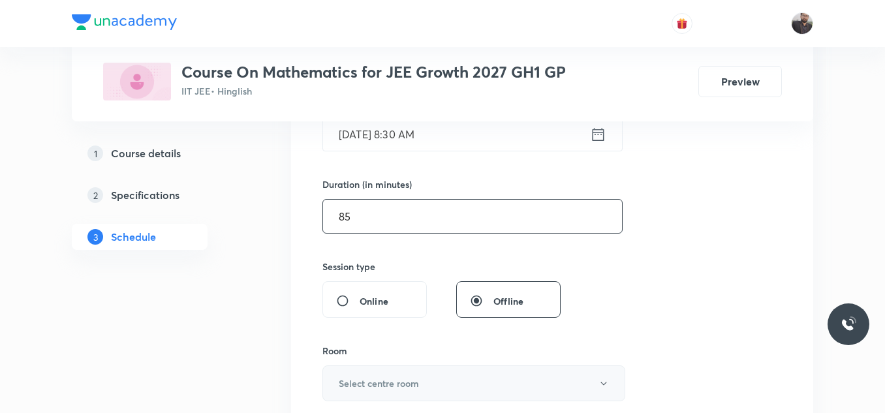
type input "85"
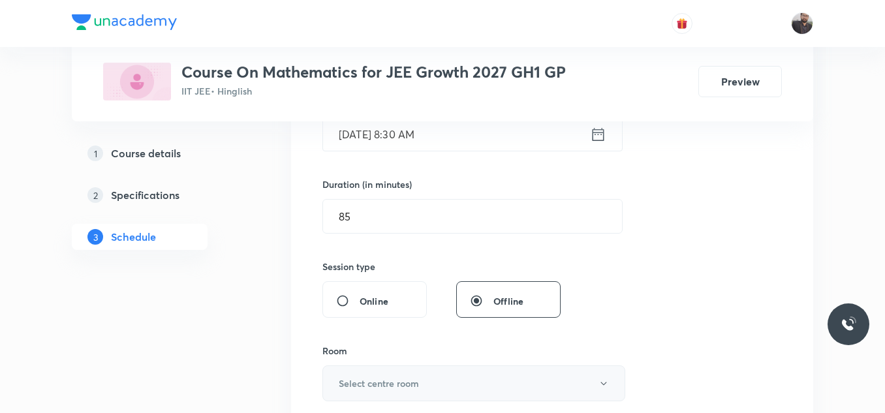
click at [416, 382] on h6 "Select centre room" at bounding box center [379, 384] width 80 height 14
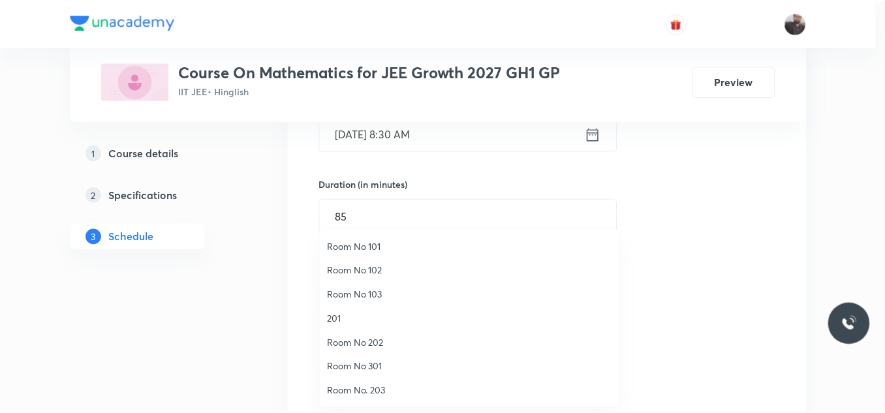
scroll to position [96, 0]
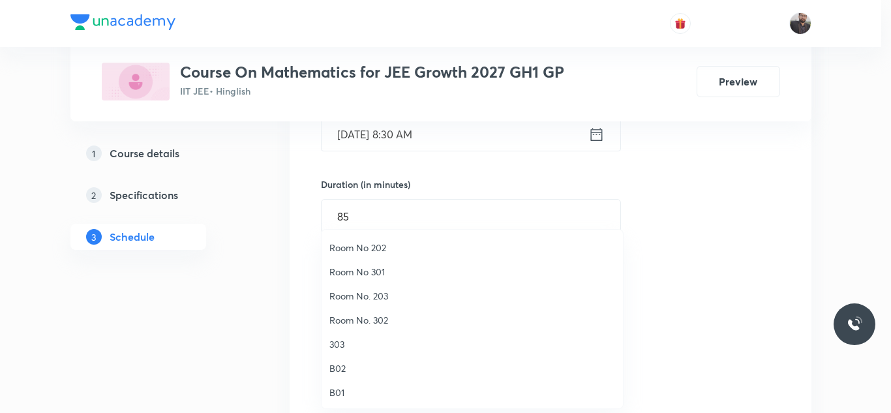
click at [383, 330] on li "Room No. 302" at bounding box center [472, 320] width 301 height 24
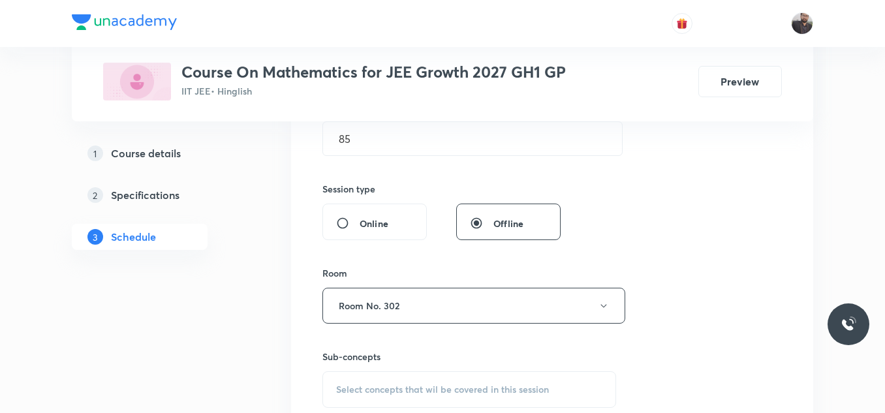
scroll to position [435, 0]
click at [403, 388] on span "Select concepts that wil be covered in this session" at bounding box center [442, 389] width 213 height 10
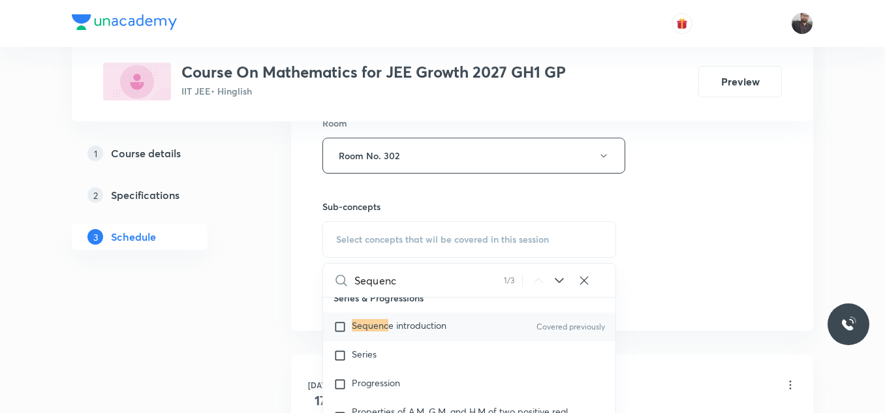
scroll to position [3624, 0]
type input "Sequenc"
click at [425, 356] on div "Series" at bounding box center [469, 355] width 292 height 29
checkbox input "true"
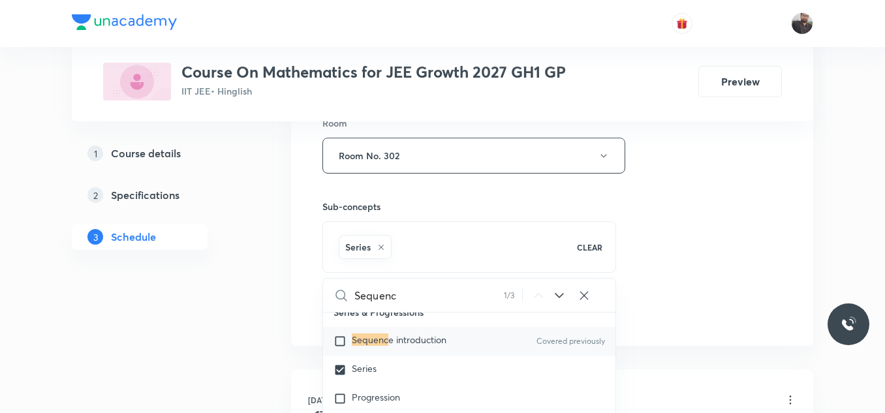
click at [425, 346] on span "e introduction" at bounding box center [417, 339] width 58 height 12
checkbox input "true"
click at [412, 384] on div "Series" at bounding box center [469, 370] width 292 height 29
checkbox input "true"
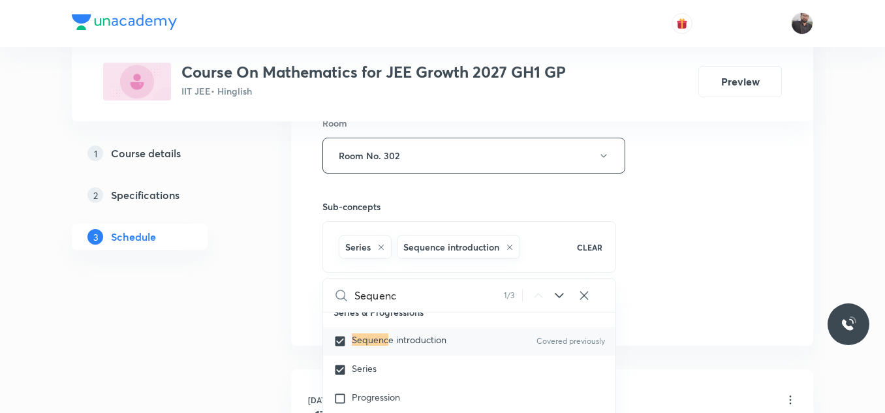
checkbox input "false"
click at [673, 244] on div "Session 37 Live class Session title 24/99 Sequence and Series - 09 ​ Schedule f…" at bounding box center [551, 11] width 459 height 628
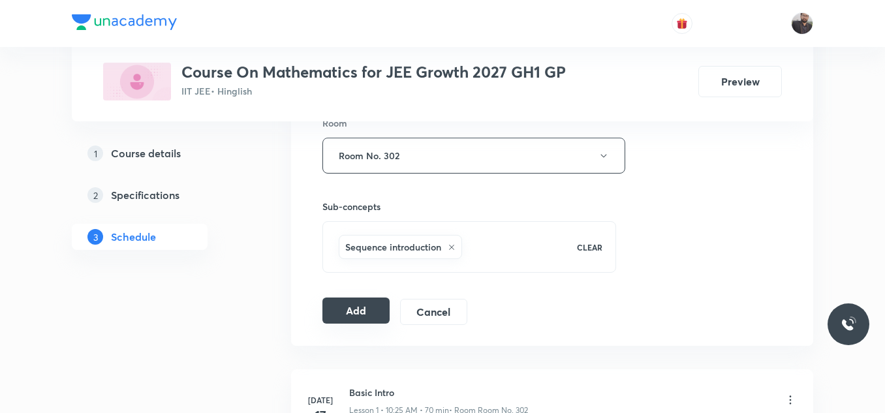
click at [373, 316] on button "Add" at bounding box center [355, 311] width 67 height 26
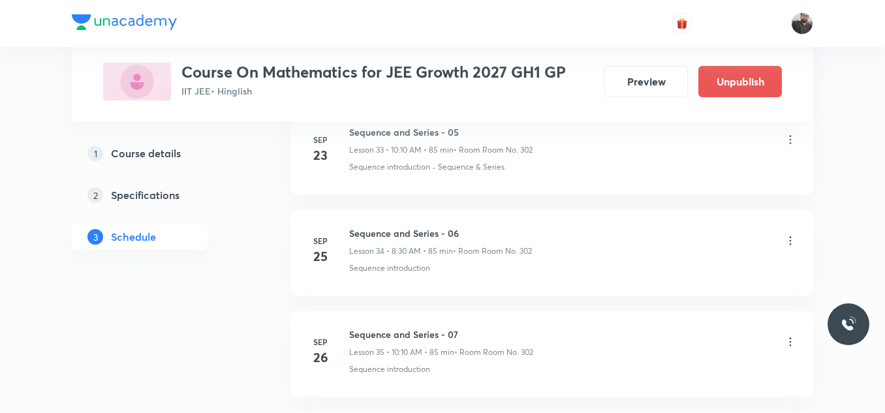
scroll to position [3776, 0]
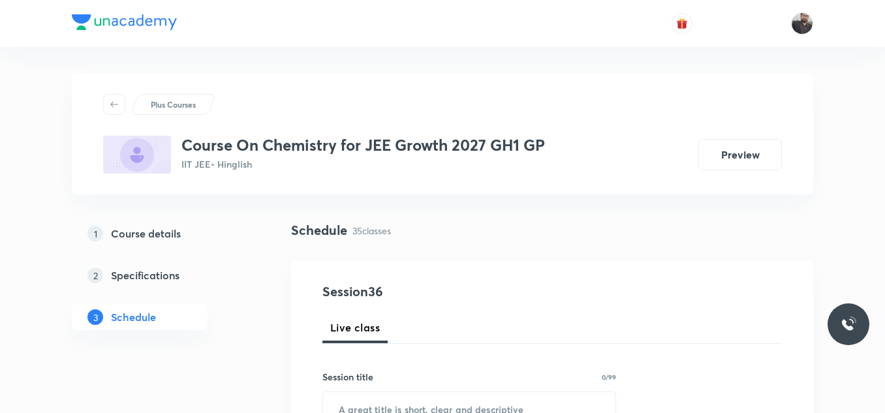
scroll to position [4187, 0]
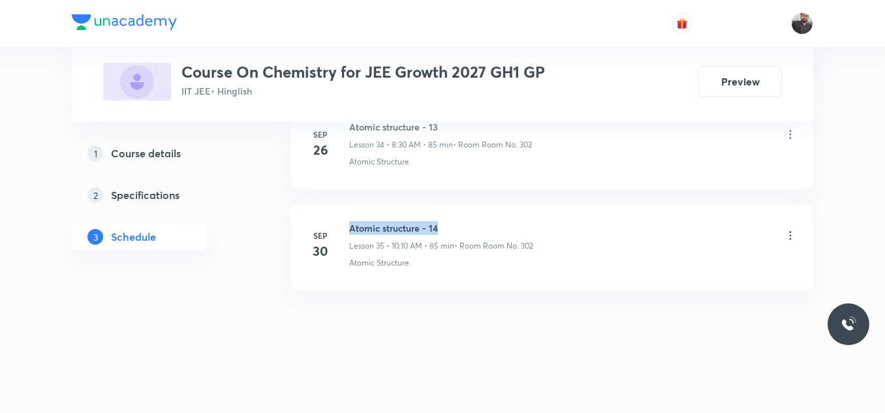
drag, startPoint x: 348, startPoint y: 222, endPoint x: 511, endPoint y: 231, distance: 162.7
click at [511, 231] on div "[DATE] Atomic structure - 14 Lesson 35 • 10:10 AM • 85 min • Room Room No. 302 …" at bounding box center [551, 245] width 489 height 48
copy h6 "Atomic structure - 14"
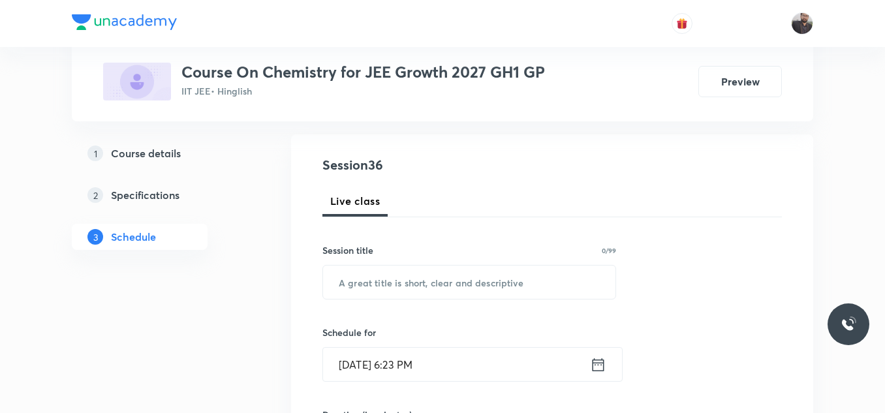
scroll to position [127, 0]
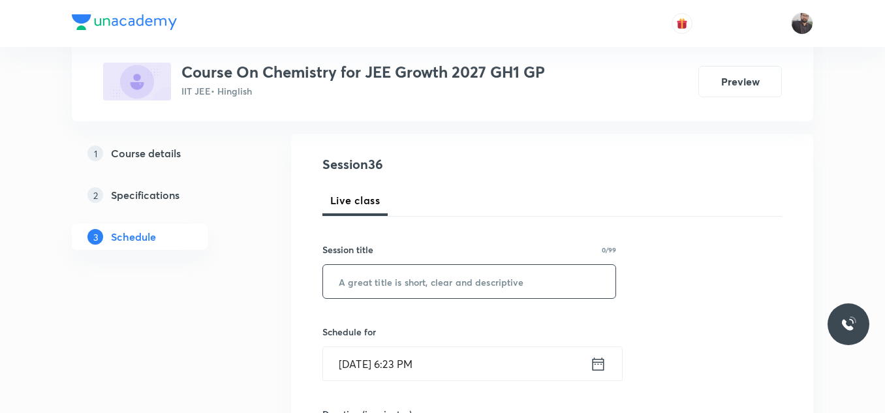
click at [510, 291] on input "text" at bounding box center [469, 281] width 292 height 33
paste input "Atomic structure - 14"
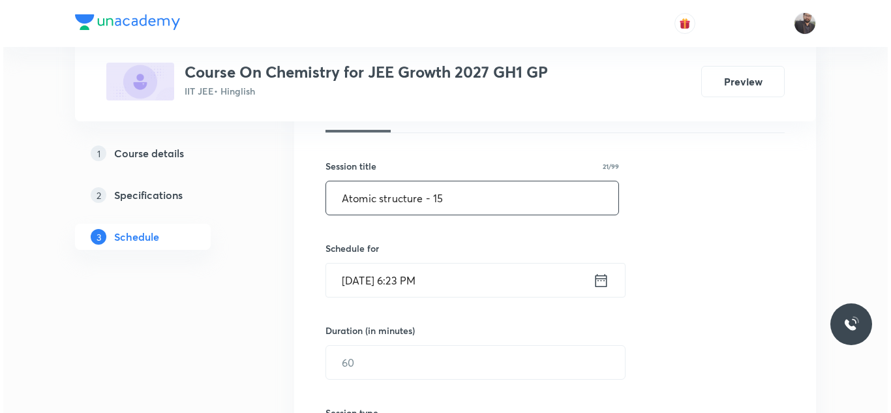
scroll to position [222, 0]
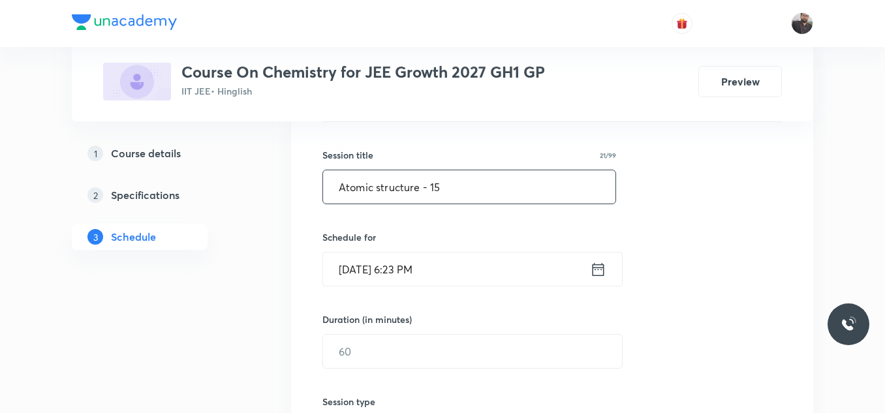
type input "Atomic structure - 15"
click at [478, 264] on input "[DATE] 6:23 PM" at bounding box center [456, 269] width 267 height 33
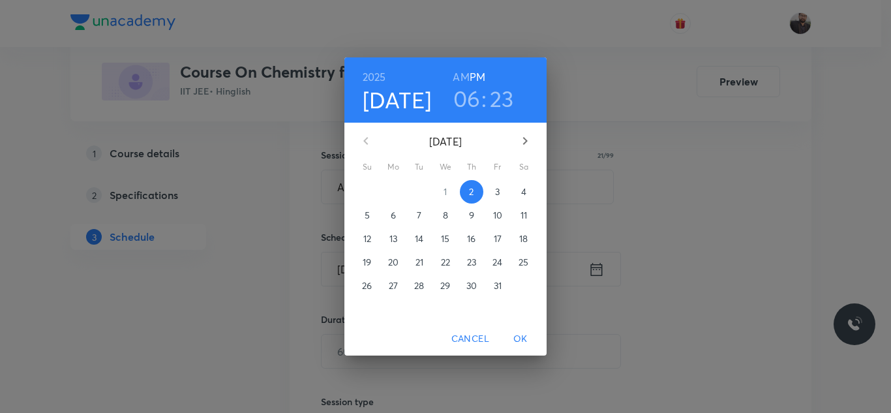
click at [493, 193] on span "3" at bounding box center [497, 191] width 23 height 13
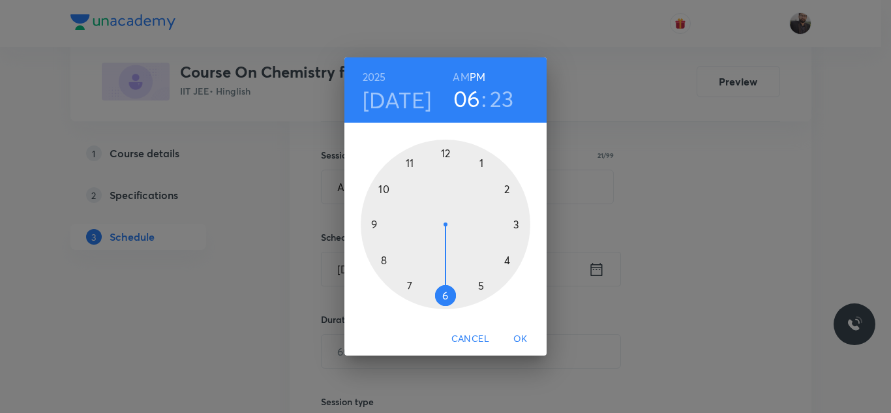
click at [386, 189] on div at bounding box center [446, 225] width 170 height 170
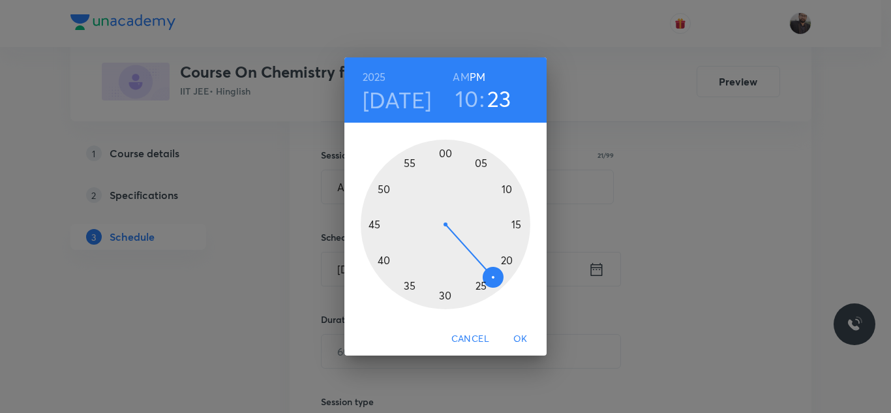
click at [459, 76] on h6 "AM" at bounding box center [461, 77] width 16 height 18
click at [508, 187] on div at bounding box center [446, 225] width 170 height 170
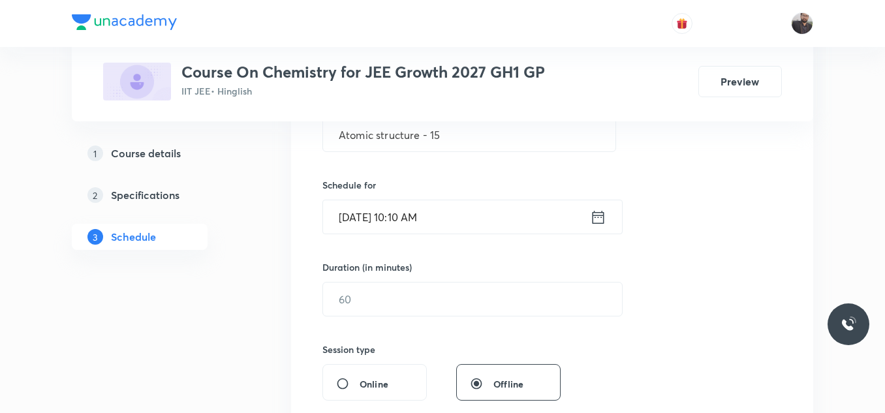
scroll to position [276, 0]
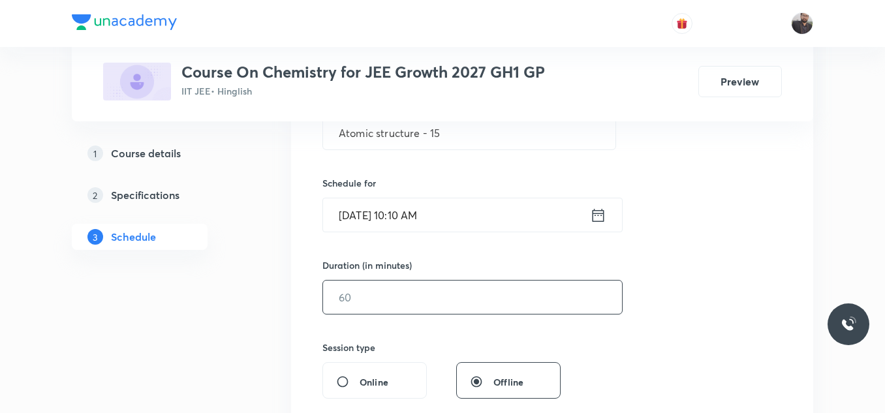
click at [487, 290] on input "text" at bounding box center [472, 297] width 299 height 33
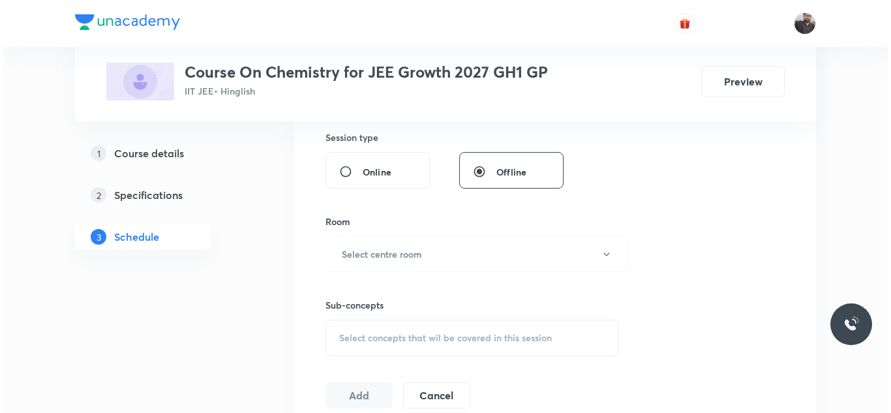
scroll to position [487, 0]
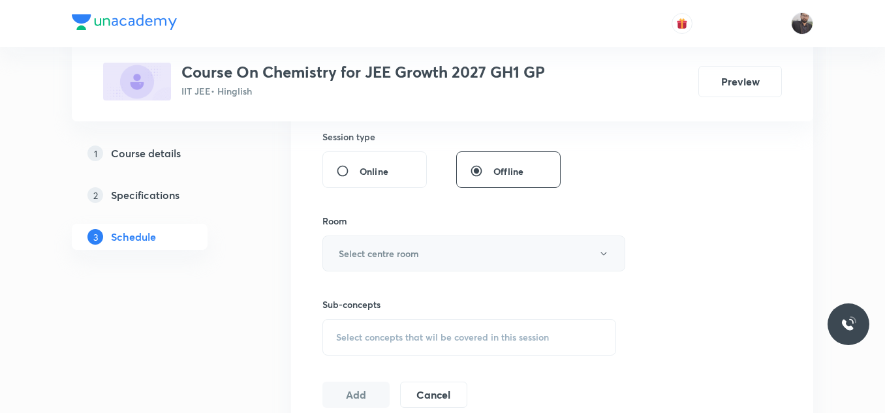
type input "85"
click at [450, 260] on button "Select centre room" at bounding box center [473, 254] width 303 height 36
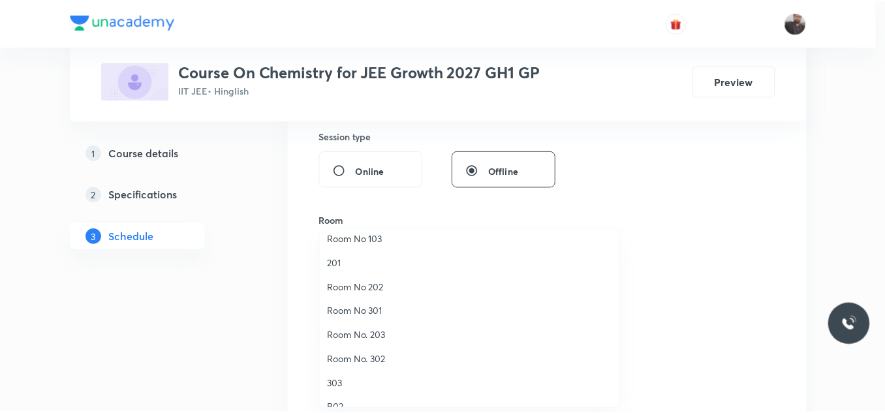
scroll to position [79, 0]
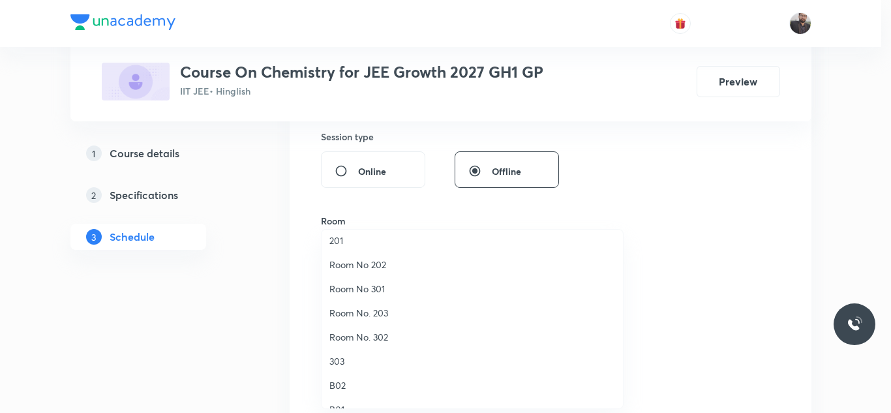
click at [372, 335] on span "Room No. 302" at bounding box center [473, 337] width 286 height 14
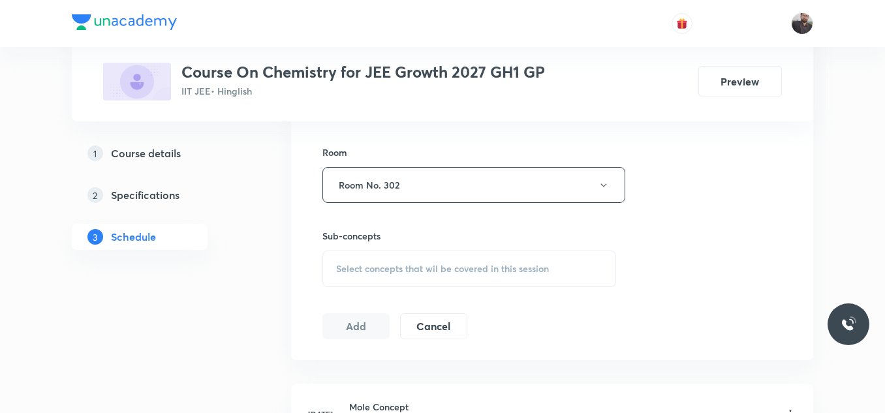
scroll to position [556, 0]
click at [368, 274] on div "Select concepts that wil be covered in this session" at bounding box center [469, 268] width 294 height 37
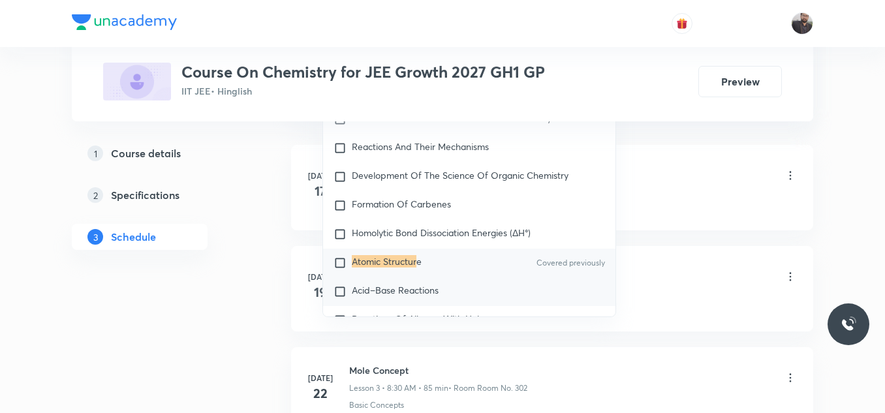
scroll to position [21541, 0]
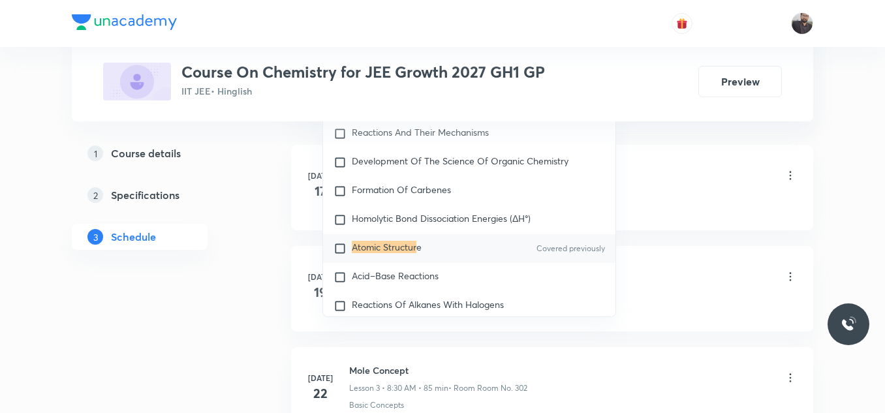
type input "Atomic structur"
click at [414, 253] on mark "Atomic Structur" at bounding box center [384, 247] width 65 height 12
checkbox input "true"
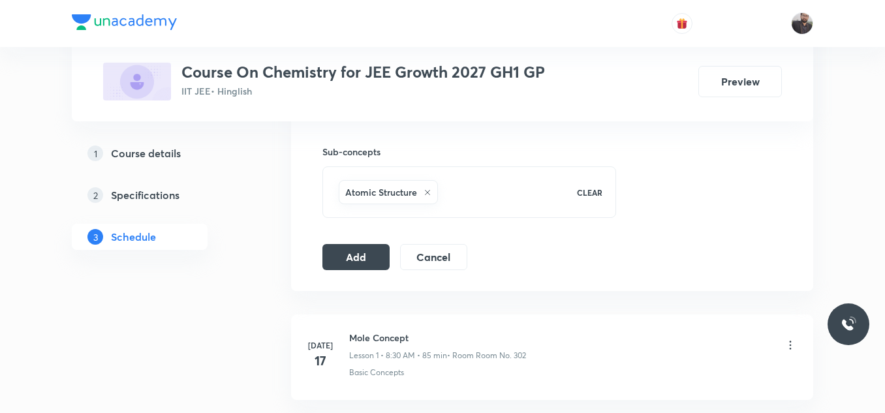
scroll to position [609, 0]
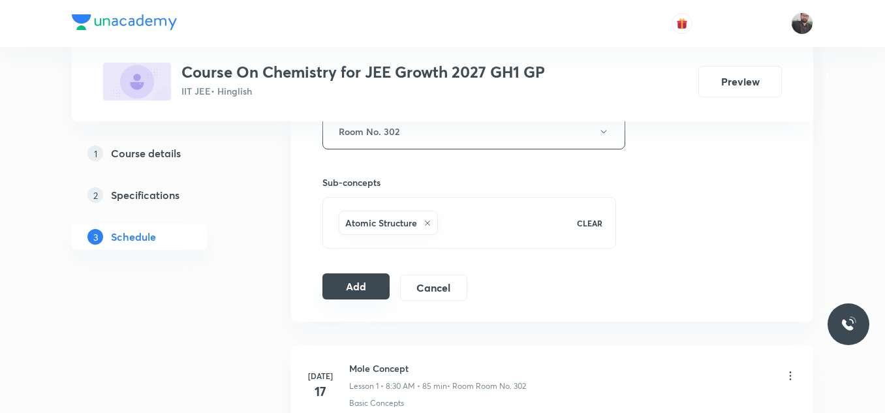
click at [364, 292] on button "Add" at bounding box center [355, 286] width 67 height 26
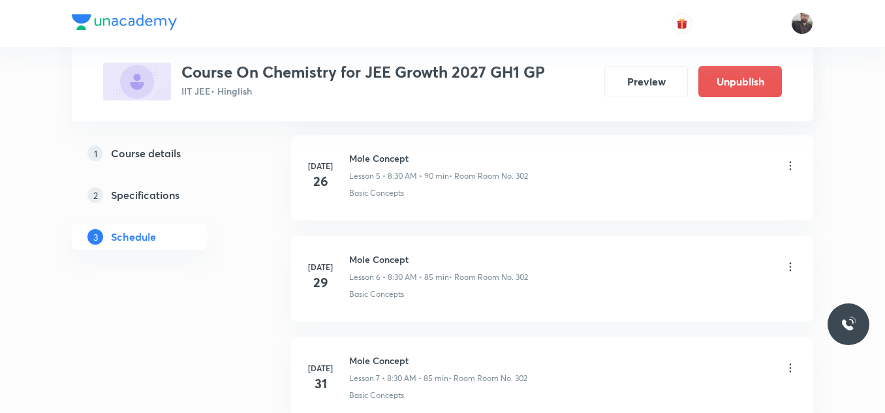
scroll to position [3688, 0]
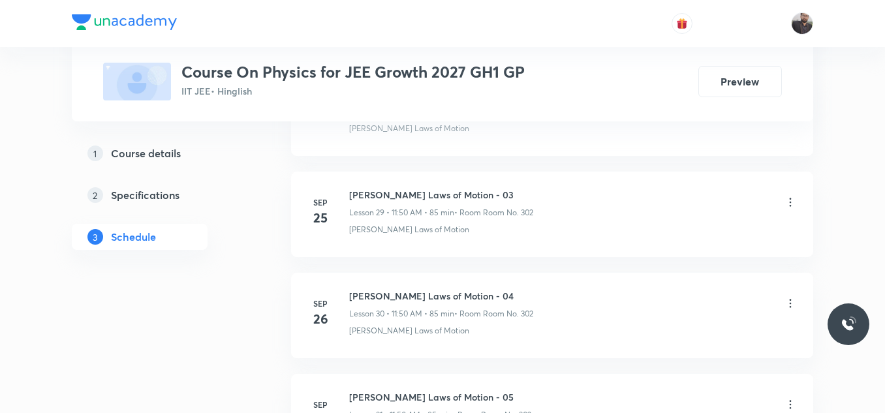
scroll to position [3769, 0]
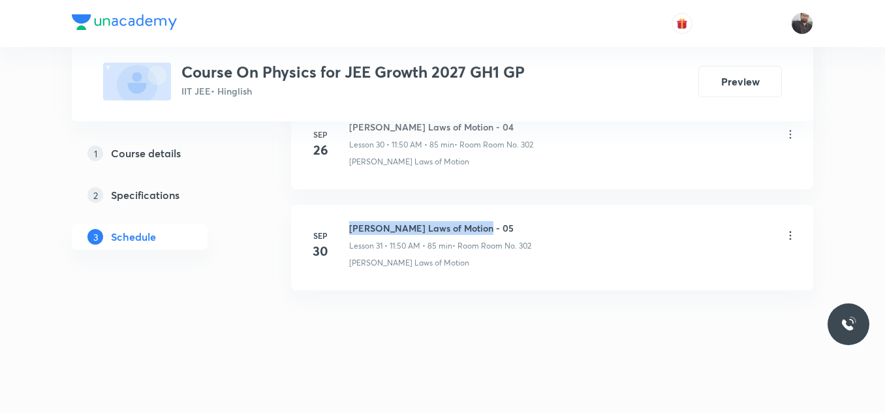
drag, startPoint x: 348, startPoint y: 221, endPoint x: 598, endPoint y: 208, distance: 250.3
click at [598, 208] on li "[DATE] [PERSON_NAME] Laws of Motion - 05 Lesson 31 • 11:50 AM • 85 min • Room R…" at bounding box center [552, 247] width 522 height 85
copy h6 "[PERSON_NAME] Laws of Motion - 05"
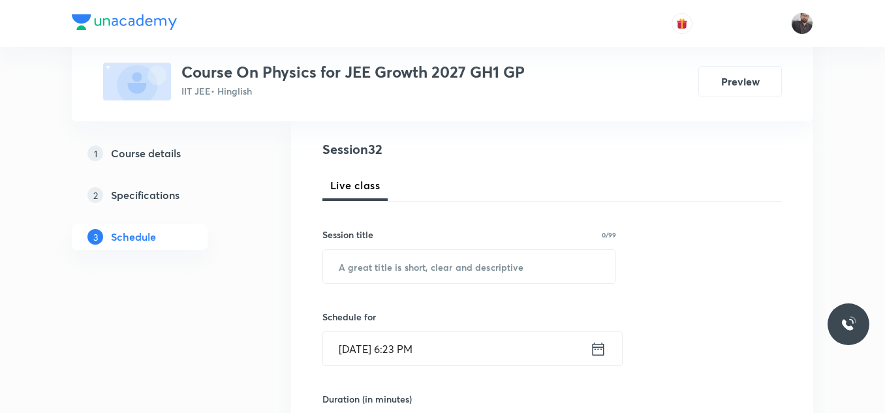
scroll to position [150, 0]
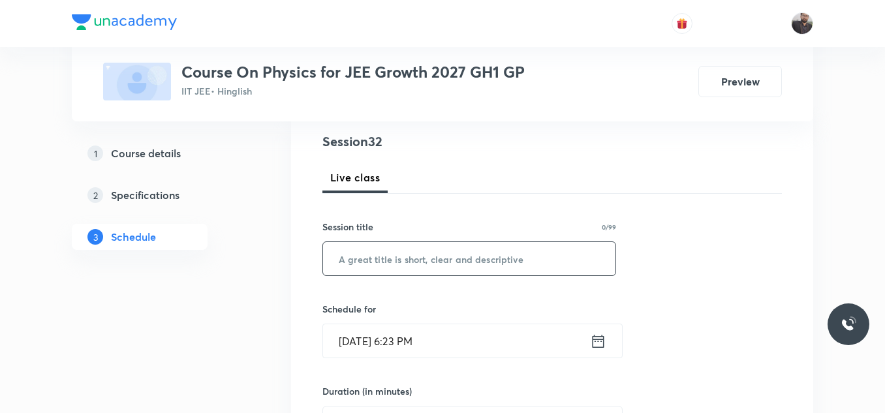
click at [536, 261] on input "text" at bounding box center [469, 258] width 292 height 33
paste input "[PERSON_NAME] Laws of Motion - 05"
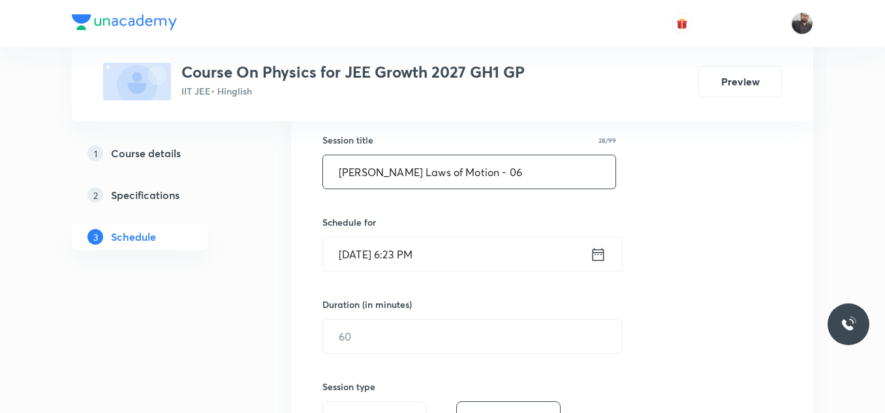
scroll to position [241, 0]
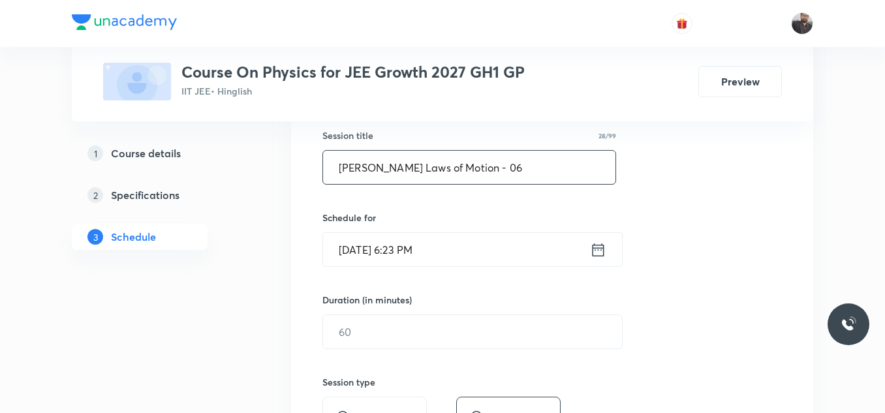
type input "[PERSON_NAME] Laws of Motion - 06"
click at [489, 253] on input "[DATE] 6:23 PM" at bounding box center [456, 249] width 267 height 33
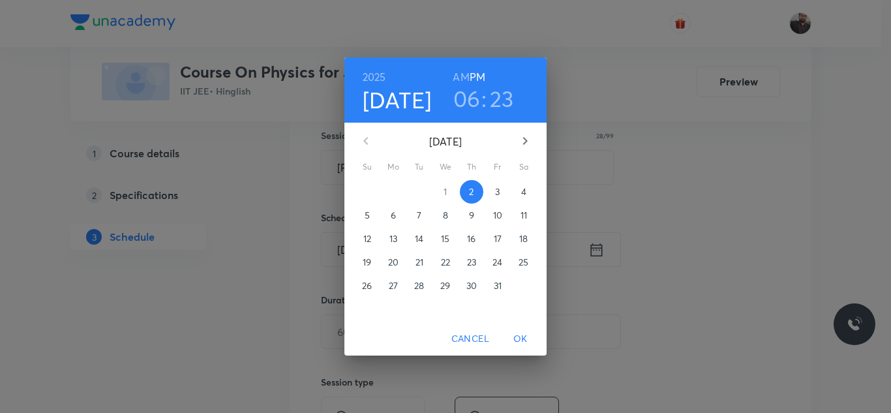
click at [497, 191] on p "3" at bounding box center [497, 191] width 5 height 13
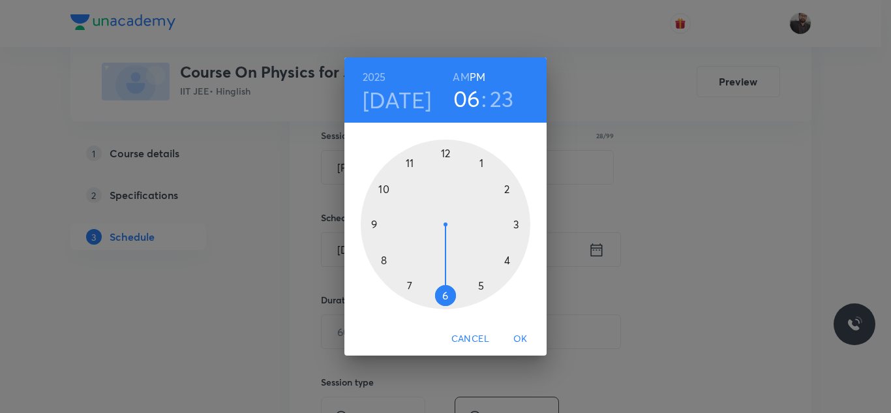
click at [409, 160] on div at bounding box center [446, 225] width 170 height 170
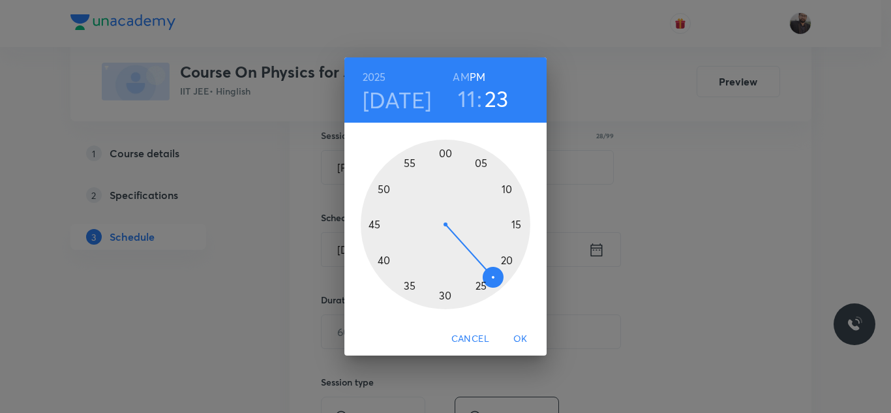
click at [462, 80] on h6 "AM" at bounding box center [461, 77] width 16 height 18
click at [382, 192] on div at bounding box center [446, 225] width 170 height 170
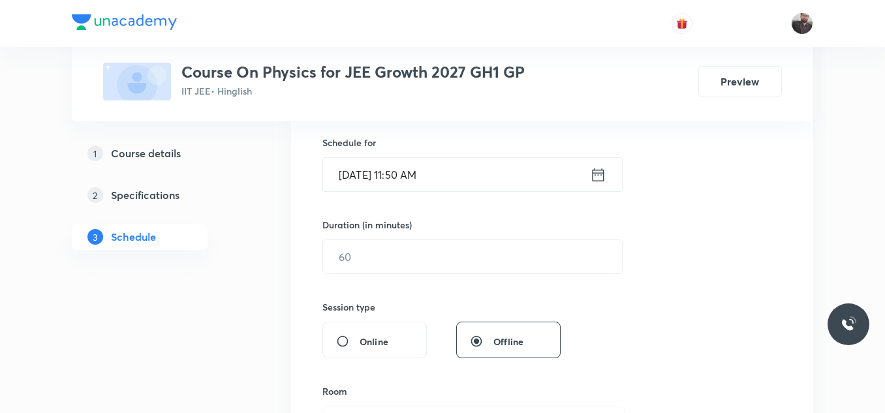
scroll to position [320, 0]
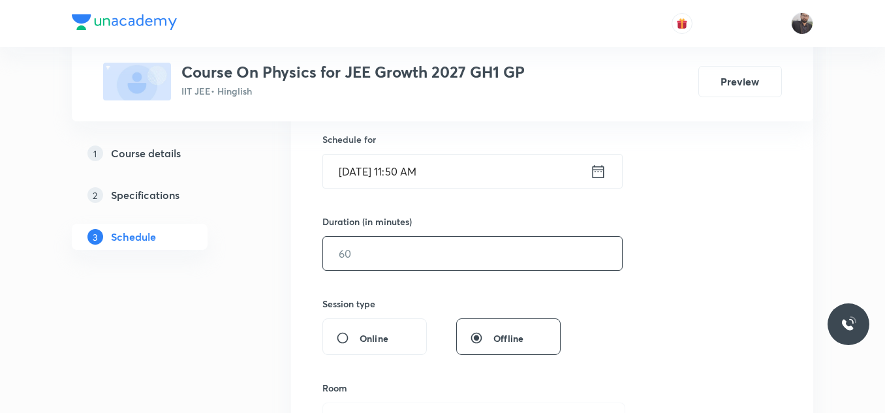
click at [390, 263] on input "text" at bounding box center [472, 253] width 299 height 33
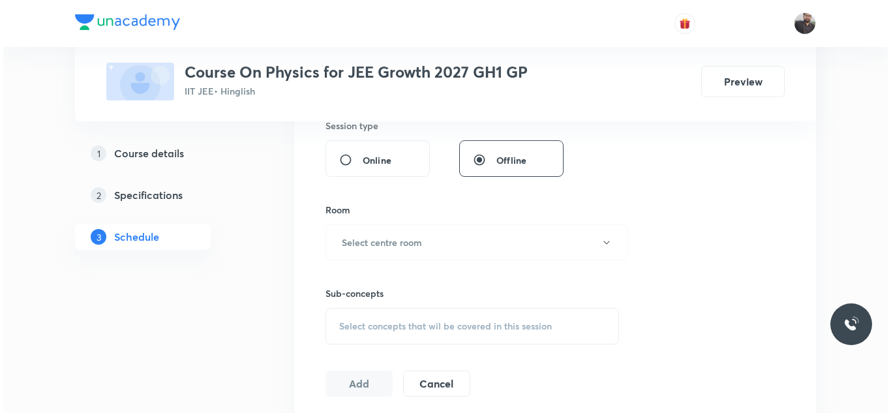
scroll to position [499, 0]
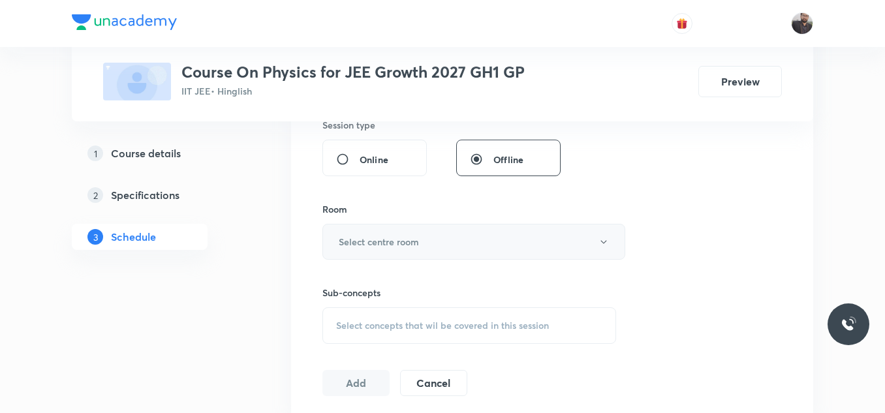
type input "85"
click at [375, 232] on button "Select centre room" at bounding box center [473, 242] width 303 height 36
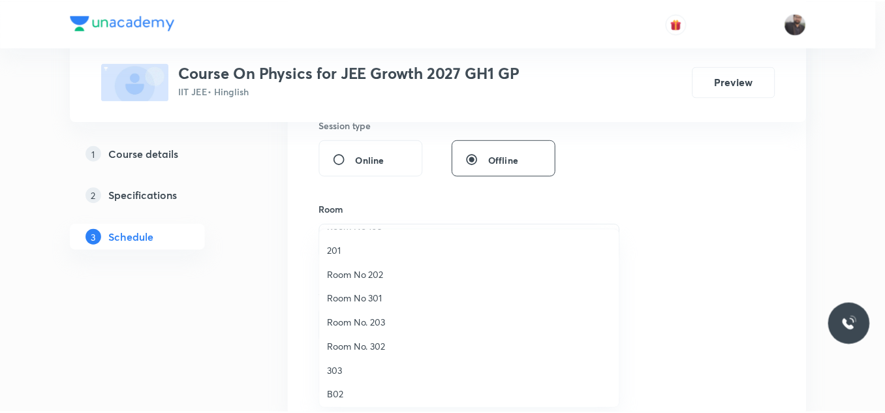
scroll to position [69, 0]
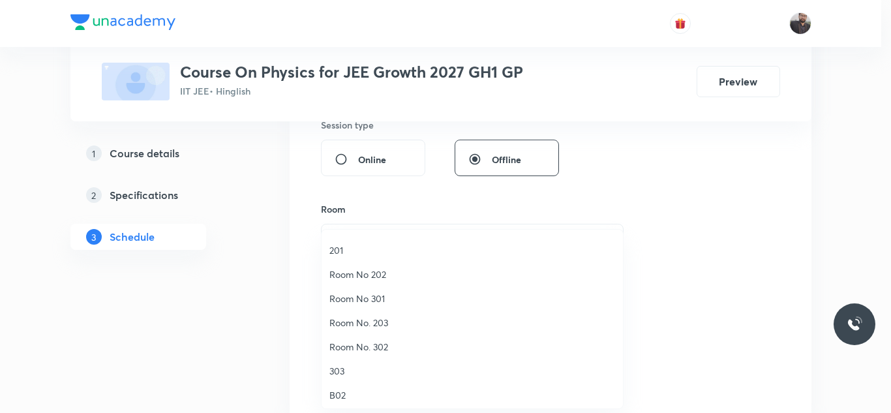
click at [378, 350] on span "Room No. 302" at bounding box center [473, 347] width 286 height 14
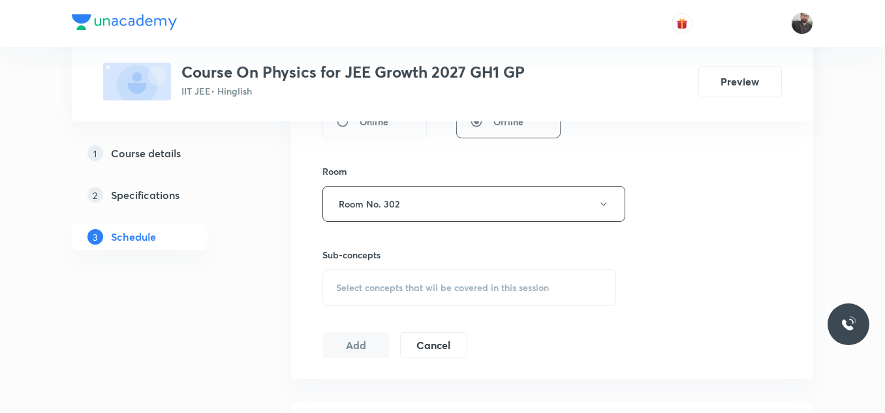
scroll to position [549, 0]
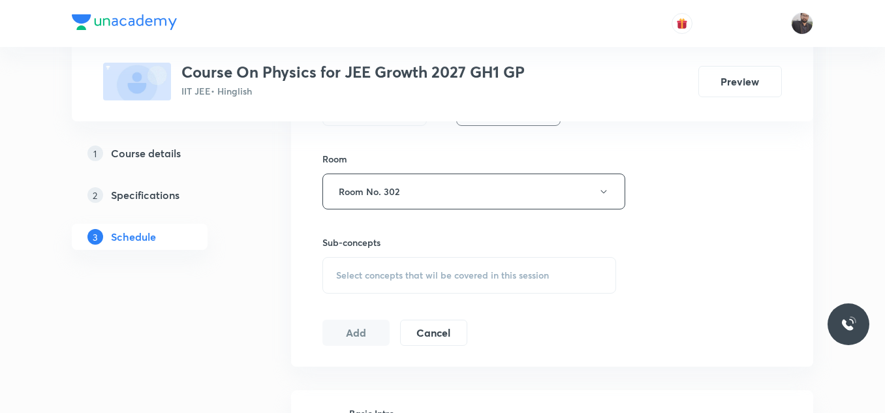
click at [382, 273] on span "Select concepts that wil be covered in this session" at bounding box center [442, 275] width 213 height 10
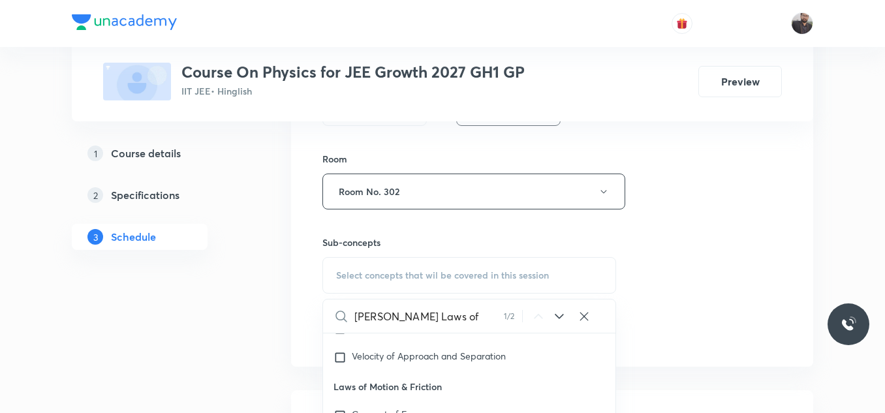
scroll to position [726, 0]
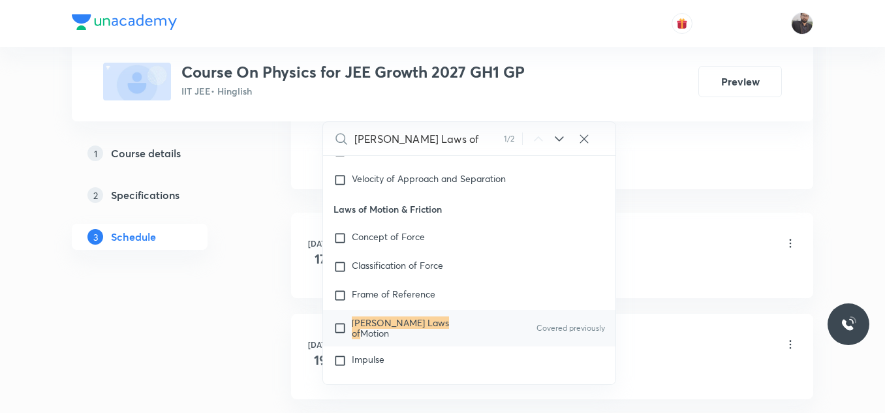
type input "[PERSON_NAME] Laws of"
click at [393, 333] on div "[PERSON_NAME] Laws of Motion Covered previously" at bounding box center [469, 328] width 292 height 37
checkbox input "true"
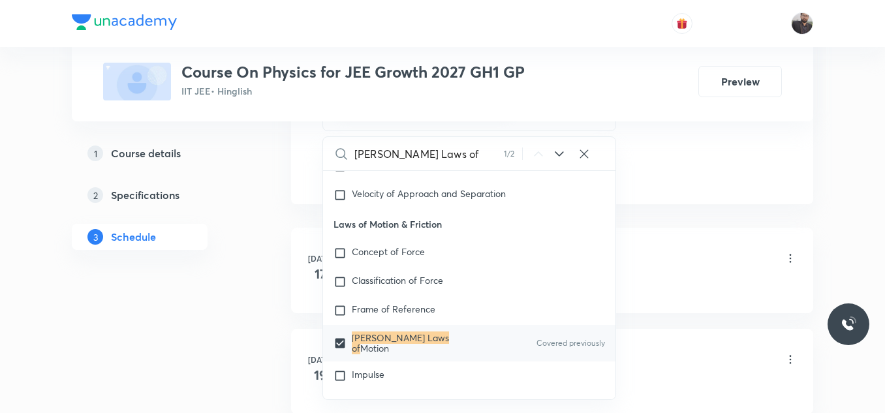
click at [678, 230] on li "[DATE] Basic Intro Lesson 1 • 11:50 AM • 85 min • Room Room No. 302 Projectile …" at bounding box center [552, 270] width 522 height 85
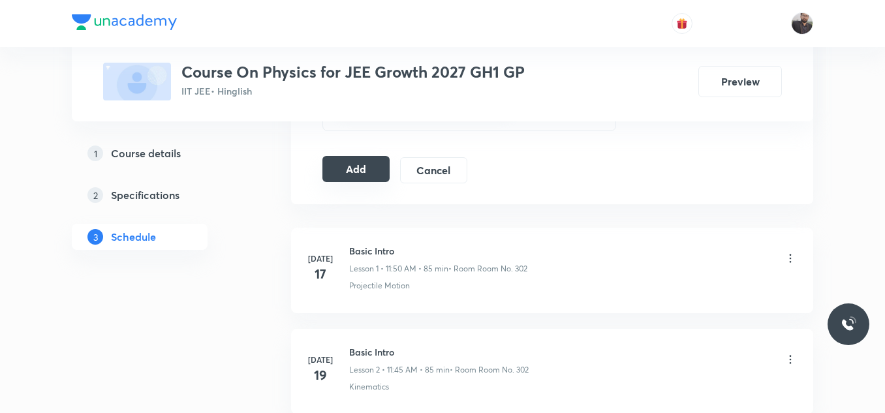
click at [355, 168] on button "Add" at bounding box center [355, 169] width 67 height 26
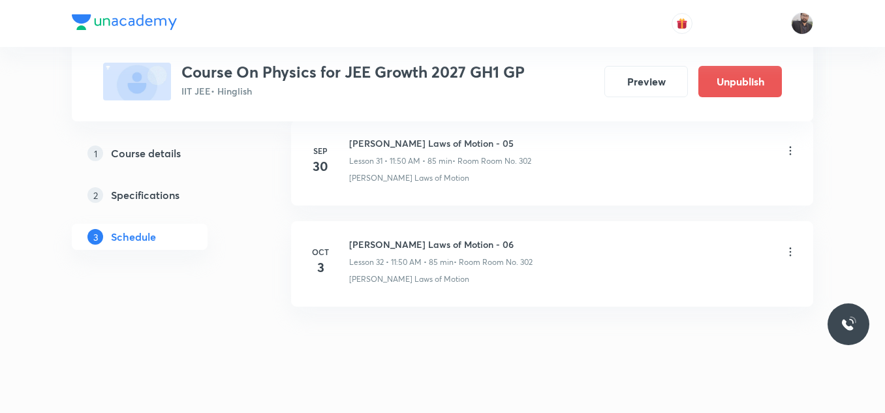
scroll to position [3254, 0]
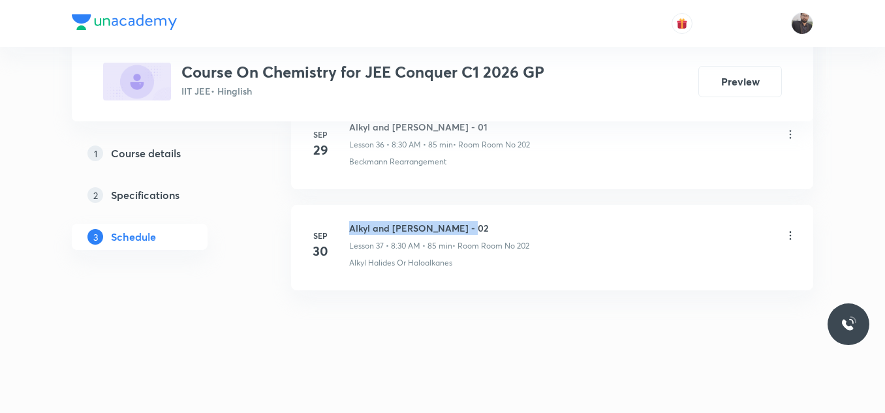
drag, startPoint x: 348, startPoint y: 224, endPoint x: 527, endPoint y: 202, distance: 180.9
copy h6 "Alkyl and [PERSON_NAME] - 02"
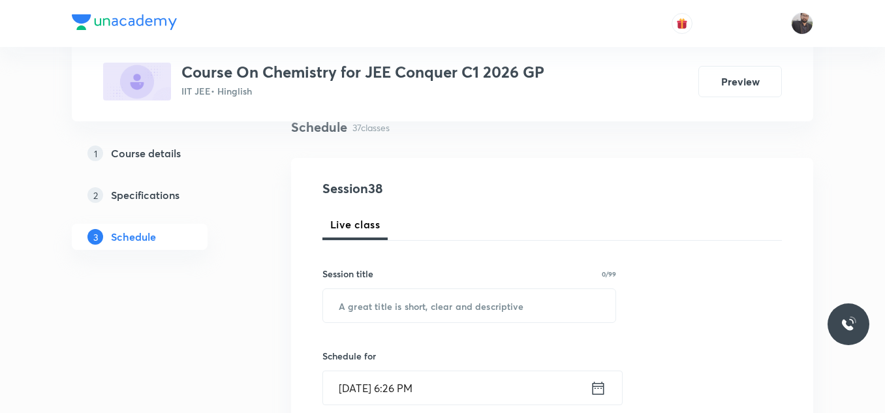
scroll to position [112, 0]
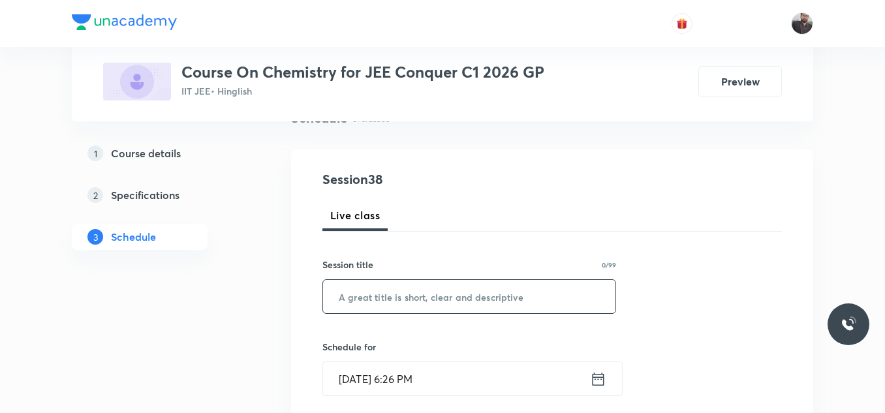
click at [497, 300] on input "text" at bounding box center [469, 296] width 292 height 33
paste input "Alkyl and [PERSON_NAME] - 02"
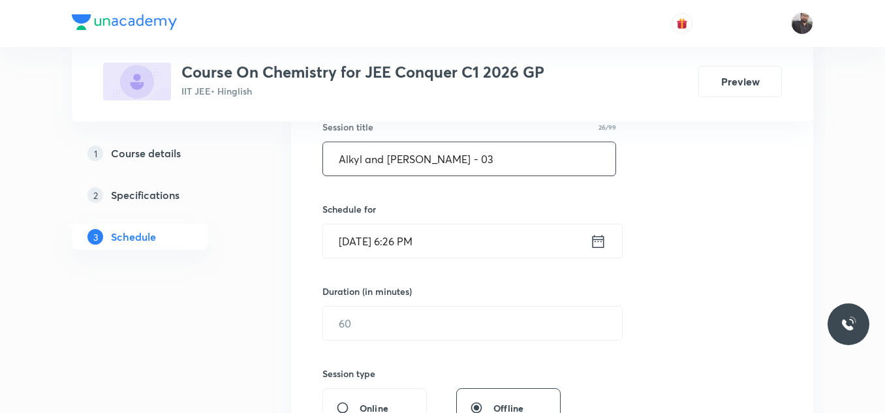
scroll to position [251, 0]
type input "Alkyl and [PERSON_NAME] - 03"
click at [453, 242] on input "[DATE] 6:26 PM" at bounding box center [456, 240] width 267 height 33
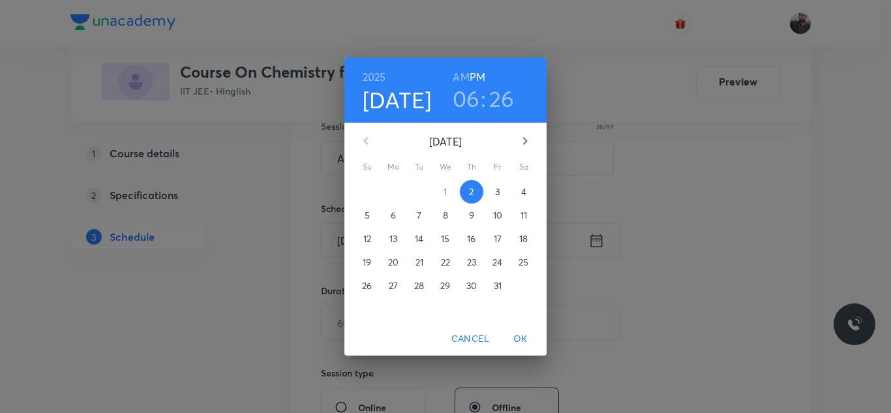
click at [501, 189] on span "3" at bounding box center [497, 191] width 23 height 13
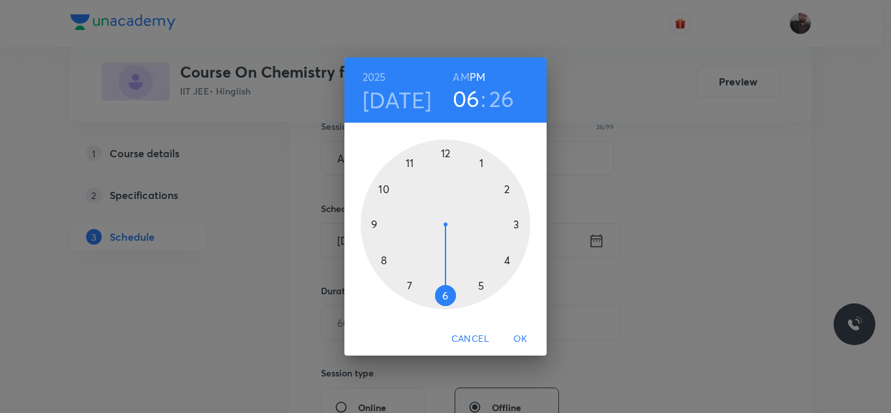
click at [382, 263] on div at bounding box center [446, 225] width 170 height 170
click at [459, 74] on h6 "AM" at bounding box center [461, 77] width 16 height 18
click at [446, 296] on div at bounding box center [446, 225] width 170 height 170
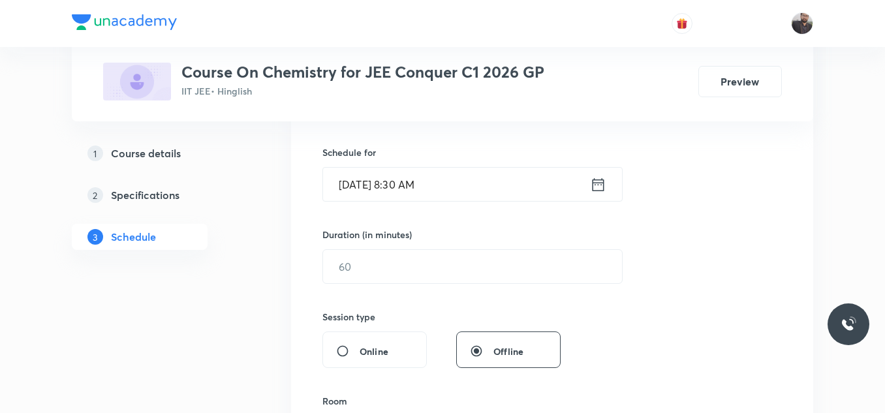
scroll to position [313, 0]
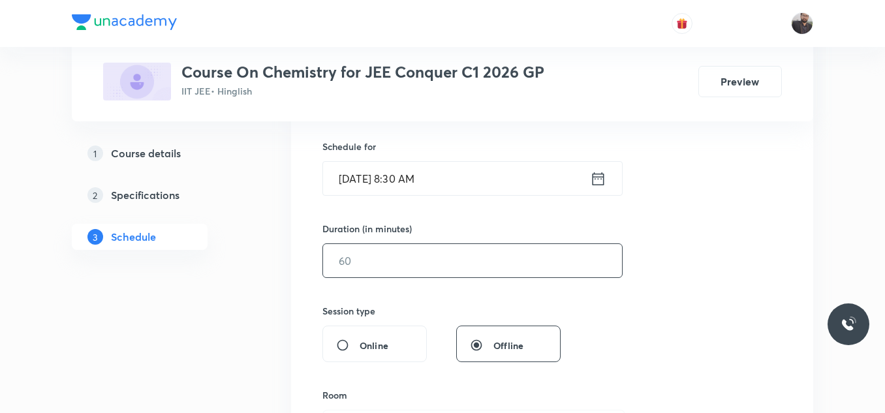
click at [439, 275] on input "text" at bounding box center [472, 260] width 299 height 33
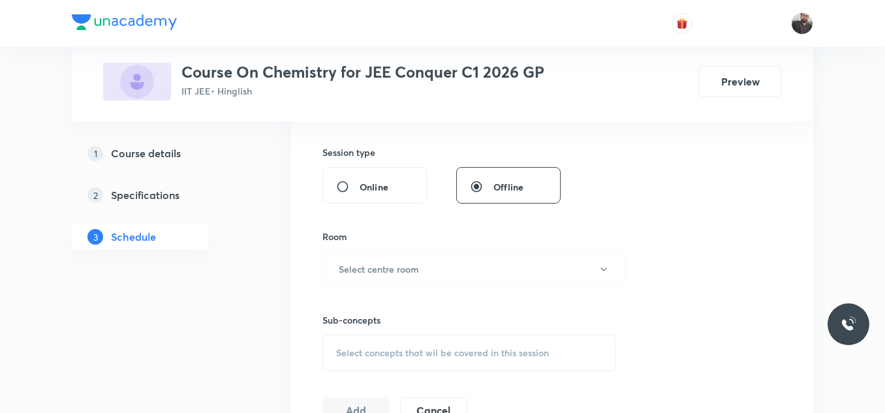
scroll to position [478, 0]
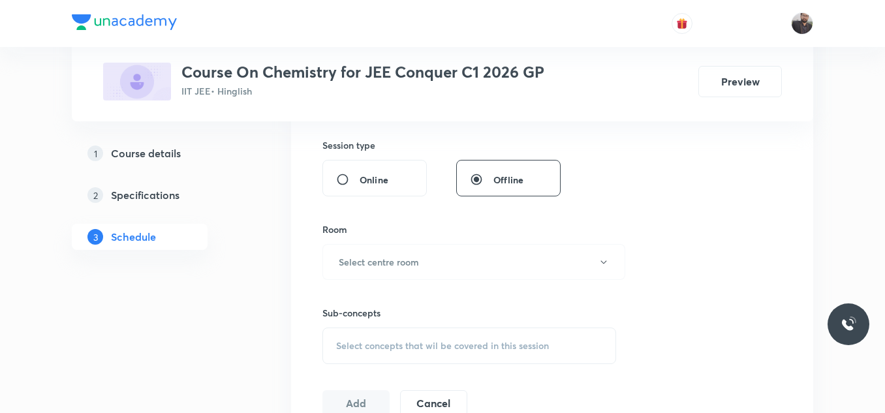
type input "85"
click at [440, 266] on button "Select centre room" at bounding box center [473, 262] width 303 height 36
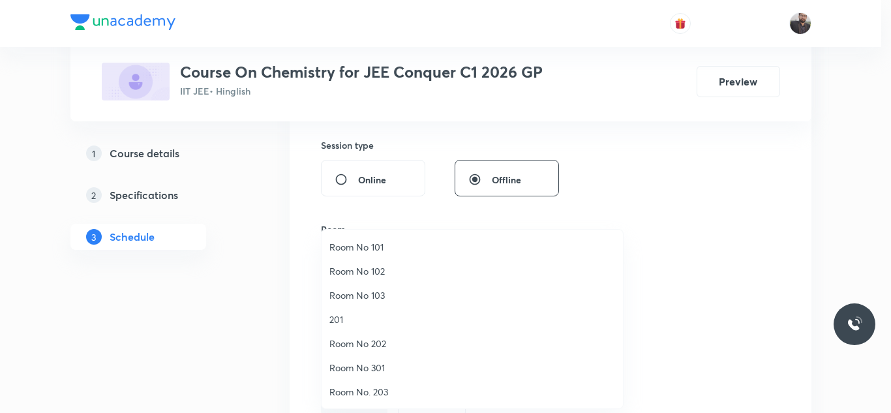
click at [370, 342] on span "Room No 202" at bounding box center [473, 344] width 286 height 14
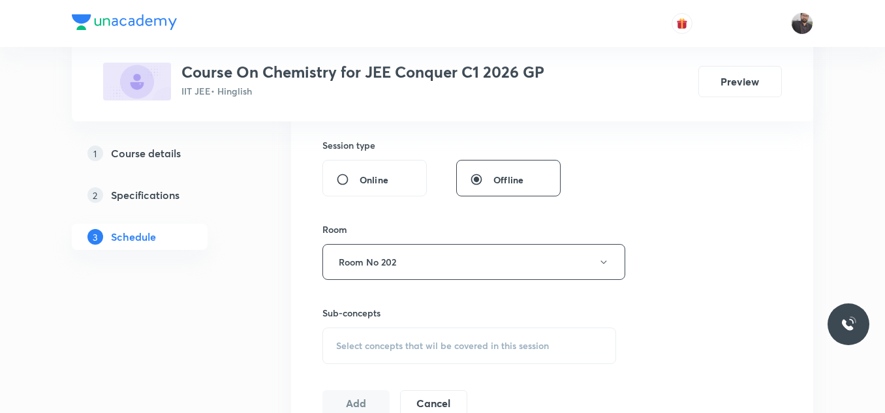
click at [370, 342] on span "Select concepts that wil be covered in this session" at bounding box center [442, 346] width 213 height 10
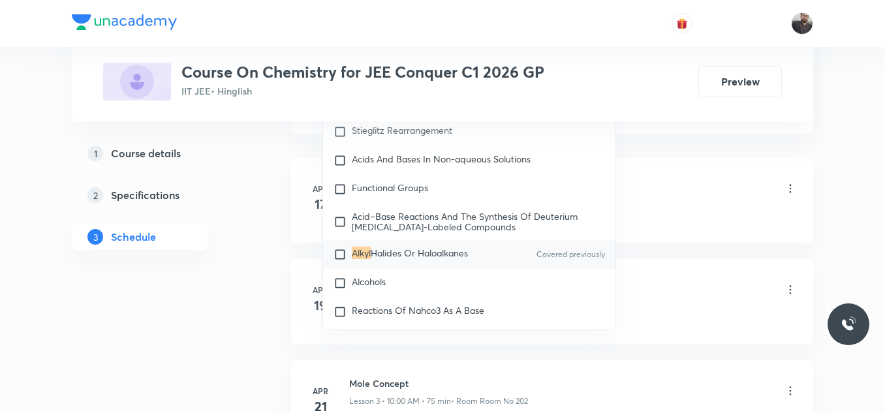
scroll to position [22828, 0]
type input "Alkyl"
click at [443, 258] on div "Alkyl Halides Or Haloalkanes Covered previously" at bounding box center [469, 253] width 292 height 29
checkbox input "true"
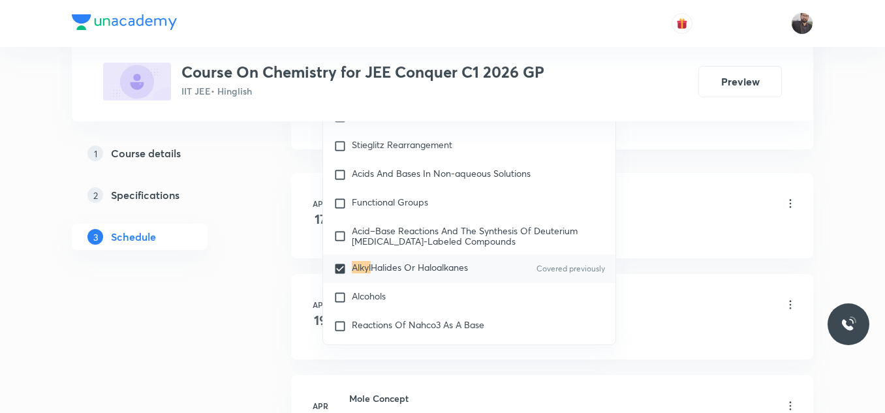
click at [680, 176] on li "[DATE] Basic Intro Lesson 1 • 10:00 AM • 75 min • Room Room No 202 Basic Concep…" at bounding box center [552, 215] width 522 height 85
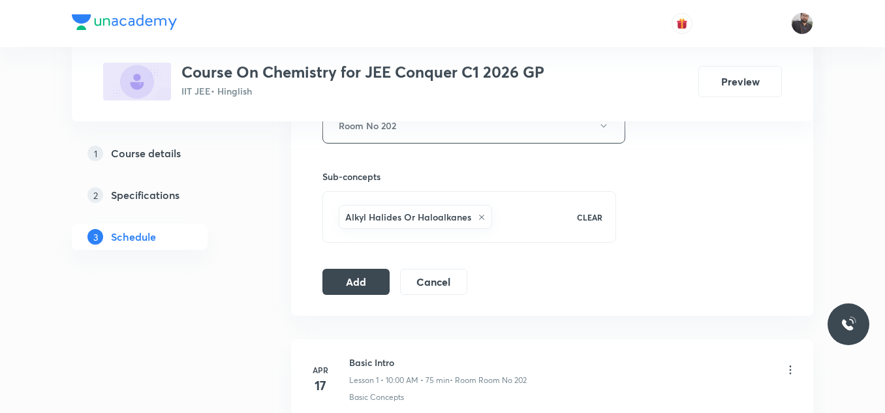
scroll to position [614, 0]
click at [368, 273] on button "Add" at bounding box center [355, 281] width 67 height 26
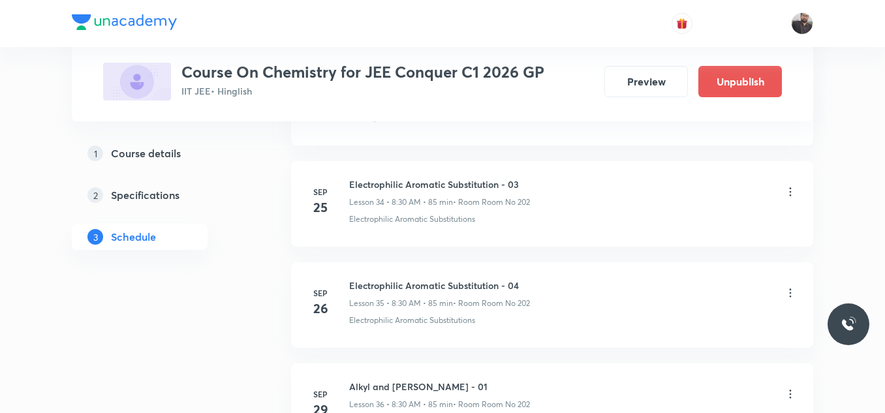
scroll to position [3877, 0]
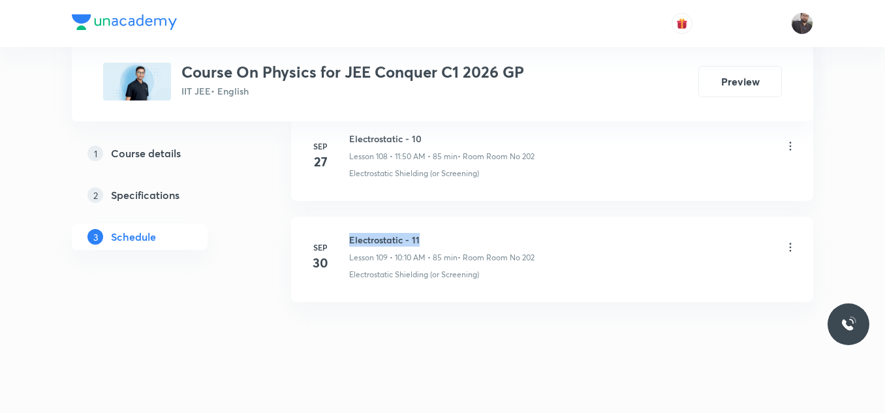
drag, startPoint x: 362, startPoint y: 224, endPoint x: 459, endPoint y: 218, distance: 98.1
click at [459, 218] on li "[DATE] Electrostatic - 11 Lesson 109 • 10:10 AM • 85 min • Room Room No 202 Ele…" at bounding box center [552, 259] width 522 height 85
copy h6 "Electrostatic - 11"
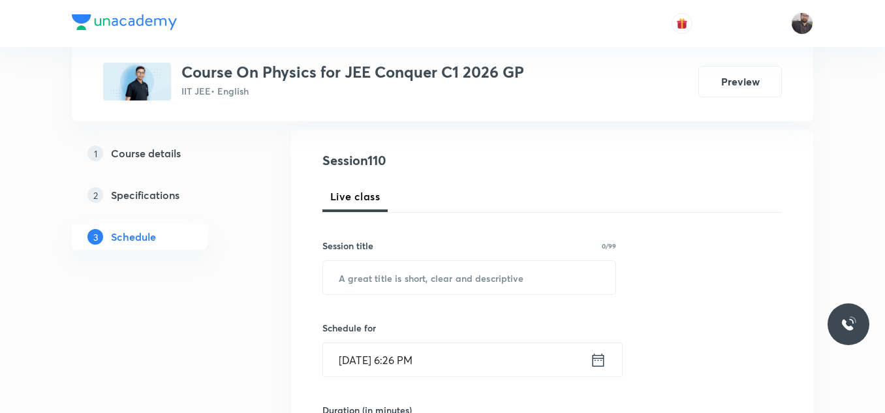
scroll to position [158, 0]
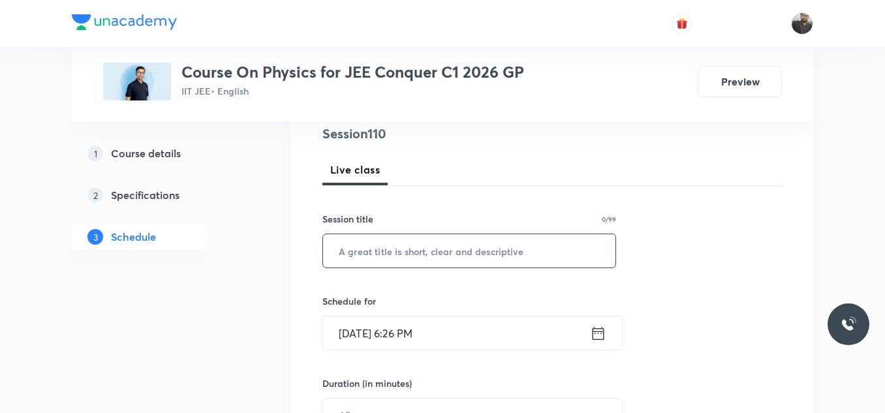
click at [465, 260] on input "text" at bounding box center [469, 250] width 292 height 33
paste input "Electrostatic - 11"
type input "Electrostatic - 12"
click at [469, 325] on input "[DATE] 6:26 PM" at bounding box center [456, 332] width 267 height 33
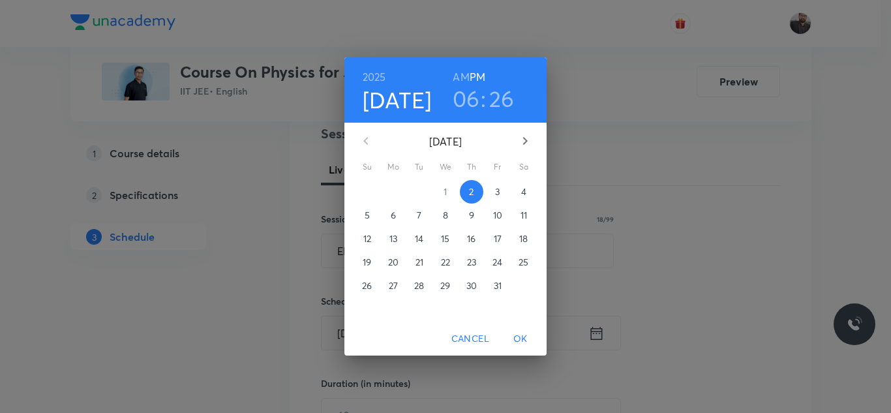
click at [498, 190] on p "3" at bounding box center [497, 191] width 5 height 13
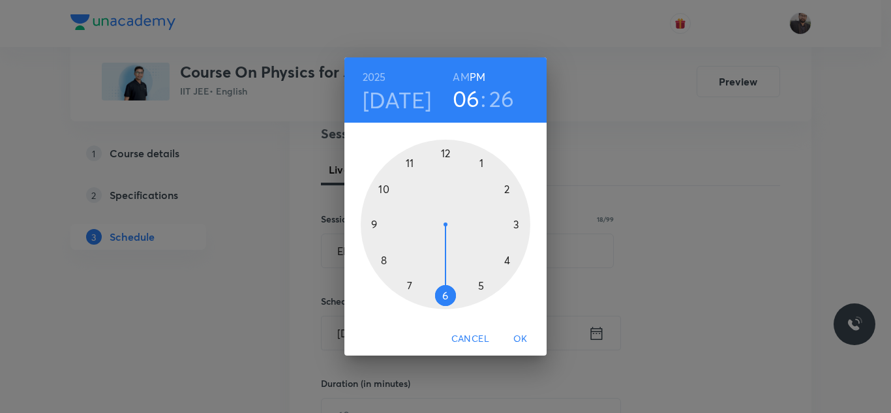
click at [384, 189] on div at bounding box center [446, 225] width 170 height 170
click at [462, 76] on h6 "AM" at bounding box center [461, 77] width 16 height 18
click at [508, 193] on div at bounding box center [446, 225] width 170 height 170
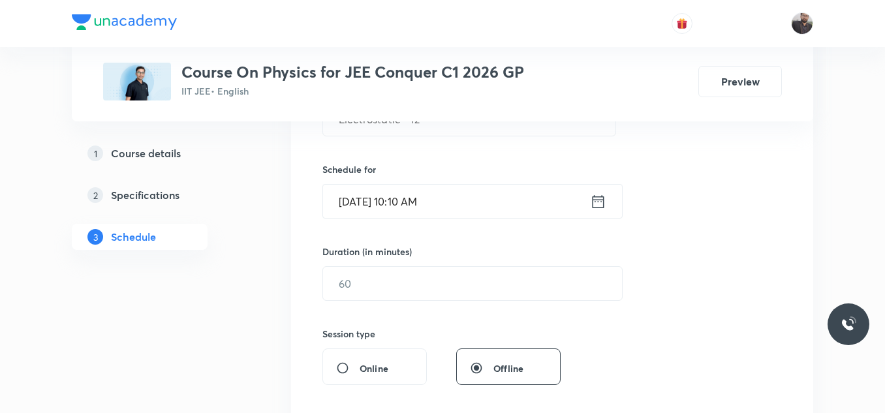
scroll to position [290, 0]
click at [435, 285] on input "text" at bounding box center [472, 282] width 299 height 33
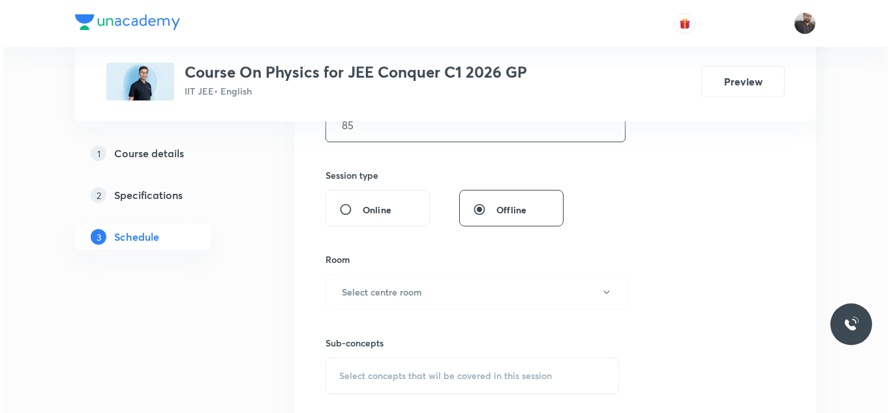
scroll to position [452, 0]
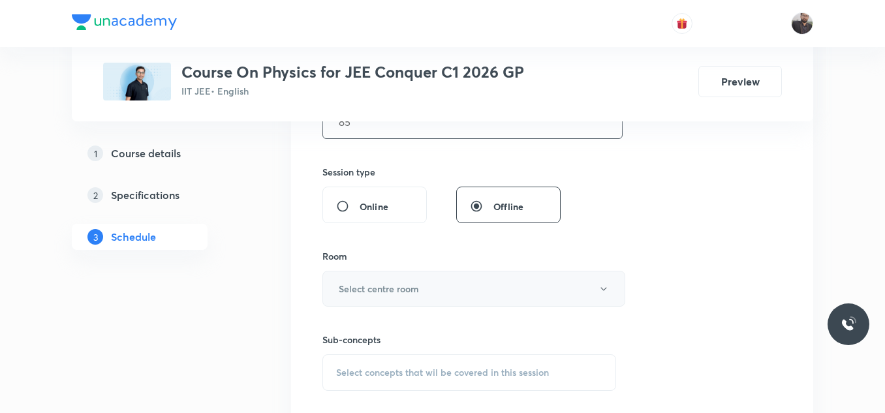
type input "85"
click at [435, 285] on button "Select centre room" at bounding box center [473, 289] width 303 height 36
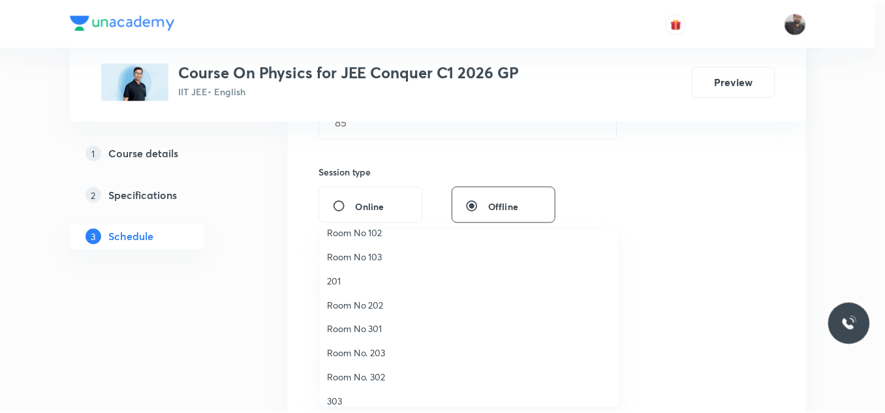
scroll to position [39, 0]
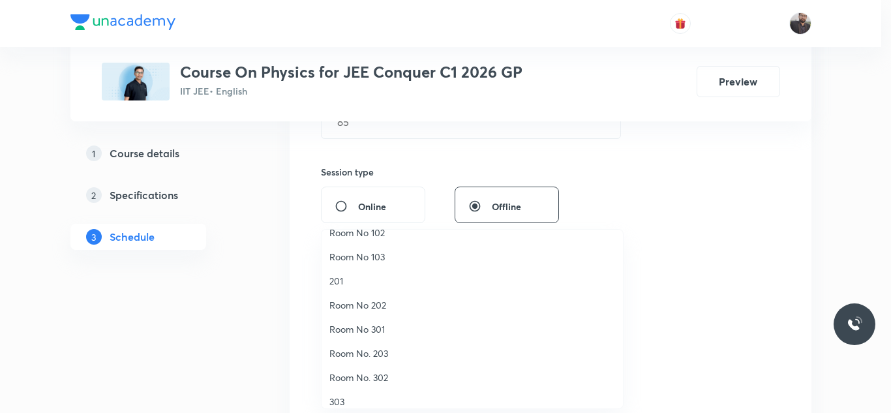
click at [365, 299] on span "Room No 202" at bounding box center [473, 305] width 286 height 14
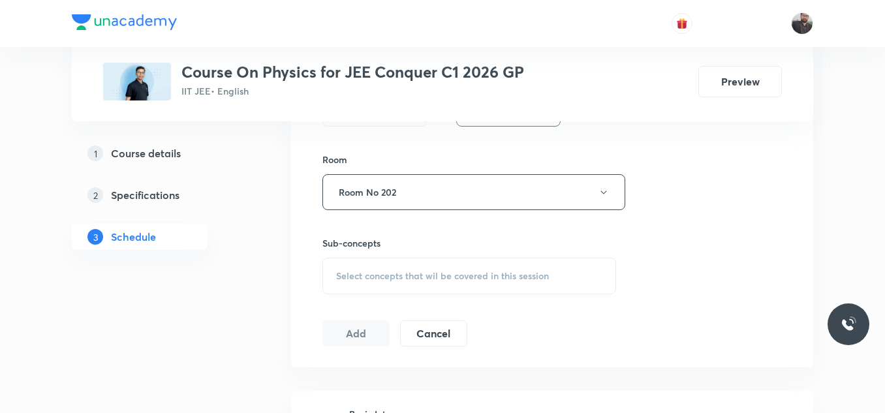
scroll to position [549, 0]
click at [430, 284] on div "Select concepts that wil be covered in this session" at bounding box center [469, 275] width 294 height 37
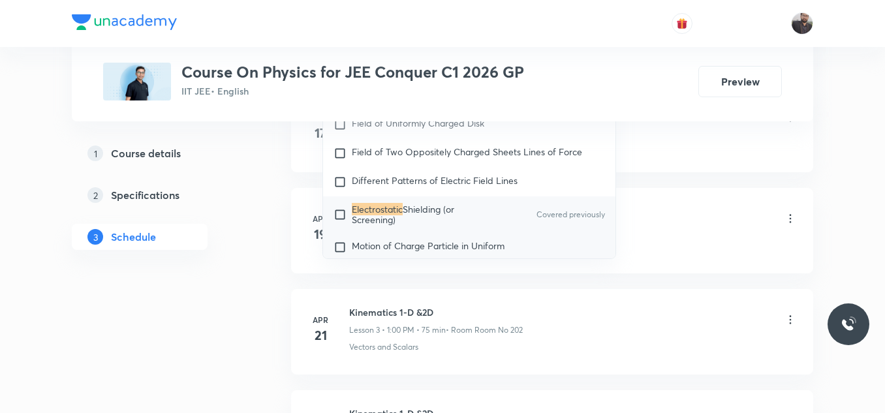
scroll to position [11394, 0]
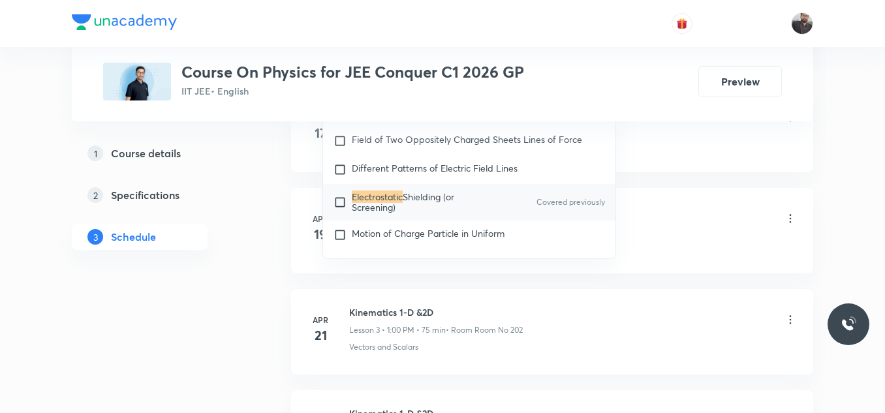
type input "Electrostatic"
click at [420, 202] on span "Shielding (or Screening)" at bounding box center [403, 202] width 102 height 23
checkbox input "true"
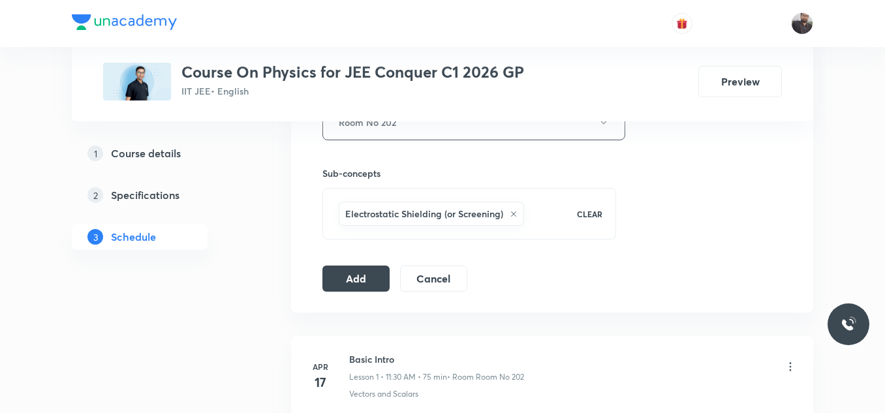
scroll to position [617, 0]
click at [363, 272] on button "Add" at bounding box center [355, 278] width 67 height 26
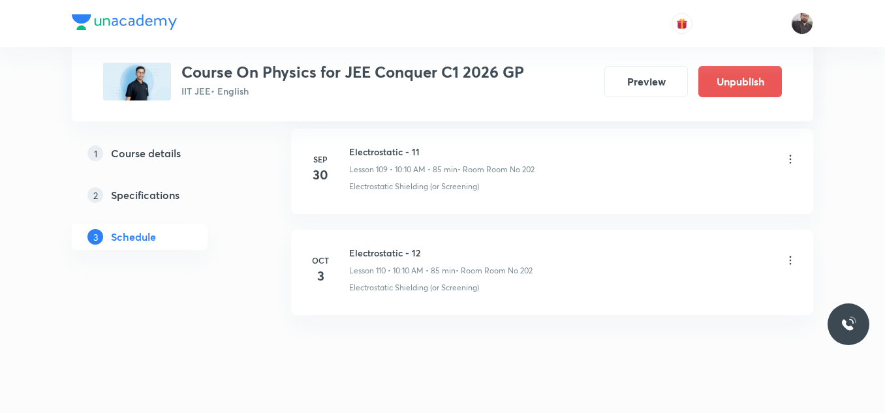
scroll to position [11186, 0]
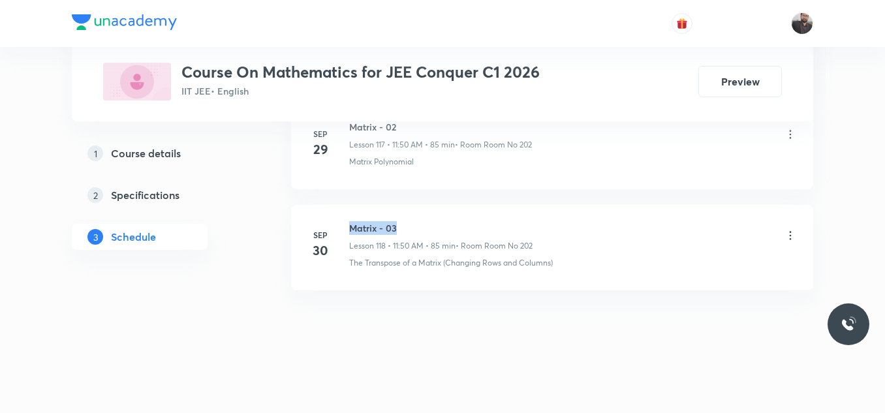
drag, startPoint x: 348, startPoint y: 222, endPoint x: 471, endPoint y: 211, distance: 123.8
click at [471, 211] on li "[DATE] Matrix - 03 Lesson 118 • 11:50 AM • 85 min • Room Room No 202 The Transp…" at bounding box center [552, 247] width 522 height 85
copy h6 "Matrix - 03"
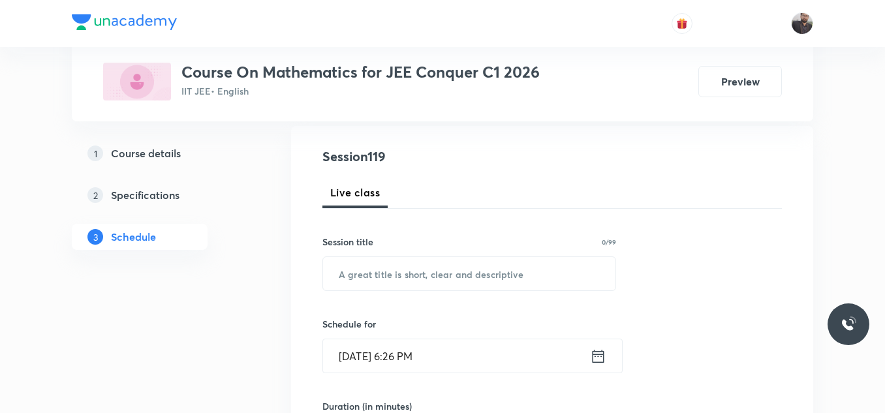
scroll to position [137, 0]
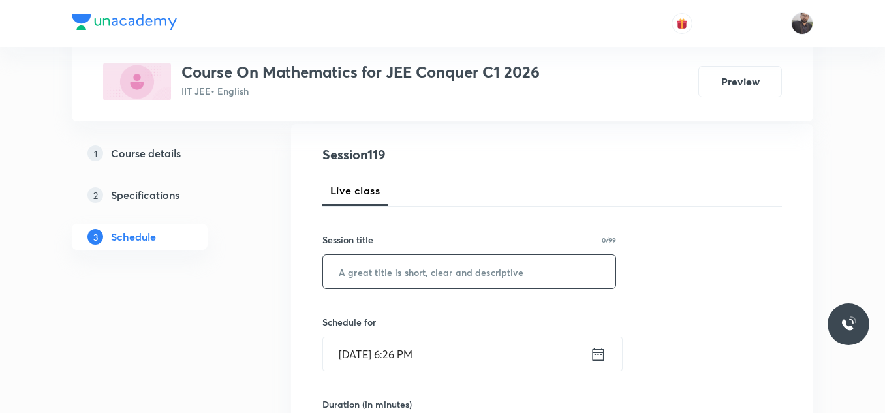
click at [455, 272] on input "text" at bounding box center [469, 271] width 292 height 33
paste input "Matrix - 03"
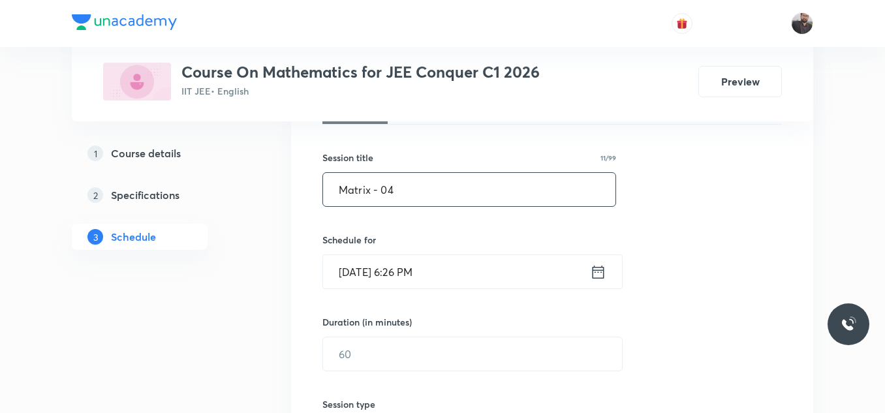
scroll to position [230, 0]
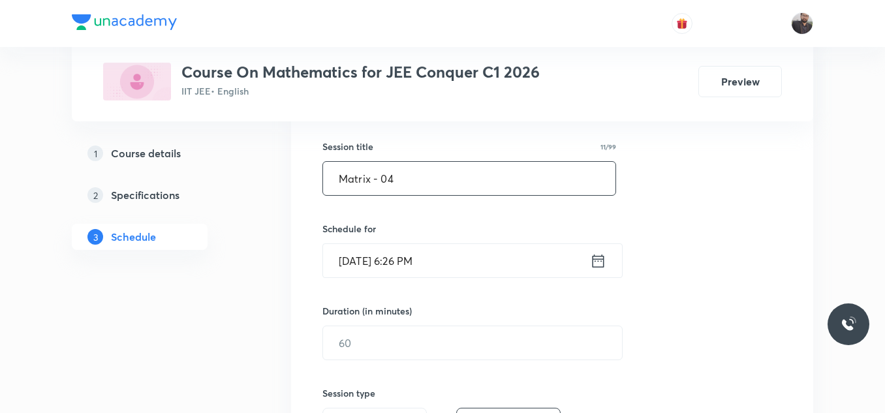
type input "Matrix - 04"
click at [455, 272] on input "[DATE] 6:26 PM" at bounding box center [456, 260] width 267 height 33
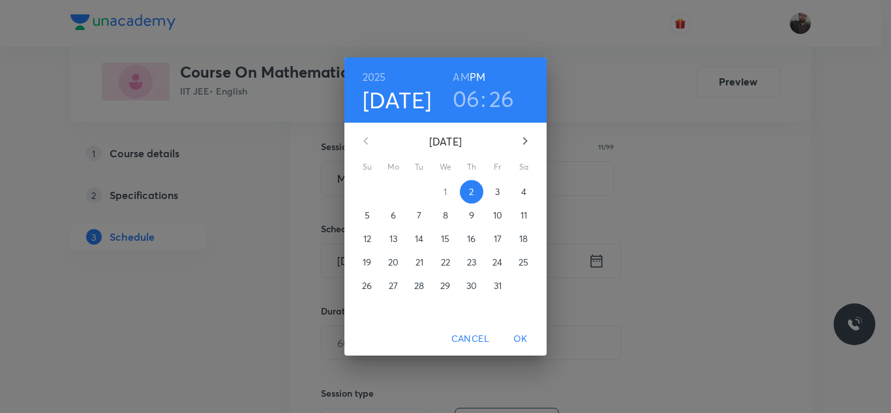
click at [497, 195] on p "3" at bounding box center [497, 191] width 5 height 13
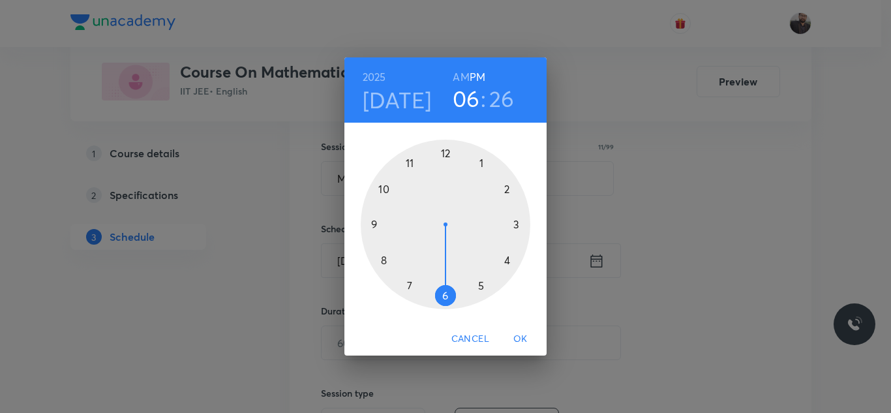
click at [408, 162] on div at bounding box center [446, 225] width 170 height 170
click at [465, 74] on h6 "AM" at bounding box center [461, 77] width 16 height 18
click at [383, 190] on div at bounding box center [446, 225] width 170 height 170
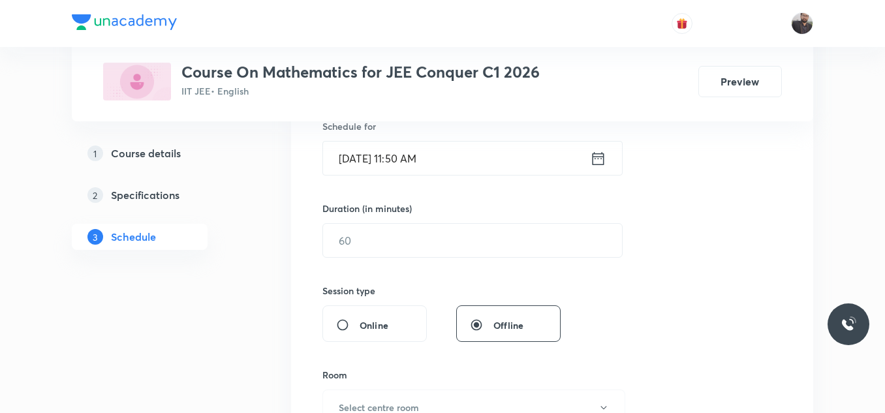
scroll to position [336, 0]
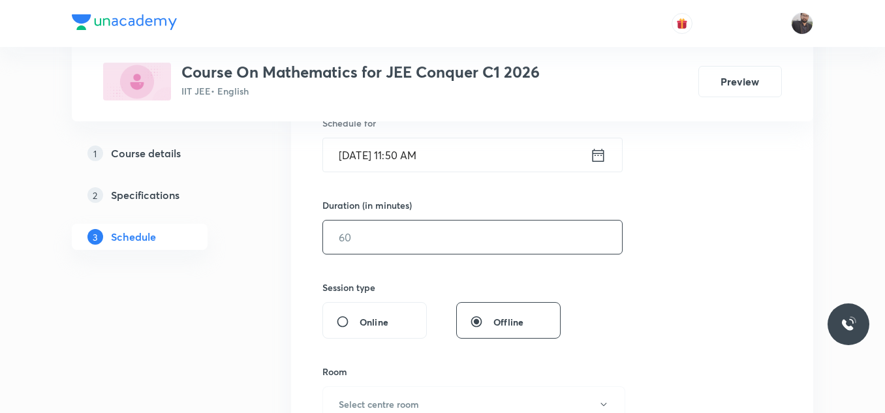
click at [386, 249] on input "text" at bounding box center [472, 237] width 299 height 33
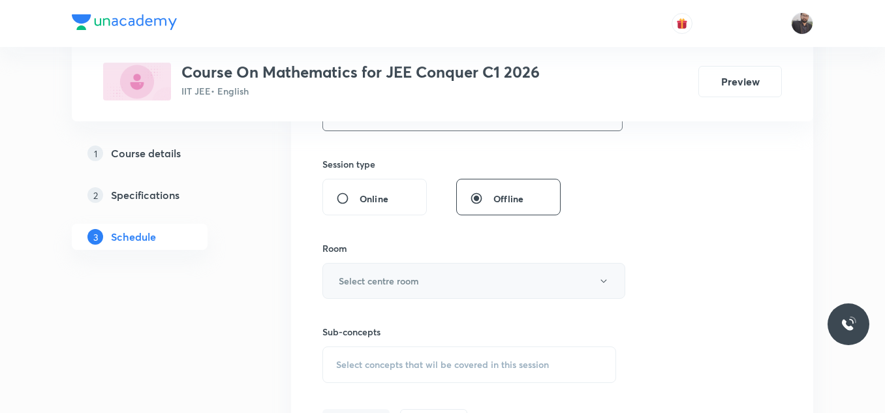
type input "85"
click at [399, 280] on h6 "Select centre room" at bounding box center [379, 281] width 80 height 14
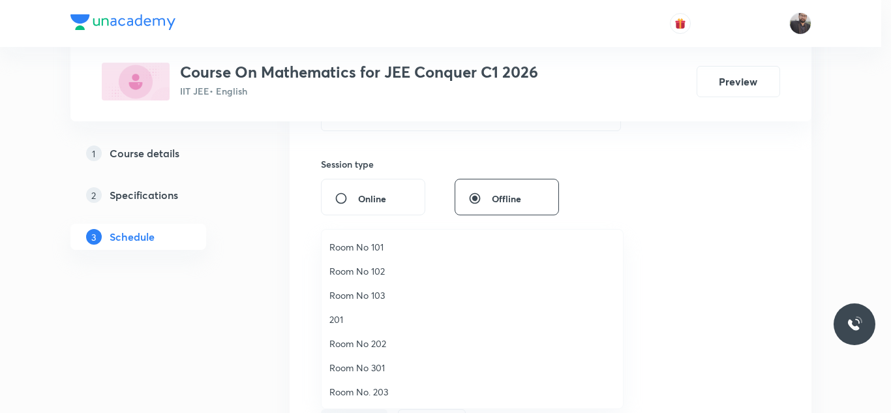
click at [396, 347] on span "Room No 202" at bounding box center [473, 344] width 286 height 14
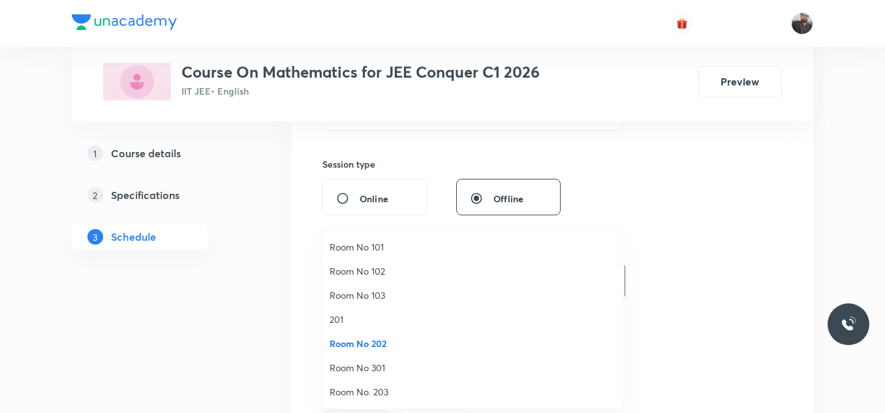
scroll to position [0, 0]
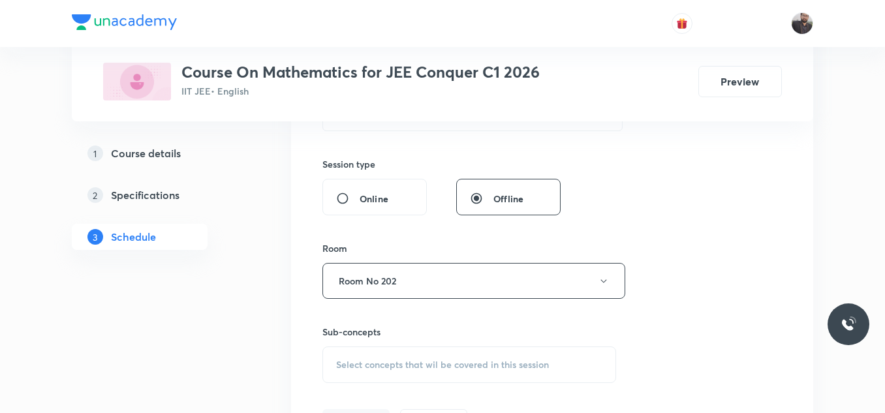
click at [406, 375] on div "Select concepts that wil be covered in this session" at bounding box center [469, 365] width 294 height 37
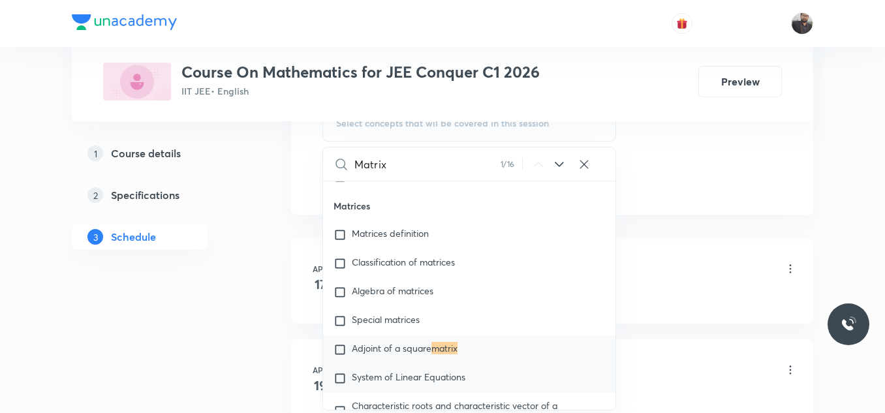
scroll to position [701, 0]
type input "Matrix"
click at [457, 341] on mark "matrix" at bounding box center [444, 347] width 26 height 12
checkbox input "true"
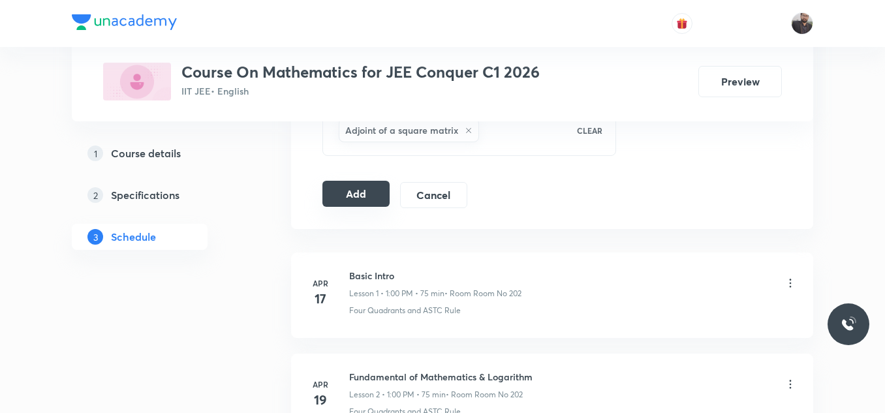
click at [373, 196] on button "Add" at bounding box center [355, 194] width 67 height 26
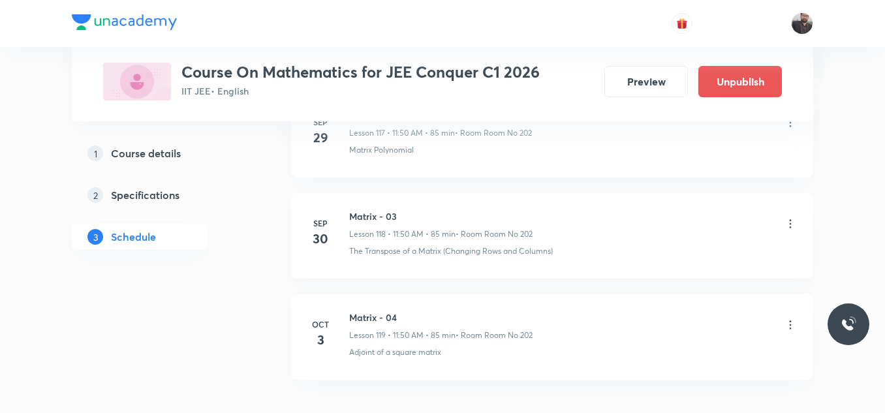
scroll to position [12145, 0]
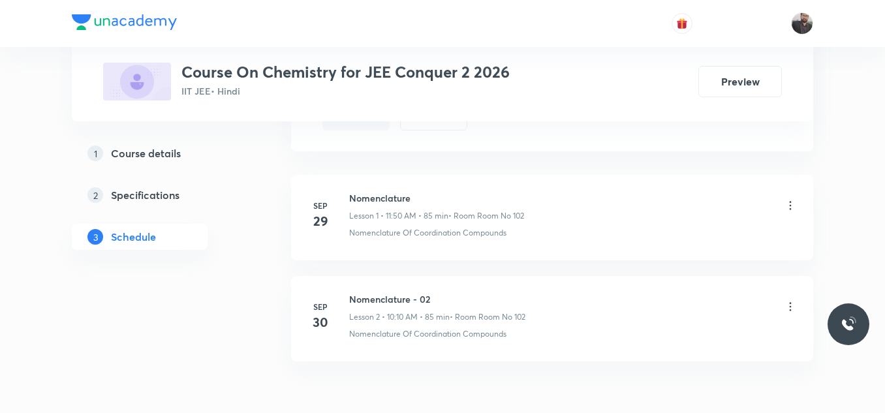
scroll to position [835, 0]
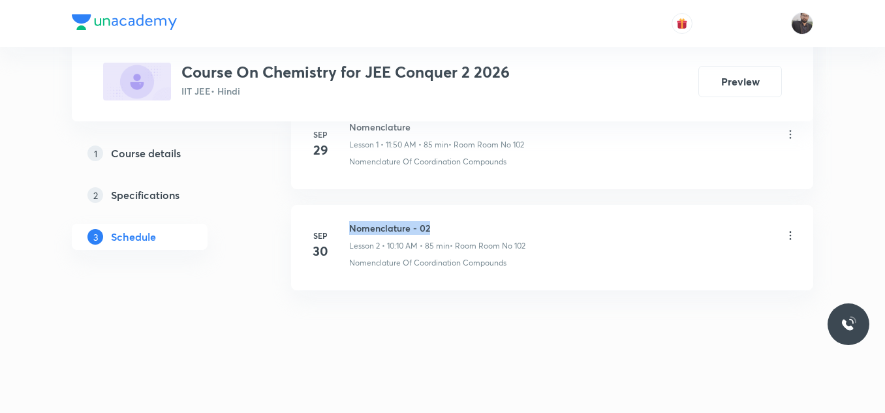
drag, startPoint x: 348, startPoint y: 223, endPoint x: 479, endPoint y: 207, distance: 132.1
click at [479, 207] on li "Sep 30 Nomenclature - 02 Lesson 2 • 10:10 AM • 85 min • Room Room No 102 Nomenc…" at bounding box center [552, 247] width 522 height 85
copy h6 "Nomenclature - 02"
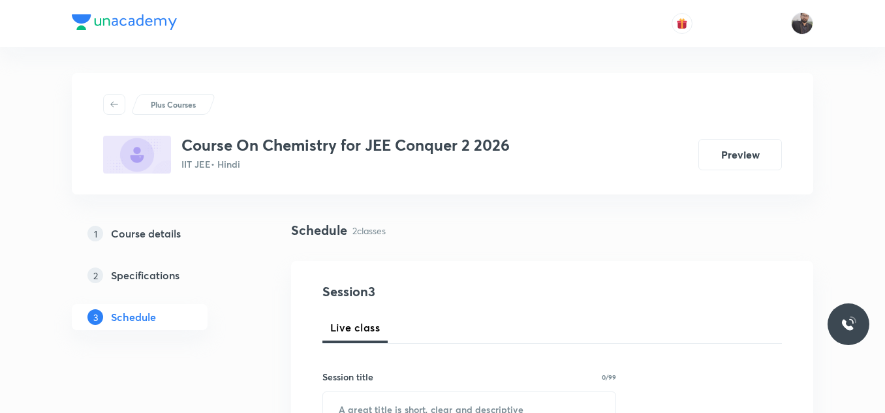
scroll to position [147, 0]
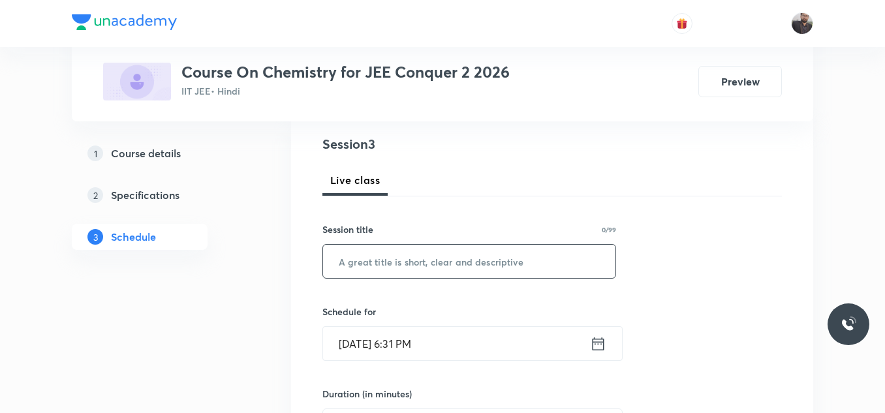
click at [470, 268] on input "text" at bounding box center [469, 261] width 292 height 33
paste input "Nomenclature - 02"
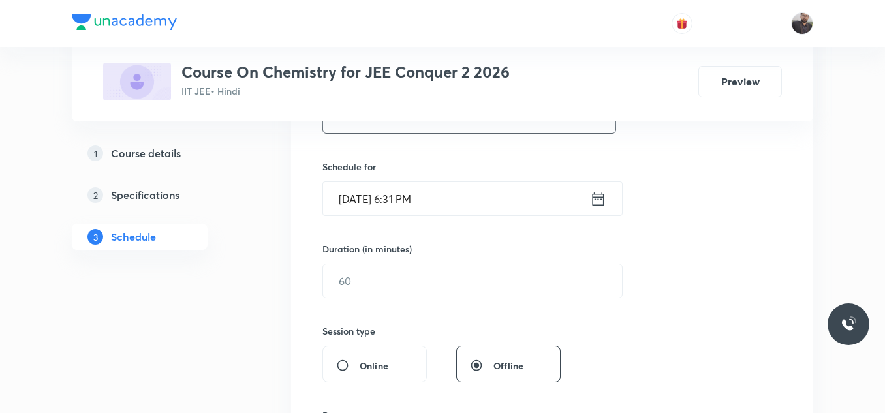
scroll to position [297, 0]
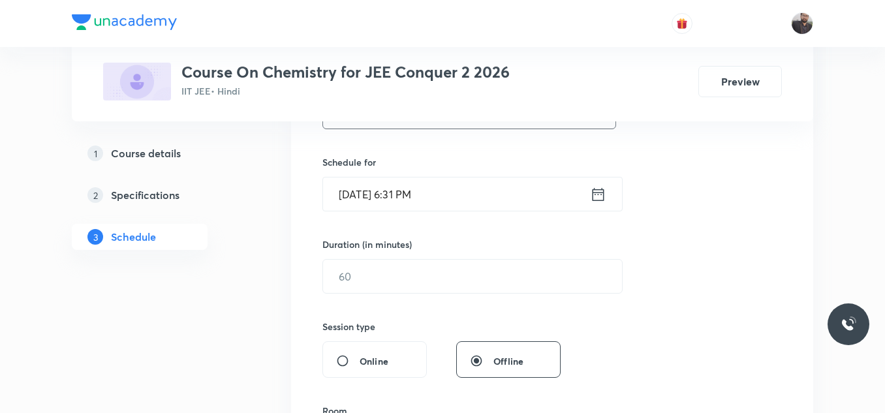
type input "Nomenclature - 03"
click at [450, 189] on input "[DATE] 6:31 PM" at bounding box center [456, 193] width 267 height 33
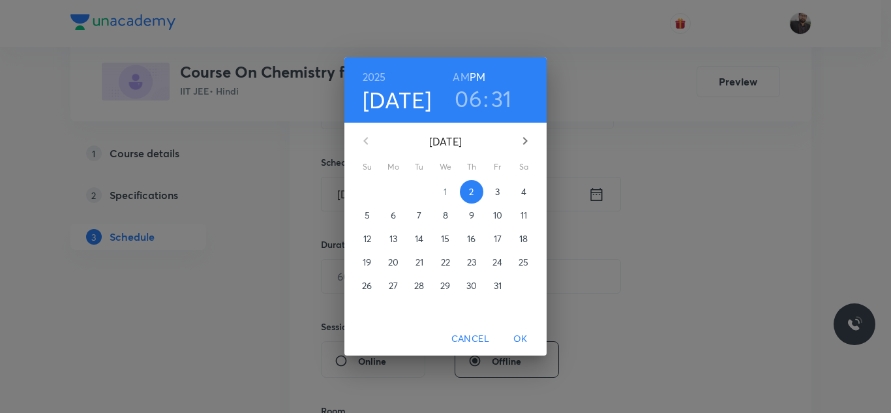
click at [497, 195] on p "3" at bounding box center [497, 191] width 5 height 13
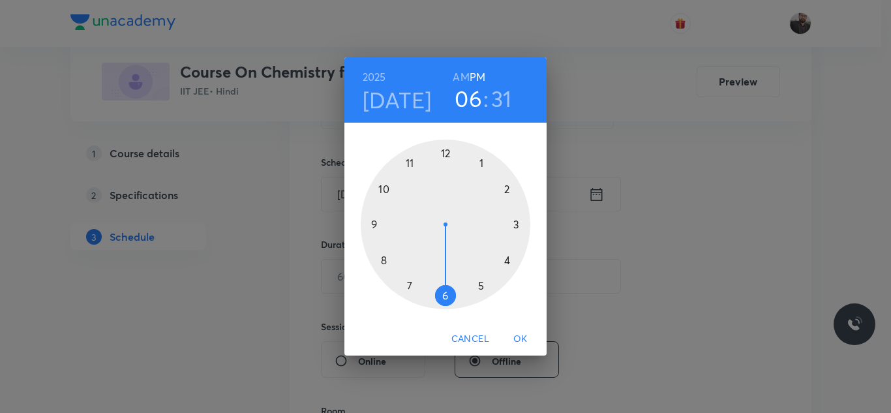
click at [382, 188] on div at bounding box center [446, 225] width 170 height 170
click at [504, 189] on div at bounding box center [446, 225] width 170 height 170
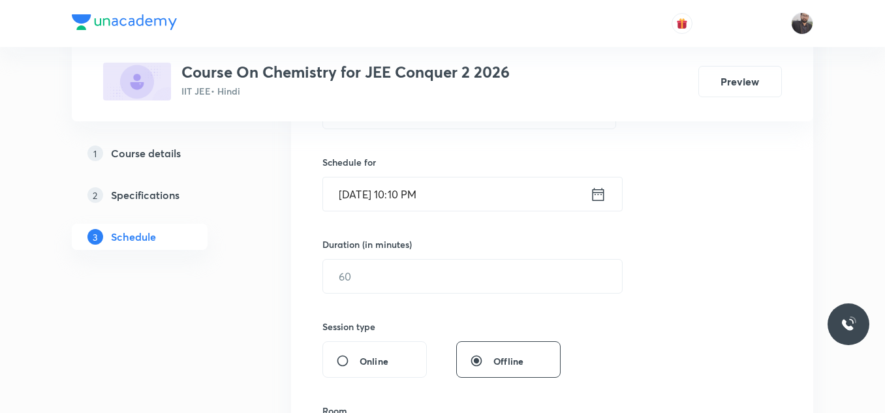
click at [462, 196] on input "Oct 3, 2025, 10:10 PM" at bounding box center [456, 193] width 267 height 33
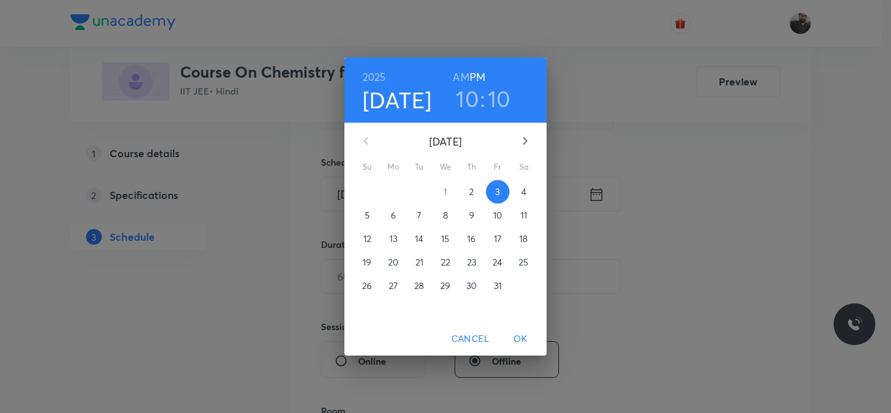
click at [463, 77] on h6 "AM" at bounding box center [461, 77] width 16 height 18
click at [513, 336] on span "OK" at bounding box center [520, 339] width 31 height 16
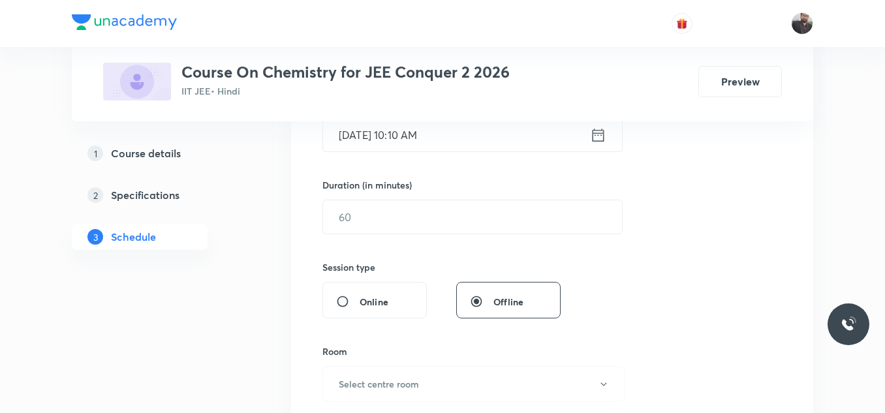
scroll to position [358, 0]
click at [378, 213] on input "text" at bounding box center [472, 215] width 299 height 33
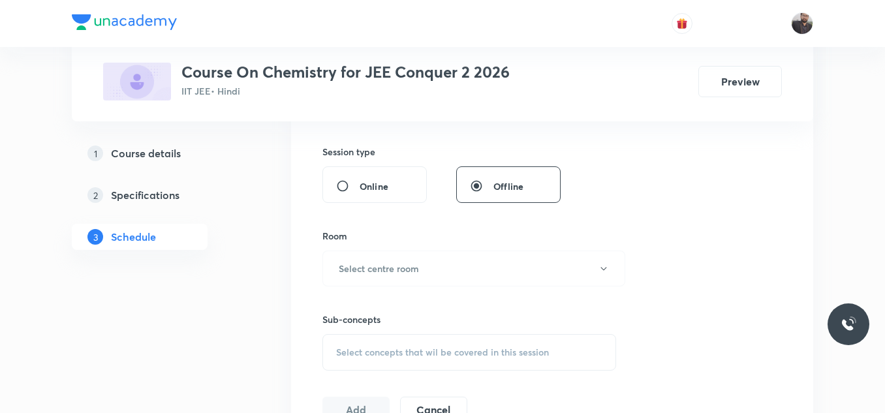
scroll to position [478, 0]
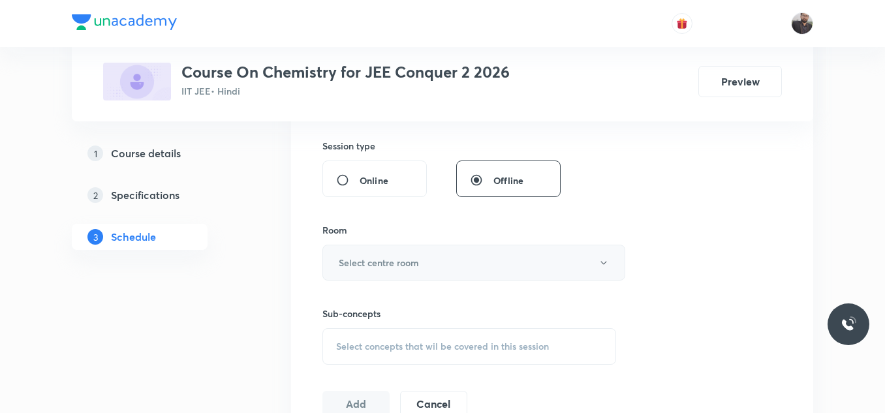
type input "85"
click at [395, 264] on h6 "Select centre room" at bounding box center [379, 263] width 80 height 14
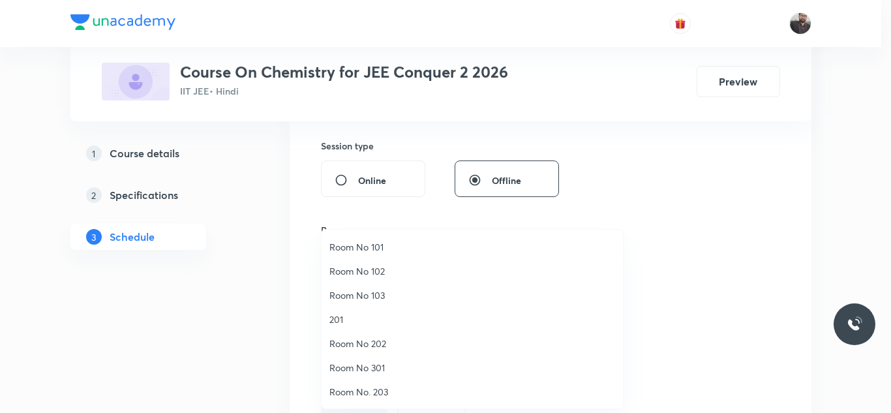
click at [375, 269] on span "Room No 102" at bounding box center [473, 271] width 286 height 14
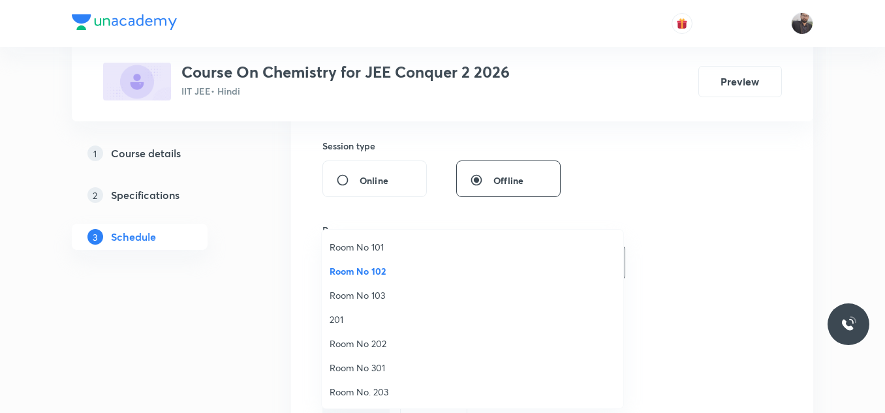
scroll to position [0, 0]
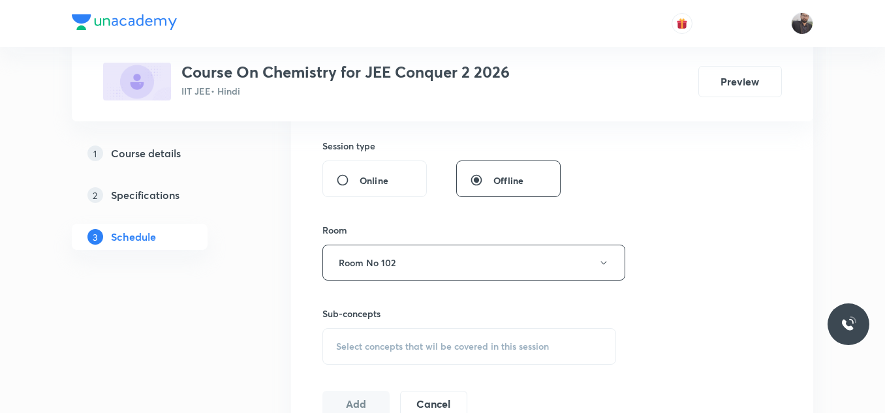
click at [388, 331] on div "Select concepts that wil be covered in this session" at bounding box center [469, 346] width 294 height 37
click at [418, 349] on span "Select concepts that wil be covered in this session" at bounding box center [442, 346] width 213 height 10
click at [408, 378] on input "text" at bounding box center [484, 387] width 261 height 33
paste input "Nomenclature - 02"
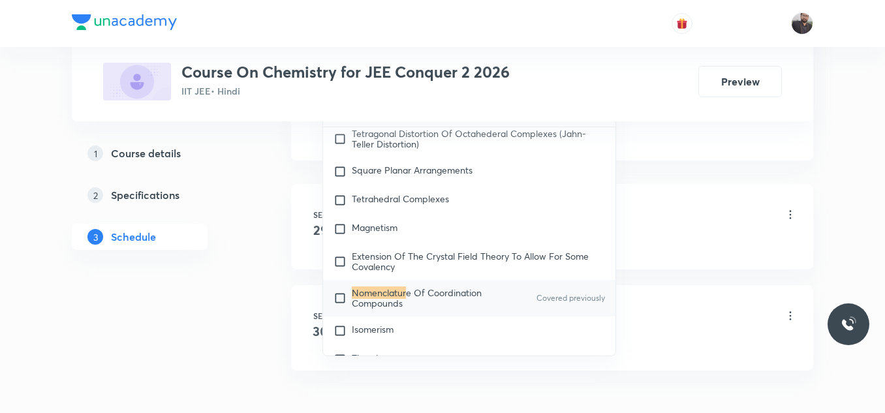
scroll to position [17218, 0]
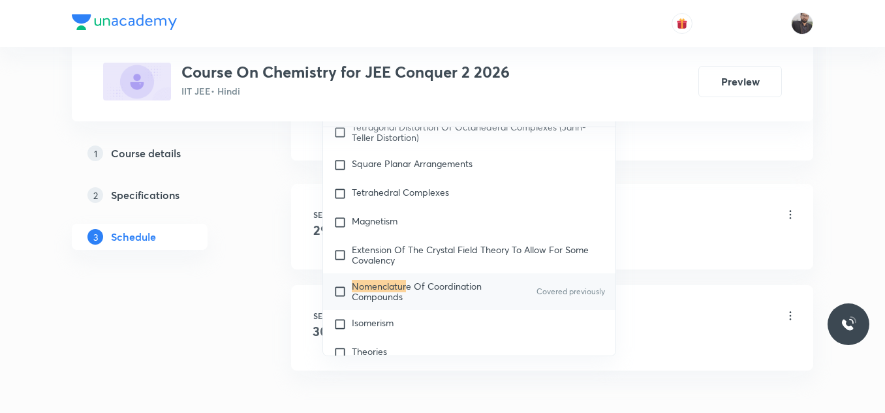
type input "Nomenclatur"
click at [439, 292] on span "e Of Coordination Compounds" at bounding box center [417, 291] width 130 height 23
checkbox input "true"
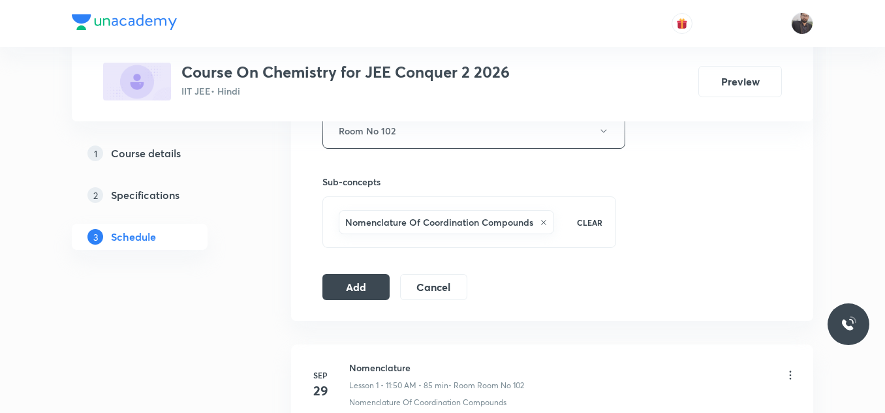
scroll to position [608, 0]
click at [369, 290] on button "Add" at bounding box center [355, 288] width 67 height 26
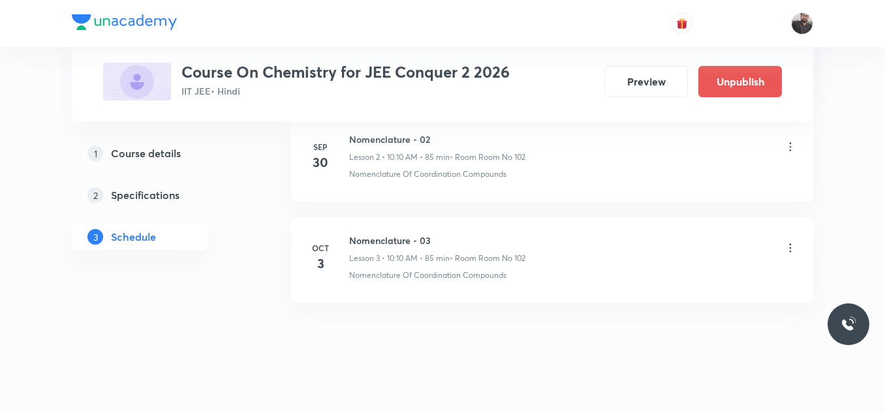
scroll to position [337, 0]
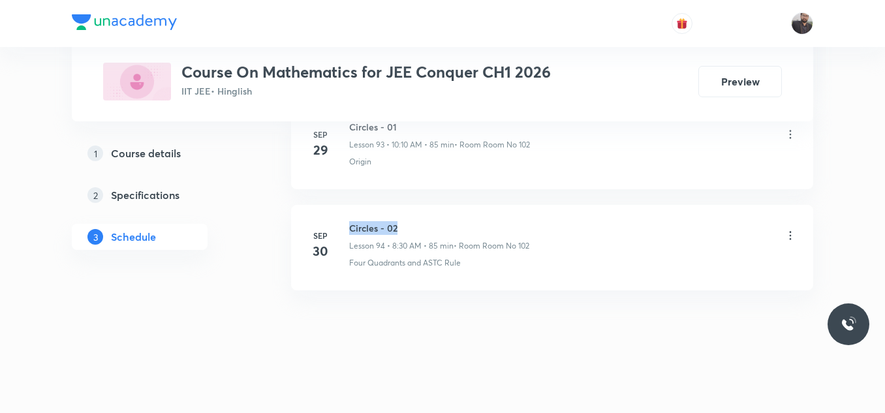
drag, startPoint x: 345, startPoint y: 223, endPoint x: 480, endPoint y: 211, distance: 135.6
click at [480, 211] on li "[DATE] Circles - 02 Lesson 94 • 8:30 AM • 85 min • Room Room No 102 Four Quadra…" at bounding box center [552, 247] width 522 height 85
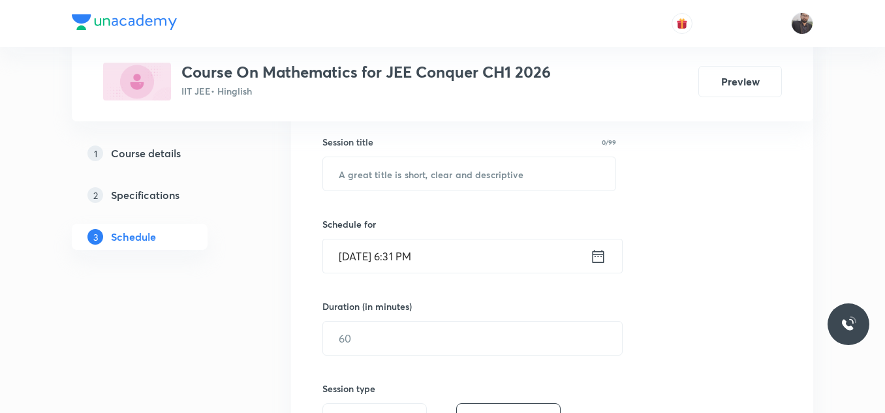
scroll to position [236, 0]
click at [465, 163] on input "text" at bounding box center [469, 172] width 292 height 33
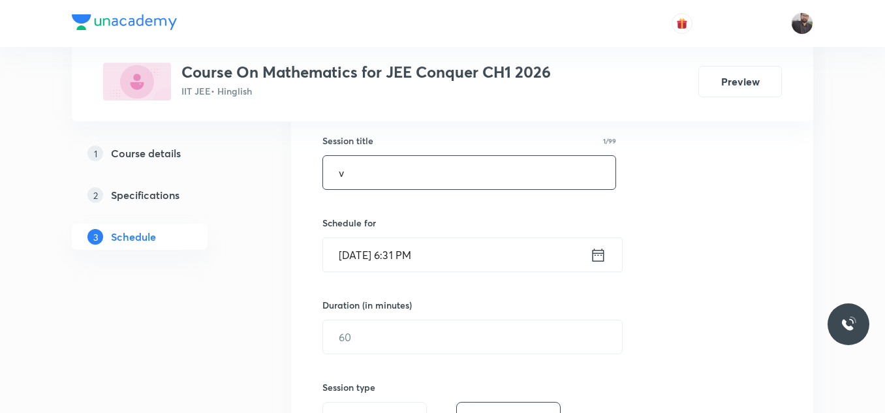
paste input "Matrix - 03"
type input "Matrix - 03v"
drag, startPoint x: 462, startPoint y: 162, endPoint x: 220, endPoint y: 191, distance: 243.8
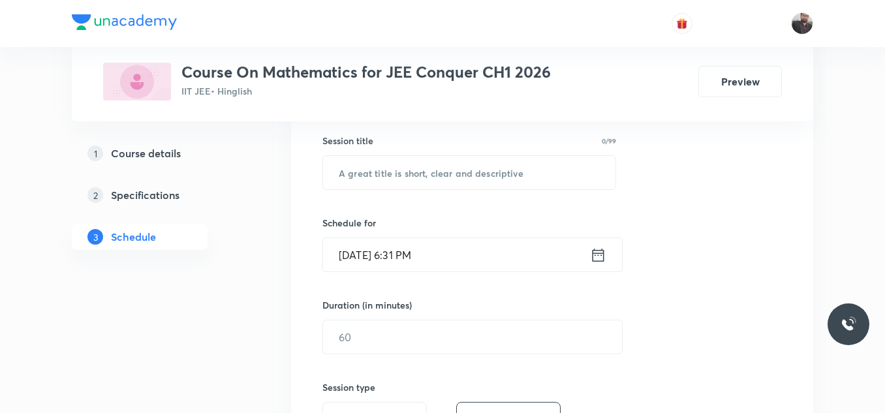
click at [700, 239] on div "Session 95 Live class Session title 0/99 ​ Schedule for [DATE] 6:31 PM ​ Durati…" at bounding box center [551, 352] width 459 height 613
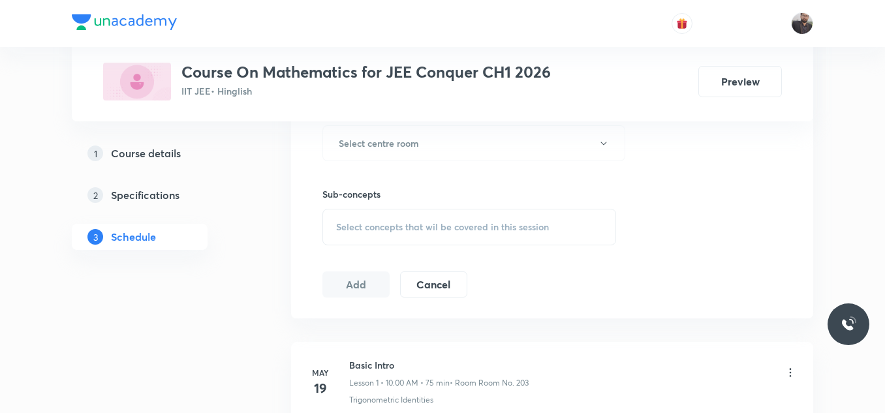
scroll to position [10141, 0]
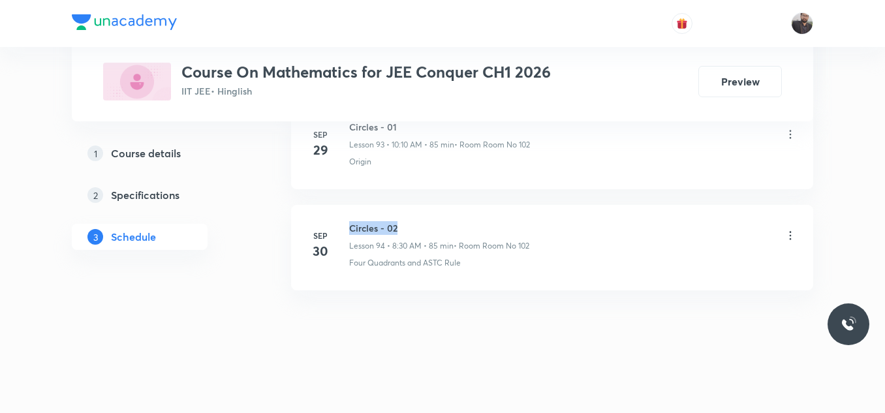
drag, startPoint x: 348, startPoint y: 226, endPoint x: 480, endPoint y: 212, distance: 132.5
click at [480, 212] on li "[DATE] Circles - 02 Lesson 94 • 8:30 AM • 85 min • Room Room No 102 Four Quadra…" at bounding box center [552, 247] width 522 height 85
copy h6 "Circles - 02"
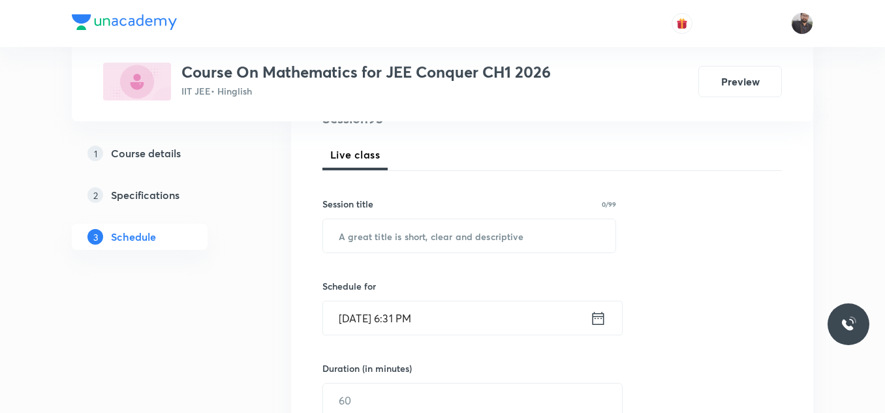
scroll to position [192, 0]
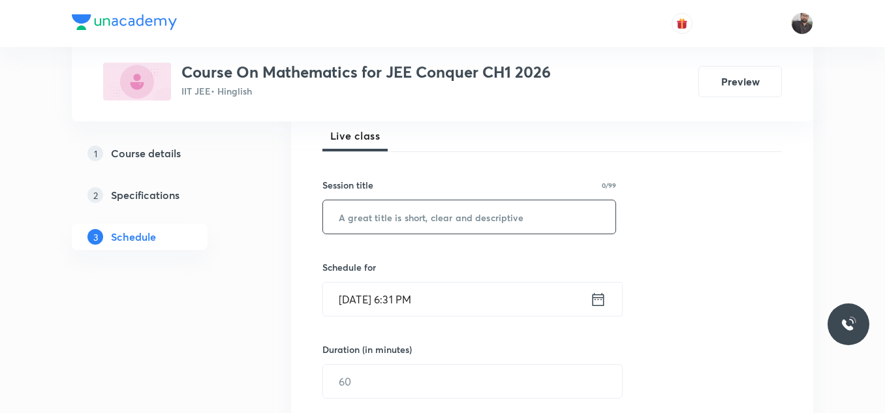
click at [480, 212] on input "text" at bounding box center [469, 216] width 292 height 33
paste input "Circles - 02"
type input "Circles - 03"
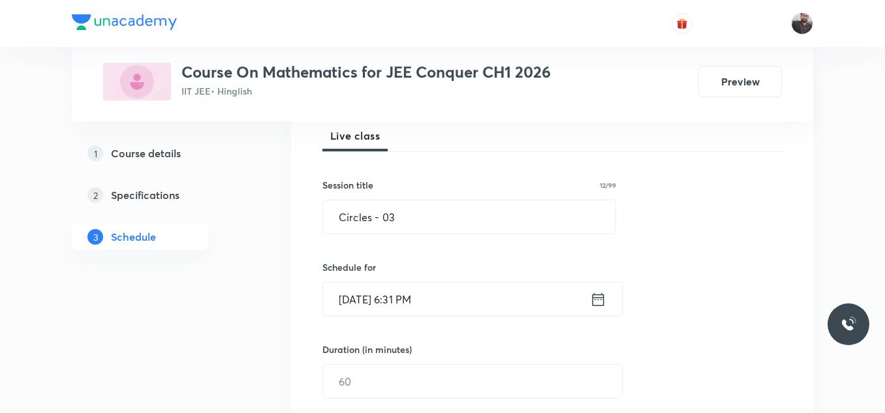
click at [467, 288] on input "[DATE] 6:31 PM" at bounding box center [456, 299] width 267 height 33
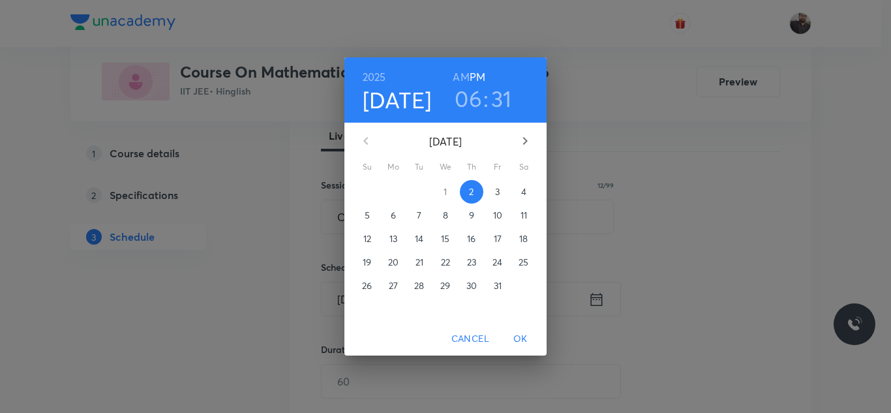
click at [498, 187] on p "3" at bounding box center [497, 191] width 5 height 13
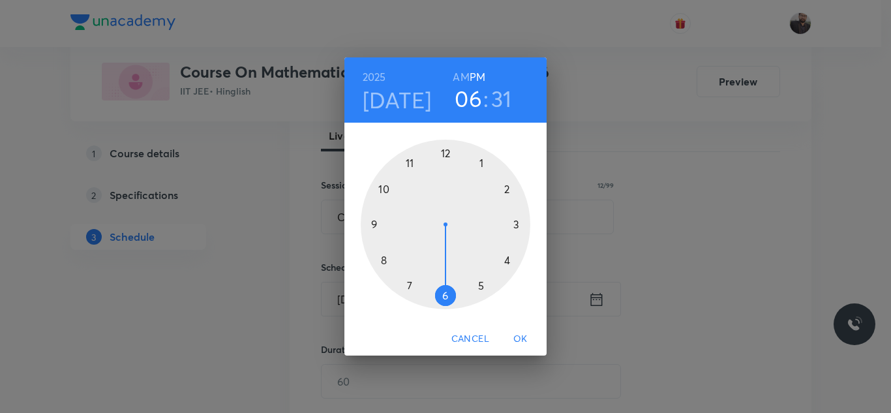
click at [379, 263] on div at bounding box center [446, 225] width 170 height 170
click at [461, 74] on h6 "AM" at bounding box center [461, 77] width 16 height 18
click at [443, 298] on div at bounding box center [446, 225] width 170 height 170
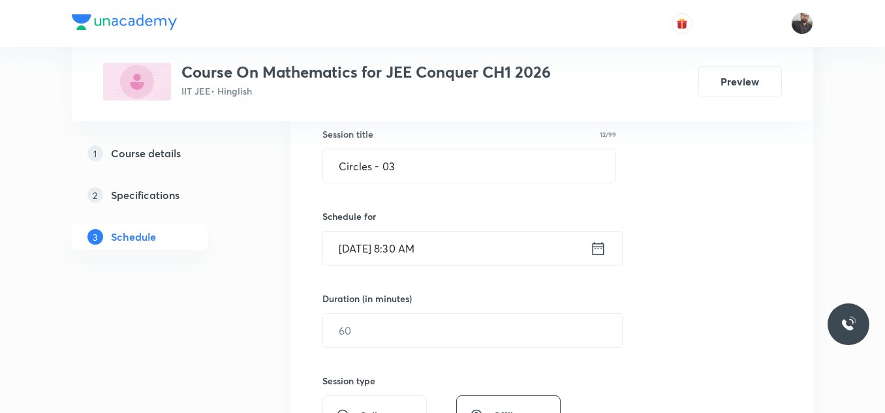
scroll to position [247, 0]
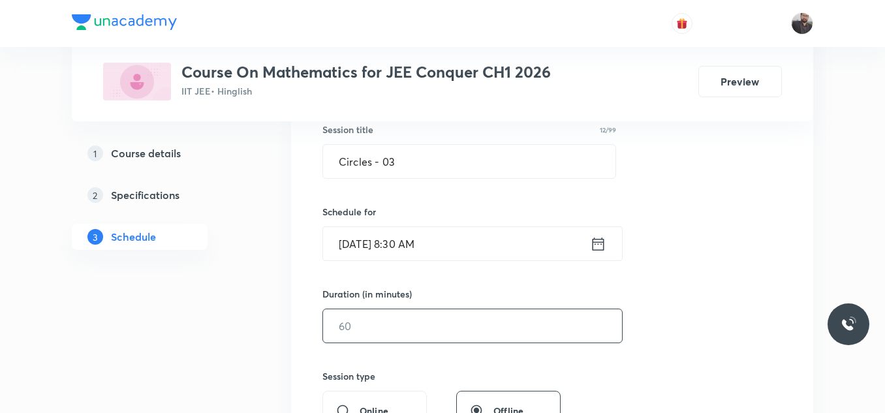
click at [443, 331] on input "text" at bounding box center [472, 325] width 299 height 33
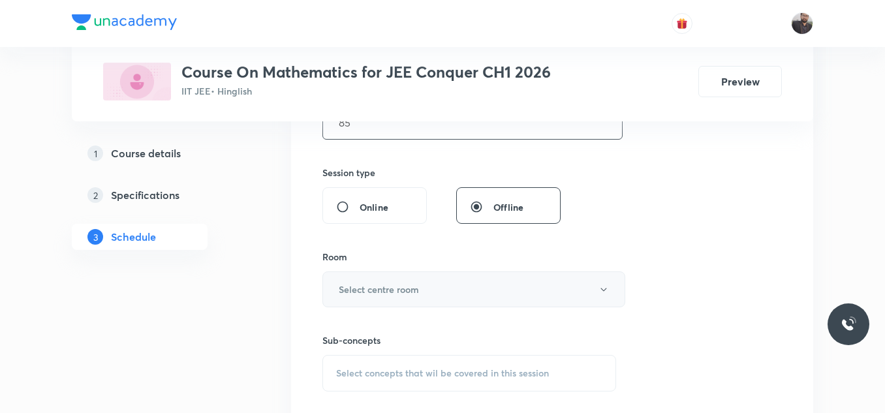
type input "85"
click at [437, 286] on button "Select centre room" at bounding box center [473, 289] width 303 height 36
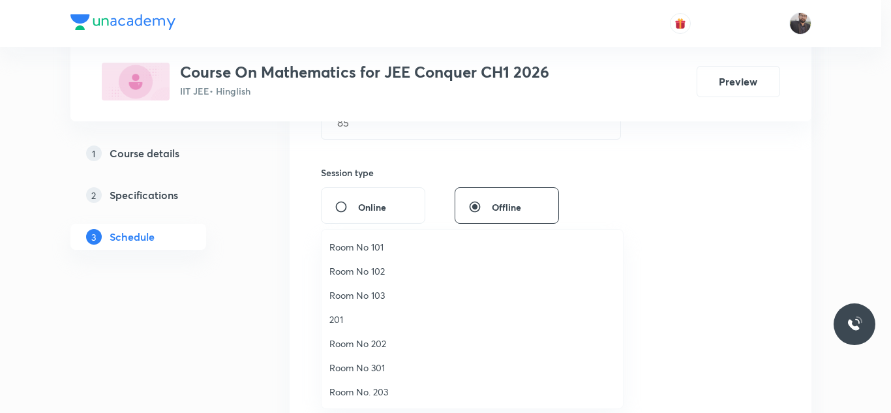
click at [366, 265] on span "Room No 102" at bounding box center [473, 271] width 286 height 14
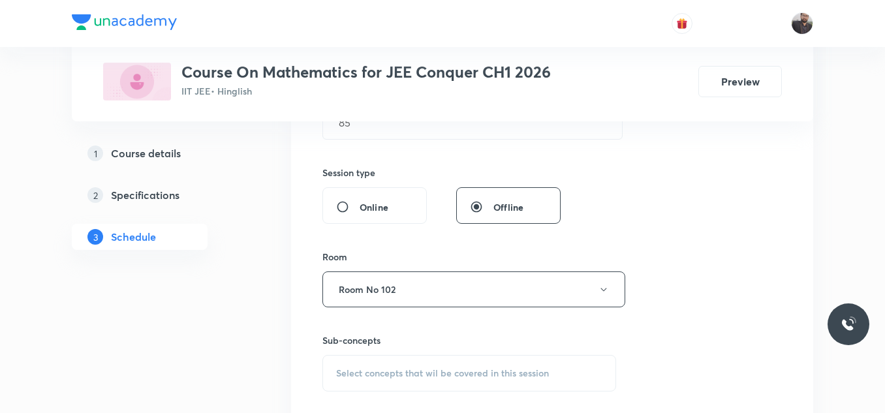
click at [380, 365] on div "Select concepts that wil be covered in this session" at bounding box center [469, 373] width 294 height 37
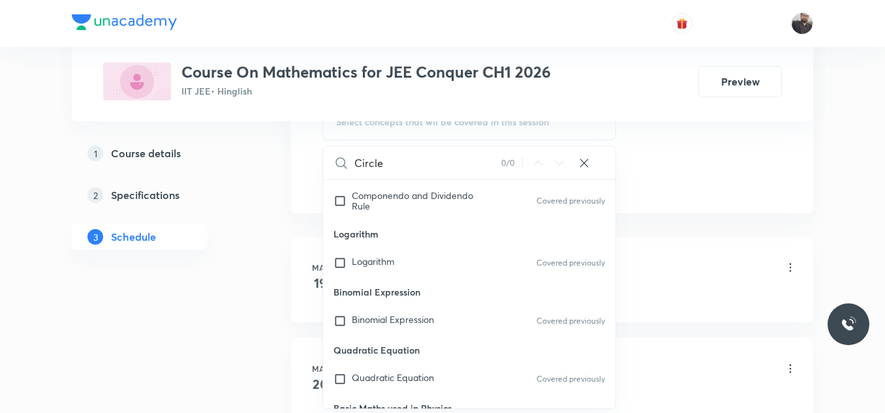
scroll to position [502, 0]
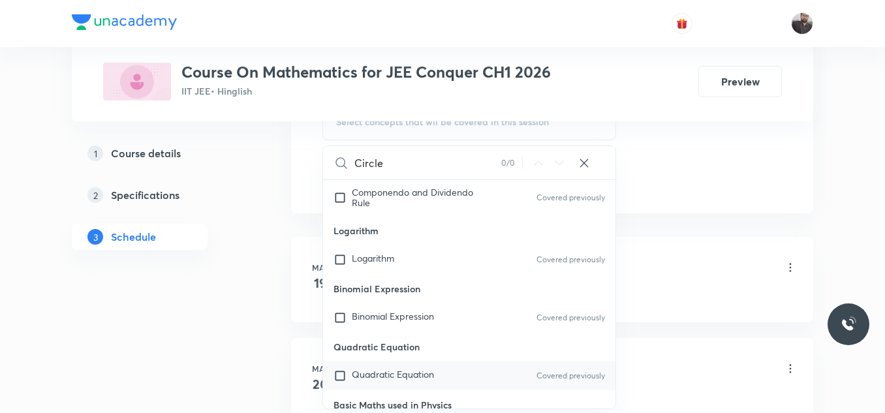
type input "Circle"
click at [395, 378] on span "Quadratic Equation" at bounding box center [393, 374] width 82 height 12
checkbox input "true"
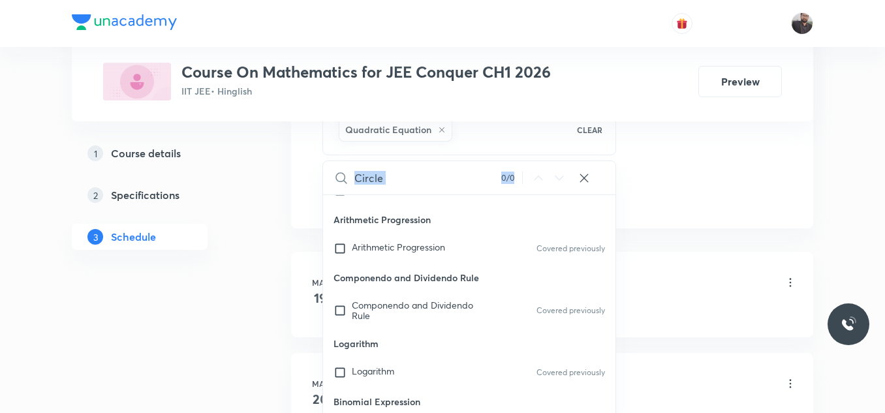
scroll to position [280, 0]
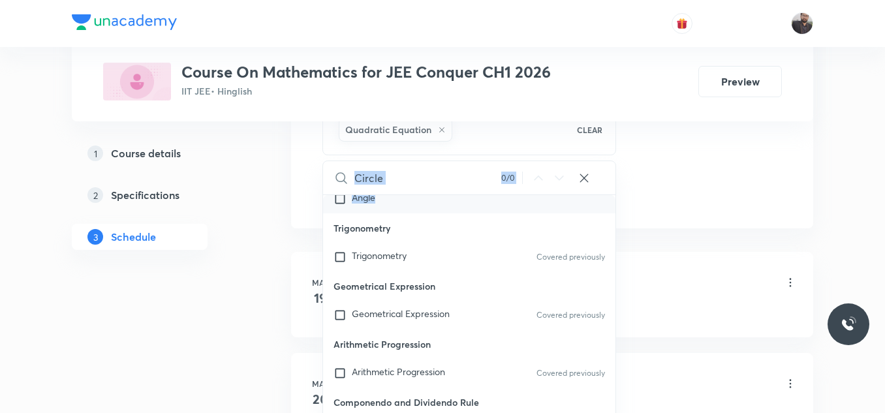
drag, startPoint x: 682, startPoint y: 181, endPoint x: 584, endPoint y: 196, distance: 98.9
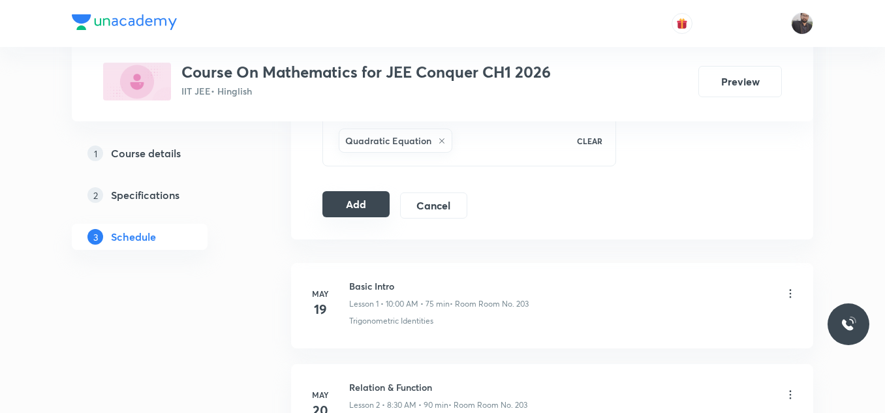
scroll to position [690, 0]
click at [342, 205] on button "Add" at bounding box center [355, 206] width 67 height 26
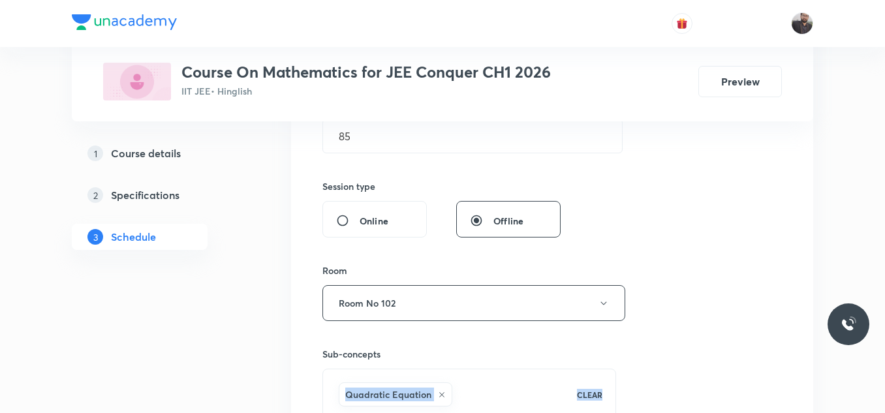
scroll to position [438, 0]
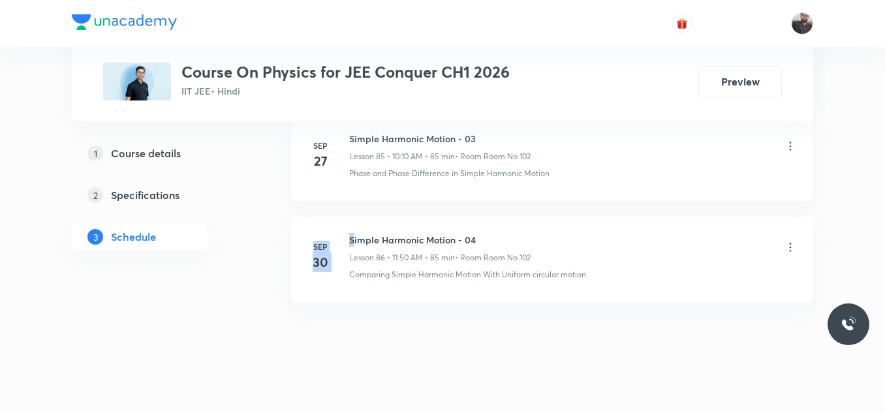
drag, startPoint x: 352, startPoint y: 217, endPoint x: 604, endPoint y: 176, distance: 254.7
click at [604, 176] on li "Sep 27 Simple Harmonic Motion - 03 Lesson 85 • 10:10 AM • 85 min • Room Room No…" at bounding box center [552, 158] width 522 height 85
drag, startPoint x: 347, startPoint y: 226, endPoint x: 516, endPoint y: 219, distance: 168.5
click at [516, 219] on li "Sep 30 Simple Harmonic Motion - 04 Lesson 86 • 11:50 AM • 85 min • Room Room No…" at bounding box center [552, 259] width 522 height 85
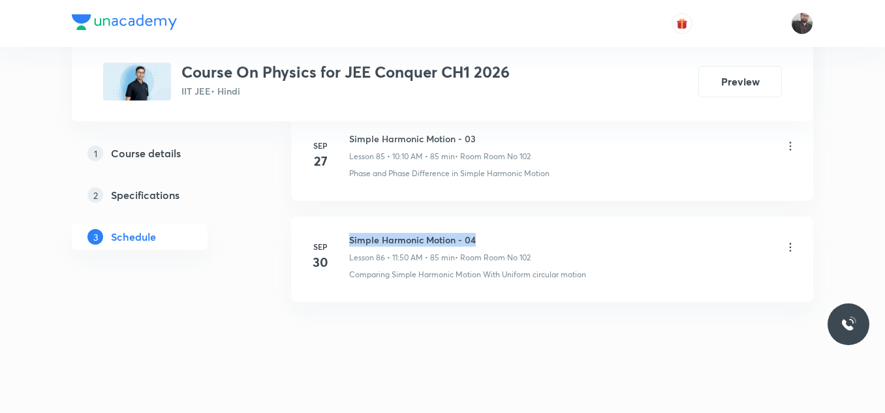
copy h6 "Simple Harmonic Motion - 04"
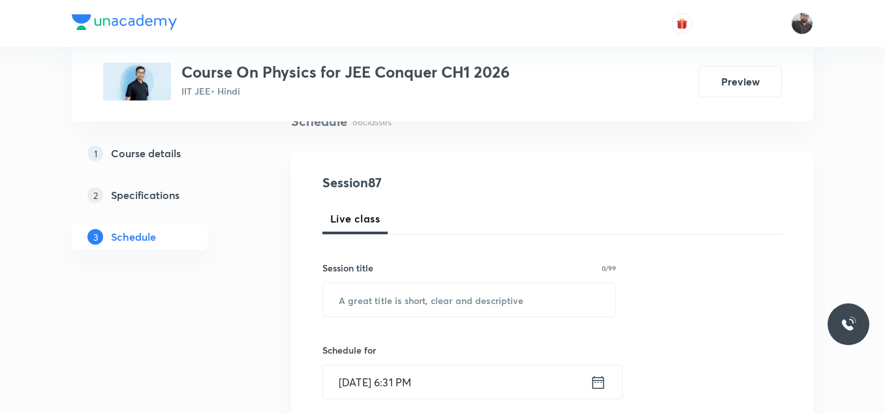
scroll to position [110, 0]
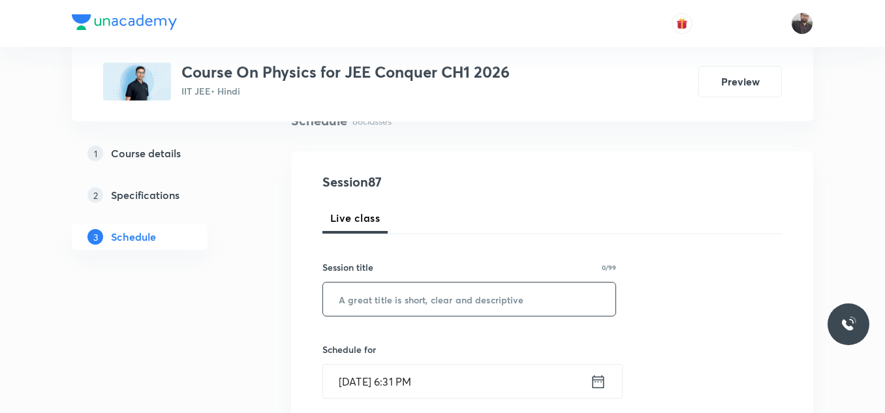
click at [493, 304] on input "text" at bounding box center [469, 299] width 292 height 33
paste input "Simple Harmonic Motion - 04"
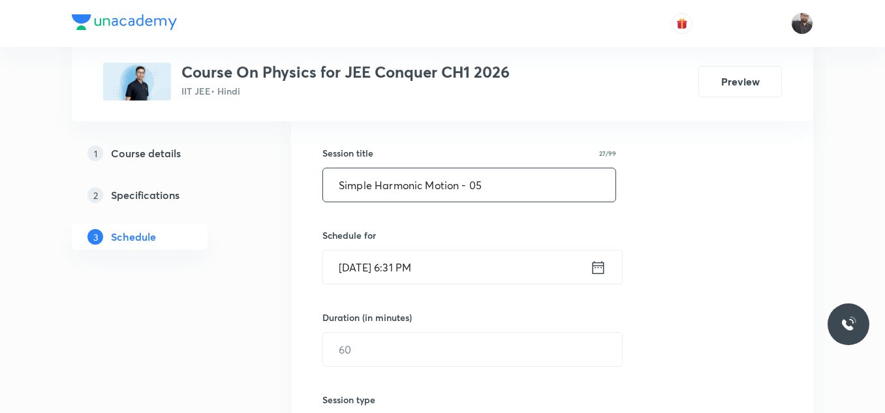
scroll to position [228, 0]
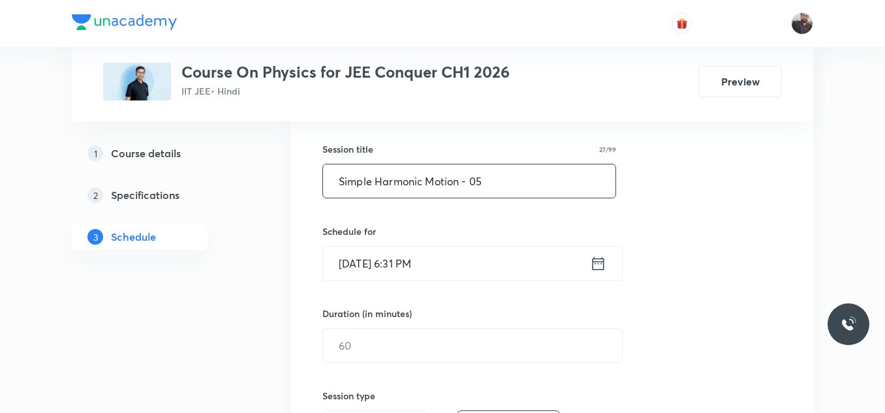
type input "Simple Harmonic Motion - 05"
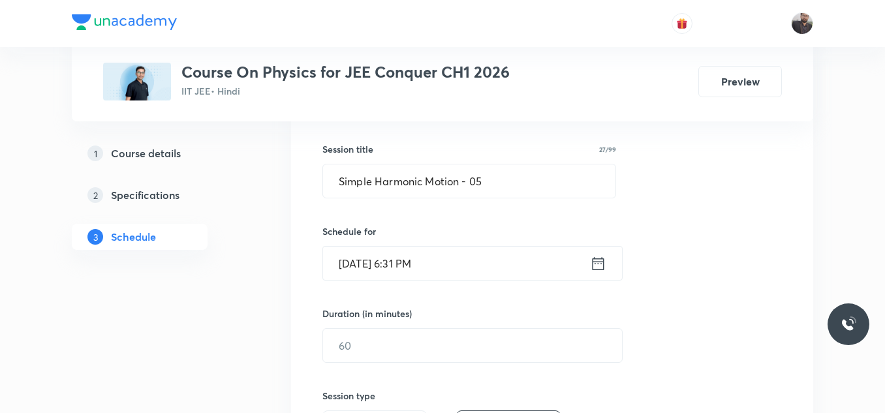
click at [469, 282] on div "Session 87 Live class Session title 27/99 Simple Harmonic Motion - 05 ​ Schedul…" at bounding box center [551, 360] width 459 height 613
click at [459, 265] on input "Oct 2, 2025, 6:31 PM" at bounding box center [456, 263] width 267 height 33
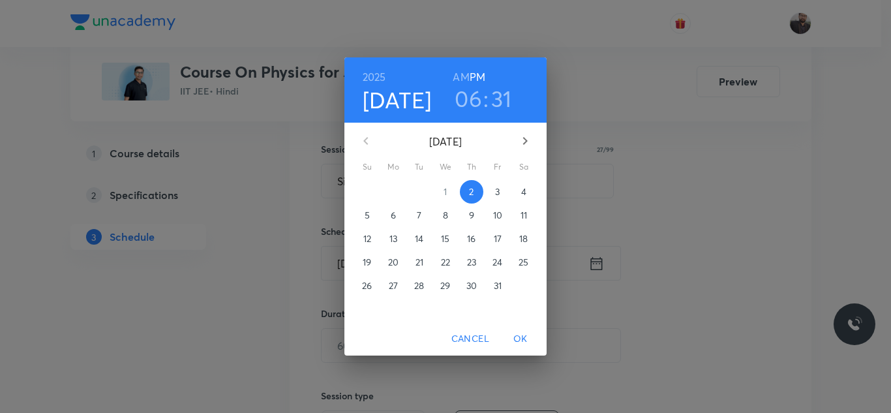
click at [498, 190] on p "3" at bounding box center [497, 191] width 5 height 13
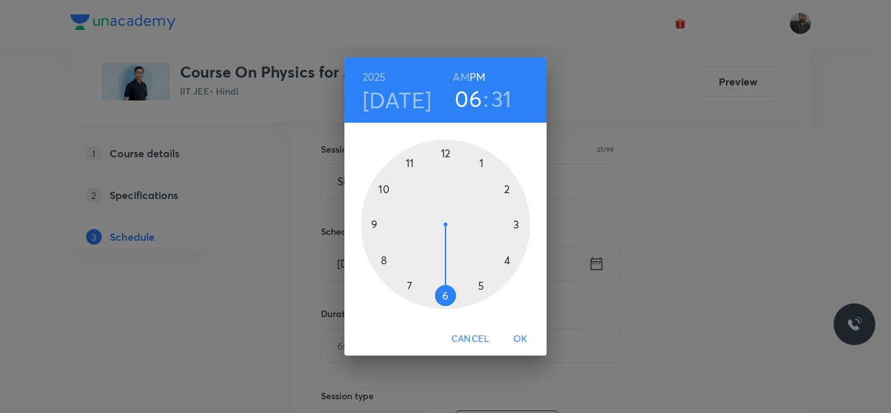
click at [410, 162] on div at bounding box center [446, 225] width 170 height 170
click at [459, 74] on h6 "AM" at bounding box center [461, 77] width 16 height 18
click at [379, 189] on div at bounding box center [446, 225] width 170 height 170
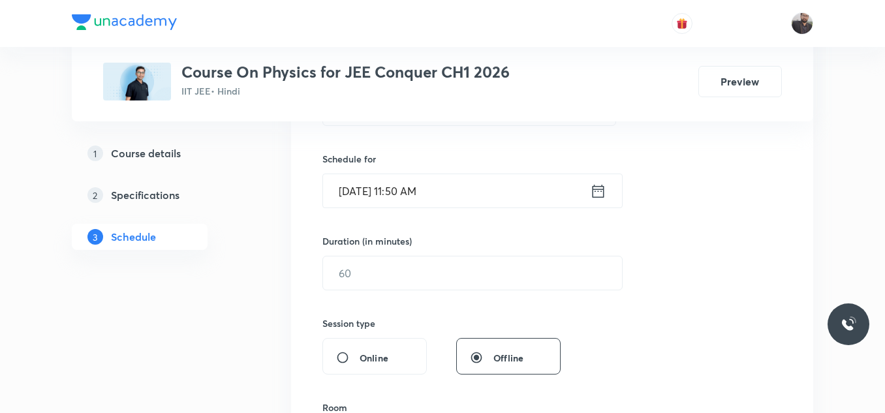
scroll to position [301, 0]
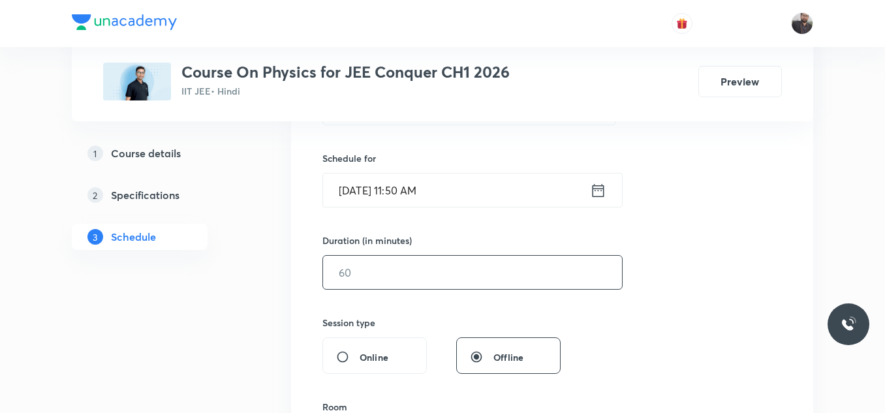
click at [384, 272] on input "text" at bounding box center [472, 272] width 299 height 33
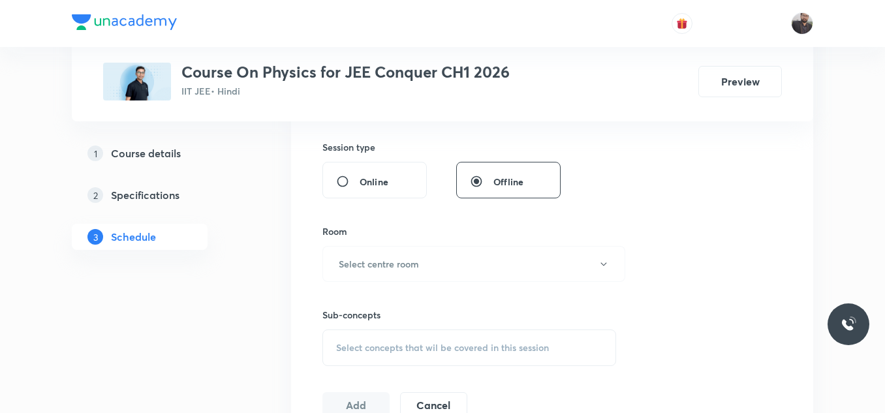
scroll to position [478, 0]
type input "85"
click at [384, 272] on button "Select centre room" at bounding box center [473, 263] width 303 height 36
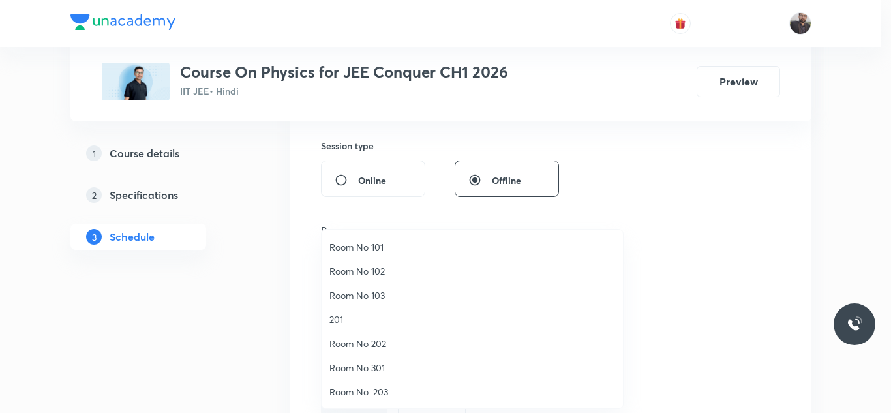
click at [371, 273] on span "Room No 102" at bounding box center [473, 271] width 286 height 14
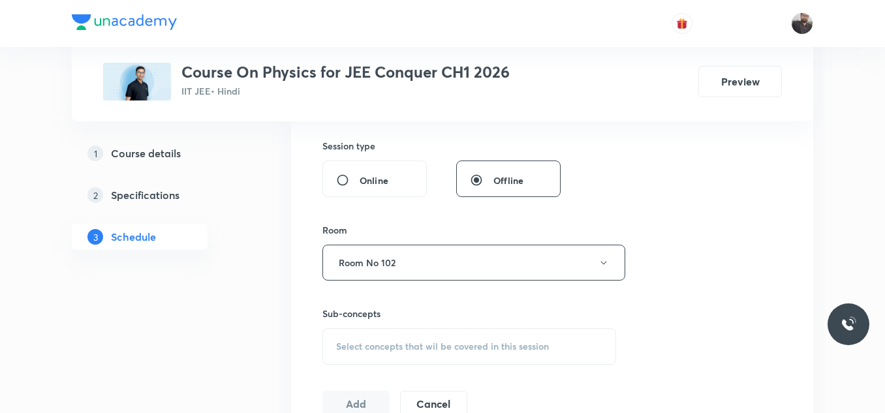
click at [382, 359] on div "Select concepts that wil be covered in this session" at bounding box center [469, 346] width 294 height 37
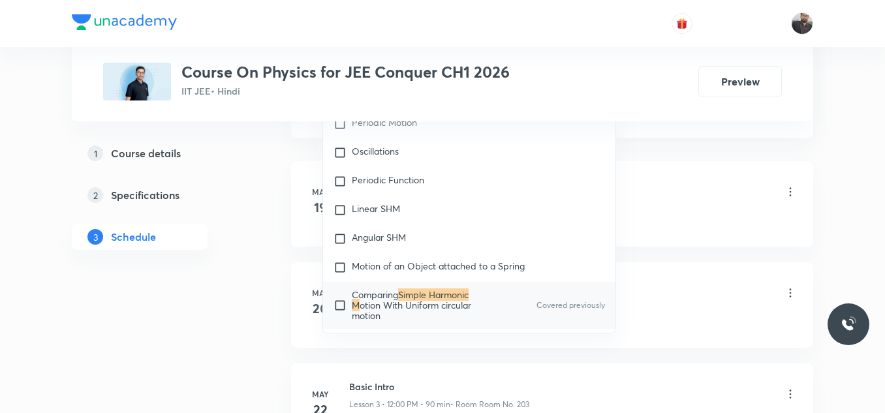
scroll to position [4319, 0]
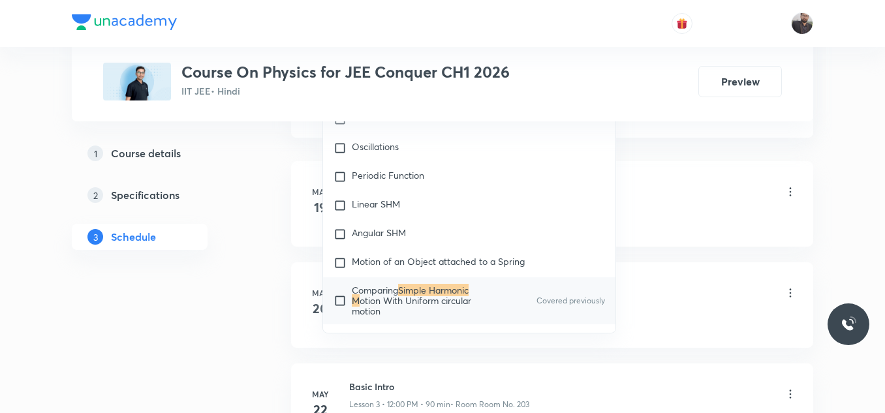
type input "Simple Harmonic M"
click at [402, 290] on p "Comparing Simple Harmonic M otion With Uniform circular motion" at bounding box center [418, 300] width 132 height 31
checkbox input "true"
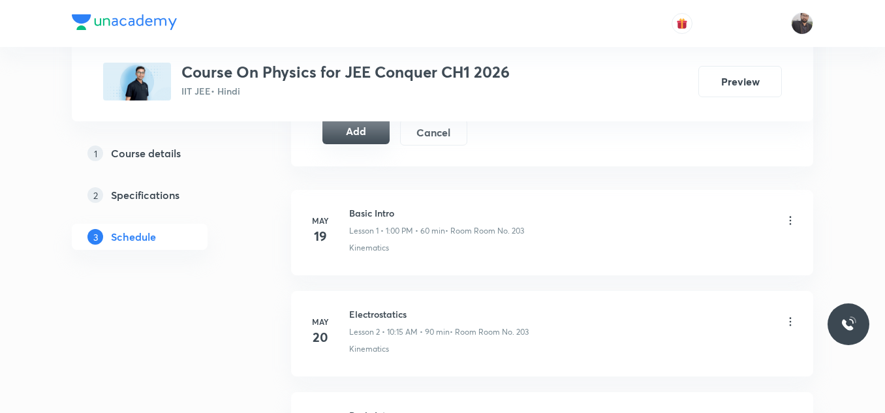
click at [380, 133] on button "Add" at bounding box center [355, 131] width 67 height 26
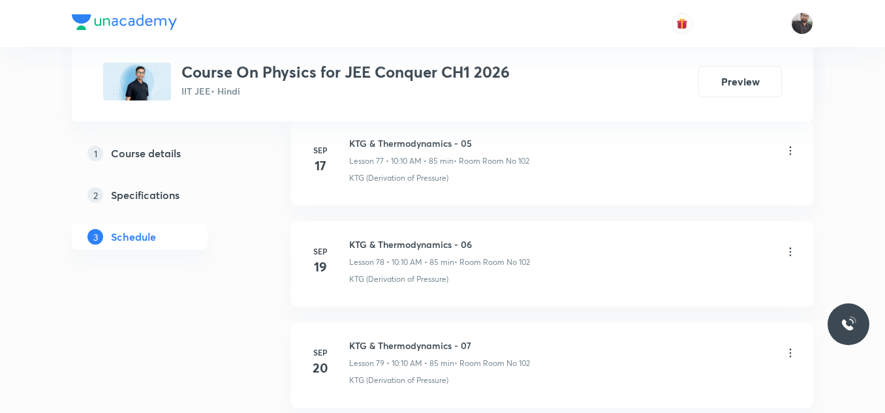
scroll to position [9375, 0]
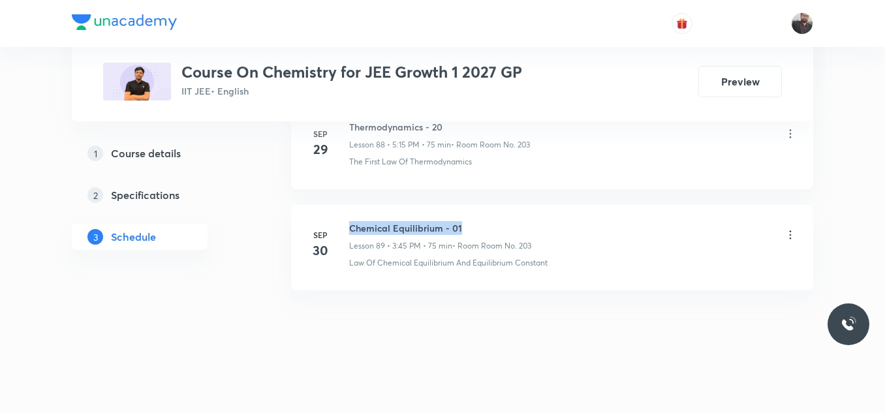
drag, startPoint x: 352, startPoint y: 224, endPoint x: 501, endPoint y: 210, distance: 148.8
click at [501, 210] on li "[DATE] Chemical Equilibrium - 01 Lesson 89 • 3:45 PM • 75 min • Room Room No. 2…" at bounding box center [552, 247] width 522 height 85
copy h6 "Chemical Equilibrium - 01"
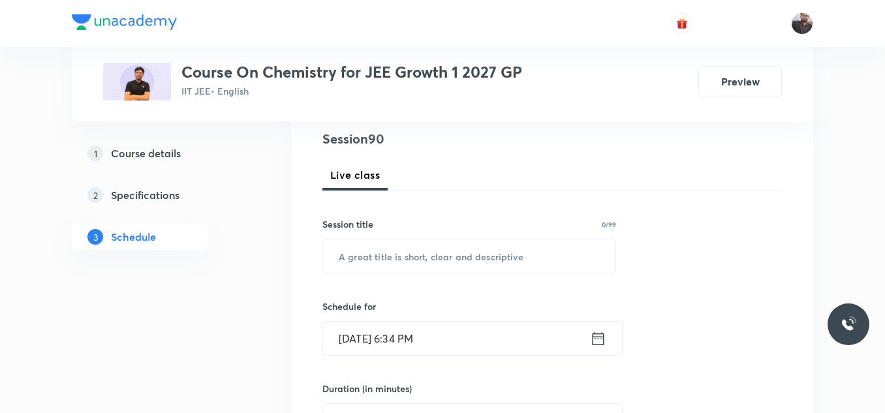
scroll to position [164, 0]
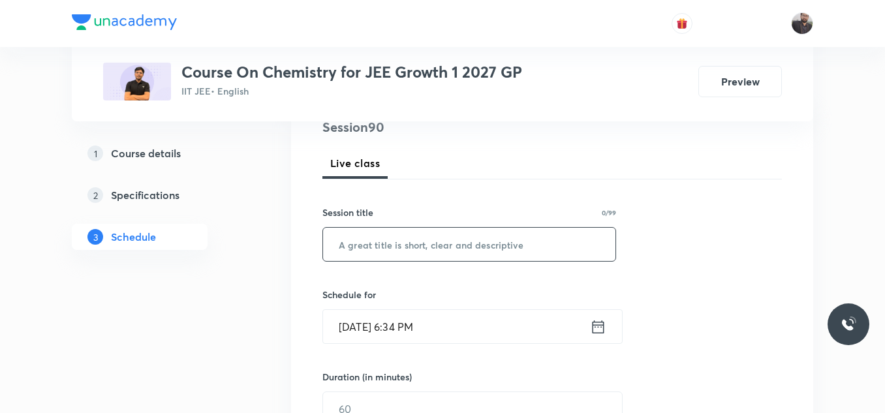
click at [494, 258] on input "text" at bounding box center [469, 244] width 292 height 33
paste input "Chemical Equilibrium - 01"
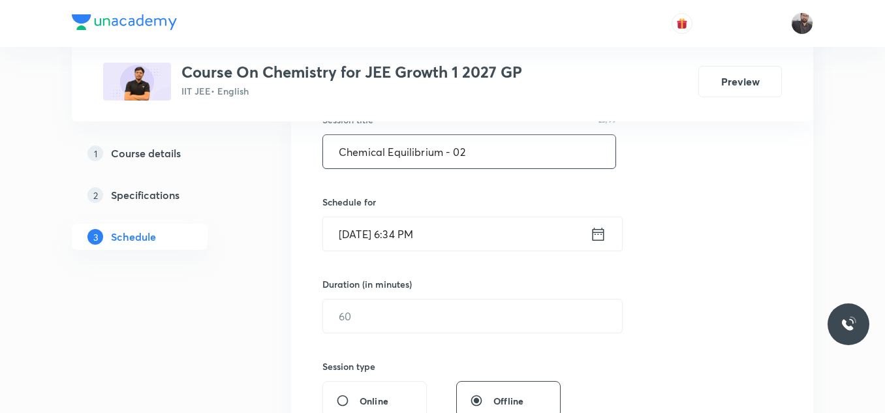
scroll to position [264, 0]
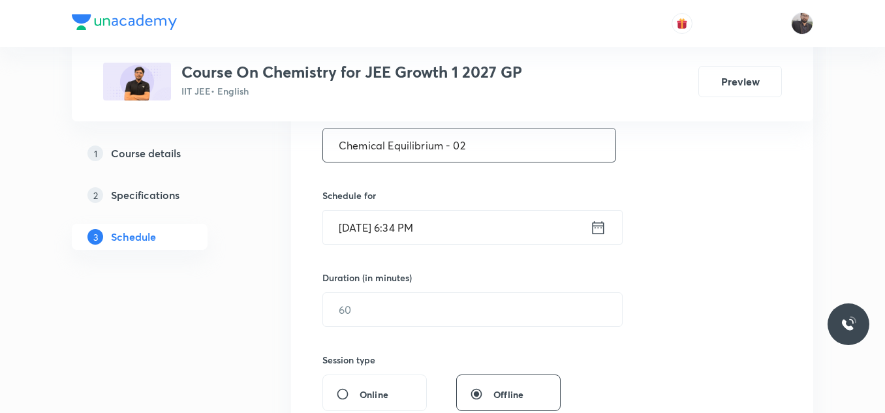
type input "Chemical Equilibrium - 02"
click at [455, 241] on input "[DATE] 6:34 PM" at bounding box center [456, 227] width 267 height 33
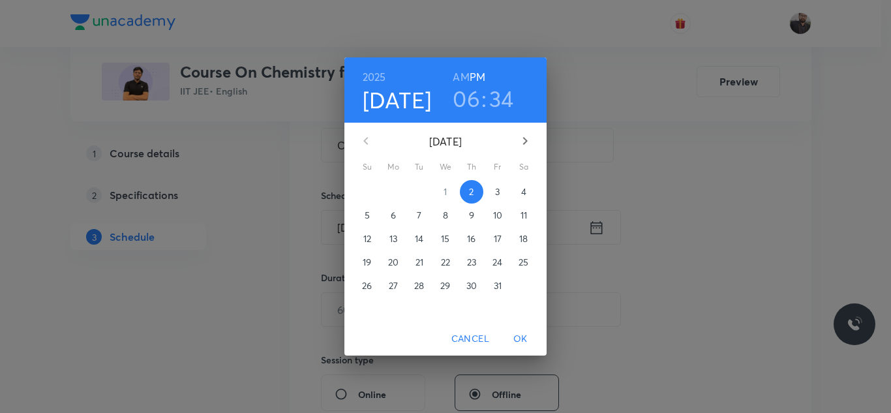
click at [499, 196] on p "3" at bounding box center [497, 191] width 5 height 13
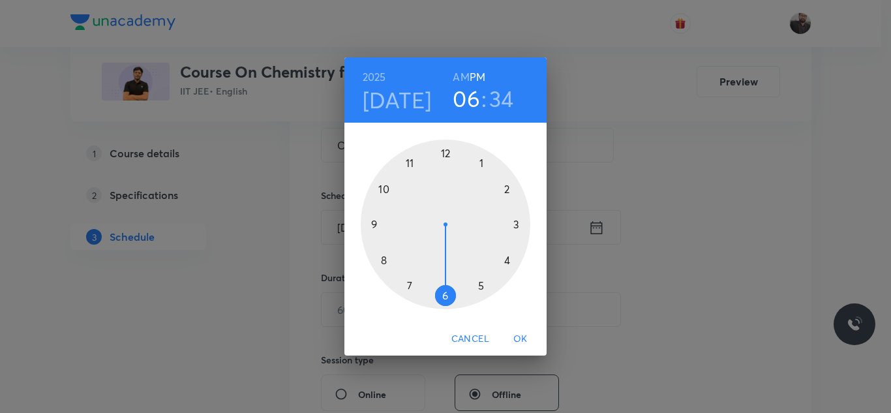
click at [521, 226] on div at bounding box center [446, 225] width 170 height 170
click at [371, 223] on div at bounding box center [446, 225] width 170 height 170
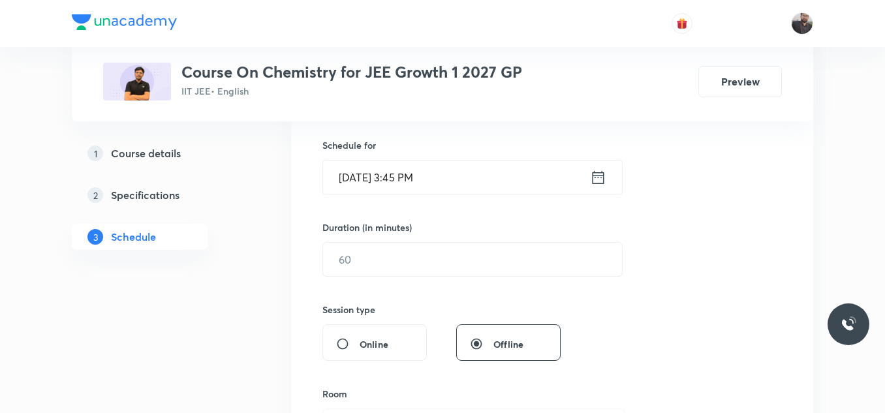
scroll to position [315, 0]
click at [379, 247] on input "text" at bounding box center [472, 258] width 299 height 33
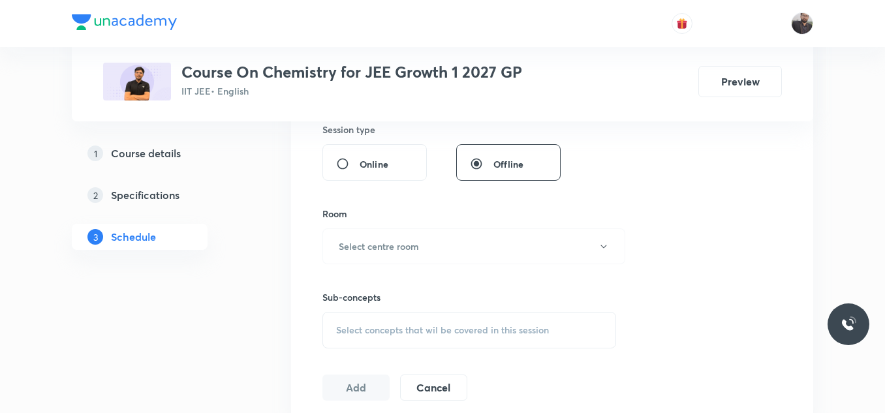
scroll to position [495, 0]
type input "75"
click at [444, 252] on button "Select centre room" at bounding box center [473, 245] width 303 height 36
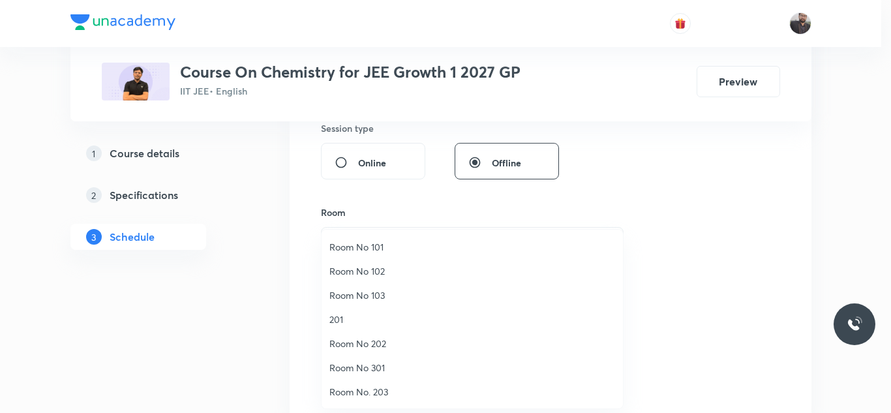
click at [371, 390] on span "Room No. 203" at bounding box center [473, 392] width 286 height 14
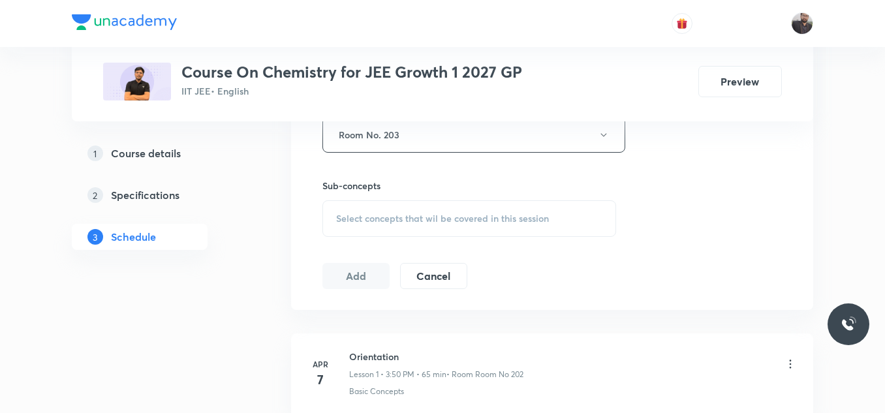
scroll to position [606, 0]
drag, startPoint x: 401, startPoint y: 198, endPoint x: 406, endPoint y: 205, distance: 8.9
click at [406, 205] on div "Sub-concepts Select concepts that wil be covered in this session" at bounding box center [469, 207] width 294 height 58
click at [406, 206] on div "Select concepts that wil be covered in this session" at bounding box center [469, 218] width 294 height 37
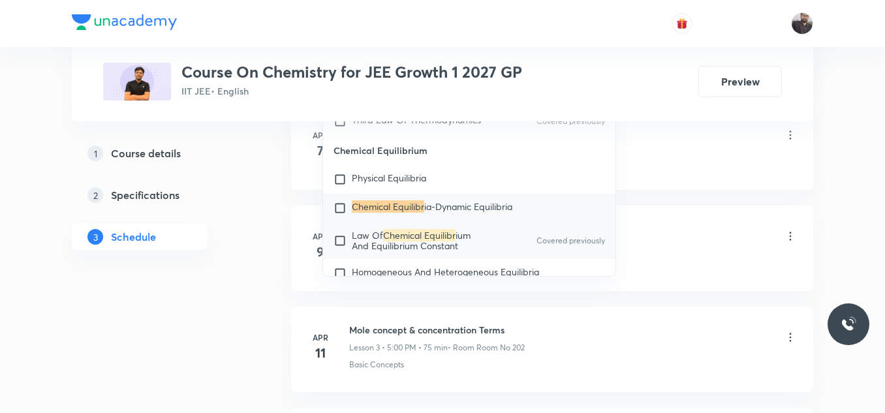
scroll to position [844, 0]
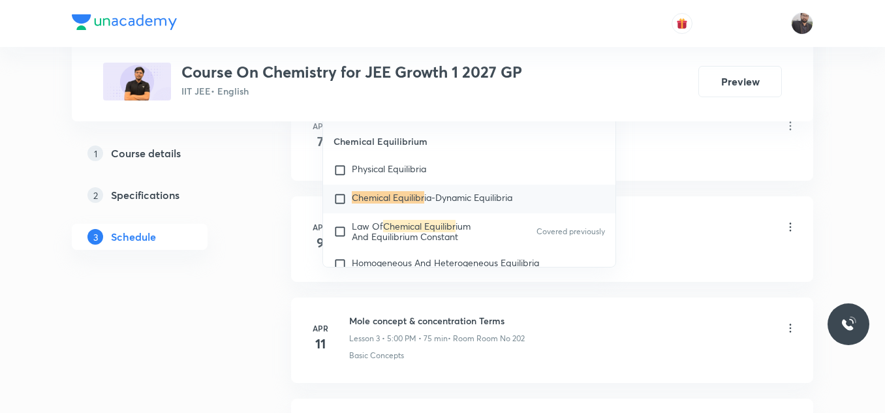
type input "Chemical Equilibr"
click at [365, 204] on mark "Chemical Equilibr" at bounding box center [388, 197] width 72 height 12
checkbox input "true"
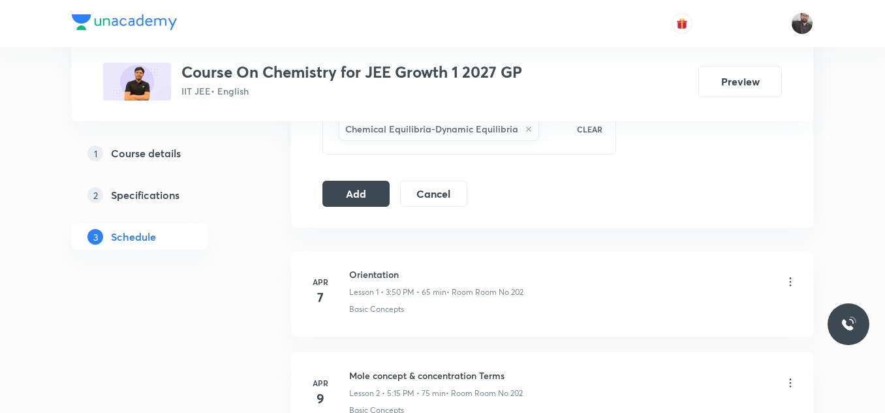
scroll to position [698, 0]
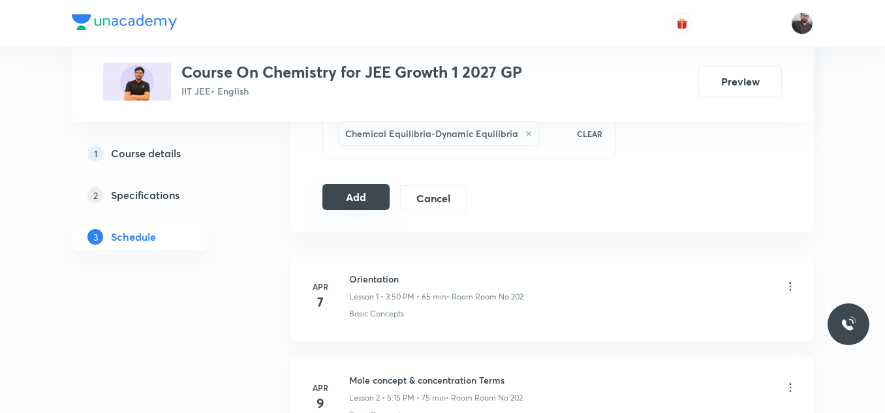
click at [348, 198] on button "Add" at bounding box center [355, 197] width 67 height 26
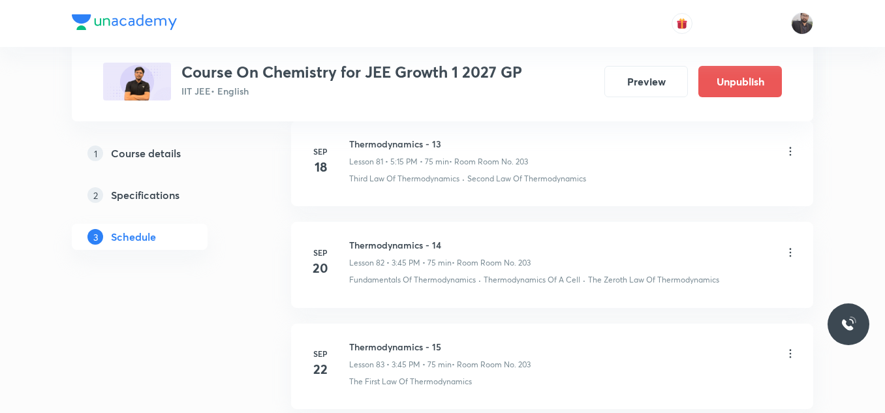
scroll to position [9187, 0]
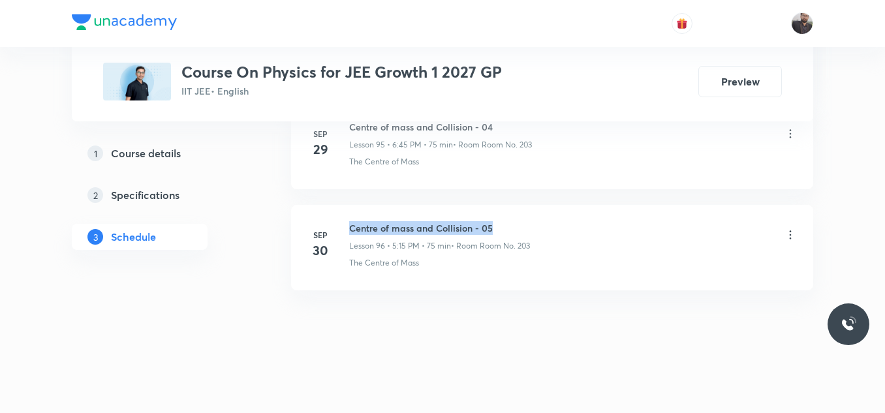
drag, startPoint x: 348, startPoint y: 223, endPoint x: 523, endPoint y: 213, distance: 175.2
click at [523, 213] on li "Sep 30 Centre of mass and Collision - 05 Lesson 96 • 5:15 PM • 75 min • Room Ro…" at bounding box center [552, 247] width 522 height 85
copy h6 "Centre of mass and Collision - 05"
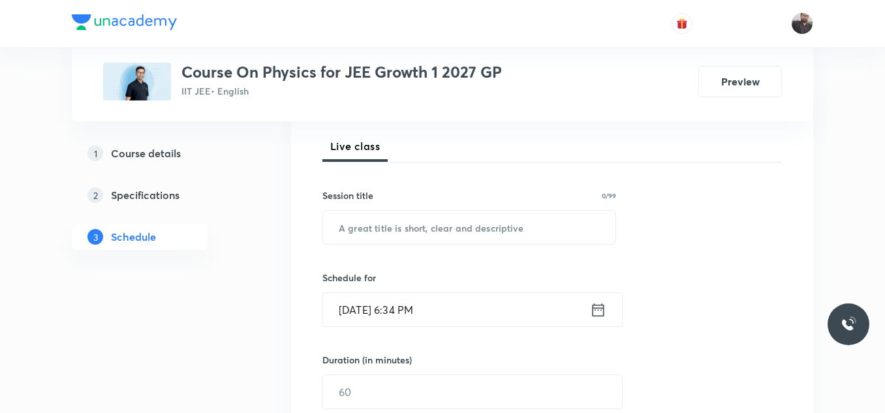
scroll to position [182, 0]
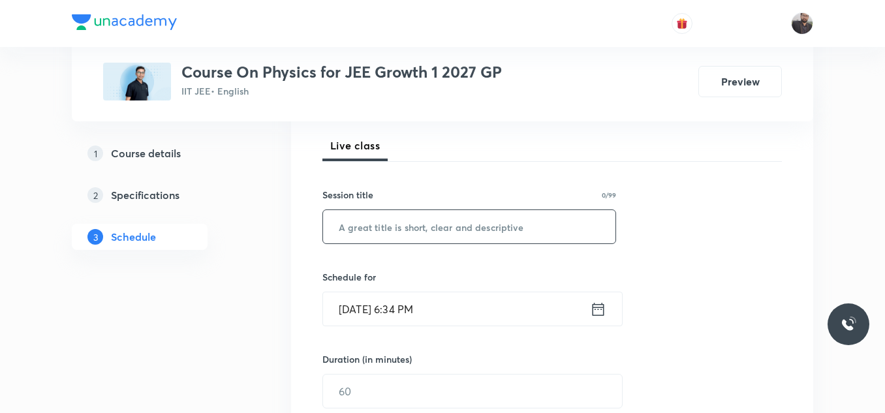
click at [524, 219] on input "text" at bounding box center [469, 226] width 292 height 33
paste input "Centre of mass and Collision - 05"
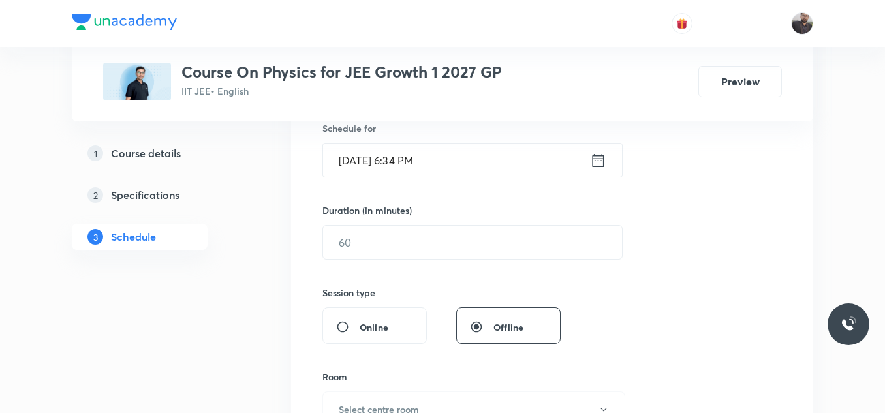
scroll to position [338, 0]
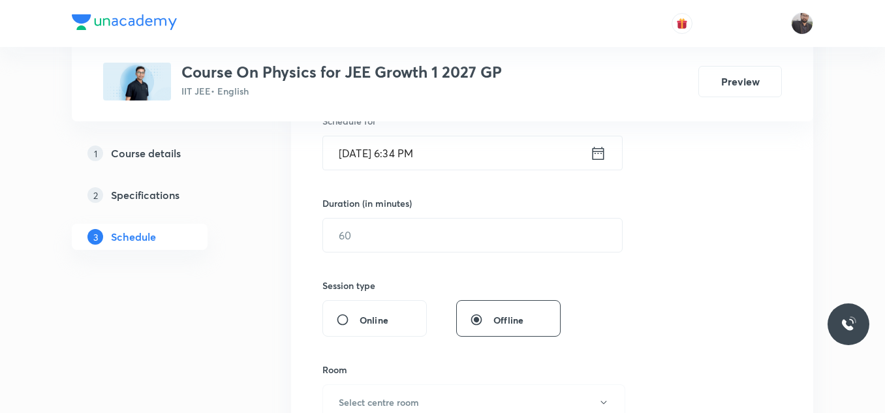
type input "Centre of mass and Collision - 06"
click at [465, 150] on input "[DATE] 6:34 PM" at bounding box center [456, 152] width 267 height 33
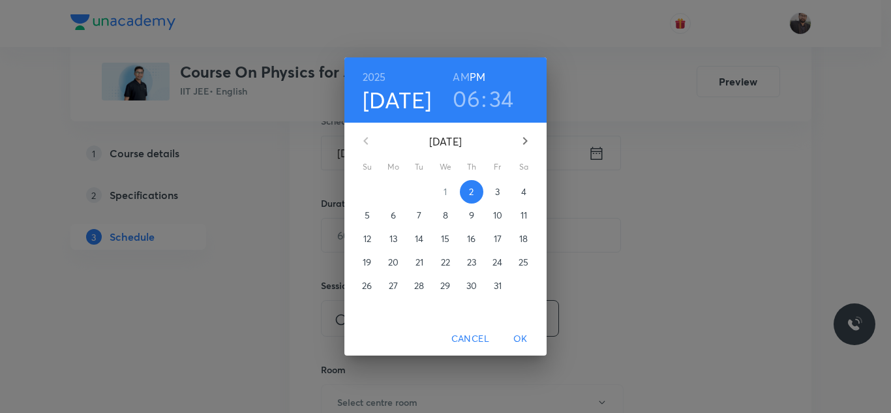
click at [499, 193] on p "3" at bounding box center [497, 191] width 5 height 13
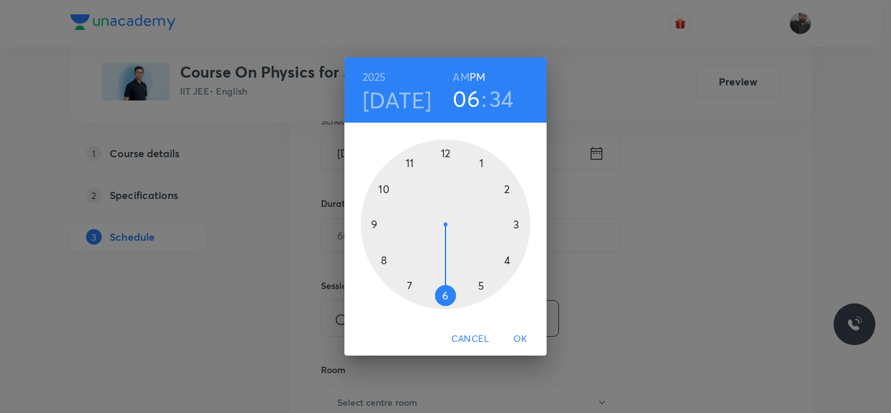
click at [479, 292] on div at bounding box center [446, 225] width 170 height 170
click at [521, 225] on div at bounding box center [446, 225] width 170 height 170
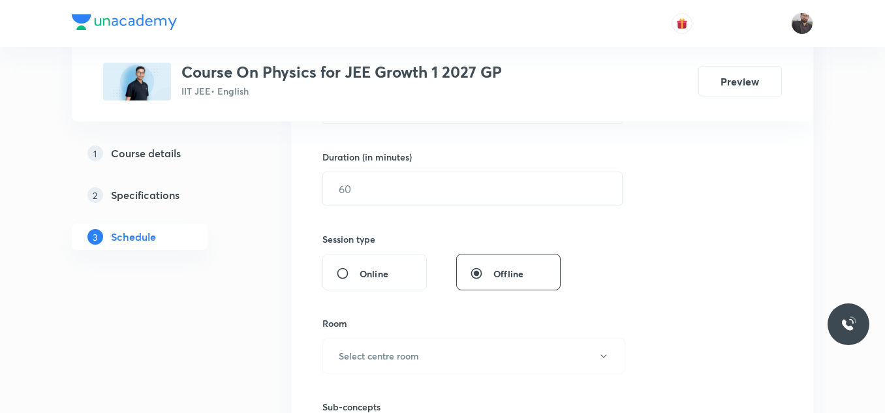
scroll to position [385, 0]
click at [507, 180] on input "text" at bounding box center [472, 188] width 299 height 33
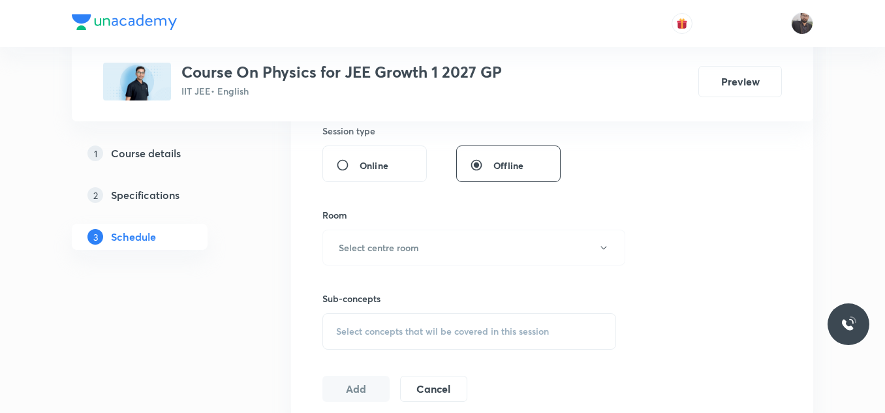
scroll to position [494, 0]
type input "75"
click at [484, 240] on button "Select centre room" at bounding box center [473, 246] width 303 height 36
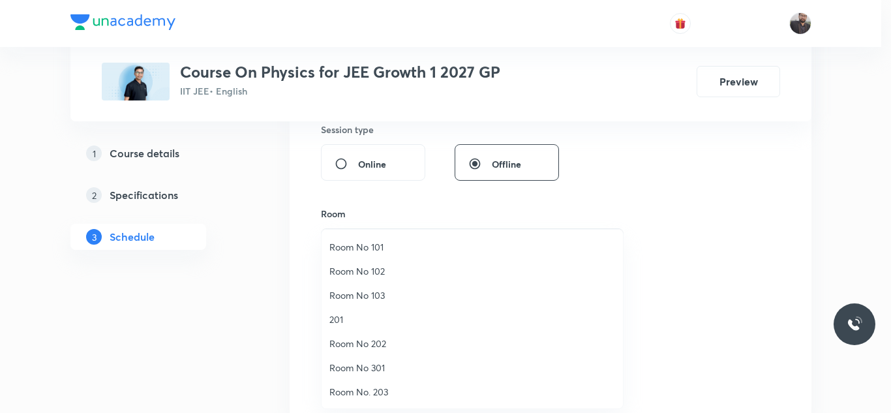
click at [378, 397] on span "Room No. 203" at bounding box center [473, 392] width 286 height 14
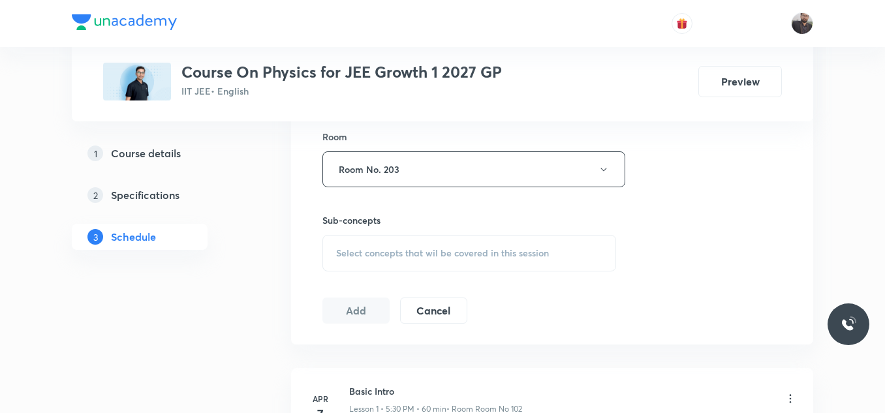
scroll to position [572, 0]
click at [410, 256] on span "Select concepts that wil be covered in this session" at bounding box center [442, 252] width 213 height 10
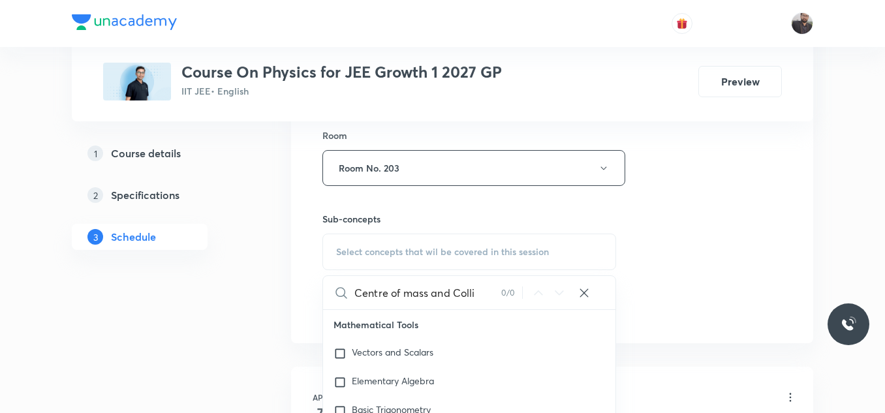
scroll to position [0, 0]
type input "C"
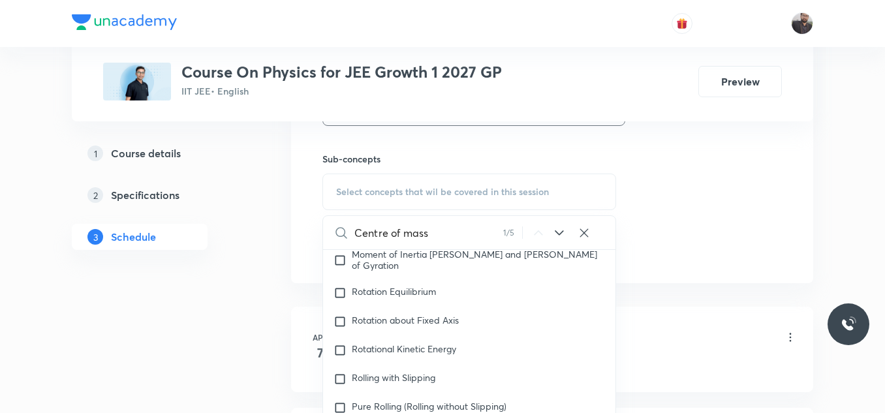
scroll to position [4541, 0]
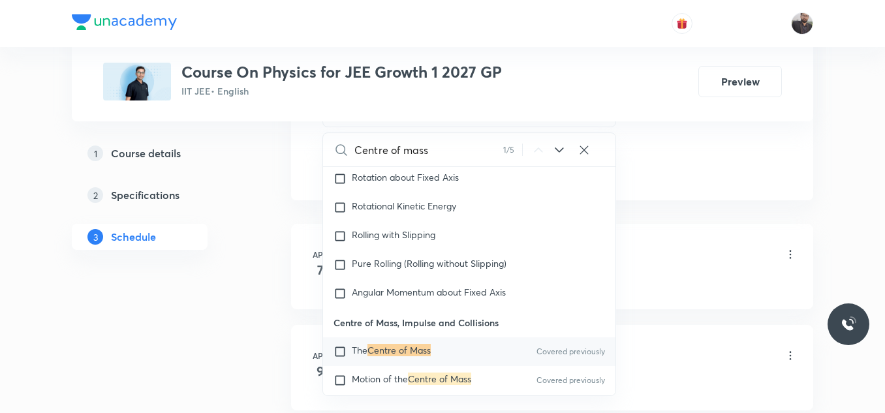
type input "Centre of mass"
click at [452, 337] on div "The Centre of Mass Covered previously" at bounding box center [469, 351] width 292 height 29
checkbox input "true"
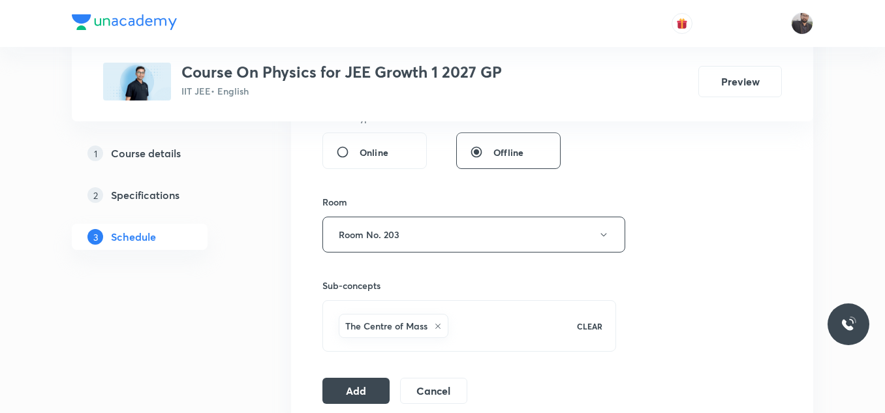
scroll to position [596, 0]
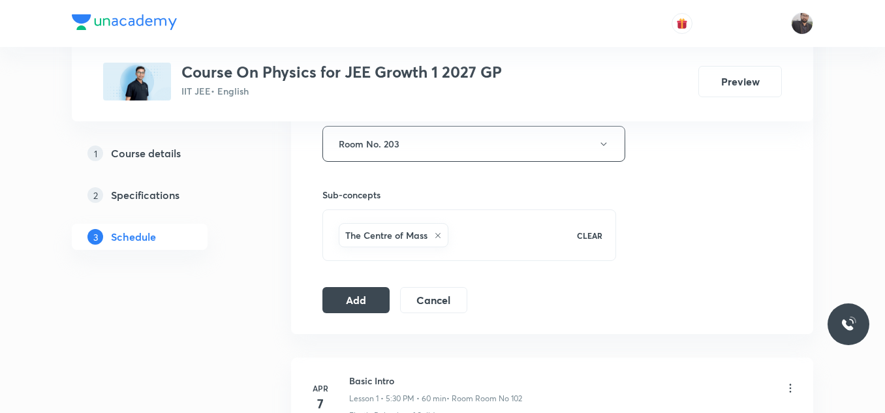
click at [337, 305] on button "Add" at bounding box center [355, 299] width 67 height 26
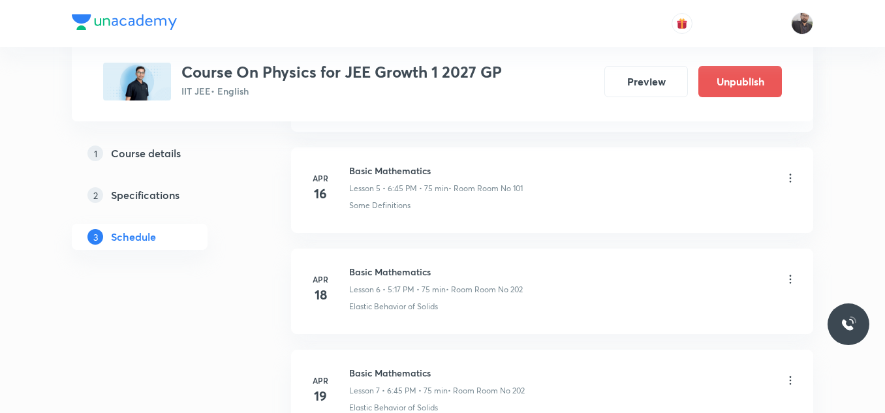
scroll to position [9859, 0]
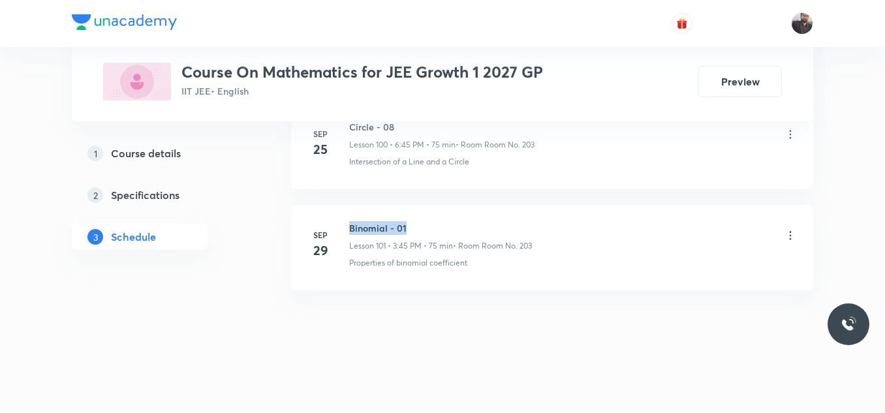
drag, startPoint x: 345, startPoint y: 224, endPoint x: 555, endPoint y: 204, distance: 211.1
copy h6 "Binomial - 01"
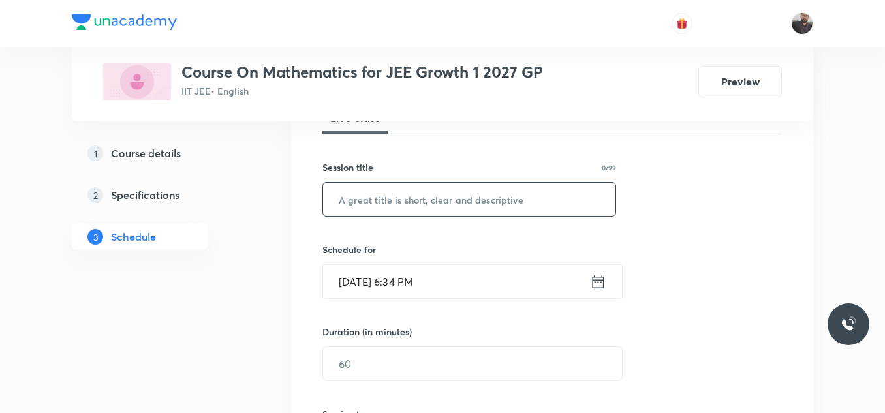
scroll to position [214, 0]
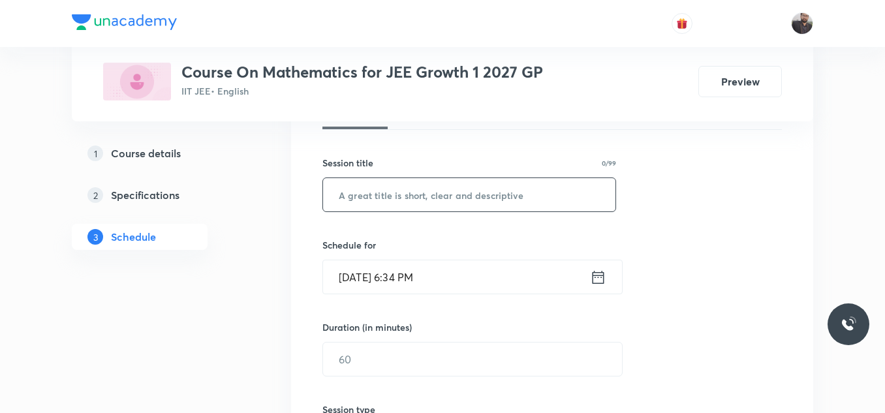
click at [513, 203] on input "text" at bounding box center [469, 194] width 292 height 33
paste input "Binomial - 01"
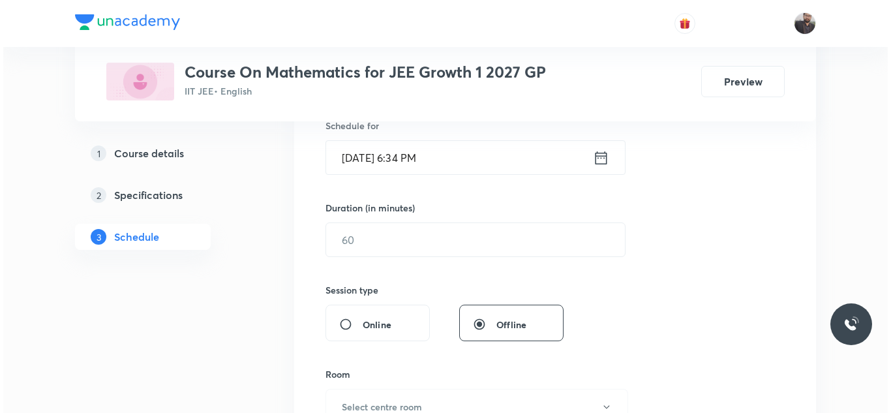
scroll to position [334, 0]
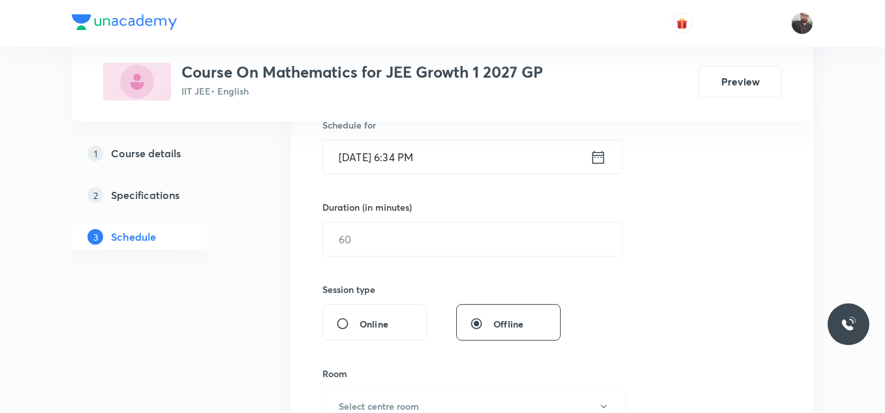
type input "Binomial - 02"
click at [467, 157] on input "[DATE] 6:34 PM" at bounding box center [456, 156] width 267 height 33
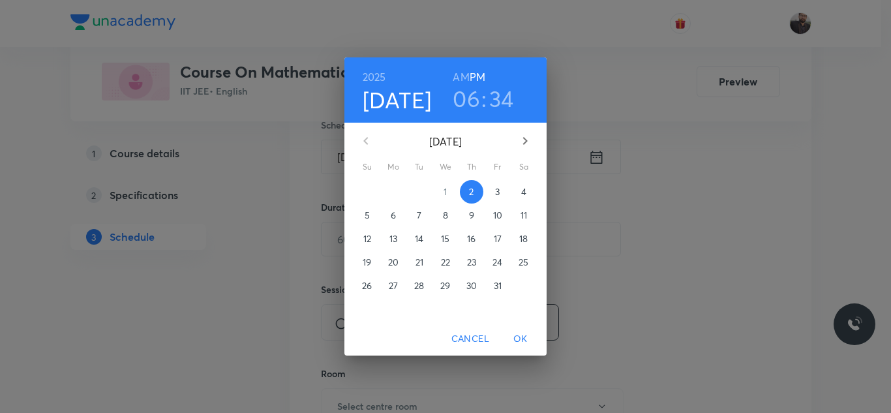
click at [499, 191] on p "3" at bounding box center [497, 191] width 5 height 13
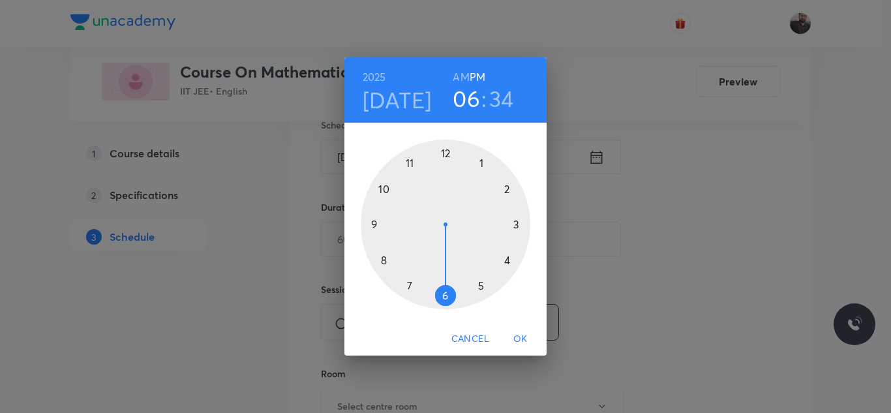
click at [446, 296] on div at bounding box center [446, 225] width 170 height 170
click at [380, 224] on div at bounding box center [446, 225] width 170 height 170
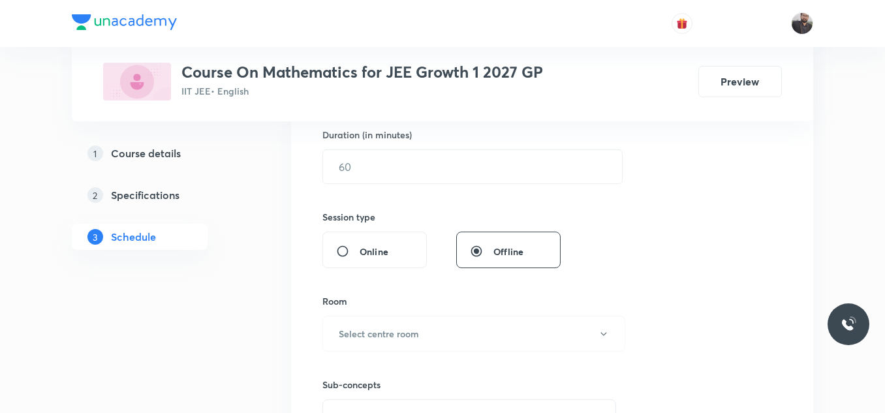
scroll to position [408, 0]
click at [362, 172] on input "text" at bounding box center [472, 165] width 299 height 33
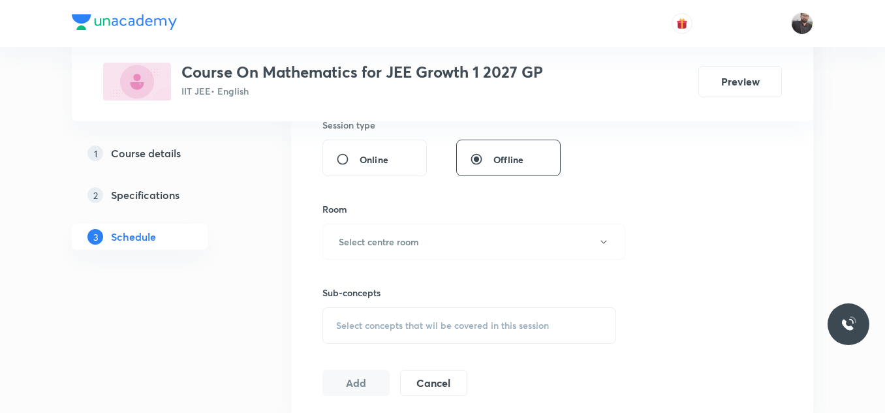
scroll to position [499, 0]
type input "75"
click at [363, 243] on h6 "Select centre room" at bounding box center [379, 241] width 80 height 14
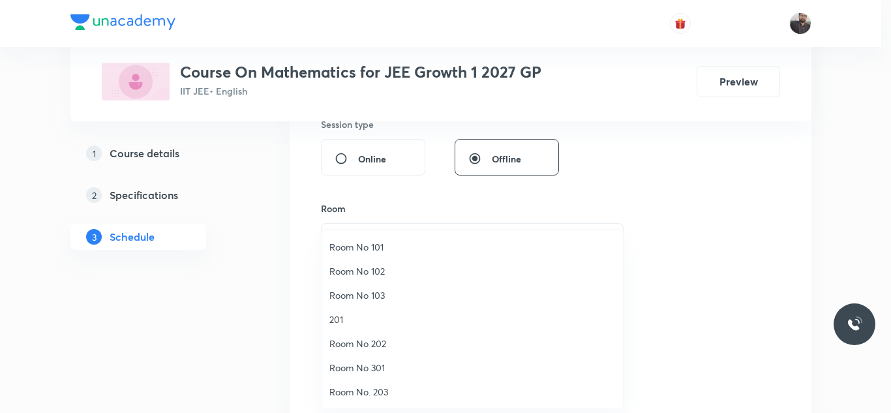
click at [383, 395] on span "Room No. 203" at bounding box center [473, 392] width 286 height 14
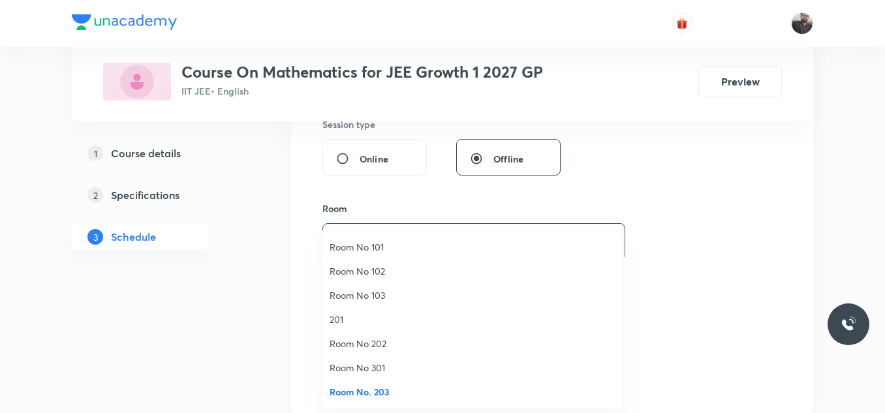
scroll to position [0, 0]
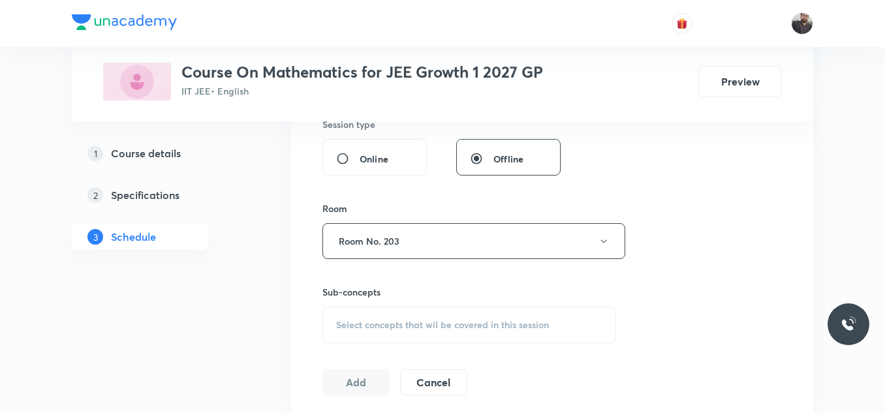
click at [402, 315] on div "Select concepts that wil be covered in this session" at bounding box center [469, 325] width 294 height 37
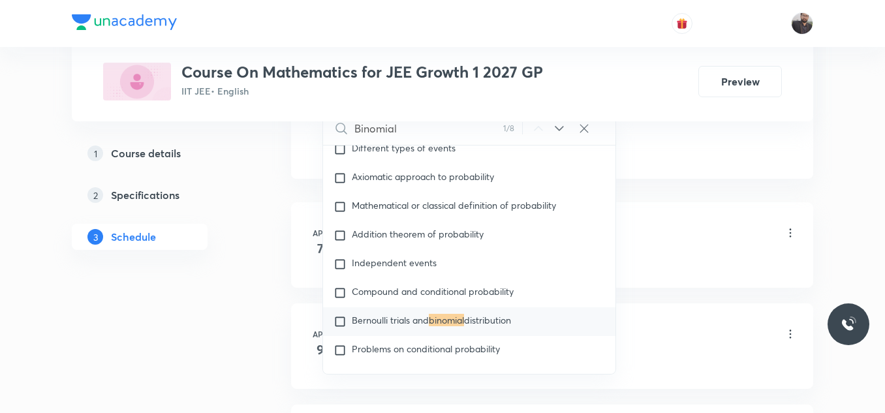
scroll to position [738, 0]
type input "Binomial"
click at [419, 313] on span "Bernoulli trials and" at bounding box center [390, 319] width 77 height 12
checkbox input "true"
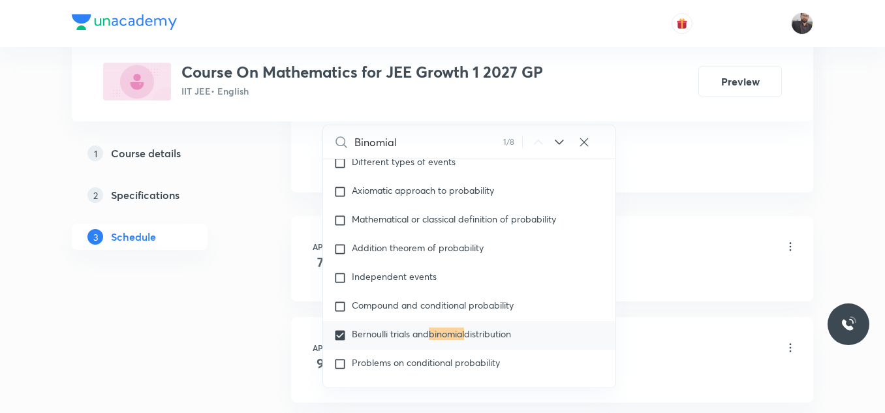
click at [661, 232] on div "Basic Mathematics Lesson 1 • 6:45 PM • 75 min • Room Room No 202" at bounding box center [573, 247] width 448 height 31
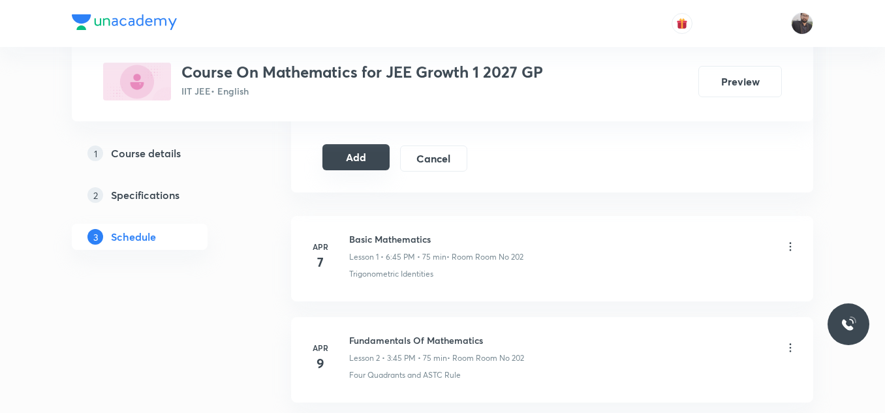
click at [362, 171] on div "Add Cancel" at bounding box center [399, 159] width 155 height 26
click at [362, 163] on button "Add" at bounding box center [355, 157] width 67 height 26
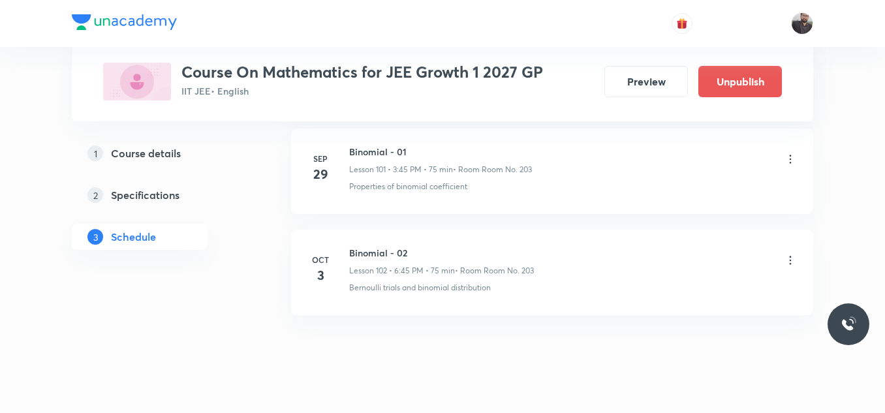
scroll to position [10352, 0]
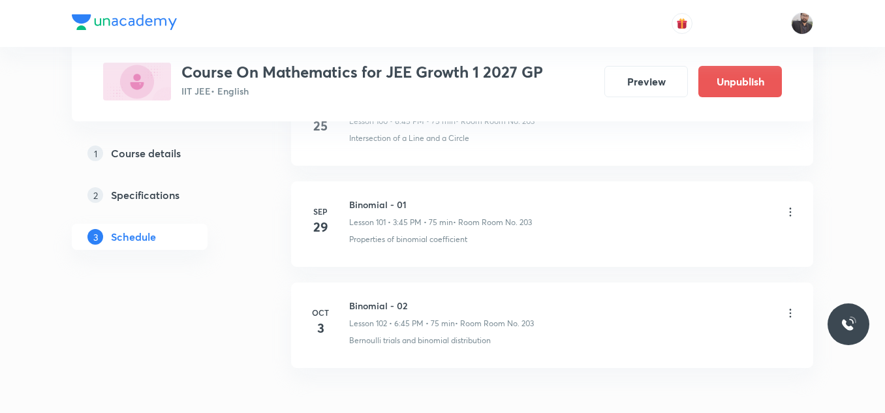
scroll to position [10875, 0]
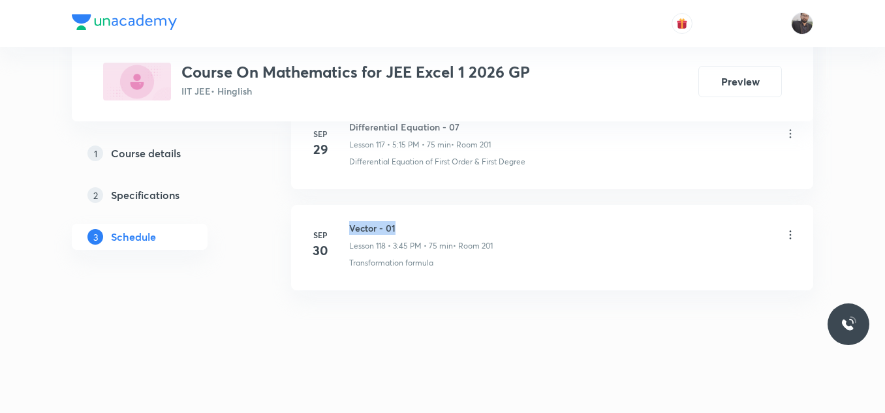
drag, startPoint x: 349, startPoint y: 220, endPoint x: 495, endPoint y: 204, distance: 147.0
click at [495, 205] on li "Sep 30 Vector - 01 Lesson 118 • 3:45 PM • 75 min • Room 201 Transformation form…" at bounding box center [552, 247] width 522 height 85
copy h6 "Vector - 01"
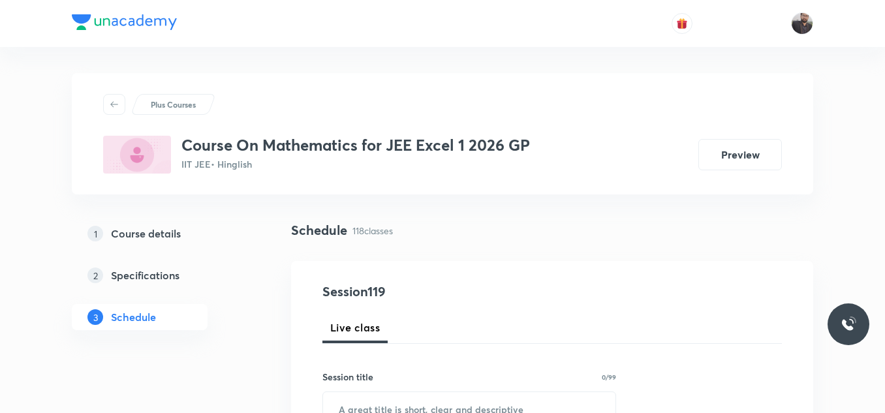
scroll to position [90, 0]
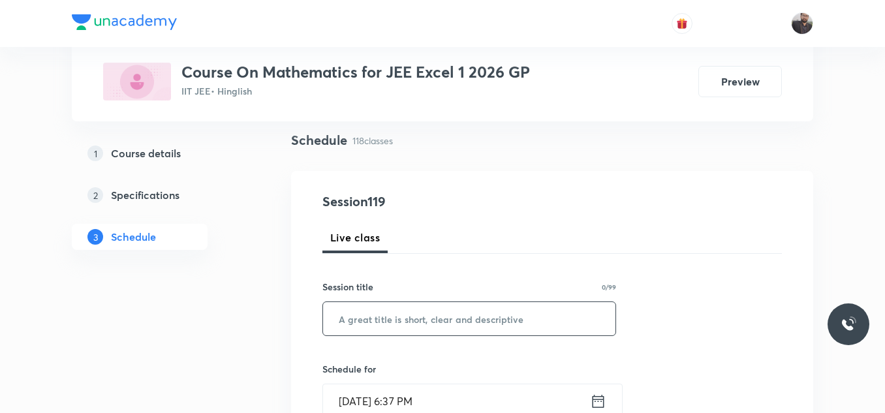
click at [416, 328] on input "text" at bounding box center [469, 318] width 292 height 33
paste input "Vector - 01"
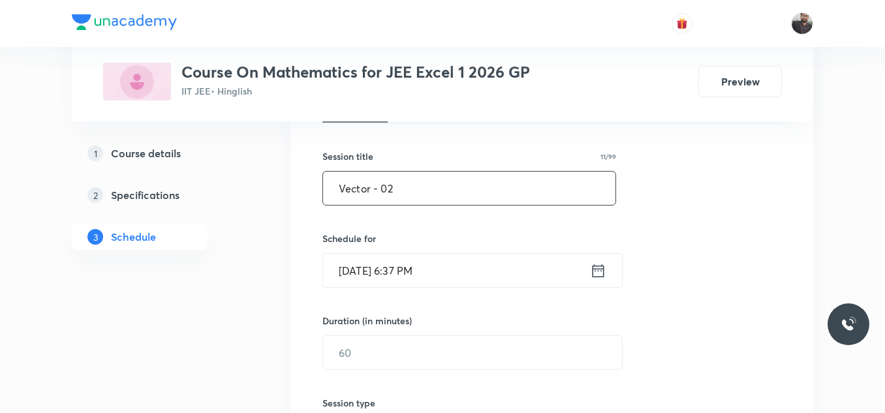
scroll to position [221, 0]
type input "Vector - 02"
click at [490, 268] on input "Oct 2, 2025, 6:37 PM" at bounding box center [456, 269] width 267 height 33
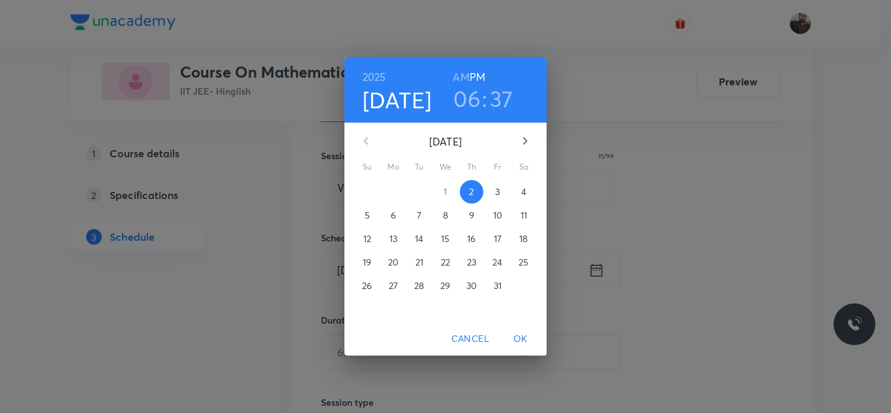
click at [495, 195] on span "3" at bounding box center [497, 191] width 23 height 13
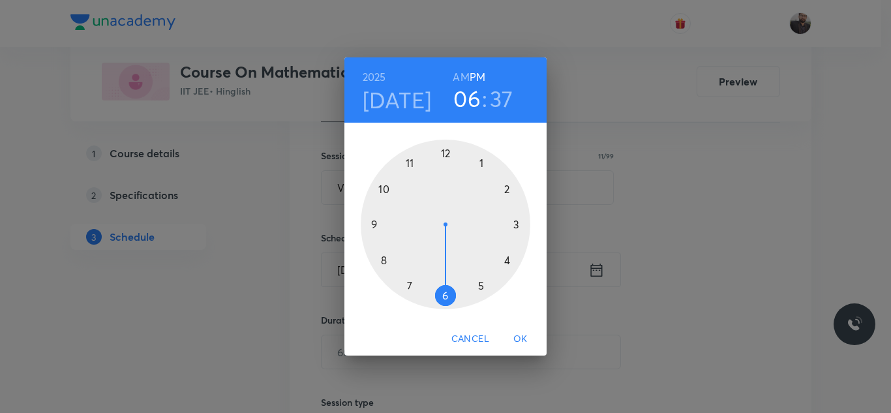
click at [517, 226] on div at bounding box center [446, 225] width 170 height 170
click at [379, 223] on div at bounding box center [446, 225] width 170 height 170
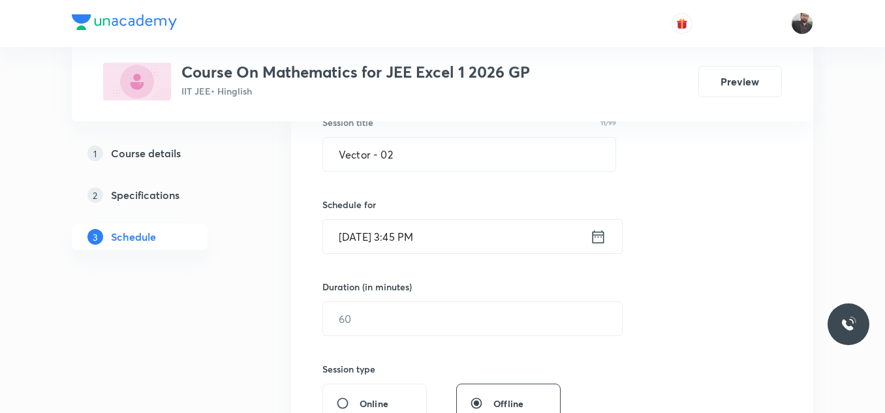
scroll to position [256, 0]
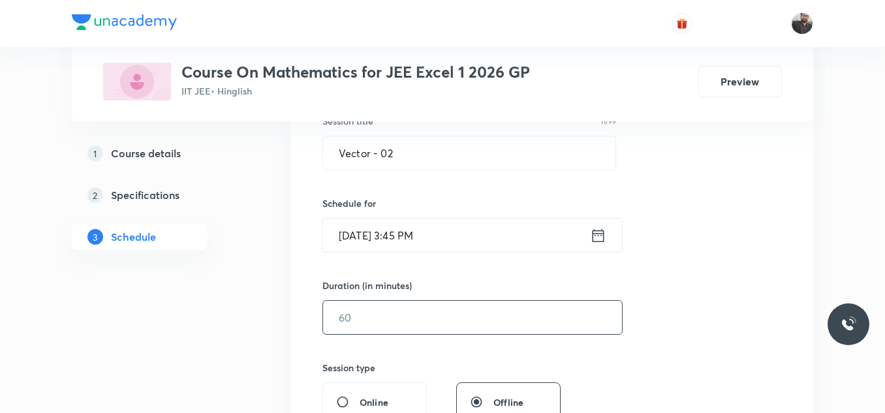
click at [411, 307] on input "text" at bounding box center [472, 317] width 299 height 33
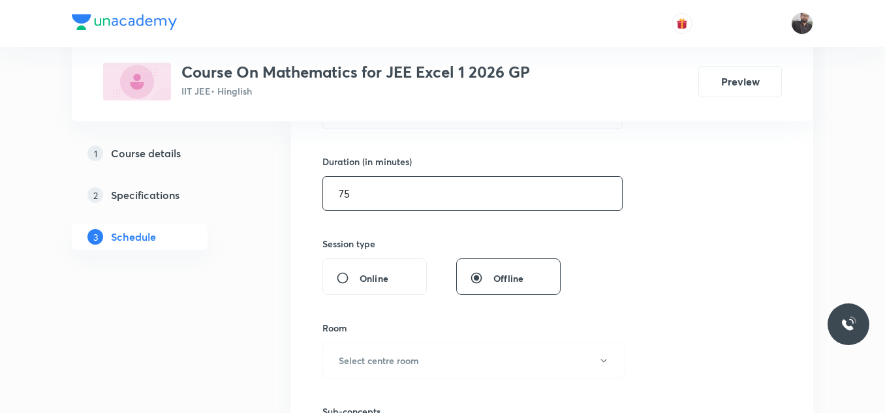
scroll to position [380, 0]
type input "75"
click at [405, 344] on button "Select centre room" at bounding box center [473, 360] width 303 height 36
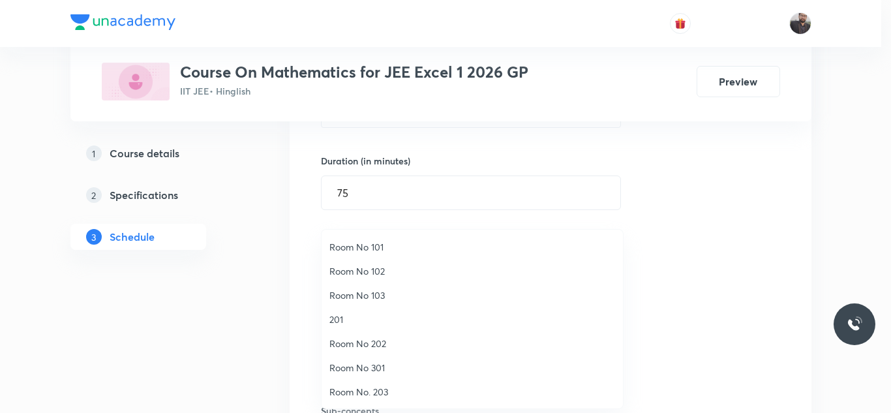
click at [361, 314] on span "201" at bounding box center [473, 320] width 286 height 14
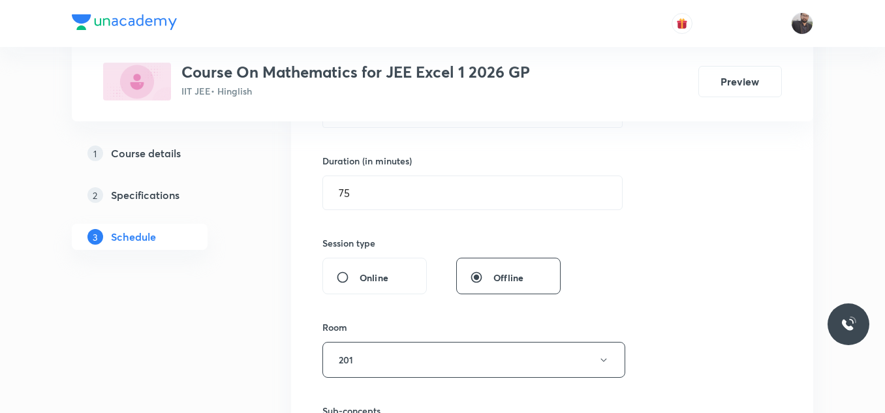
scroll to position [522, 0]
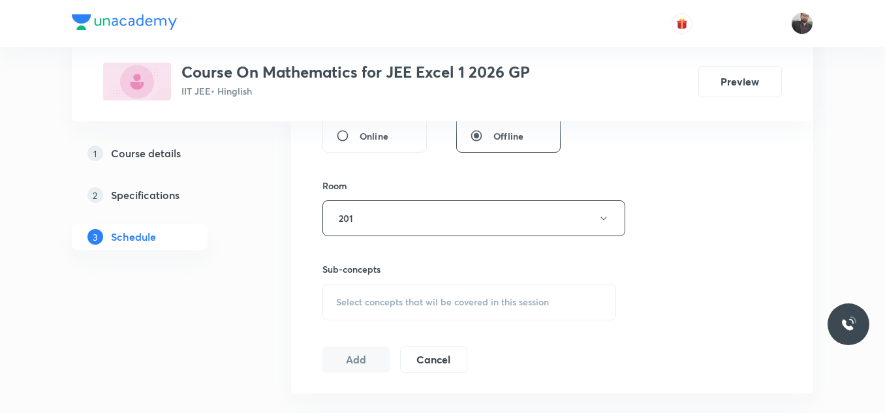
click at [361, 314] on div "Select concepts that wil be covered in this session" at bounding box center [469, 302] width 294 height 37
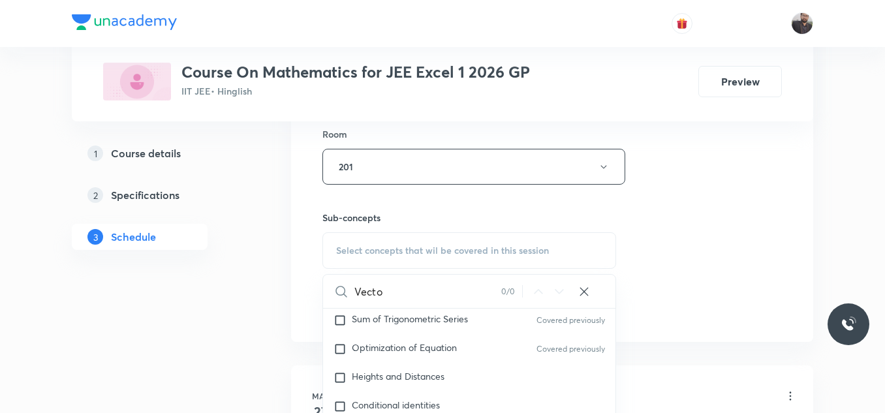
scroll to position [489, 0]
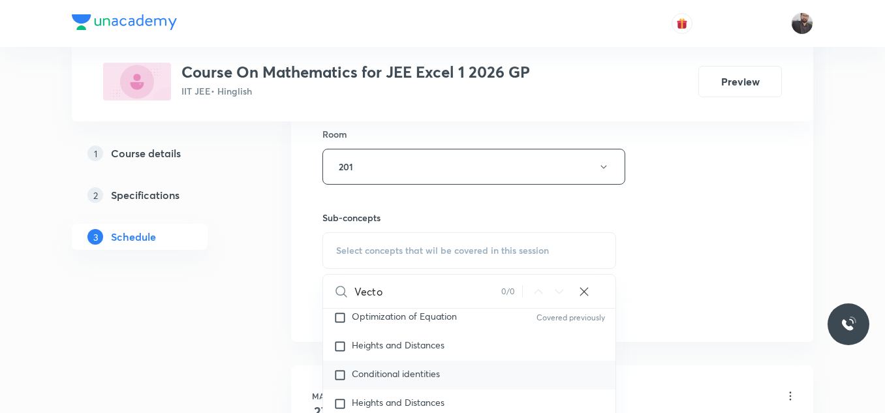
type input "Vecto"
click at [392, 383] on div "Conditional identities" at bounding box center [469, 375] width 292 height 29
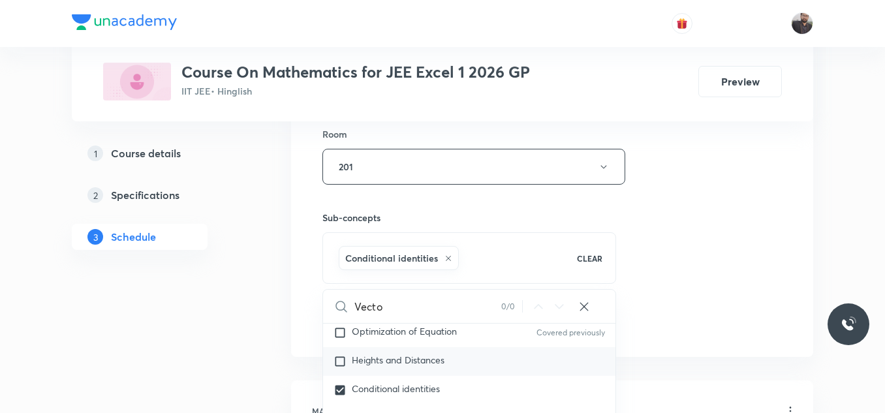
checkbox input "true"
drag, startPoint x: 646, startPoint y: 129, endPoint x: 725, endPoint y: 150, distance: 81.7
click at [725, 150] on div "Session 119 Live class Session title 11/99 Vector - 02 ​ Schedule for Oct 3, 20…" at bounding box center [551, 22] width 459 height 628
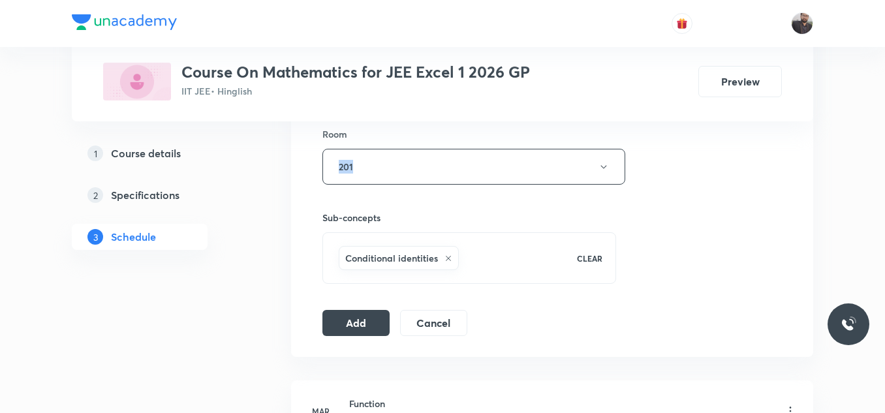
click at [725, 150] on div "Session 119 Live class Session title 11/99 Vector - 02 ​ Schedule for Oct 3, 20…" at bounding box center [551, 22] width 459 height 628
click at [352, 330] on button "Add" at bounding box center [355, 322] width 67 height 26
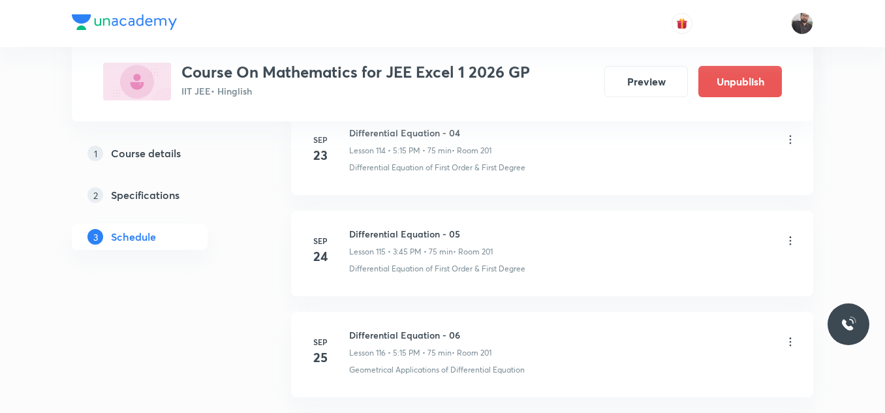
scroll to position [12084, 0]
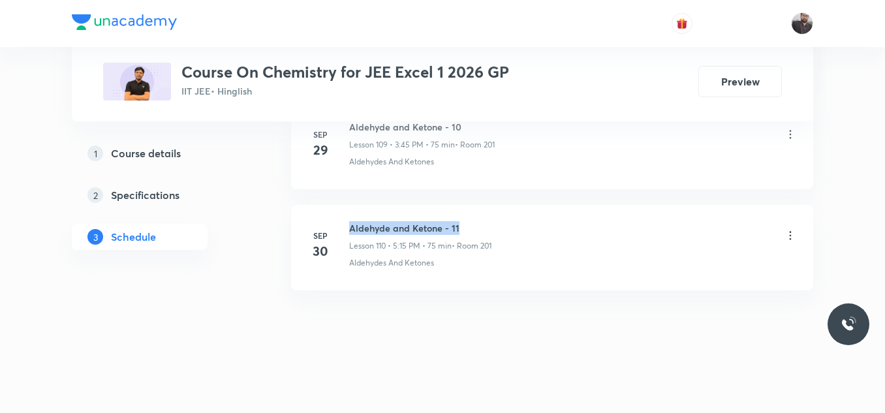
drag, startPoint x: 344, startPoint y: 223, endPoint x: 487, endPoint y: 228, distance: 143.7
click at [487, 228] on div "[DATE] Aldehyde and Ketone - 11 Lesson 110 • 5:15 PM • 75 min • Room 201 Aldehy…" at bounding box center [551, 245] width 489 height 48
copy h6 "Aldehyde and Ketone - 11"
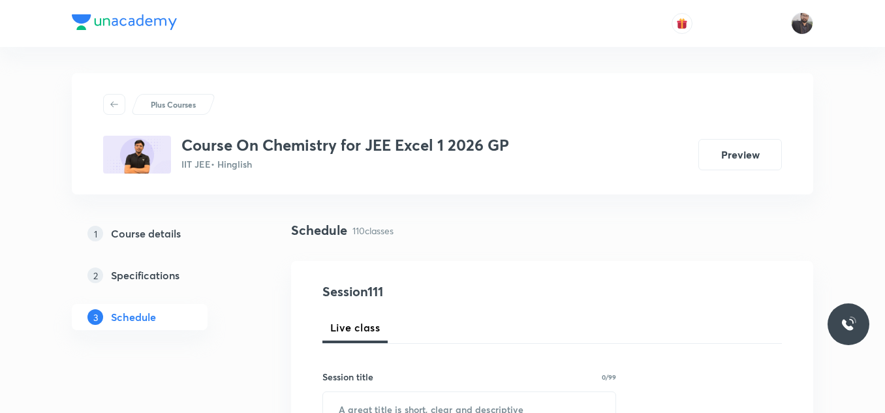
scroll to position [121, 0]
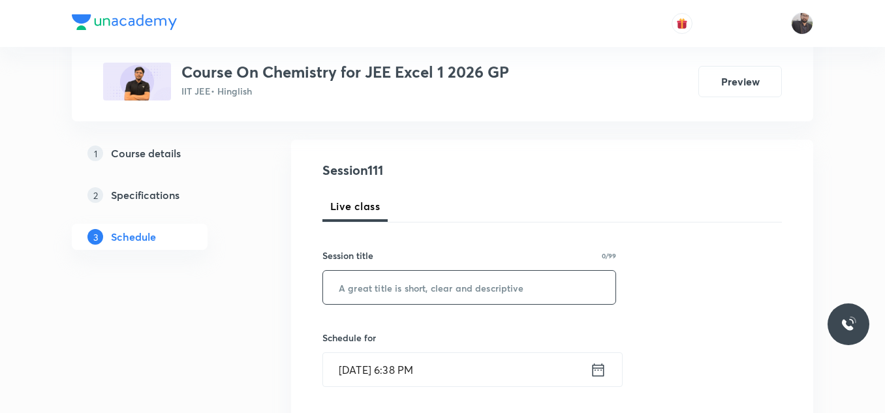
click at [474, 300] on input "text" at bounding box center [469, 287] width 292 height 33
paste input "Aldehyde and Ketone - 11"
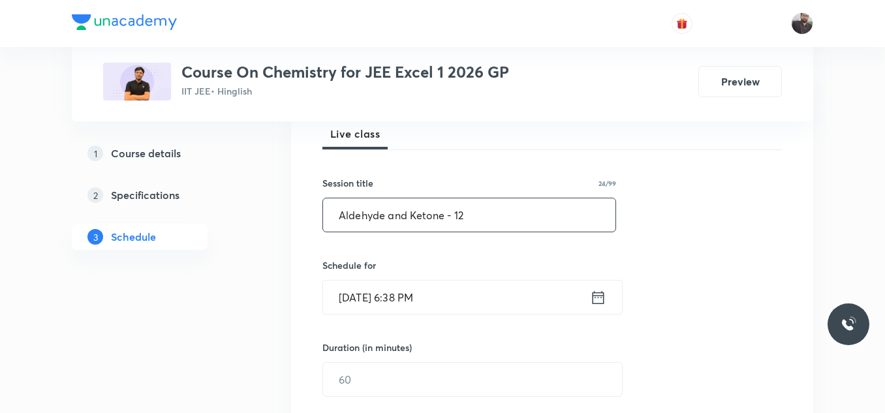
scroll to position [194, 0]
type input "Aldehyde and Ketone - 12"
click at [474, 300] on input "[DATE] 6:38 PM" at bounding box center [456, 296] width 267 height 33
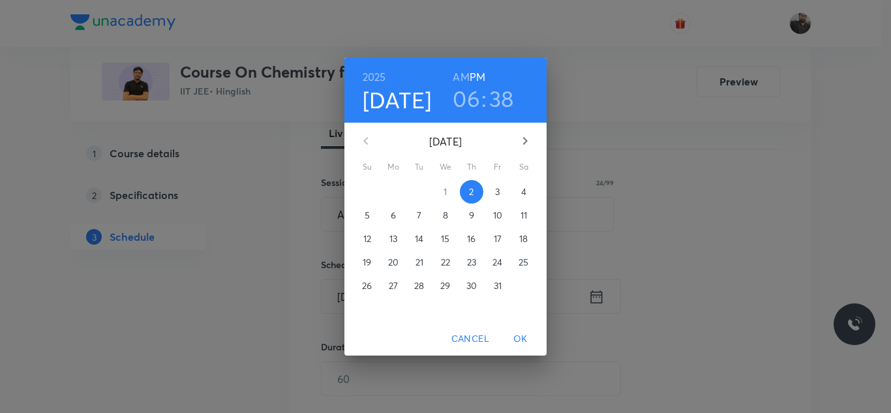
click at [503, 187] on span "3" at bounding box center [497, 191] width 23 height 13
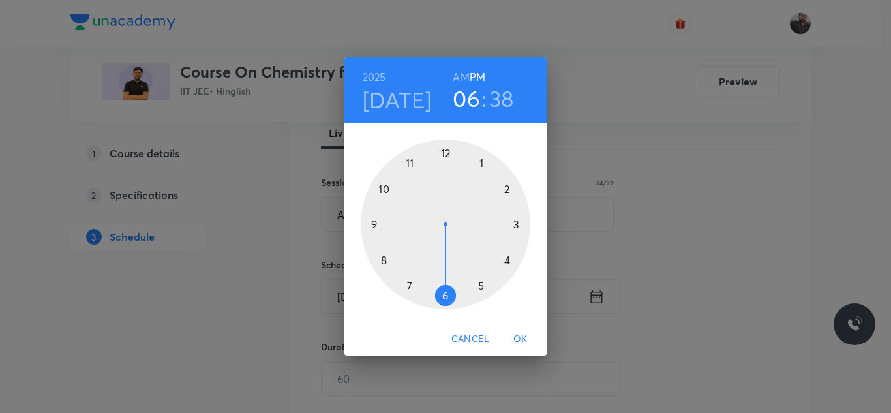
click at [483, 285] on div at bounding box center [446, 225] width 170 height 170
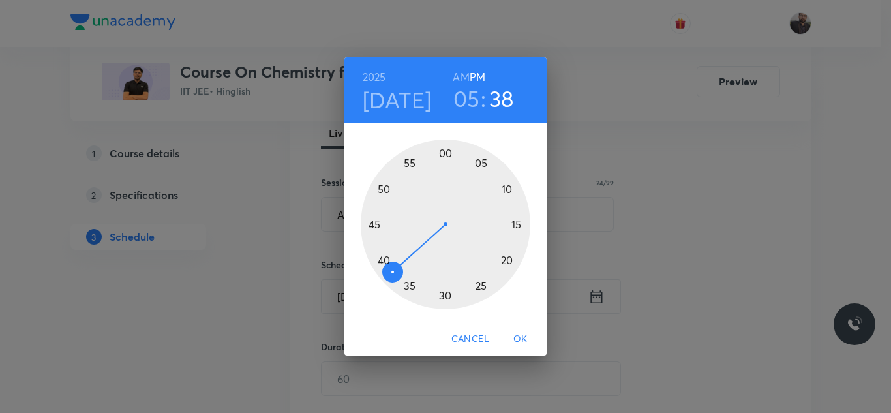
click at [521, 222] on div at bounding box center [446, 225] width 170 height 170
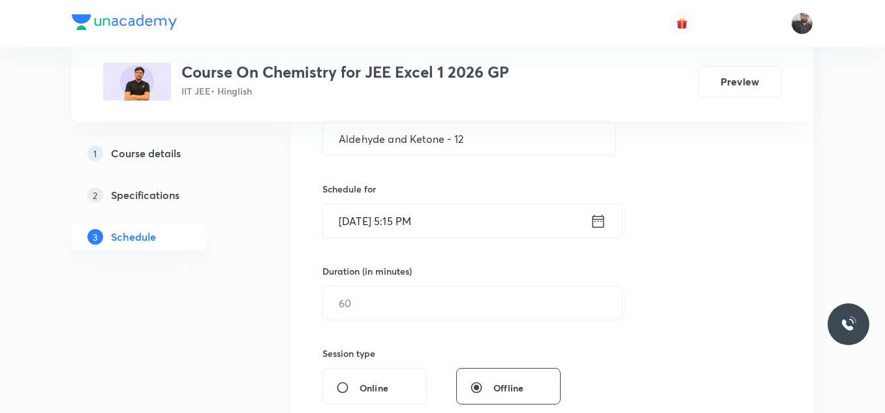
scroll to position [271, 0]
click at [502, 309] on input "text" at bounding box center [472, 302] width 299 height 33
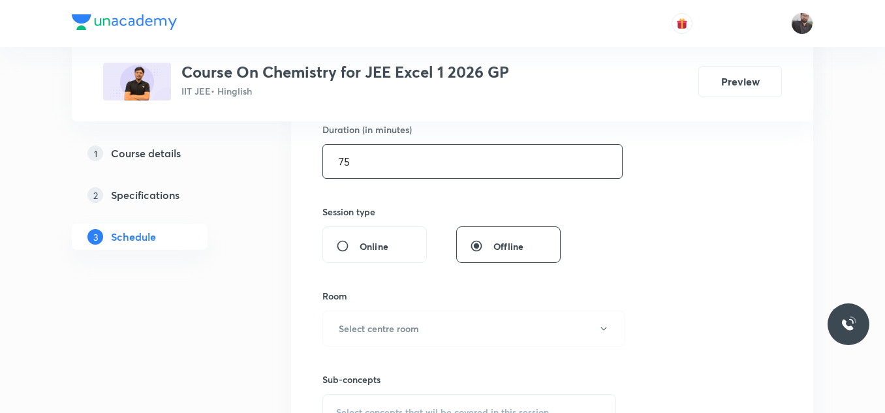
scroll to position [413, 0]
type input "75"
click at [449, 330] on button "Select centre room" at bounding box center [473, 327] width 303 height 36
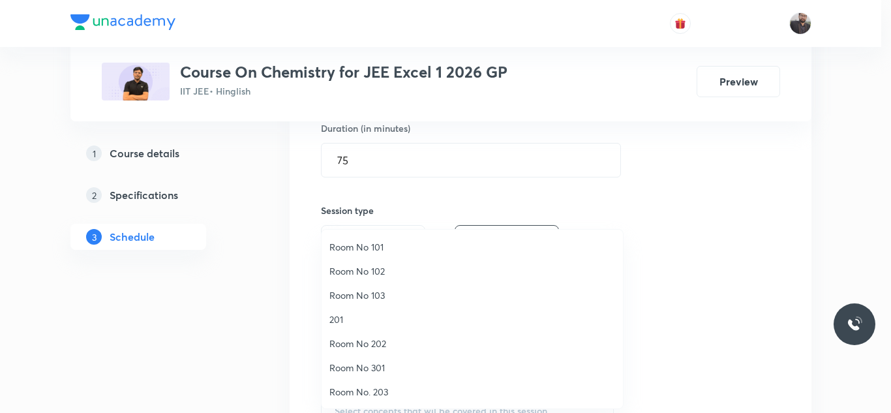
click at [339, 317] on span "201" at bounding box center [473, 320] width 286 height 14
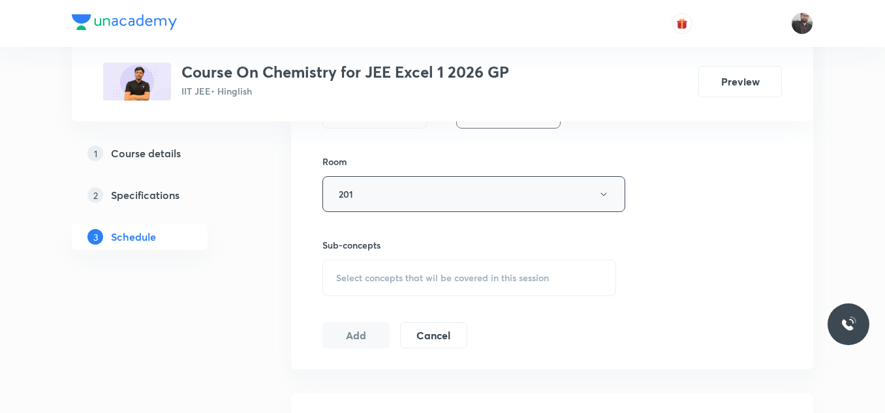
scroll to position [547, 0]
click at [343, 258] on div "Sub-concepts Select concepts that wil be covered in this session" at bounding box center [469, 267] width 294 height 58
click at [355, 281] on span "Select concepts that wil be covered in this session" at bounding box center [442, 277] width 213 height 10
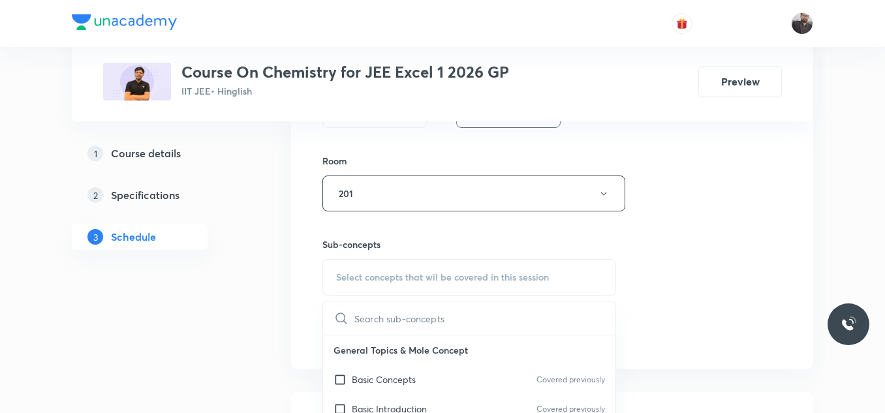
click at [355, 281] on span "Select concepts that wil be covered in this session" at bounding box center [442, 277] width 213 height 10
click at [355, 323] on input "text" at bounding box center [484, 317] width 261 height 33
paste input "Aldehyde and Ketone - 11"
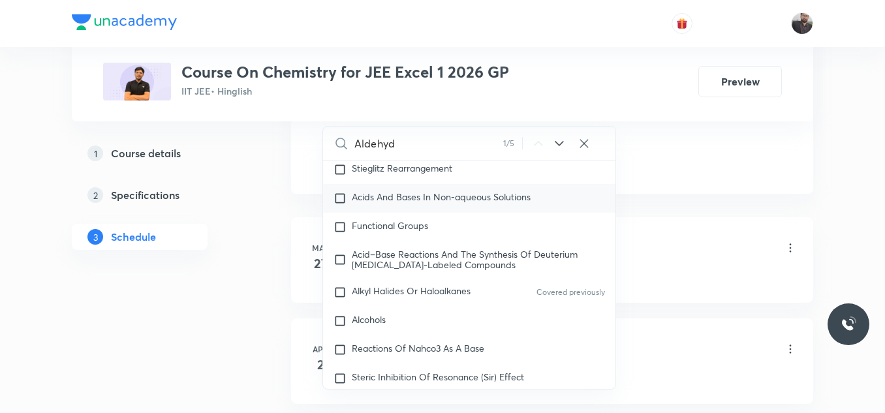
scroll to position [22911, 0]
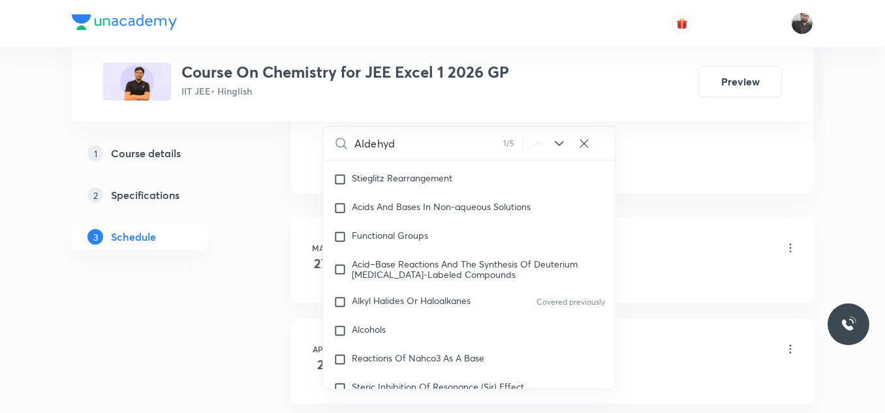
type input "Aldehyd"
click at [561, 147] on icon at bounding box center [559, 144] width 16 height 16
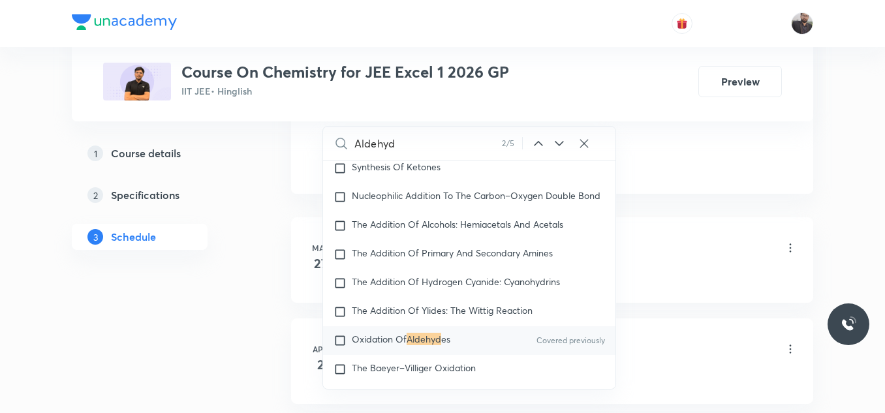
scroll to position [29180, 0]
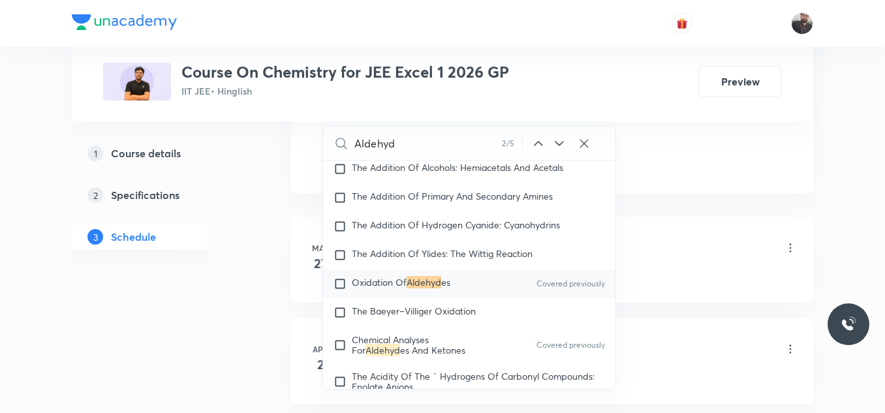
click at [446, 288] on span "es" at bounding box center [445, 282] width 9 height 12
checkbox input "true"
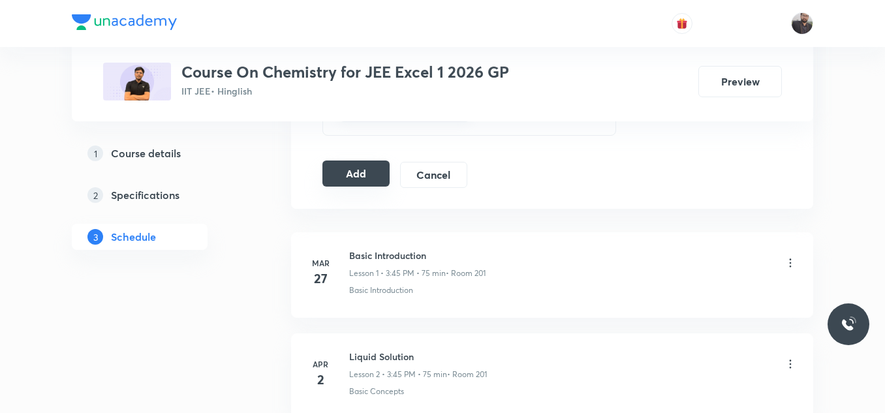
click at [379, 172] on button "Add" at bounding box center [355, 174] width 67 height 26
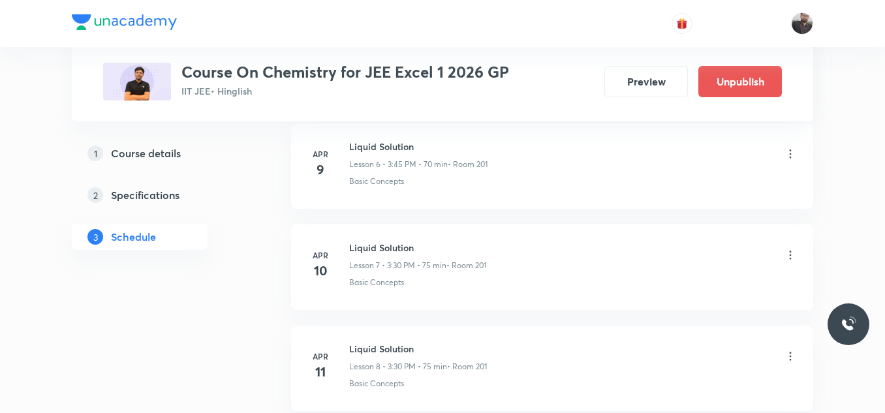
scroll to position [11312, 0]
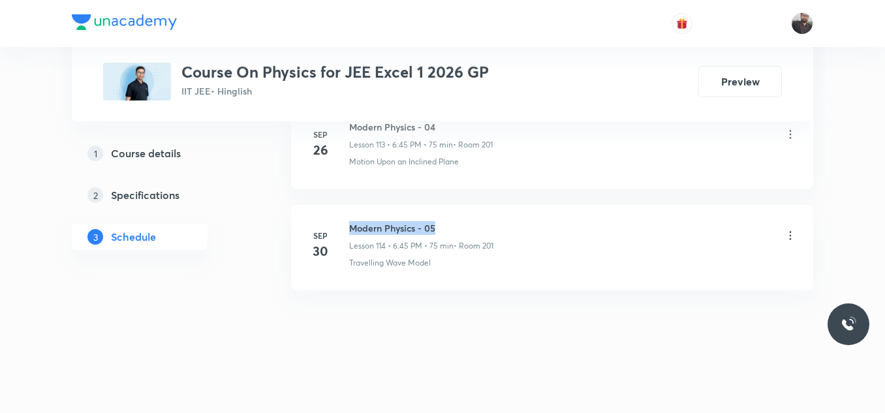
drag, startPoint x: 352, startPoint y: 219, endPoint x: 450, endPoint y: 212, distance: 98.8
click at [450, 212] on li "[DATE] Modern Physics - 05 Lesson 114 • 6:45 PM • 75 min • Room 201 Travelling …" at bounding box center [552, 247] width 522 height 85
copy h6 "Modern Physics - 05"
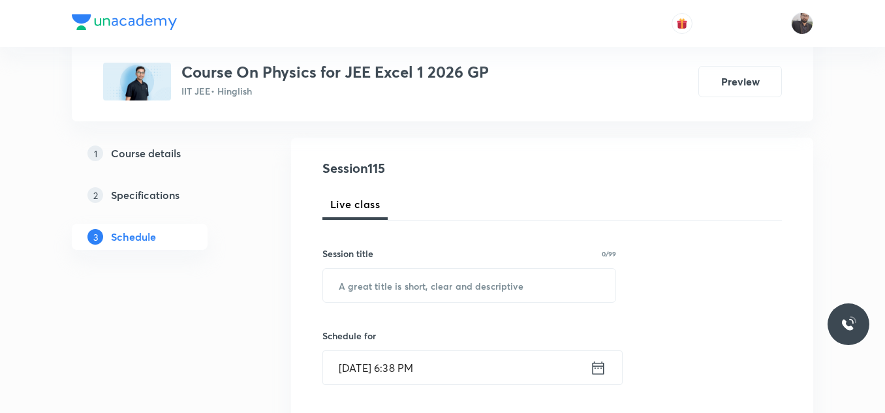
scroll to position [124, 0]
click at [442, 294] on input "text" at bounding box center [469, 284] width 292 height 33
paste input "Modern Physics - 05"
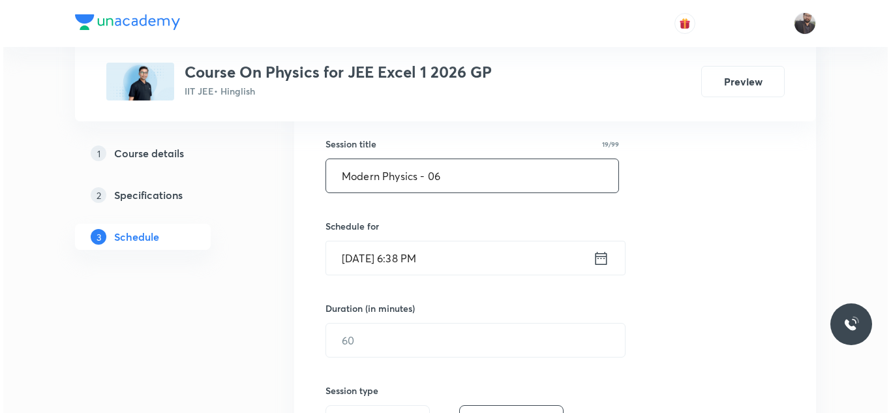
scroll to position [241, 0]
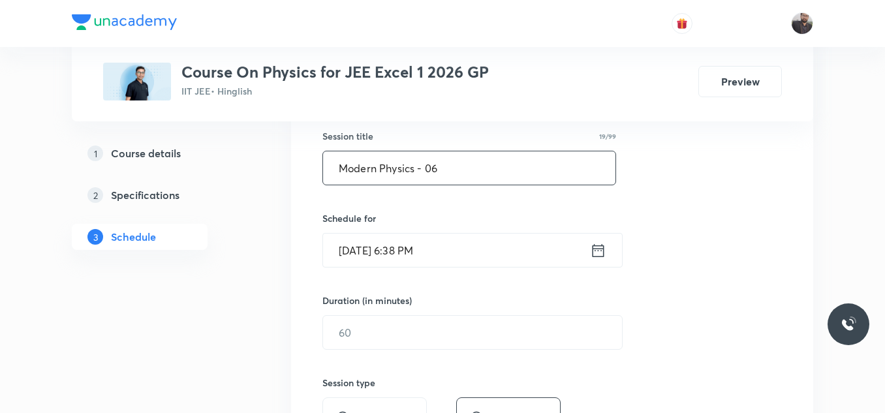
type input "Modern Physics - 06"
click at [443, 238] on input "[DATE] 6:38 PM" at bounding box center [456, 250] width 267 height 33
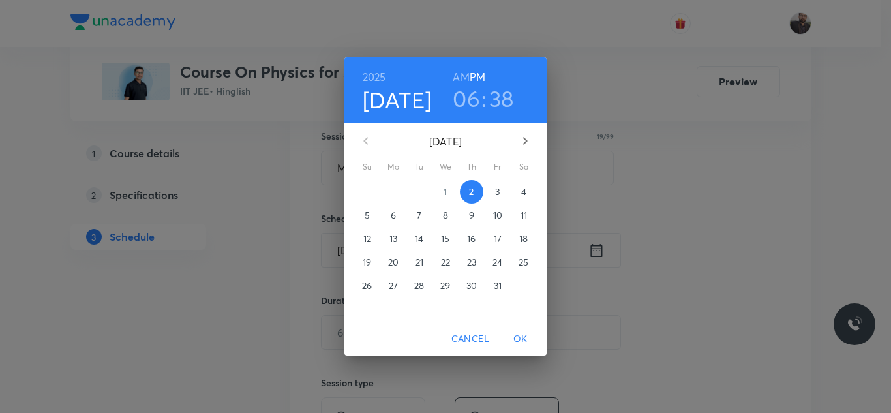
click at [497, 190] on p "3" at bounding box center [497, 191] width 5 height 13
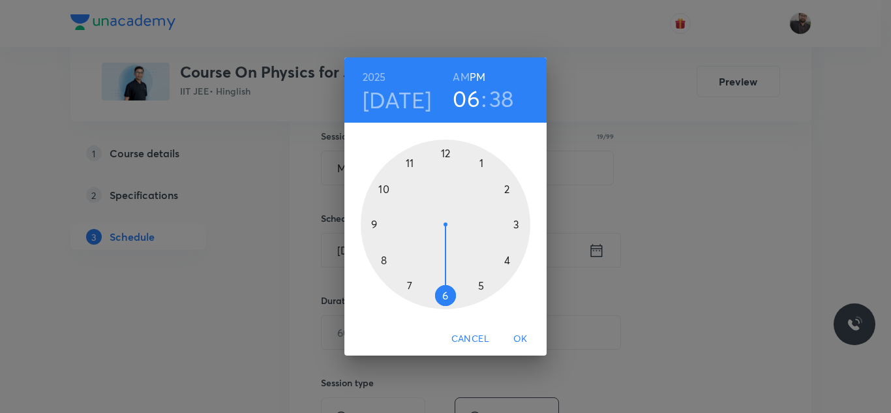
click at [448, 293] on div at bounding box center [446, 225] width 170 height 170
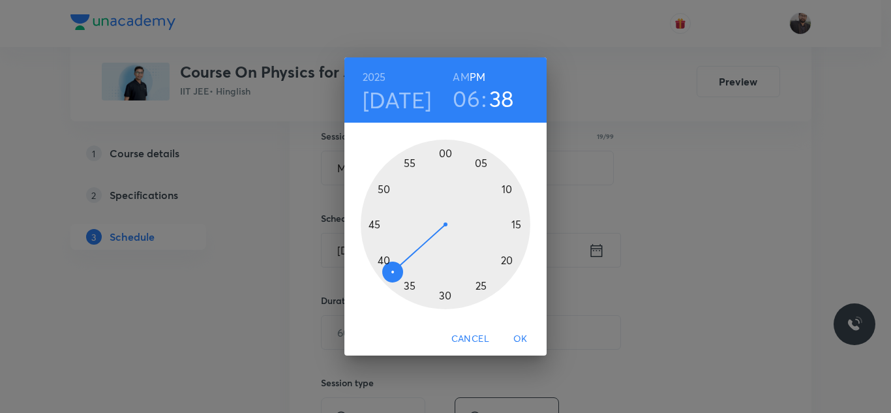
click at [378, 223] on div at bounding box center [446, 225] width 170 height 170
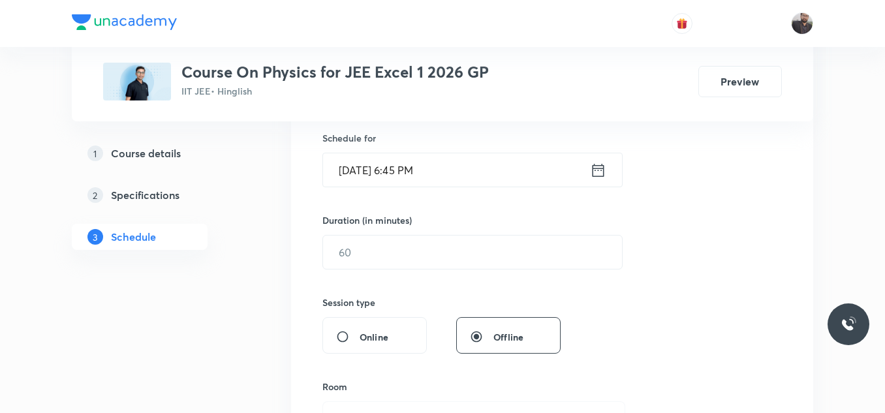
scroll to position [322, 0]
click at [385, 254] on input "text" at bounding box center [472, 251] width 299 height 33
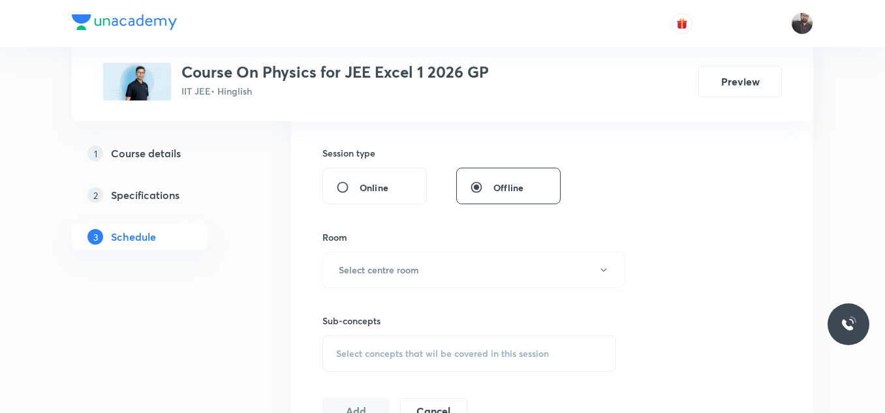
scroll to position [474, 0]
type input "75"
click at [385, 254] on button "Select centre room" at bounding box center [473, 266] width 303 height 36
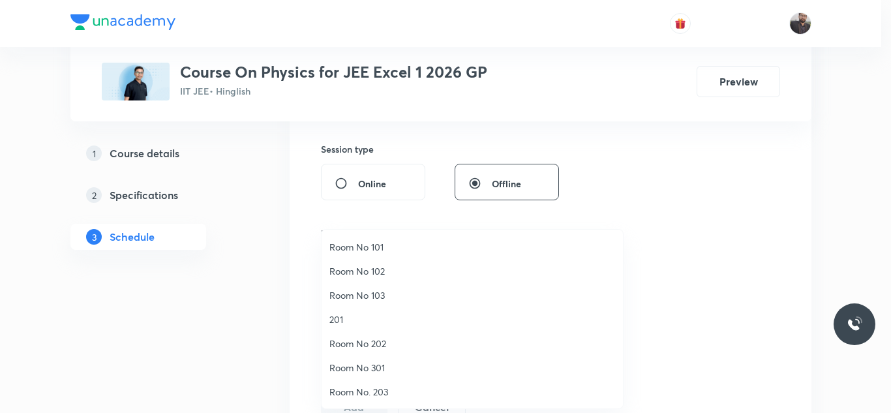
click at [372, 330] on li "201" at bounding box center [472, 319] width 301 height 24
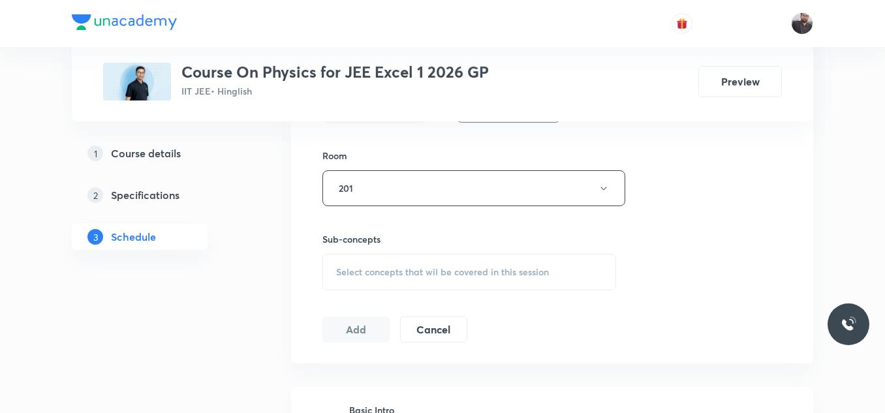
scroll to position [586, 0]
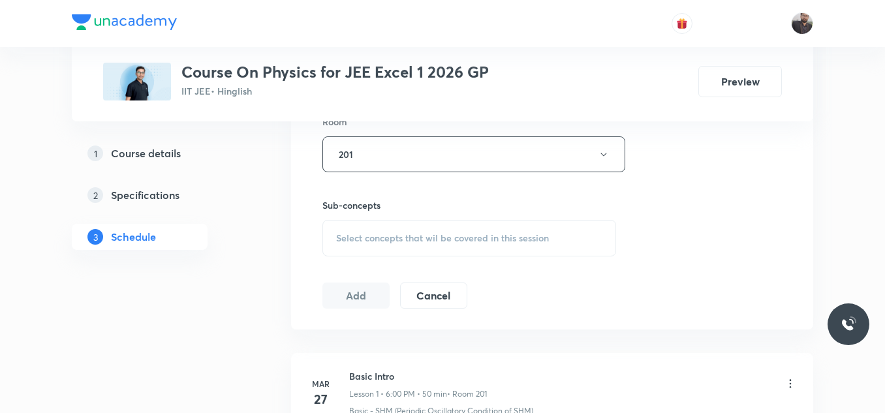
click at [392, 231] on div "Select concepts that wil be covered in this session" at bounding box center [469, 238] width 294 height 37
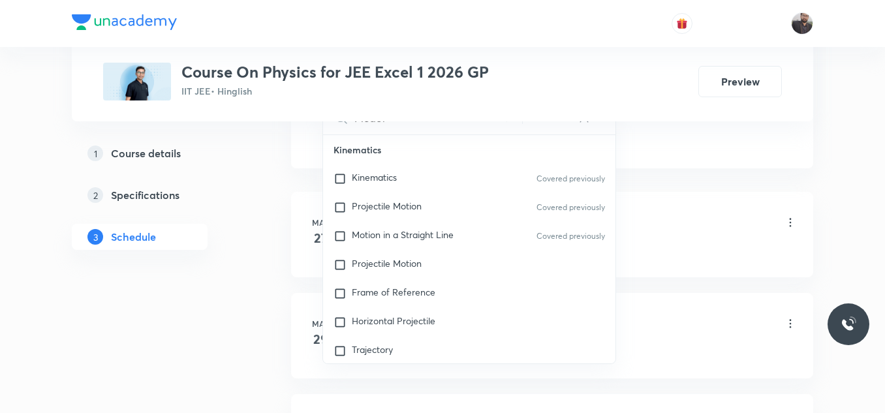
scroll to position [750, 0]
type input "Moder"
click at [397, 254] on div "Projectile Motion" at bounding box center [469, 262] width 292 height 29
checkbox input "true"
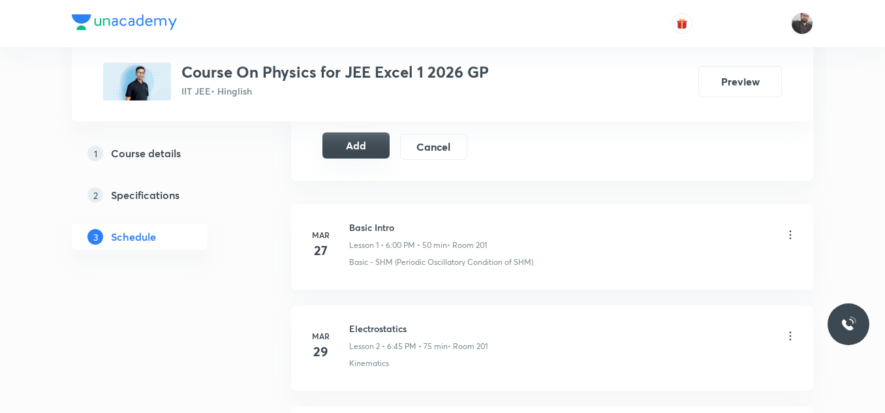
click at [356, 156] on button "Add" at bounding box center [355, 145] width 67 height 26
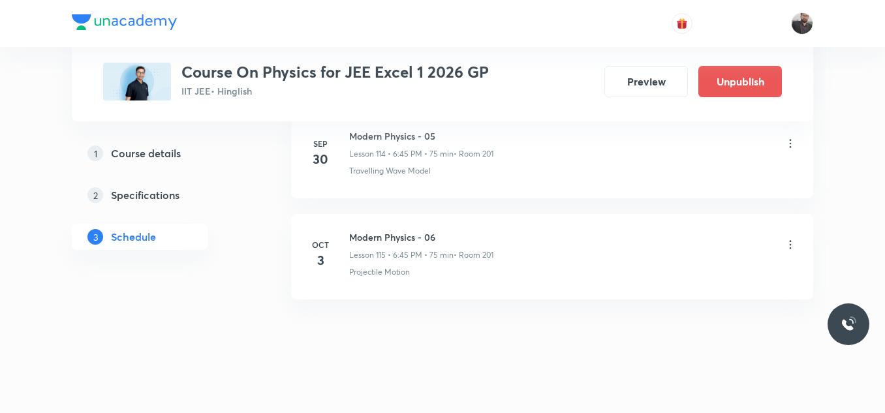
scroll to position [11678, 0]
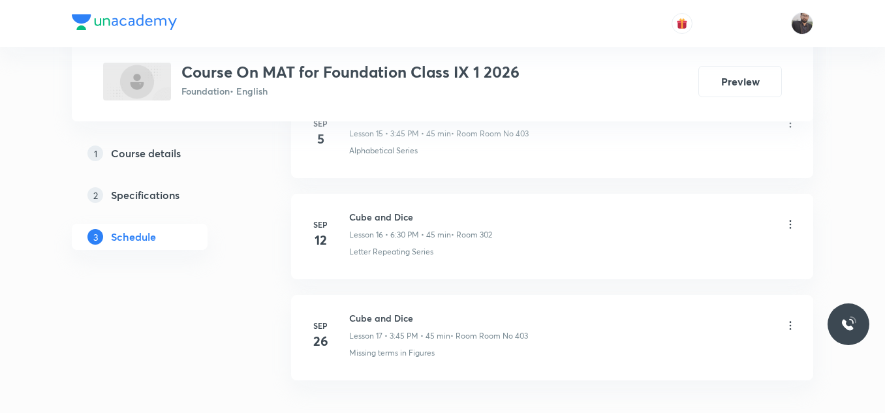
scroll to position [2352, 0]
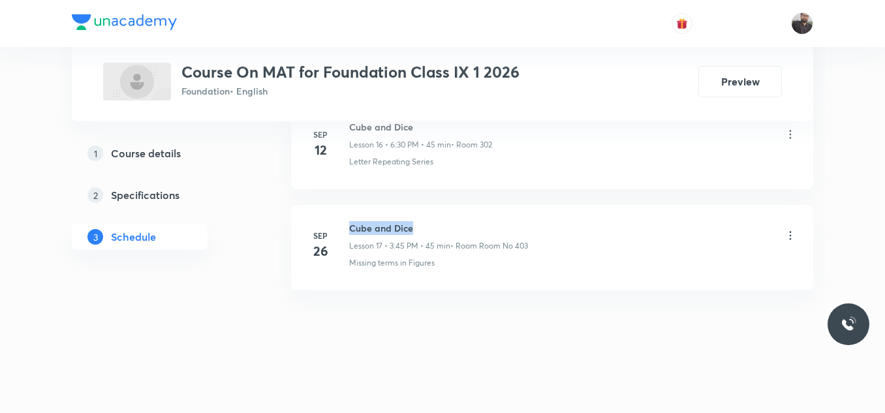
drag, startPoint x: 350, startPoint y: 226, endPoint x: 477, endPoint y: 219, distance: 126.8
click at [477, 219] on li "[DATE] Cube and Dice Lesson 17 • 3:45 PM • 45 min • Room Room No 403 Missing te…" at bounding box center [552, 247] width 522 height 85
copy h6 "Cube and Dice"
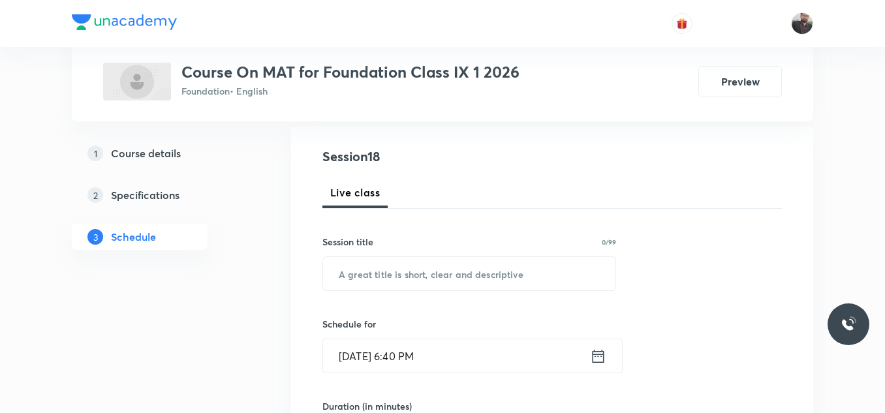
scroll to position [146, 0]
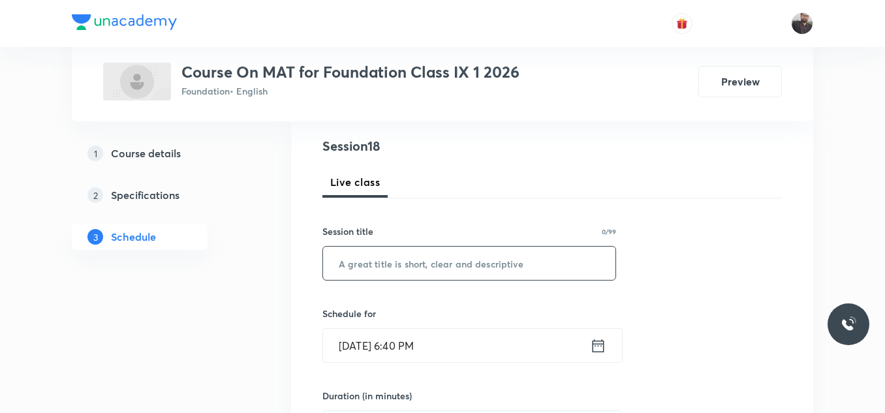
click at [486, 268] on input "text" at bounding box center [469, 263] width 292 height 33
paste input "Cube and Dice"
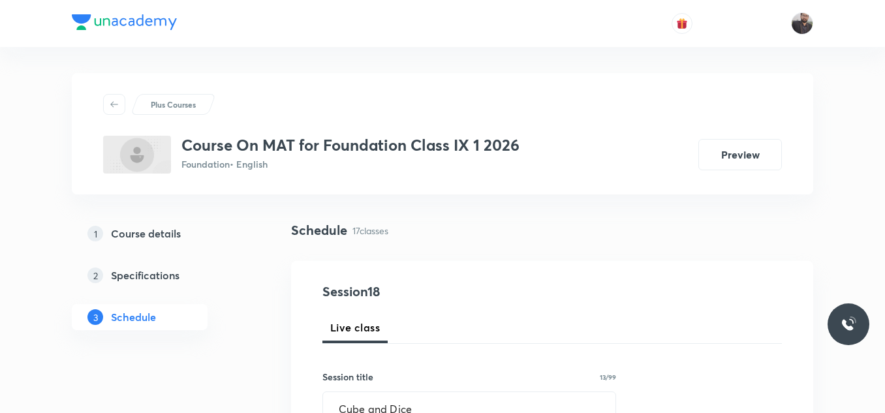
scroll to position [190, 0]
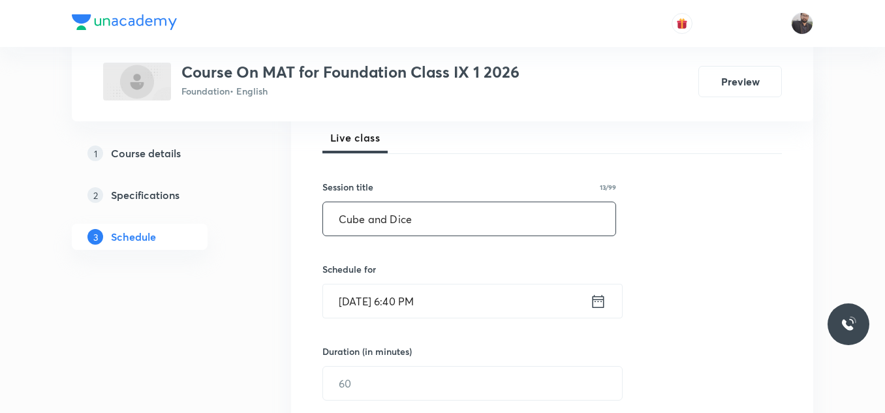
click at [478, 228] on input "Cube and Dice" at bounding box center [469, 218] width 292 height 33
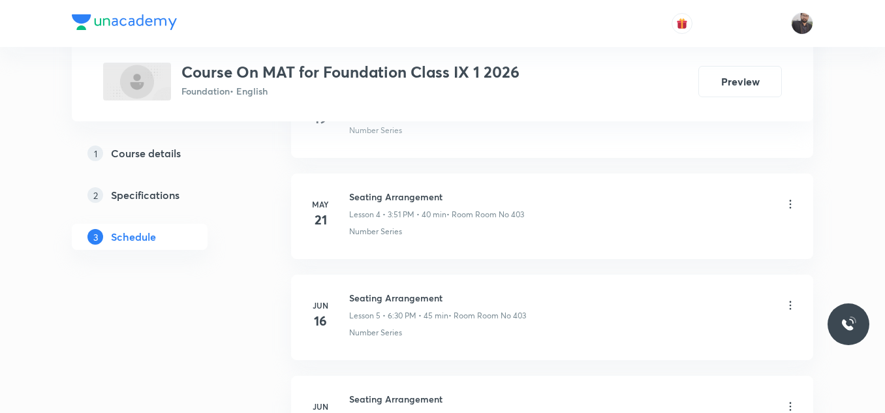
scroll to position [1070, 0]
type input "Cube and Dice - 05"
click at [478, 228] on div "Number Series" at bounding box center [573, 231] width 448 height 12
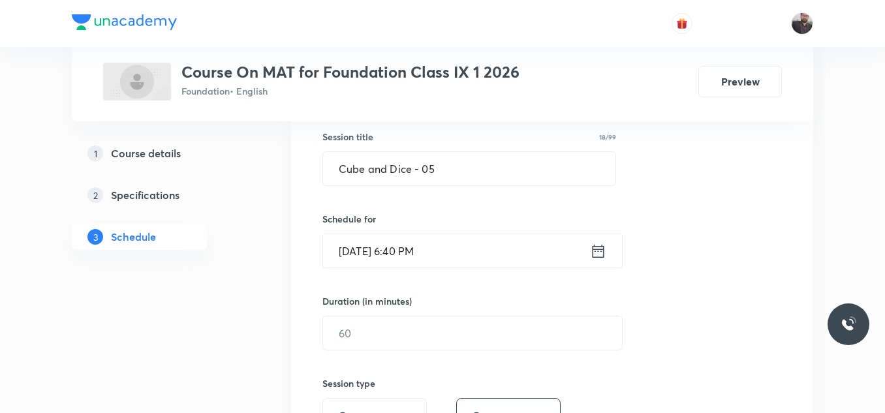
scroll to position [241, 0]
click at [487, 239] on input "[DATE] 6:40 PM" at bounding box center [456, 250] width 267 height 33
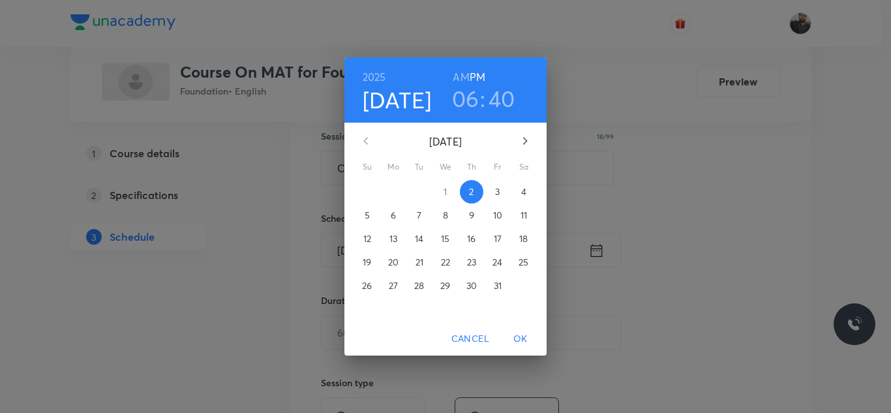
click at [500, 196] on p "3" at bounding box center [497, 191] width 5 height 13
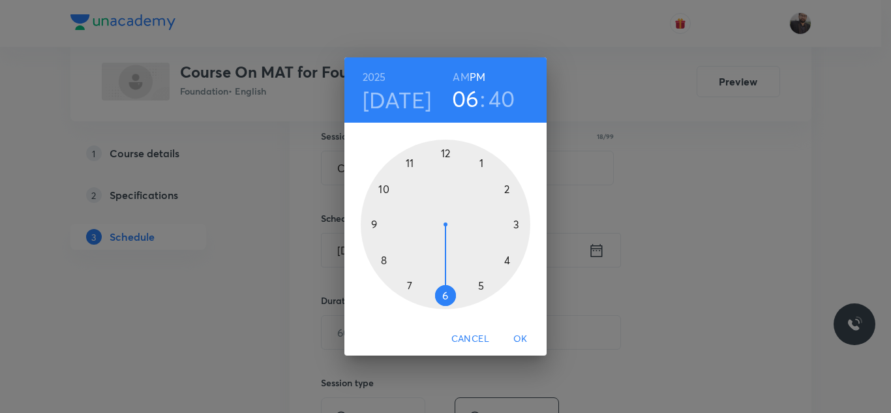
click at [512, 261] on div at bounding box center [446, 225] width 170 height 170
click at [444, 153] on div at bounding box center [446, 225] width 170 height 170
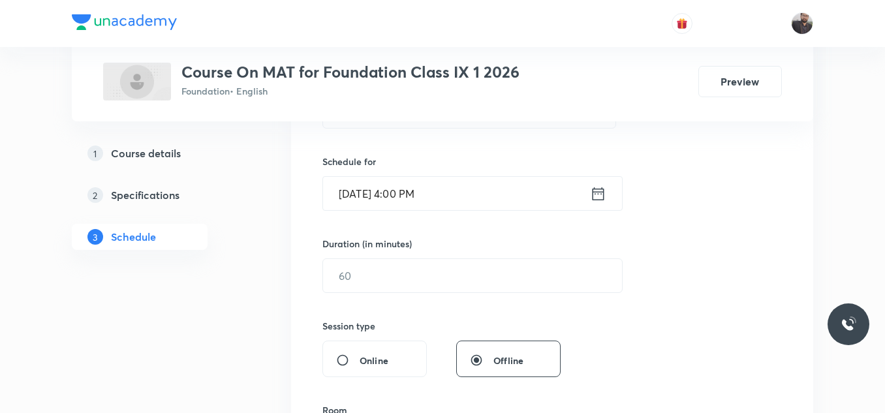
scroll to position [298, 0]
click at [455, 304] on div "Session 18 Live class Session title 18/99 Cube and Dice - 05 ​ Schedule for Oct…" at bounding box center [551, 290] width 459 height 613
click at [437, 268] on input "text" at bounding box center [472, 274] width 299 height 33
type input "55"
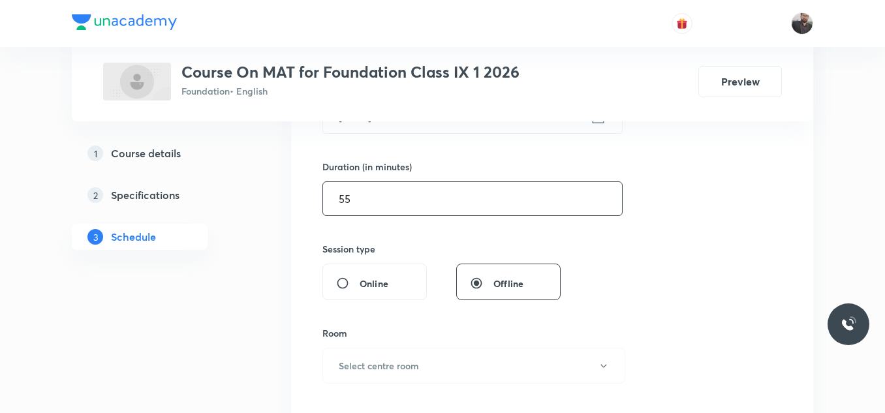
scroll to position [382, 0]
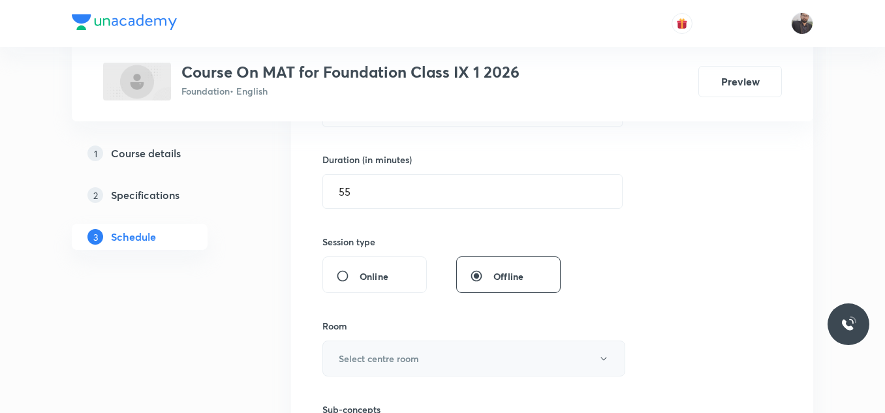
click at [447, 347] on button "Select centre room" at bounding box center [473, 359] width 303 height 36
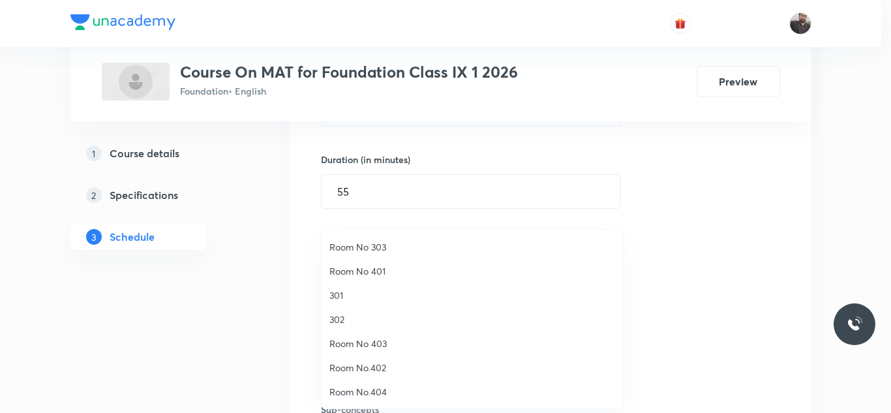
click at [377, 345] on span "Room No 403" at bounding box center [473, 344] width 286 height 14
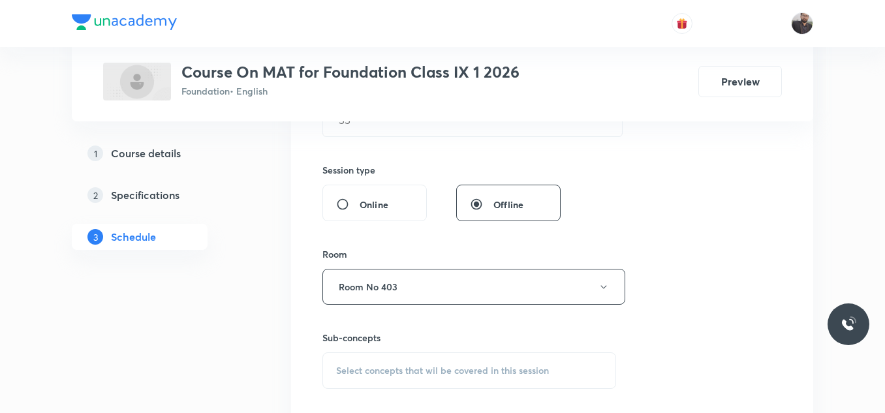
scroll to position [455, 0]
click at [386, 366] on span "Select concepts that wil be covered in this session" at bounding box center [442, 368] width 213 height 10
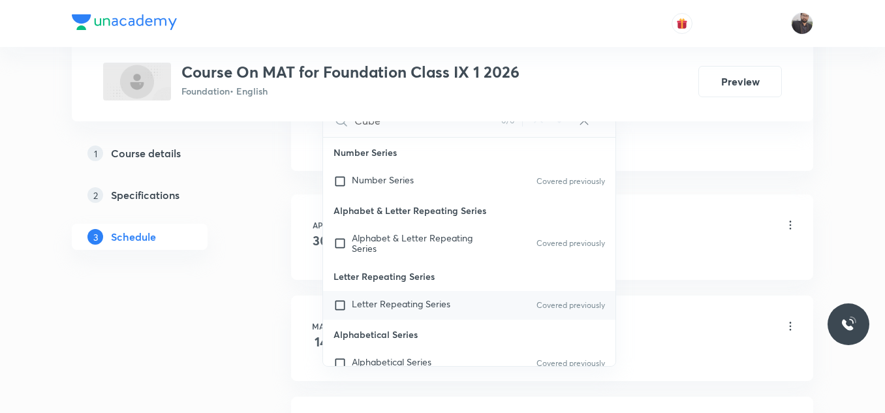
scroll to position [745, 0]
type input "Cube"
click at [422, 311] on p "Letter Repeating Series" at bounding box center [401, 304] width 99 height 13
checkbox input "true"
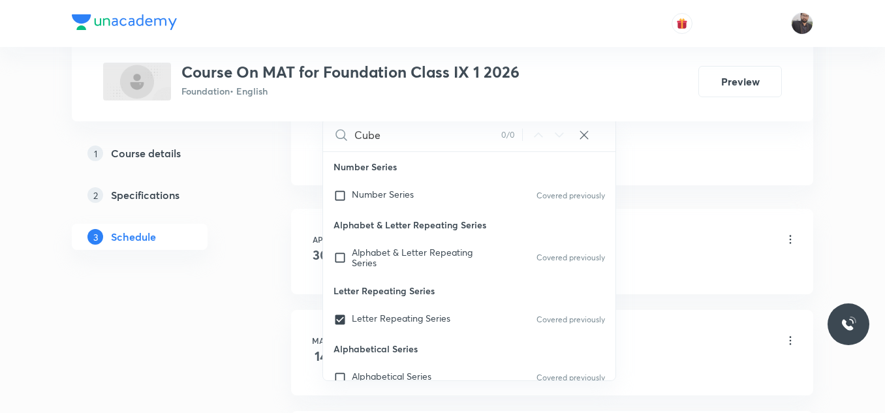
click at [683, 238] on div "Mathematical Operations Lesson 1 • 6:15 PM • 60 min • Room Room No 403" at bounding box center [573, 240] width 448 height 31
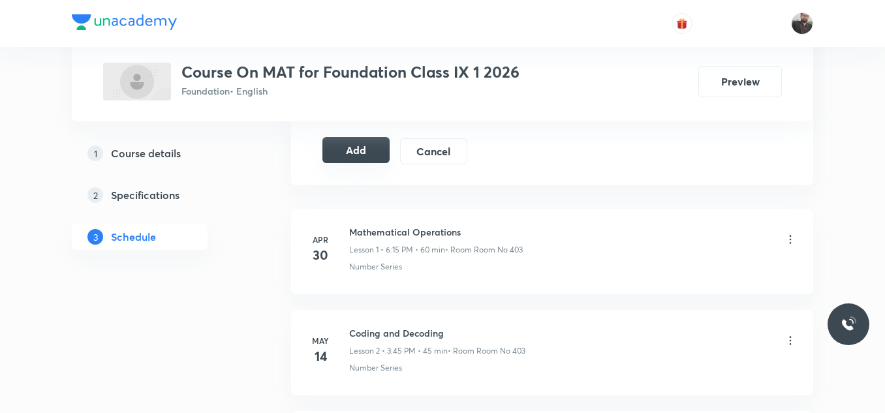
click at [367, 155] on button "Add" at bounding box center [355, 150] width 67 height 26
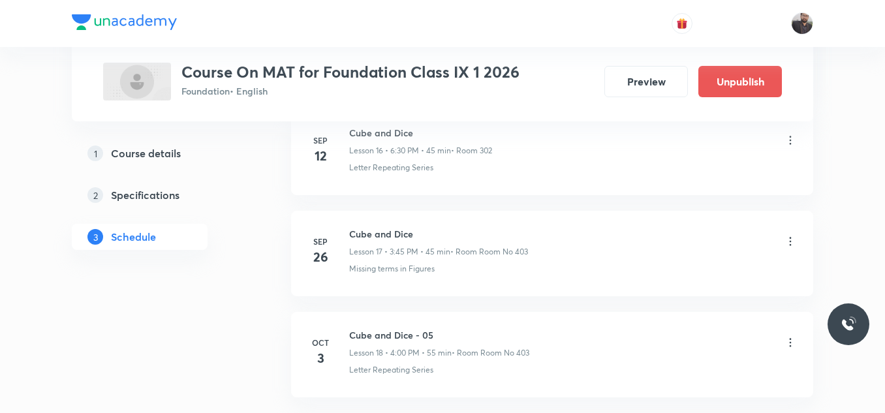
scroll to position [1854, 0]
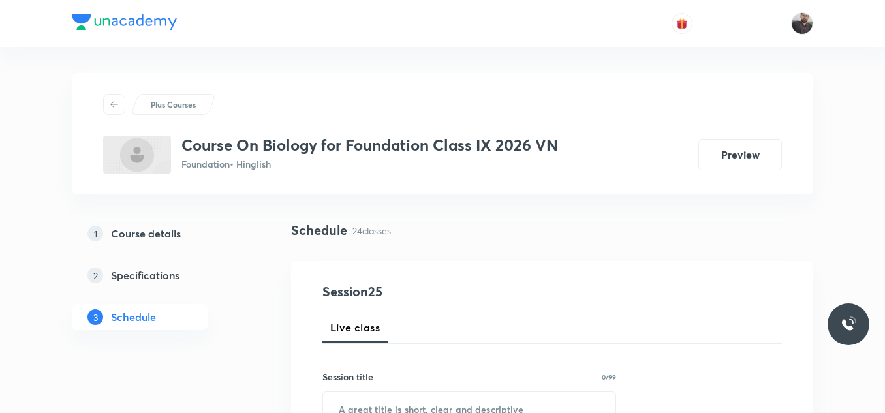
scroll to position [3060, 0]
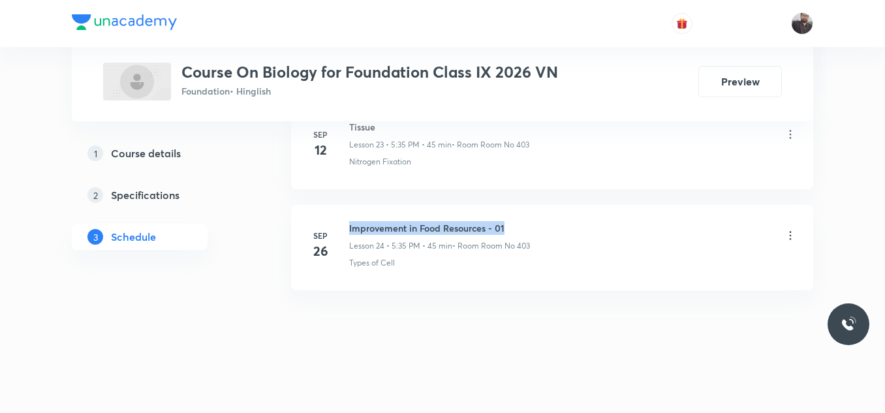
drag, startPoint x: 348, startPoint y: 224, endPoint x: 562, endPoint y: 217, distance: 214.1
click at [562, 217] on li "[DATE] Improvement in Food Resources - 01 Lesson 24 • 5:35 PM • 45 min • Room R…" at bounding box center [552, 247] width 522 height 85
copy h6 "Improvement in Food Resources - 01"
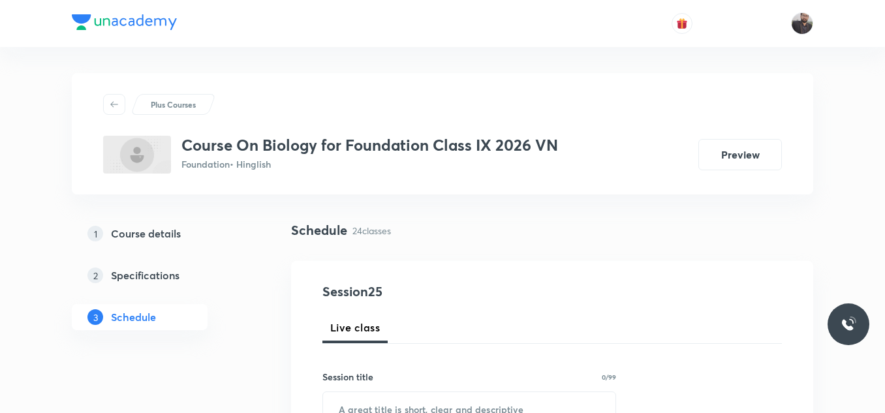
scroll to position [170, 0]
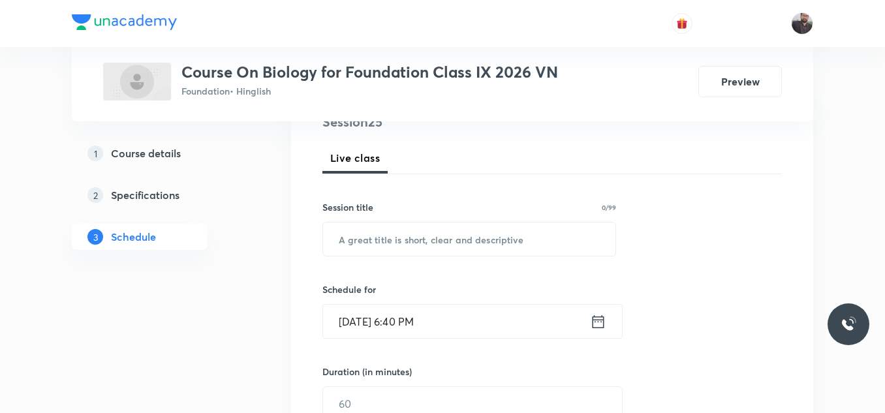
click at [559, 219] on div "Session title 0/99 ​" at bounding box center [469, 228] width 294 height 56
click at [536, 237] on input "text" at bounding box center [469, 239] width 292 height 33
paste input "Improvement in Food Resources - 01"
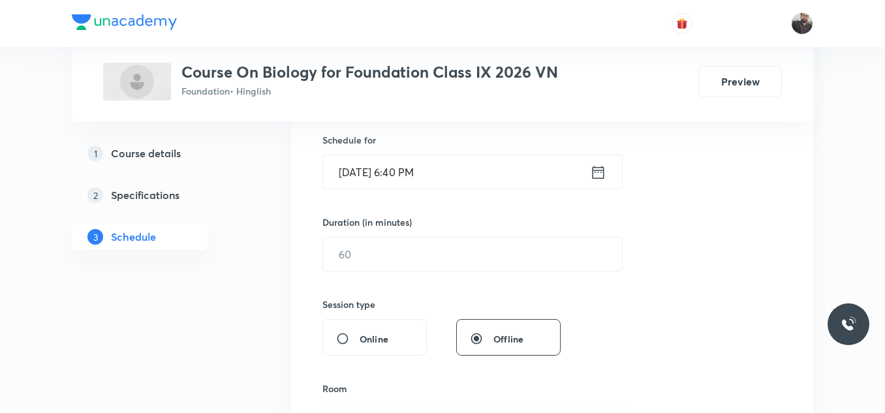
type input "Improvement in Food Resources - 02"
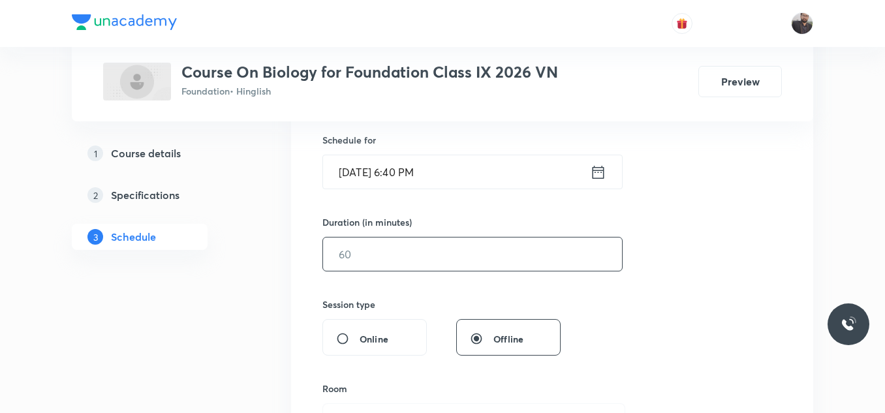
click at [427, 254] on input "text" at bounding box center [472, 254] width 299 height 33
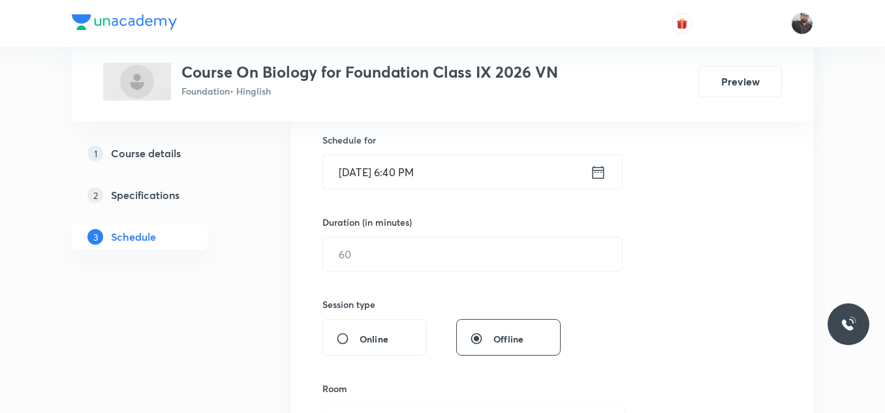
click at [475, 168] on input "Oct 2, 2025, 6:40 PM" at bounding box center [456, 171] width 267 height 33
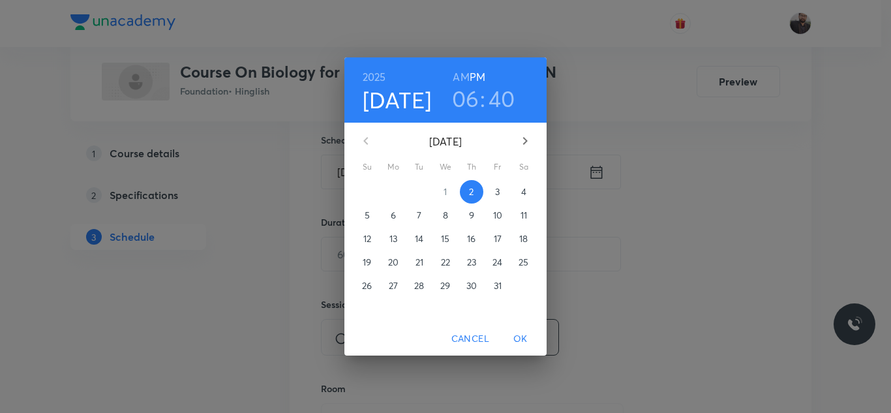
click at [493, 198] on span "3" at bounding box center [497, 191] width 23 height 13
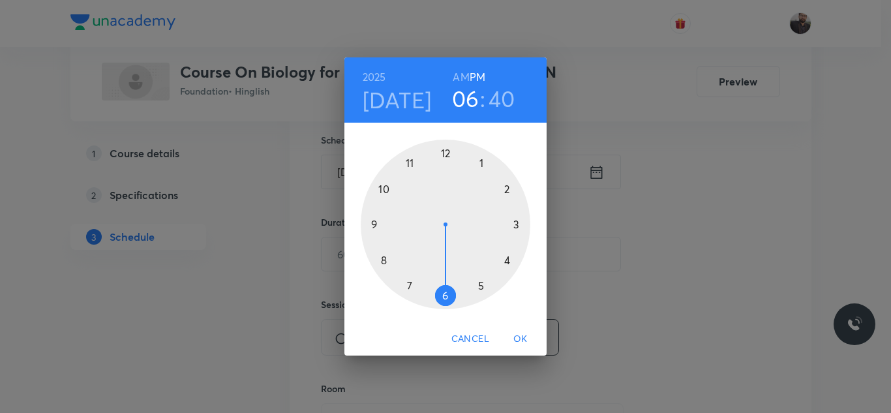
click at [482, 285] on div at bounding box center [446, 225] width 170 height 170
click at [508, 192] on div at bounding box center [446, 225] width 170 height 170
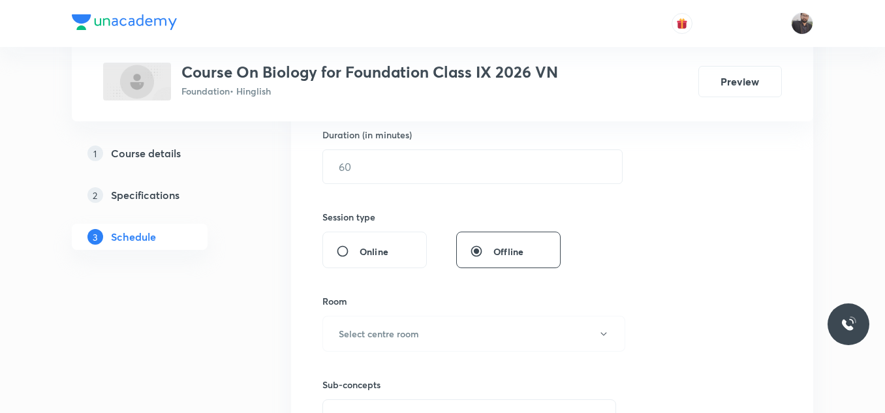
scroll to position [408, 0]
click at [490, 183] on div "Session 25 Live class Session title 34/99 Improvement in Food Resources - 02 ​ …" at bounding box center [551, 179] width 459 height 613
click at [399, 170] on input "text" at bounding box center [472, 164] width 299 height 33
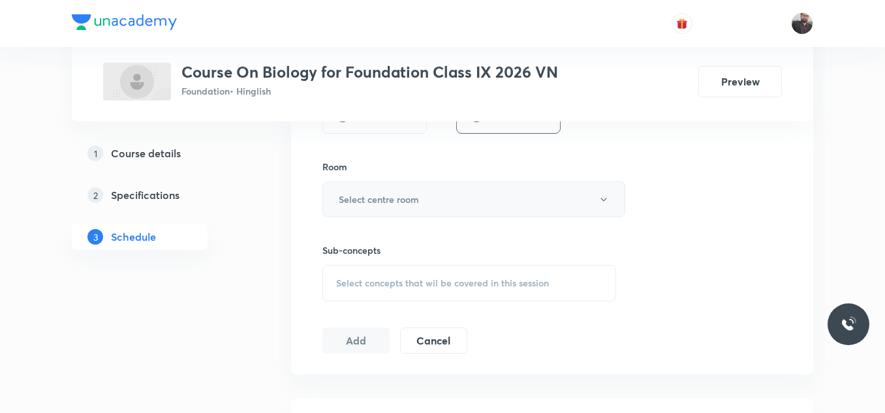
type input "55"
click at [408, 196] on h6 "Select centre room" at bounding box center [379, 200] width 80 height 14
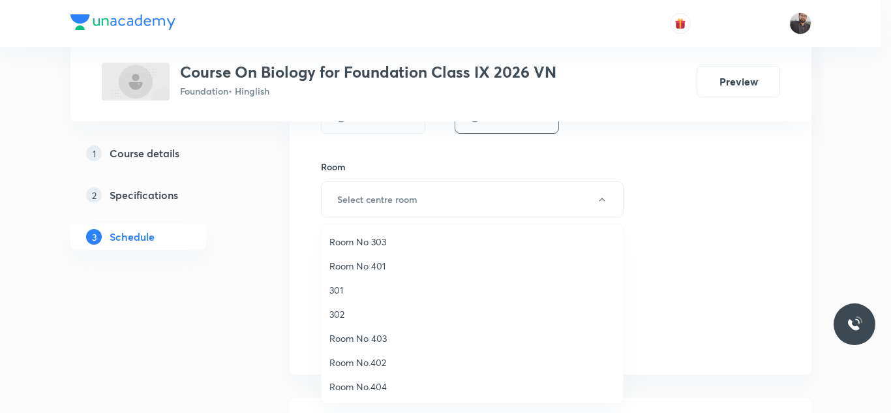
click at [373, 335] on span "Room No 403" at bounding box center [473, 338] width 286 height 14
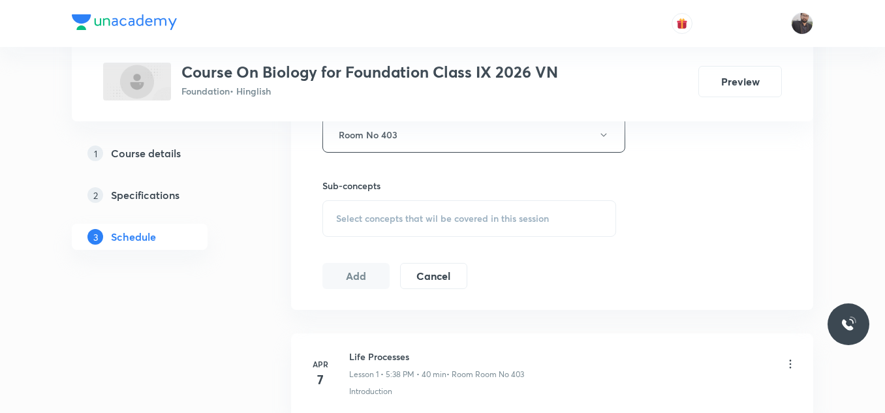
scroll to position [609, 0]
click at [373, 212] on span "Select concepts that wil be covered in this session" at bounding box center [442, 215] width 213 height 10
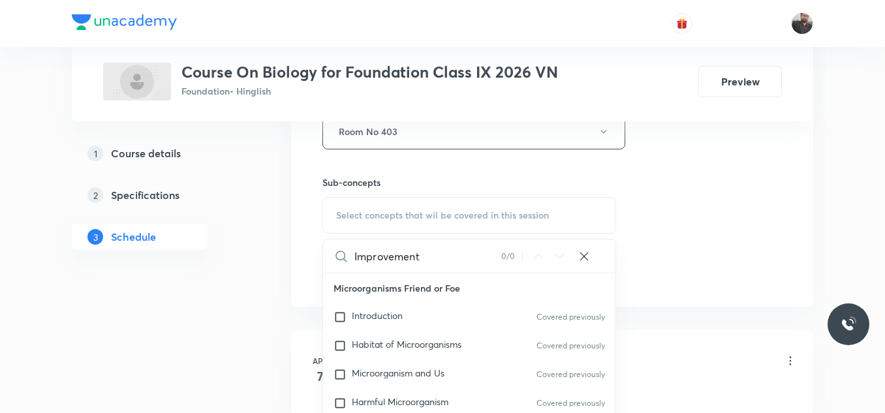
scroll to position [679, 0]
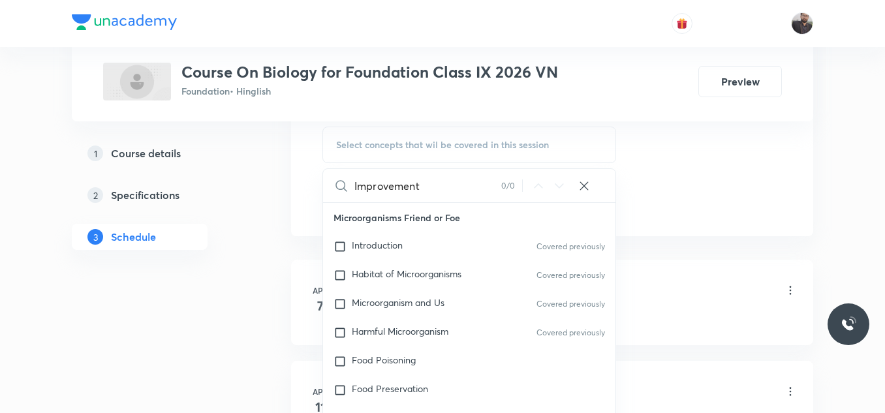
click at [373, 212] on p "Microorganisms Friend or Foe" at bounding box center [469, 217] width 292 height 29
click at [435, 189] on input "Improvement" at bounding box center [427, 185] width 147 height 33
type input "Improveme"
click at [420, 309] on p "Microorganism and Us" at bounding box center [398, 304] width 93 height 13
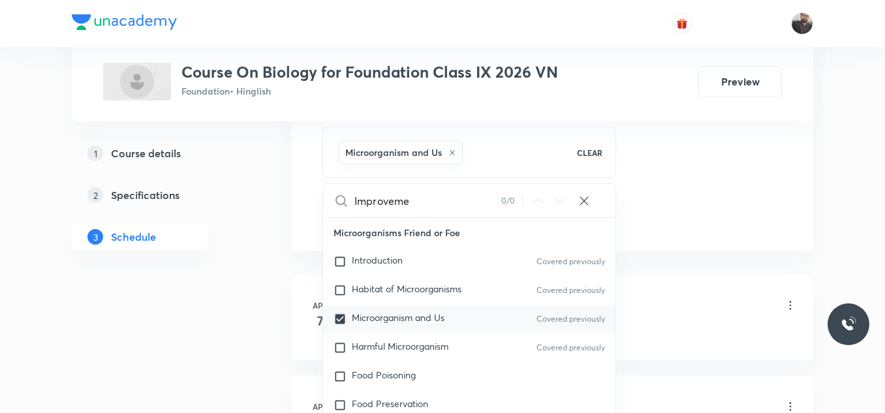
click at [469, 318] on div "Microorganism and Us Covered previously" at bounding box center [469, 319] width 292 height 29
checkbox input "false"
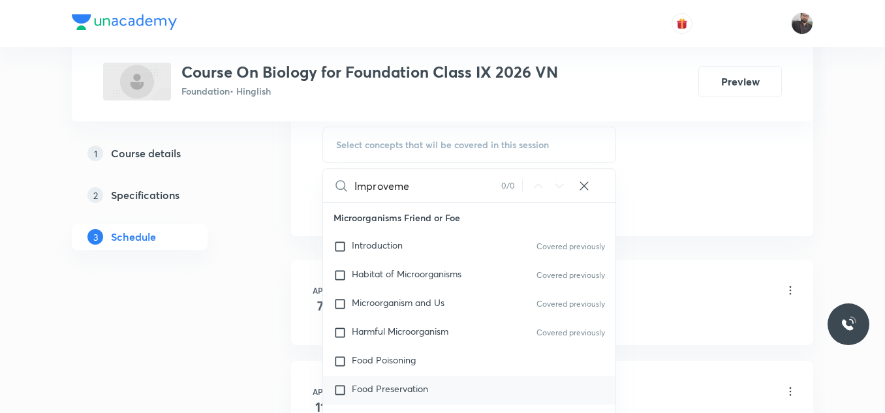
click at [484, 395] on div "Food Preservation" at bounding box center [469, 390] width 292 height 29
checkbox input "true"
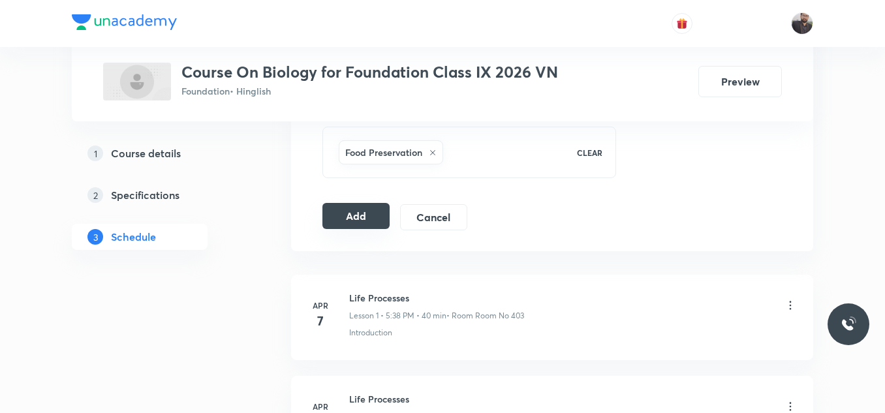
click at [356, 214] on button "Add" at bounding box center [355, 216] width 67 height 26
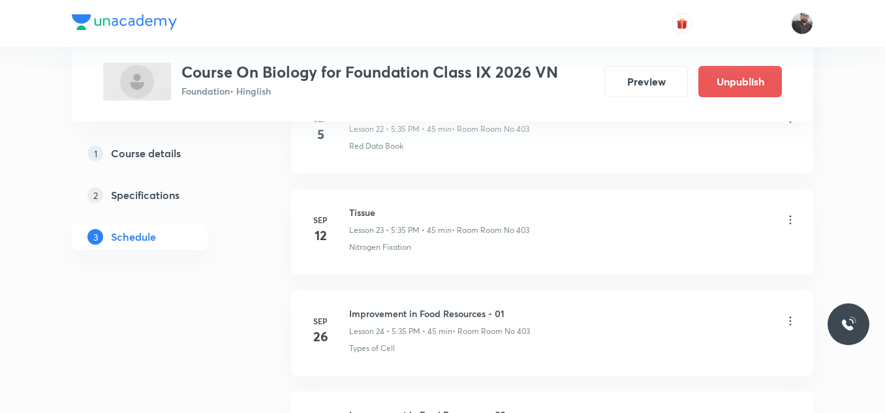
scroll to position [2562, 0]
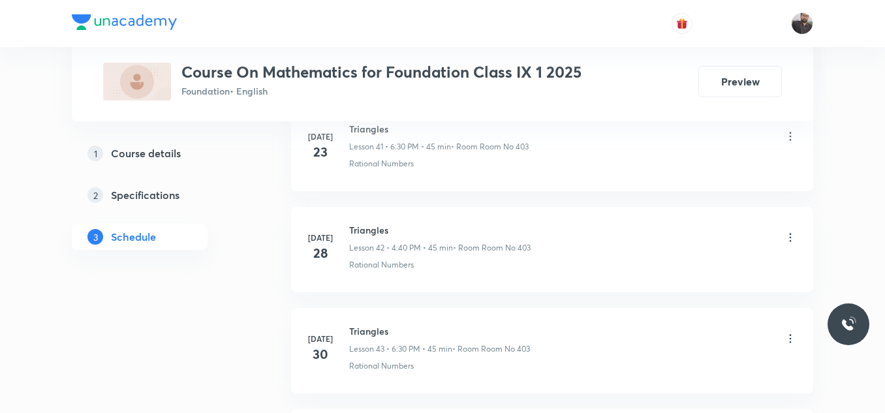
scroll to position [6906, 0]
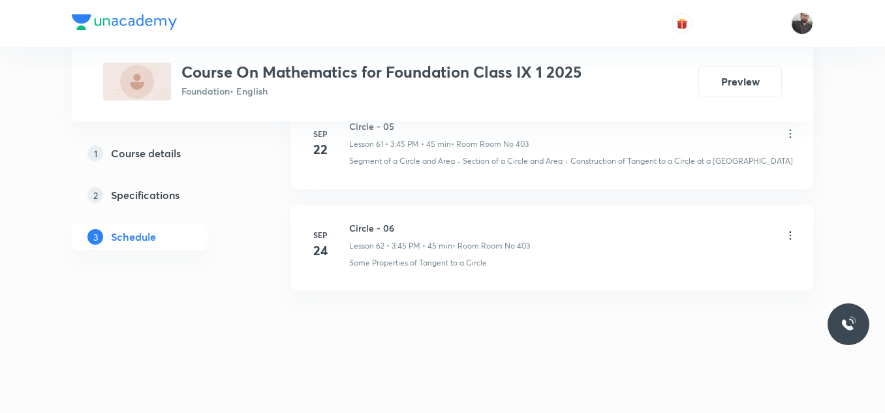
drag, startPoint x: 347, startPoint y: 224, endPoint x: 565, endPoint y: 245, distance: 219.0
click at [565, 245] on div "[DATE] Circle - 06 Lesson 62 • 3:45 PM • 45 min • Room Room No 403 Some Propert…" at bounding box center [551, 245] width 489 height 48
click at [474, 219] on li "[DATE] Circle - 06 Lesson 62 • 3:45 PM • 45 min • Room Room No 403 Some Propert…" at bounding box center [552, 247] width 522 height 85
drag, startPoint x: 347, startPoint y: 225, endPoint x: 455, endPoint y: 208, distance: 109.6
click at [455, 208] on li "[DATE] Circle - 06 Lesson 62 • 3:45 PM • 45 min • Room Room No 403 Some Propert…" at bounding box center [552, 247] width 522 height 85
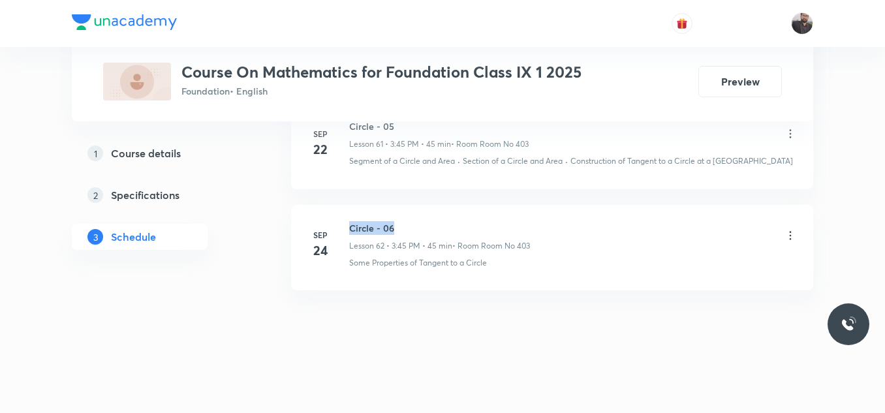
copy h6 "Circle - 06"
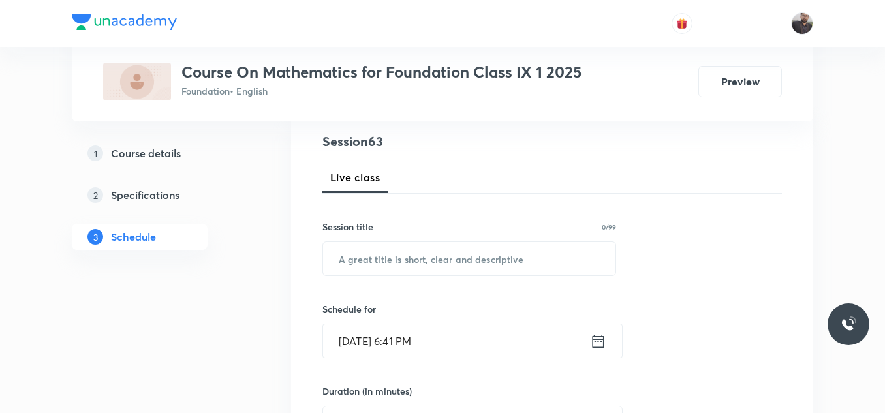
scroll to position [161, 0]
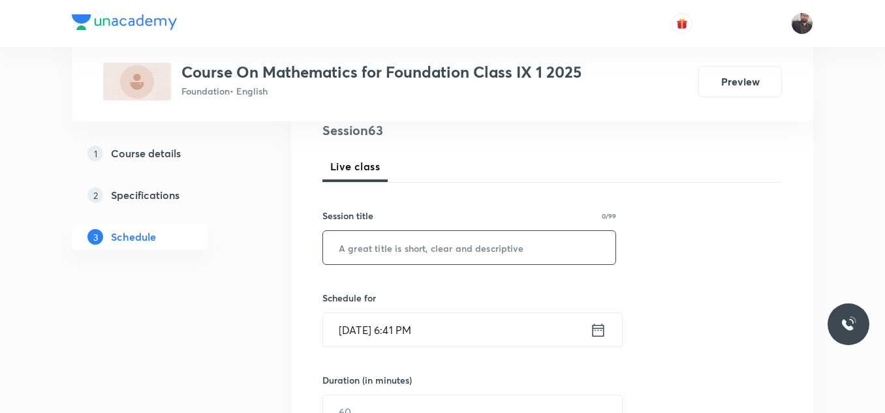
click at [464, 243] on input "text" at bounding box center [469, 247] width 292 height 33
paste input "Circle - 06"
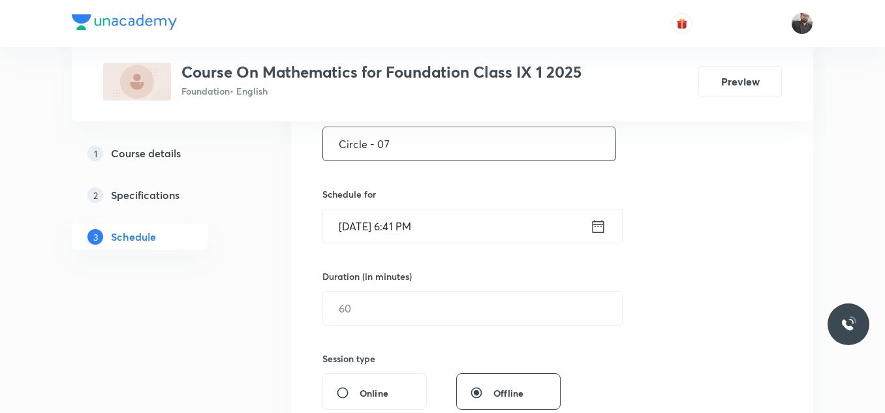
type input "Circle - 07"
click at [453, 225] on input "[DATE] 6:41 PM" at bounding box center [456, 225] width 267 height 33
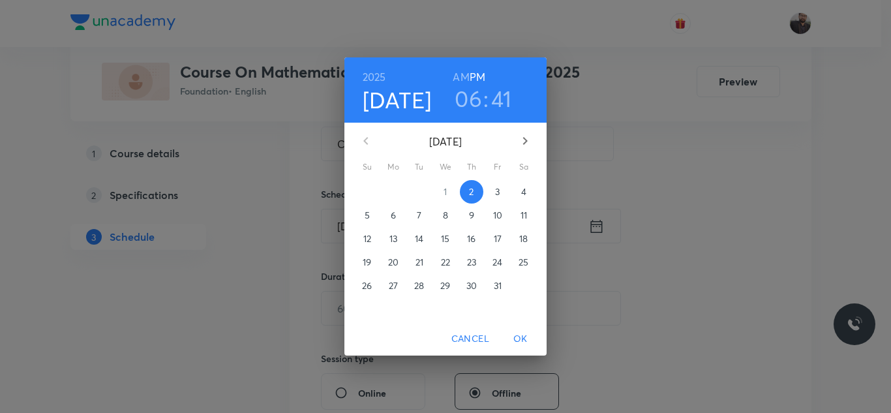
click at [498, 193] on p "3" at bounding box center [497, 191] width 5 height 13
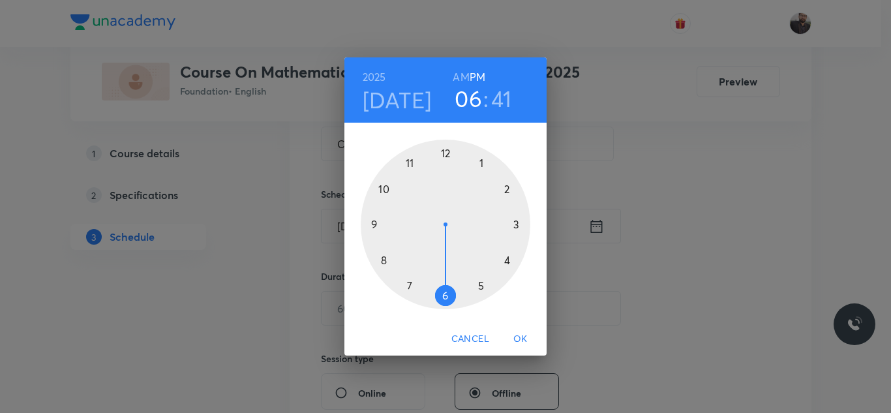
click at [444, 297] on div at bounding box center [446, 225] width 170 height 170
click at [508, 265] on div at bounding box center [446, 225] width 170 height 170
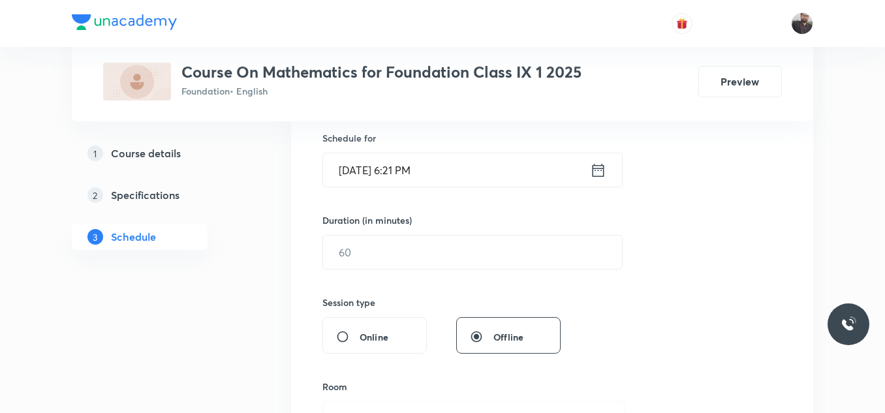
scroll to position [335, 0]
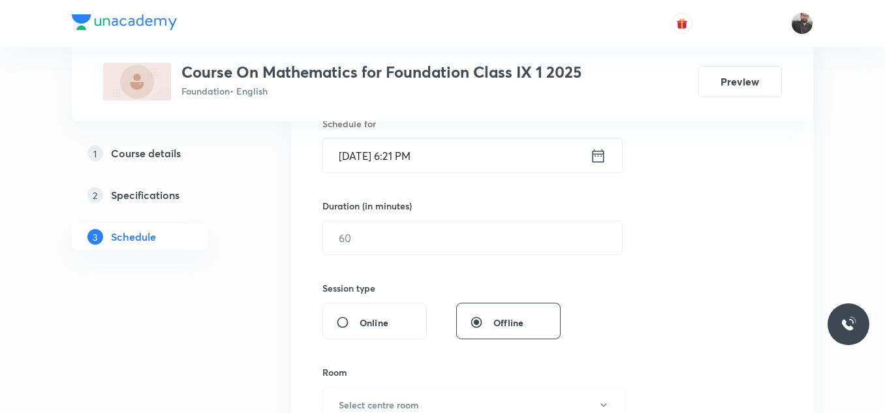
click at [473, 151] on input "[DATE] 6:21 PM" at bounding box center [456, 155] width 267 height 33
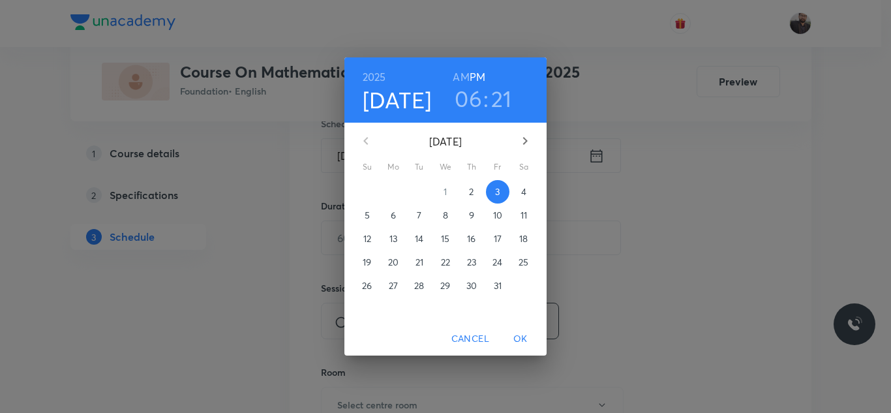
click at [508, 95] on h3 "21" at bounding box center [501, 98] width 21 height 27
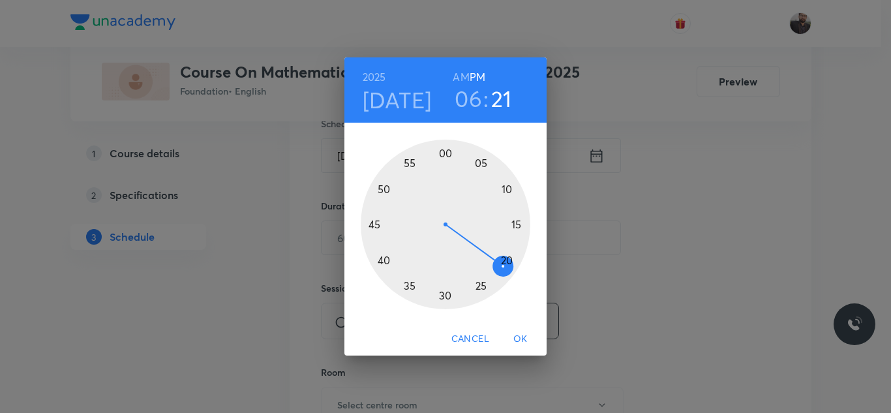
click at [509, 262] on div at bounding box center [446, 225] width 170 height 170
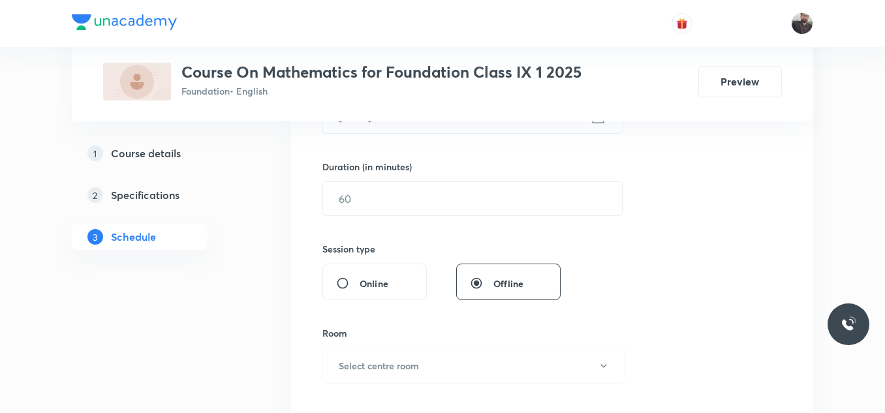
scroll to position [375, 0]
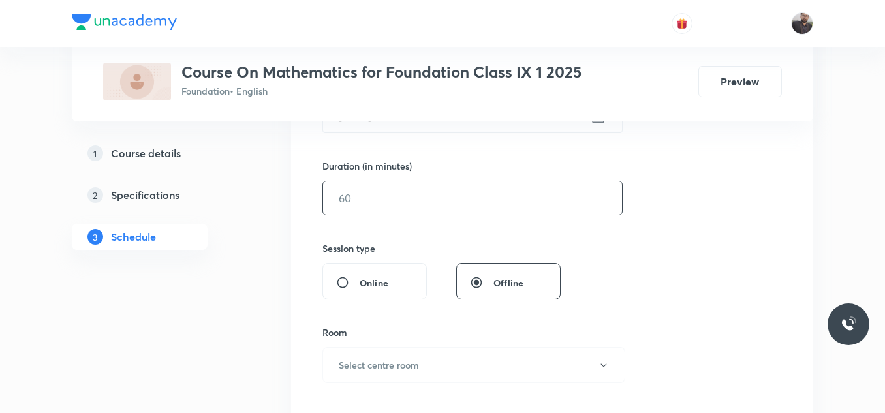
click at [476, 198] on input "text" at bounding box center [472, 197] width 299 height 33
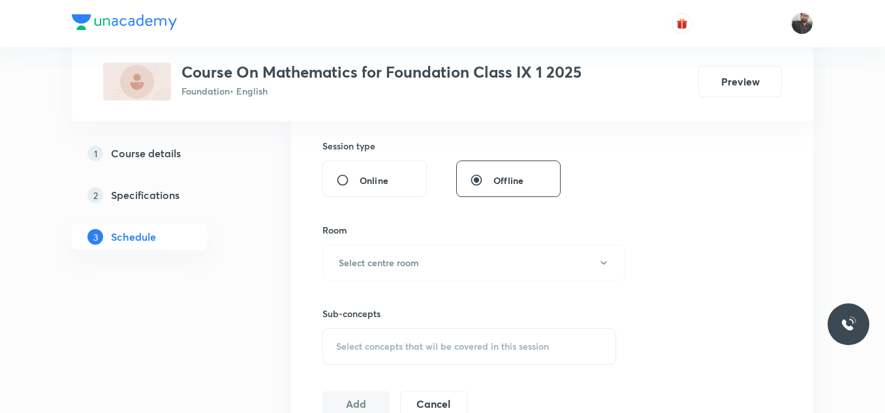
scroll to position [478, 0]
type input "55"
click at [440, 278] on button "Select centre room" at bounding box center [473, 262] width 303 height 36
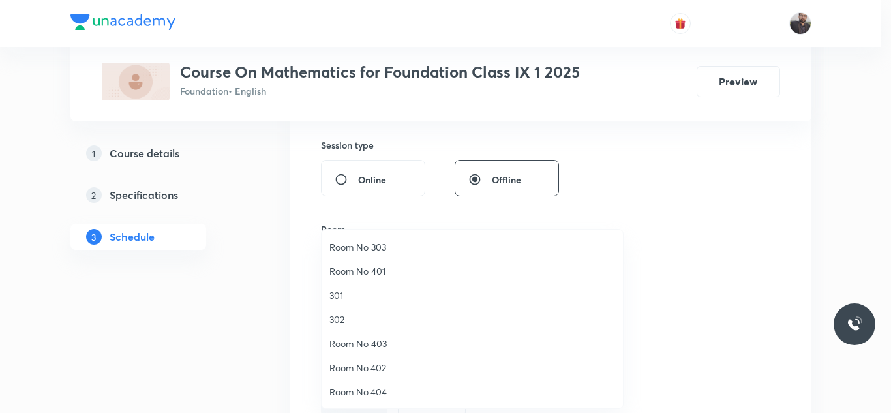
click at [381, 349] on span "Room No 403" at bounding box center [473, 344] width 286 height 14
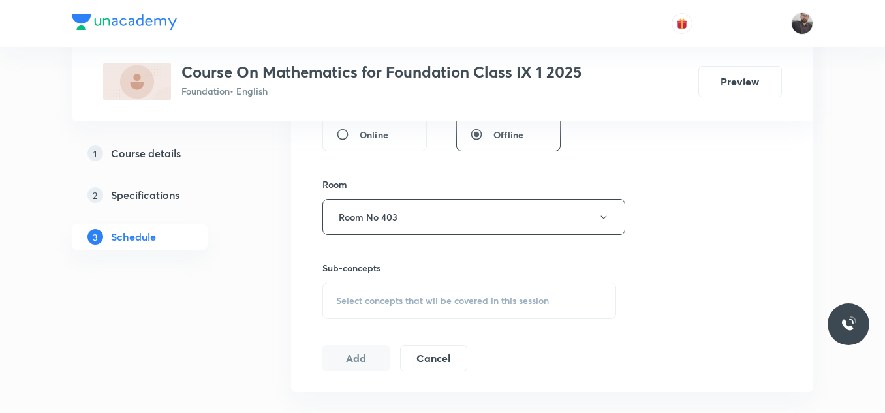
scroll to position [526, 0]
click at [379, 309] on div "Select concepts that wil be covered in this session" at bounding box center [469, 298] width 294 height 37
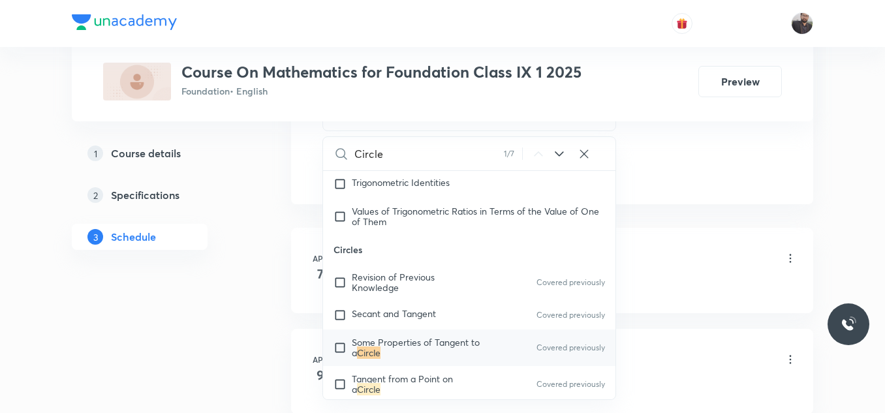
scroll to position [4219, 0]
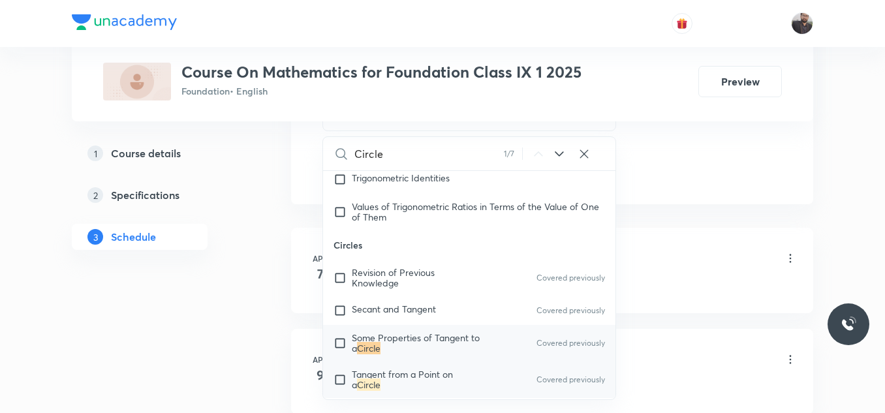
type input "Circle"
click at [439, 381] on p "Tangent from a Point on a Circle" at bounding box center [418, 379] width 132 height 21
checkbox input "true"
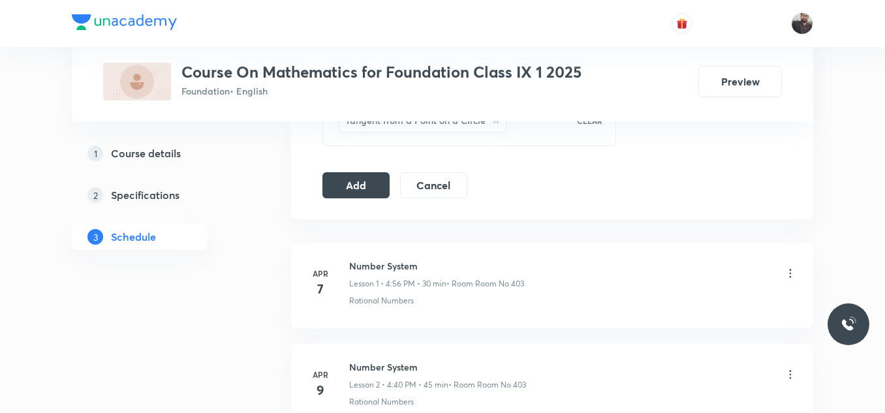
click at [365, 181] on button "Add" at bounding box center [355, 184] width 67 height 26
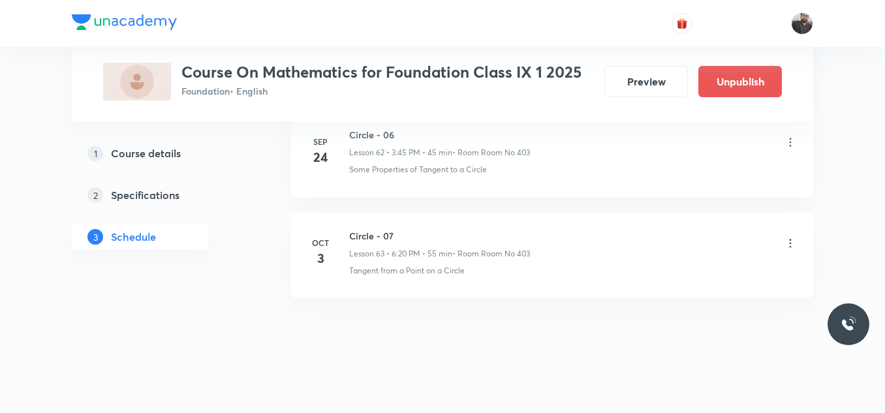
scroll to position [6407, 0]
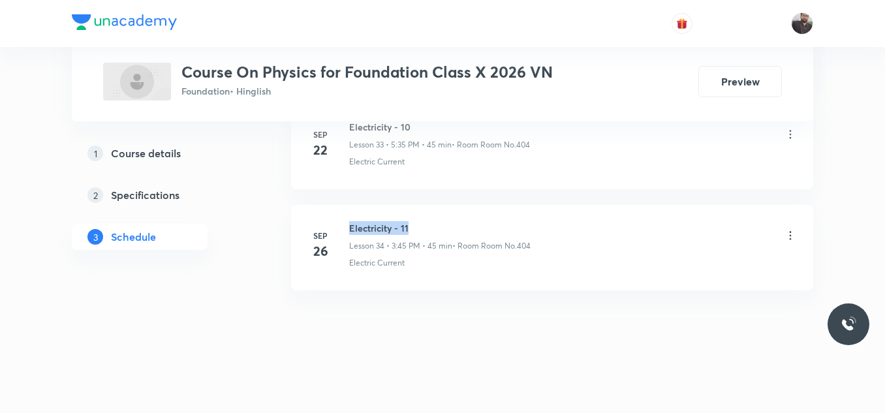
drag, startPoint x: 347, startPoint y: 223, endPoint x: 488, endPoint y: 212, distance: 142.0
click at [488, 212] on li "[DATE] Electricity - 11 Lesson 34 • 3:45 PM • 45 min • Room Room No.404 Electri…" at bounding box center [552, 247] width 522 height 85
copy h6 "Electricity - 11"
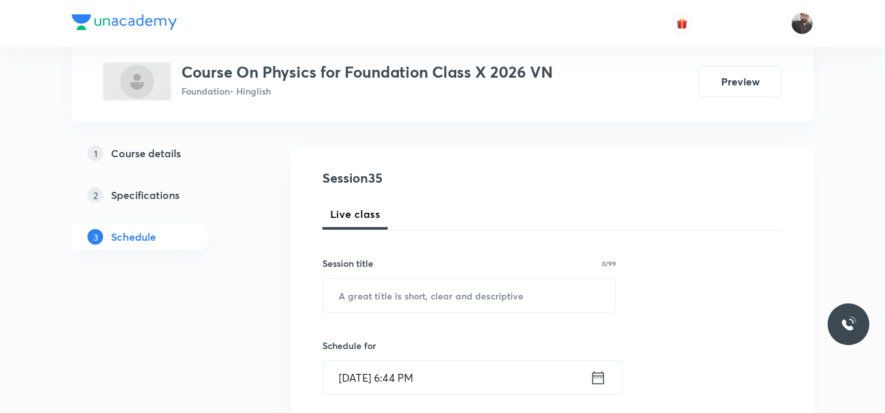
scroll to position [114, 0]
click at [487, 299] on input "text" at bounding box center [469, 294] width 292 height 33
paste input "Electricity - 11"
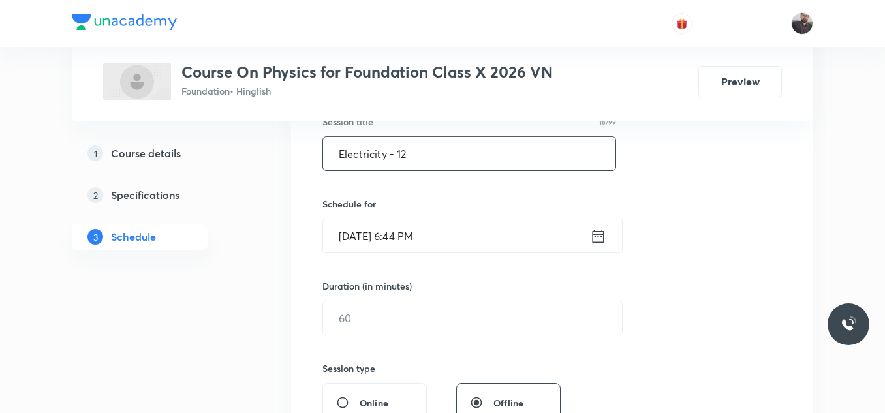
scroll to position [285, 0]
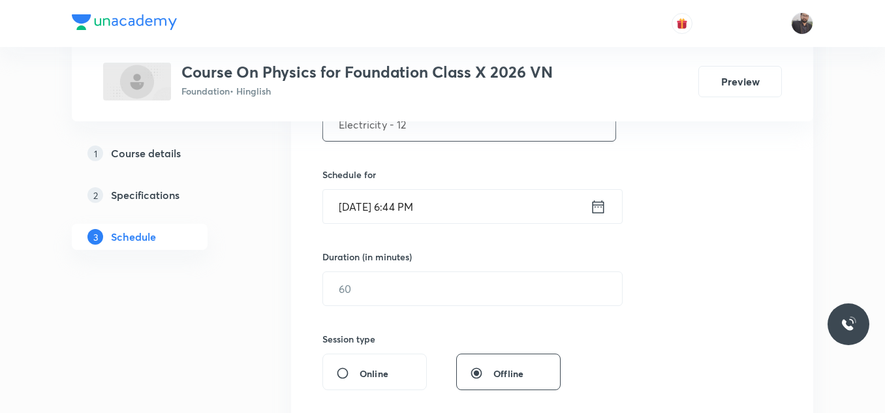
type input "Electricity - 12"
click at [459, 207] on input "[DATE] 6:44 PM" at bounding box center [456, 206] width 267 height 33
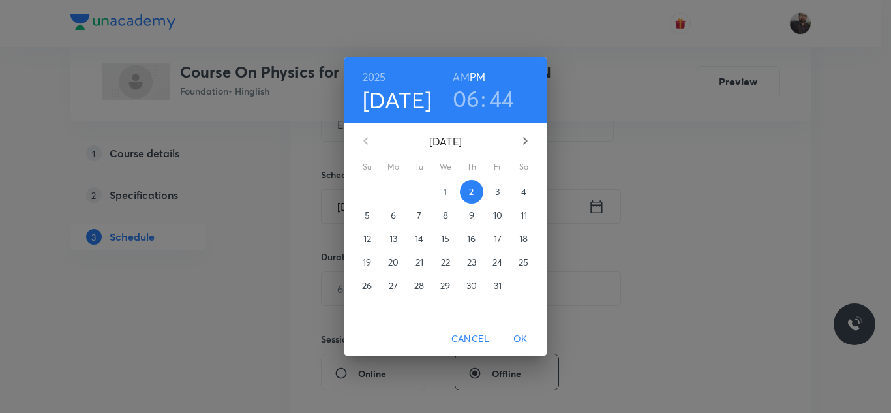
click at [503, 193] on span "3" at bounding box center [497, 191] width 23 height 13
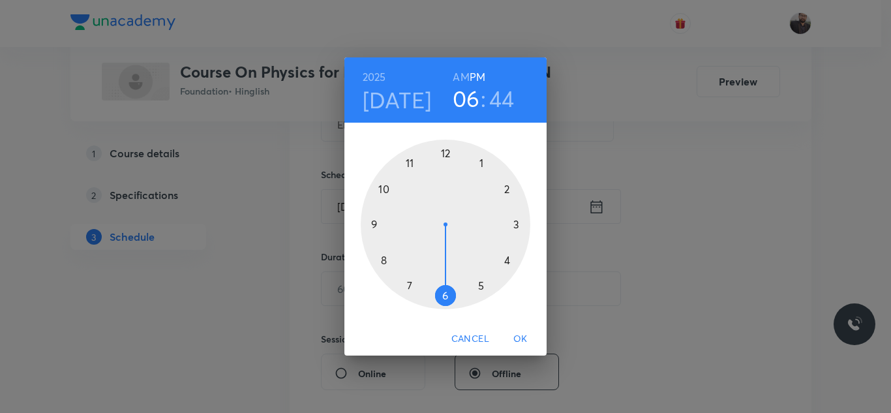
click at [507, 258] on div at bounding box center [446, 225] width 170 height 170
click at [445, 154] on div at bounding box center [446, 225] width 170 height 170
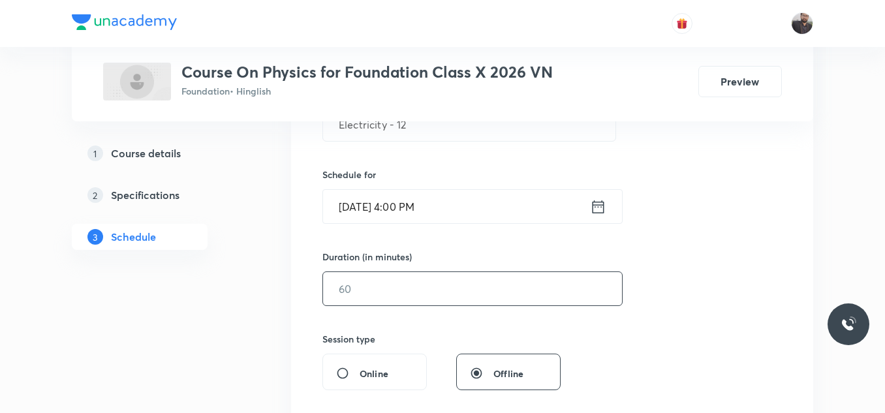
click at [434, 304] on input "text" at bounding box center [472, 288] width 299 height 33
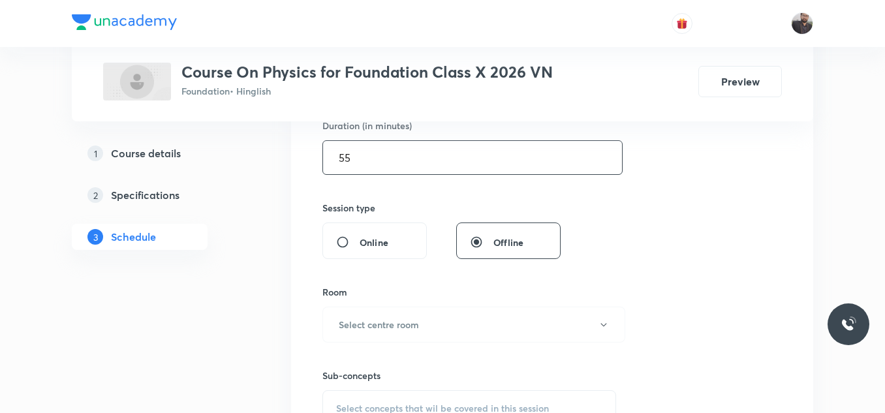
scroll to position [434, 0]
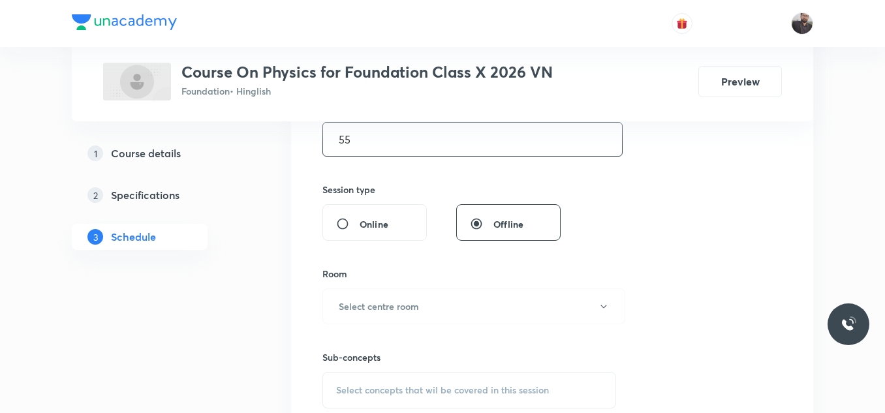
type input "55"
click at [434, 304] on button "Select centre room" at bounding box center [473, 306] width 303 height 36
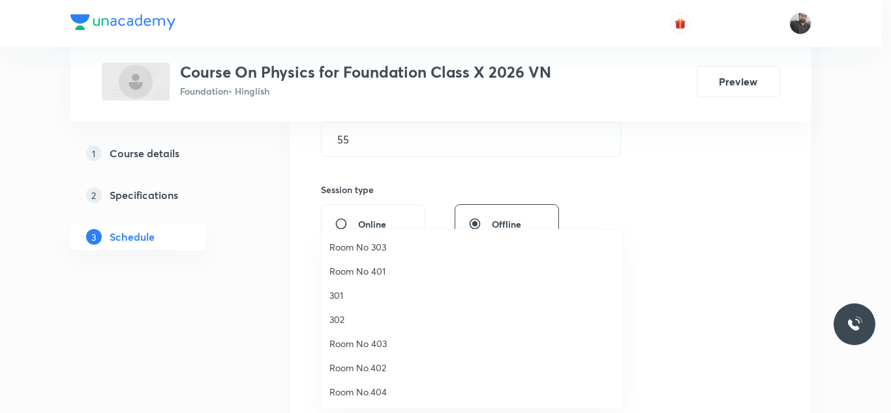
click at [376, 390] on span "Room No.404" at bounding box center [473, 392] width 286 height 14
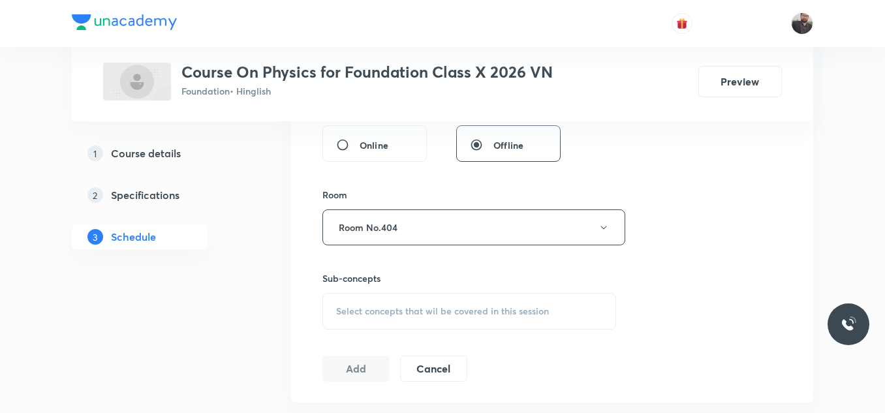
scroll to position [516, 0]
click at [371, 313] on span "Select concepts that wil be covered in this session" at bounding box center [442, 308] width 213 height 10
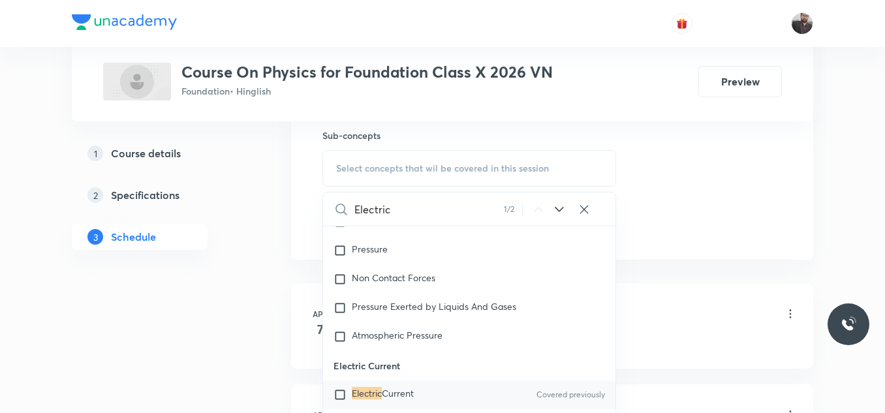
scroll to position [656, 0]
type input "Electric"
click at [392, 384] on div "Electric Current Covered previously" at bounding box center [469, 394] width 292 height 29
checkbox input "true"
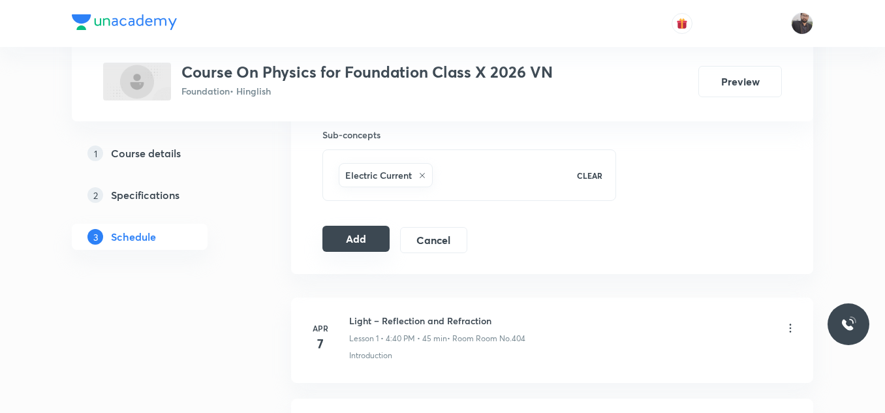
click at [336, 242] on button "Add" at bounding box center [355, 239] width 67 height 26
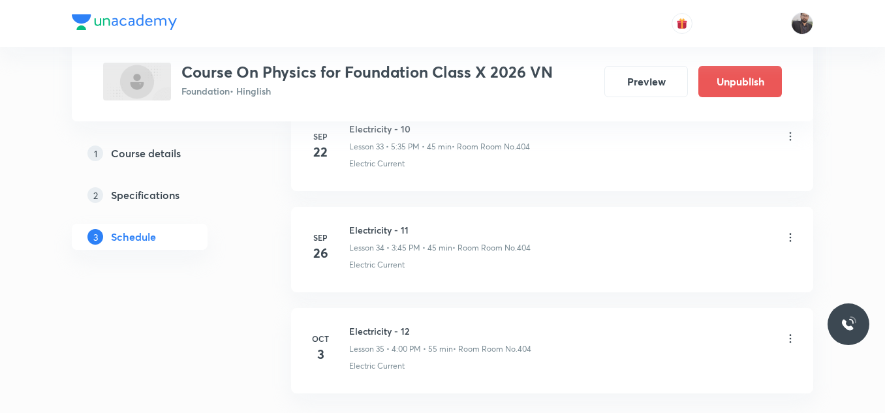
scroll to position [3573, 0]
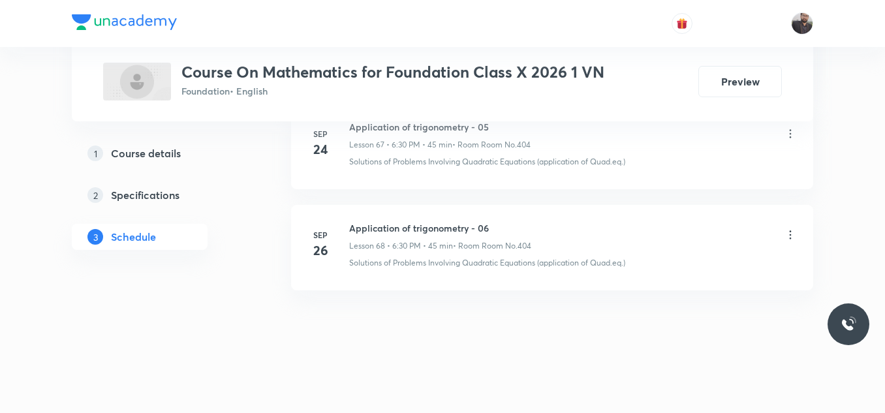
scroll to position [7524, 0]
drag, startPoint x: 350, startPoint y: 224, endPoint x: 501, endPoint y: 224, distance: 150.1
click at [501, 224] on h6 "Application of trigonometry - 06" at bounding box center [440, 228] width 182 height 14
copy h6 "Application of trigonometry - 06"
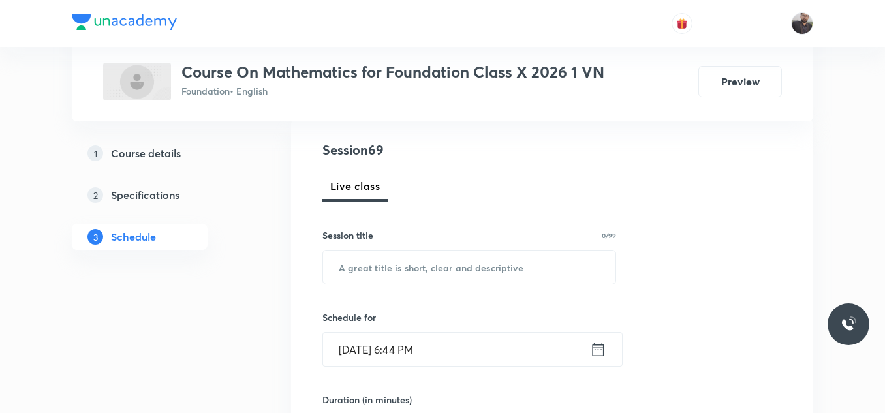
scroll to position [142, 0]
click at [514, 281] on input "text" at bounding box center [469, 266] width 292 height 33
paste input "Application of trigonometry - 06"
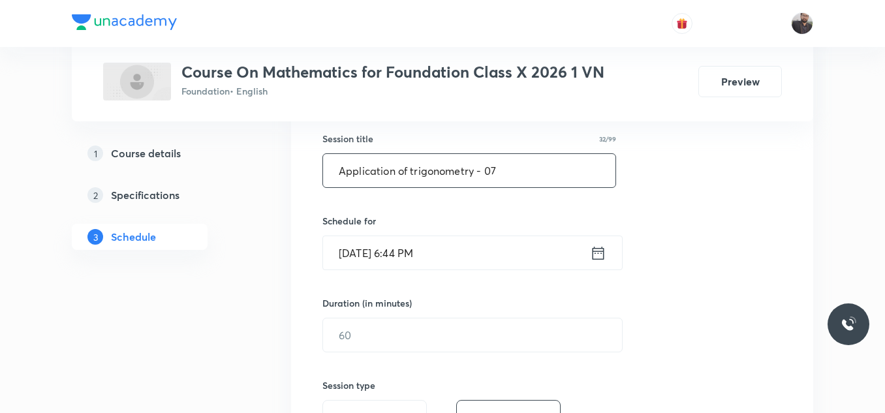
scroll to position [243, 0]
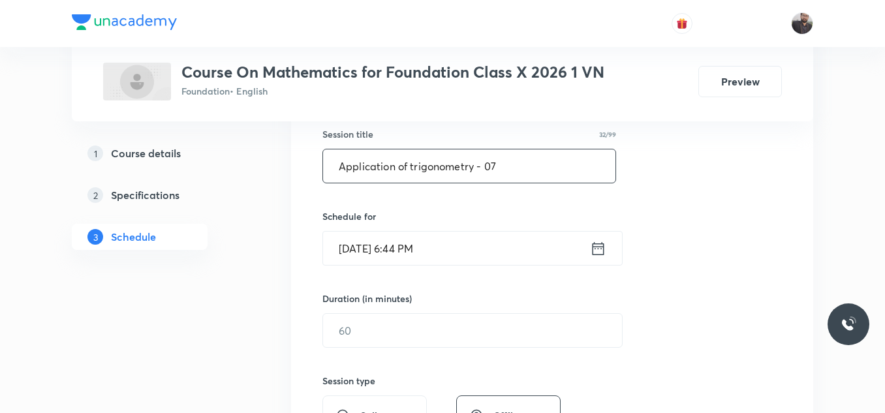
type input "Application of trigonometry - 07"
click at [491, 235] on input "[DATE] 6:44 PM" at bounding box center [456, 248] width 267 height 33
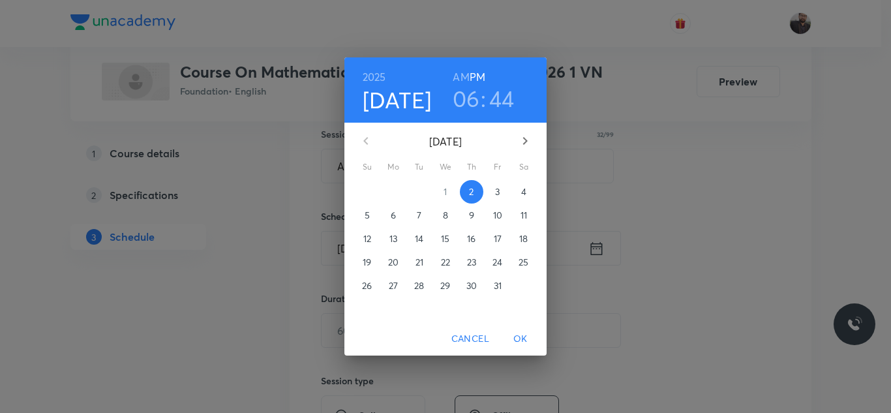
click at [499, 196] on p "3" at bounding box center [497, 191] width 5 height 13
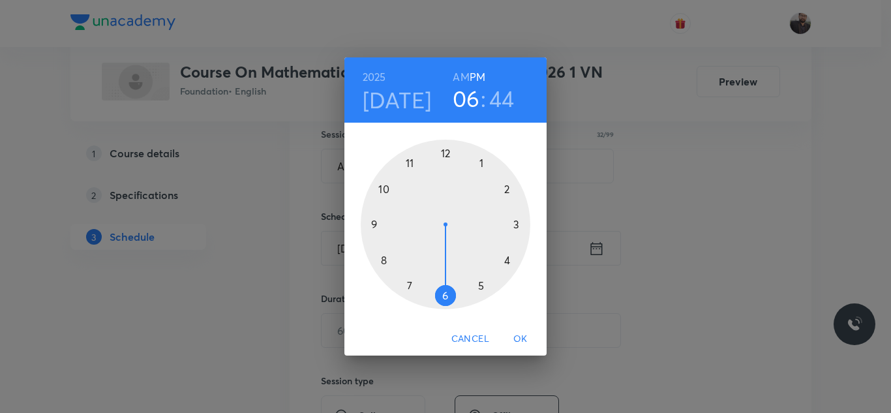
click at [482, 290] on div at bounding box center [446, 225] width 170 height 170
click at [503, 191] on div at bounding box center [446, 225] width 170 height 170
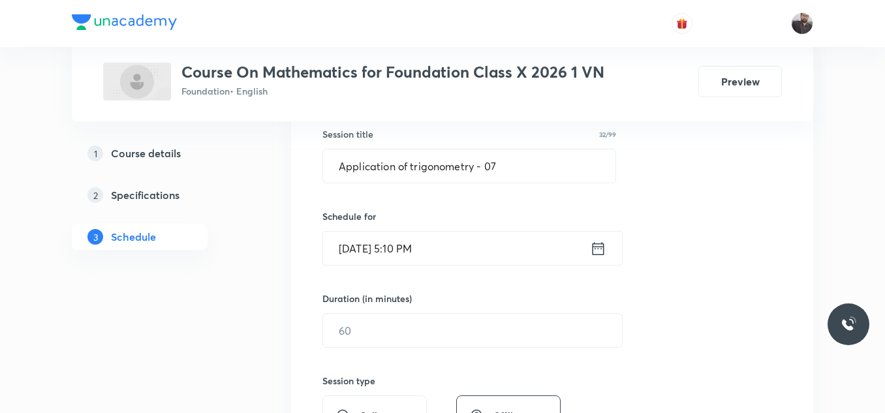
click at [440, 350] on div "Session 69 Live class Session title 32/99 Application of trigonometry - 07 ​ Sc…" at bounding box center [551, 345] width 459 height 613
click at [421, 306] on div "Duration (in minutes) ​" at bounding box center [441, 320] width 238 height 56
click at [422, 315] on input "text" at bounding box center [472, 330] width 299 height 33
type input "4"
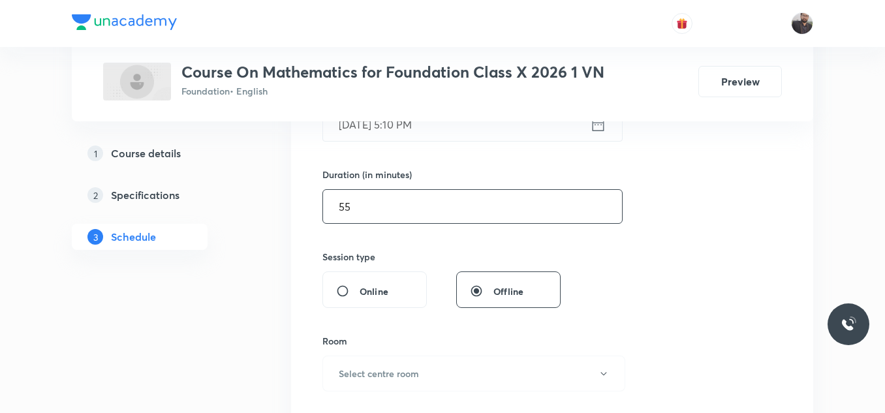
scroll to position [367, 0]
type input "55"
click at [411, 370] on h6 "Select centre room" at bounding box center [379, 373] width 80 height 14
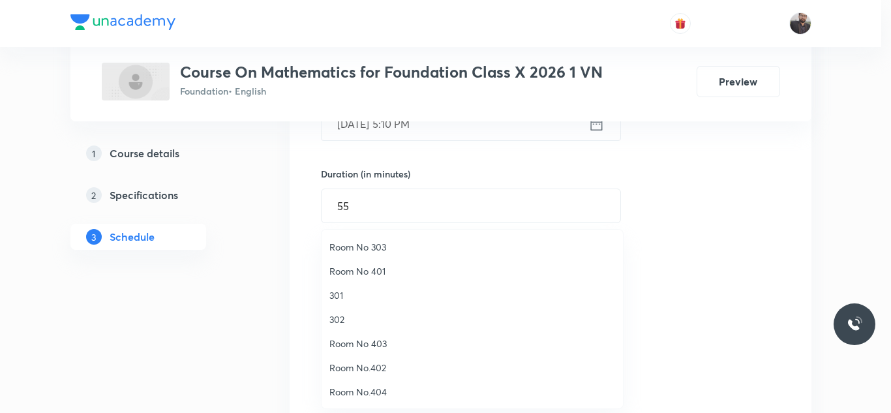
click at [367, 399] on li "Room No.404" at bounding box center [472, 392] width 301 height 24
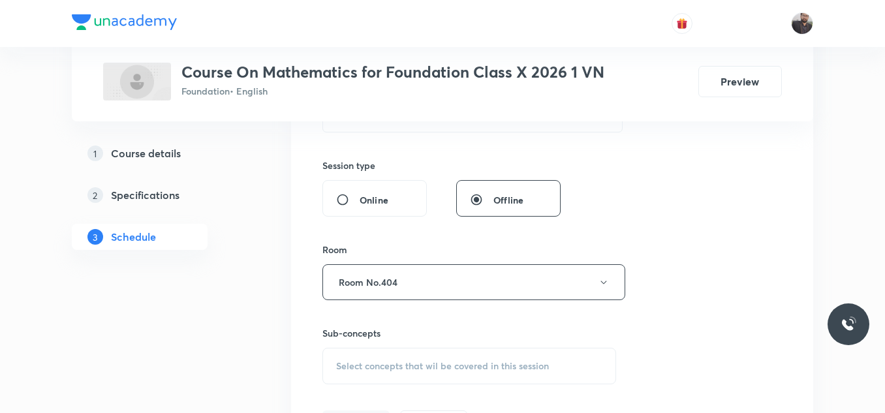
scroll to position [459, 0]
click at [364, 372] on div "Select concepts that wil be covered in this session" at bounding box center [469, 365] width 294 height 37
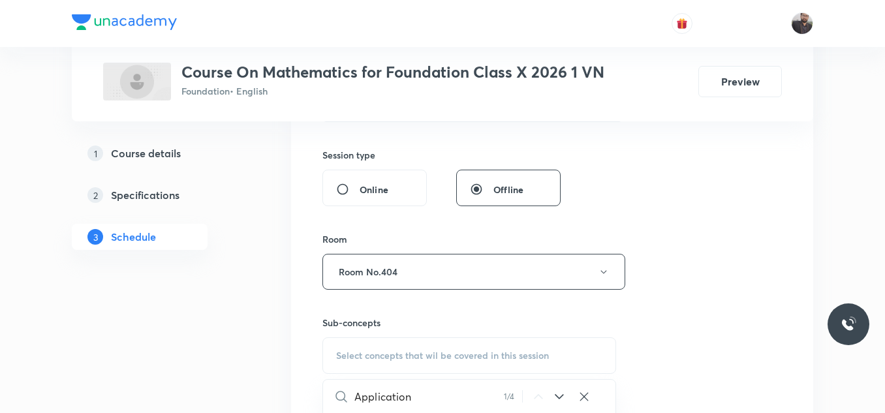
scroll to position [729, 0]
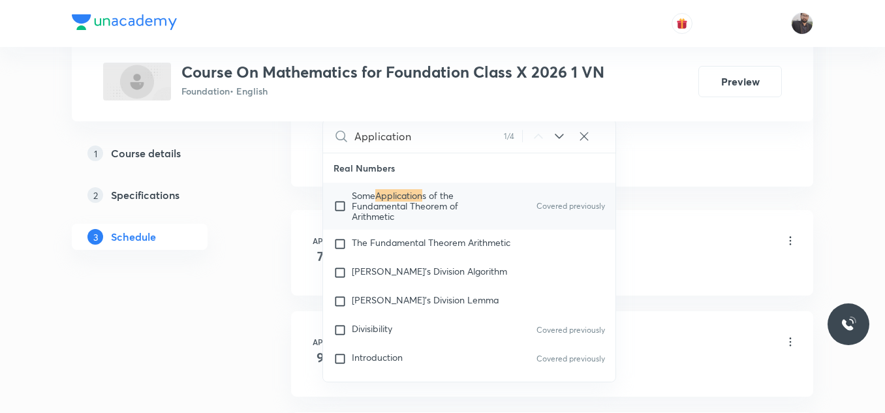
type input "Application"
click at [397, 209] on span "s of the Fundamental Theorem of Arithmetic" at bounding box center [405, 205] width 106 height 33
checkbox input "true"
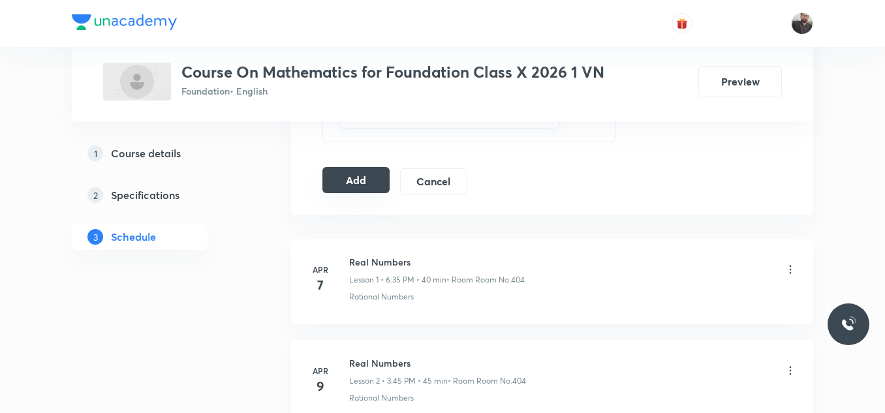
click at [373, 177] on button "Add" at bounding box center [355, 180] width 67 height 26
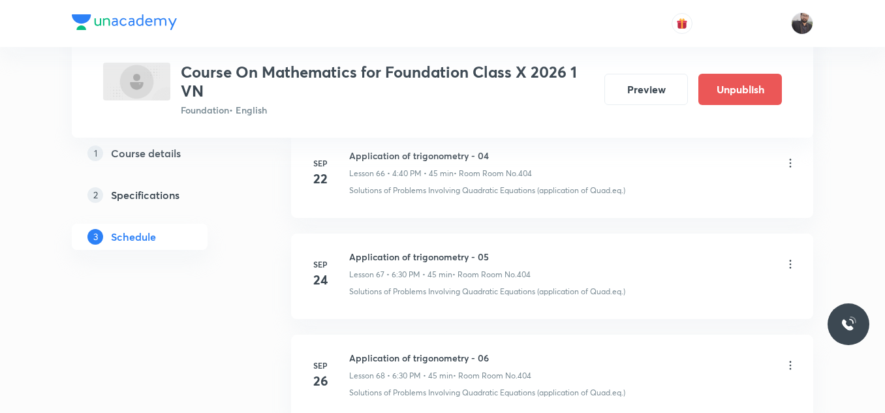
scroll to position [7041, 0]
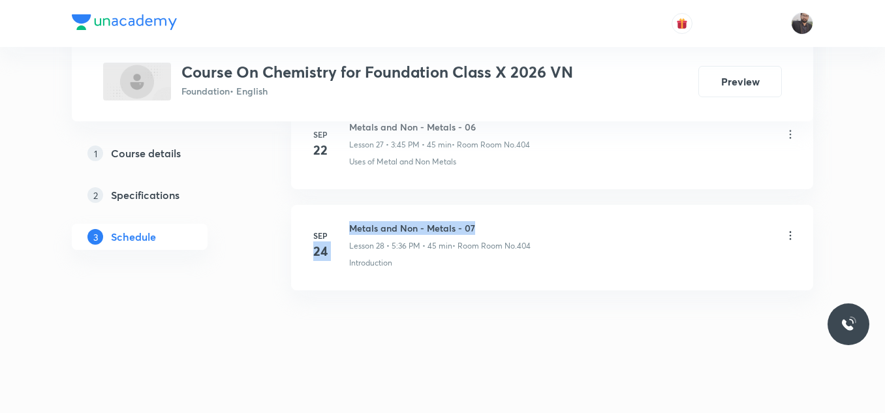
drag, startPoint x: 342, startPoint y: 224, endPoint x: 526, endPoint y: 232, distance: 184.2
click at [526, 232] on div "[DATE] Metals and Non - Metals - 07 Lesson 28 • 5:36 PM • 45 min • Room Room No…" at bounding box center [551, 245] width 489 height 48
click at [526, 232] on h6 "Metals and Non - Metals - 07" at bounding box center [439, 228] width 181 height 14
drag, startPoint x: 349, startPoint y: 221, endPoint x: 575, endPoint y: 204, distance: 226.4
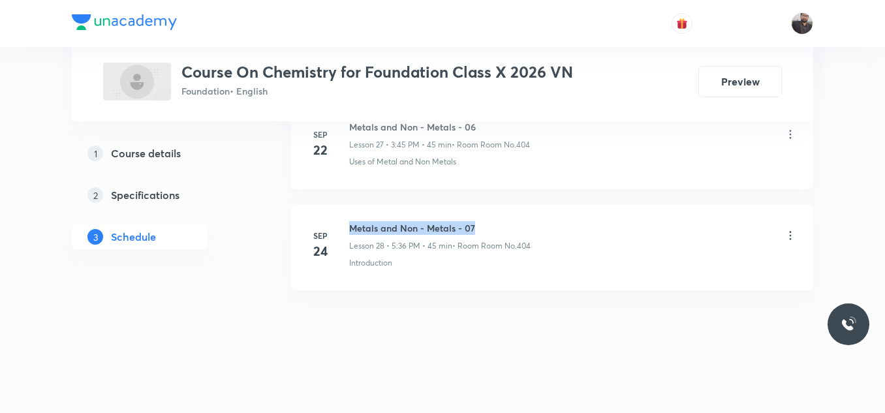
copy h6 "Metals and Non - Metals - 07"
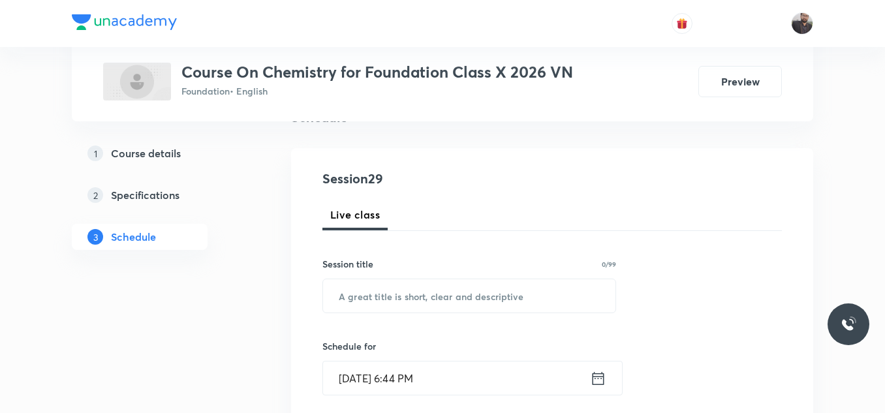
scroll to position [115, 0]
click at [546, 296] on input "text" at bounding box center [469, 293] width 292 height 33
paste input "Metals and Non - Metals - 07"
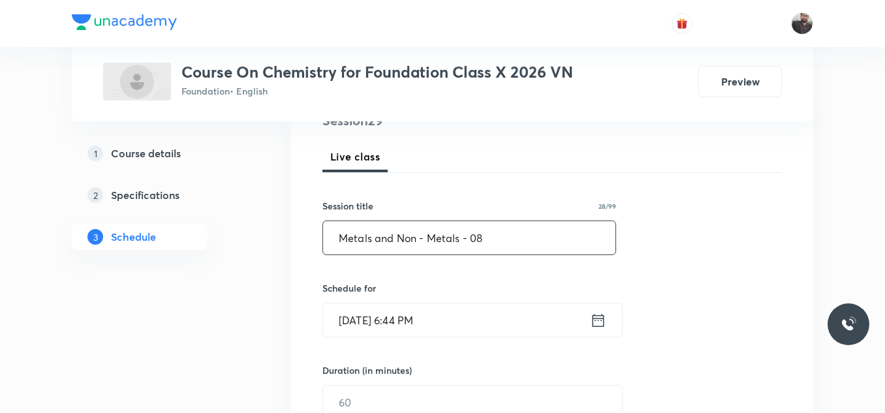
scroll to position [172, 0]
type input "Metals and Non - Metals - 08"
click at [513, 307] on input "[DATE] 6:44 PM" at bounding box center [456, 319] width 267 height 33
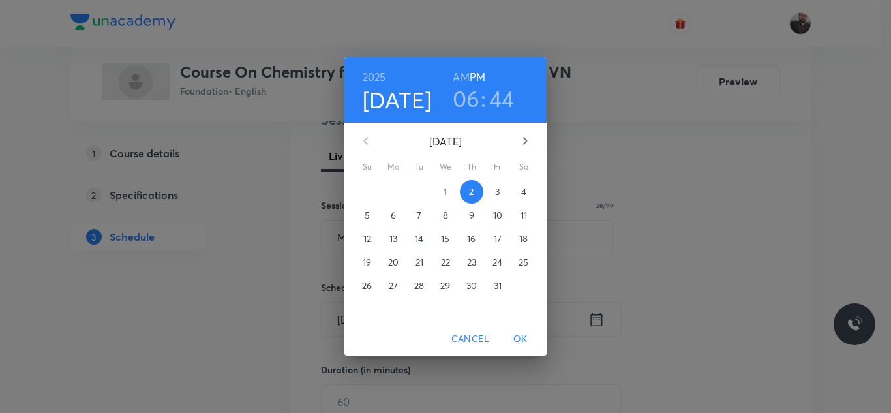
click at [495, 196] on p "3" at bounding box center [497, 191] width 5 height 13
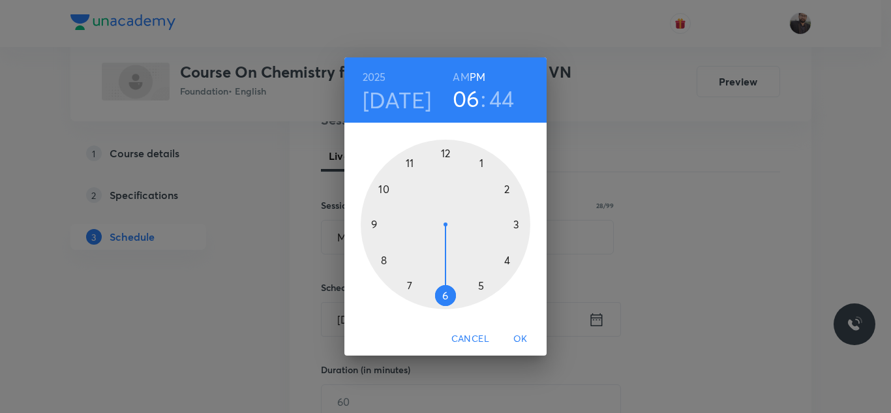
click at [446, 298] on div at bounding box center [446, 225] width 170 height 170
click at [511, 264] on div at bounding box center [446, 225] width 170 height 170
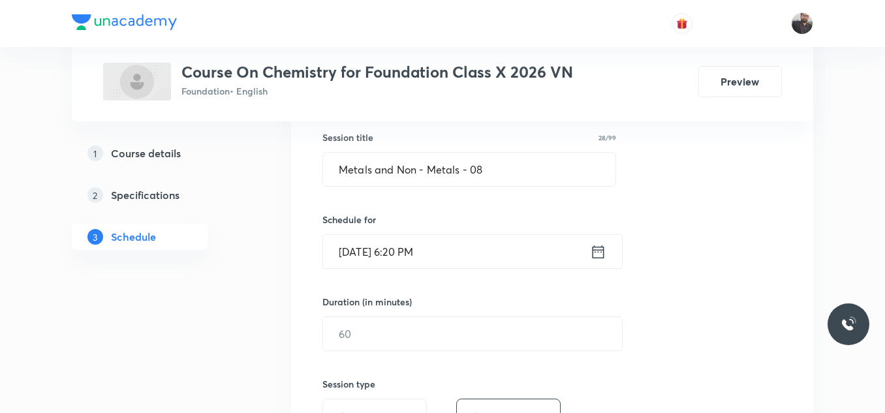
scroll to position [240, 0]
click at [493, 322] on input "text" at bounding box center [472, 332] width 299 height 33
type input "8"
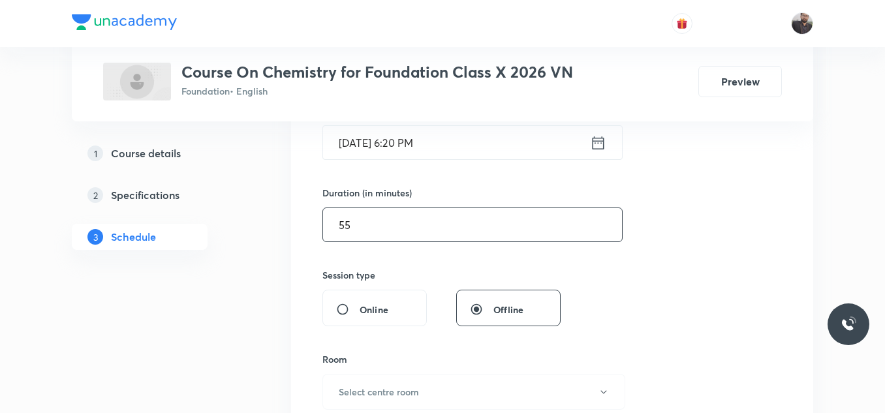
scroll to position [349, 0]
type input "55"
click at [441, 392] on button "Select centre room" at bounding box center [473, 391] width 303 height 36
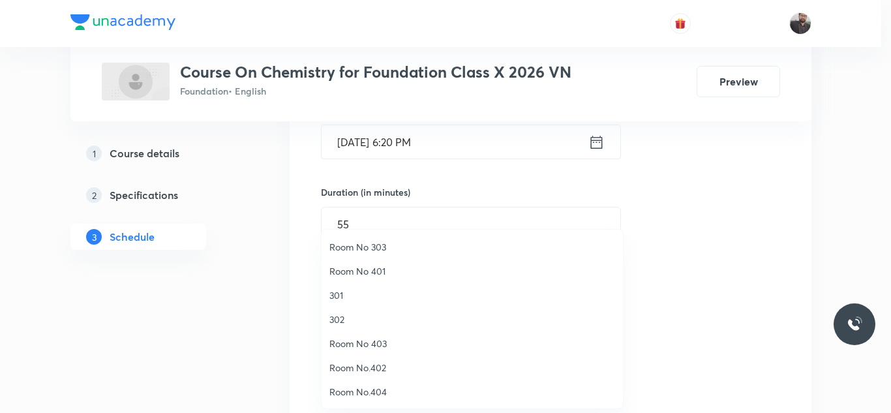
click at [368, 385] on span "Room No.404" at bounding box center [473, 392] width 286 height 14
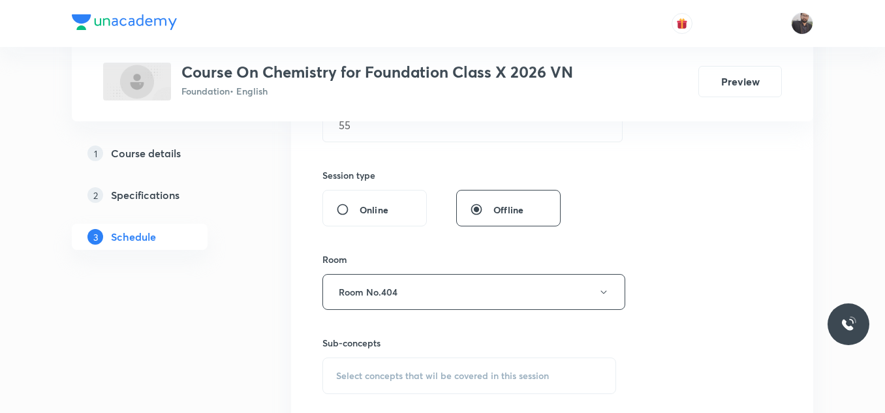
scroll to position [449, 0]
click at [367, 380] on span "Select concepts that wil be covered in this session" at bounding box center [442, 375] width 213 height 10
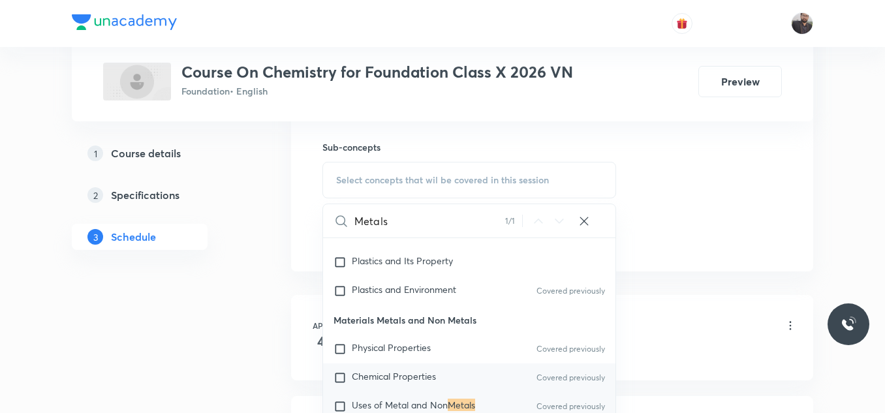
scroll to position [645, 0]
type input "Metals"
click at [414, 401] on span "Uses of Metal and Non" at bounding box center [400, 404] width 96 height 12
checkbox input "true"
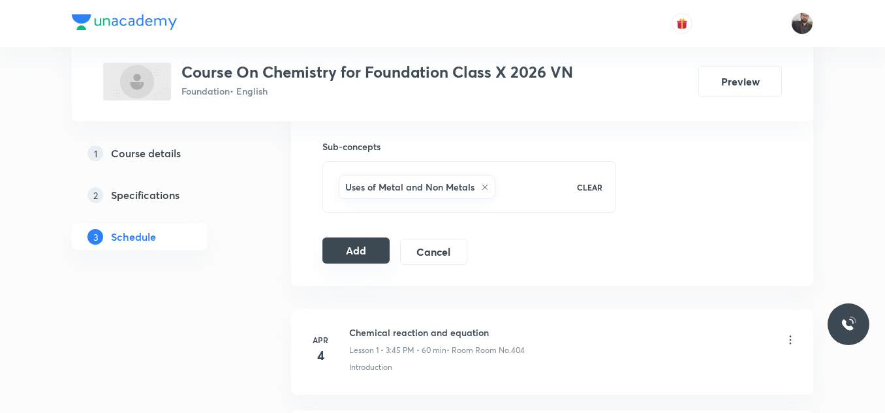
click at [365, 264] on div "Add Cancel" at bounding box center [399, 252] width 155 height 26
click at [362, 254] on button "Add" at bounding box center [355, 251] width 67 height 26
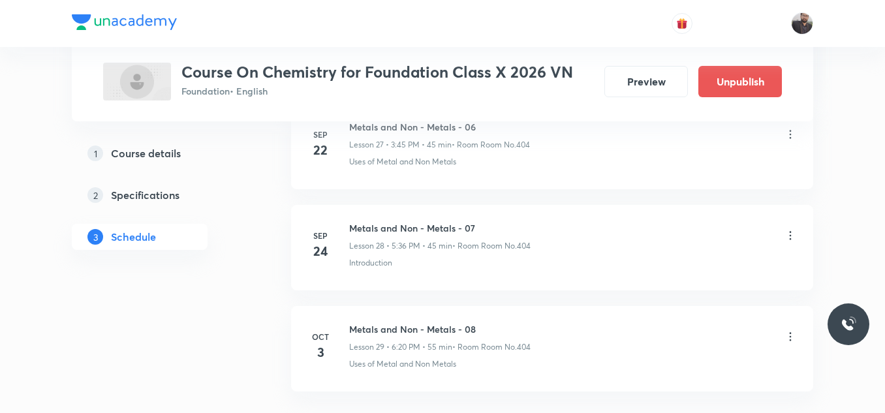
scroll to position [2967, 0]
